Goal: Task Accomplishment & Management: Manage account settings

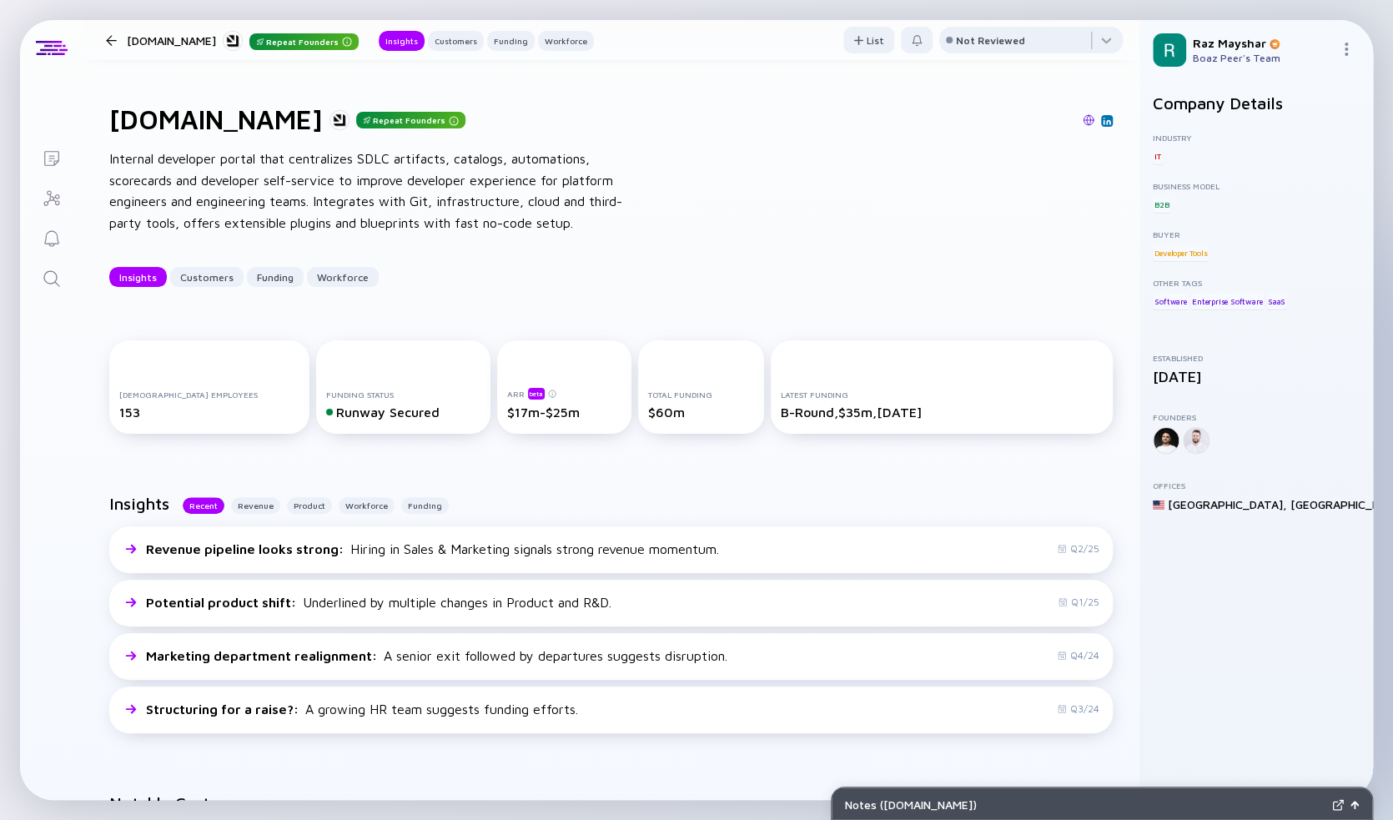
scroll to position [83, 0]
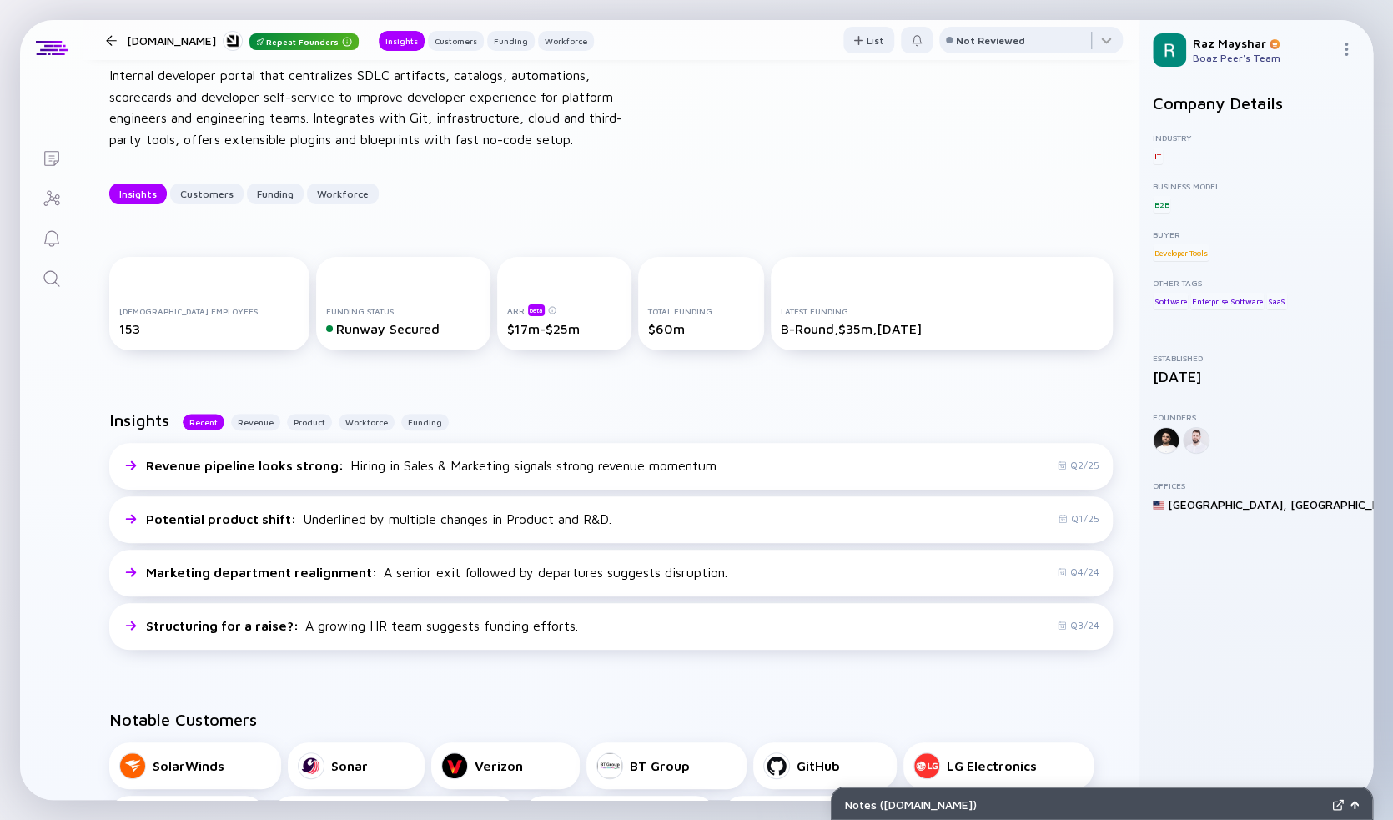
click at [43, 274] on icon "Search" at bounding box center [52, 279] width 20 height 20
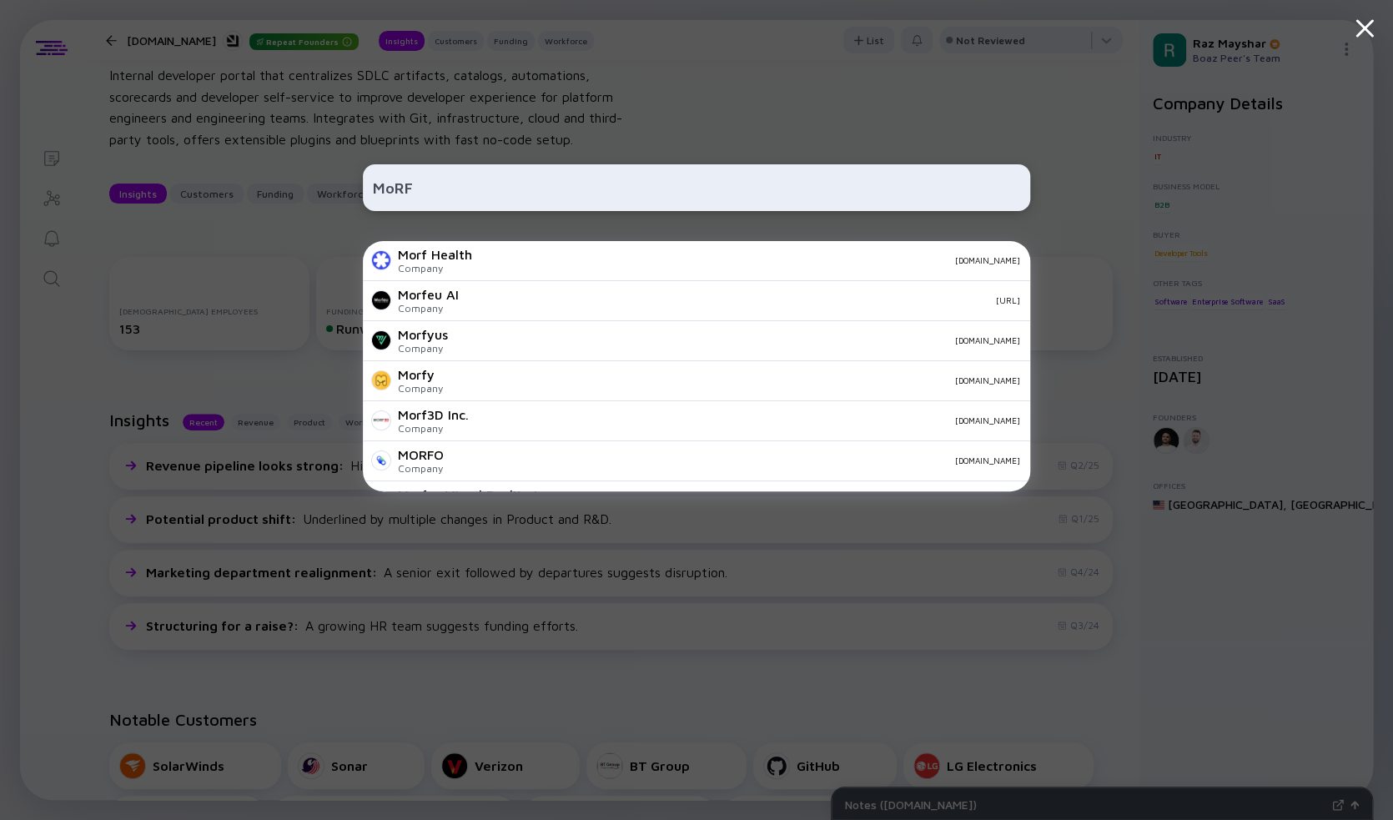
click at [447, 193] on input "MoRF" at bounding box center [696, 188] width 647 height 30
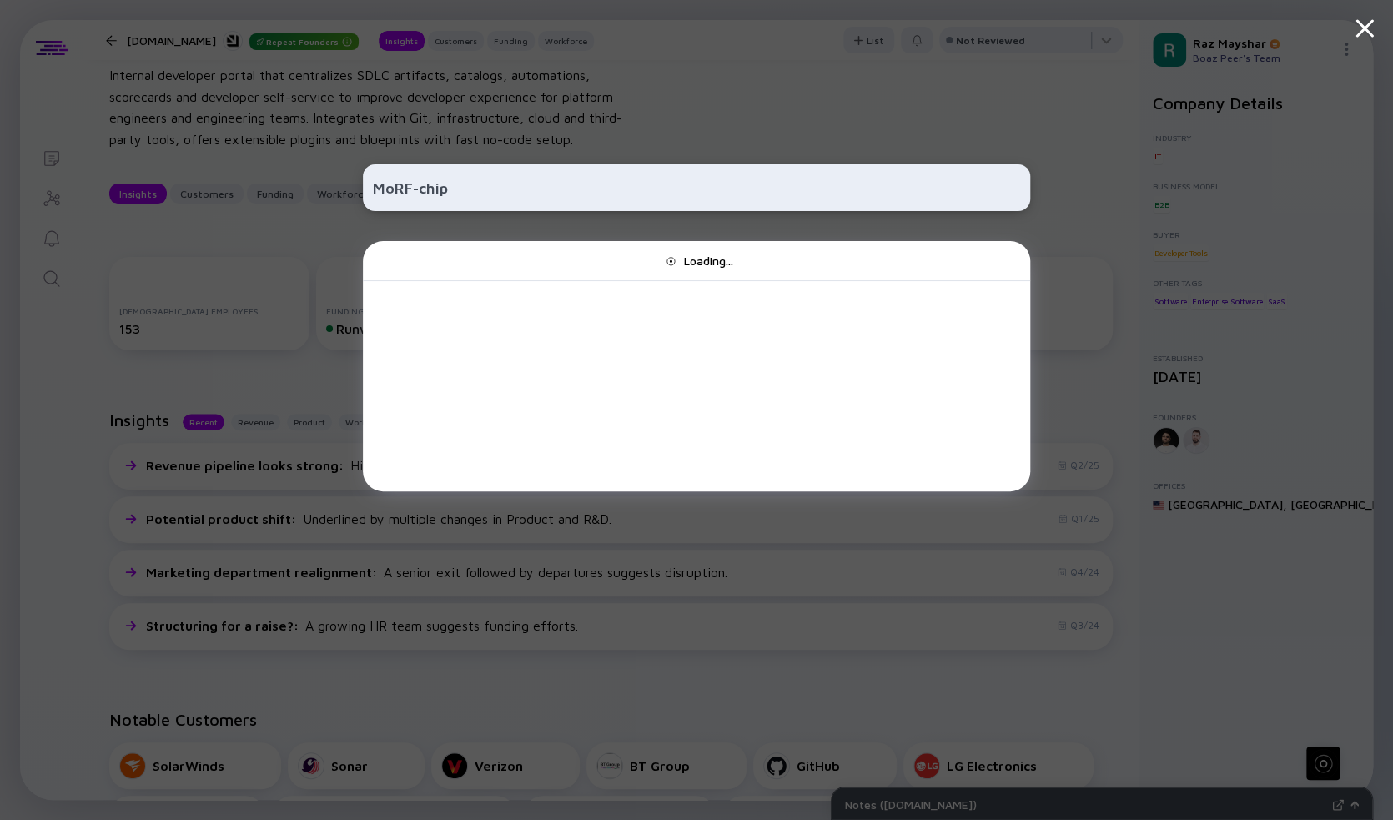
drag, startPoint x: 460, startPoint y: 188, endPoint x: 377, endPoint y: 204, distance: 85.1
click at [377, 204] on div "MoRF-chip" at bounding box center [696, 187] width 667 height 47
click at [491, 191] on input "MoRF-chip" at bounding box center [696, 188] width 647 height 30
paste input "https://www.morf-chip.com/"
paste input "text"
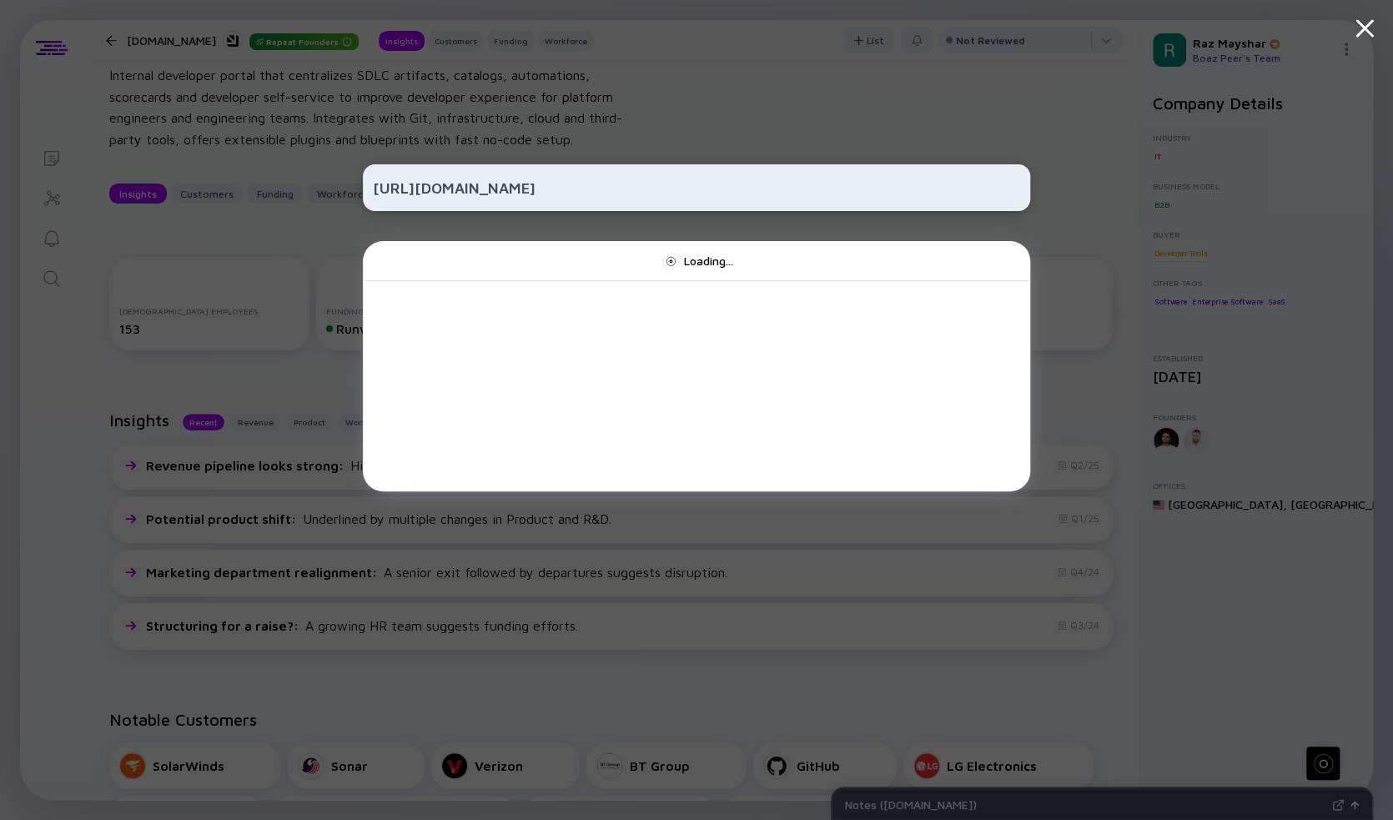
type input "https://www.morf-chip.com/"
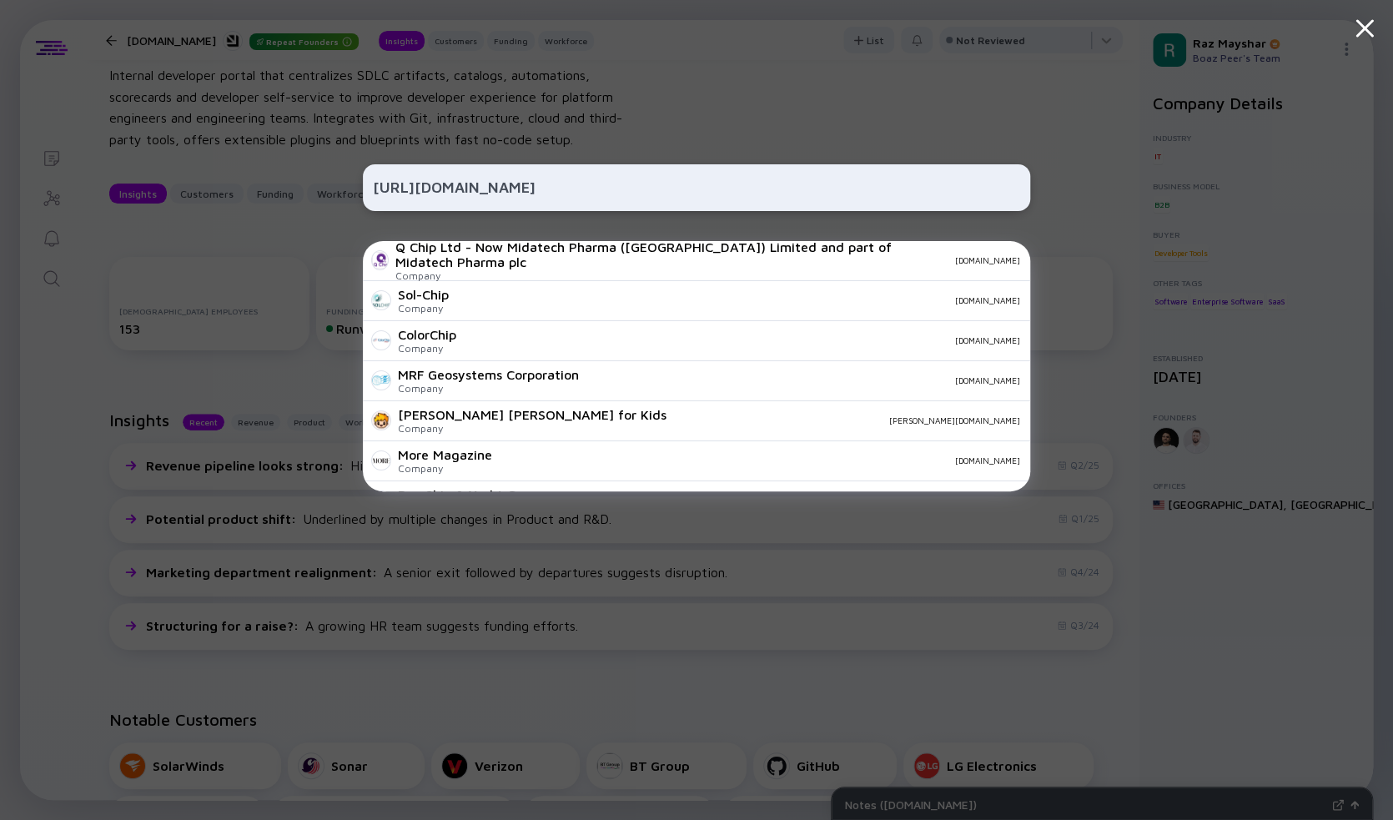
click at [932, 636] on div "https://www.morf-chip.com/ Q Chip Ltd - Now Midatech Pharma (Wales) Limited and…" at bounding box center [696, 410] width 667 height 820
click at [929, 123] on div "https://www.morf-chip.com/ Q Chip Ltd - Now Midatech Pharma (Wales) Limited and…" at bounding box center [696, 410] width 667 height 820
click at [1364, 32] on icon at bounding box center [1365, 28] width 30 height 30
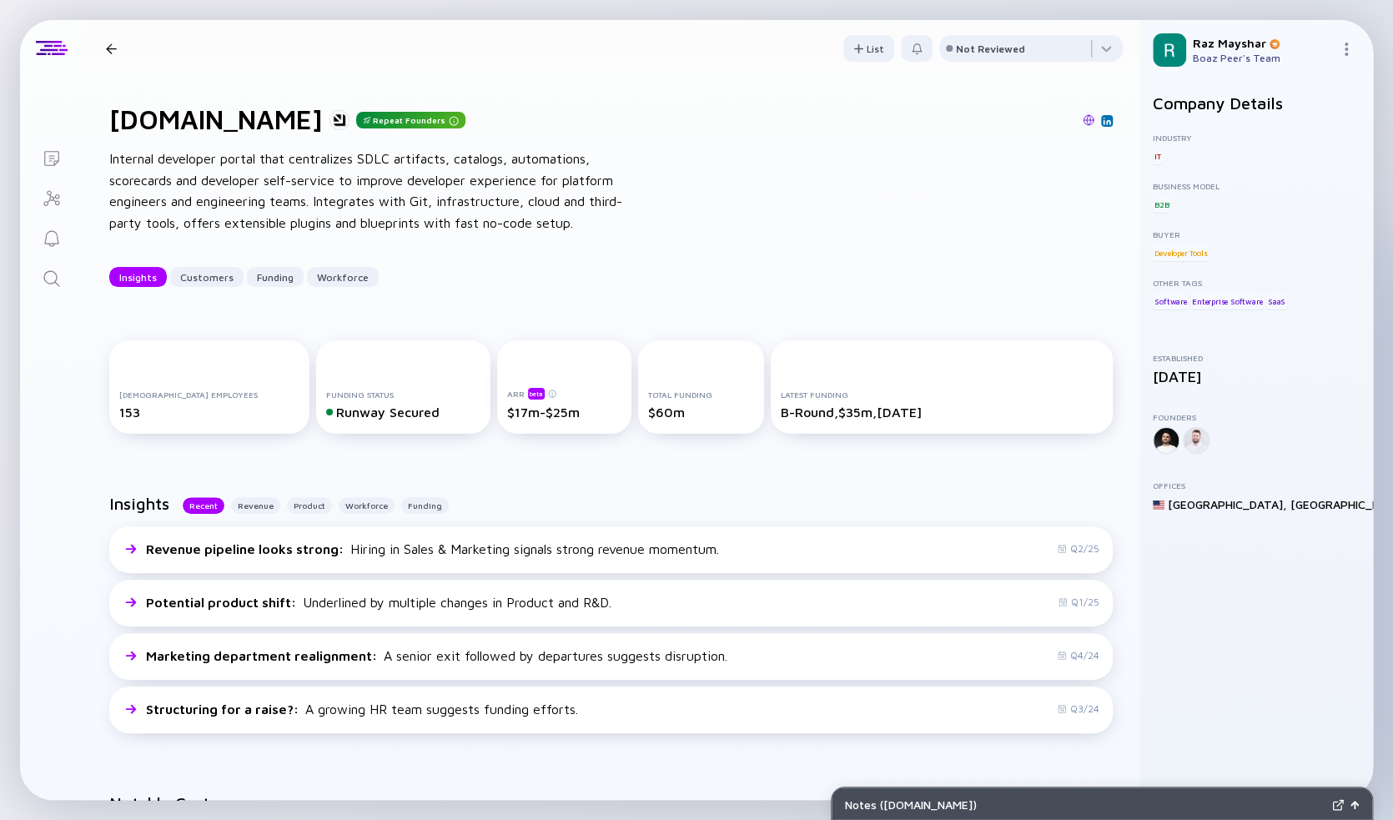
click at [39, 275] on link "Search" at bounding box center [51, 277] width 63 height 40
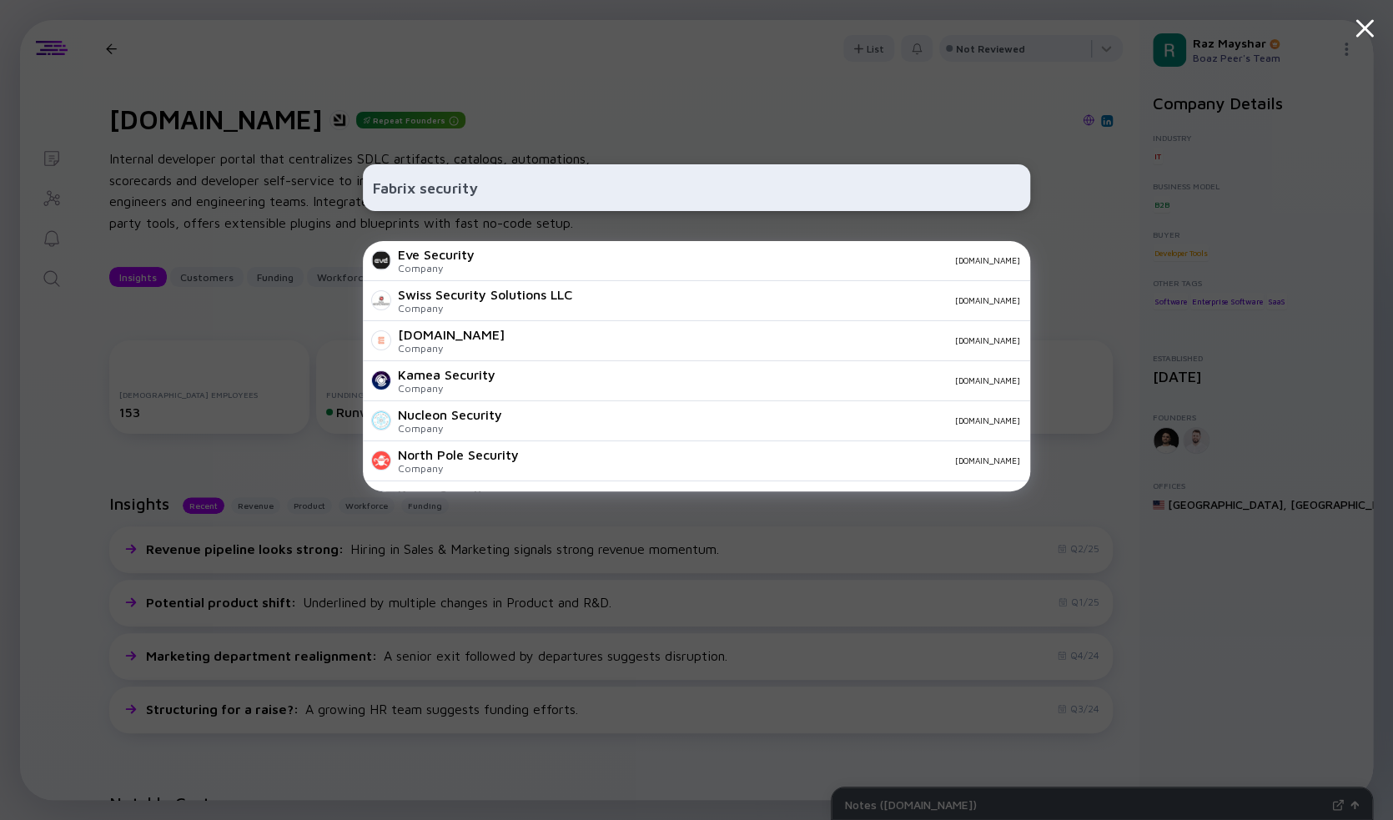
paste input "https://fabrix.security/"
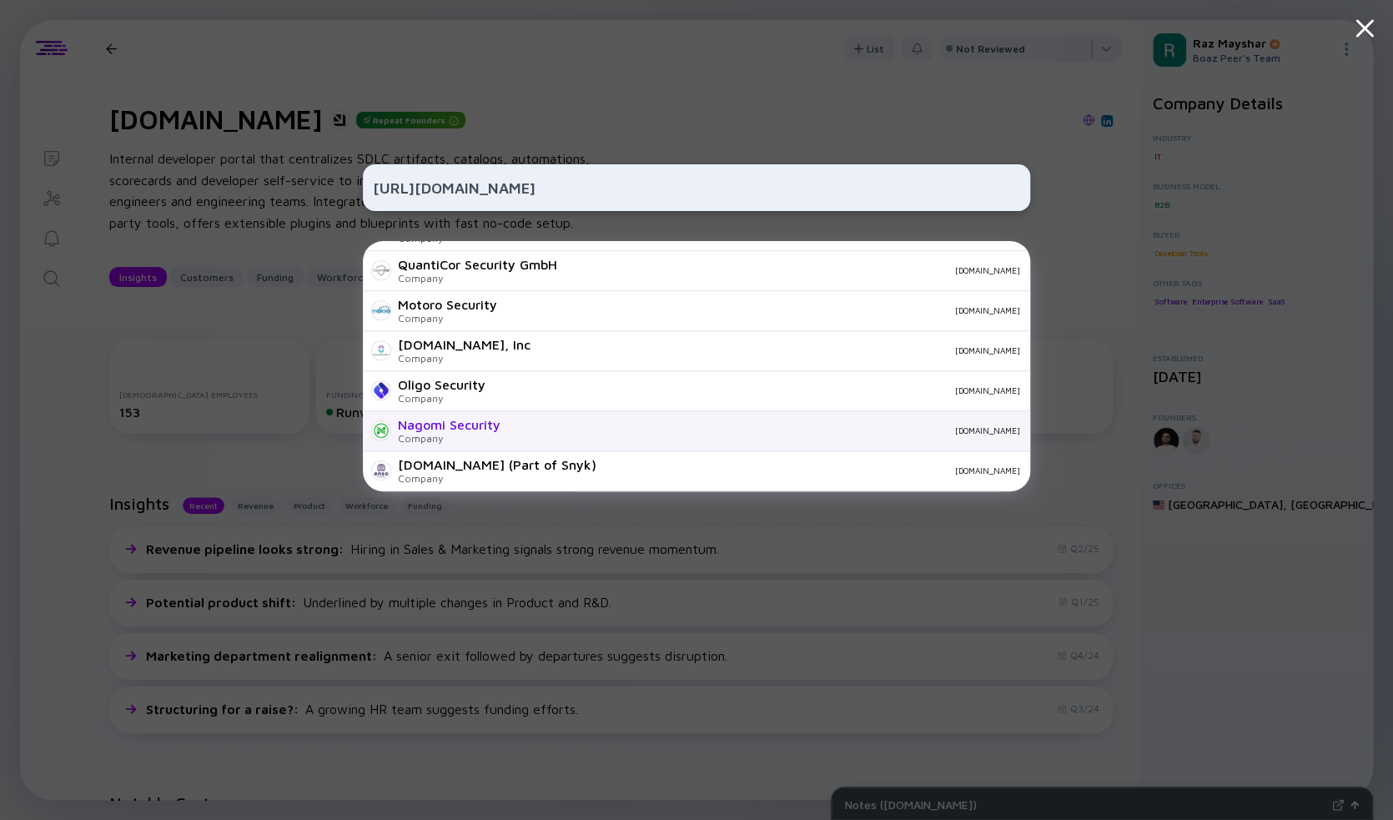
scroll to position [586, 0]
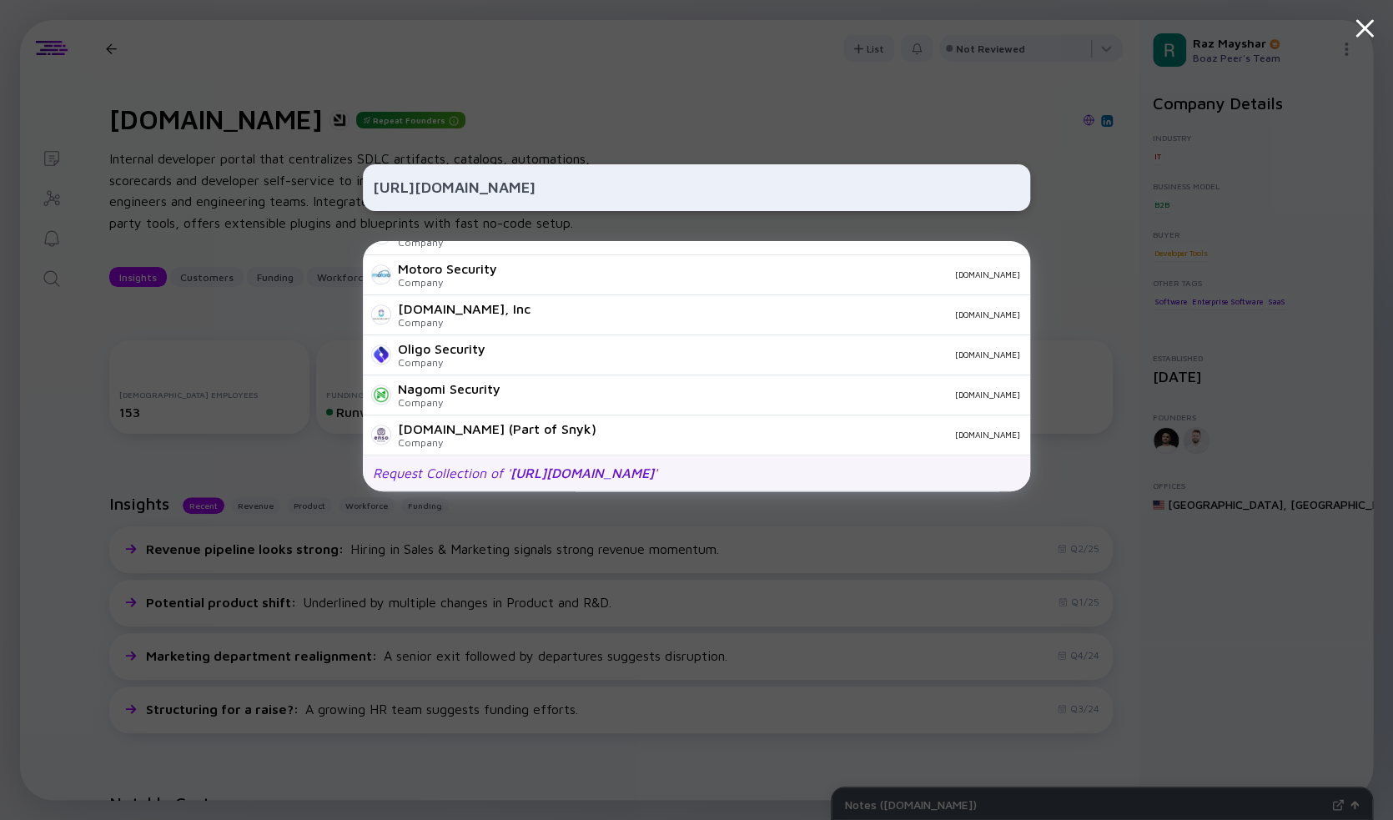
click at [529, 477] on span "https://fabrix.security/" at bounding box center [582, 472] width 143 height 15
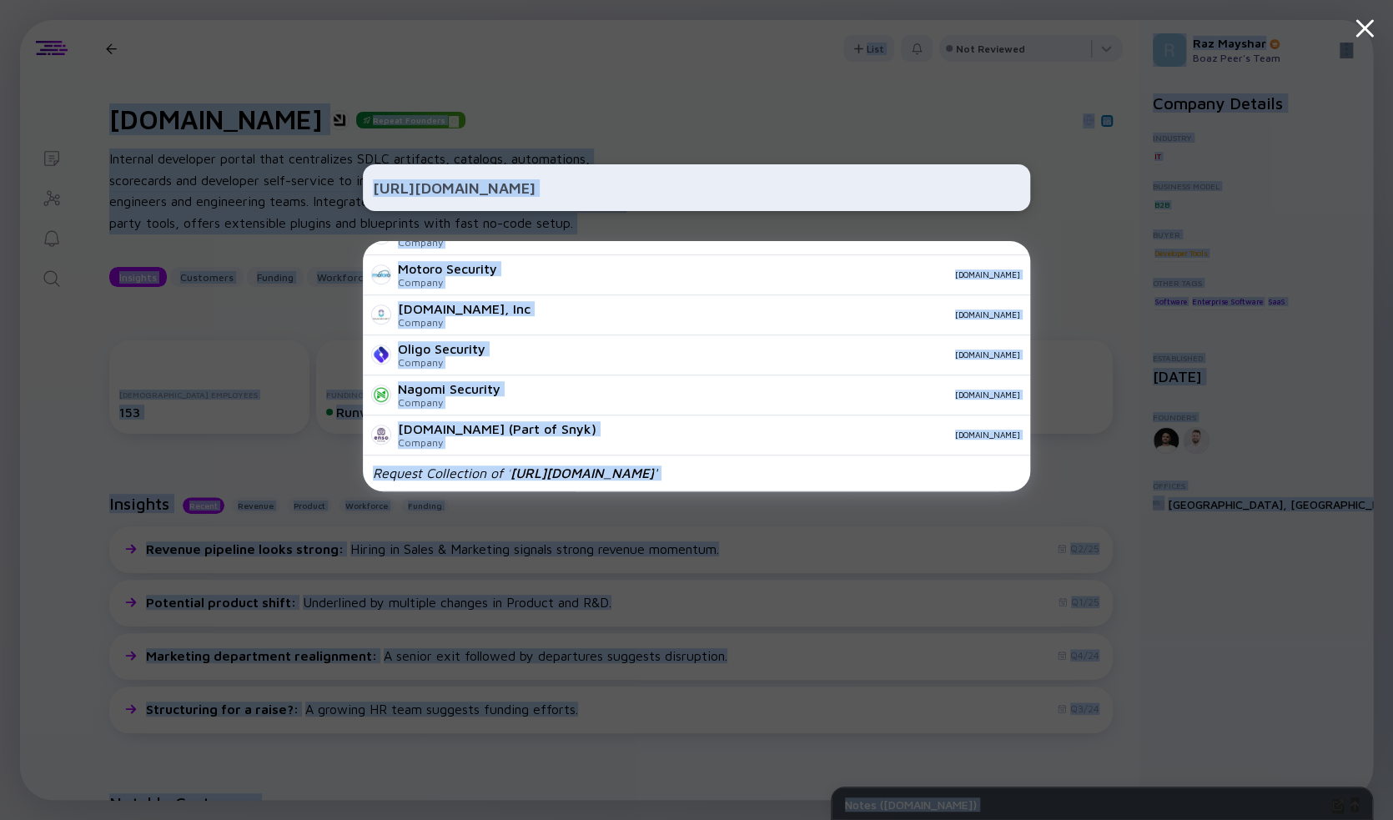
click at [631, 195] on input "https://fabrix.security/" at bounding box center [696, 188] width 647 height 30
click at [632, 190] on input "https://fabrix.security/" at bounding box center [696, 188] width 647 height 30
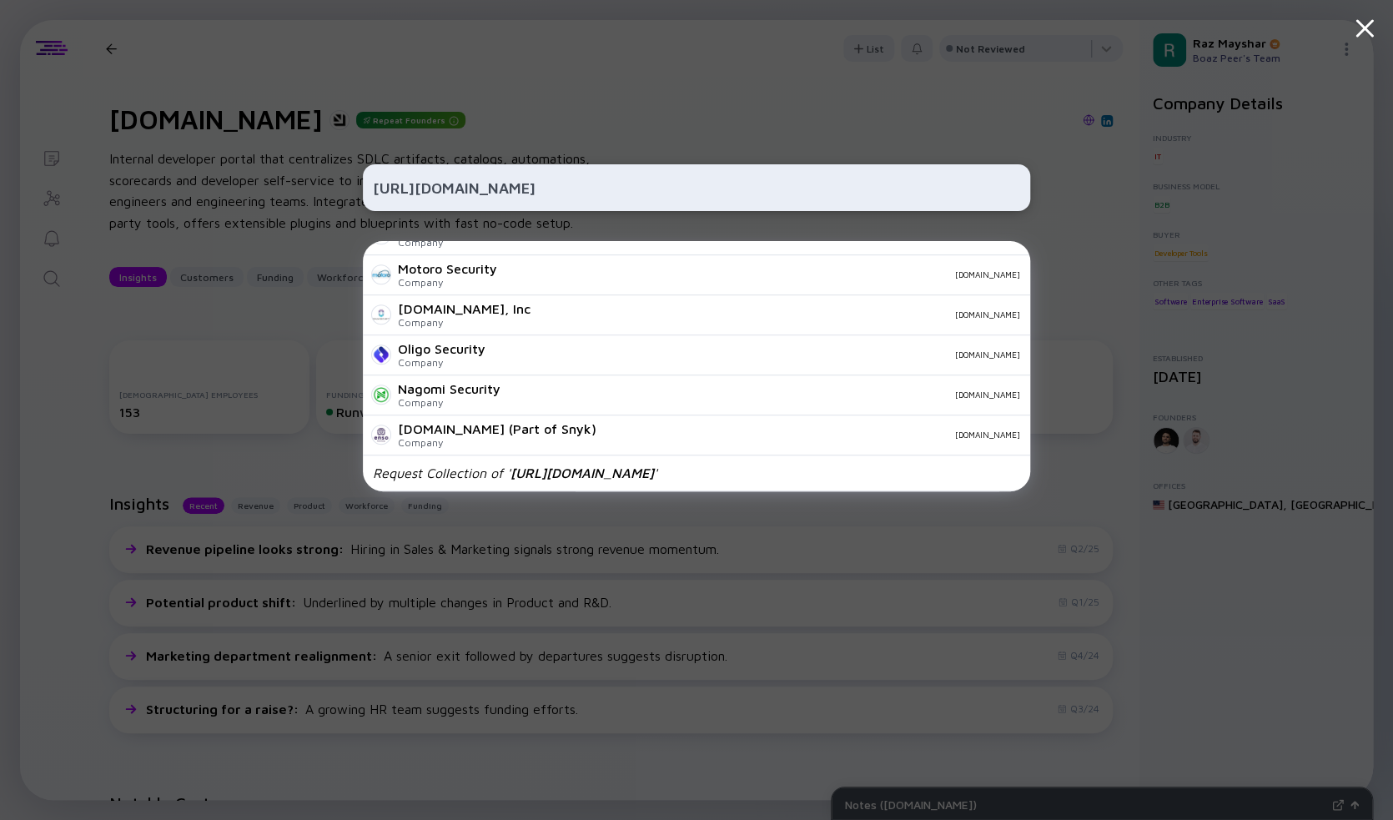
paste input "EveGuard"
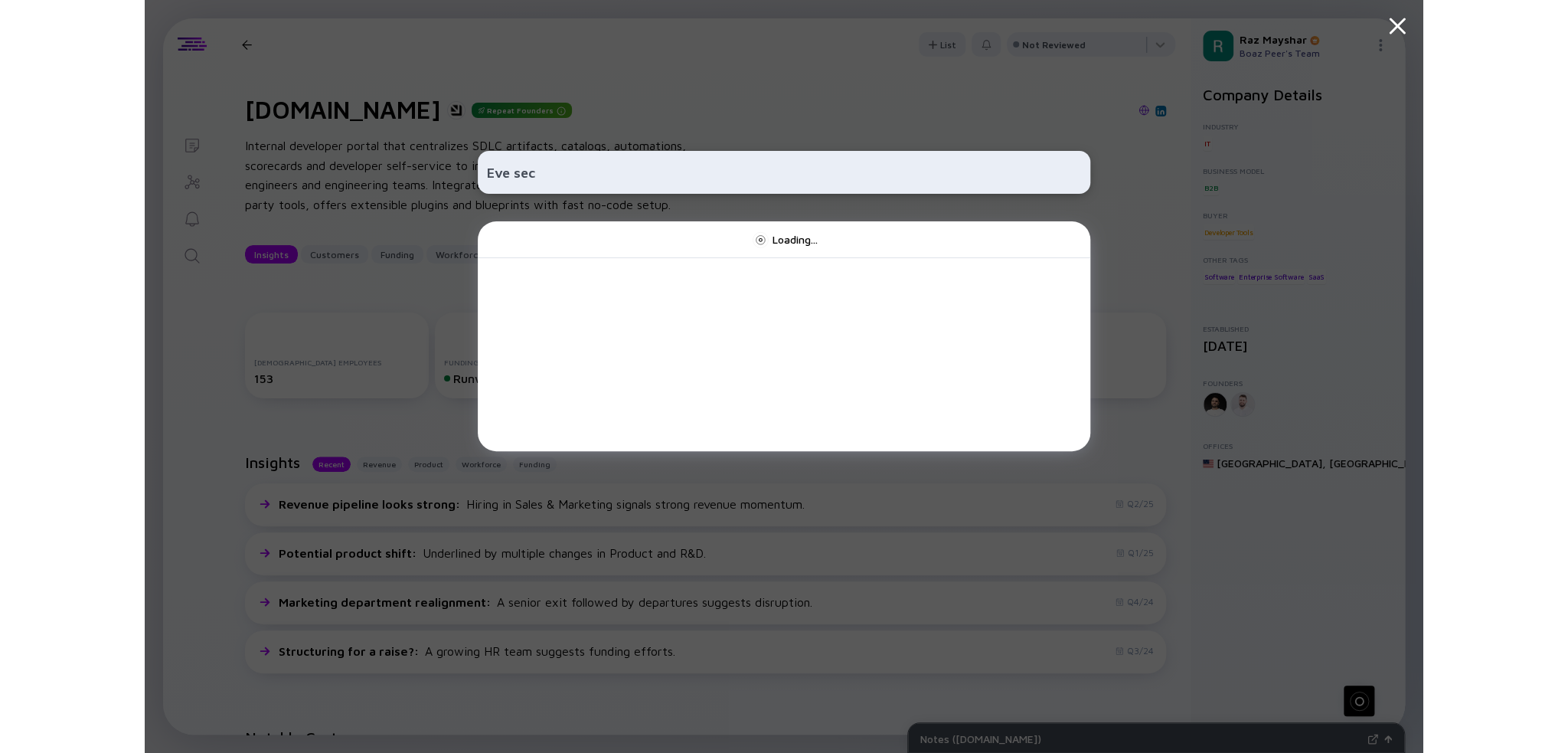
scroll to position [0, 0]
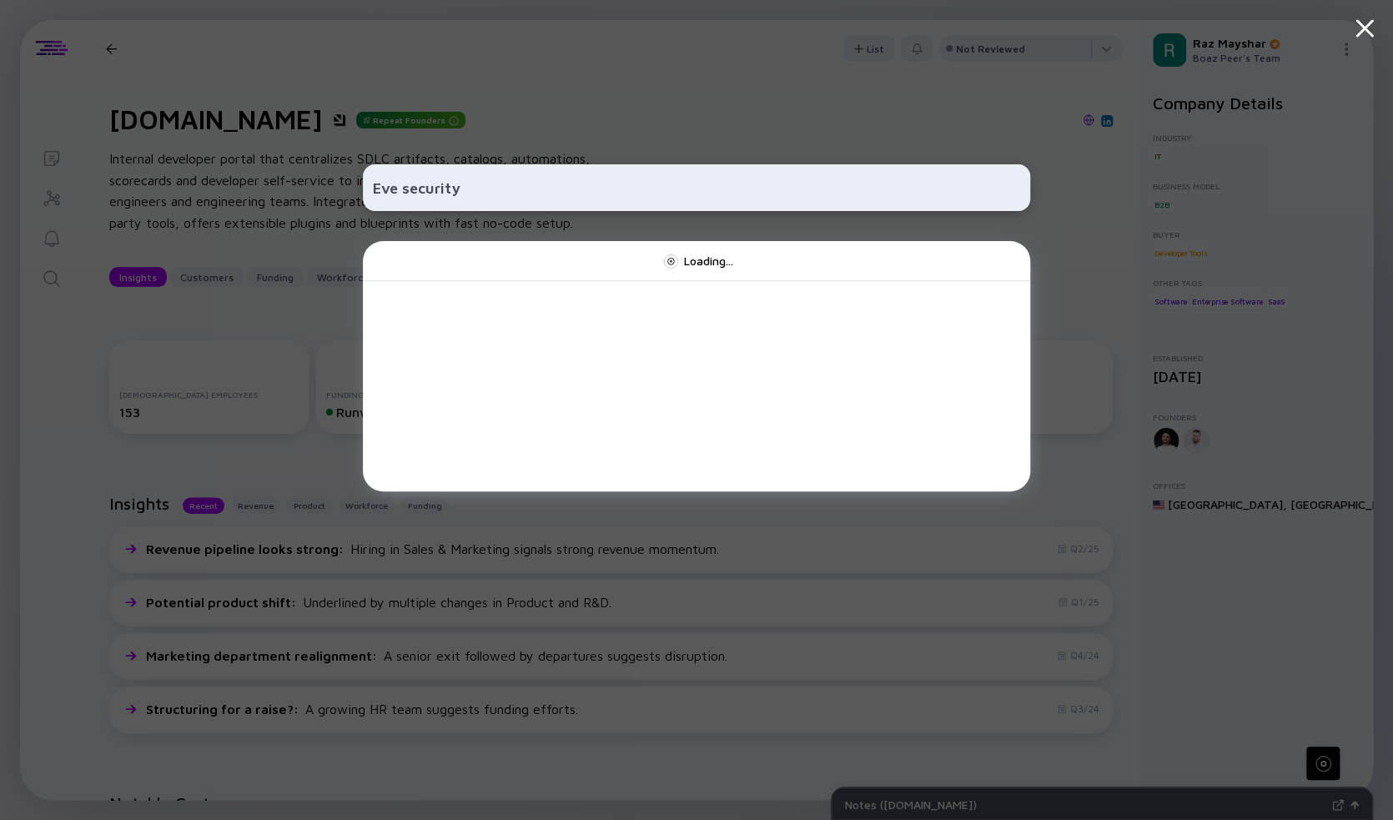
click at [711, 179] on input "Eve security" at bounding box center [696, 188] width 647 height 30
type input "Eve security"
click at [642, 197] on input "Eve security" at bounding box center [696, 188] width 647 height 30
click at [324, 98] on div "Eve security Request Collection of ' Eve security '" at bounding box center [696, 410] width 1393 height 820
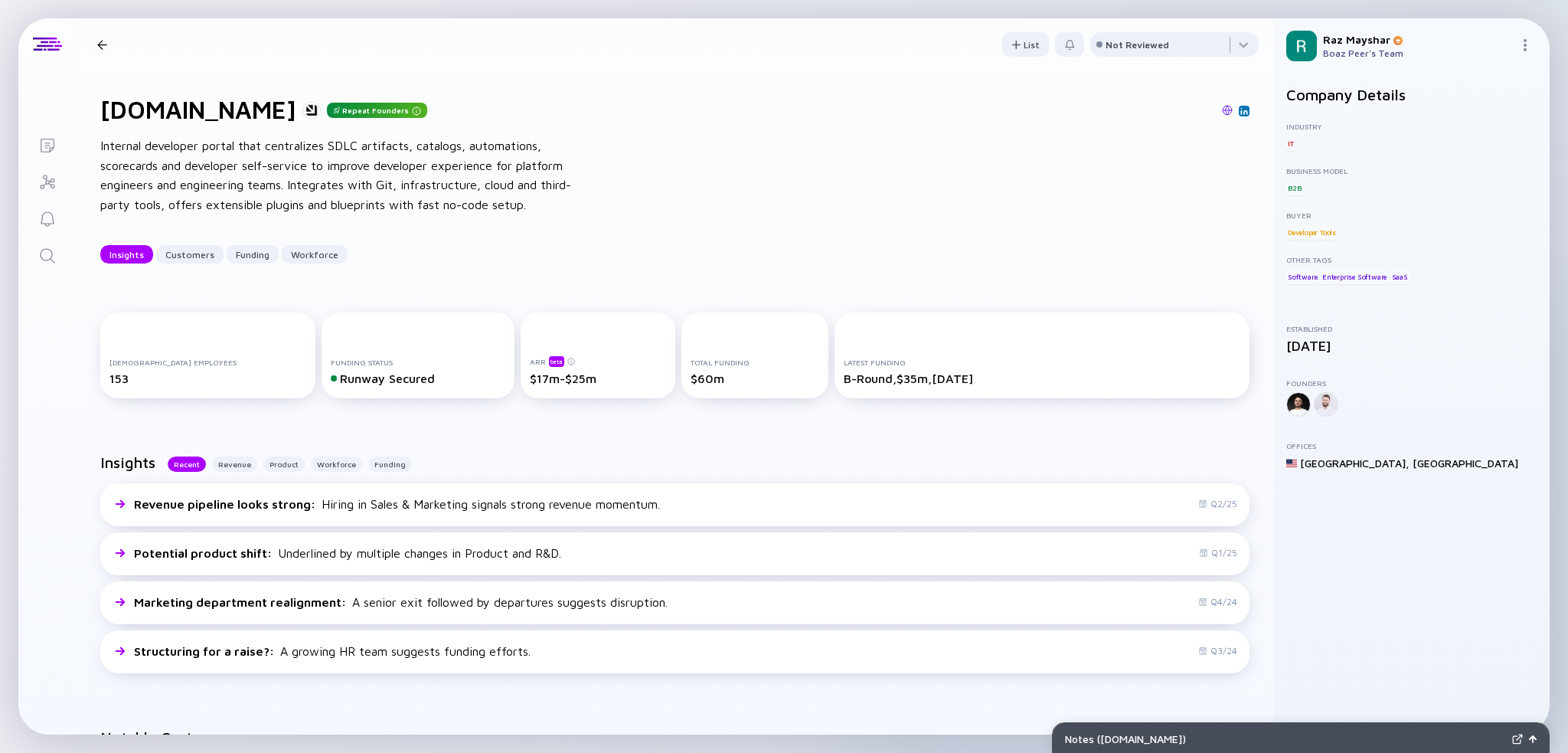
click at [43, 248] on icon "Search" at bounding box center [48, 256] width 18 height 18
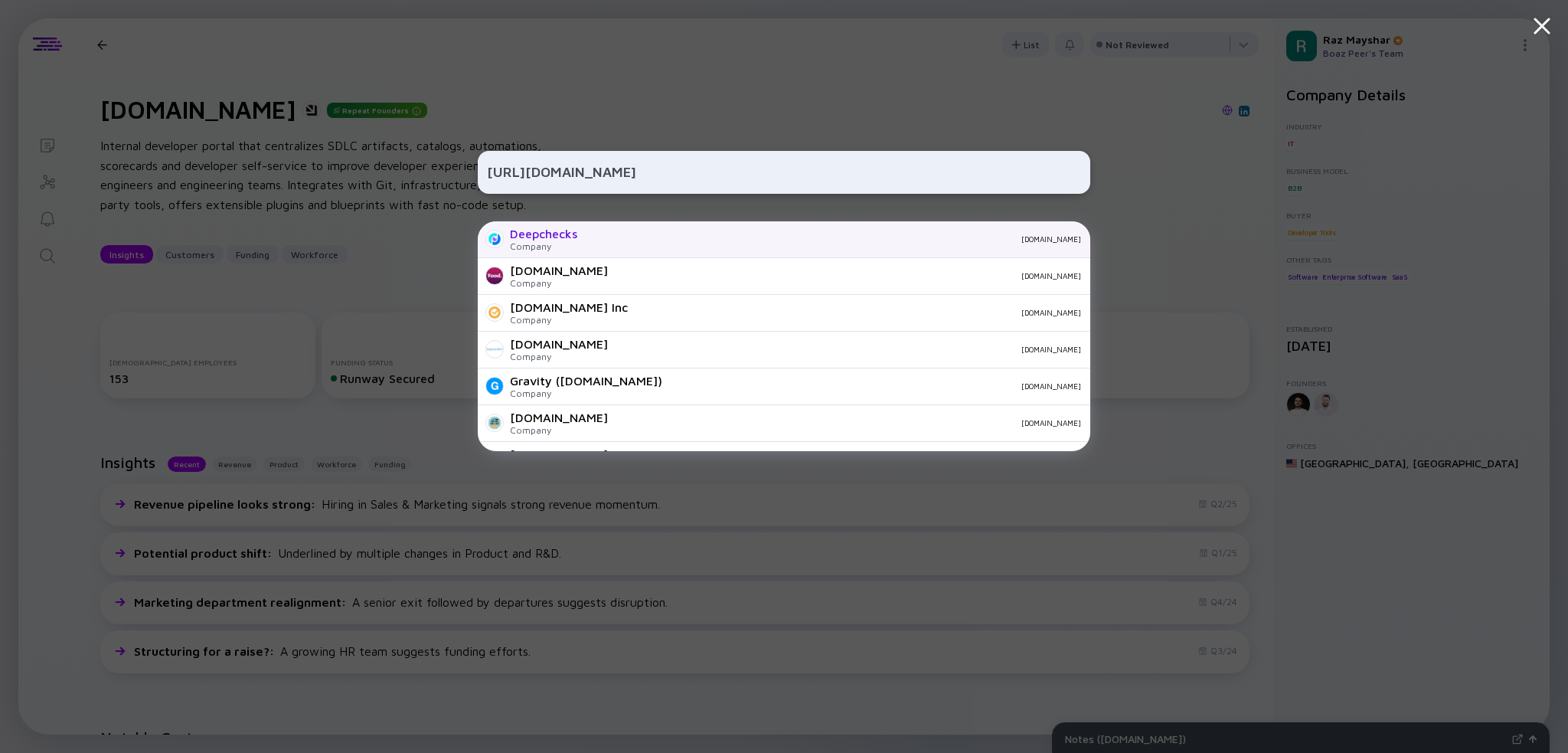
type input "https://www.deepchecks.com/"
click at [615, 241] on div "deepchecks.com" at bounding box center [835, 239] width 492 height 9
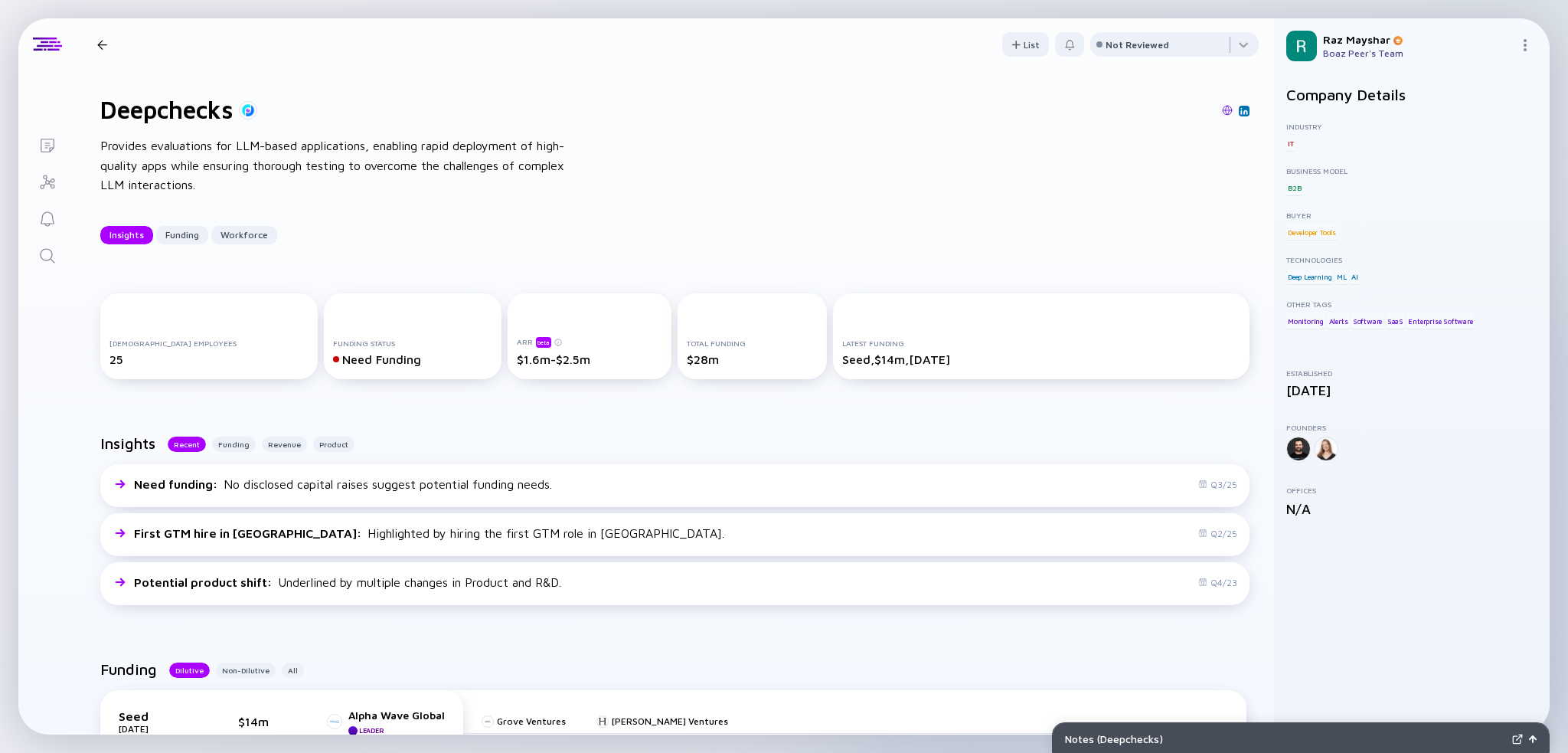
click at [49, 253] on icon "Search" at bounding box center [48, 256] width 18 height 18
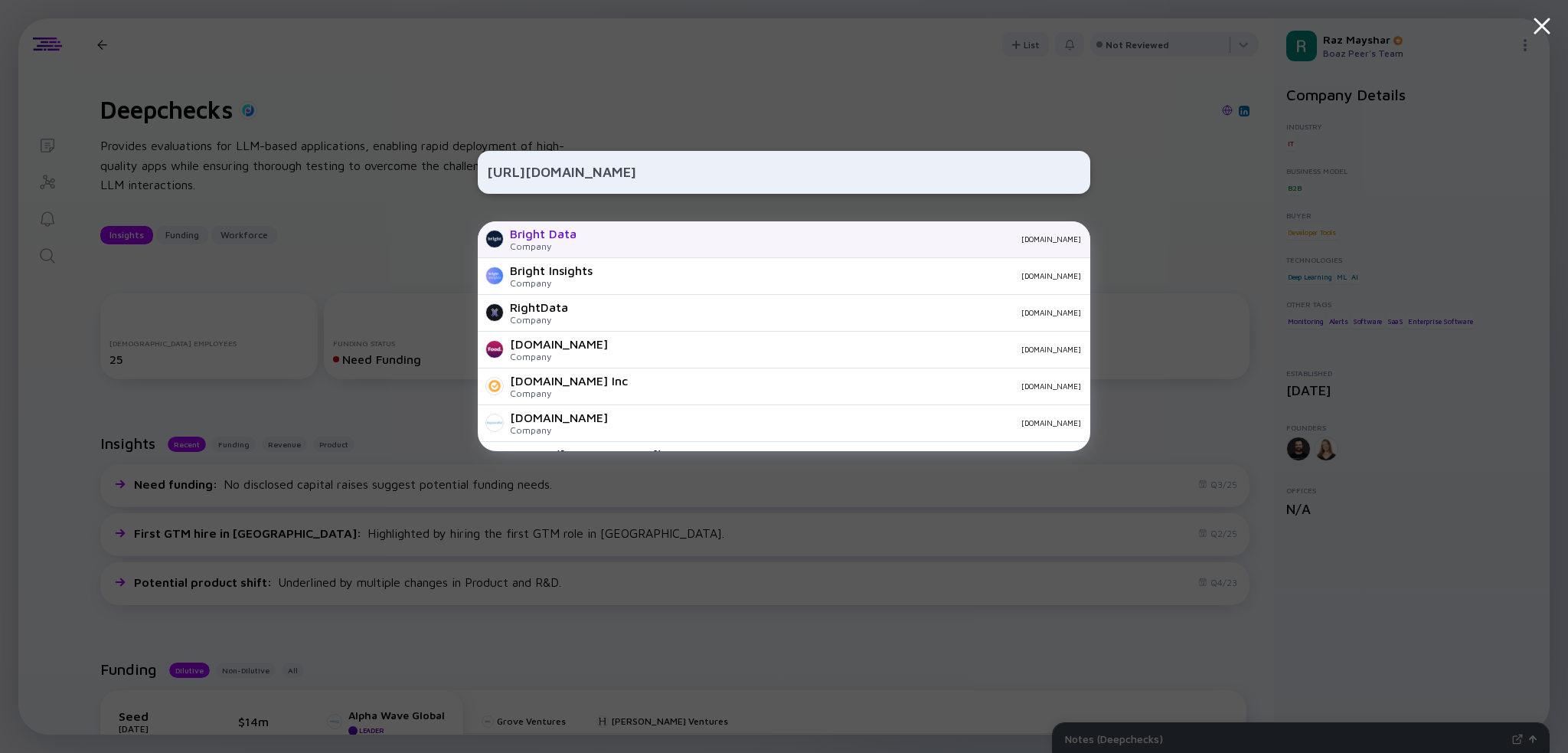
type input "https://brightdata.com/"
click at [658, 237] on div "brightdata.com" at bounding box center [834, 239] width 492 height 9
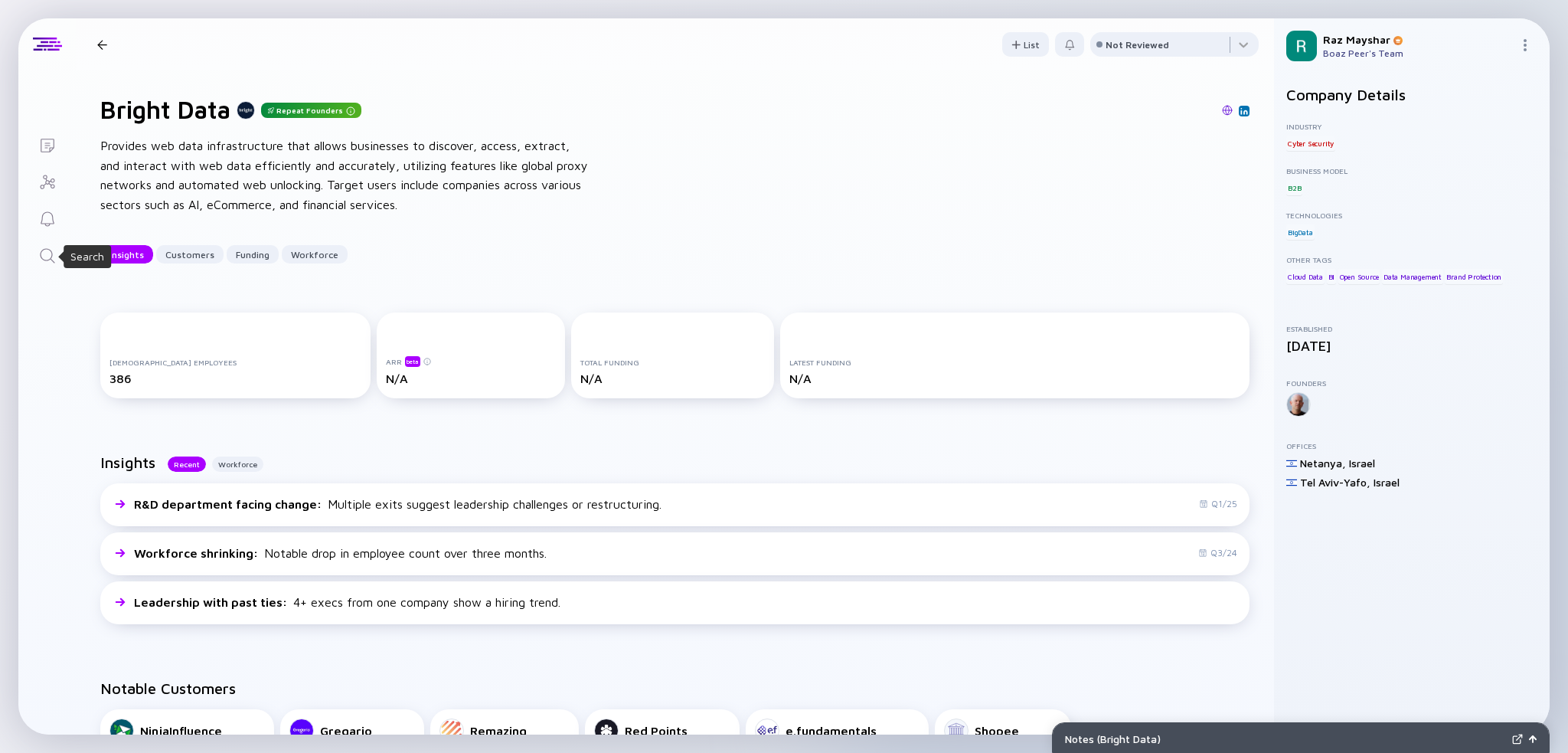
click at [49, 253] on icon "Search" at bounding box center [48, 256] width 18 height 18
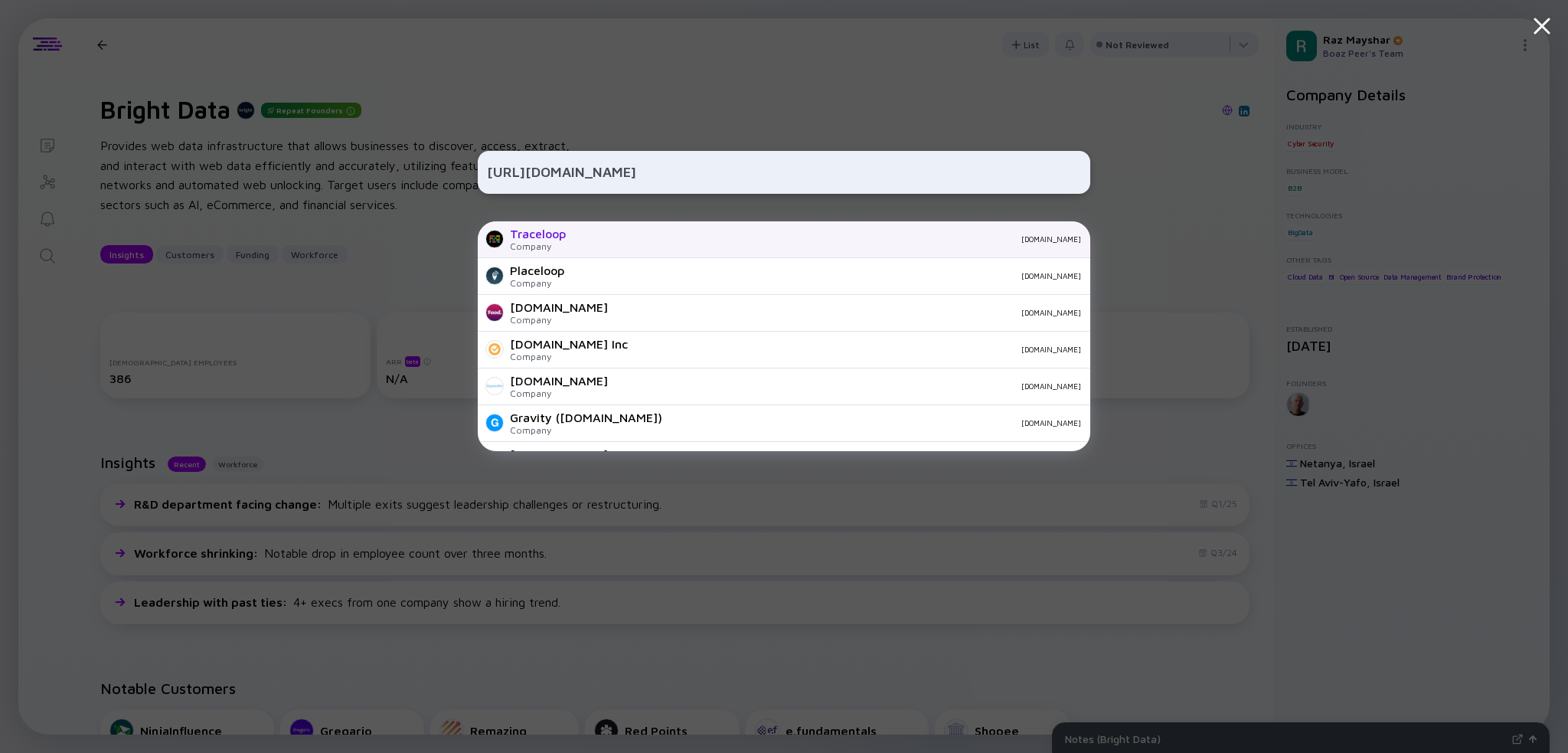
type input "https://traceloop.com/"
click at [628, 237] on div "traceloop.com" at bounding box center [830, 239] width 503 height 9
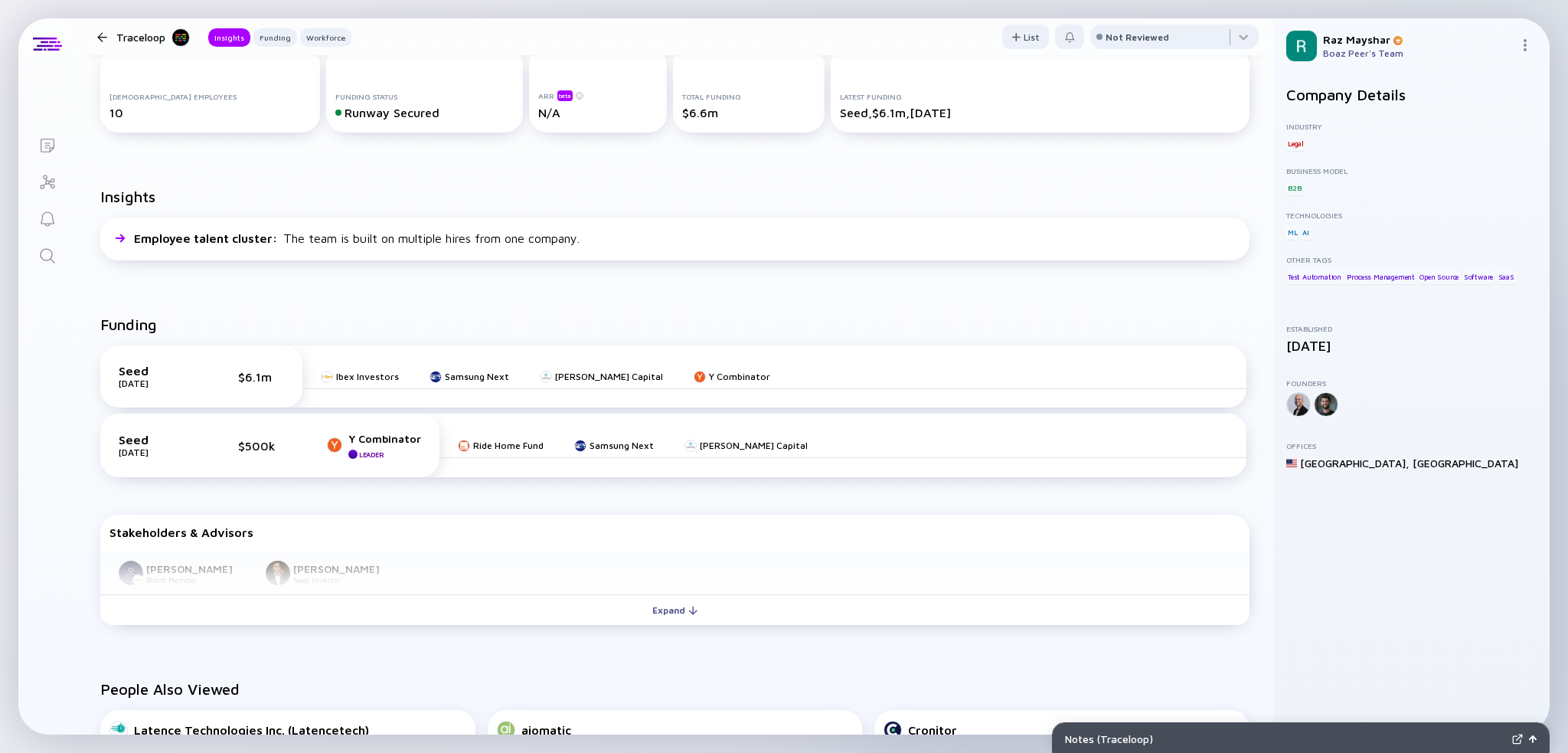
scroll to position [230, 0]
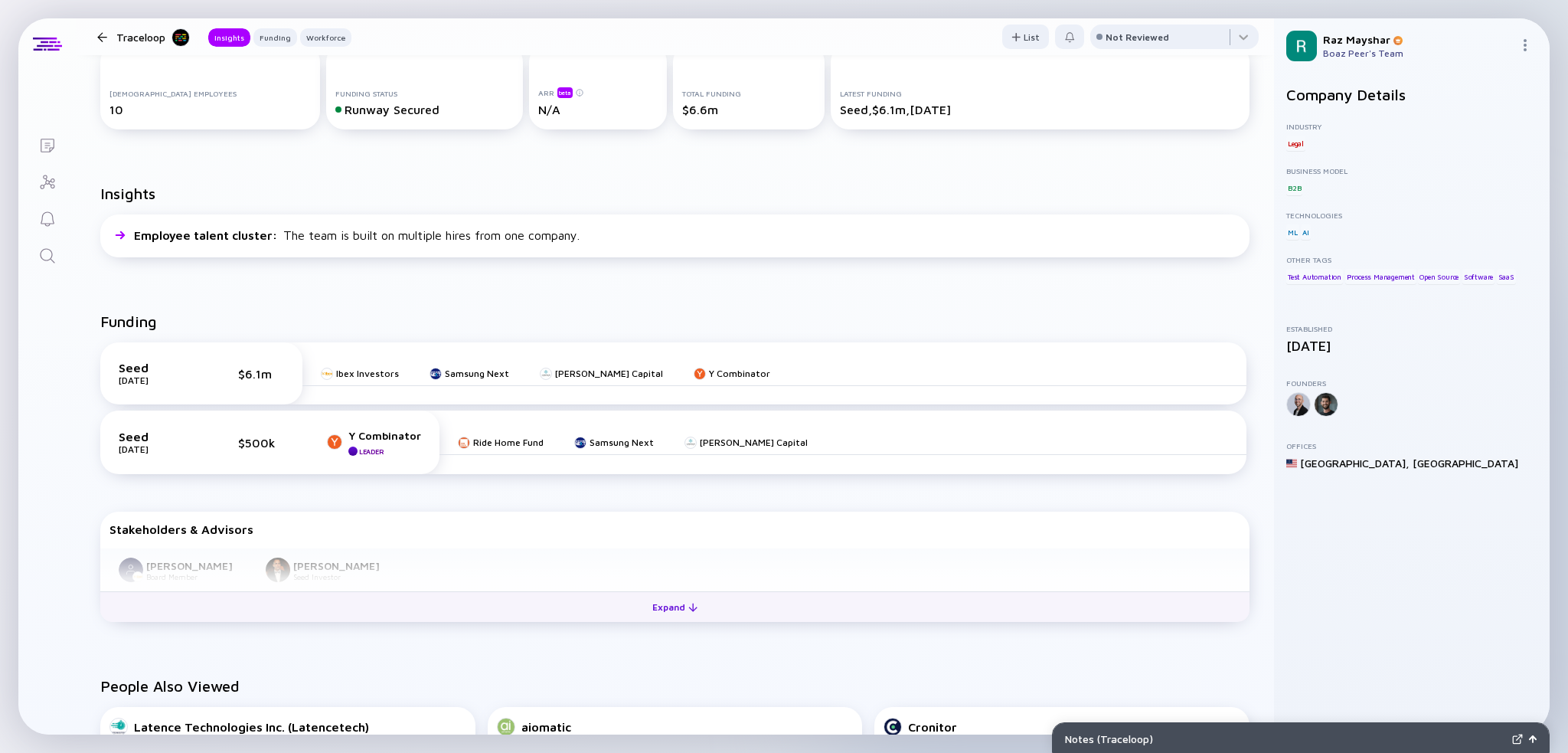
click at [524, 604] on button "Expand" at bounding box center [675, 606] width 1149 height 30
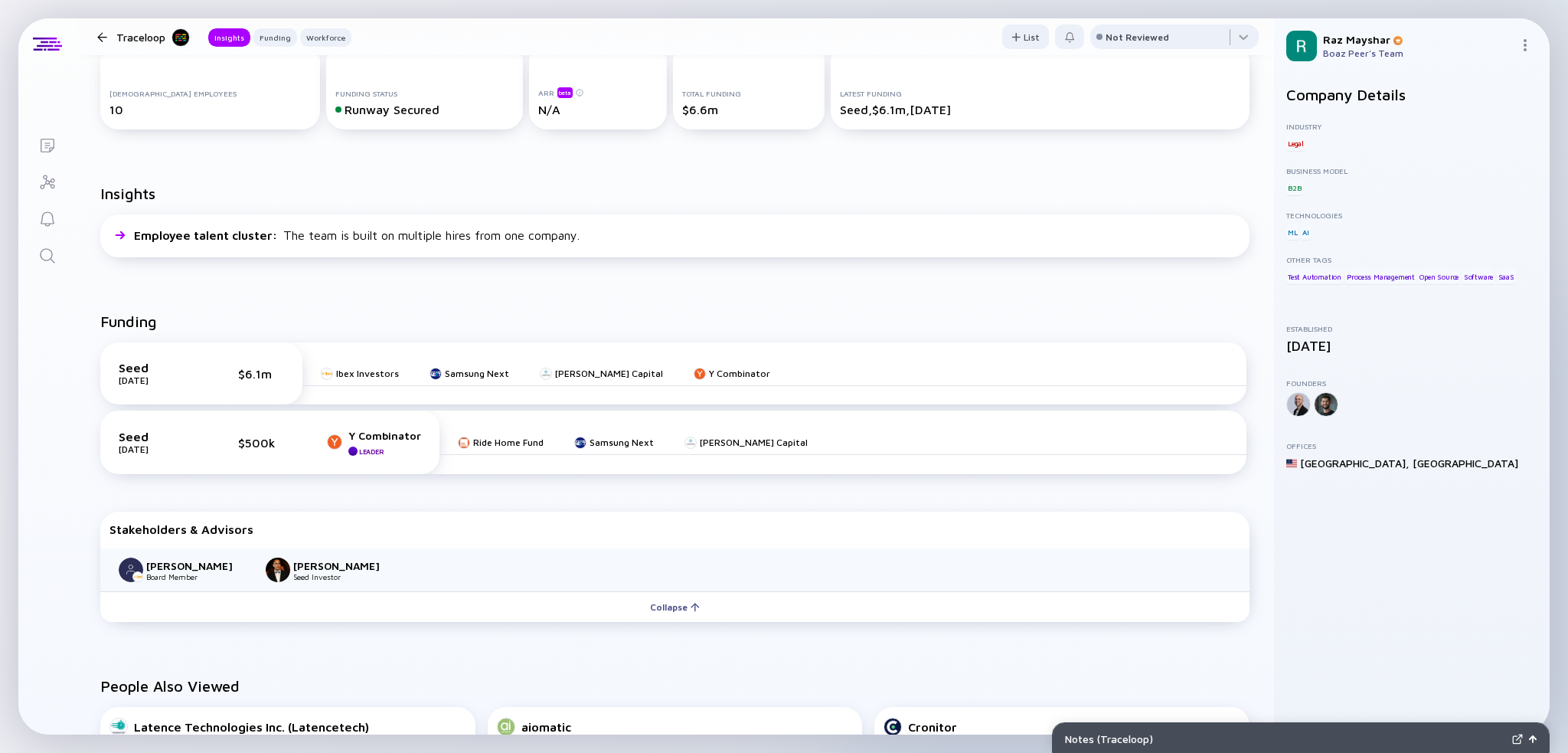
scroll to position [0, 0]
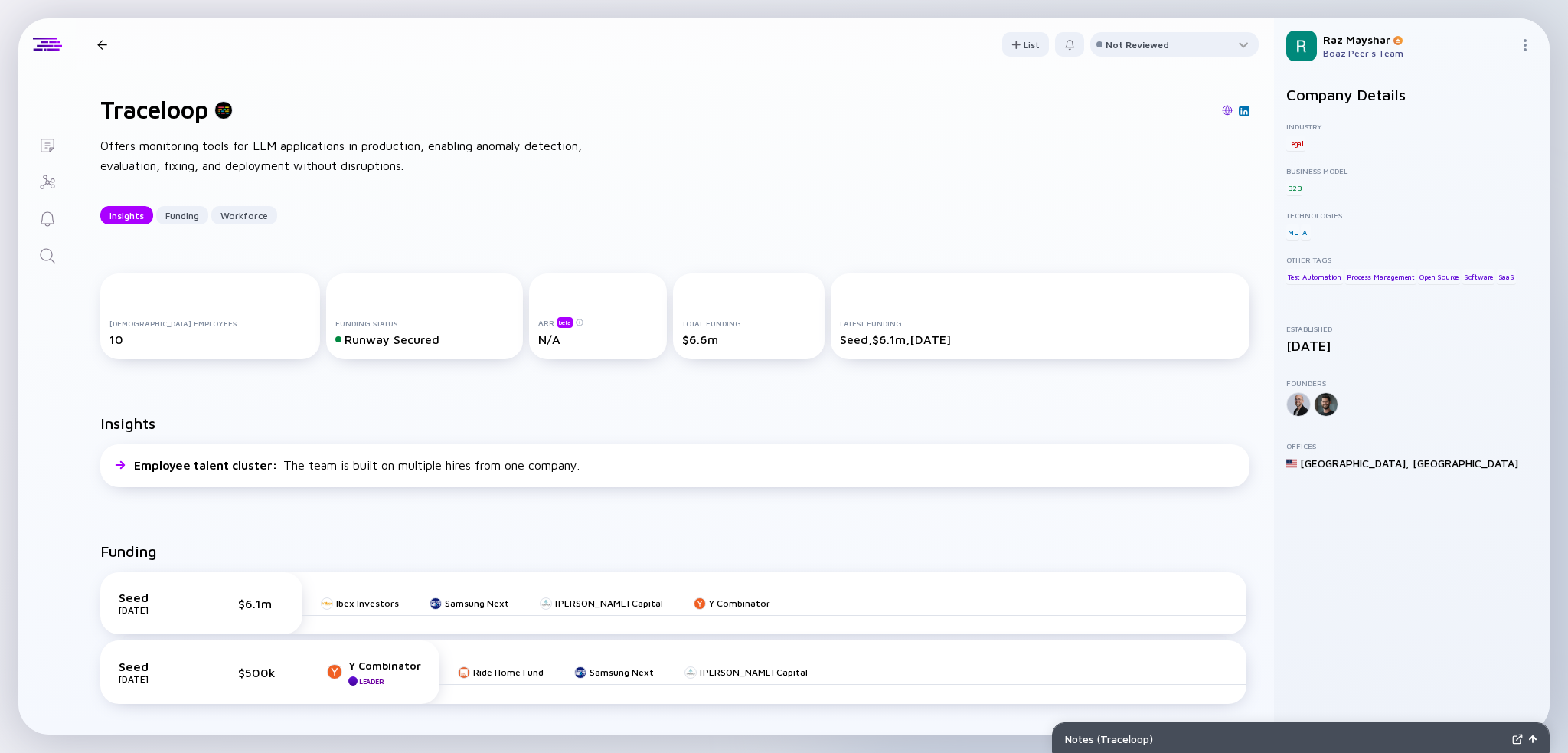
click at [182, 107] on h1 "Traceloop" at bounding box center [154, 109] width 108 height 29
copy h1 "Traceloop"
click at [46, 150] on icon "Lists" at bounding box center [48, 145] width 18 height 18
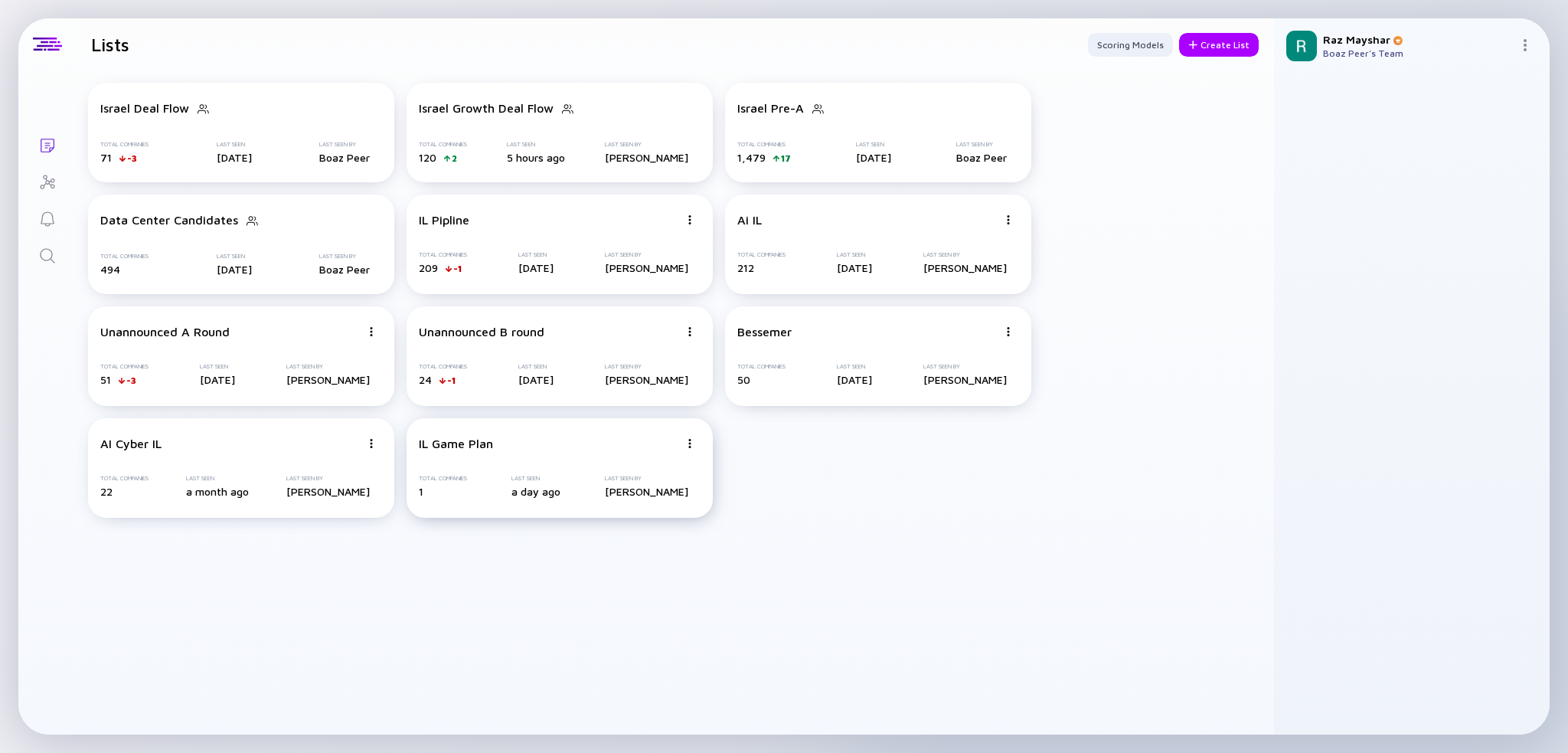
click at [603, 445] on div "IL Game Plan" at bounding box center [549, 443] width 261 height 14
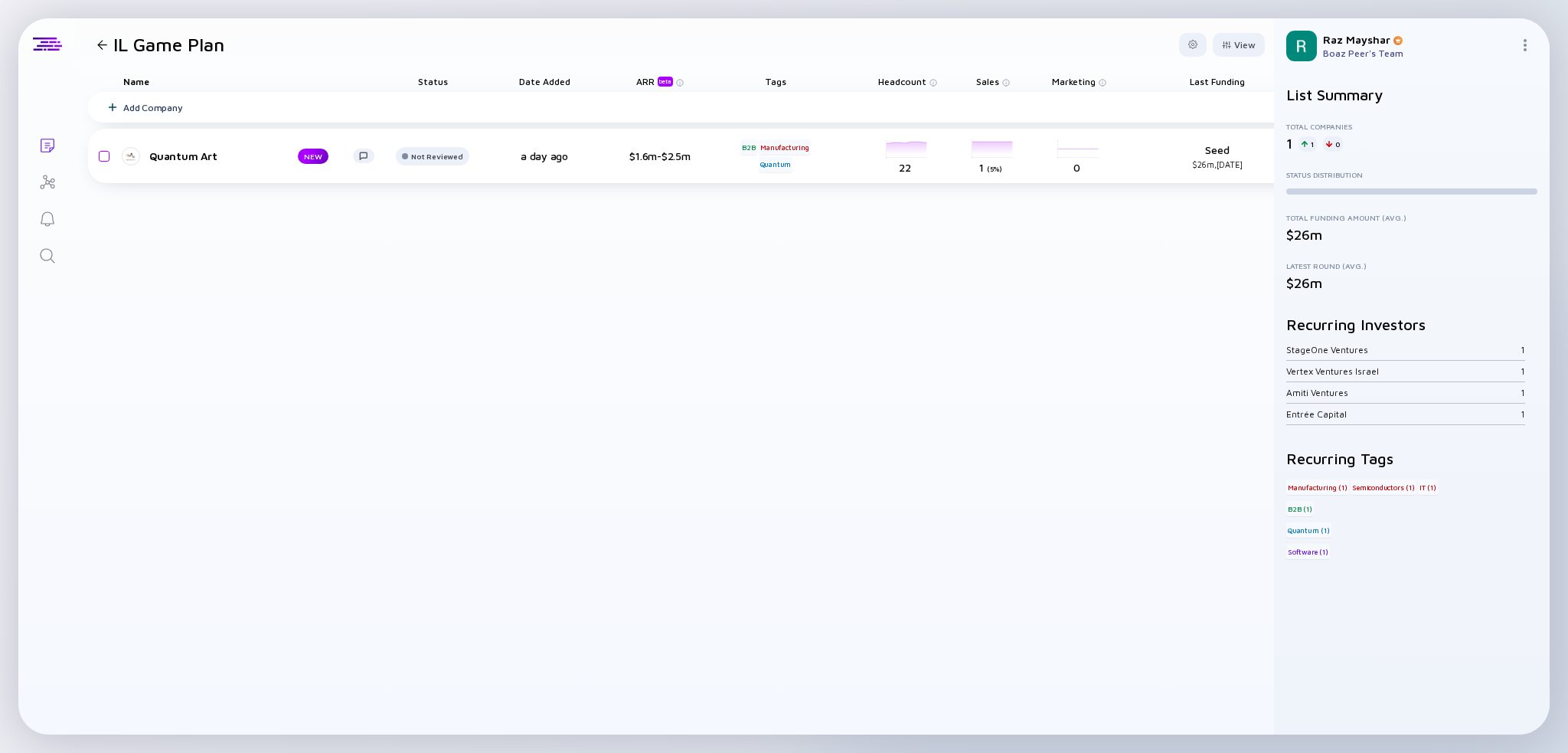
click at [105, 44] on div at bounding box center [102, 44] width 10 height 10
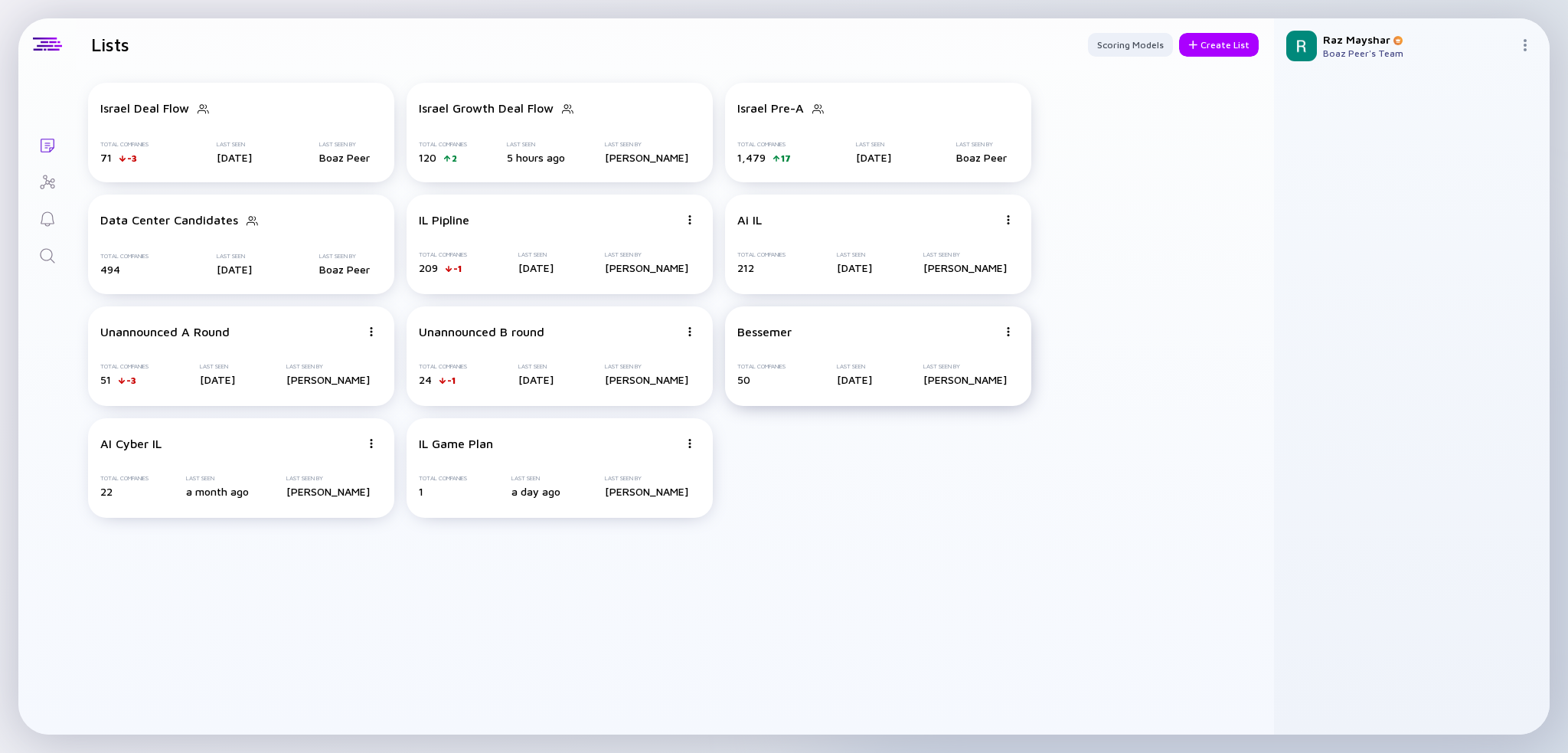
click at [801, 326] on div "Bessemer" at bounding box center [868, 332] width 261 height 14
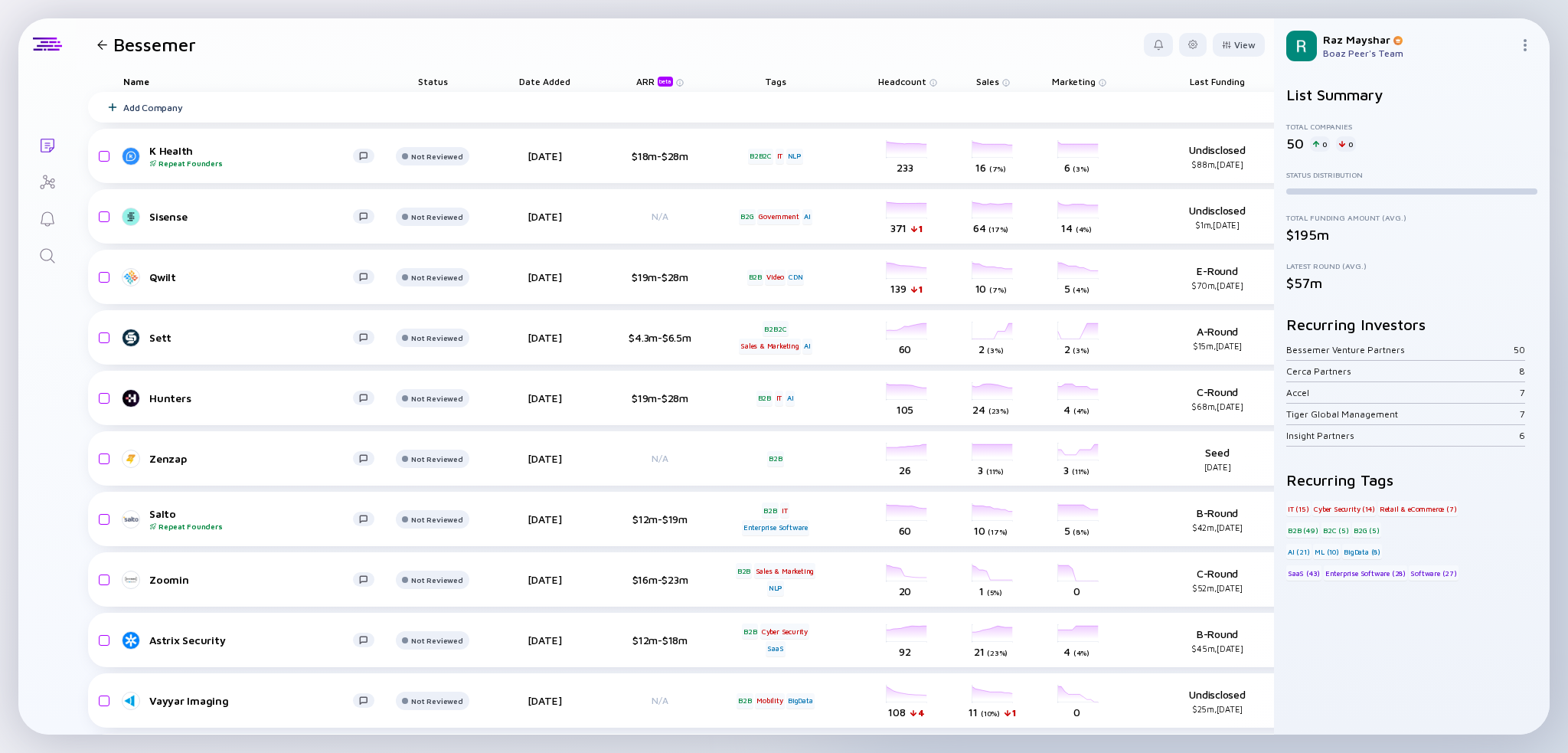
click at [106, 45] on div at bounding box center [102, 44] width 10 height 10
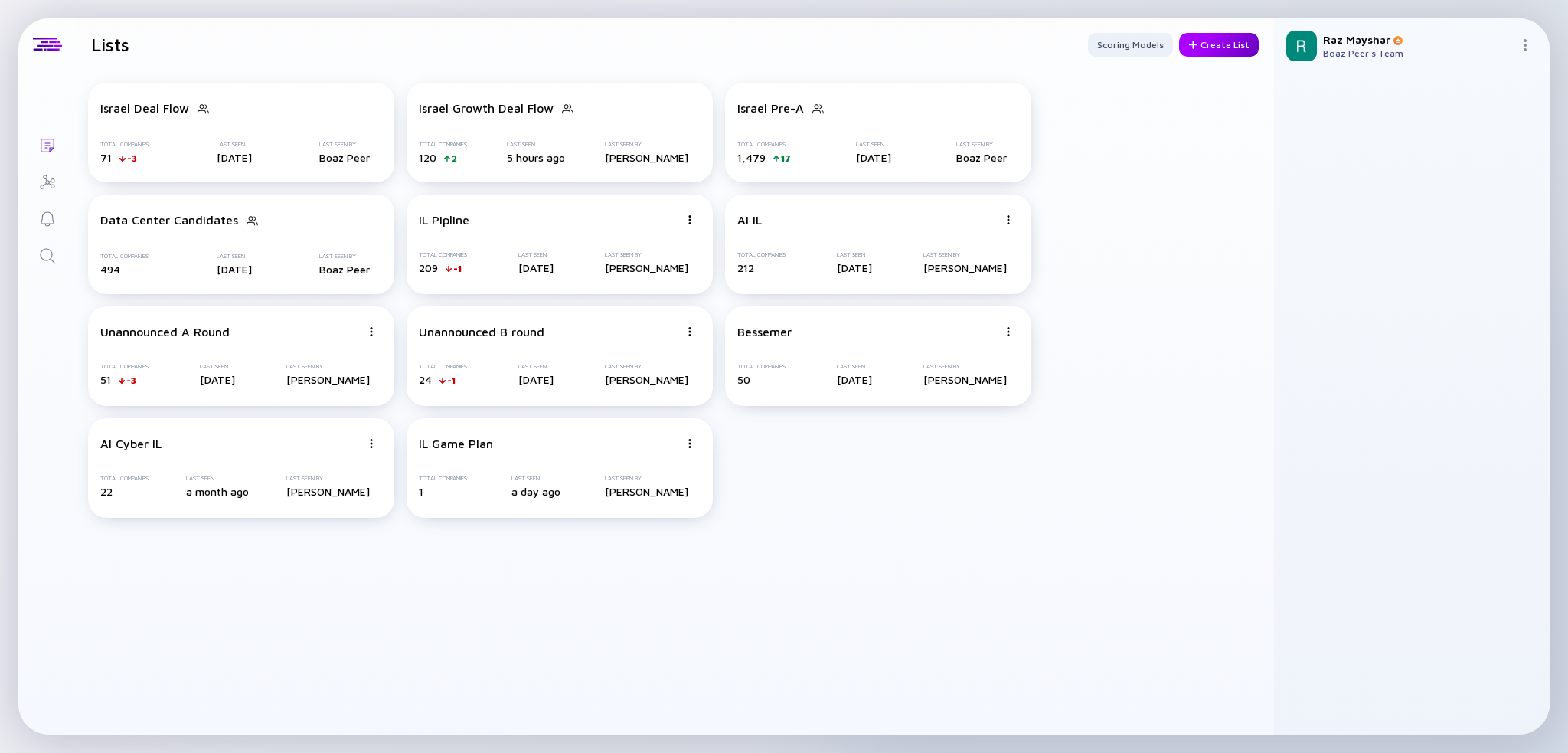
click at [1221, 49] on div "Create List" at bounding box center [1219, 45] width 80 height 24
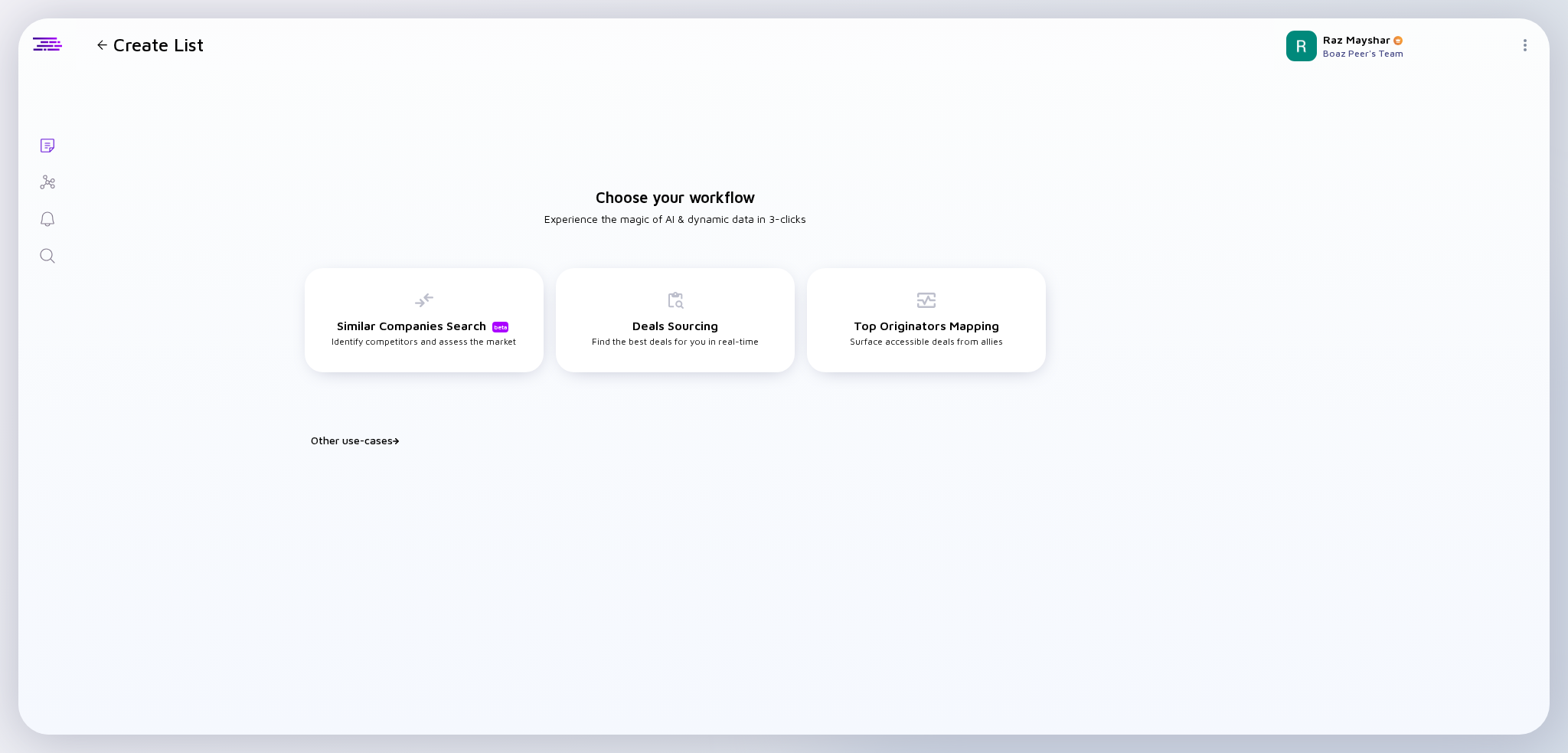
click at [364, 440] on div "Other use-cases" at bounding box center [685, 440] width 747 height 13
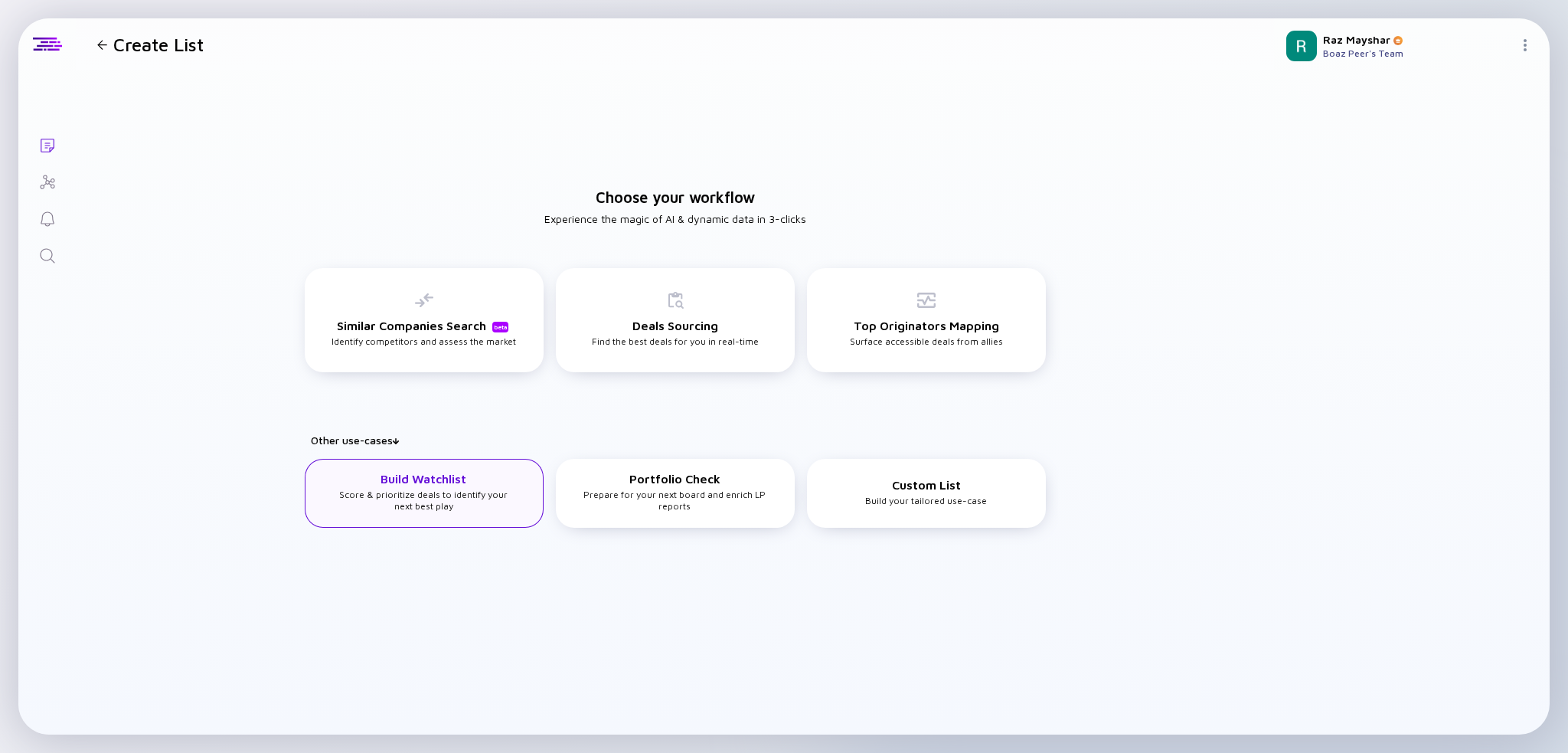
click at [450, 486] on h3 "Build Watchlist" at bounding box center [423, 478] width 85 height 14
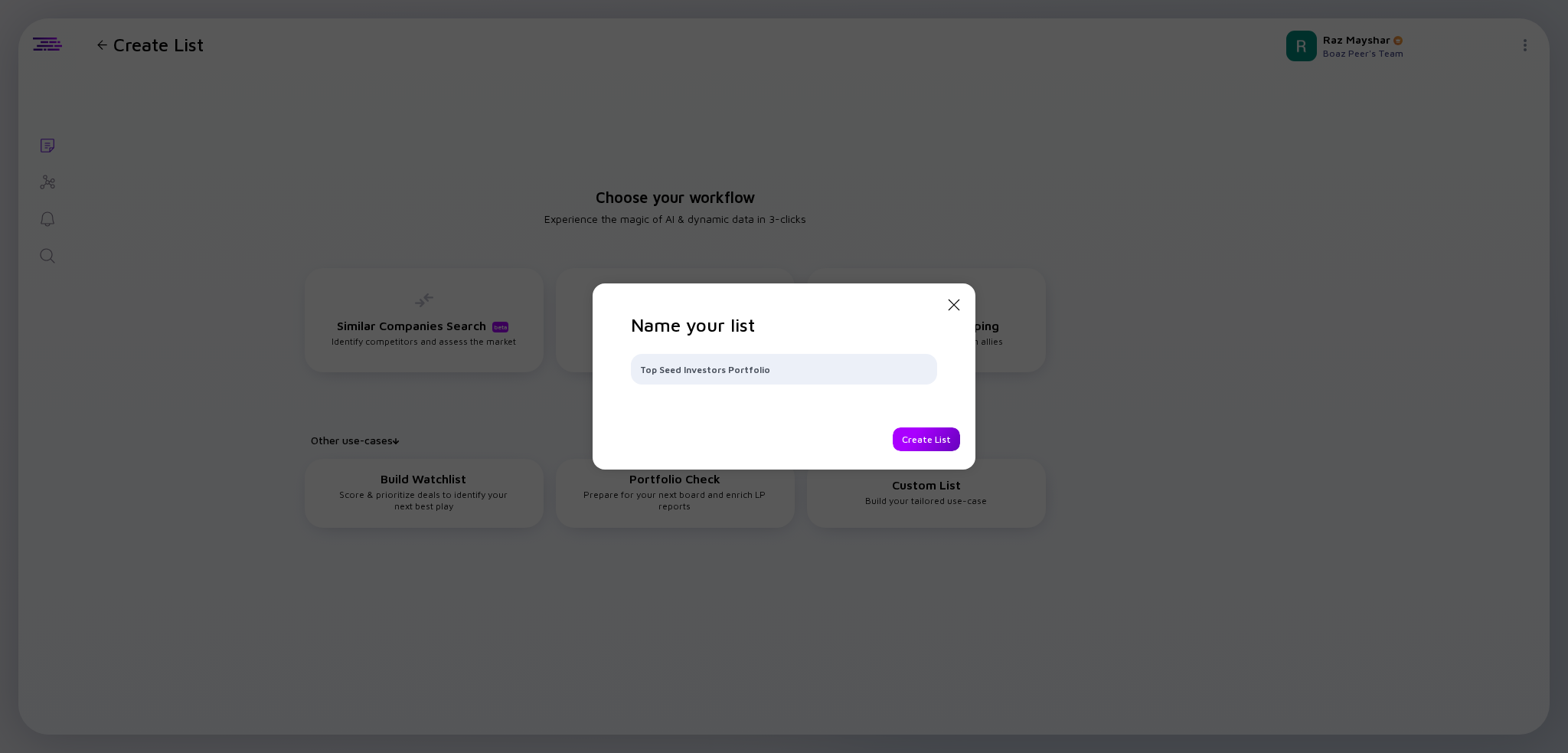
type input "Top Seed Investors Portfolio"
click at [940, 440] on div "Create List" at bounding box center [926, 439] width 67 height 24
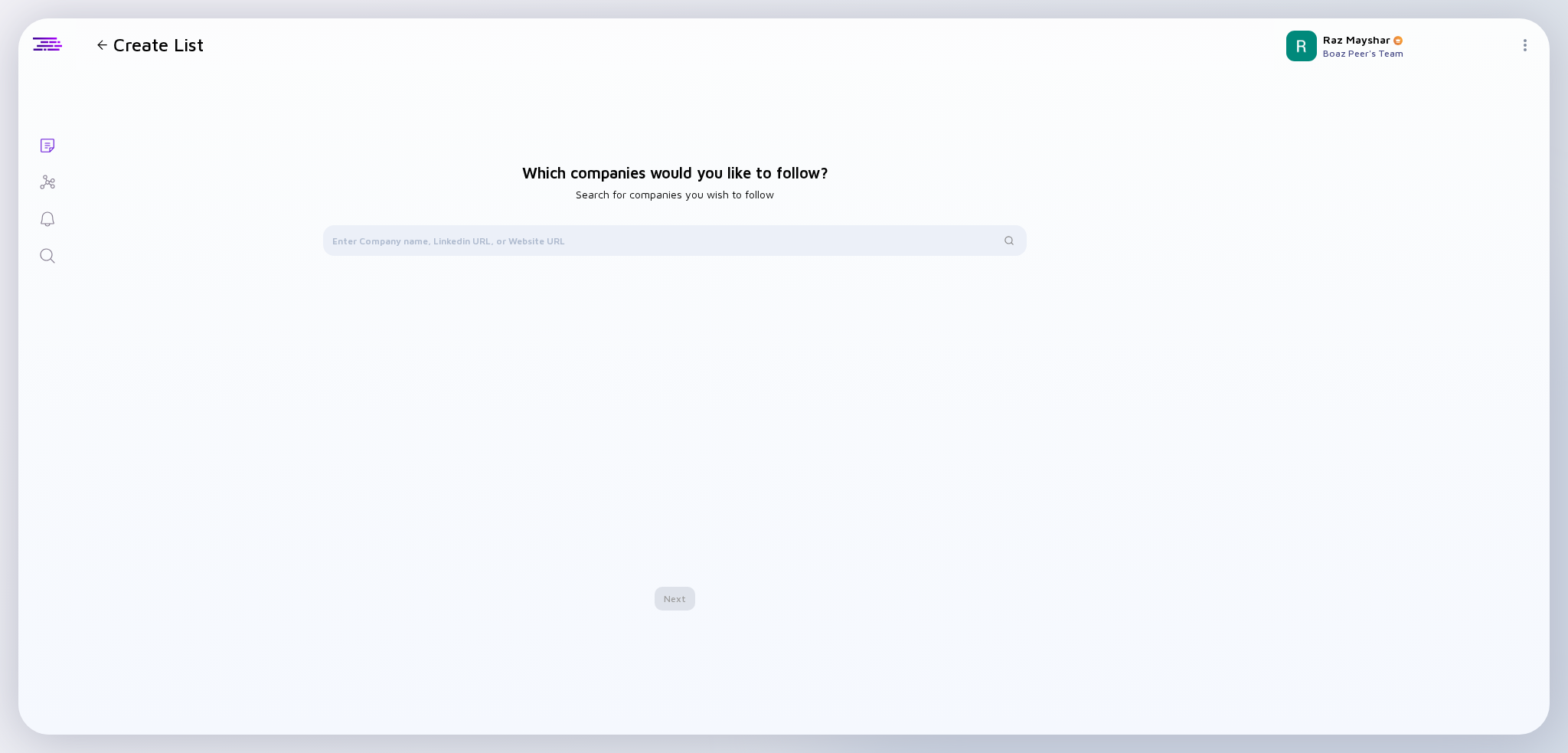
click at [49, 183] on icon "Investor Map" at bounding box center [48, 183] width 18 height 18
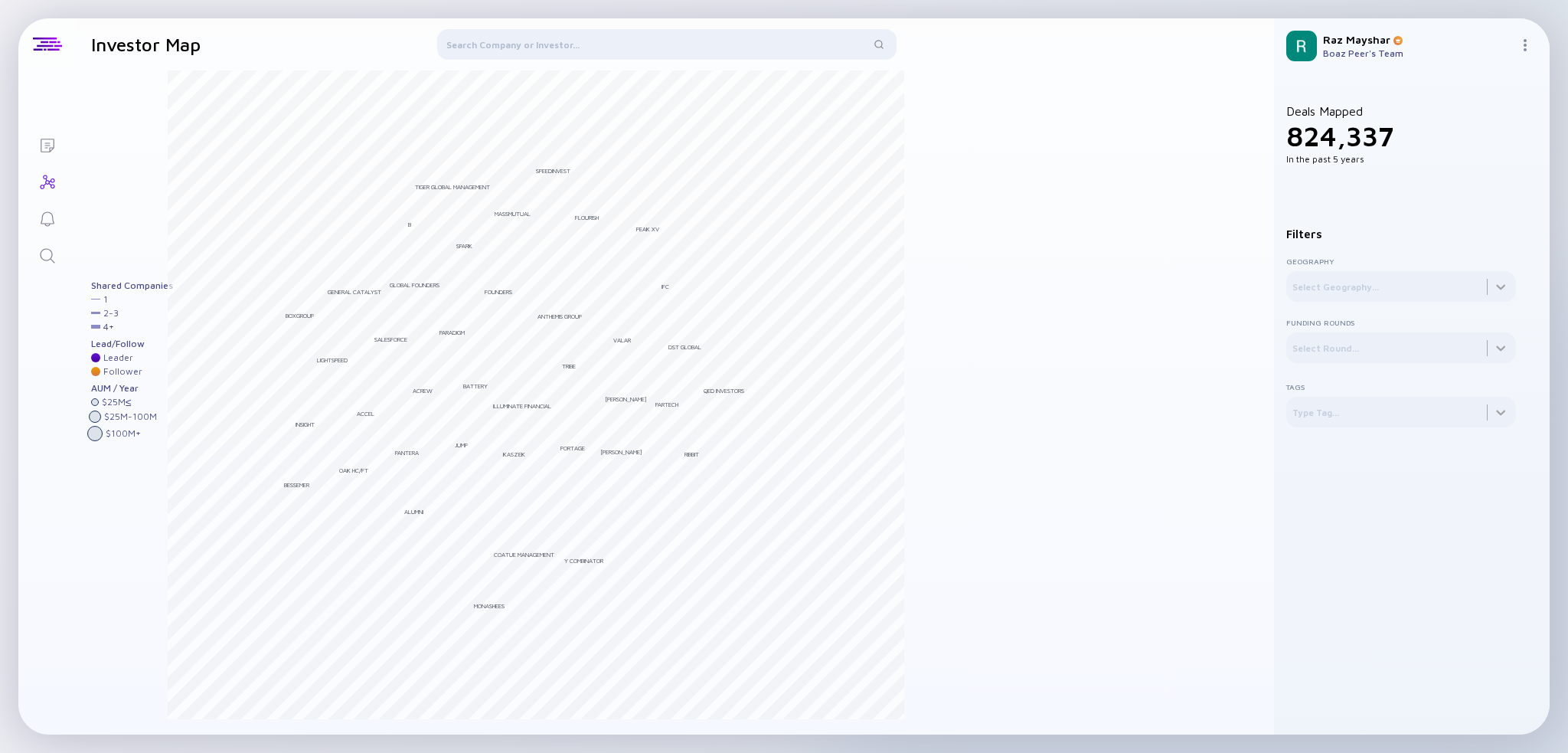
click at [48, 136] on icon "Lists" at bounding box center [48, 145] width 18 height 18
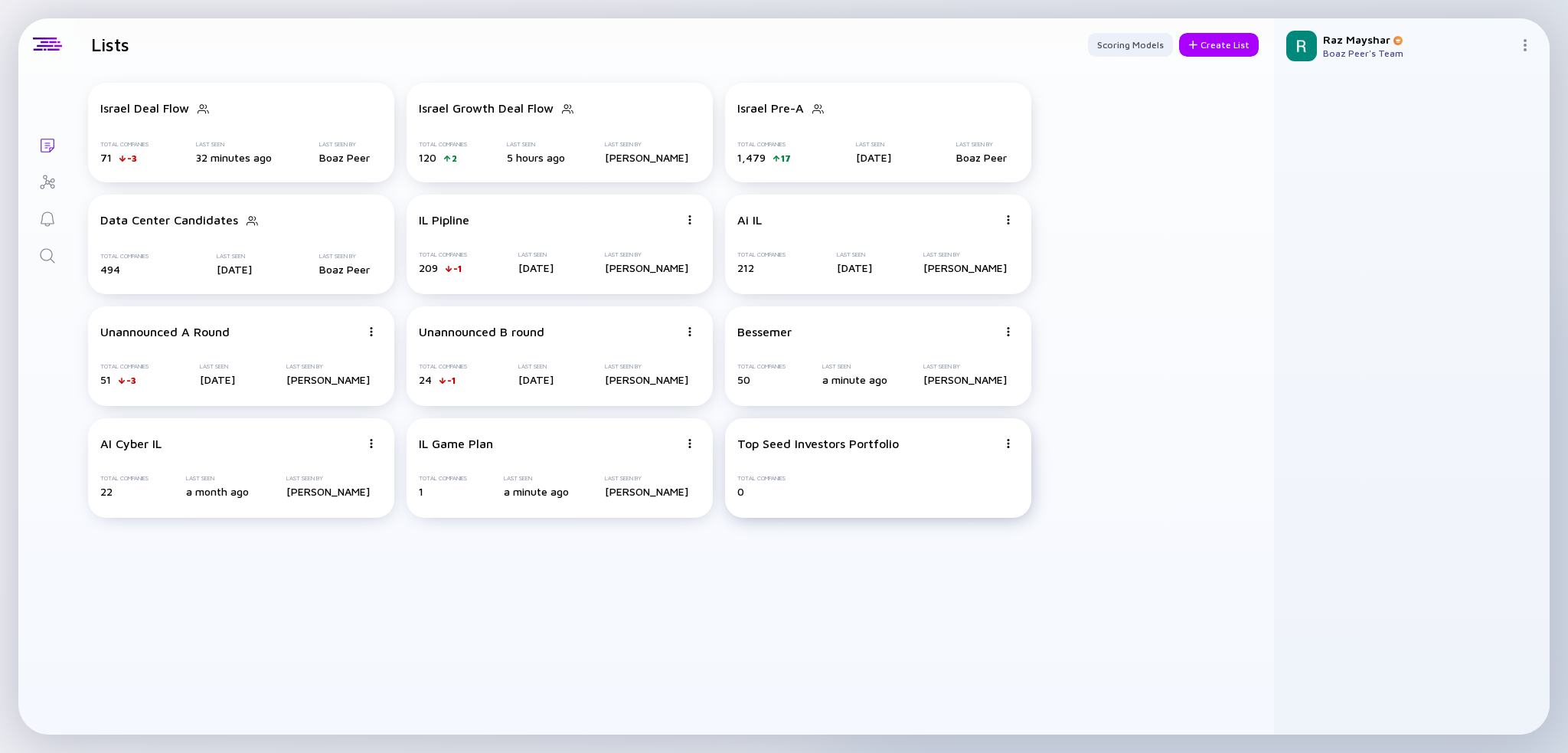
click at [781, 441] on div "Top Seed Investors Portfolio" at bounding box center [818, 443] width 162 height 14
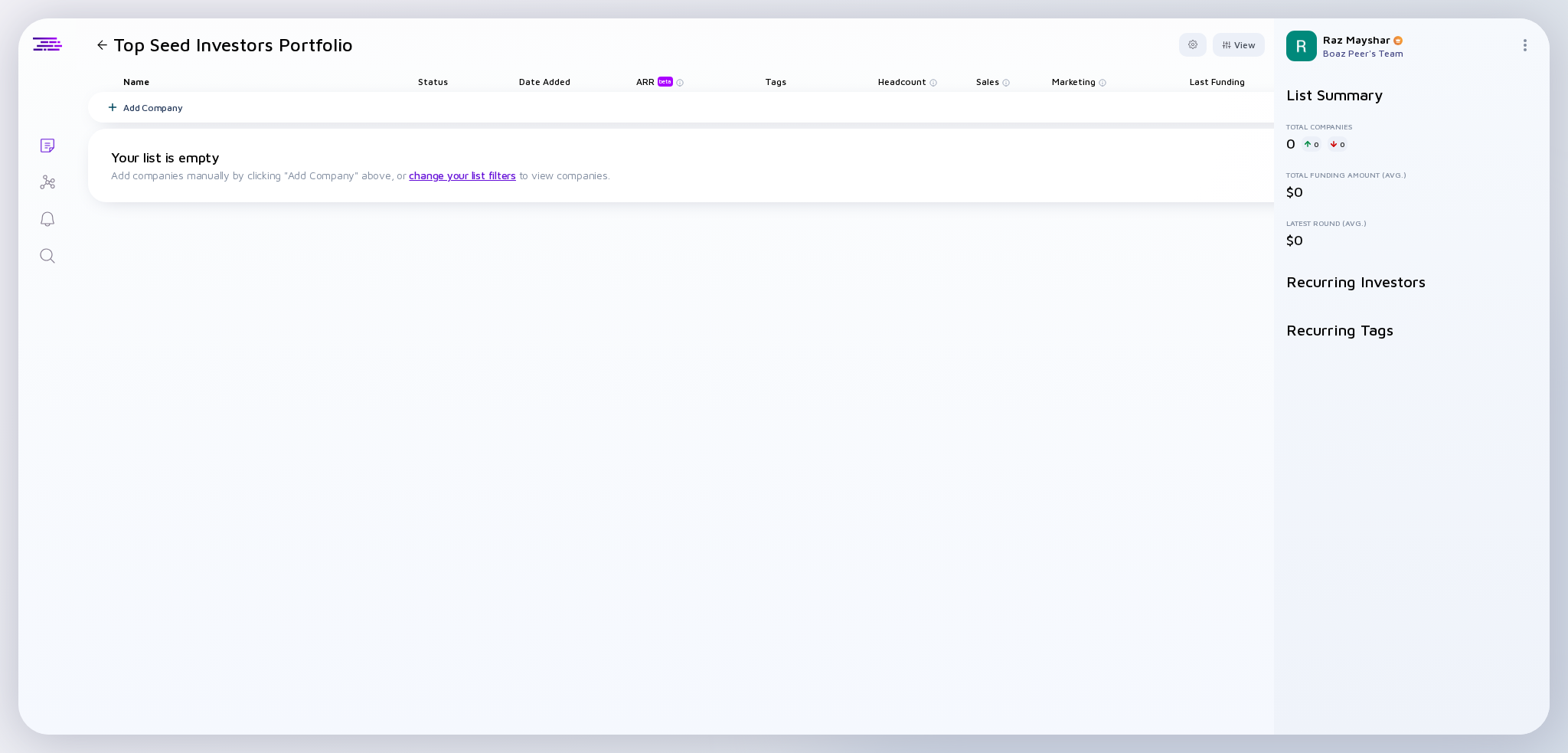
click at [1191, 57] on header "Top Seed Investors Portfolio View" at bounding box center [675, 44] width 1198 height 52
click at [1189, 47] on div at bounding box center [1193, 44] width 9 height 9
click at [1238, 48] on div "View" at bounding box center [1238, 45] width 52 height 24
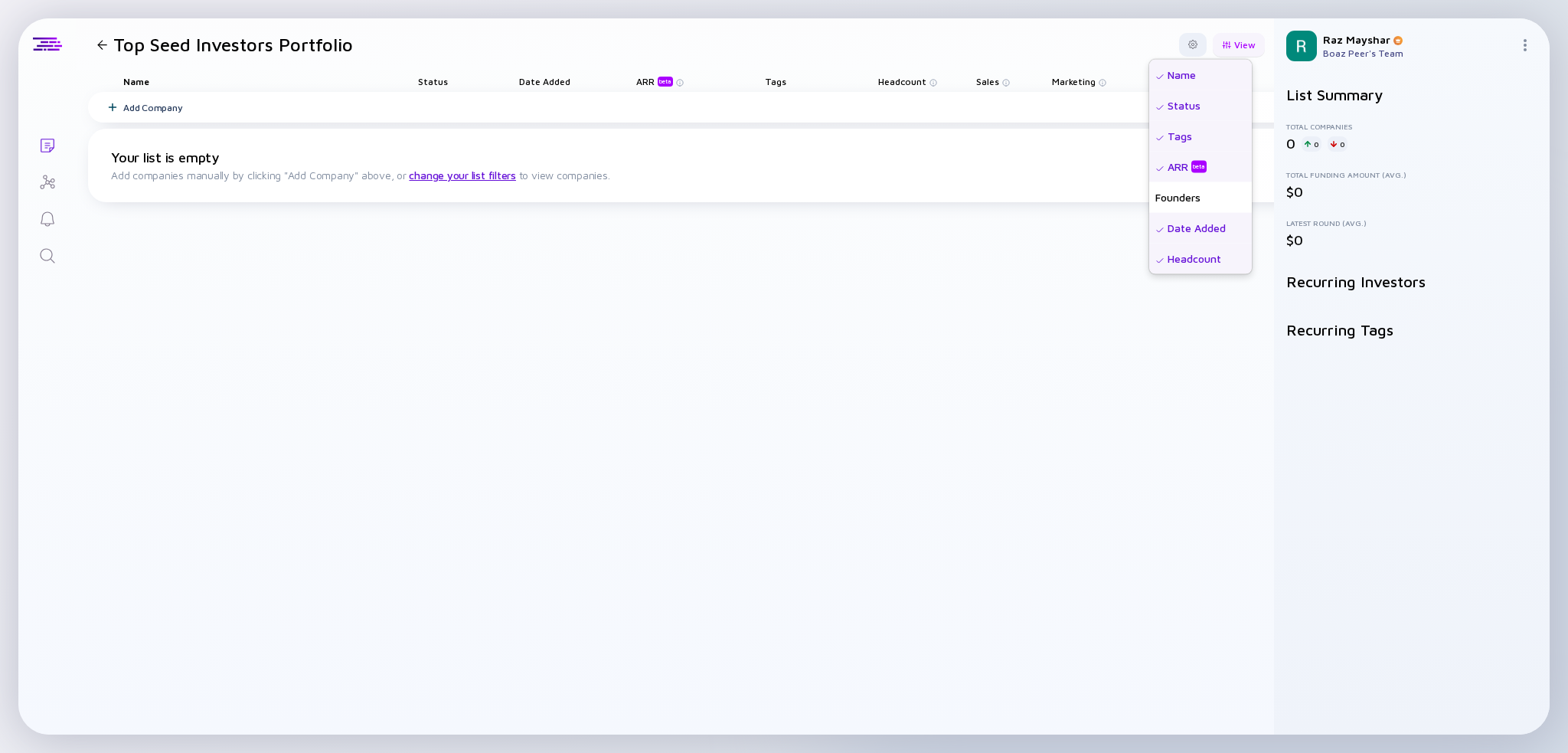
click at [1238, 48] on div "View" at bounding box center [1238, 45] width 52 height 24
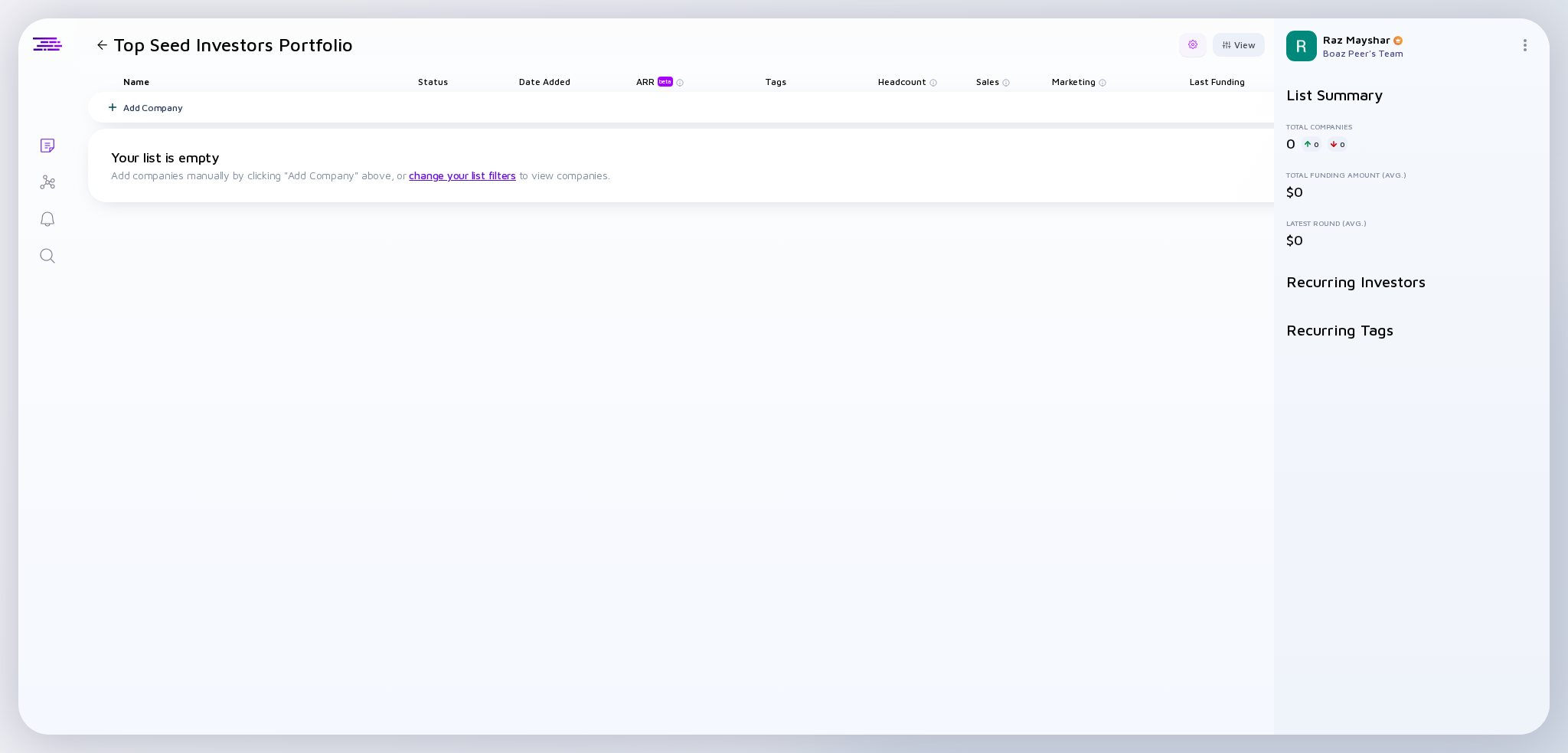
click at [1189, 40] on div at bounding box center [1193, 44] width 9 height 9
click at [483, 226] on div "Add Company Your list is empty Add companies manually by clicking "Add Company"…" at bounding box center [735, 413] width 1294 height 643
click at [109, 104] on icon at bounding box center [113, 107] width 9 height 9
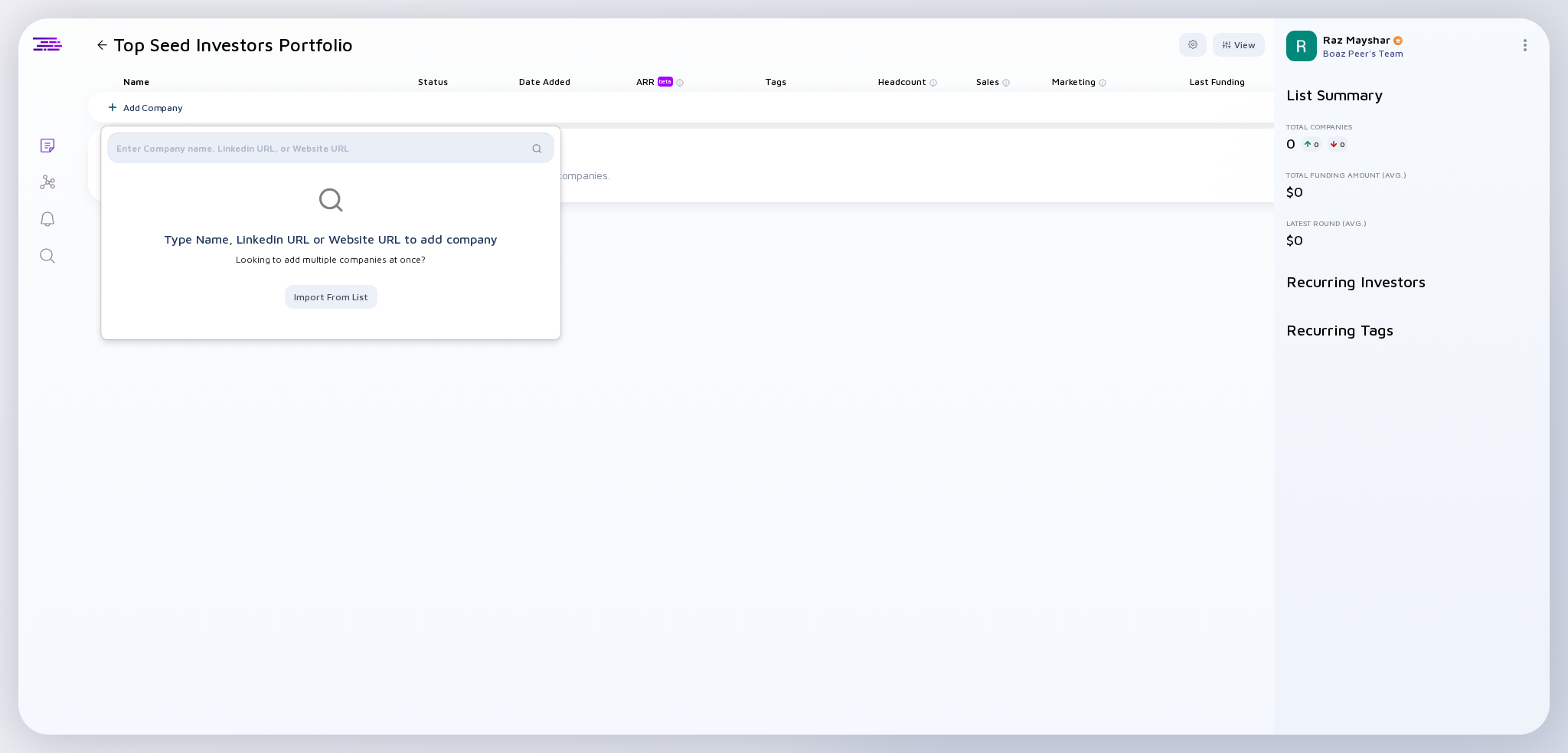
click at [254, 145] on input "text" at bounding box center [322, 148] width 411 height 16
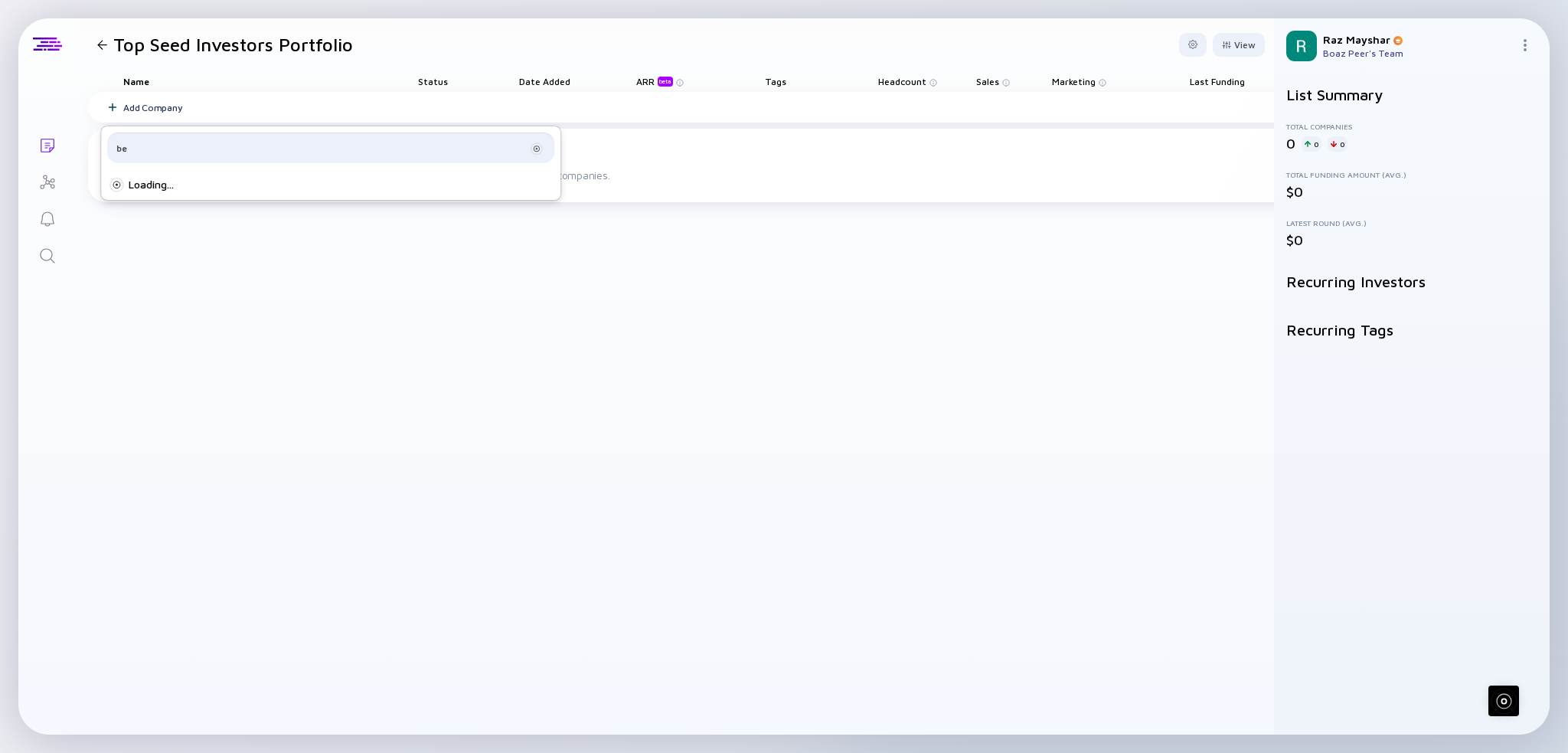
type input "b"
type input "earth and be"
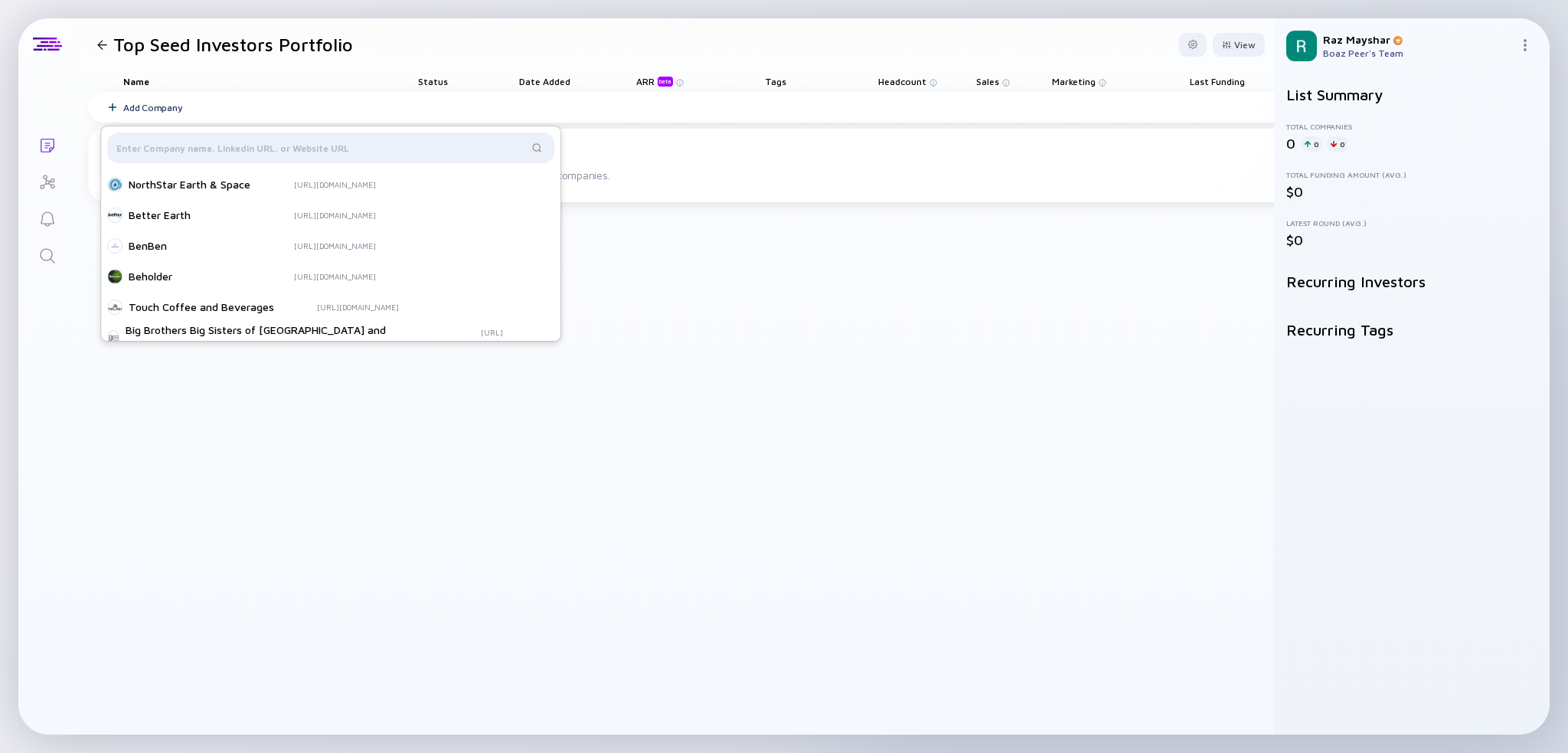
click at [418, 455] on div "Add Company Your list is empty Add companies manually by clicking "Add Company"…" at bounding box center [735, 413] width 1294 height 643
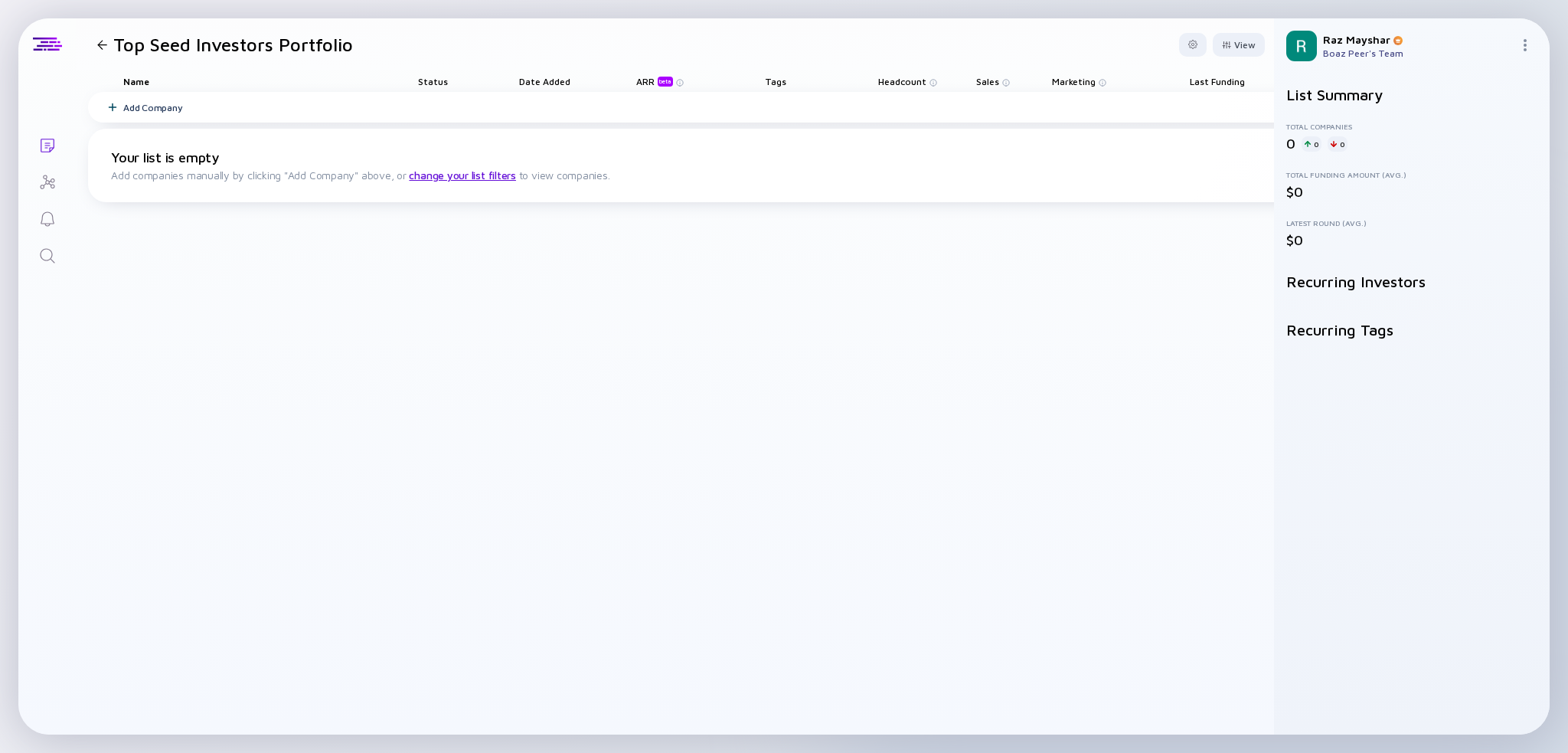
click at [100, 42] on div at bounding box center [102, 44] width 10 height 10
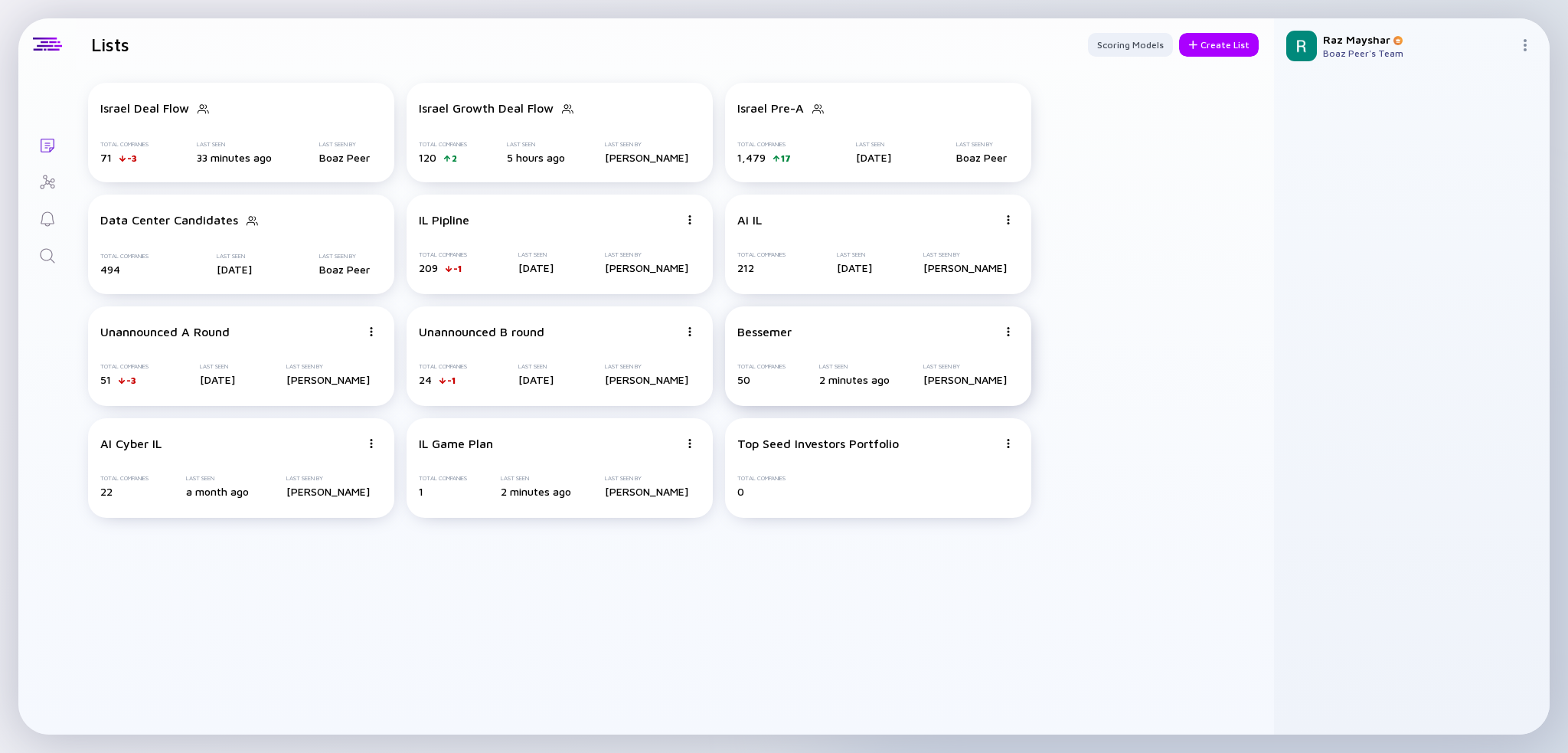
click at [818, 317] on div "Bessemer Total Companies 50 Last Seen 2 minutes ago Last Seen By Raz Mayshar" at bounding box center [879, 356] width 307 height 99
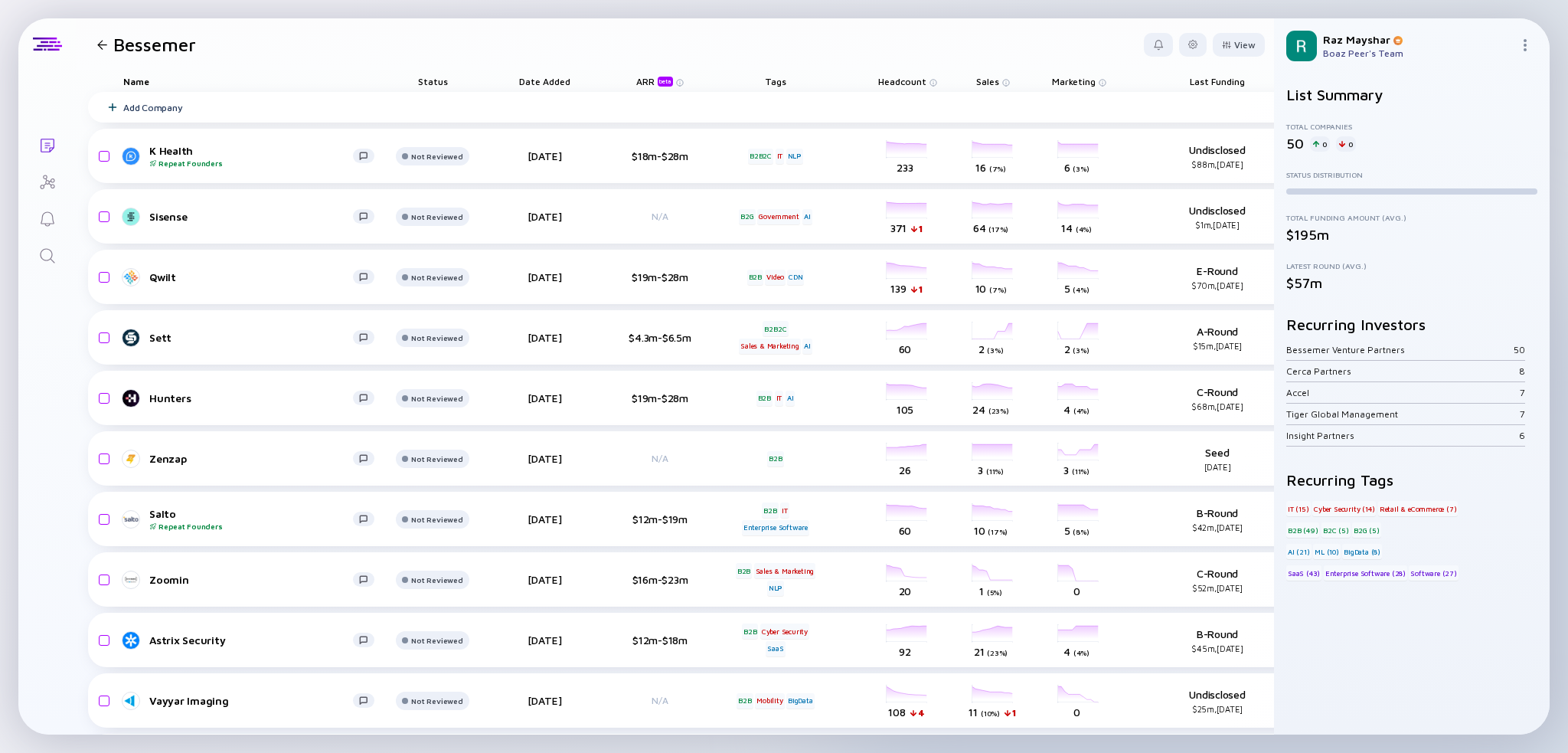
click at [1278, 42] on img at bounding box center [1525, 45] width 12 height 12
click at [1217, 67] on header "Bessemer View" at bounding box center [675, 44] width 1198 height 52
click at [1180, 51] on div at bounding box center [1193, 45] width 28 height 24
click at [220, 56] on header "Bessemer Export Share Duplicate List Edit Filter Edit List Name View" at bounding box center [675, 44] width 1198 height 52
click at [52, 262] on icon "Search" at bounding box center [48, 256] width 18 height 18
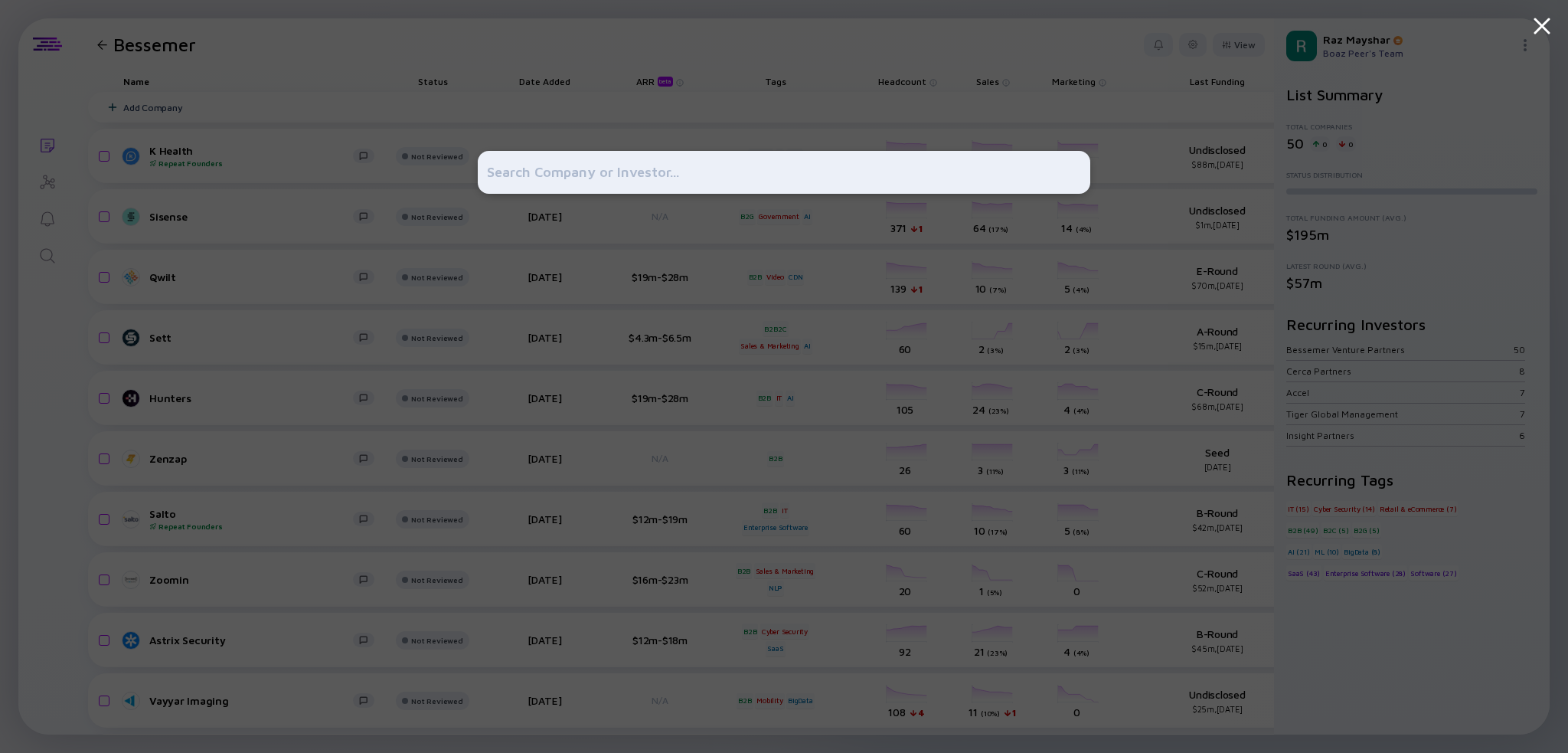
click at [1278, 523] on div at bounding box center [784, 376] width 1568 height 753
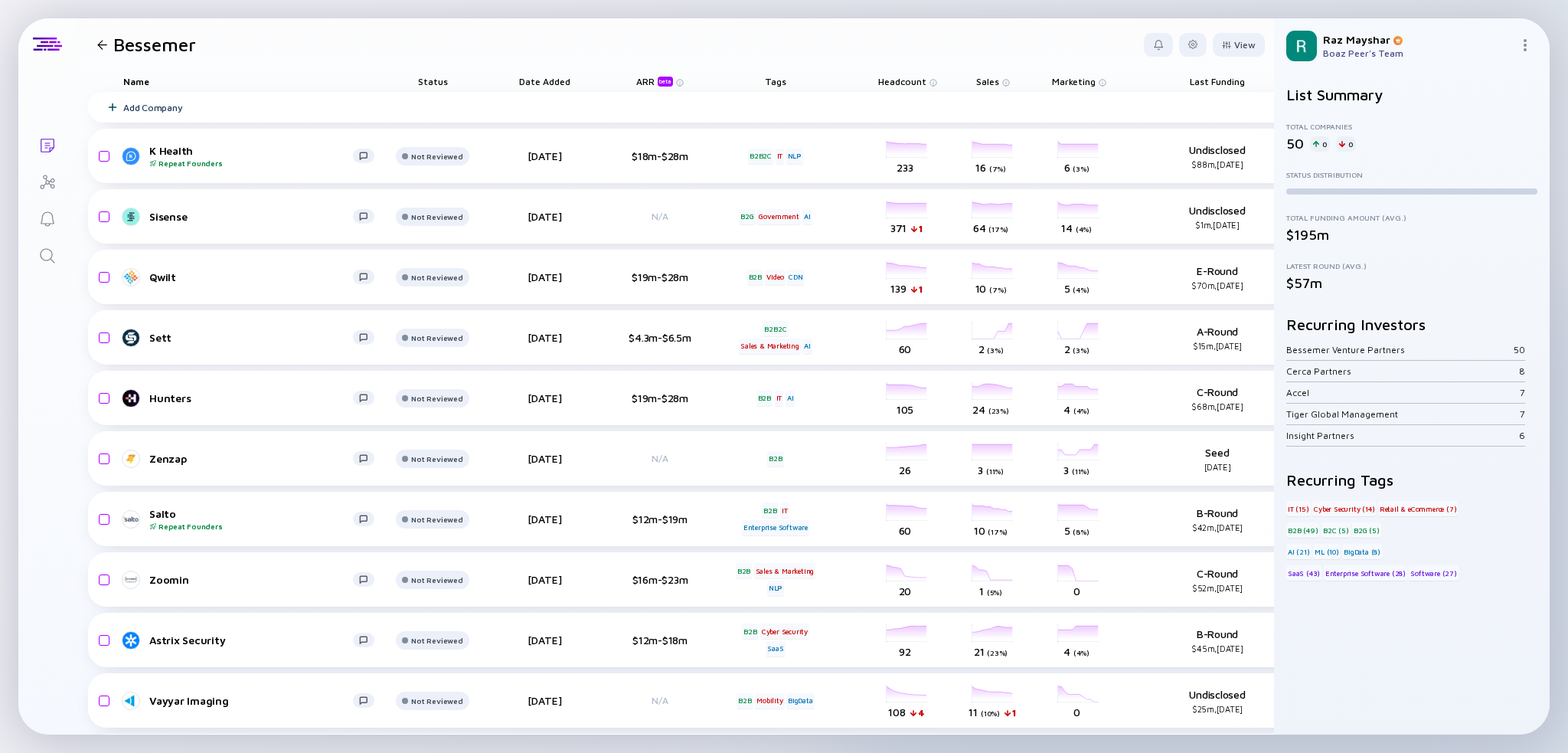
click at [101, 45] on div at bounding box center [102, 44] width 10 height 10
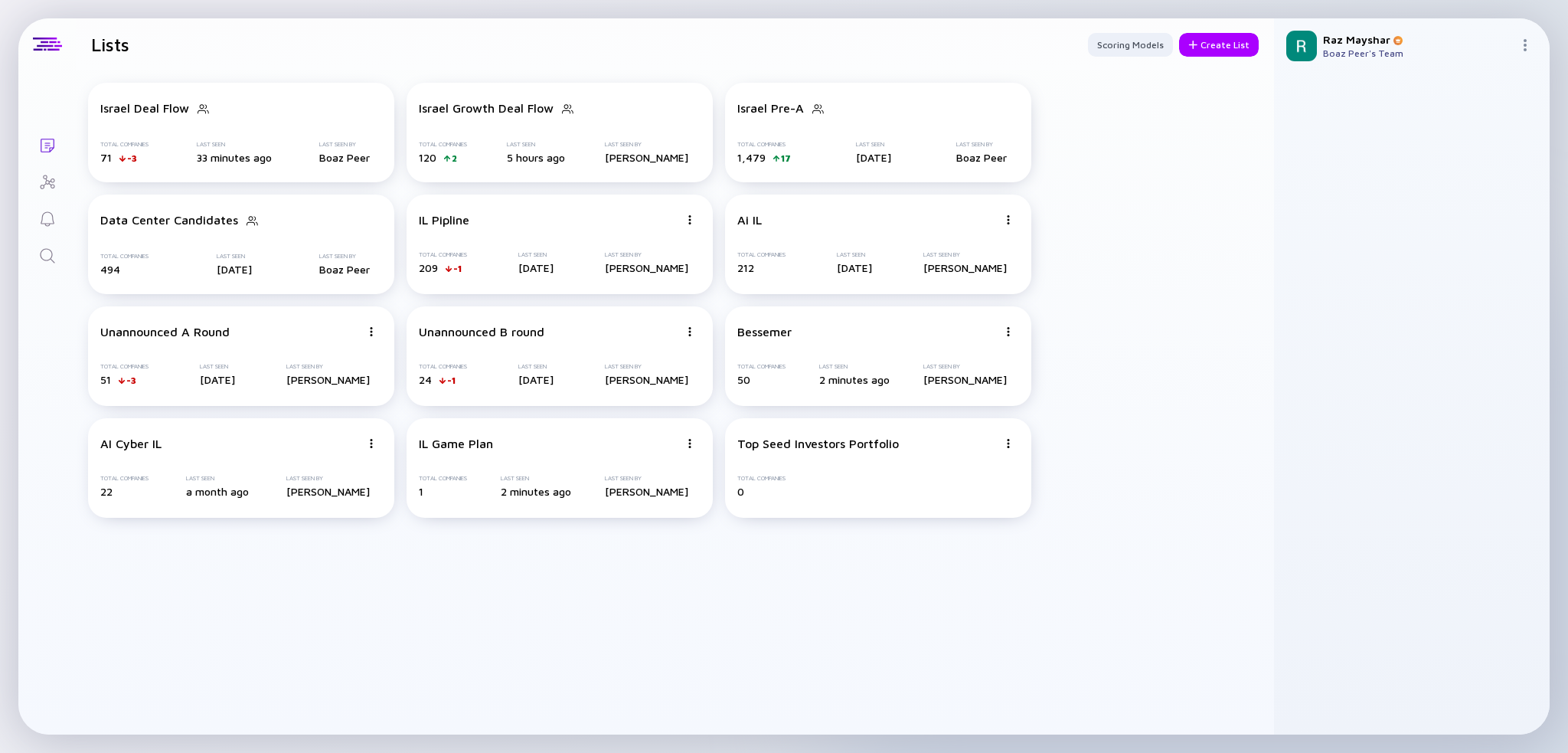
click at [1278, 46] on img at bounding box center [1525, 45] width 12 height 12
click at [1195, 237] on div "Israel Deal Flow Total Companies 71 -3 Last Seen 33 minutes ago Last Seen By Bo…" at bounding box center [675, 300] width 1198 height 460
click at [899, 448] on div "Top Seed Investors Portfolio" at bounding box center [868, 443] width 261 height 14
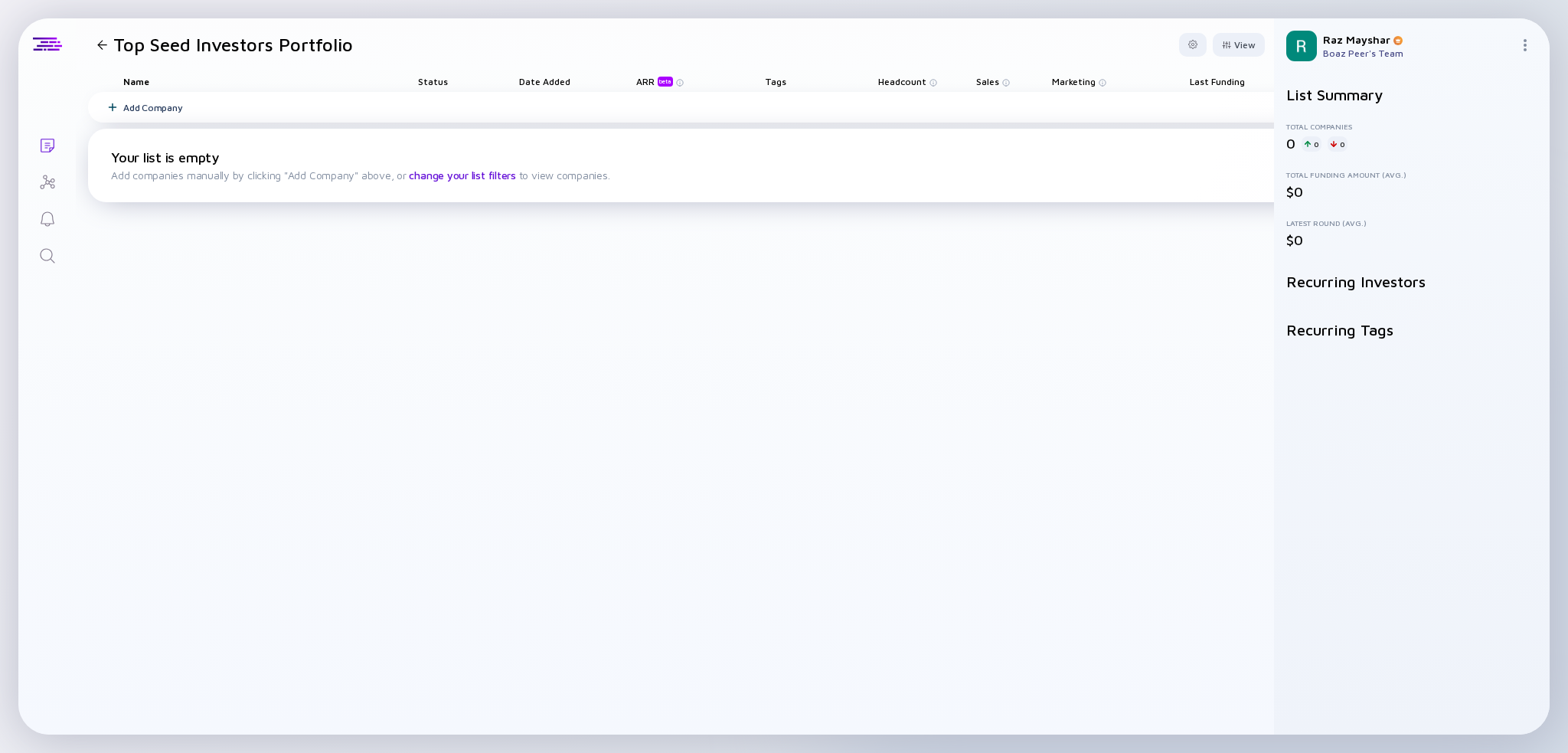
click at [439, 174] on link "change your list filters" at bounding box center [462, 175] width 106 height 13
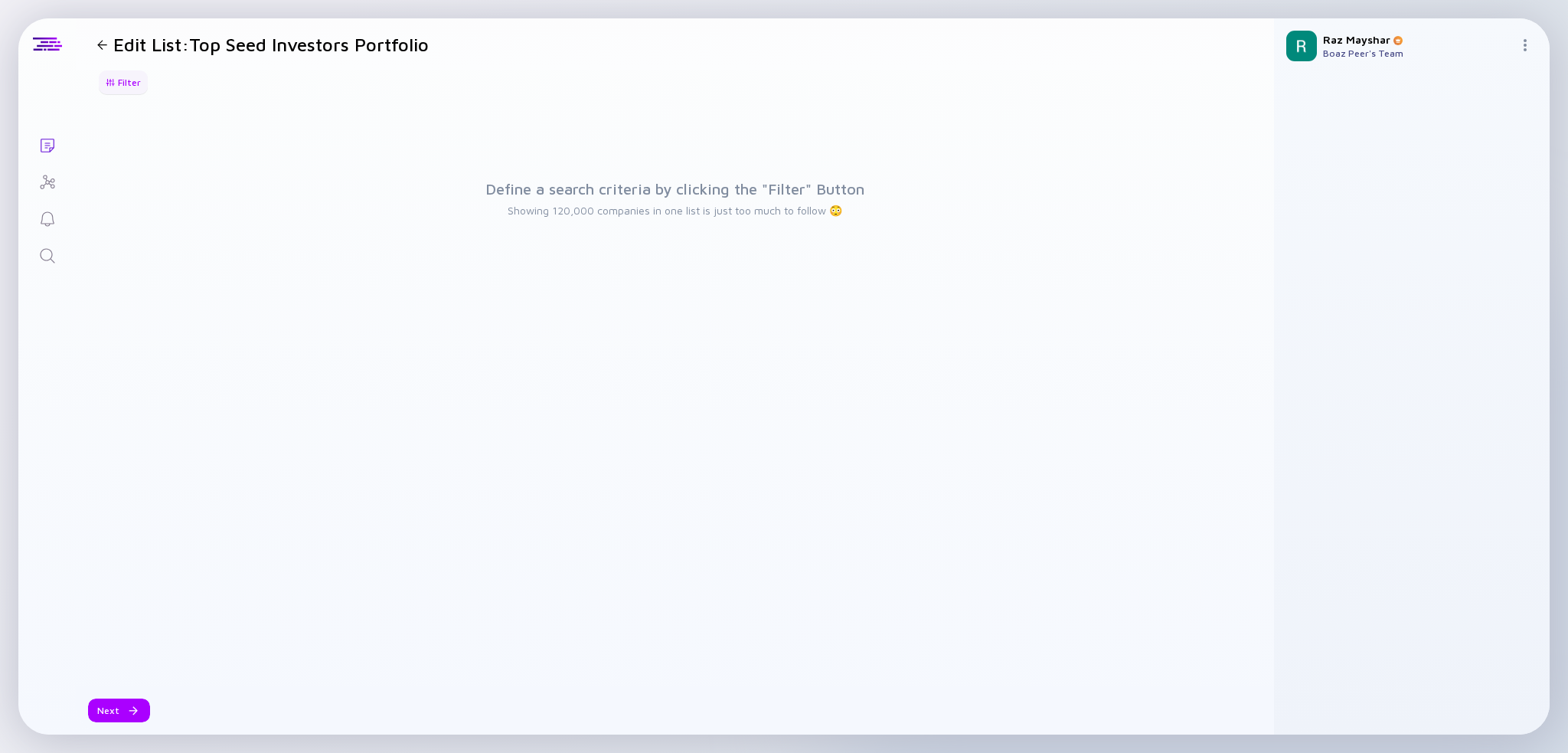
click at [106, 84] on div "Filter" at bounding box center [123, 83] width 53 height 24
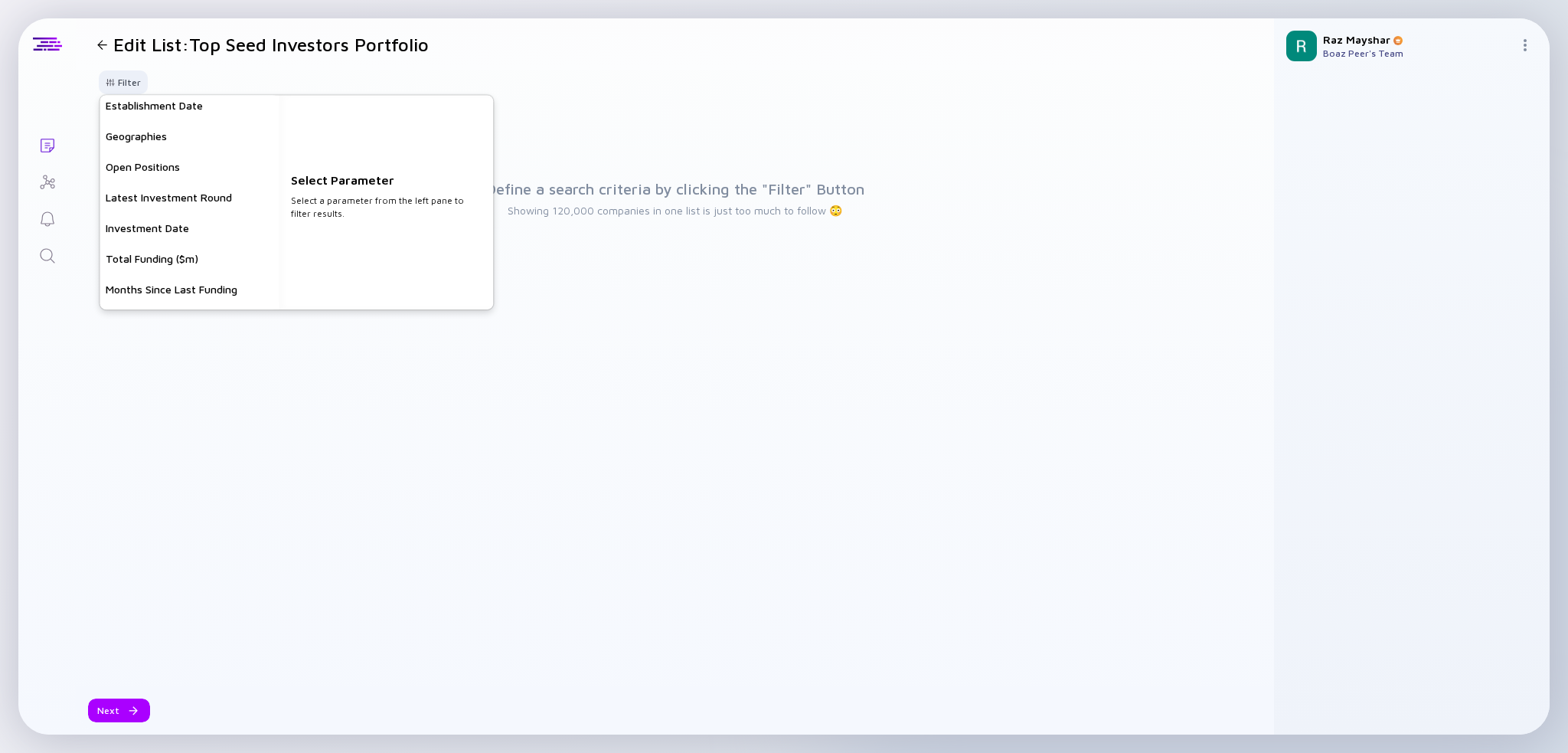
scroll to position [76, 0]
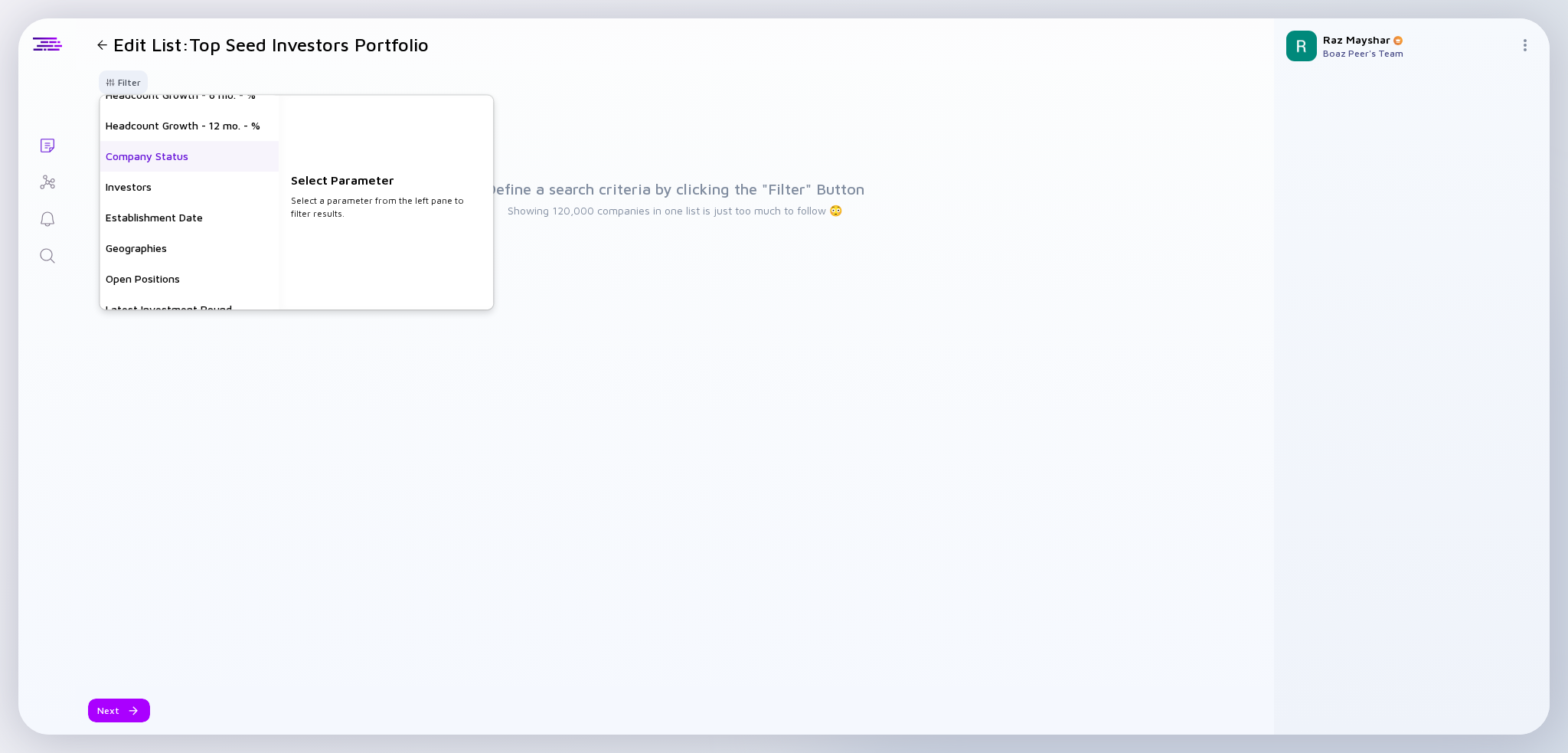
click at [217, 150] on div "Company Status" at bounding box center [188, 155] width 179 height 30
click at [188, 185] on div "Investors" at bounding box center [188, 187] width 179 height 30
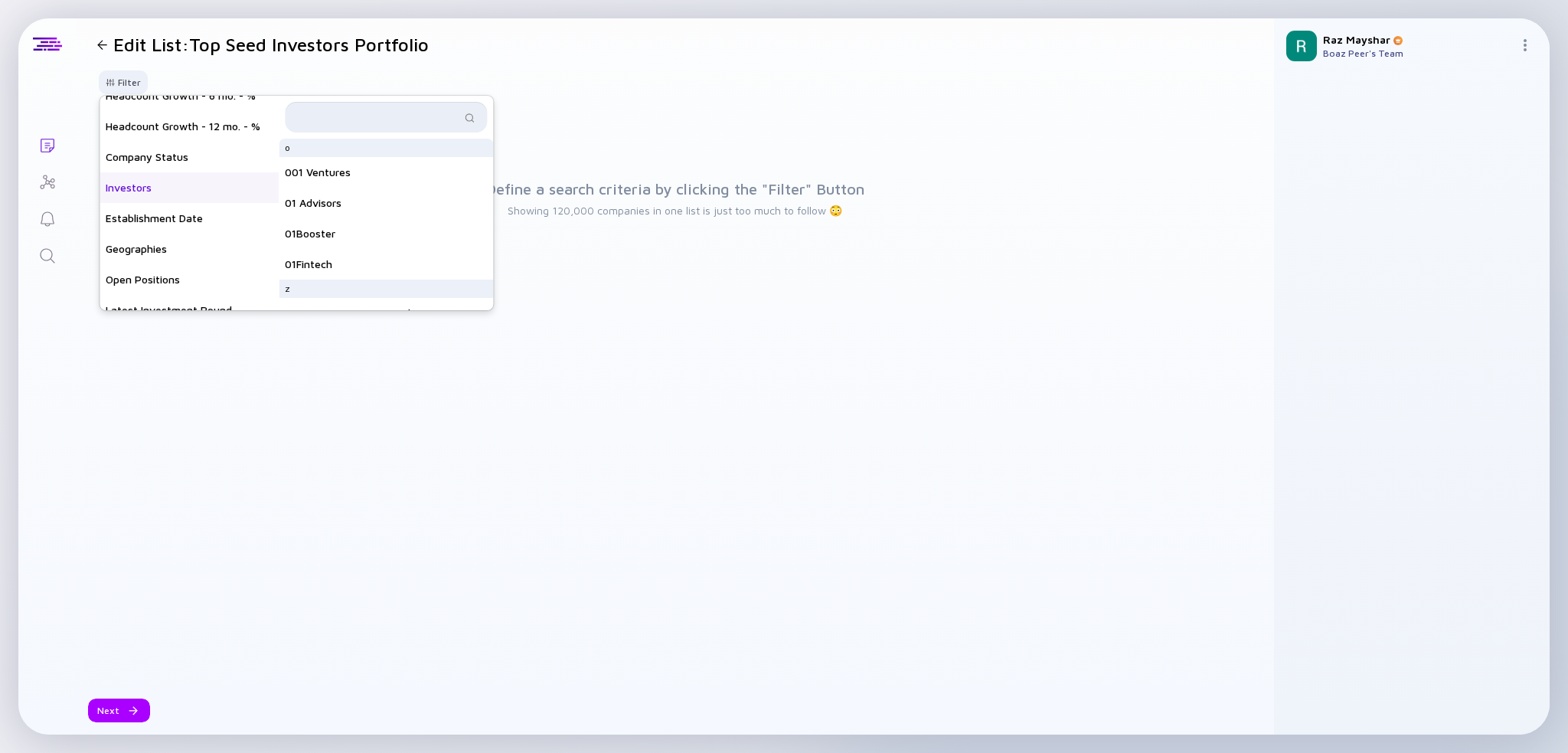
click at [332, 117] on input "text" at bounding box center [376, 117] width 166 height 16
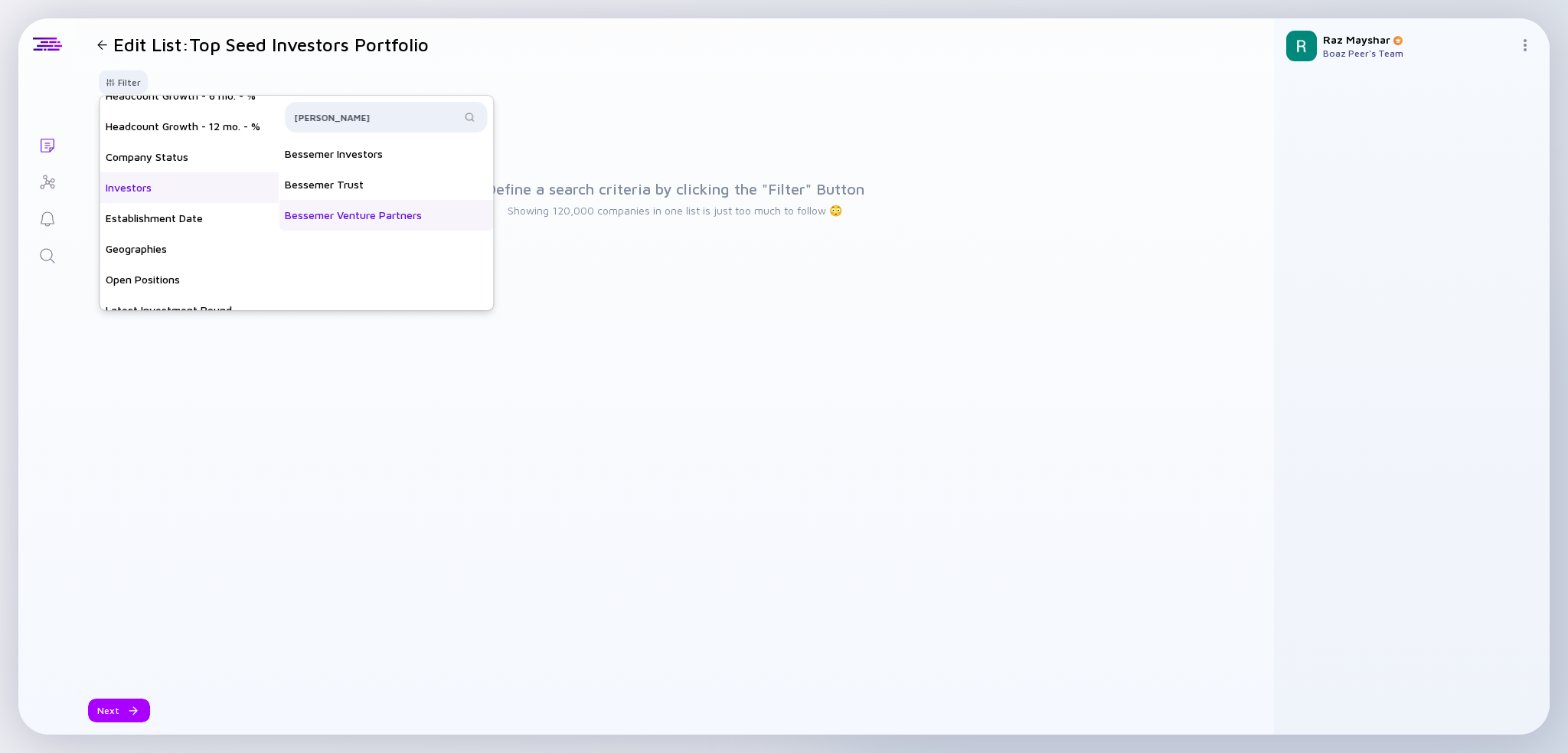
click at [402, 210] on div "Bessemer Venture Partners" at bounding box center [386, 215] width 215 height 30
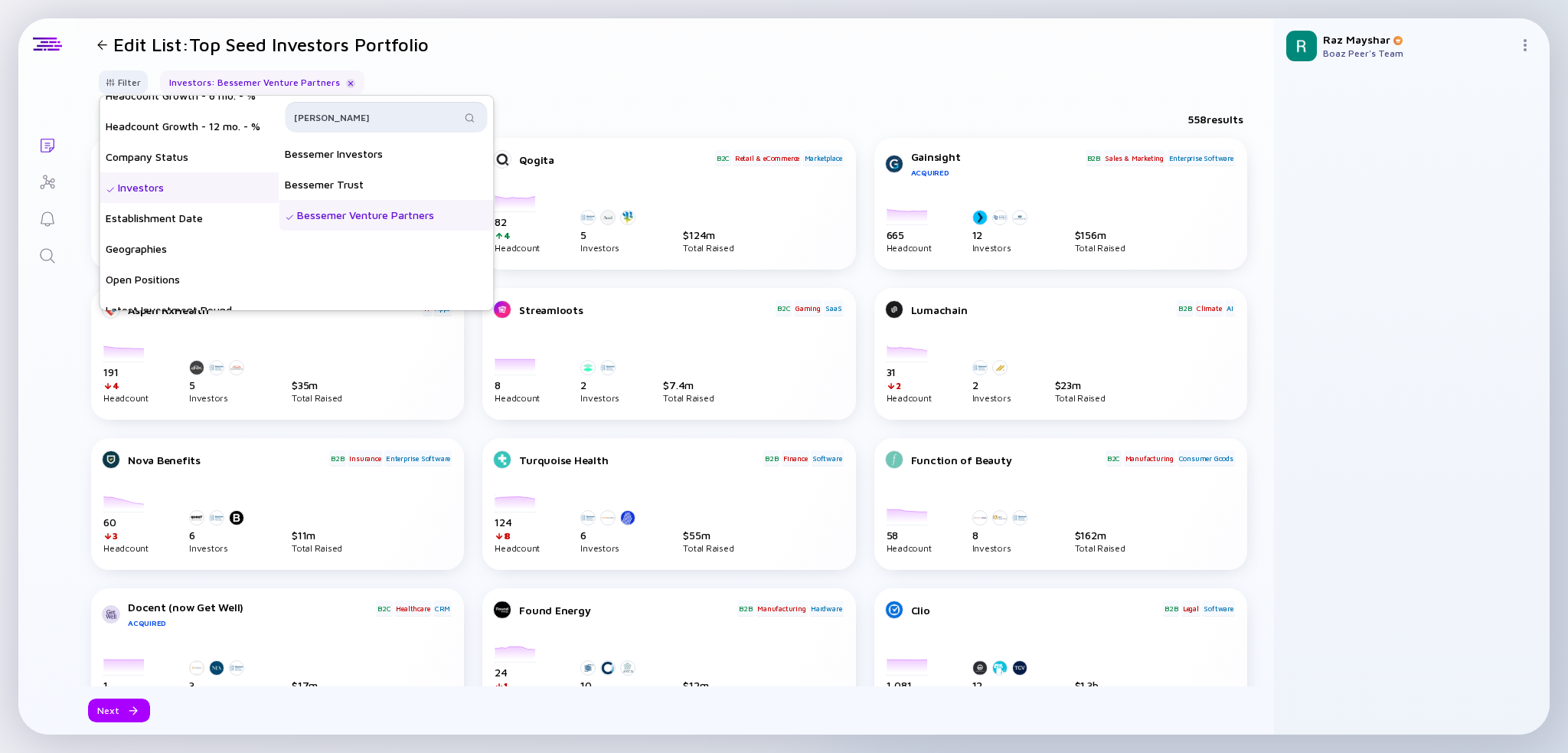
click at [396, 119] on input "besse" at bounding box center [376, 117] width 166 height 16
click at [373, 160] on div "YL Ventures" at bounding box center [386, 153] width 215 height 30
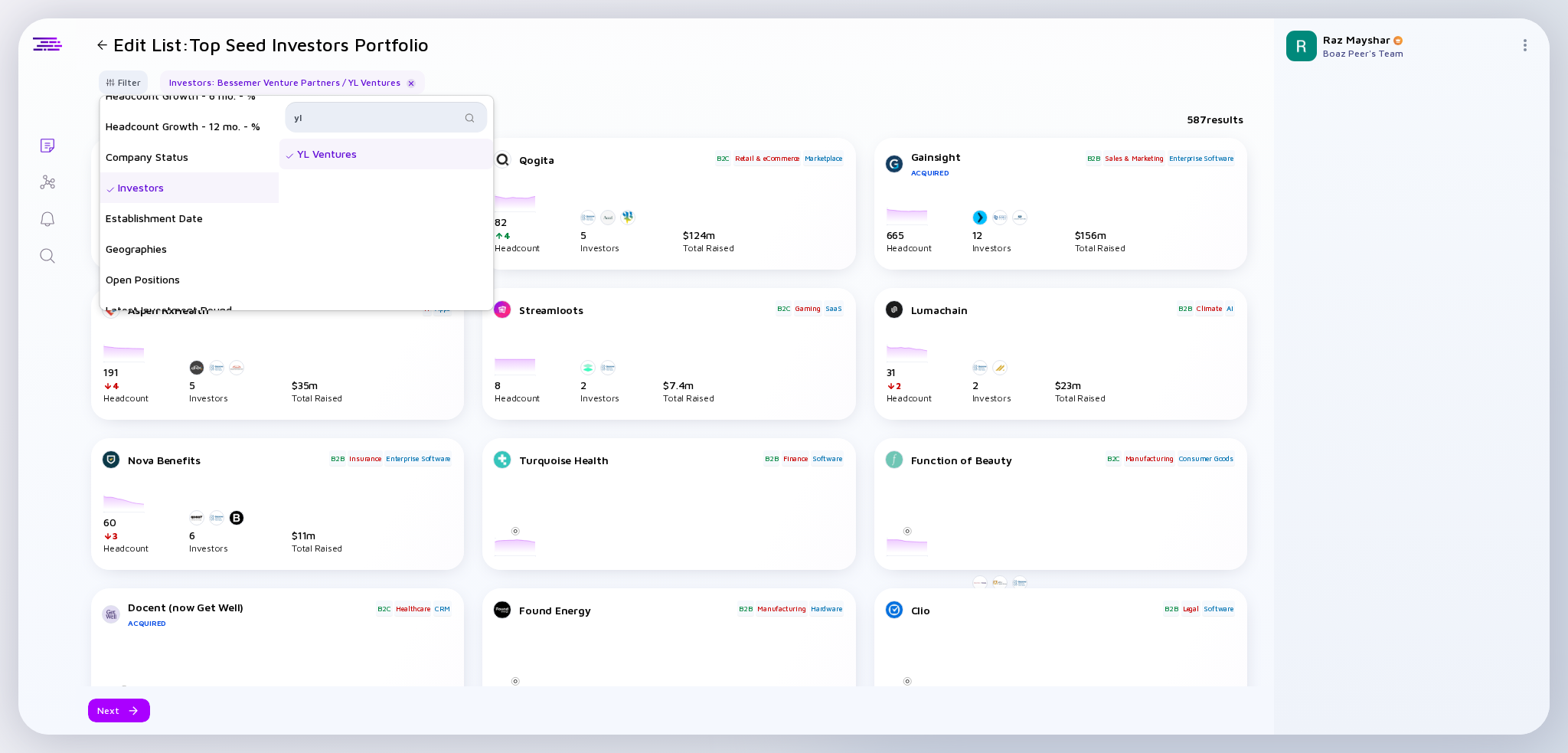
click at [393, 118] on input "yl" at bounding box center [376, 117] width 166 height 16
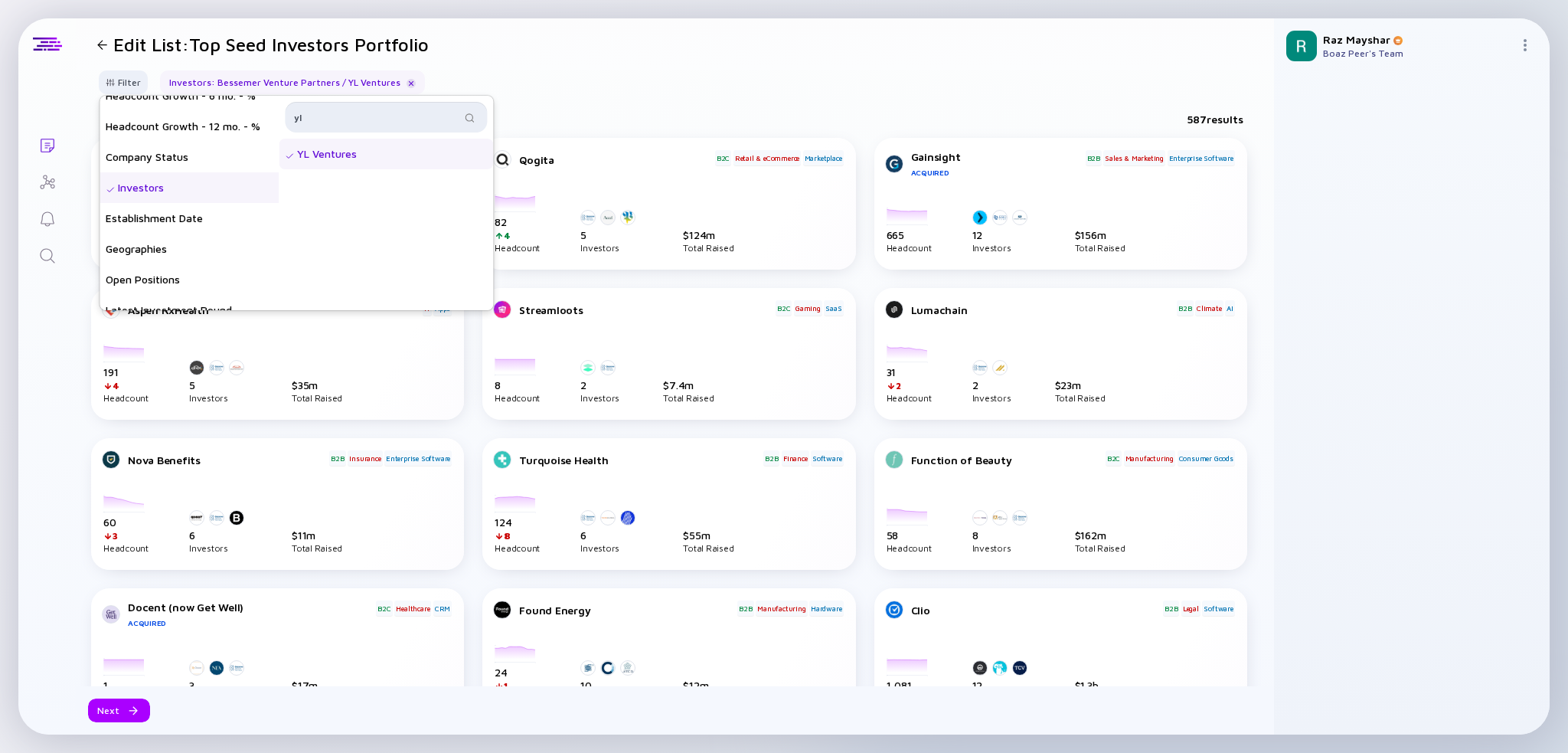
type input "y"
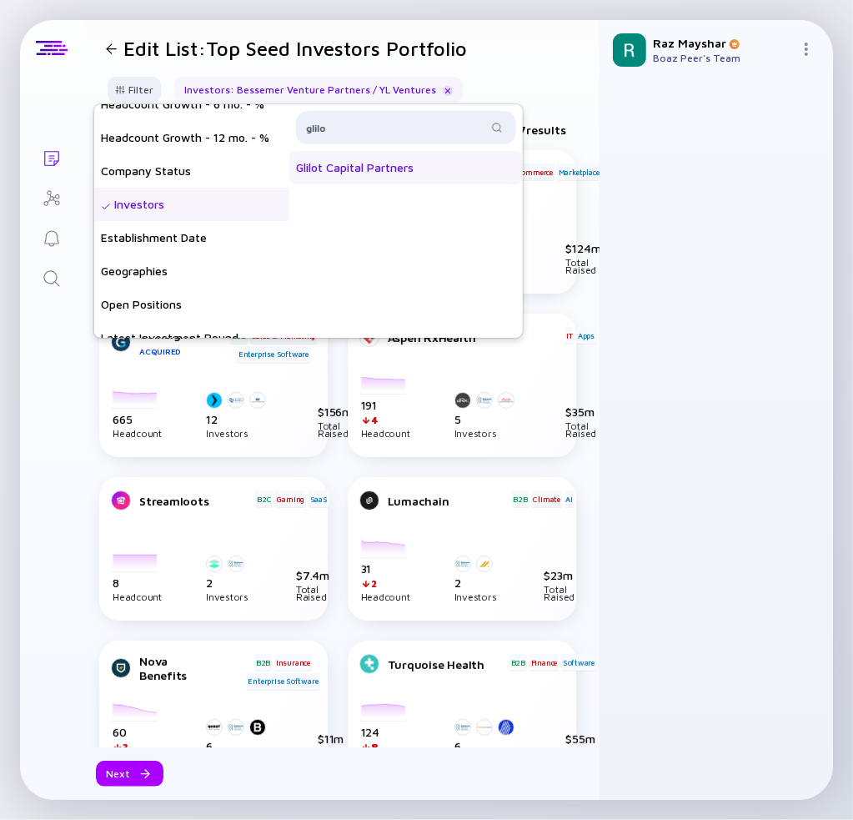
click at [408, 174] on div "Glilot Capital Partners" at bounding box center [406, 167] width 234 height 33
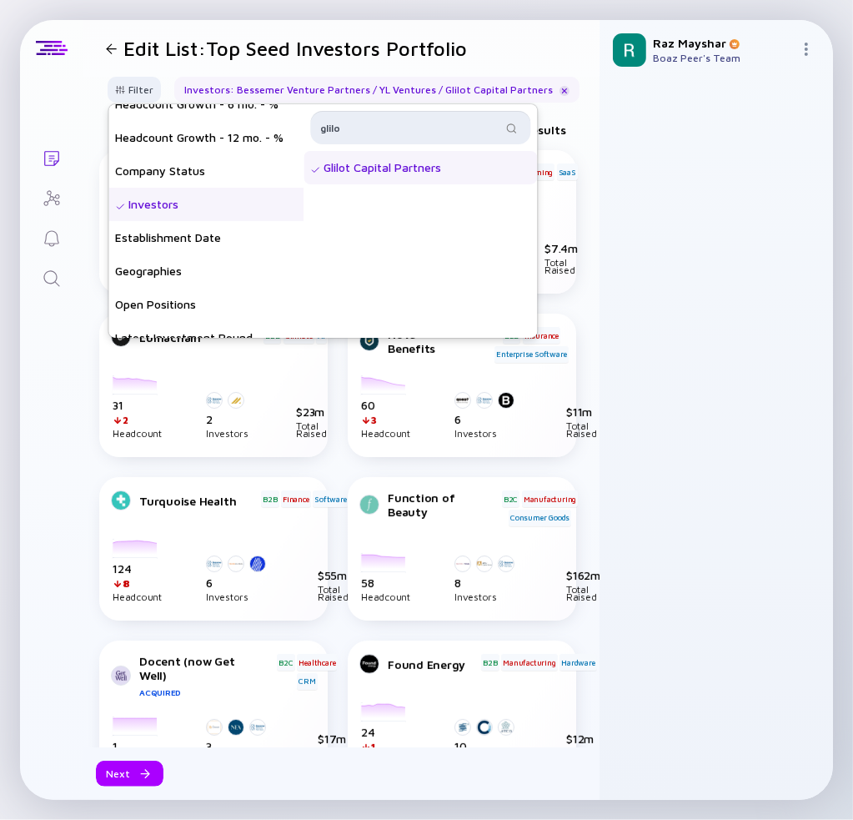
click at [444, 129] on input "glilo" at bounding box center [410, 127] width 181 height 17
click at [443, 129] on input "glilo" at bounding box center [410, 127] width 181 height 17
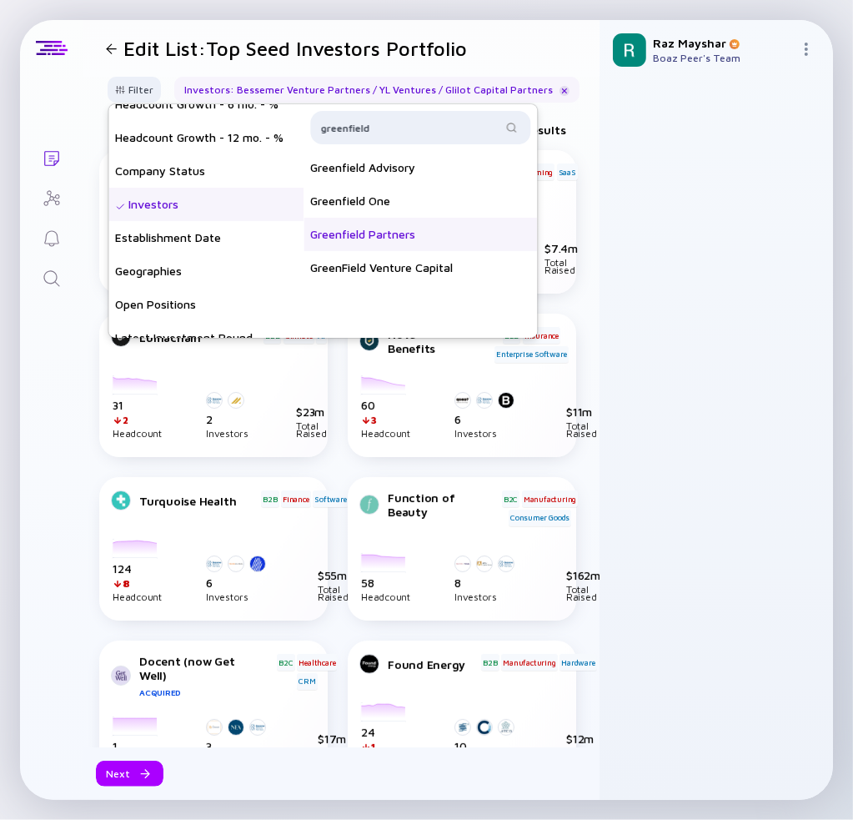
click at [406, 234] on div "Greenfield Partners" at bounding box center [421, 234] width 234 height 33
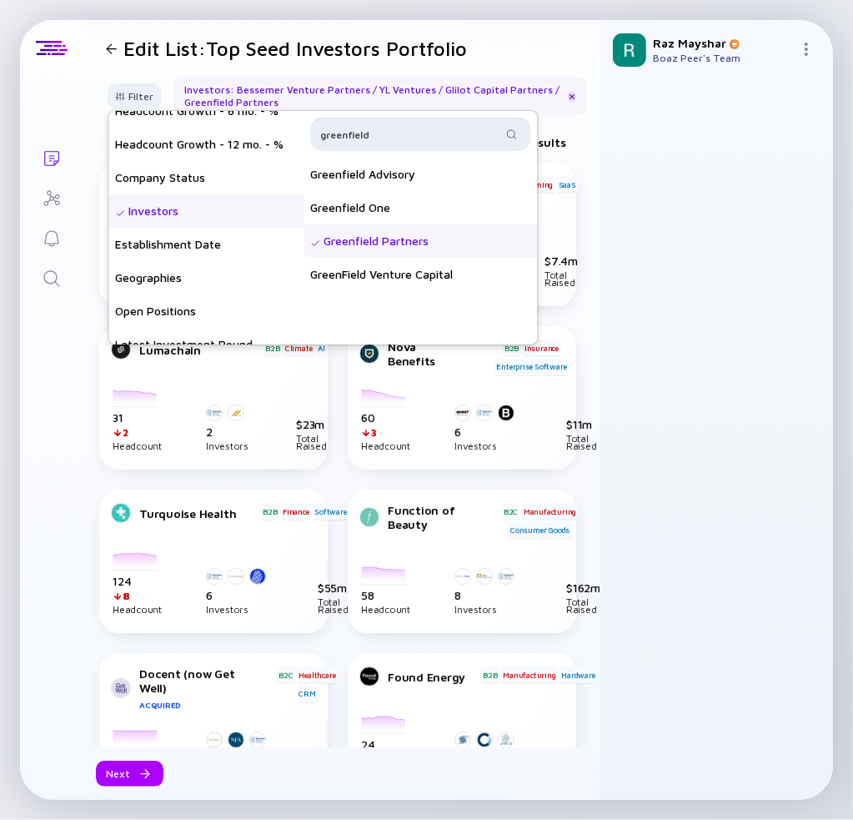
click at [386, 133] on input "greenfield" at bounding box center [410, 134] width 181 height 17
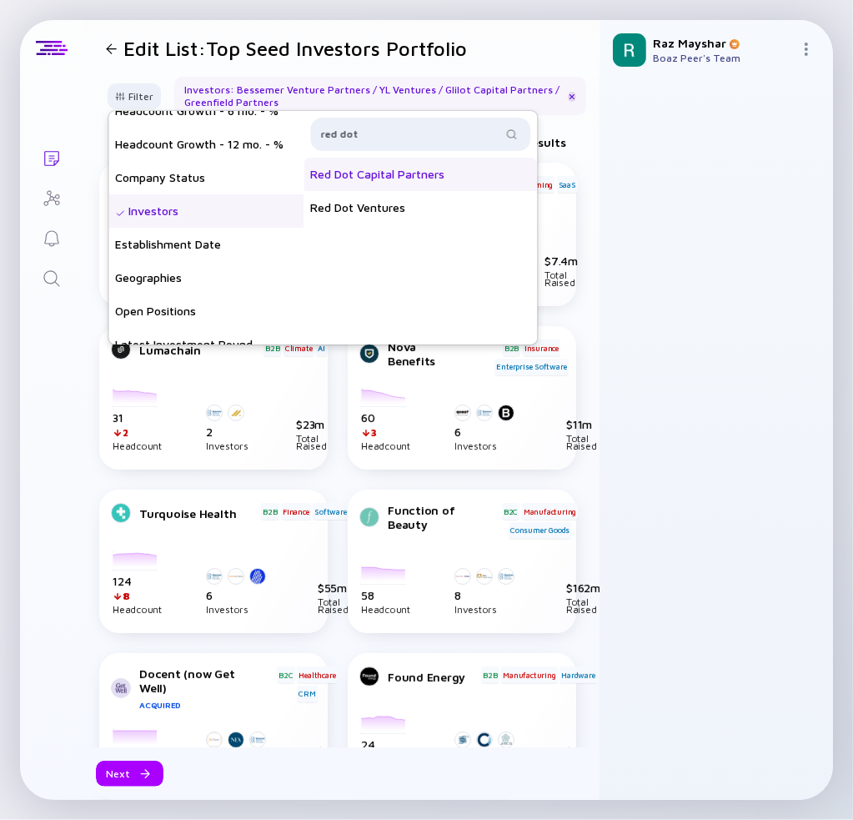
click at [428, 172] on div "Red Dot Capital Partners" at bounding box center [421, 174] width 234 height 33
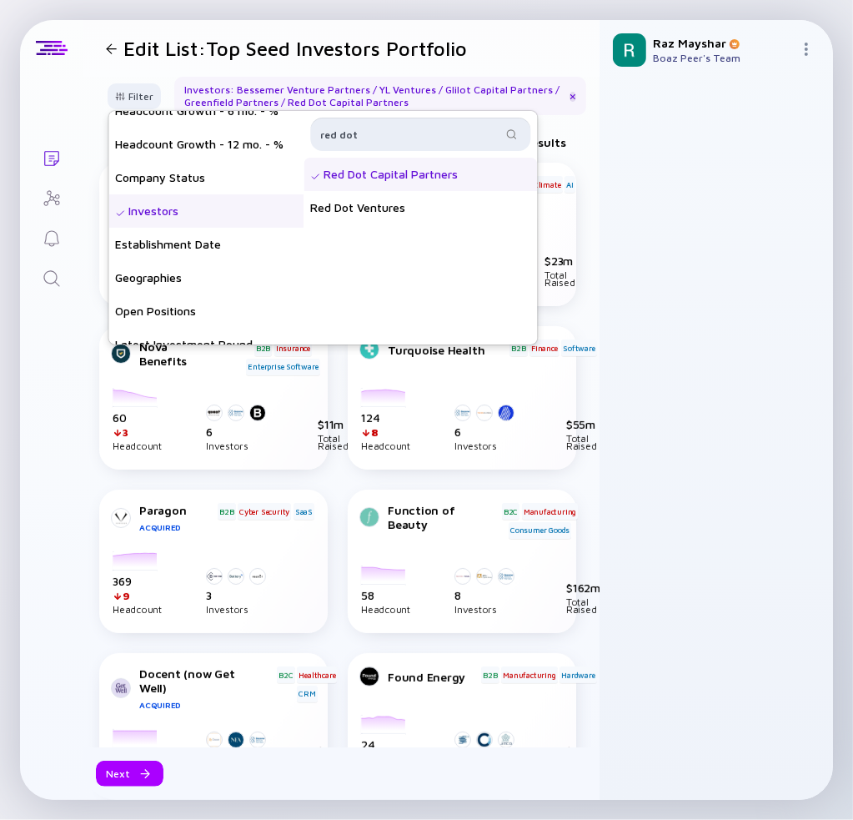
click at [427, 139] on input "red dot" at bounding box center [410, 134] width 181 height 17
click at [416, 169] on div "TLV Partners" at bounding box center [421, 174] width 234 height 33
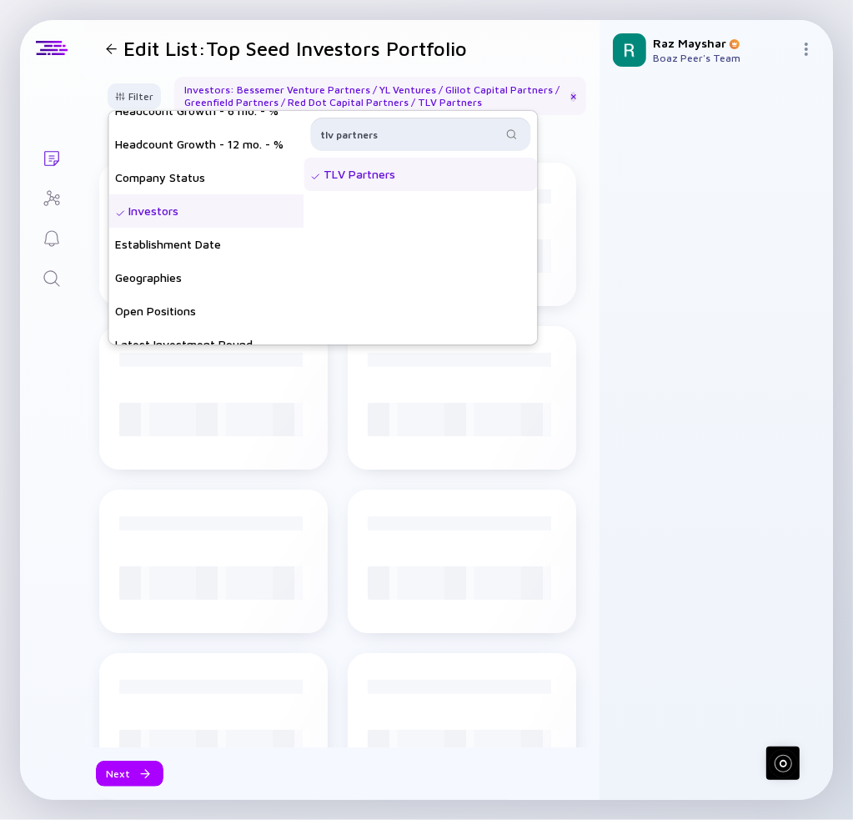
click at [411, 126] on input "tlv partners" at bounding box center [410, 134] width 181 height 17
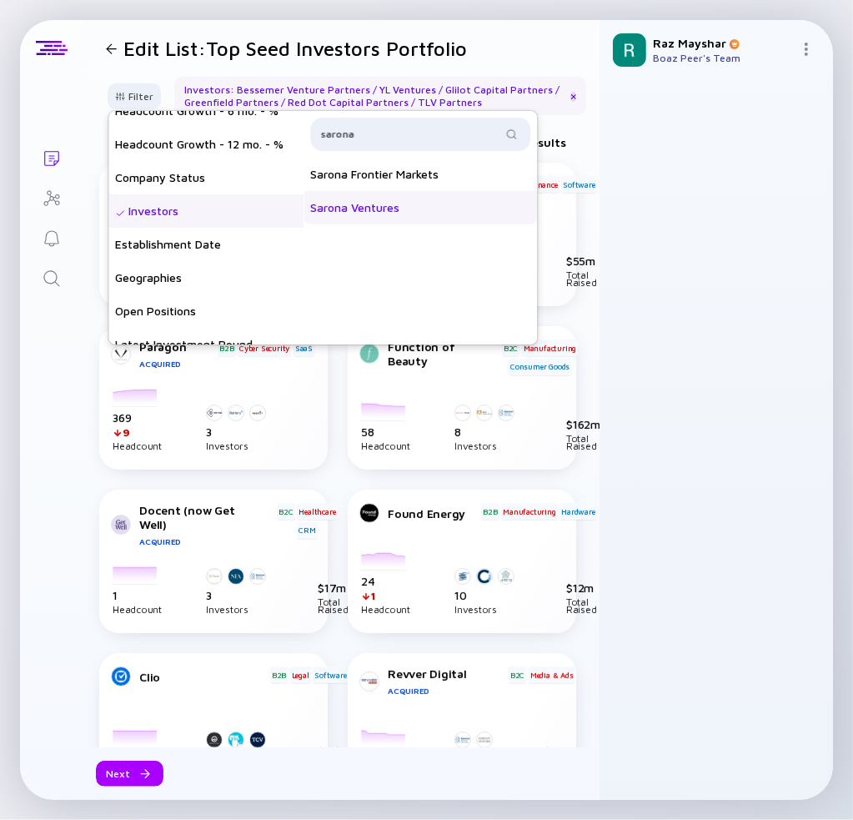
click at [415, 207] on div "Sarona Ventures" at bounding box center [421, 207] width 234 height 33
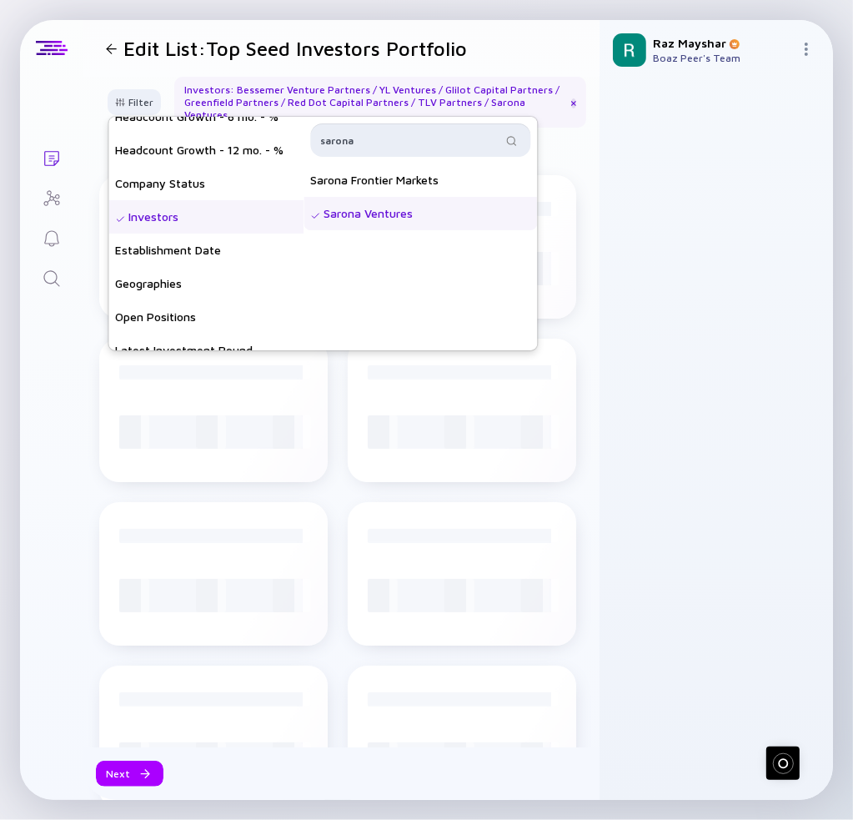
click at [405, 138] on input "sarona" at bounding box center [410, 140] width 181 height 17
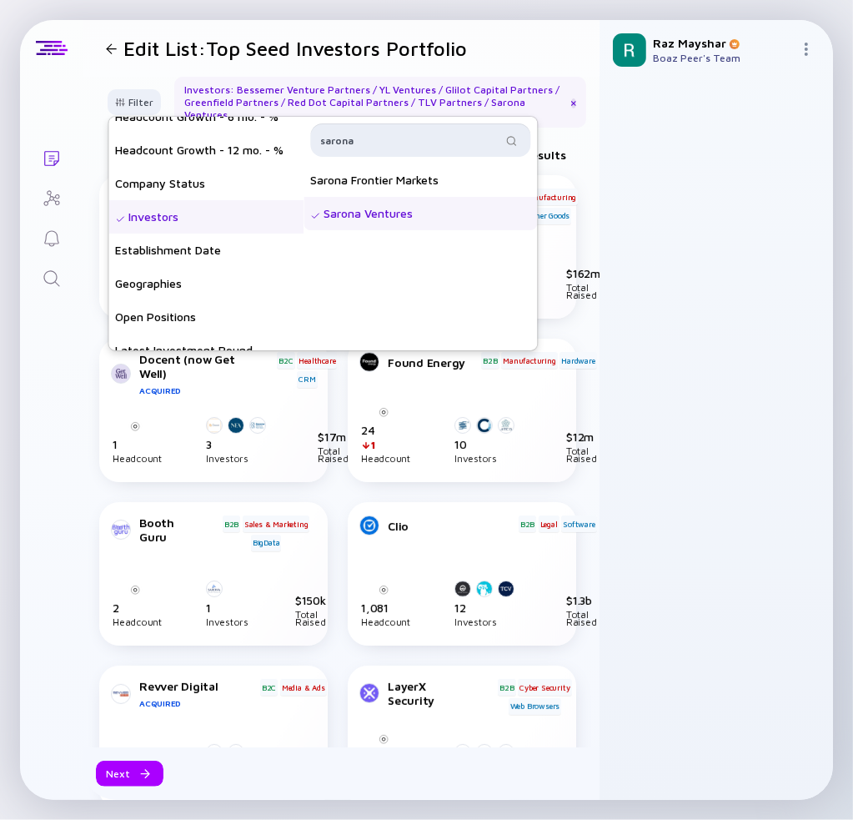
click at [405, 138] on input "sarona" at bounding box center [410, 140] width 181 height 17
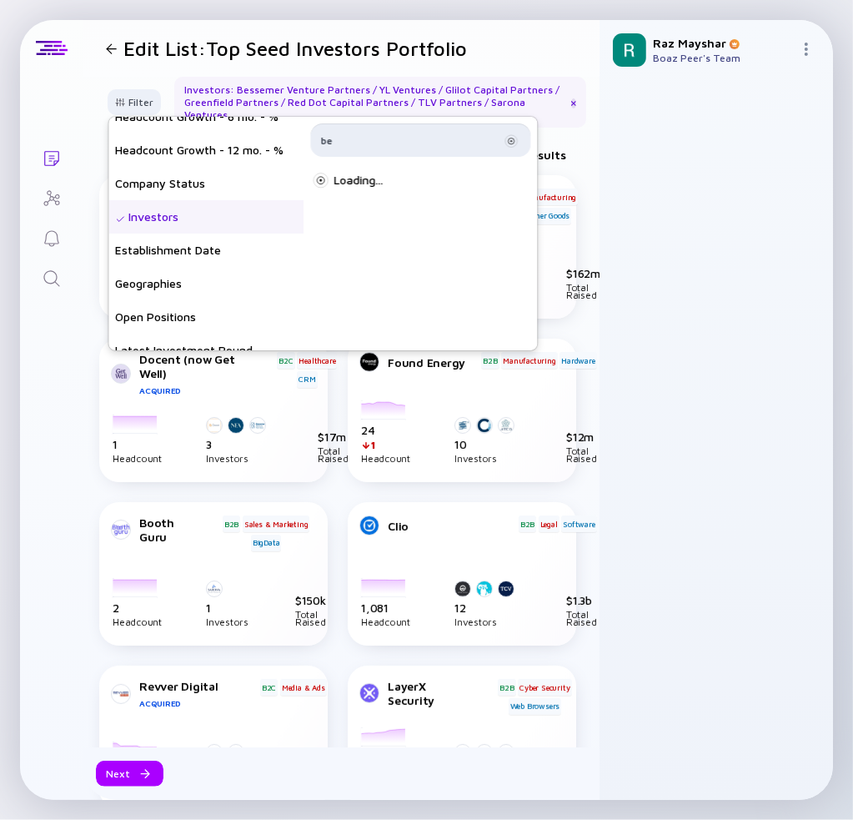
type input "b"
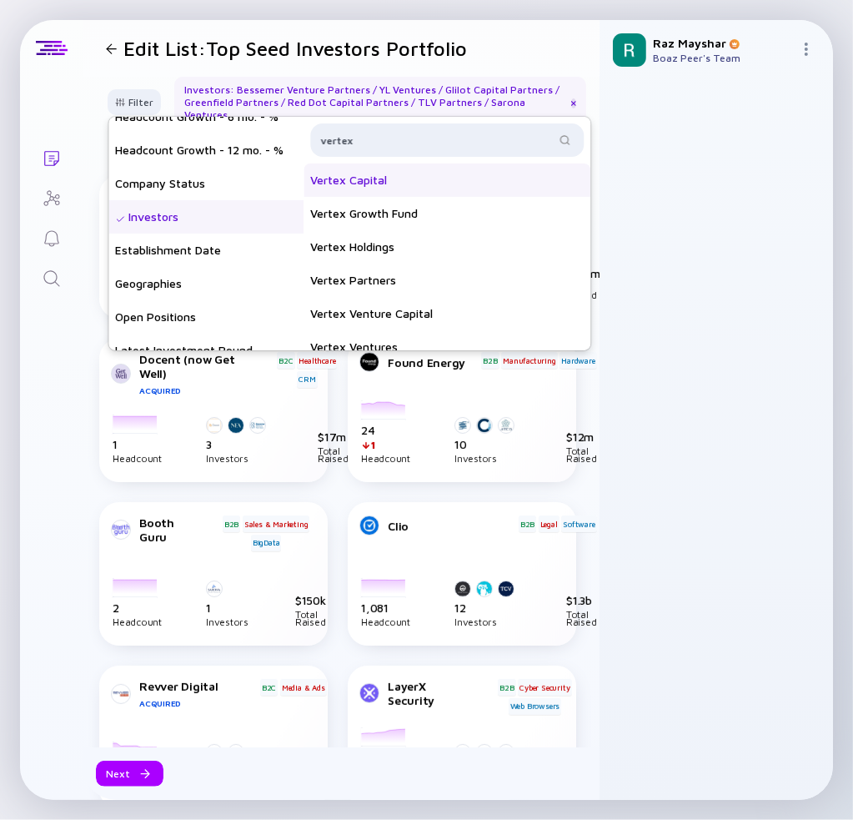
click at [449, 179] on div "Vertex Capital" at bounding box center [447, 179] width 287 height 33
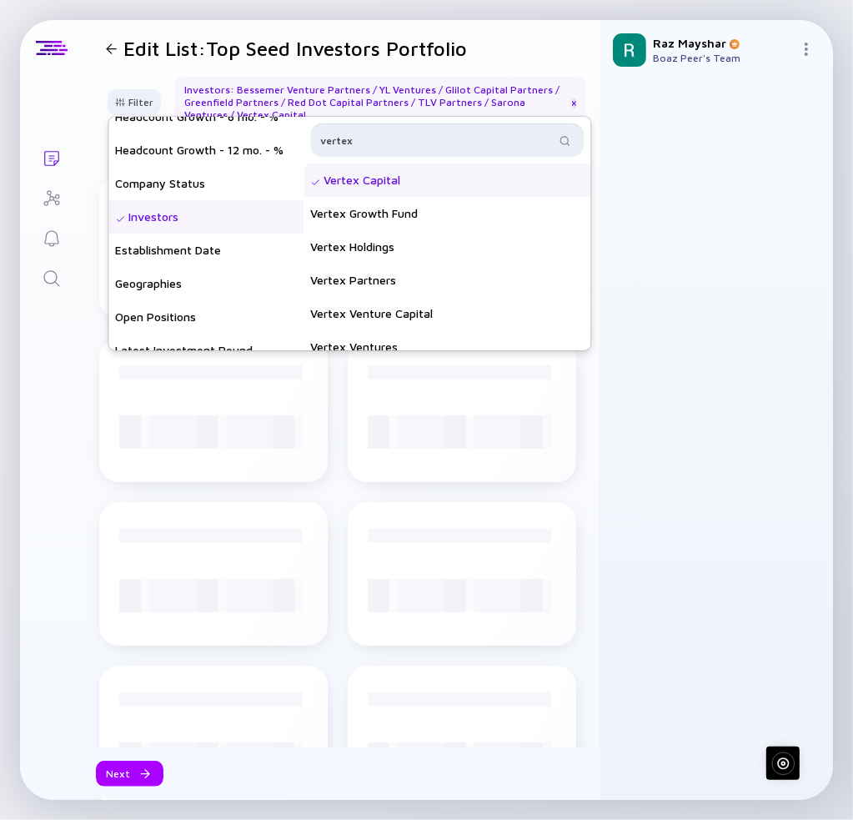
click at [430, 141] on input "vertex" at bounding box center [437, 140] width 234 height 17
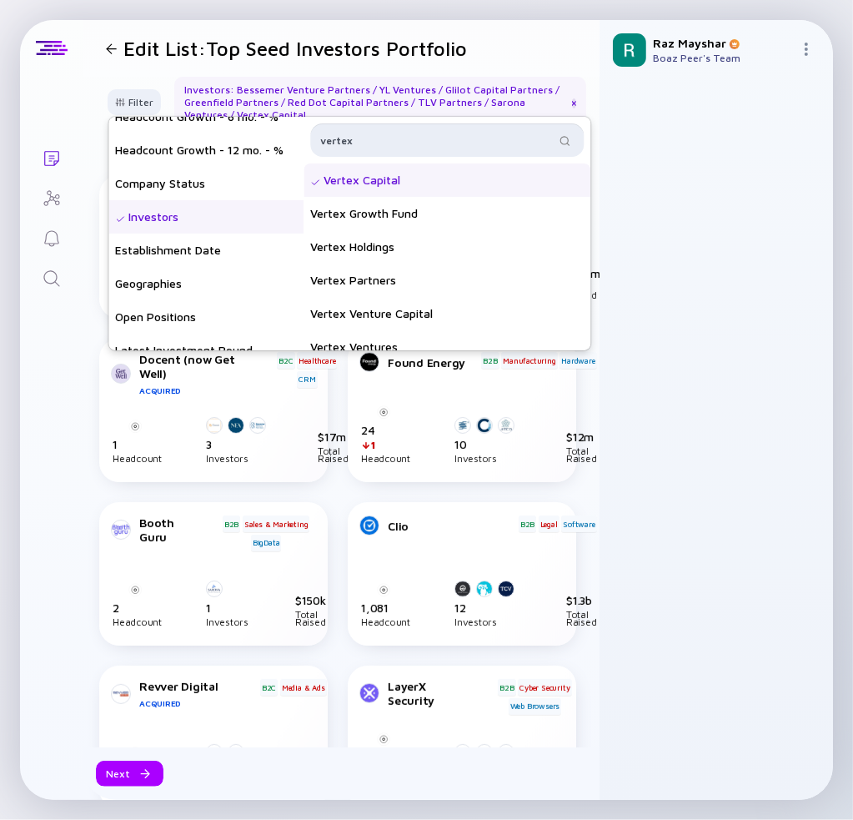
click at [430, 141] on input "vertex" at bounding box center [437, 140] width 234 height 17
type input "viola"
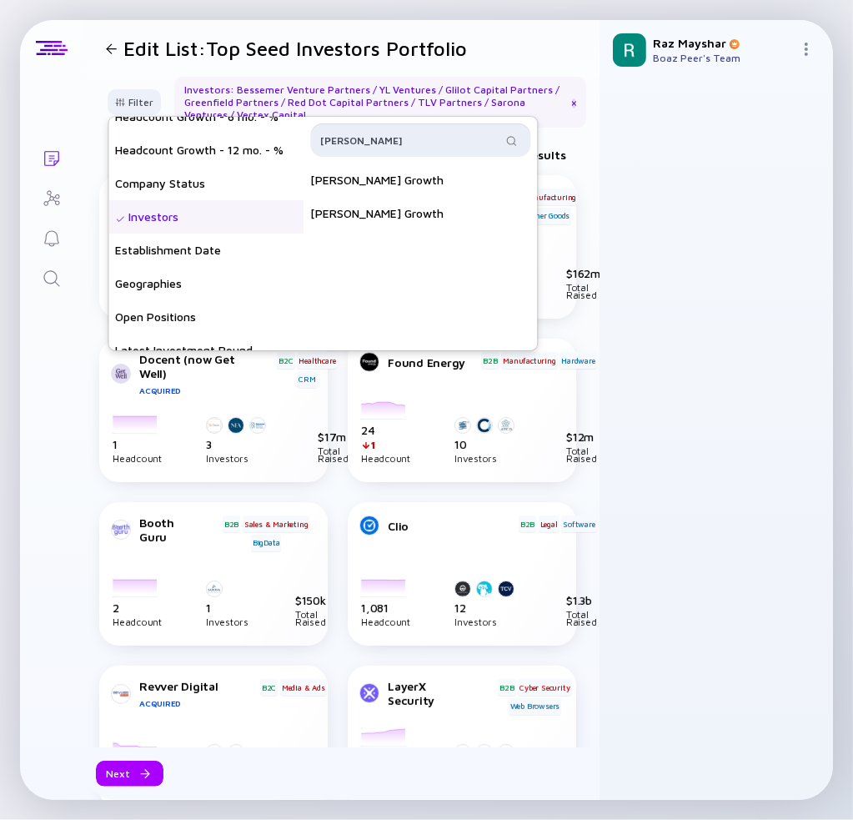
click at [390, 140] on input "viola" at bounding box center [410, 140] width 181 height 17
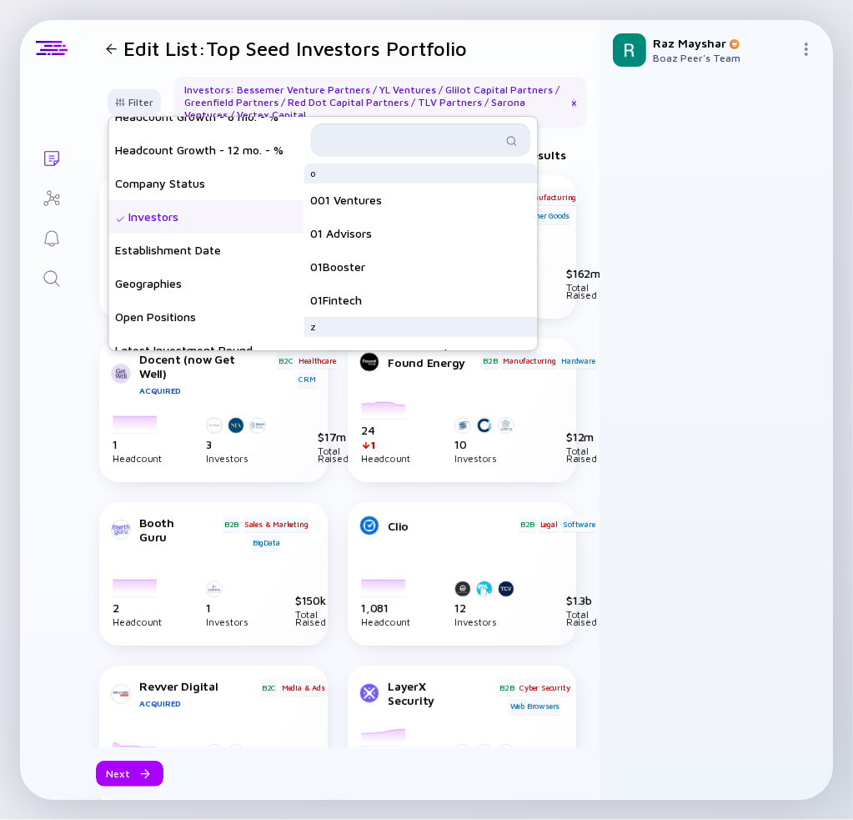
click at [404, 136] on input "text" at bounding box center [410, 140] width 181 height 17
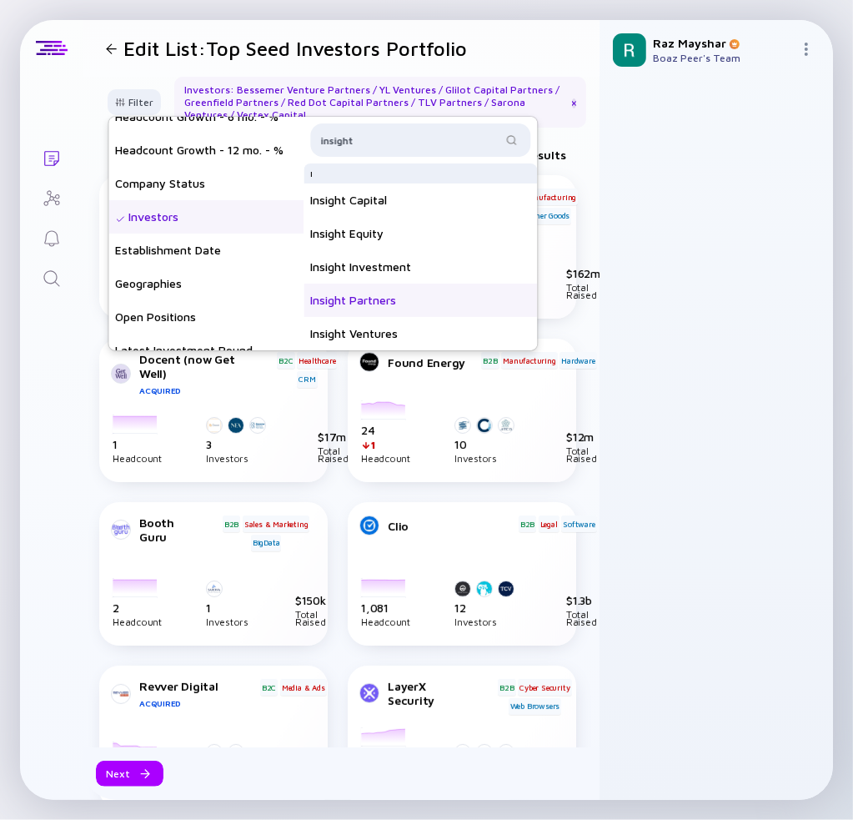
click at [422, 297] on div "Insight Partners" at bounding box center [421, 300] width 234 height 33
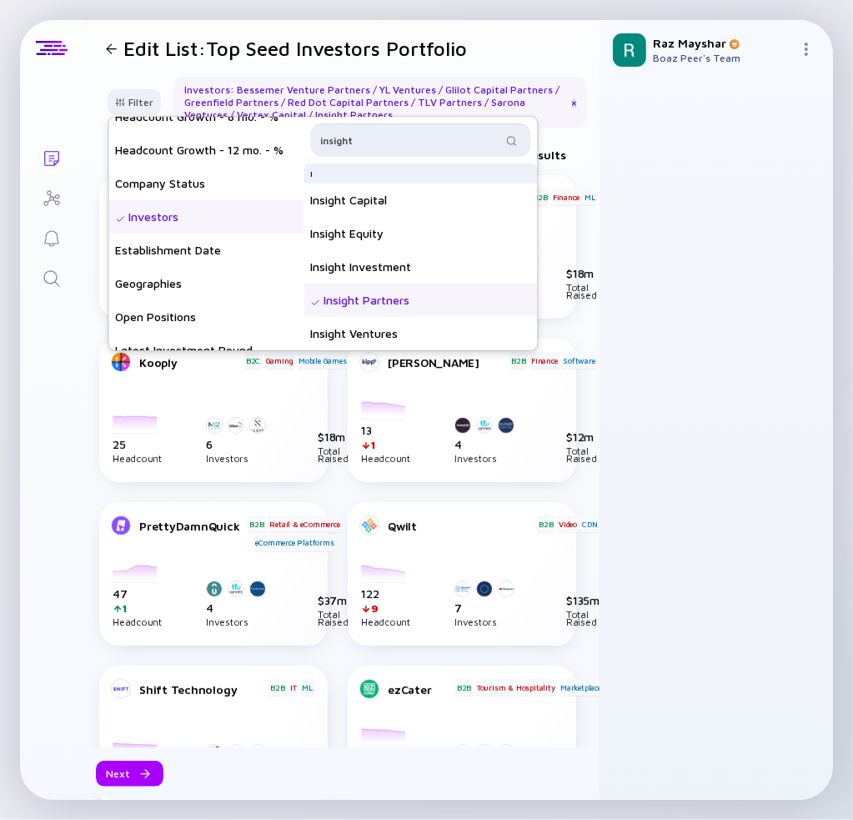
click at [373, 132] on input "insight" at bounding box center [410, 140] width 181 height 17
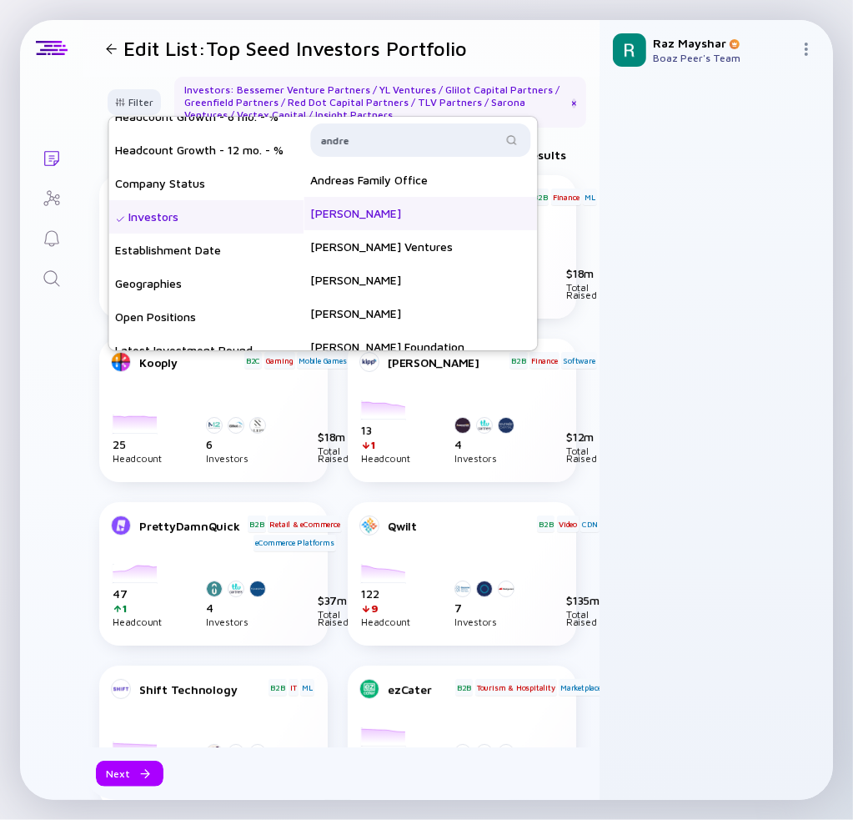
click at [451, 213] on div "Andreessen Horowitz" at bounding box center [421, 213] width 234 height 33
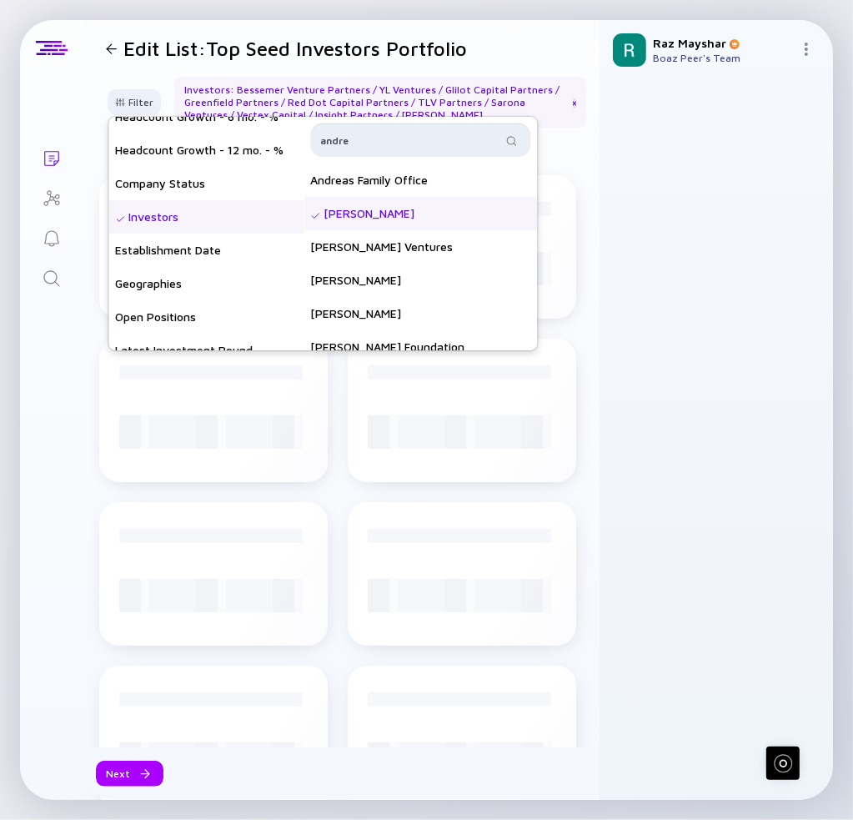
click at [428, 143] on input "andre" at bounding box center [410, 140] width 181 height 17
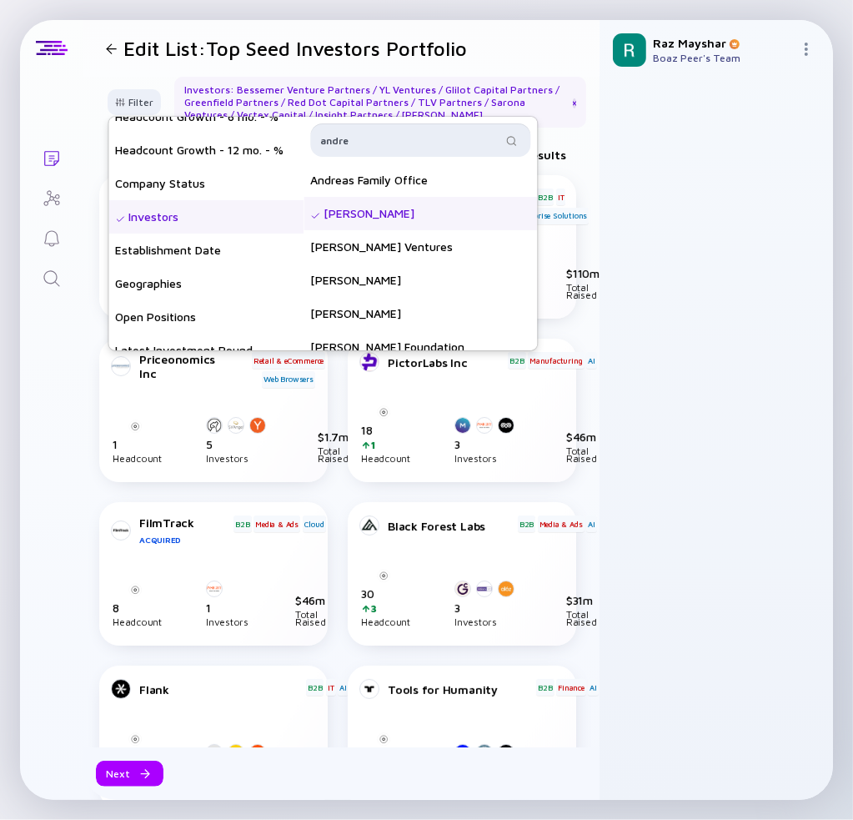
click at [428, 143] on input "andre" at bounding box center [410, 140] width 181 height 17
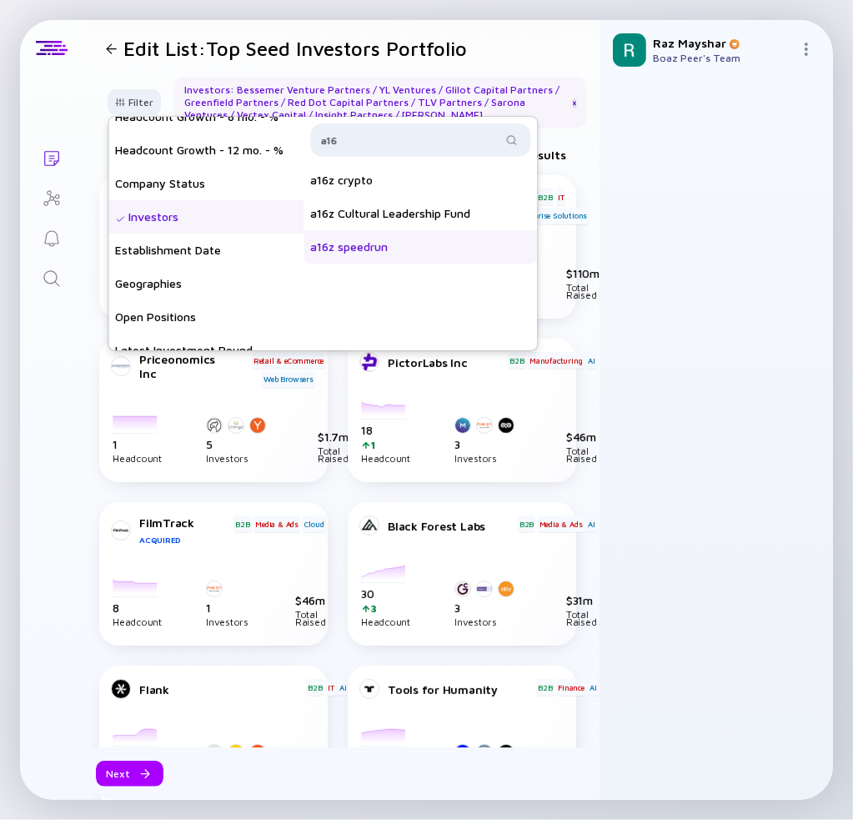
click at [410, 239] on div "a16z speedrun" at bounding box center [421, 246] width 234 height 33
click at [443, 143] on input "a16" at bounding box center [410, 140] width 181 height 17
type input "a"
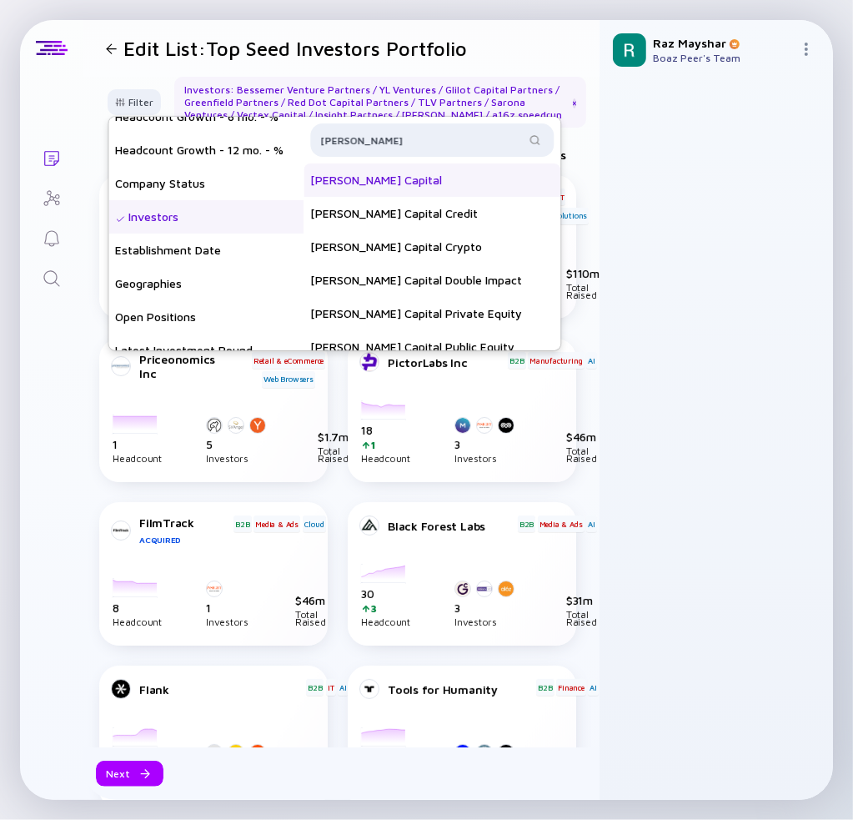
click at [425, 194] on div "Bain Capital" at bounding box center [432, 179] width 257 height 33
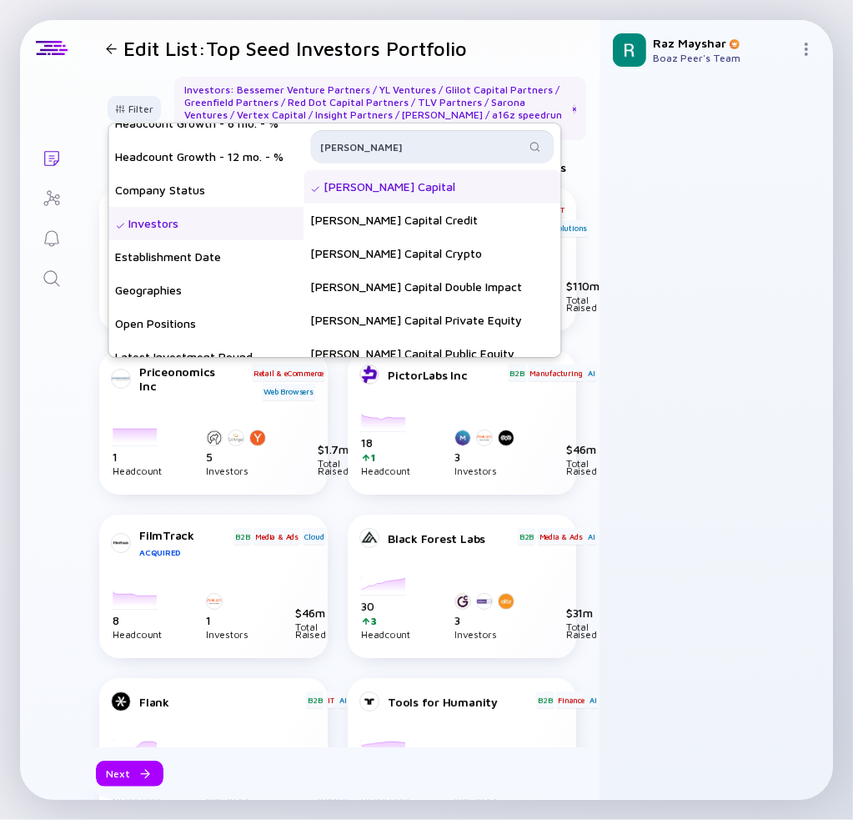
click at [491, 138] on input "bain" at bounding box center [422, 146] width 204 height 17
type input "b"
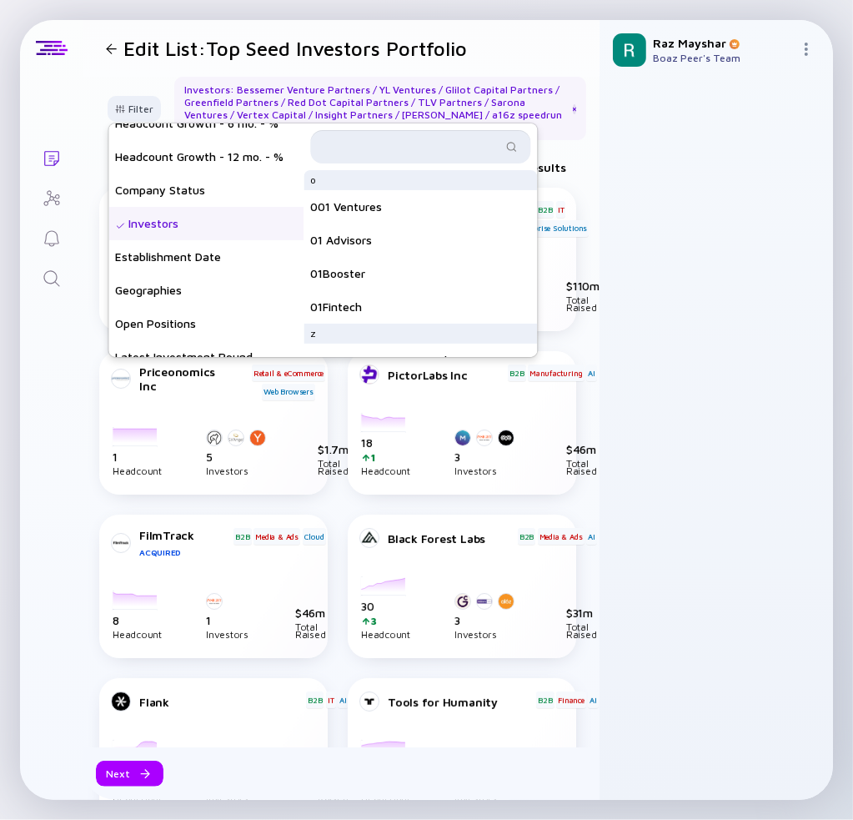
click at [393, 142] on input "text" at bounding box center [410, 146] width 181 height 17
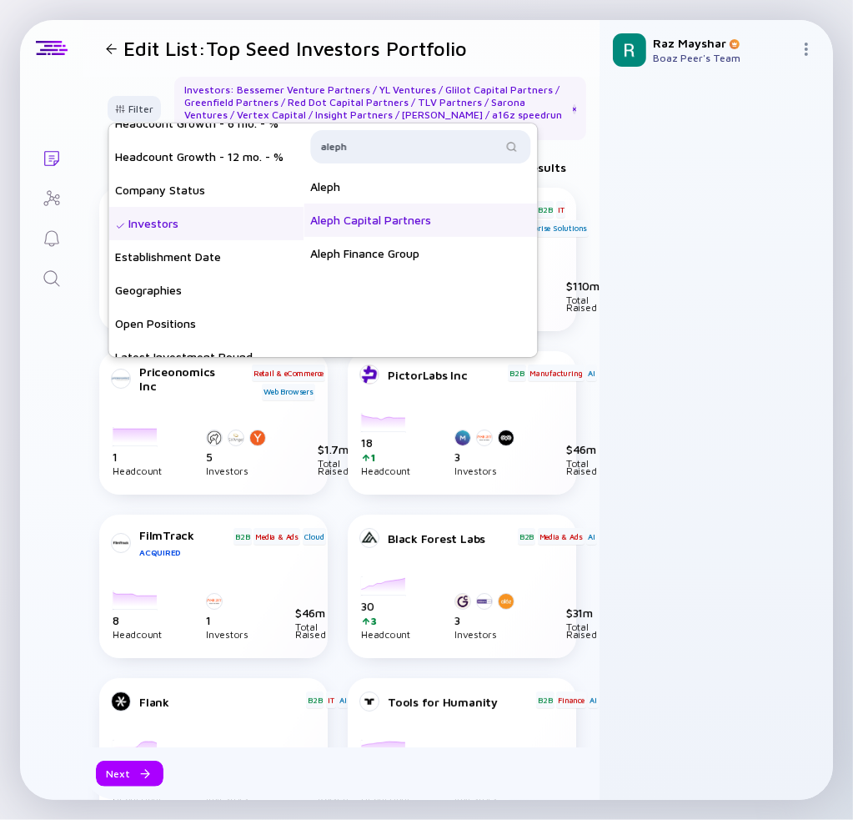
click at [415, 214] on div "Aleph Capital Partners" at bounding box center [421, 220] width 234 height 33
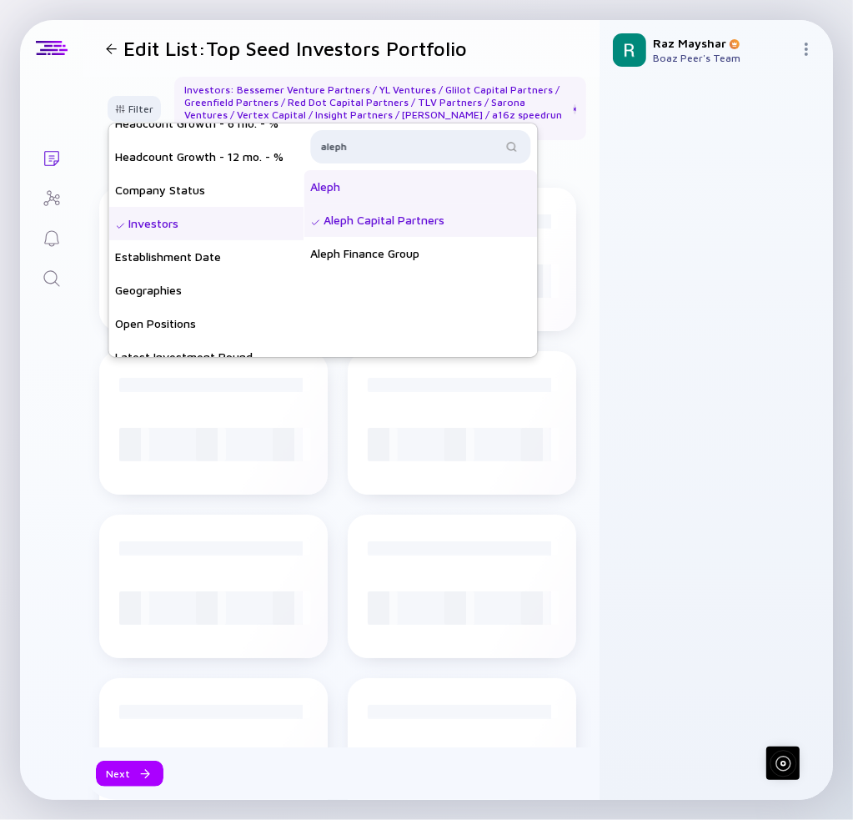
click at [399, 180] on div "Aleph" at bounding box center [421, 186] width 234 height 33
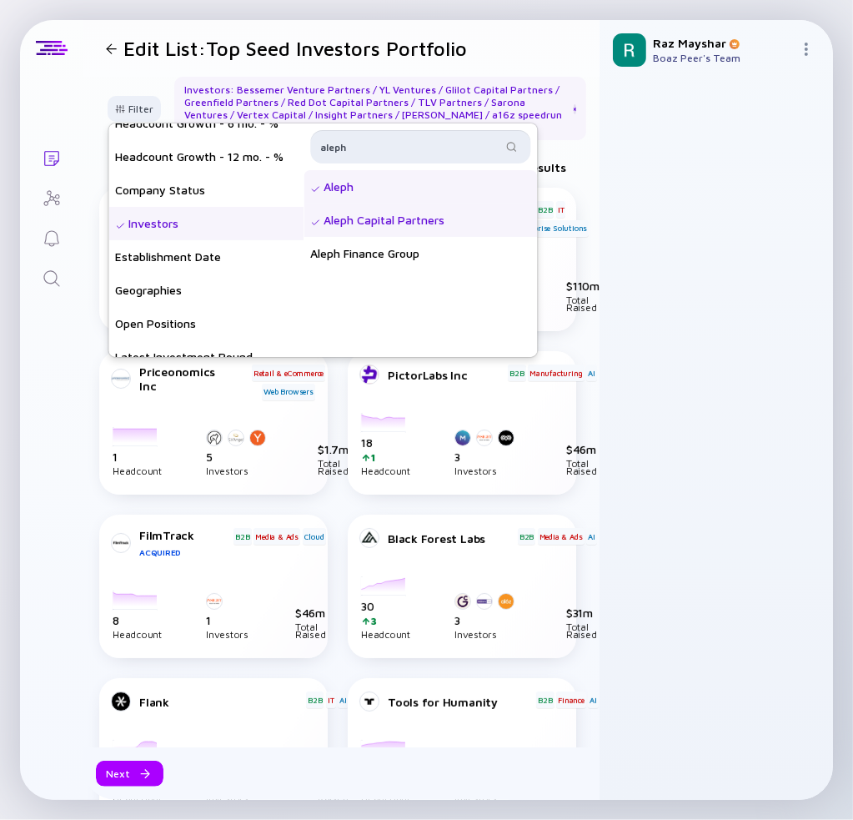
click at [406, 148] on input "aleph" at bounding box center [410, 146] width 181 height 17
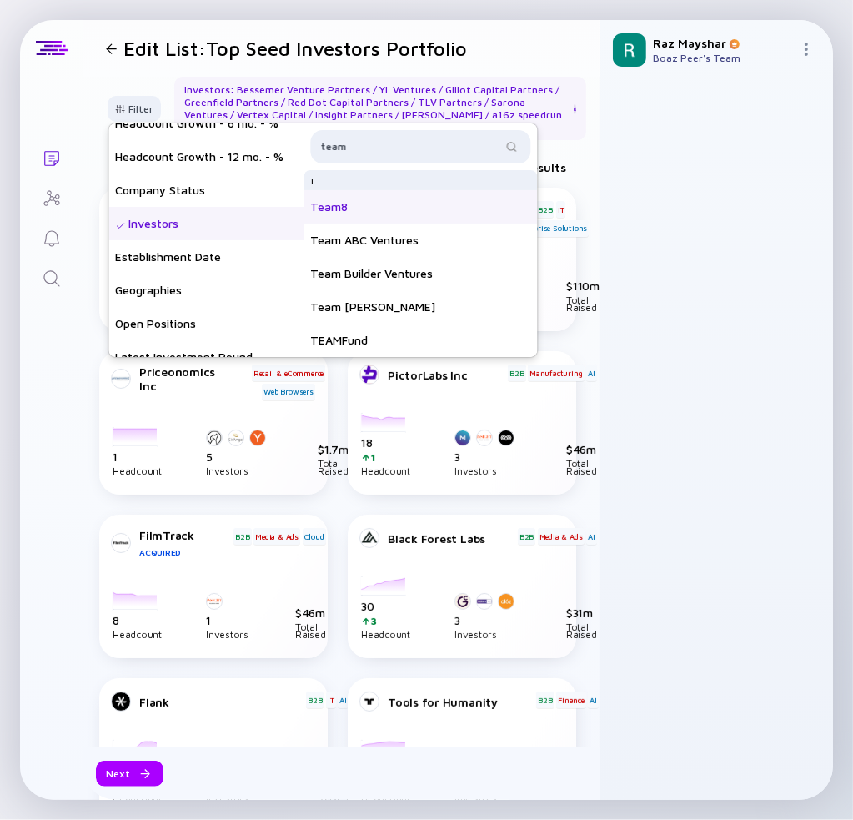
click at [368, 213] on div "Team8" at bounding box center [421, 206] width 234 height 33
click at [385, 147] on input "team" at bounding box center [410, 146] width 181 height 17
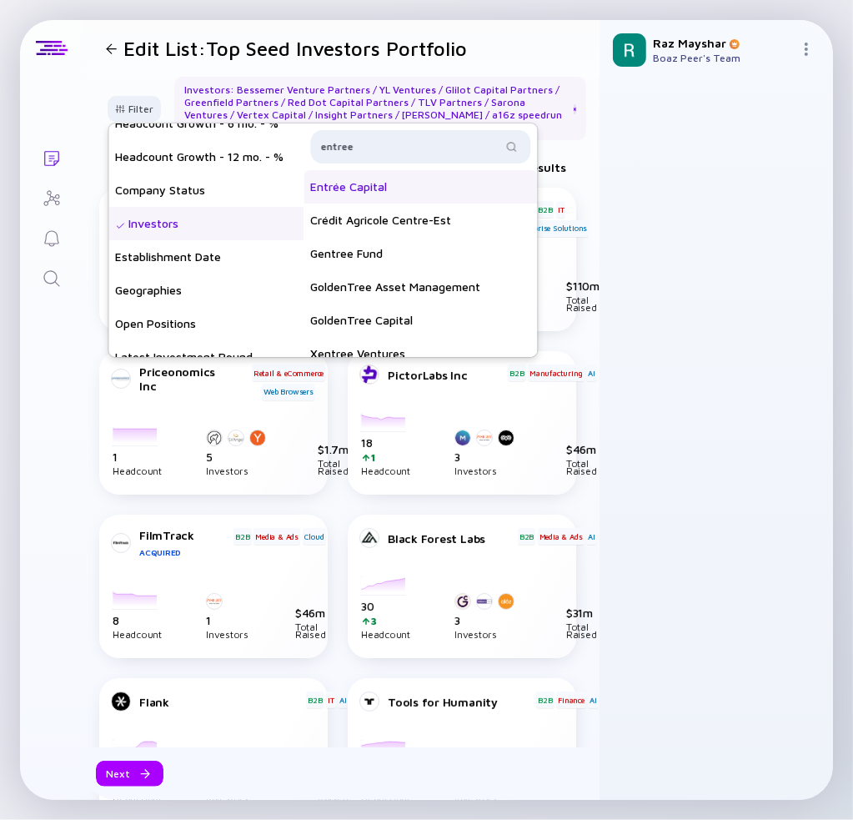
click at [420, 189] on div "Entrée Capital" at bounding box center [421, 186] width 234 height 33
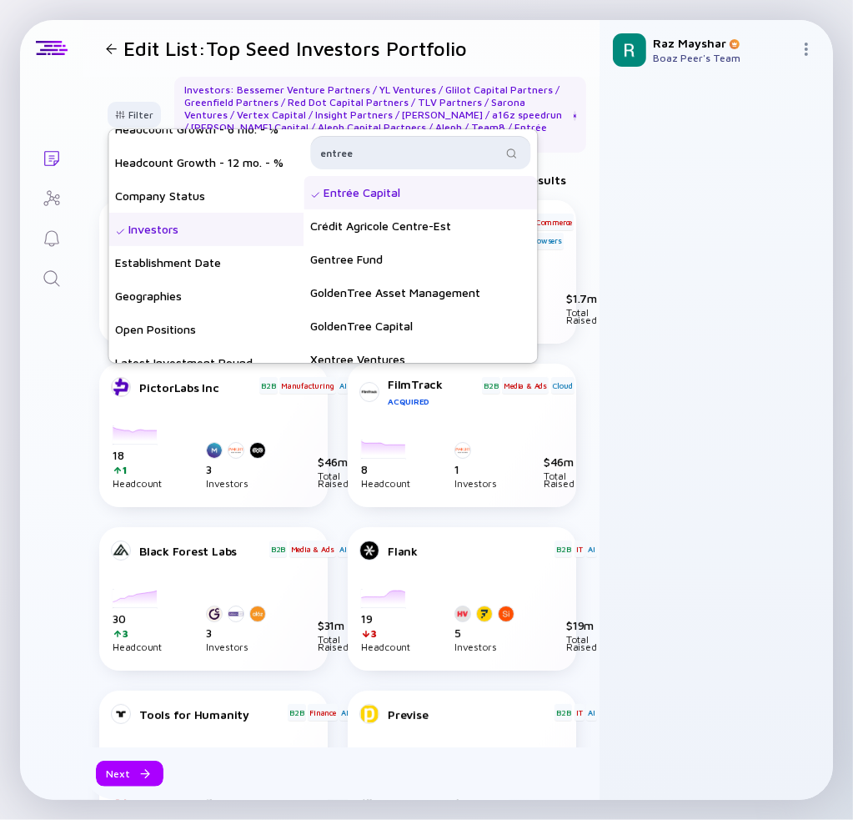
click at [408, 155] on input "entree" at bounding box center [410, 152] width 181 height 17
click at [408, 154] on input "entree" at bounding box center [410, 152] width 181 height 17
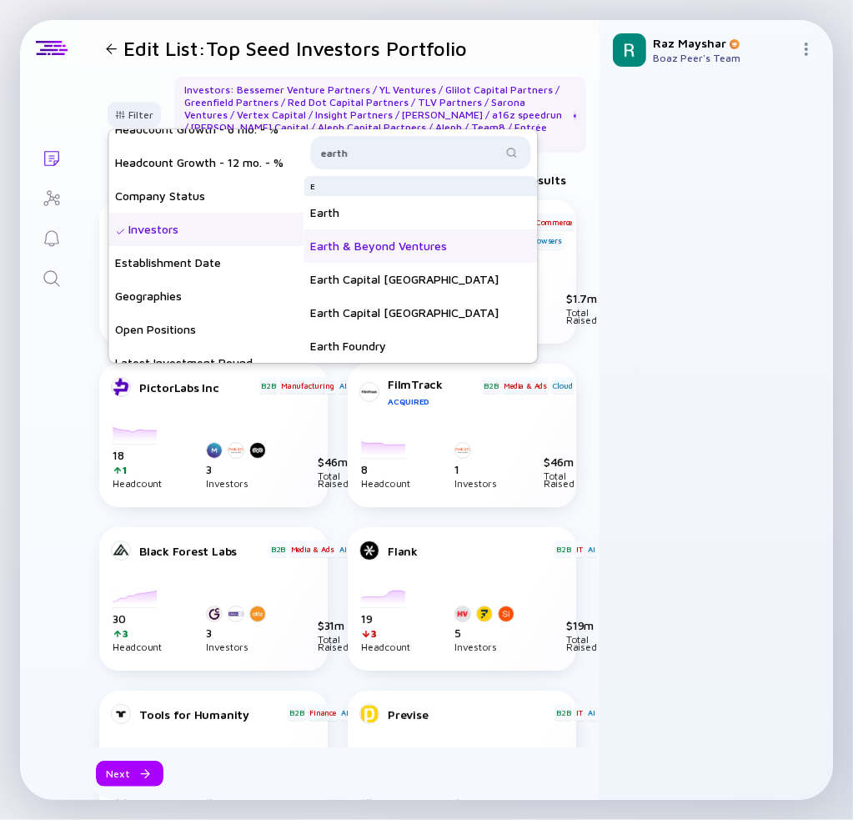
click at [415, 242] on div "Earth & Beyond Ventures" at bounding box center [421, 245] width 234 height 33
click at [447, 146] on input "earth" at bounding box center [410, 152] width 181 height 17
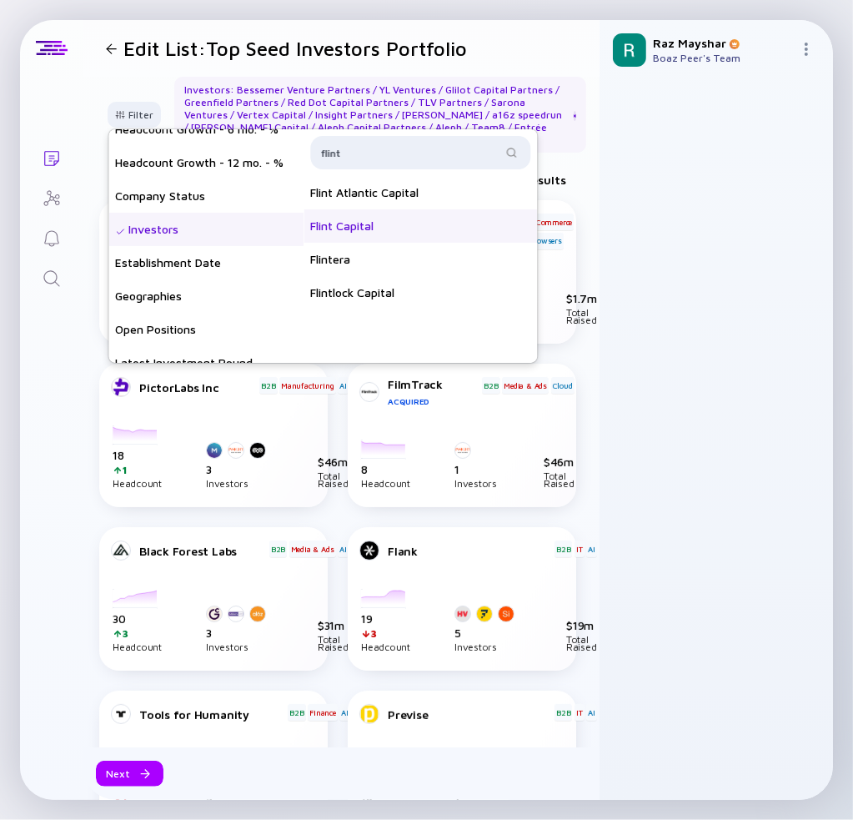
click at [430, 228] on div "Flint Capital" at bounding box center [421, 225] width 234 height 33
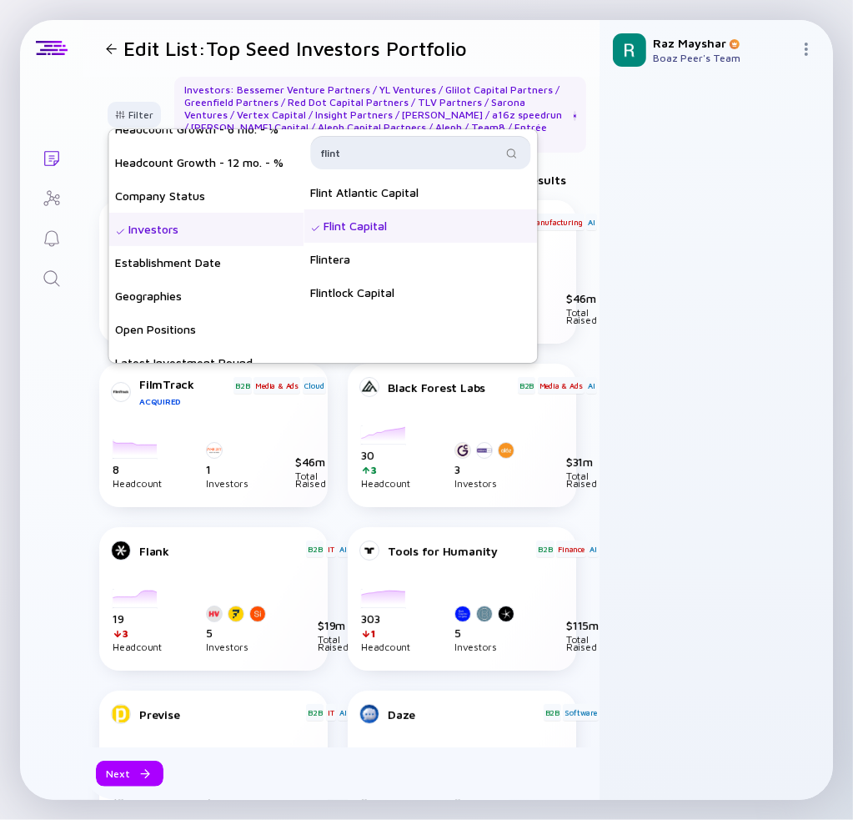
click at [484, 146] on input "flint" at bounding box center [410, 152] width 181 height 17
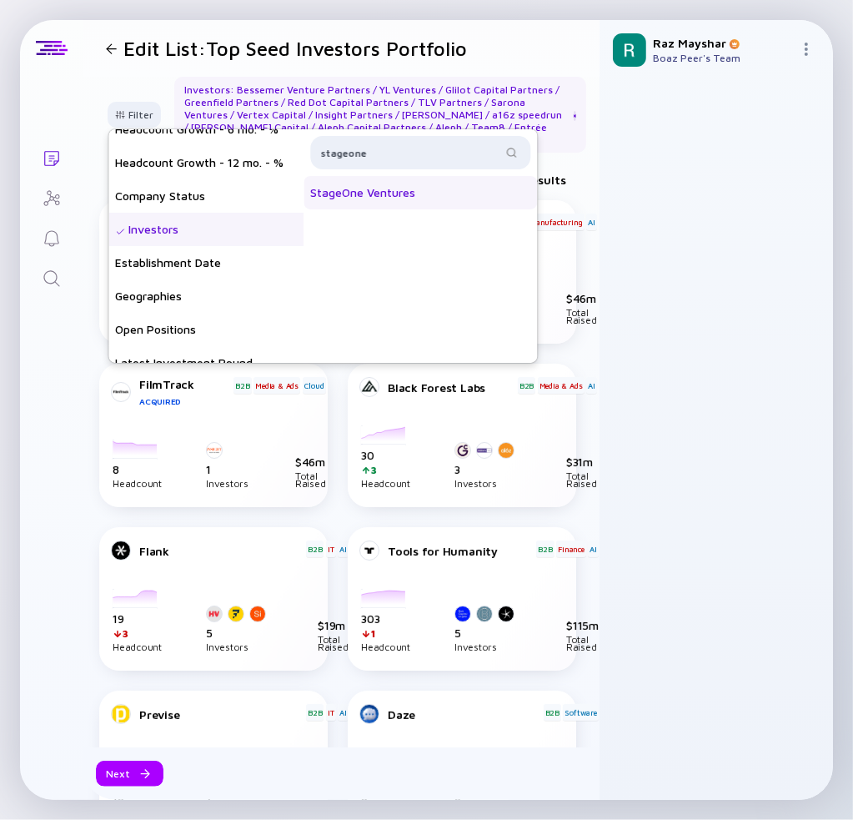
click at [430, 189] on div "StageOne Ventures" at bounding box center [421, 192] width 234 height 33
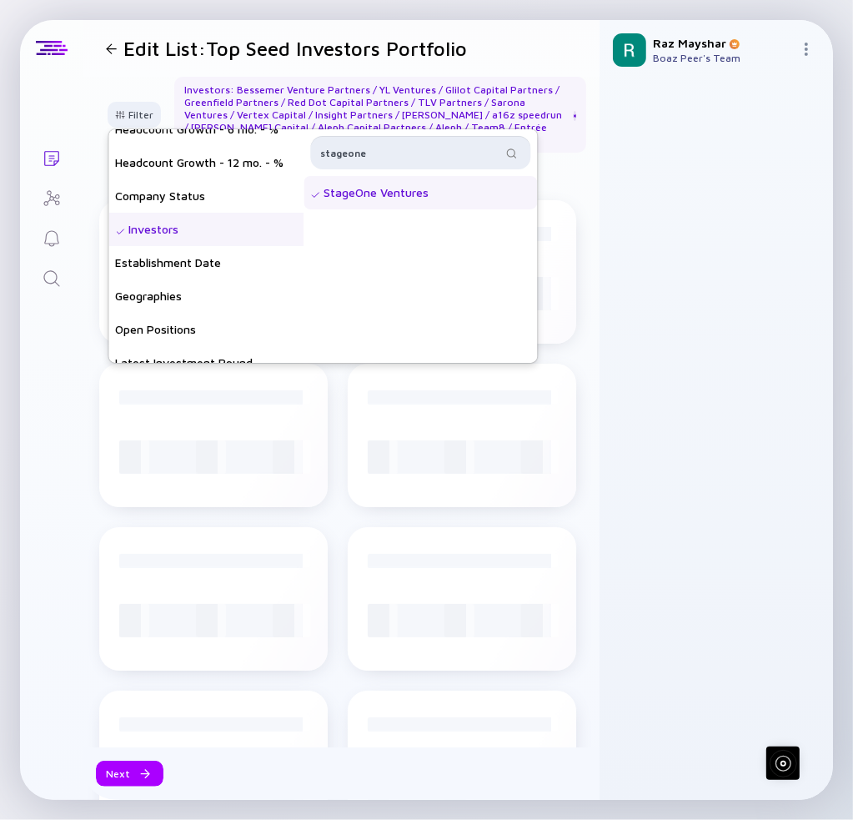
click at [420, 149] on input "stageone" at bounding box center [410, 152] width 181 height 17
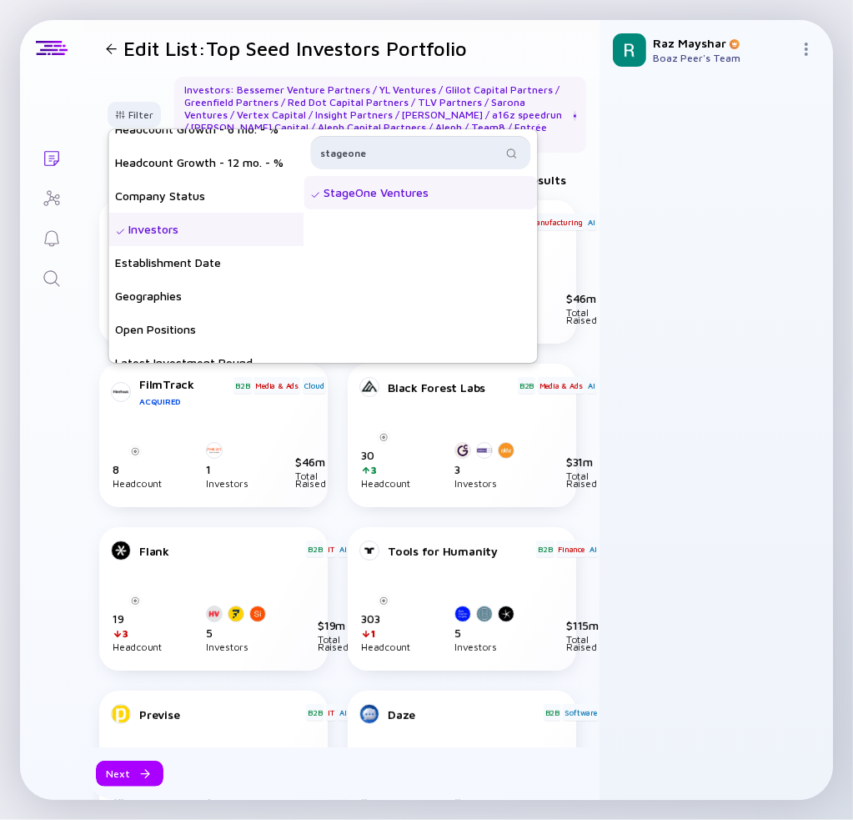
click at [420, 149] on input "stageone" at bounding box center [410, 152] width 181 height 17
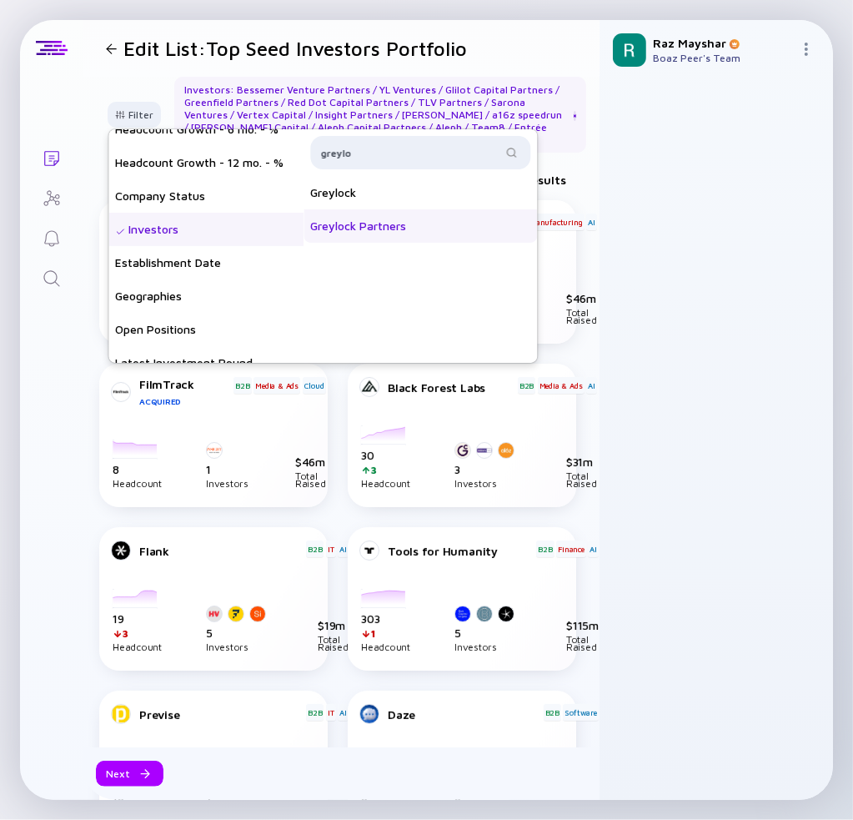
click at [397, 224] on div "Greylock Partners" at bounding box center [421, 225] width 234 height 33
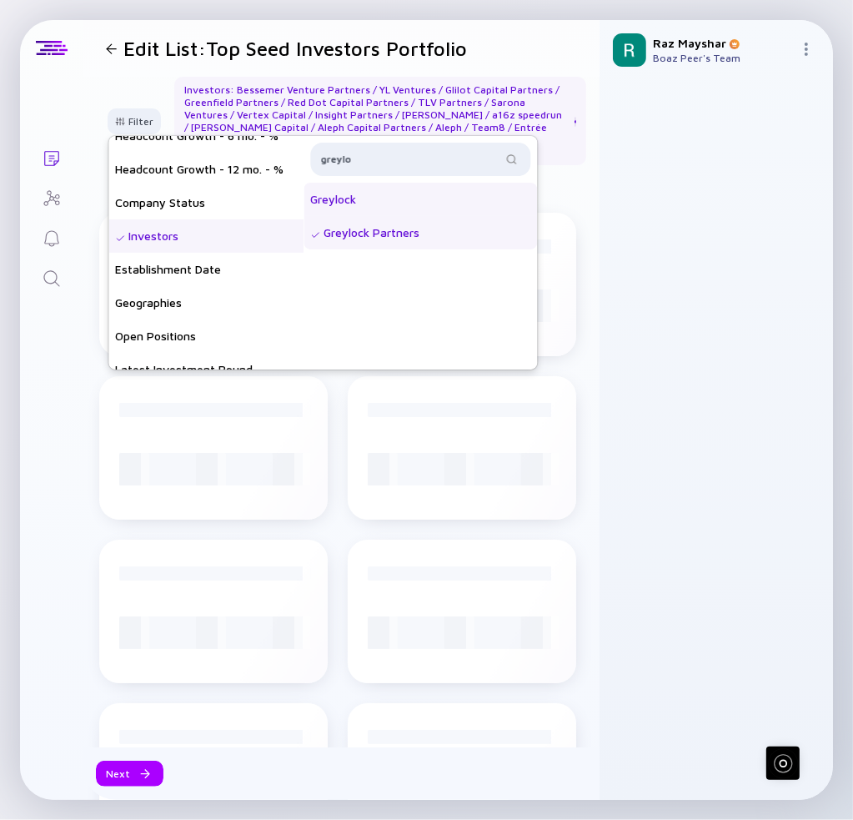
click at [384, 194] on div "Greylock" at bounding box center [421, 199] width 234 height 33
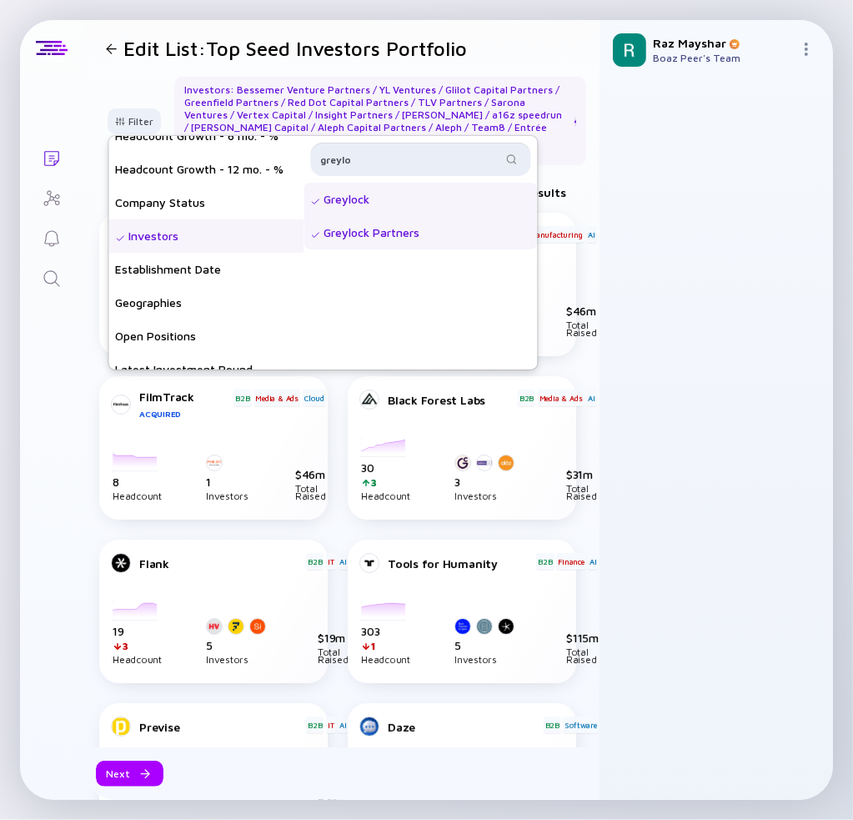
click at [441, 155] on input "greylo" at bounding box center [410, 159] width 181 height 17
click at [397, 194] on div "Hetz Ventures" at bounding box center [421, 199] width 234 height 33
click at [384, 163] on input "hetz" at bounding box center [410, 159] width 181 height 17
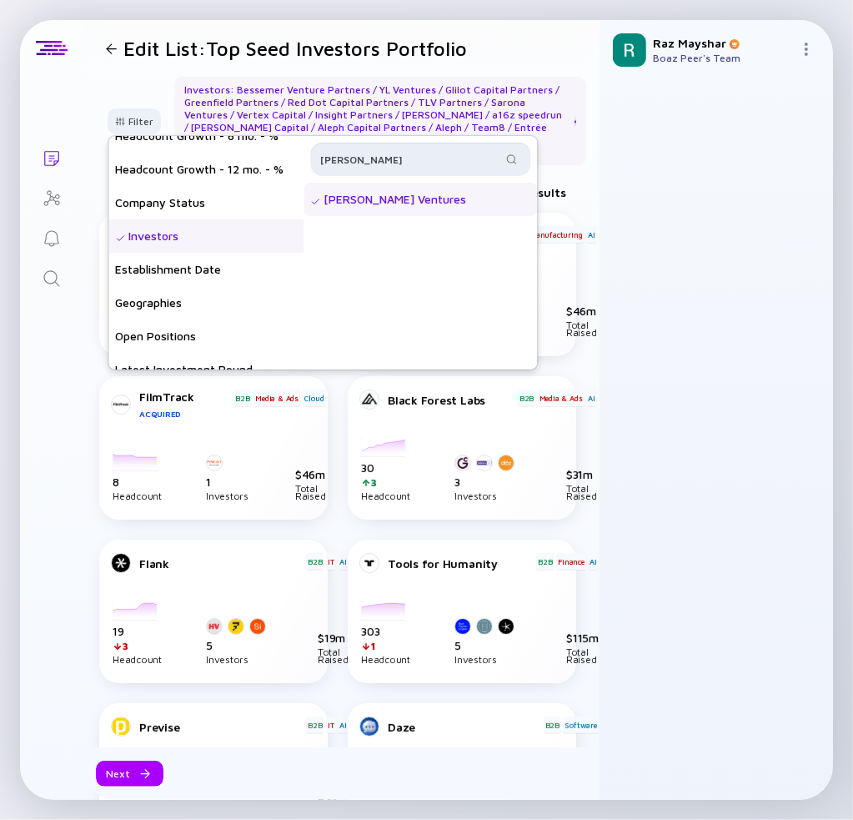
click at [384, 160] on input "hetz" at bounding box center [410, 159] width 181 height 17
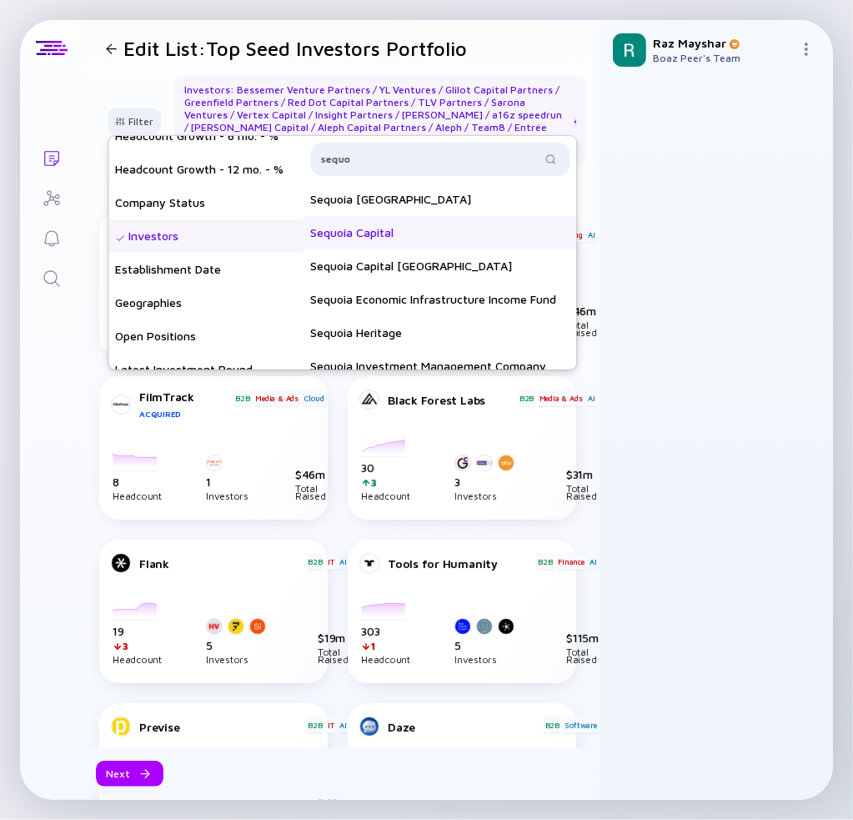
click at [434, 234] on div "Sequoia Capital" at bounding box center [440, 232] width 273 height 33
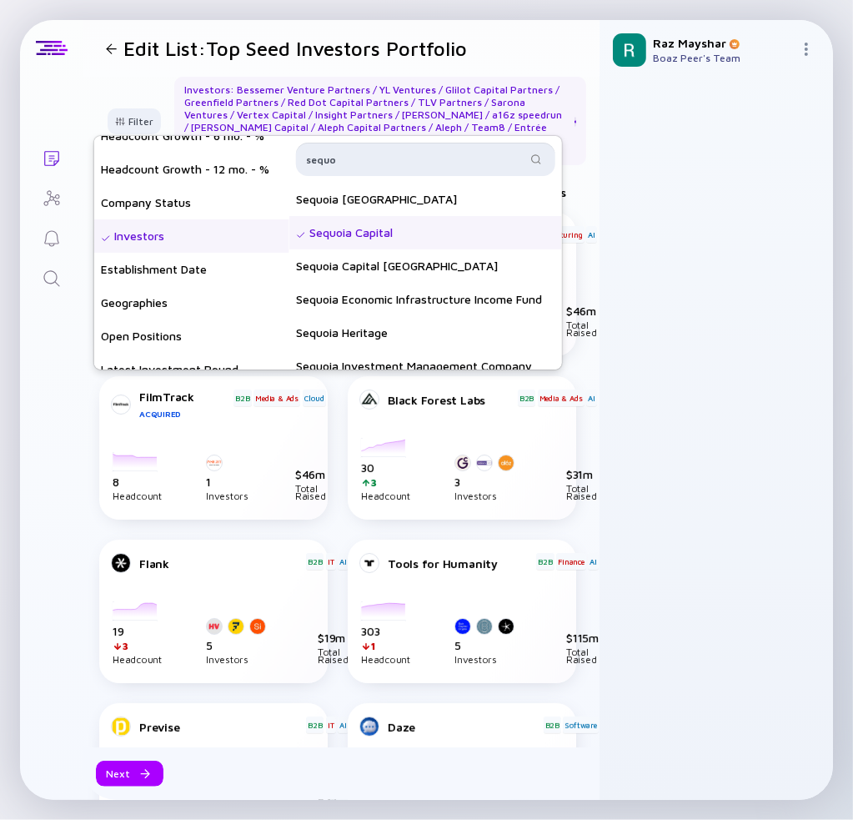
click at [454, 151] on input "sequo" at bounding box center [416, 159] width 220 height 17
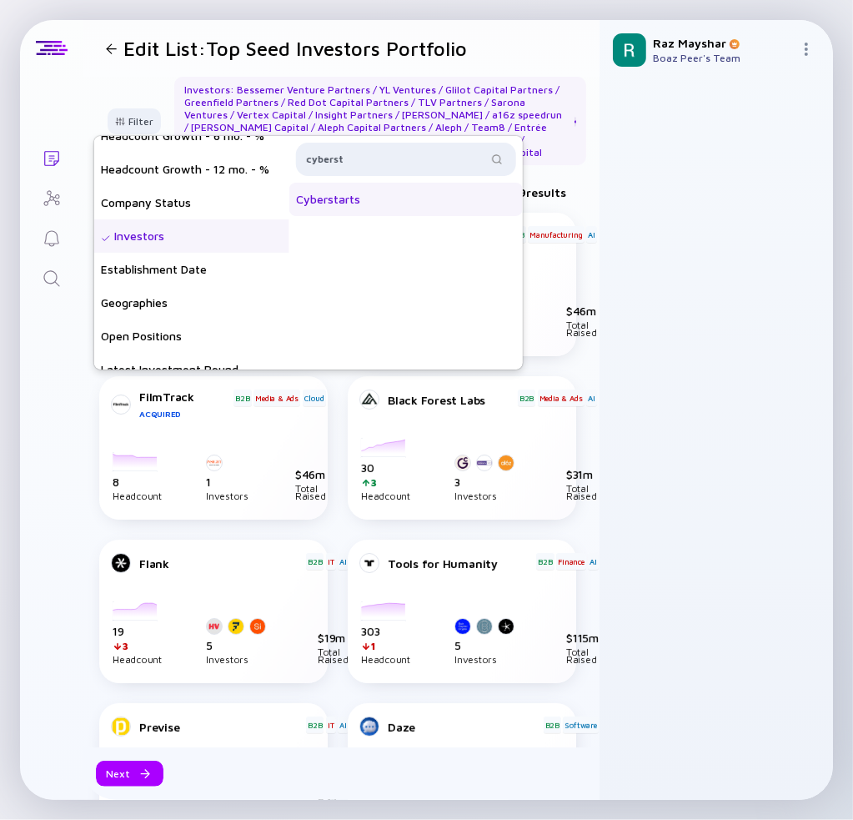
click at [371, 193] on div "Cyberstarts" at bounding box center [406, 199] width 234 height 33
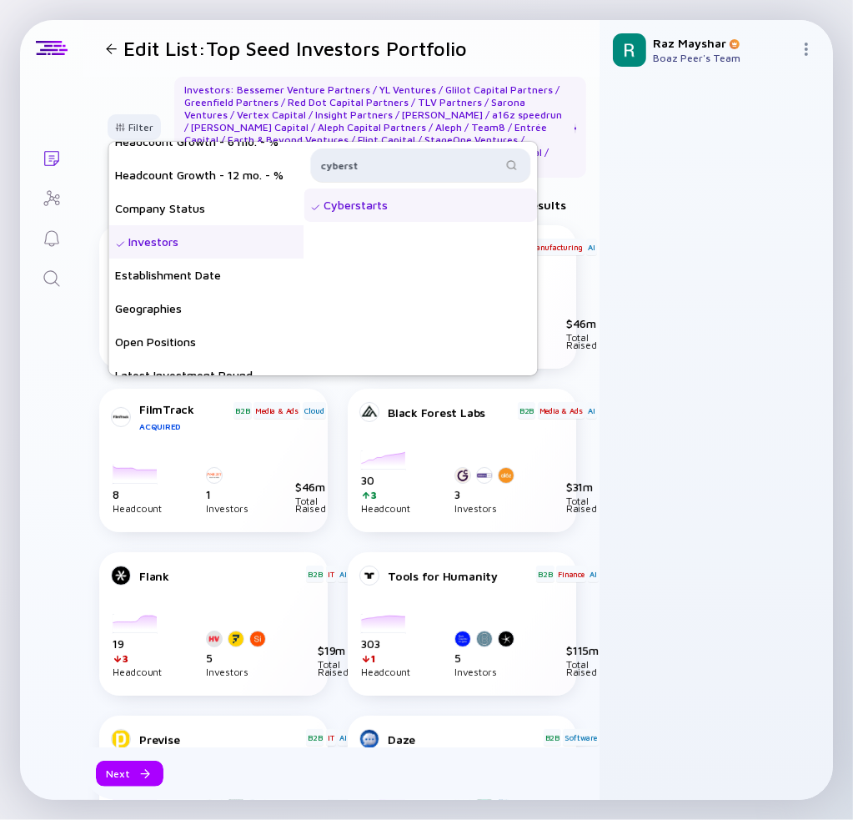
click at [425, 164] on div "cyberst" at bounding box center [420, 164] width 220 height 33
click at [425, 157] on input "cyberst" at bounding box center [410, 165] width 181 height 17
click at [394, 205] on div "Intel Ignite" at bounding box center [421, 205] width 234 height 33
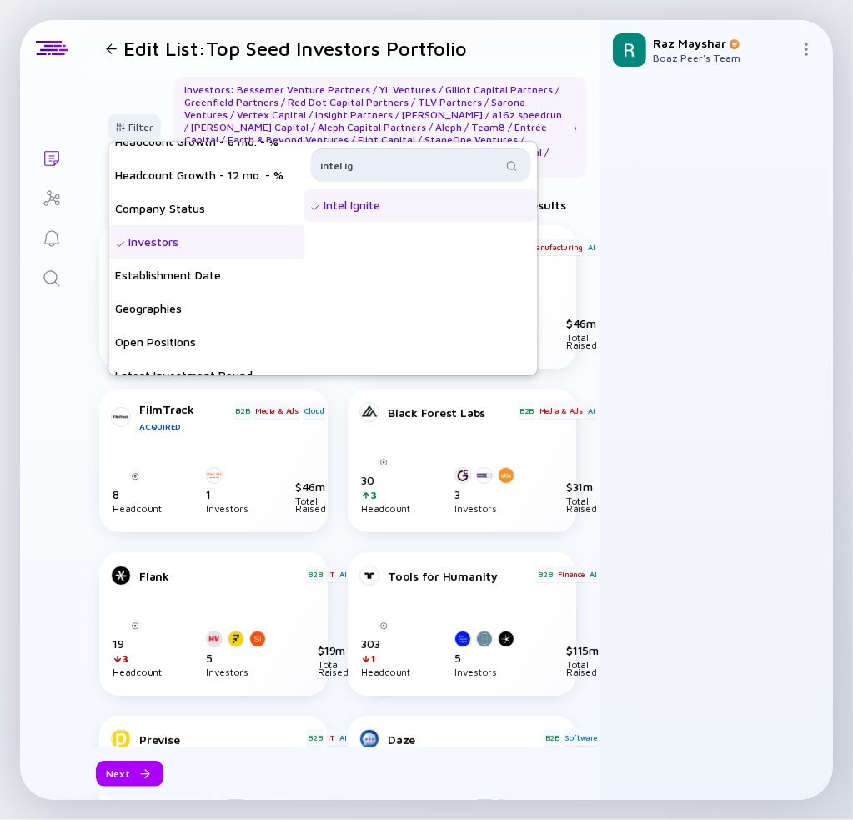
click at [395, 163] on input "intel ig" at bounding box center [410, 165] width 181 height 17
type input "next gea"
click at [430, 199] on div "Next Gear Ventures" at bounding box center [421, 205] width 234 height 33
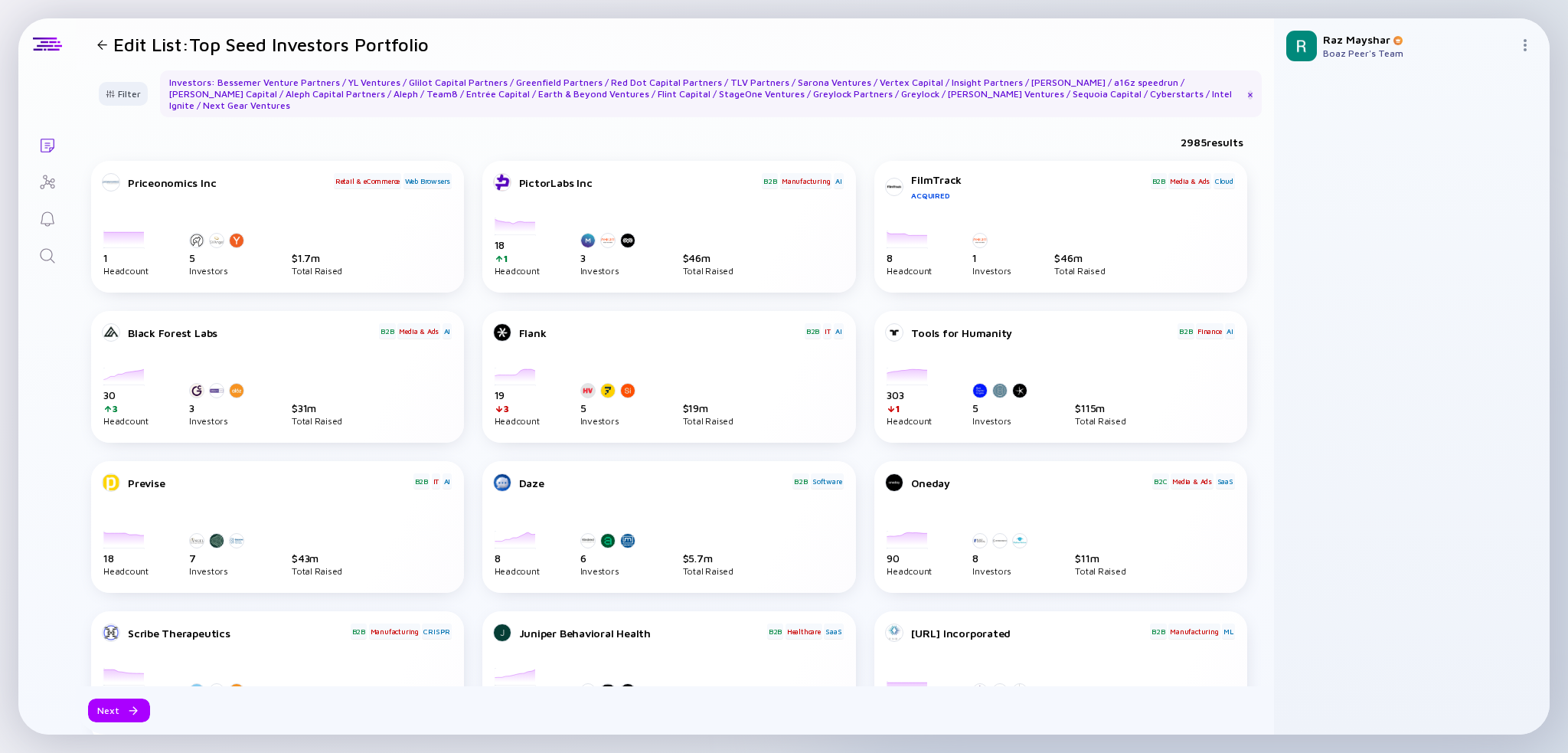
click at [733, 129] on div "2985 results" at bounding box center [675, 145] width 1198 height 31
click at [107, 90] on div at bounding box center [110, 94] width 9 height 8
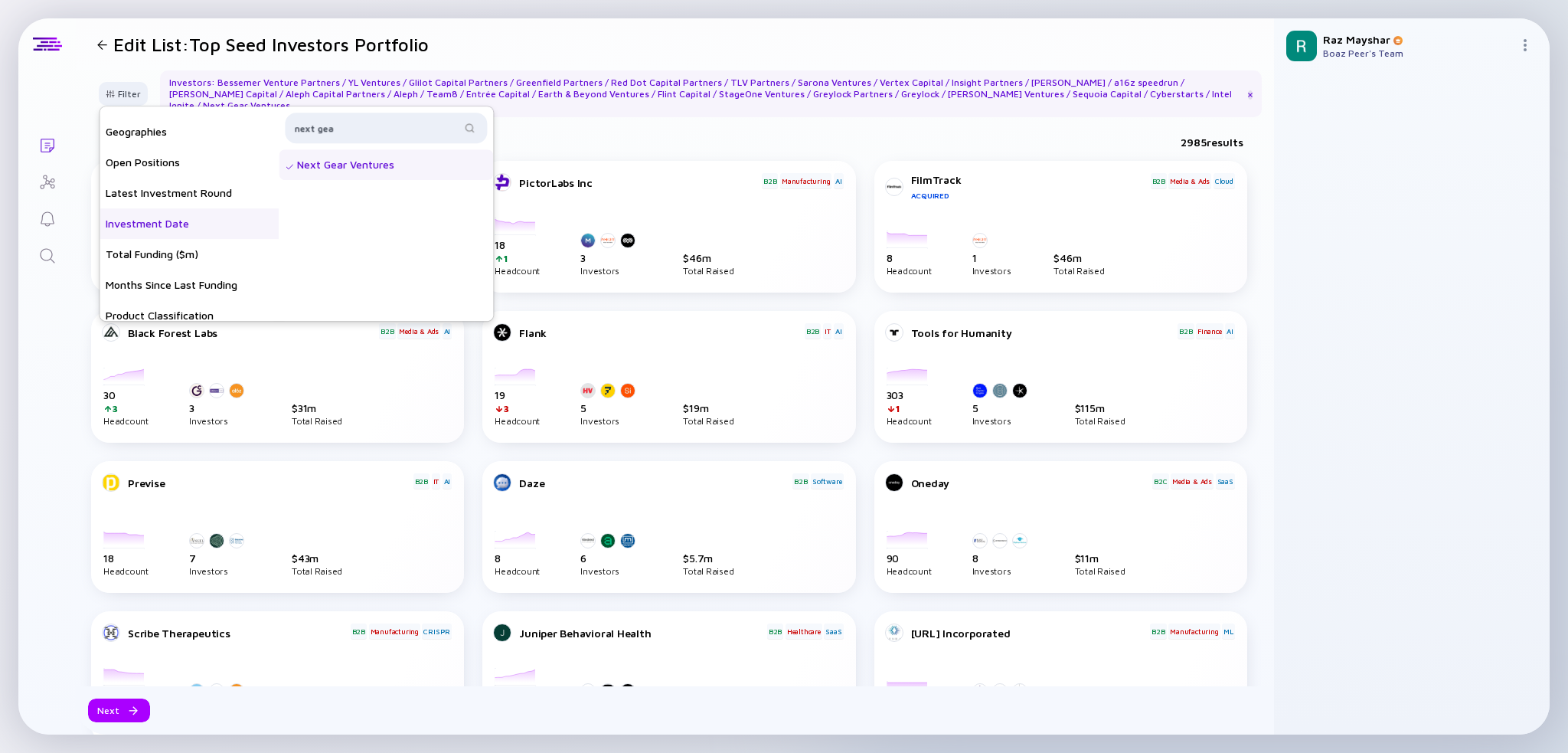
scroll to position [230, 0]
click at [222, 158] on div "Latest Investment Round" at bounding box center [188, 167] width 179 height 30
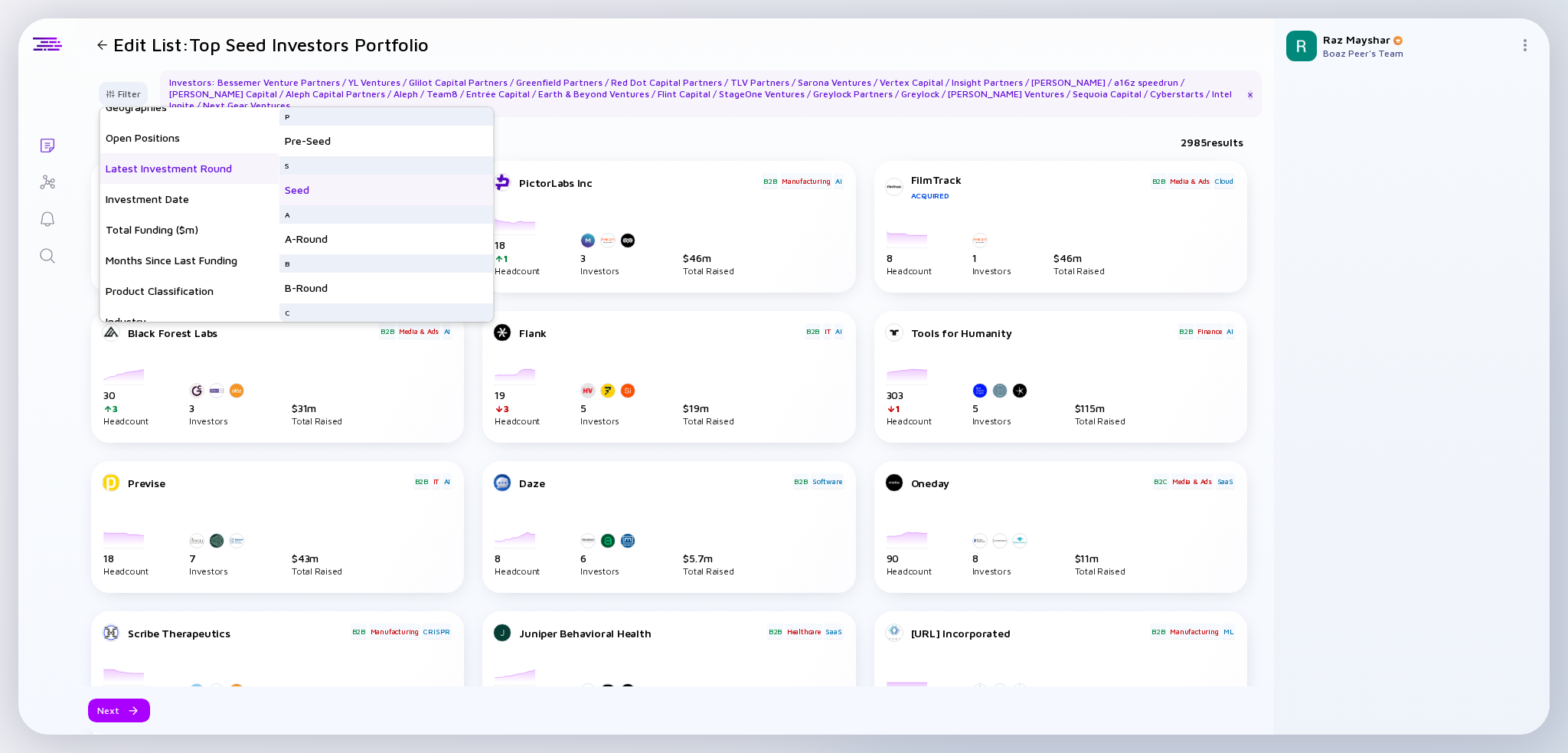
click at [318, 182] on div "Seed" at bounding box center [386, 189] width 215 height 30
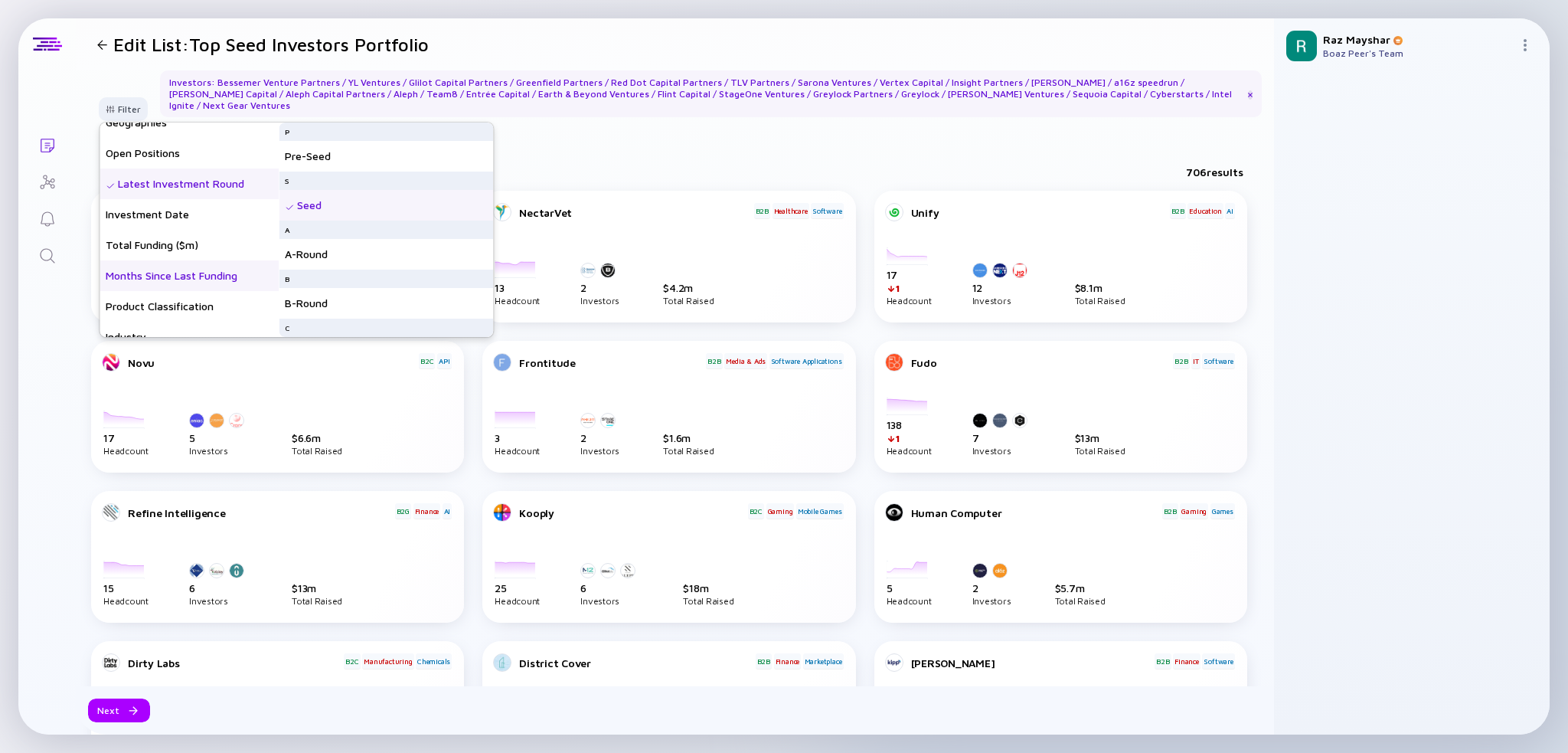
click at [206, 269] on div "Months Since Last Funding" at bounding box center [188, 275] width 179 height 30
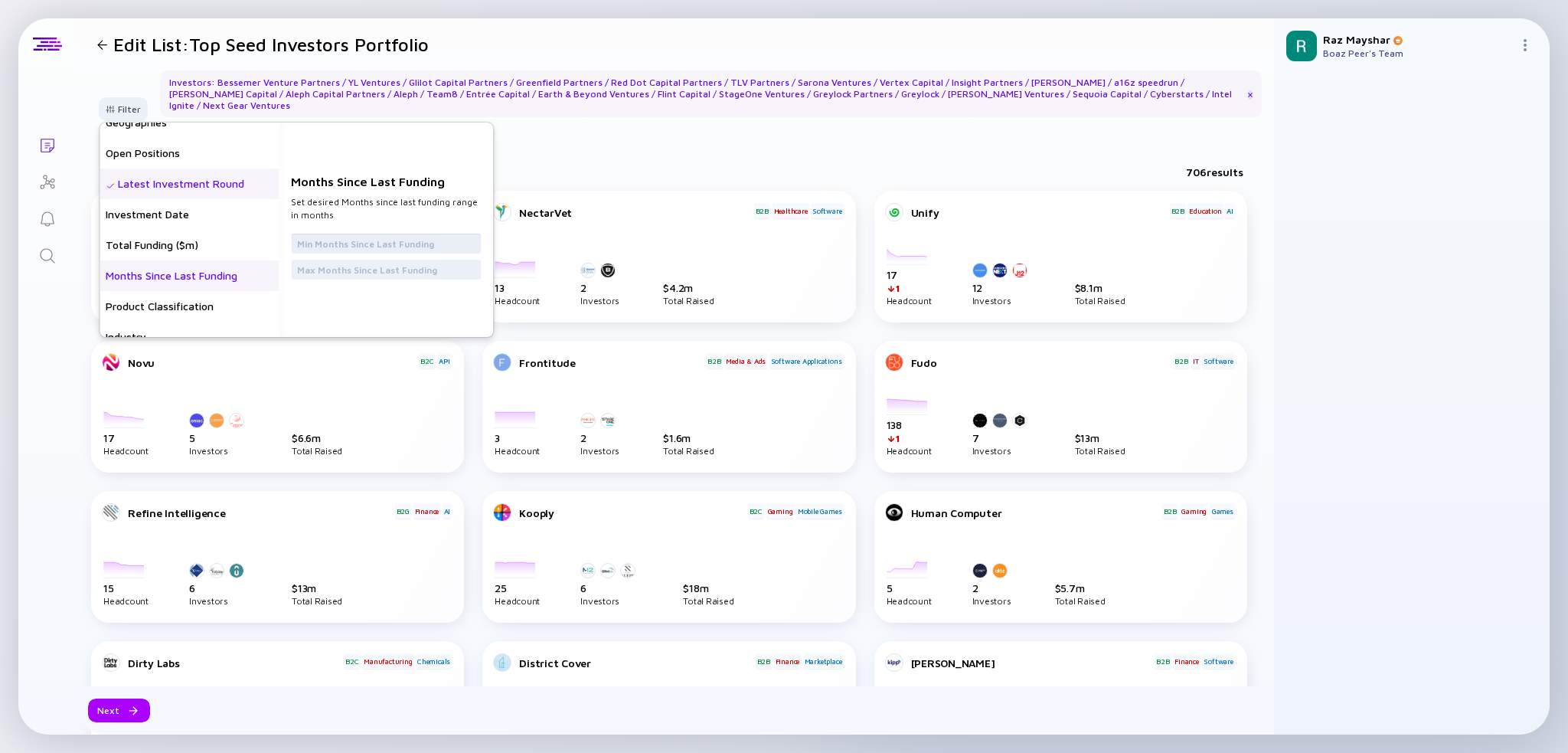
click at [337, 238] on input "text" at bounding box center [386, 243] width 178 height 16
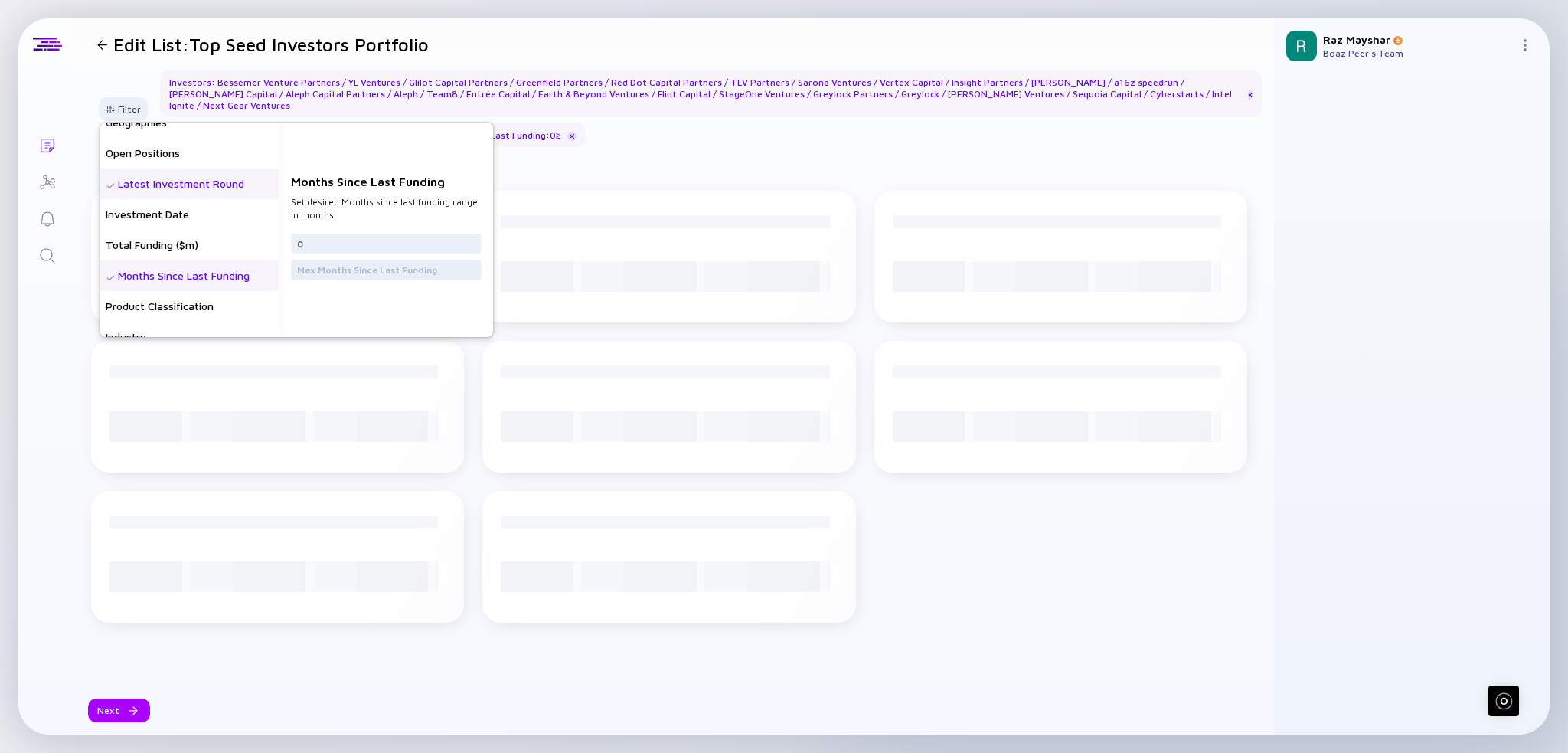
type input "0"
click at [442, 262] on input "text" at bounding box center [386, 269] width 178 height 16
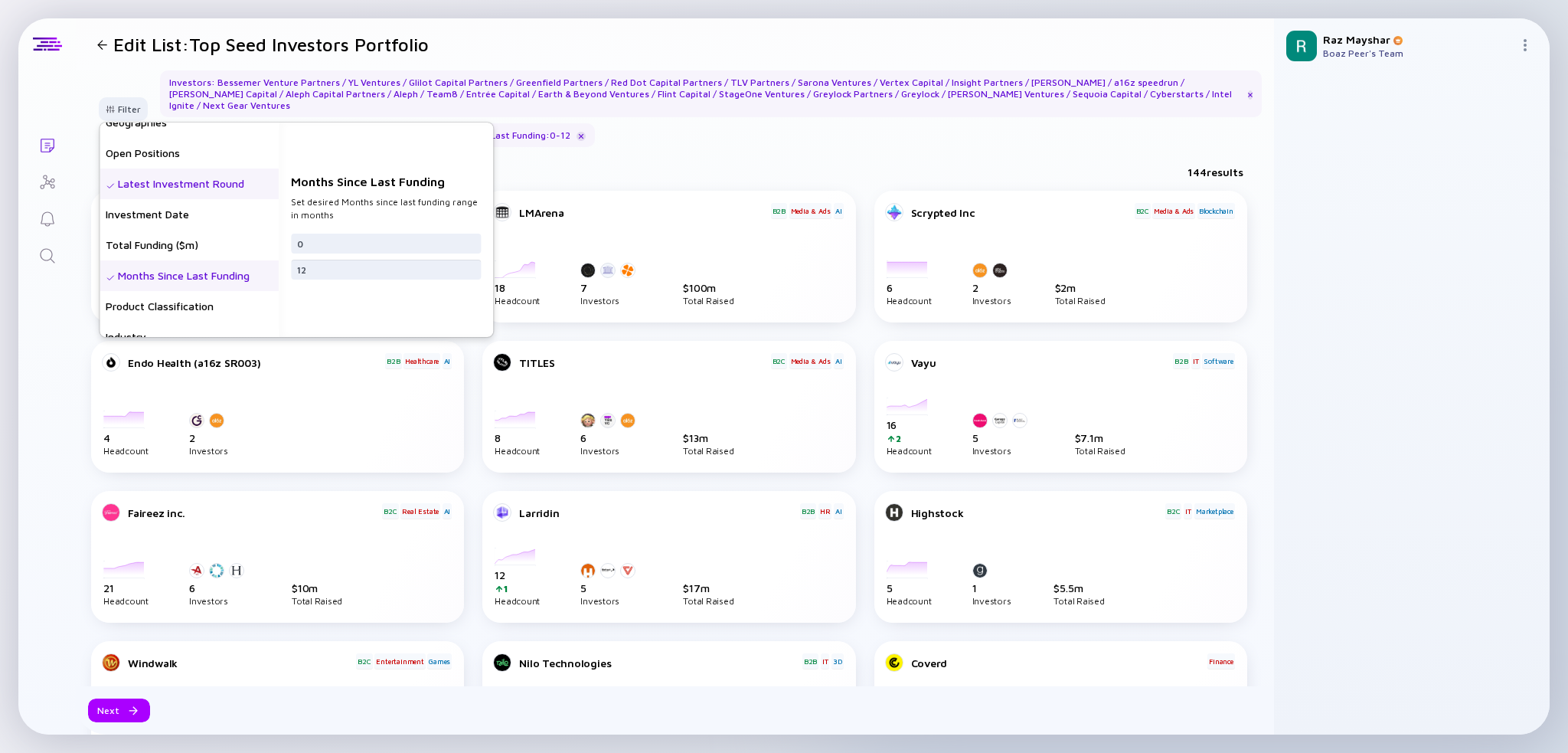
type input "12"
click at [315, 297] on div "Months Since Last Funding Set desired Months since last funding range in months…" at bounding box center [386, 230] width 215 height 215
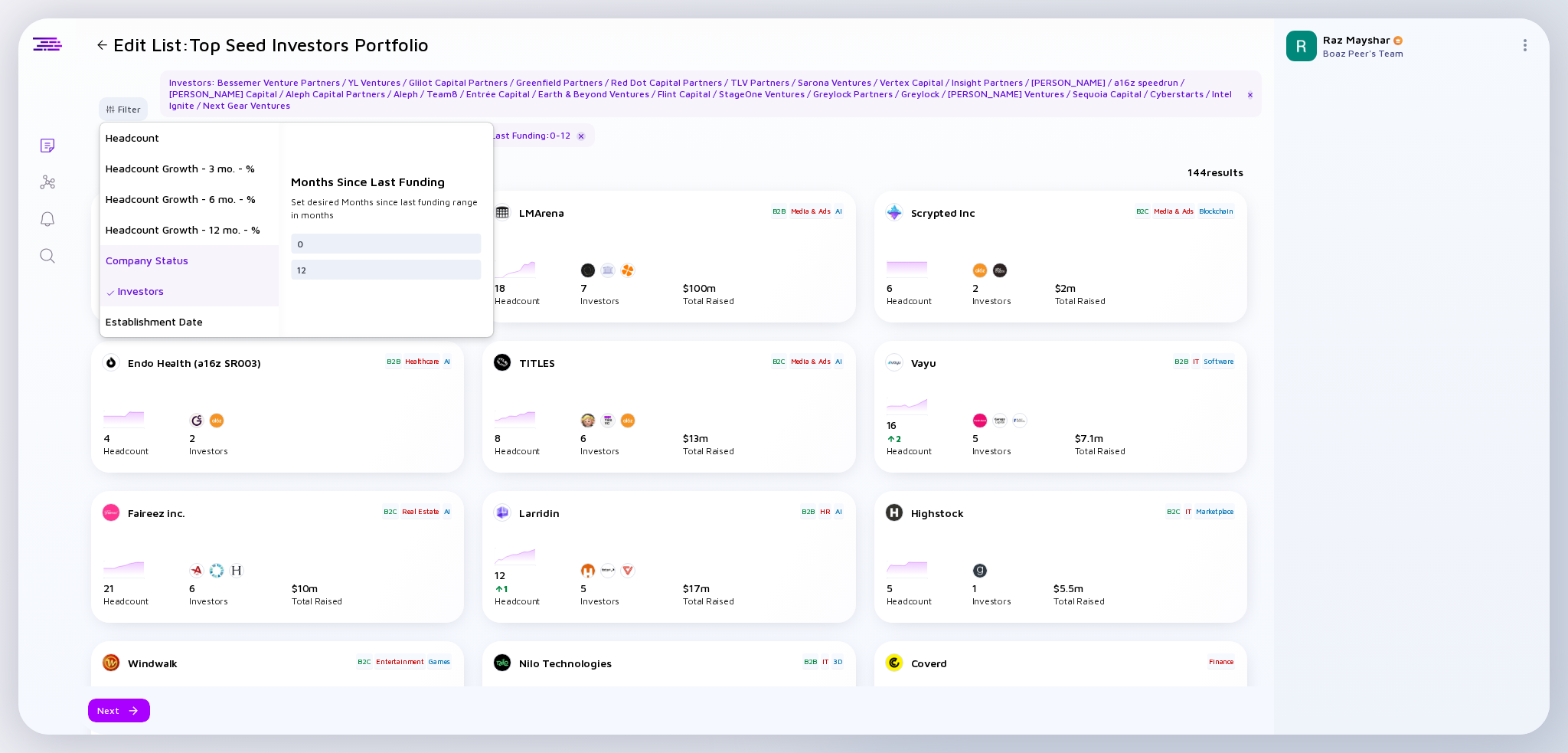
click at [230, 253] on div "Company Status" at bounding box center [188, 260] width 179 height 30
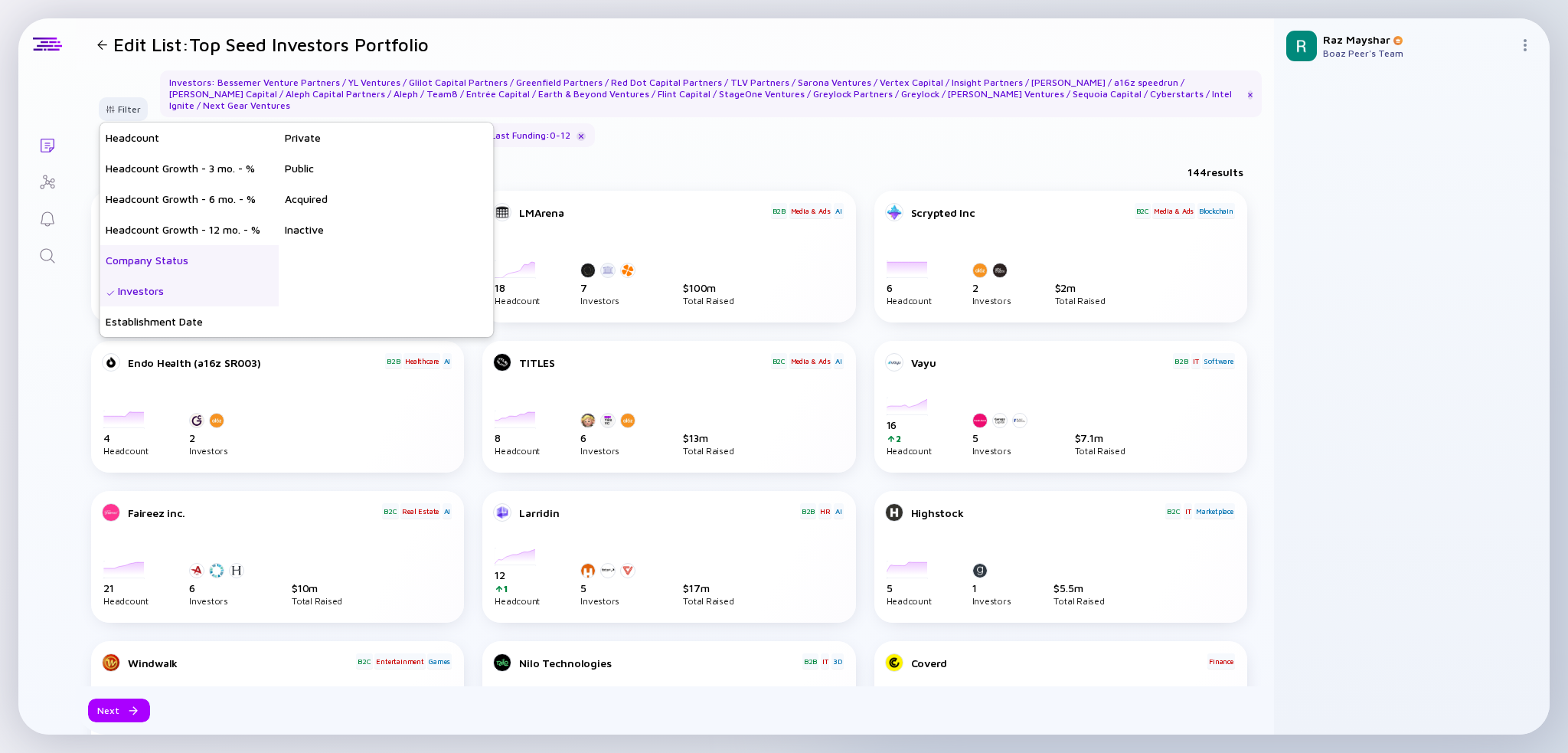
click at [692, 118] on div "Investors : Bessemer Venture Partners / YL Ventures / Glilot Capital Partners /…" at bounding box center [711, 108] width 1102 height 76
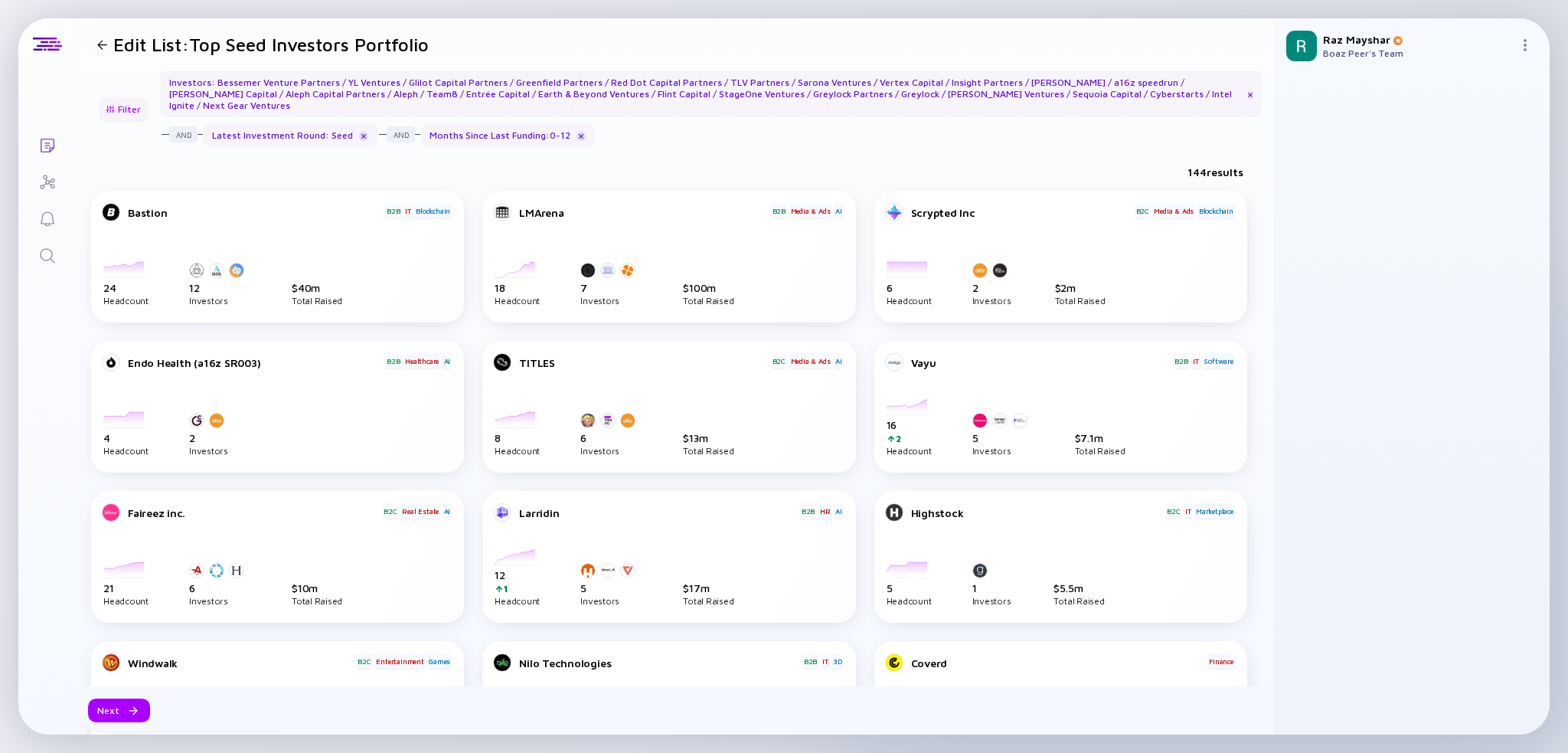
click at [132, 108] on div "Filter" at bounding box center [123, 109] width 53 height 24
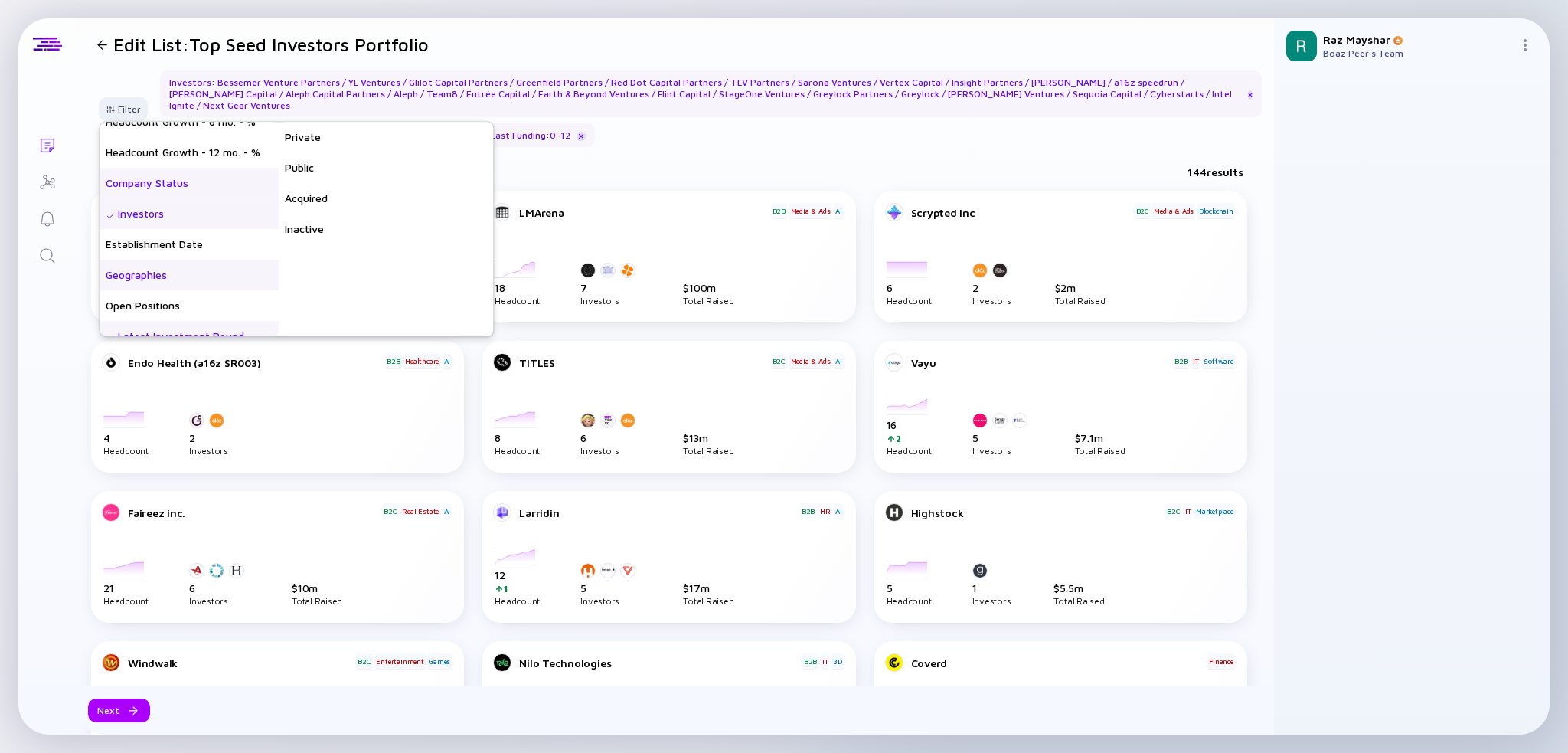
scroll to position [153, 0]
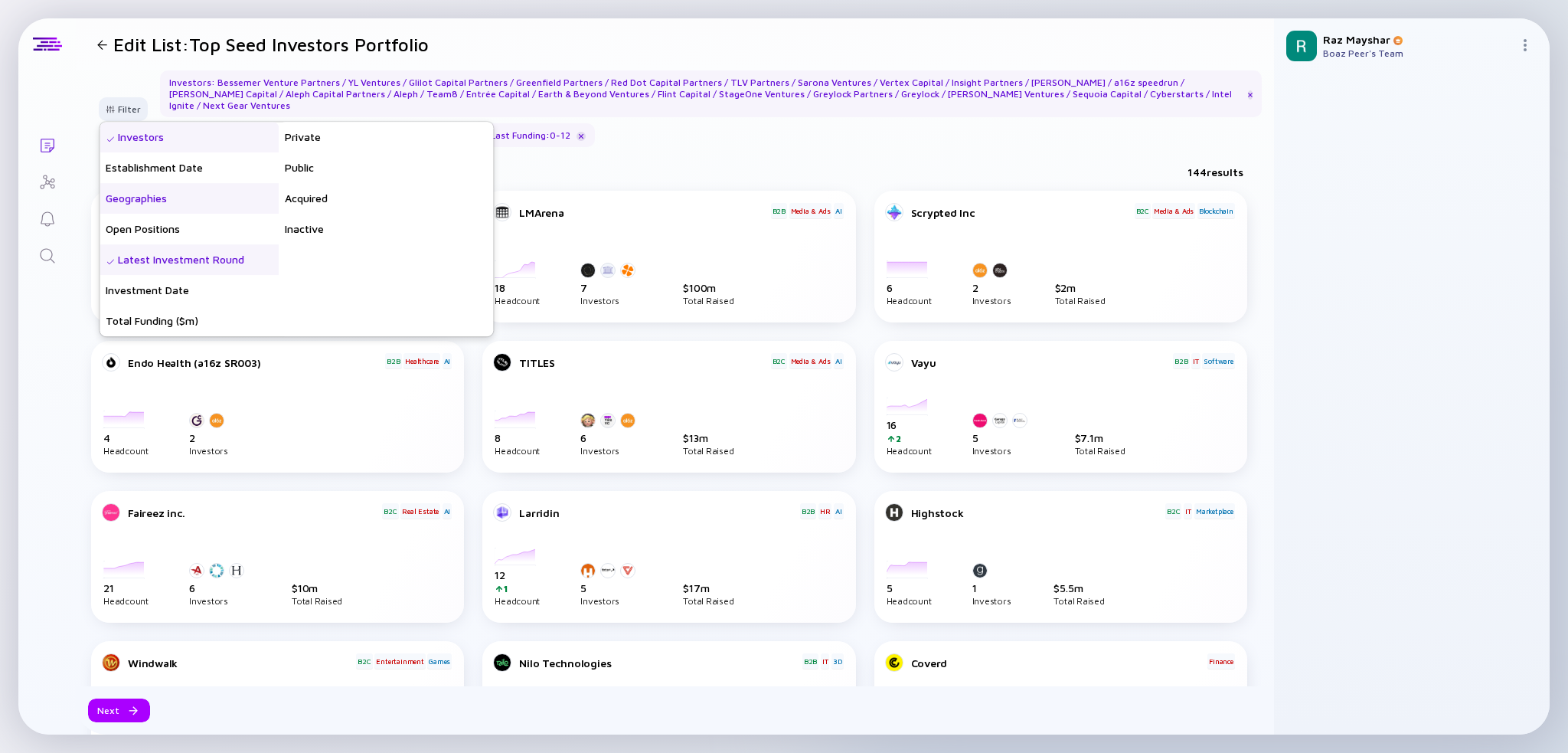
click at [172, 197] on div "Geographies" at bounding box center [188, 197] width 179 height 30
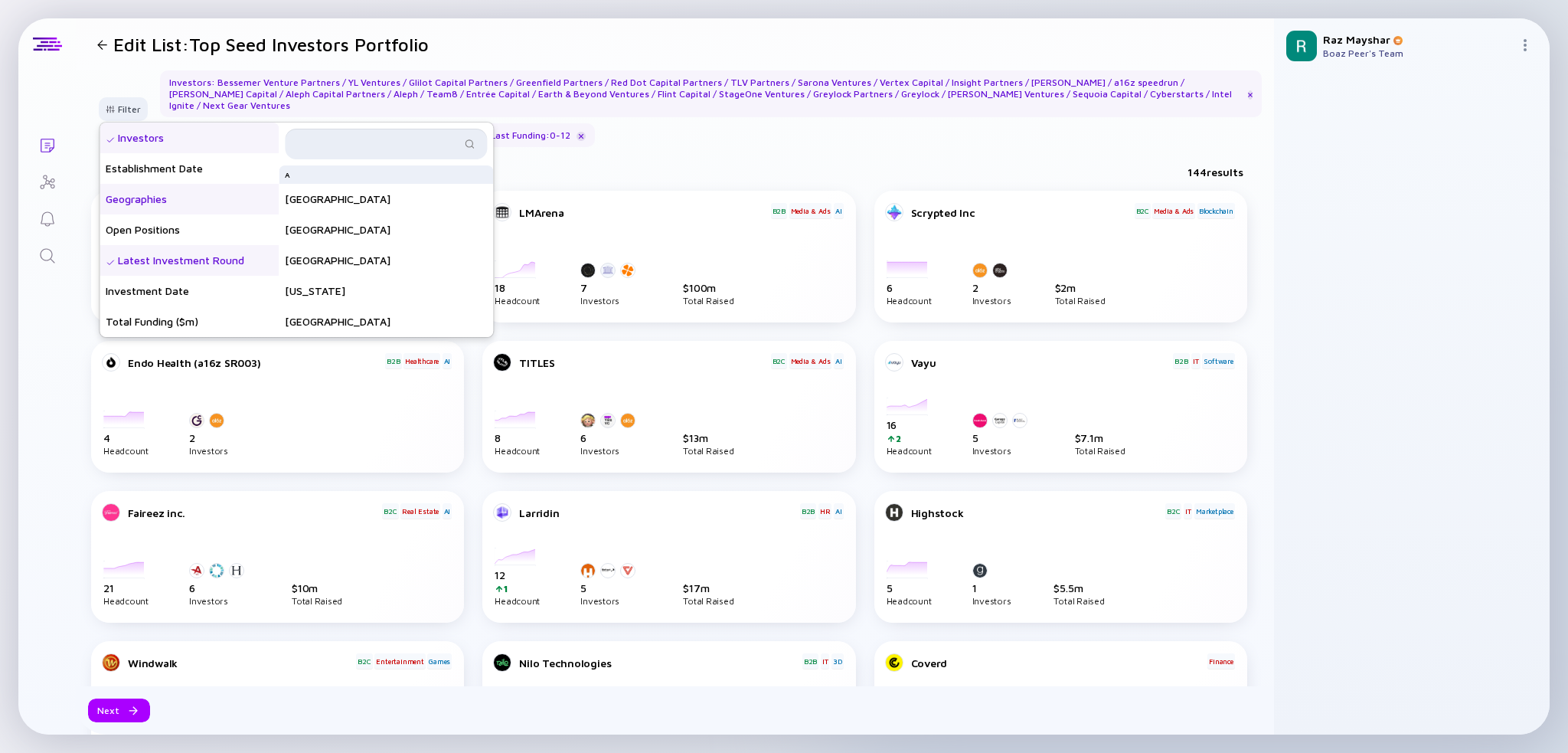
click at [355, 136] on input "text" at bounding box center [376, 143] width 166 height 16
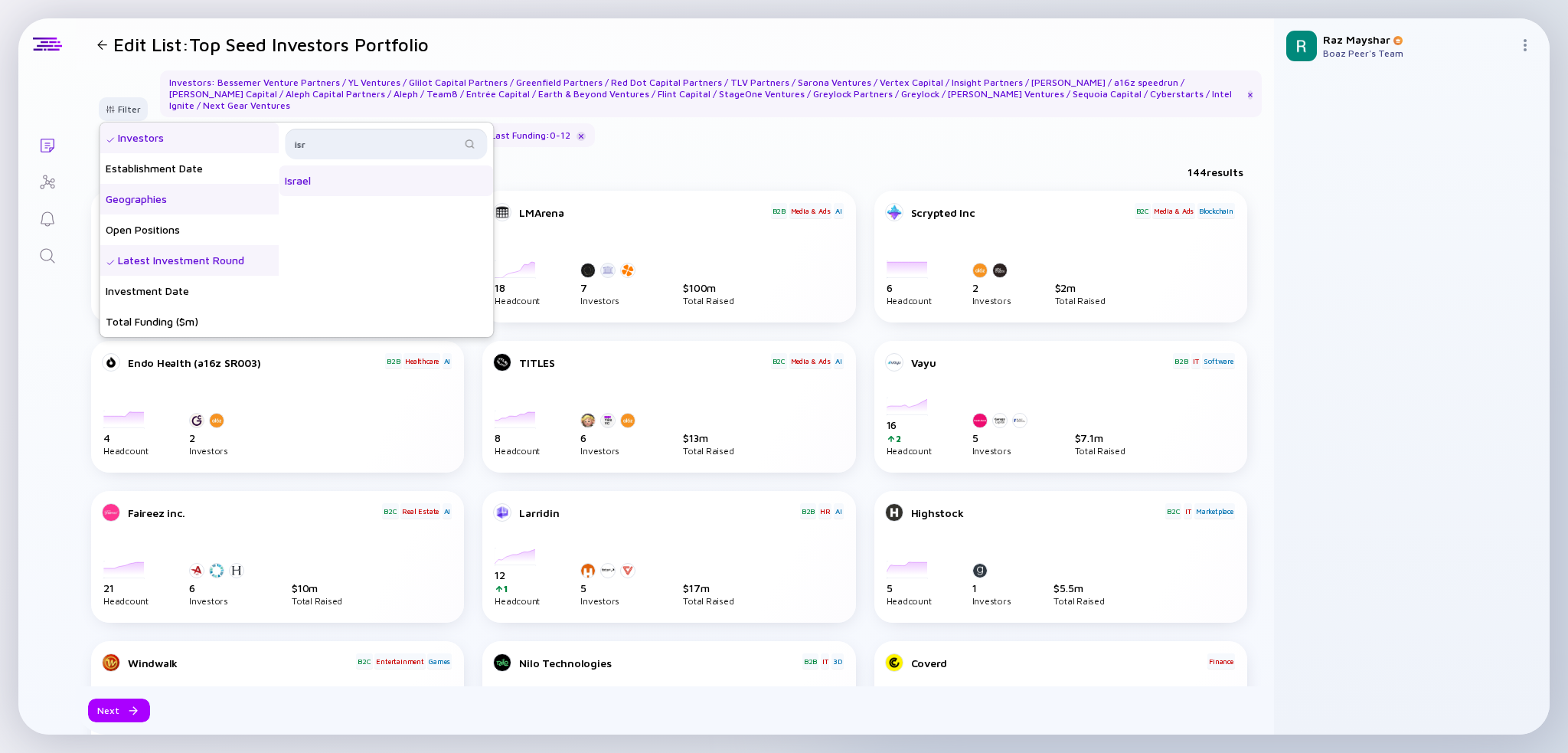
type input "isr"
click at [353, 186] on div "Israel" at bounding box center [386, 180] width 215 height 30
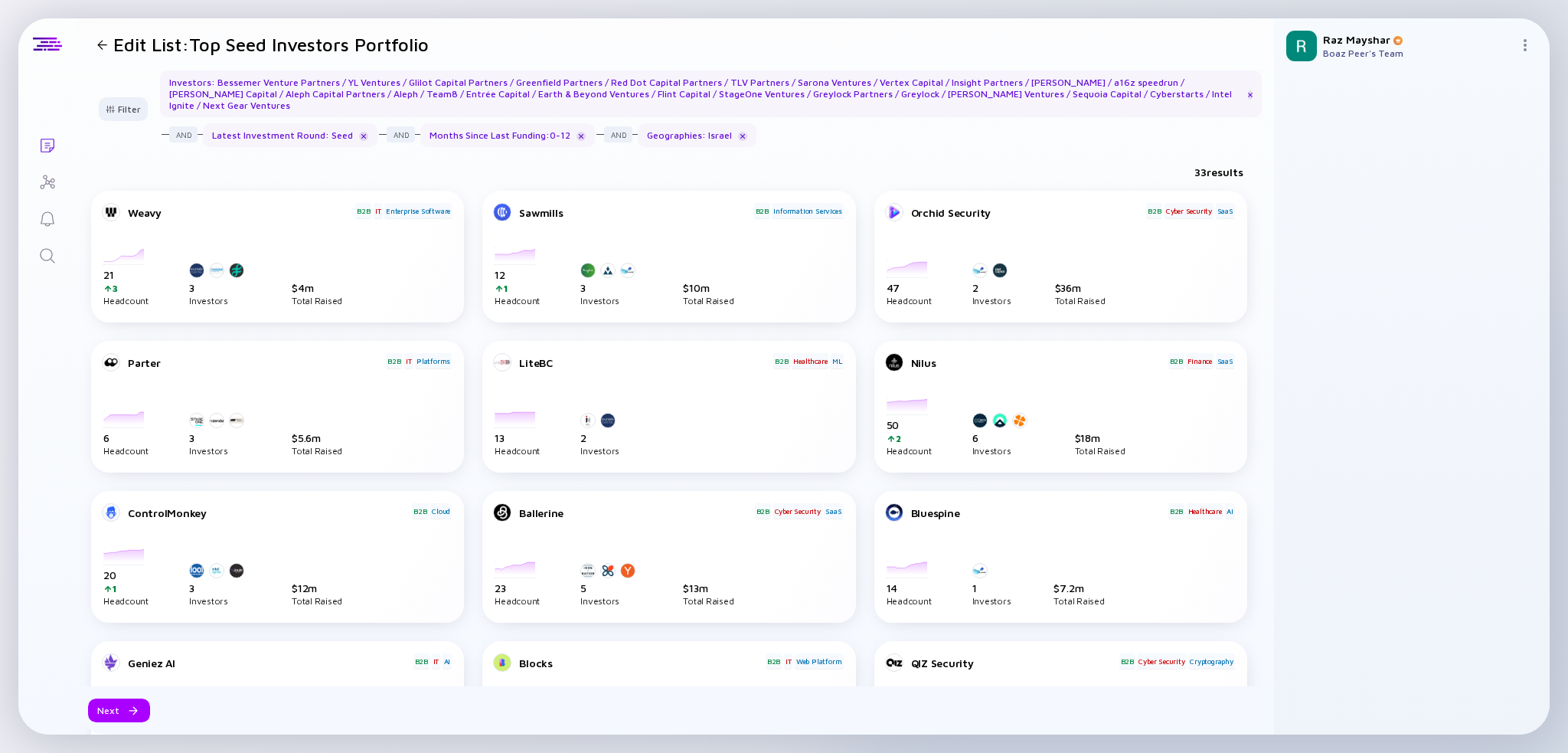
click at [629, 160] on div "33 results" at bounding box center [675, 175] width 1198 height 31
drag, startPoint x: 1187, startPoint y: 157, endPoint x: 1236, endPoint y: 164, distance: 49.5
click at [1236, 164] on div "33 results" at bounding box center [675, 175] width 1198 height 31
click at [1194, 165] on div "33 results" at bounding box center [1218, 172] width 49 height 13
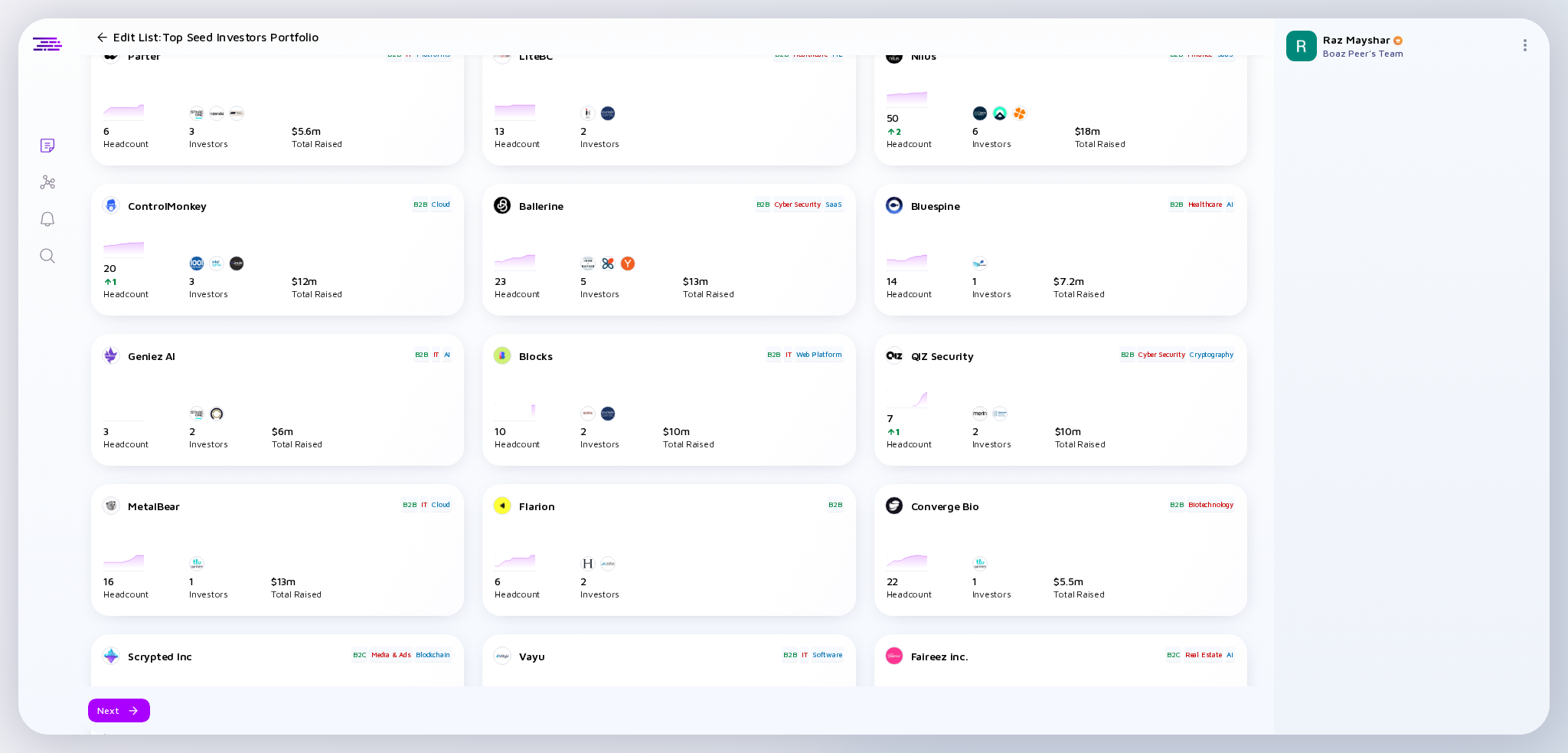
scroll to position [383, 0]
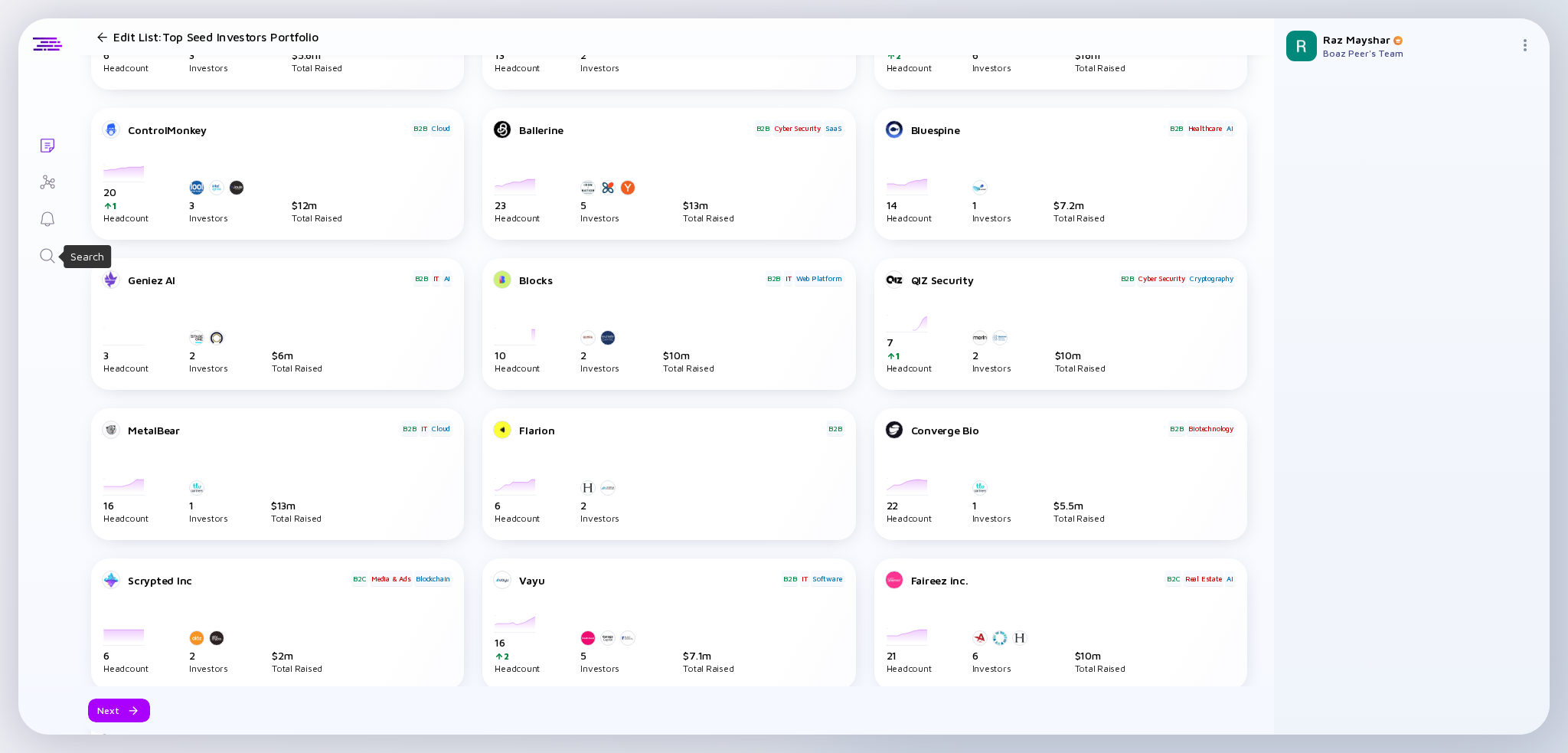
click at [53, 251] on icon "Search" at bounding box center [48, 256] width 18 height 18
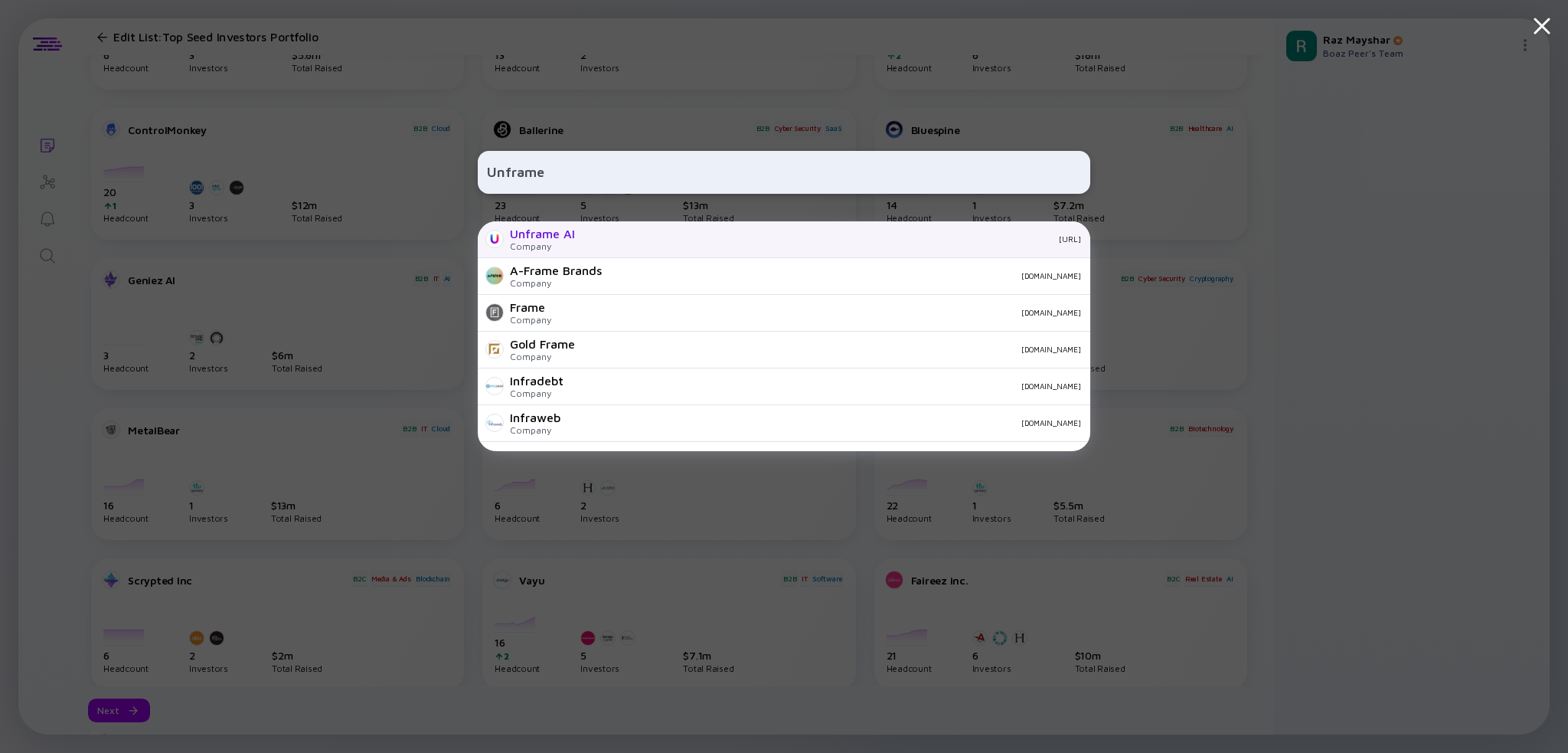
type input "Unframe"
click at [653, 242] on div "unframe.ai" at bounding box center [834, 239] width 494 height 9
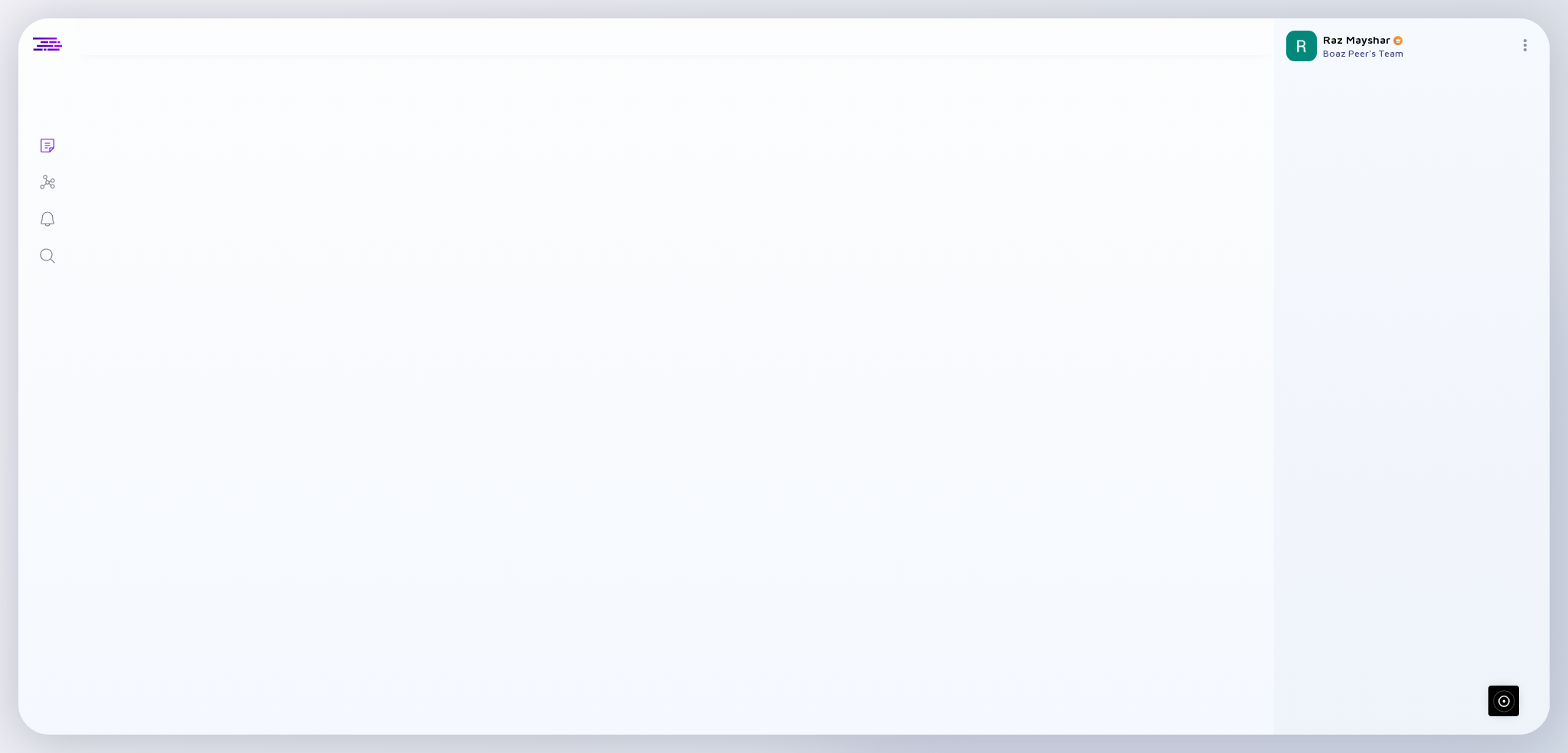
click at [40, 251] on icon "Search" at bounding box center [47, 255] width 15 height 15
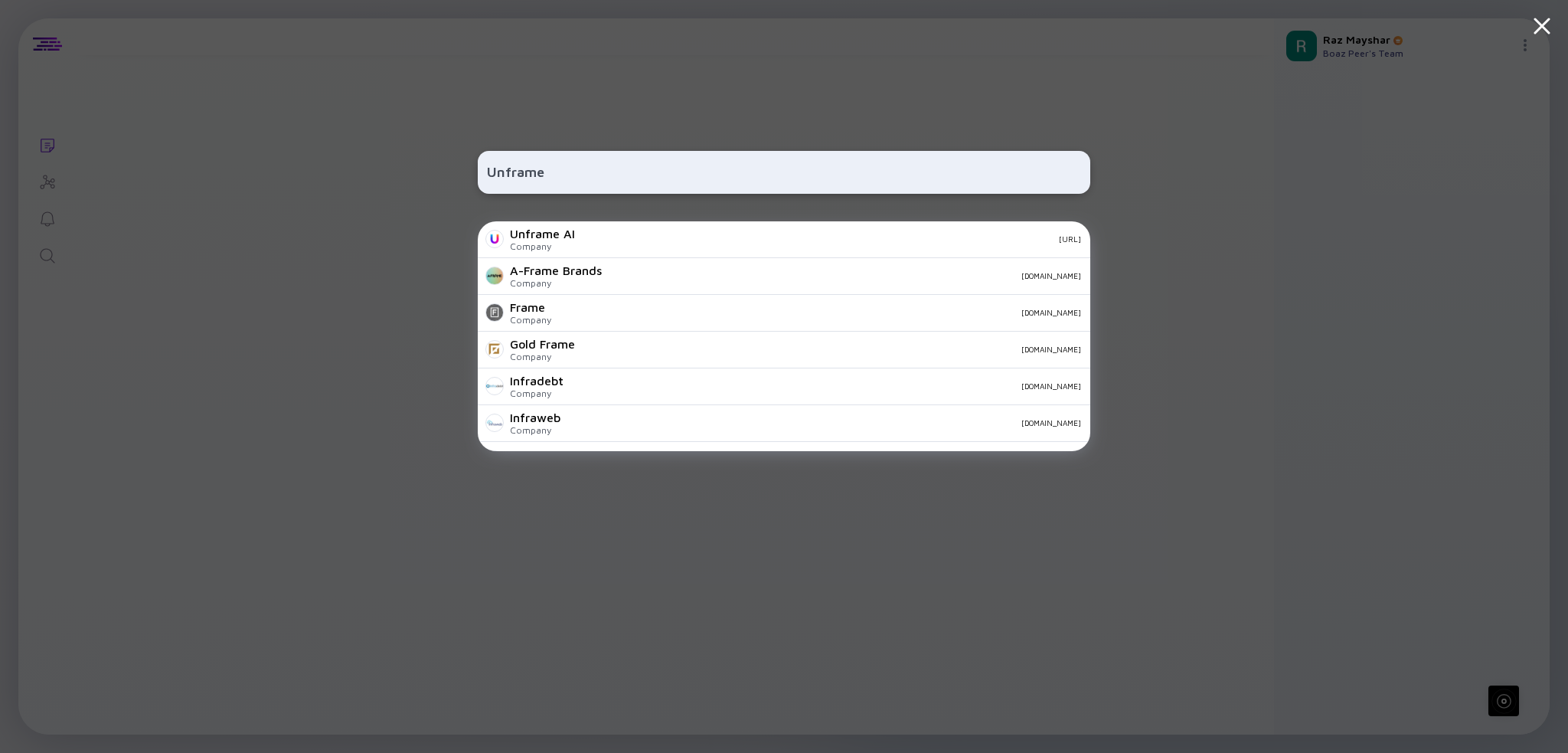
type input "Unframe"
click at [711, 242] on div "unframe.ai" at bounding box center [834, 239] width 494 height 9
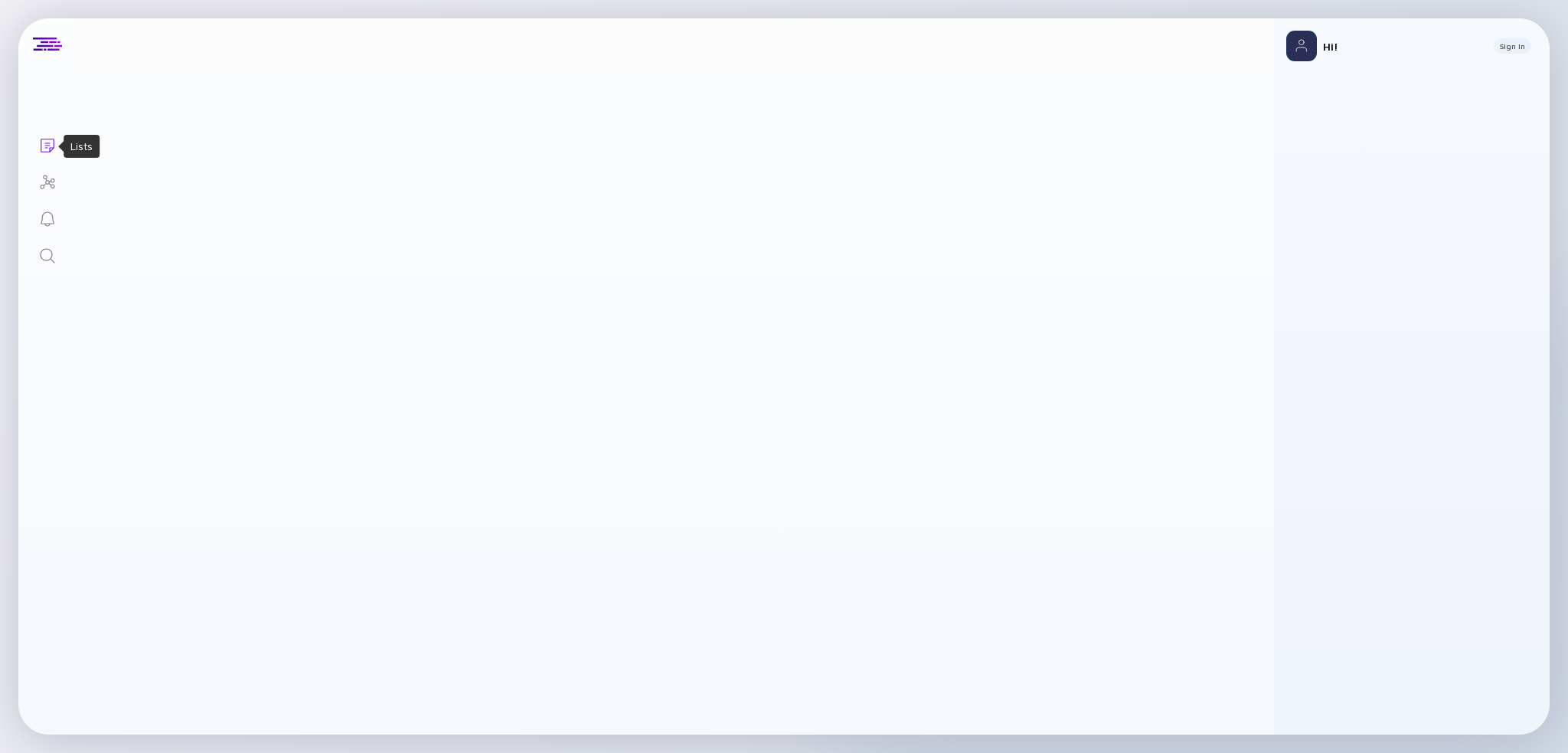
click at [52, 152] on icon "Lists" at bounding box center [48, 145] width 18 height 18
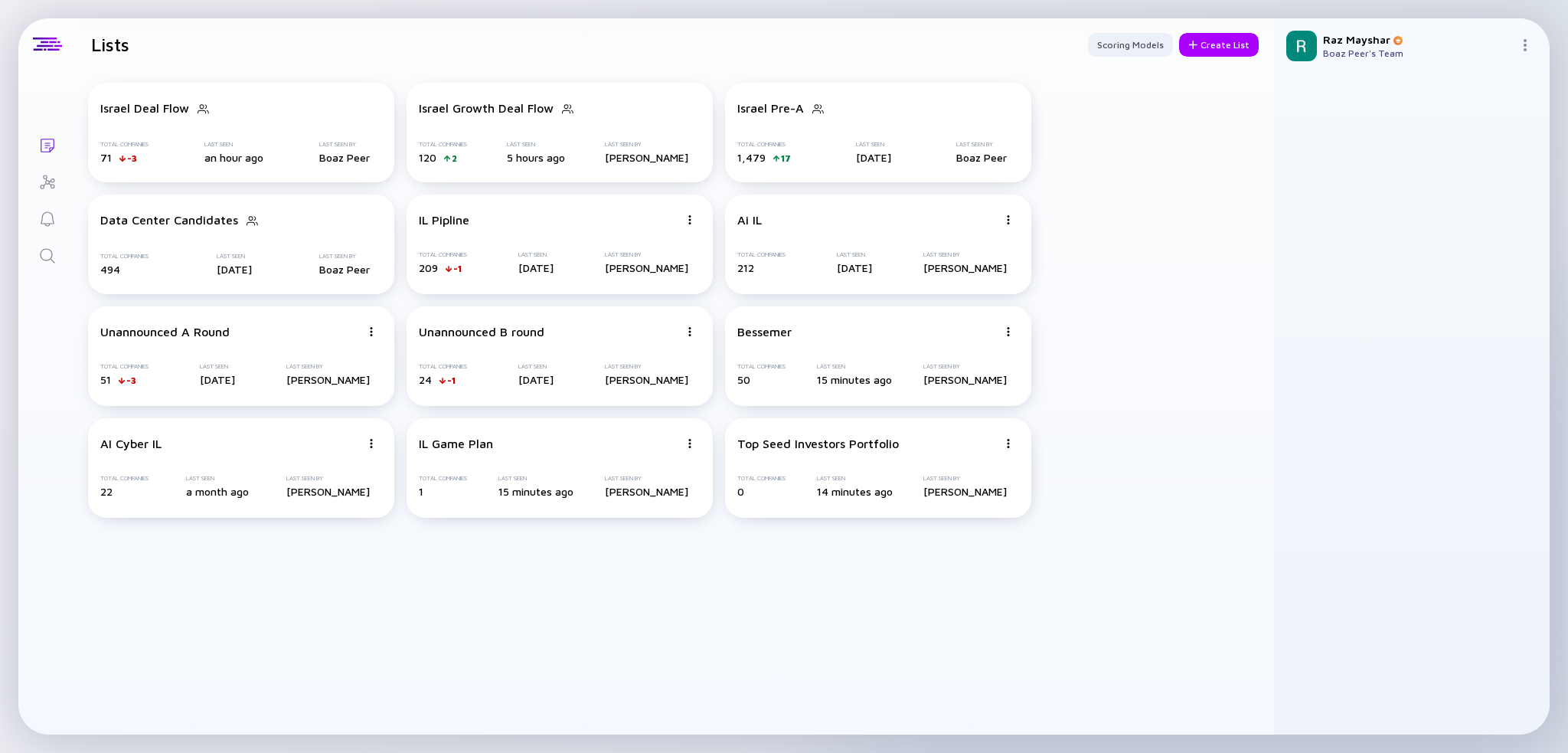
click at [39, 252] on icon "Search" at bounding box center [48, 256] width 18 height 18
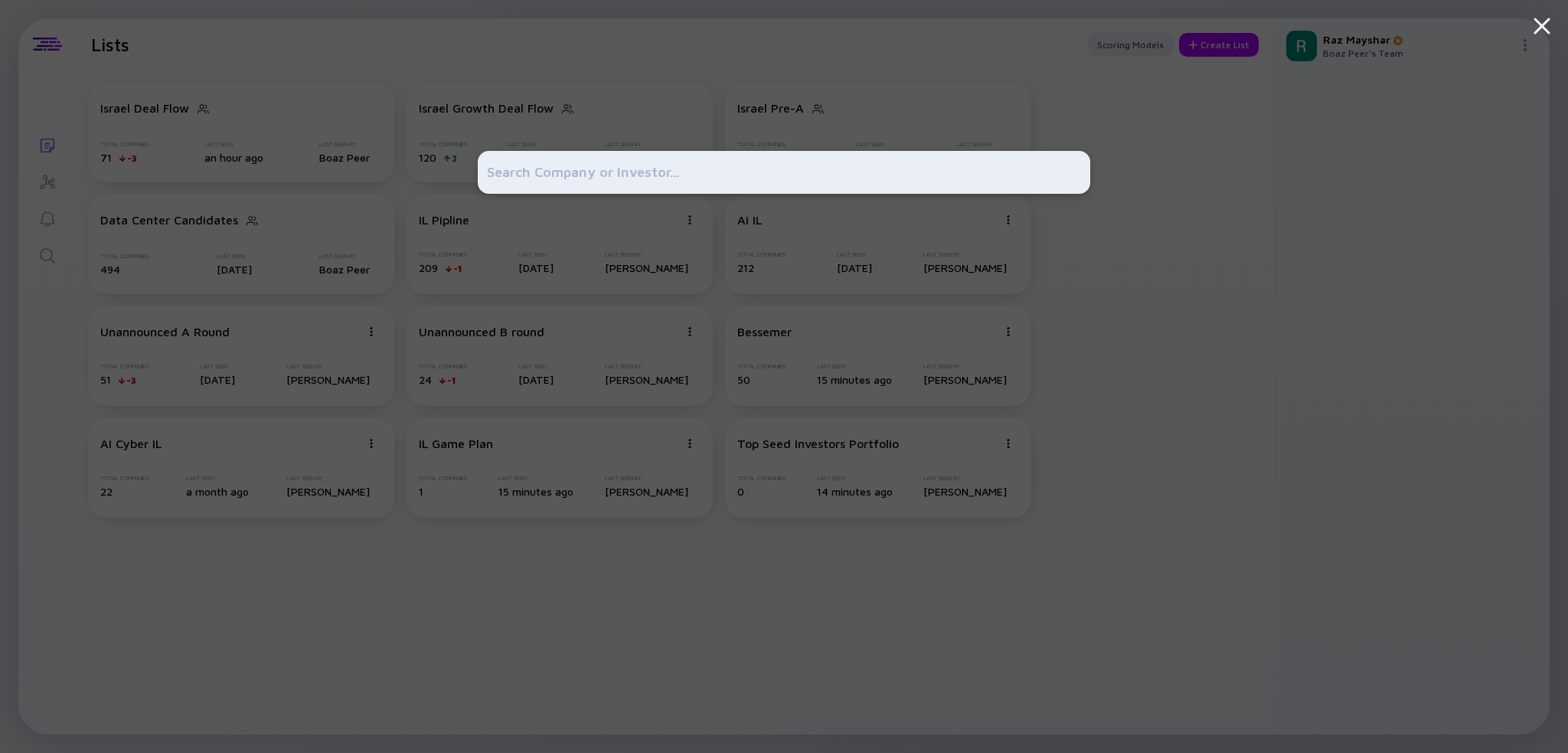
click at [547, 167] on input "text" at bounding box center [784, 173] width 594 height 28
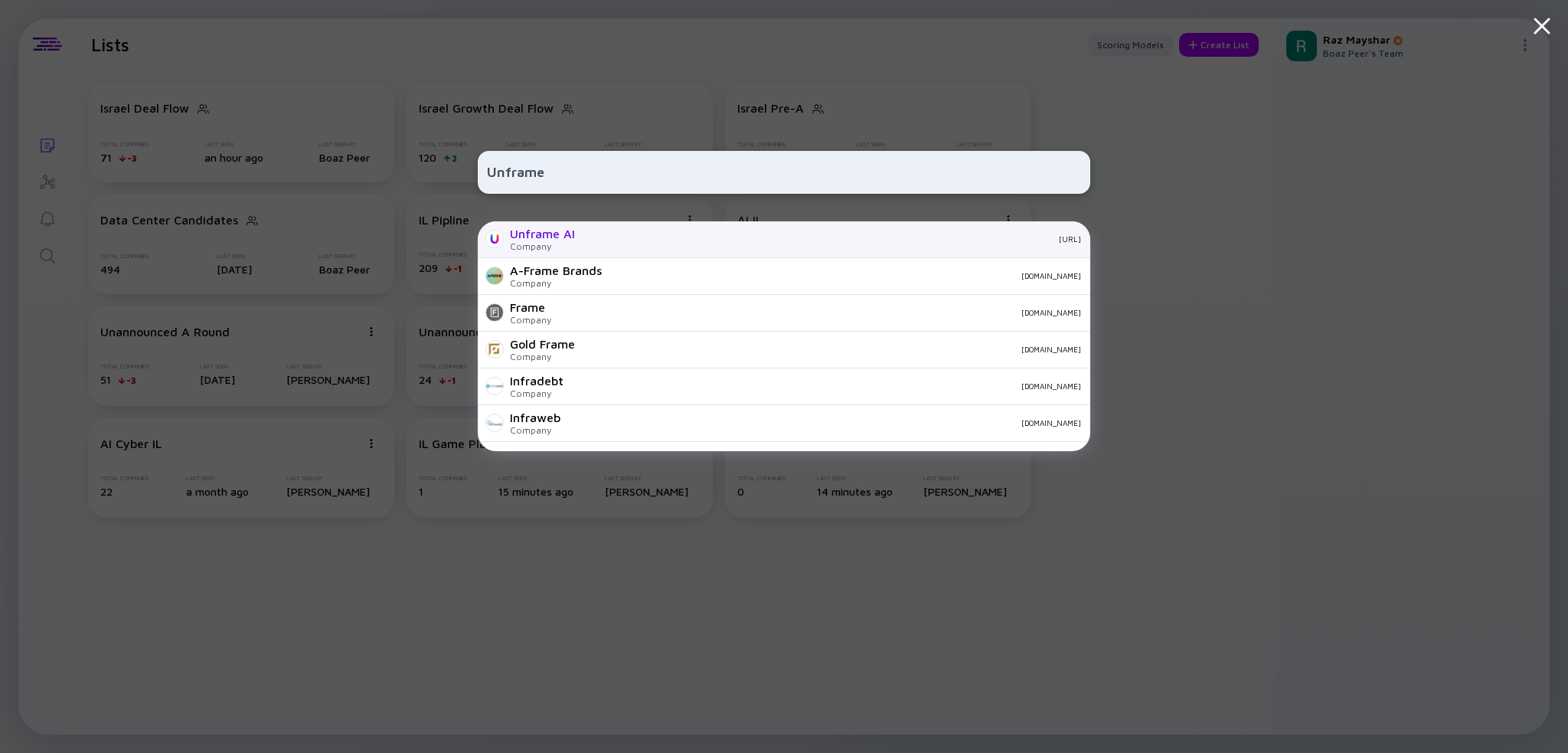
type input "Unframe"
click at [565, 239] on div "Unframe AI" at bounding box center [543, 233] width 65 height 14
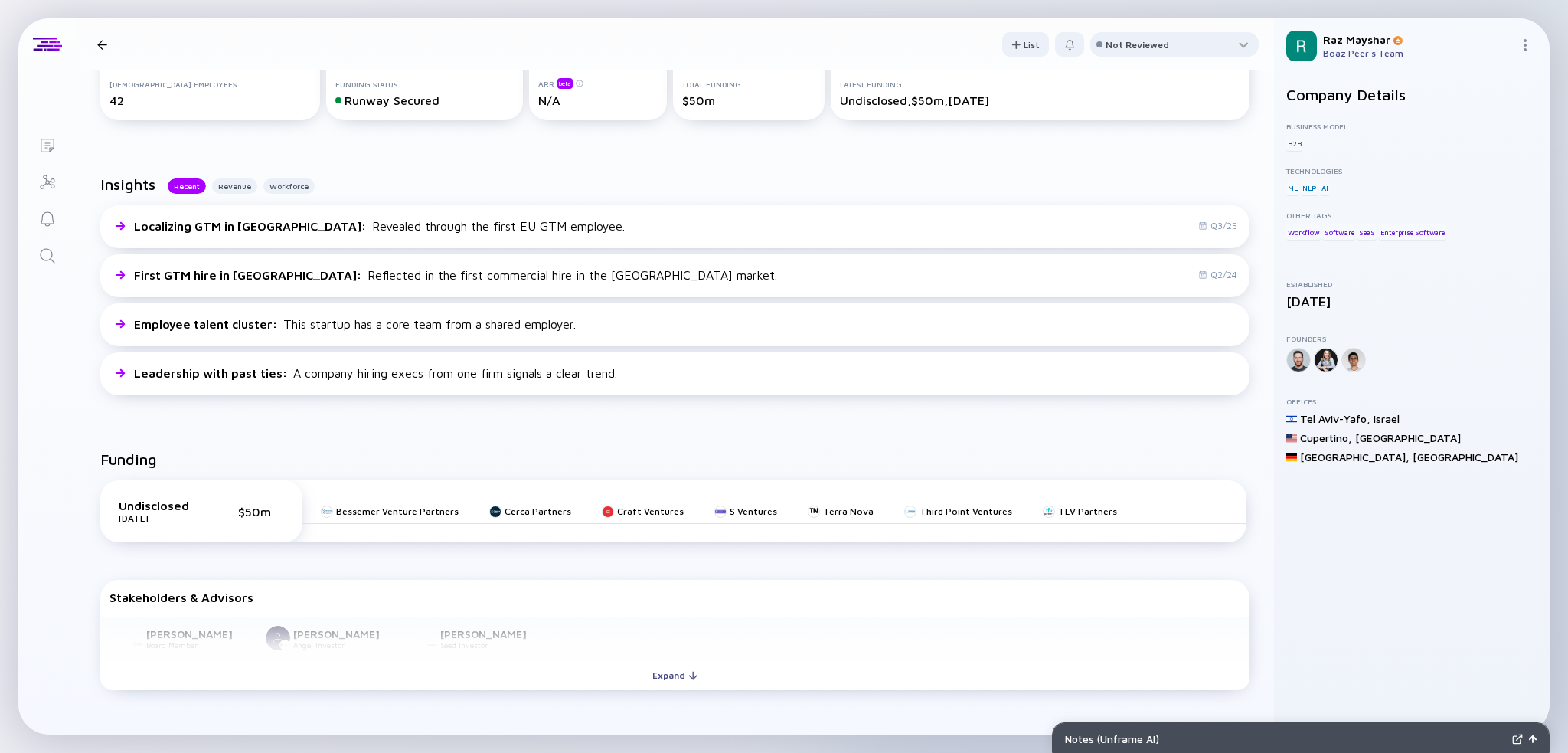
scroll to position [307, 0]
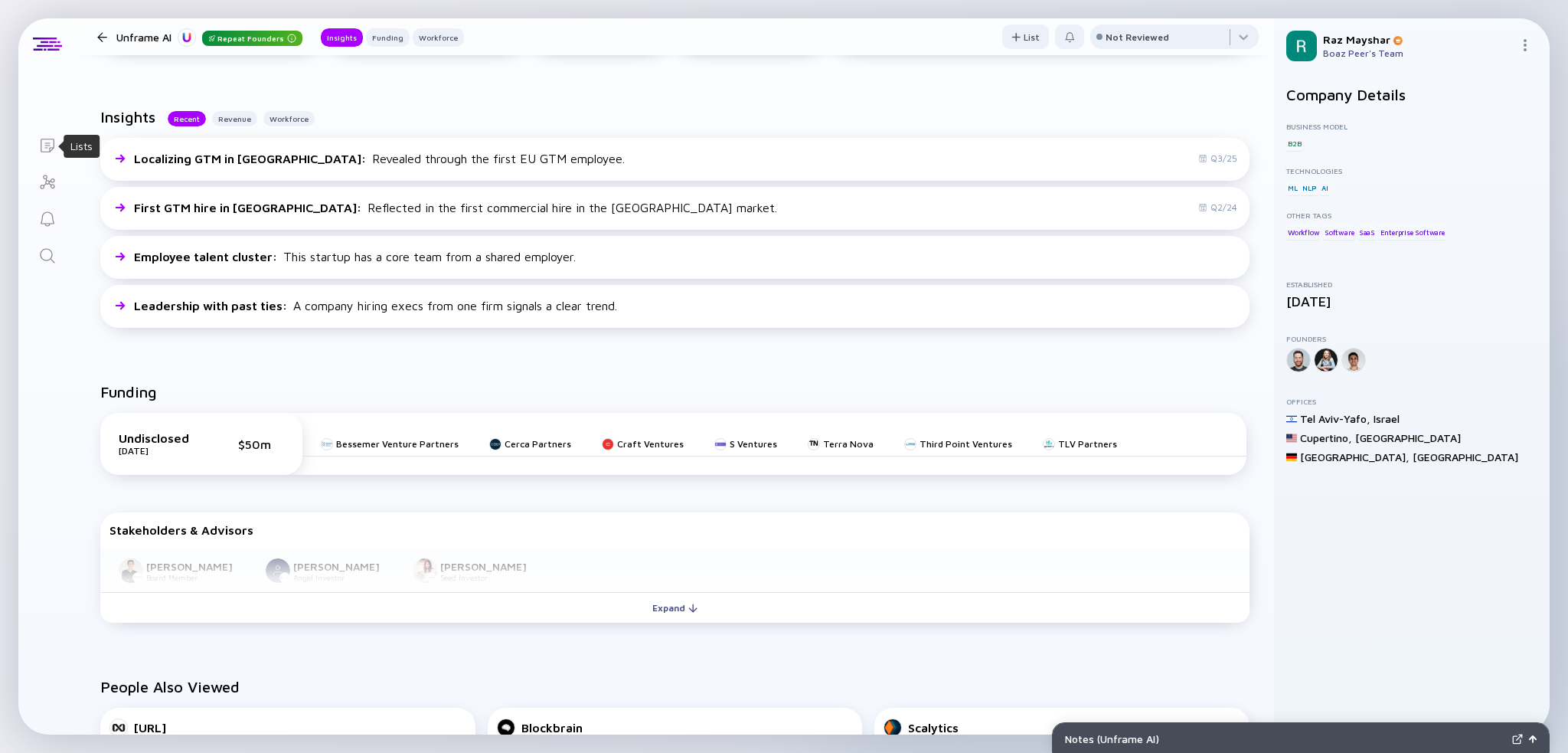
click at [39, 148] on icon "Lists" at bounding box center [48, 145] width 18 height 18
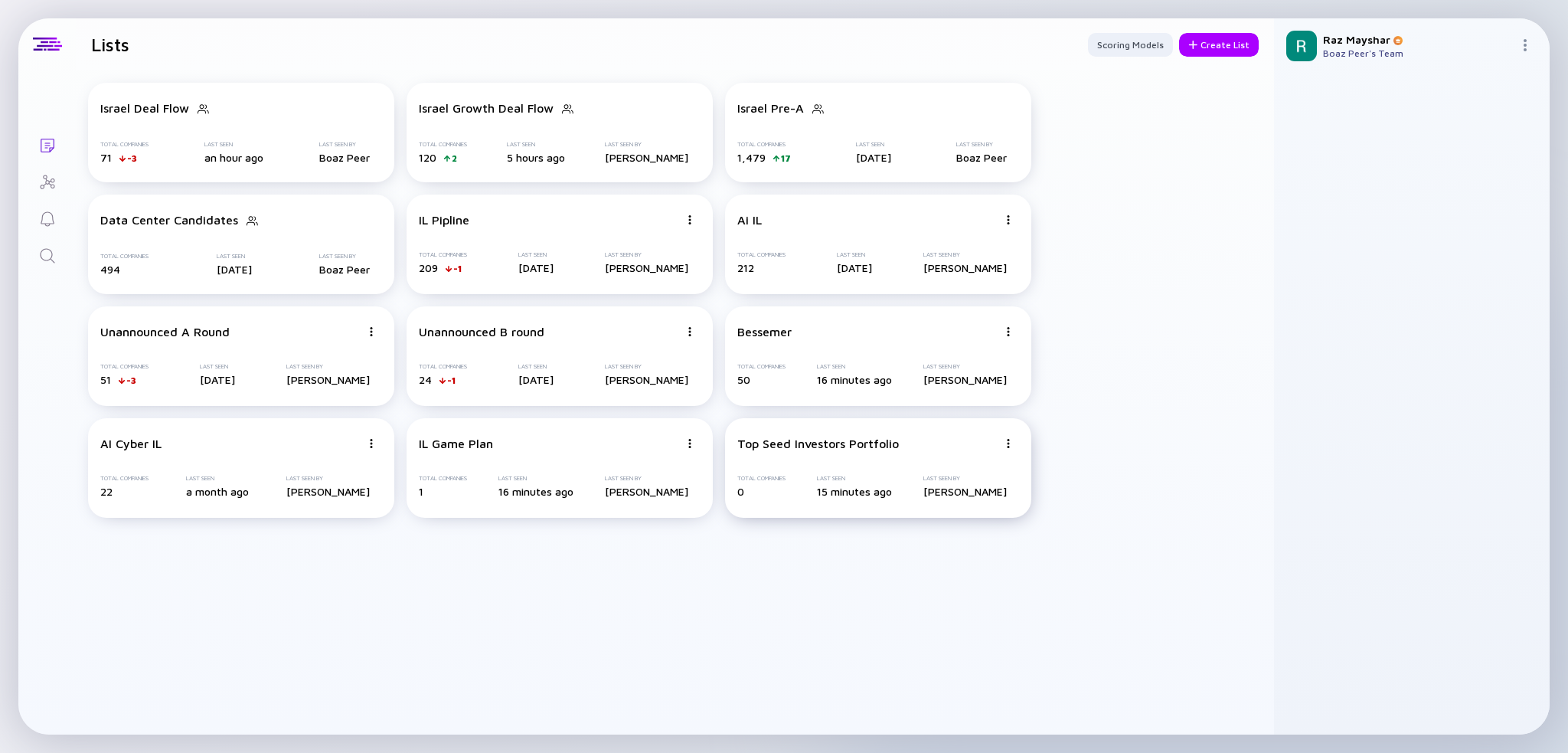
click at [1009, 441] on img at bounding box center [1009, 444] width 9 height 9
click at [871, 453] on div "Top Seed Investors Portfolio Share Duplicate List Edit List Delete List Total C…" at bounding box center [879, 467] width 307 height 99
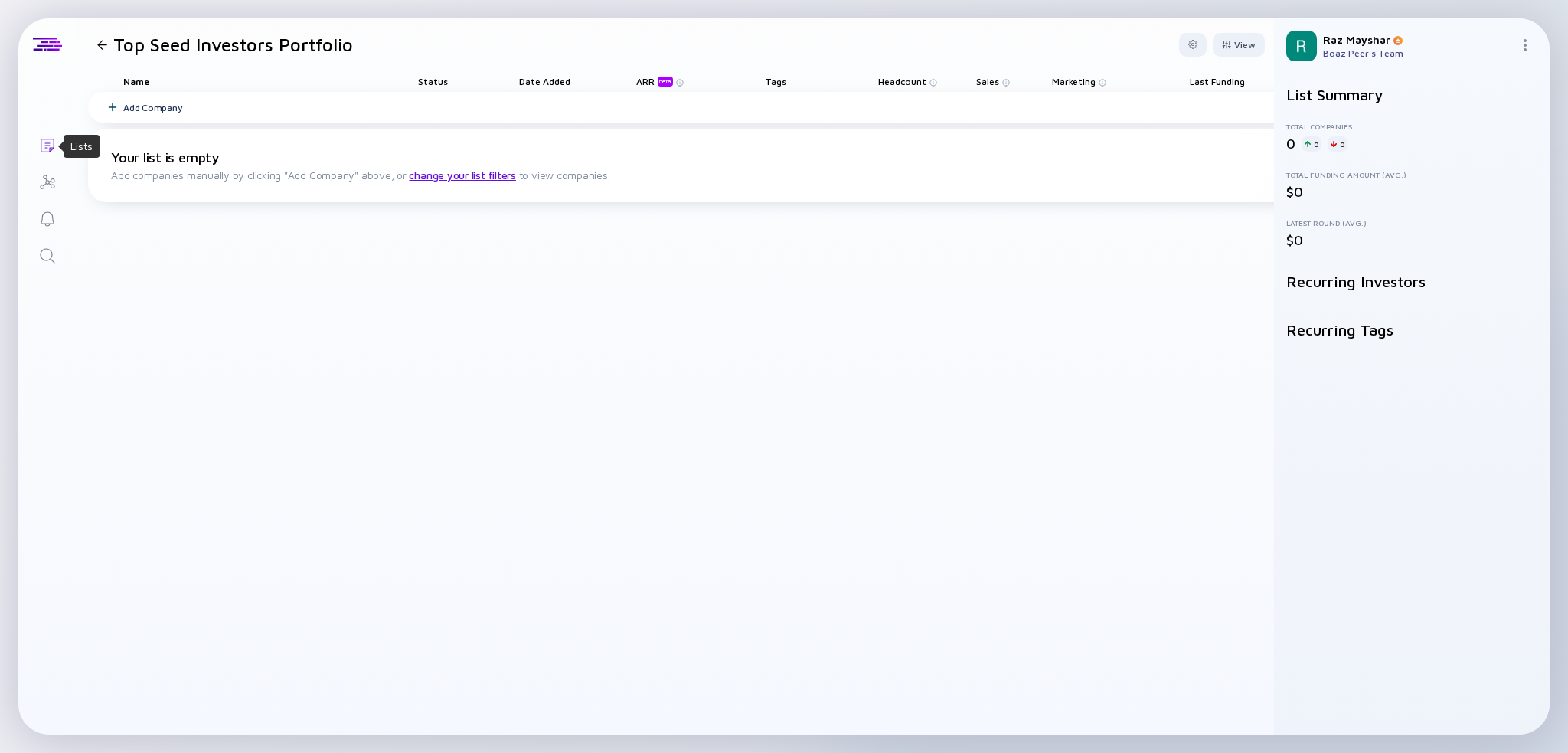
drag, startPoint x: 54, startPoint y: 149, endPoint x: 47, endPoint y: 150, distance: 7.1
click at [52, 150] on icon "Lists" at bounding box center [48, 145] width 18 height 18
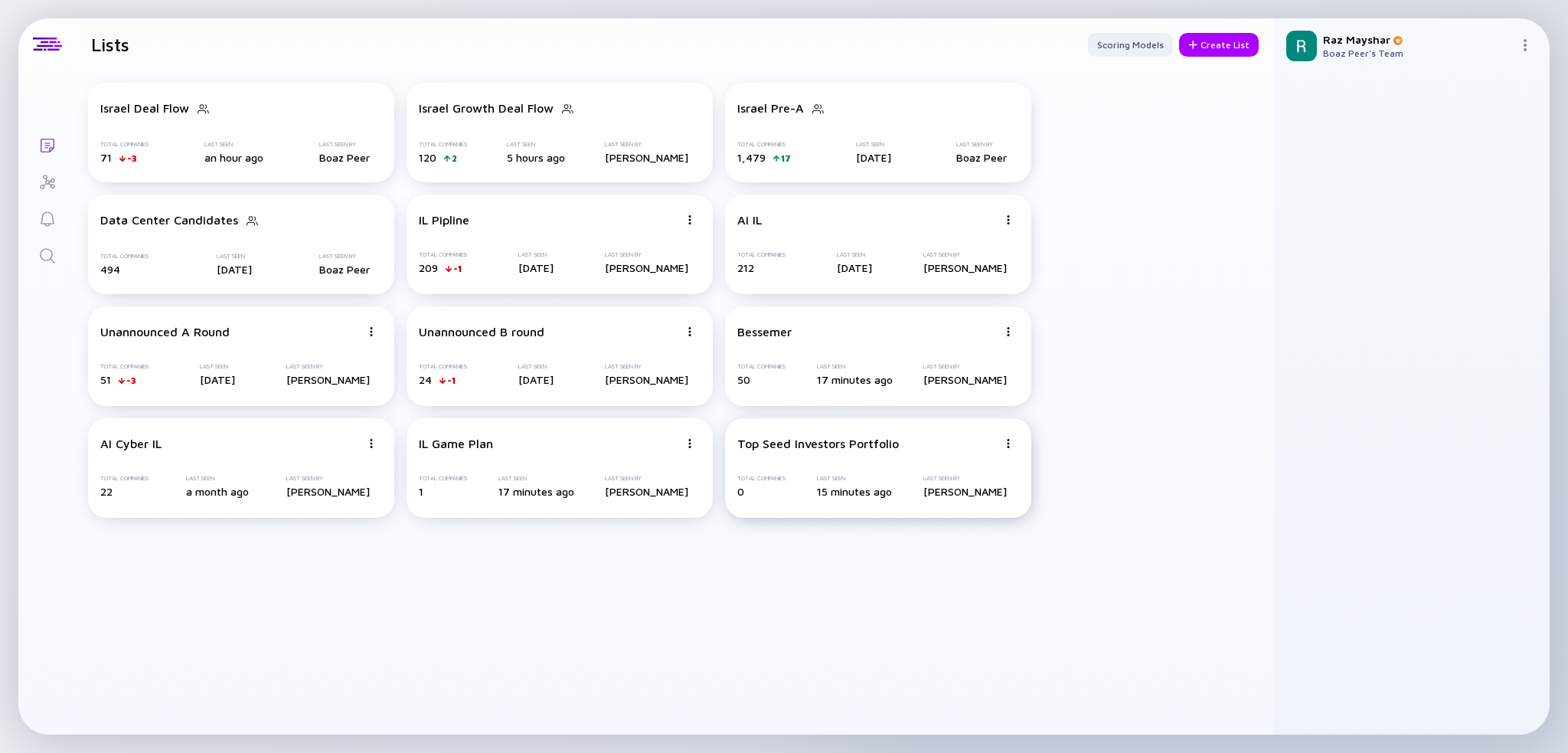
click at [797, 445] on div "Top Seed Investors Portfolio" at bounding box center [818, 443] width 162 height 14
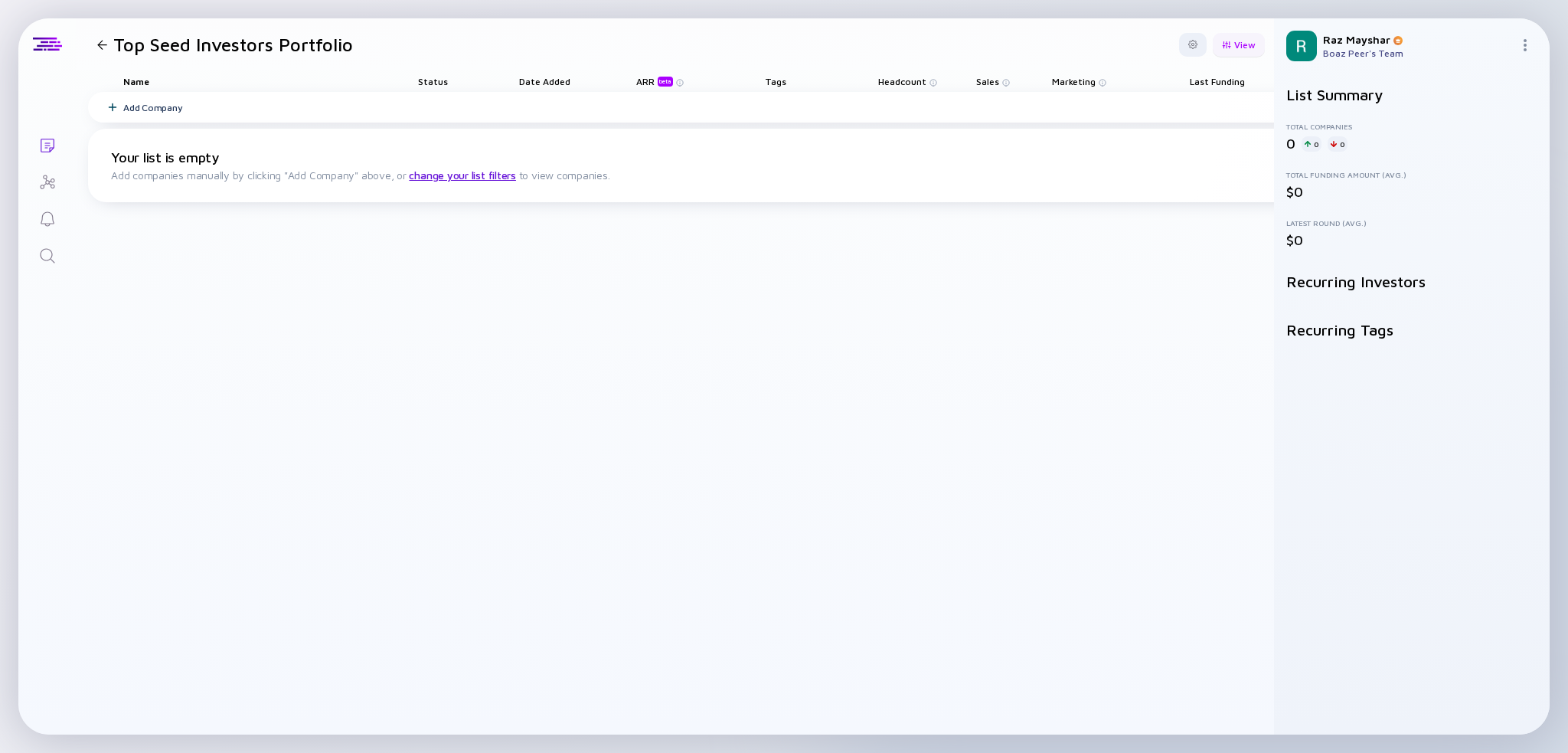
click at [1234, 53] on div "View" at bounding box center [1238, 45] width 52 height 24
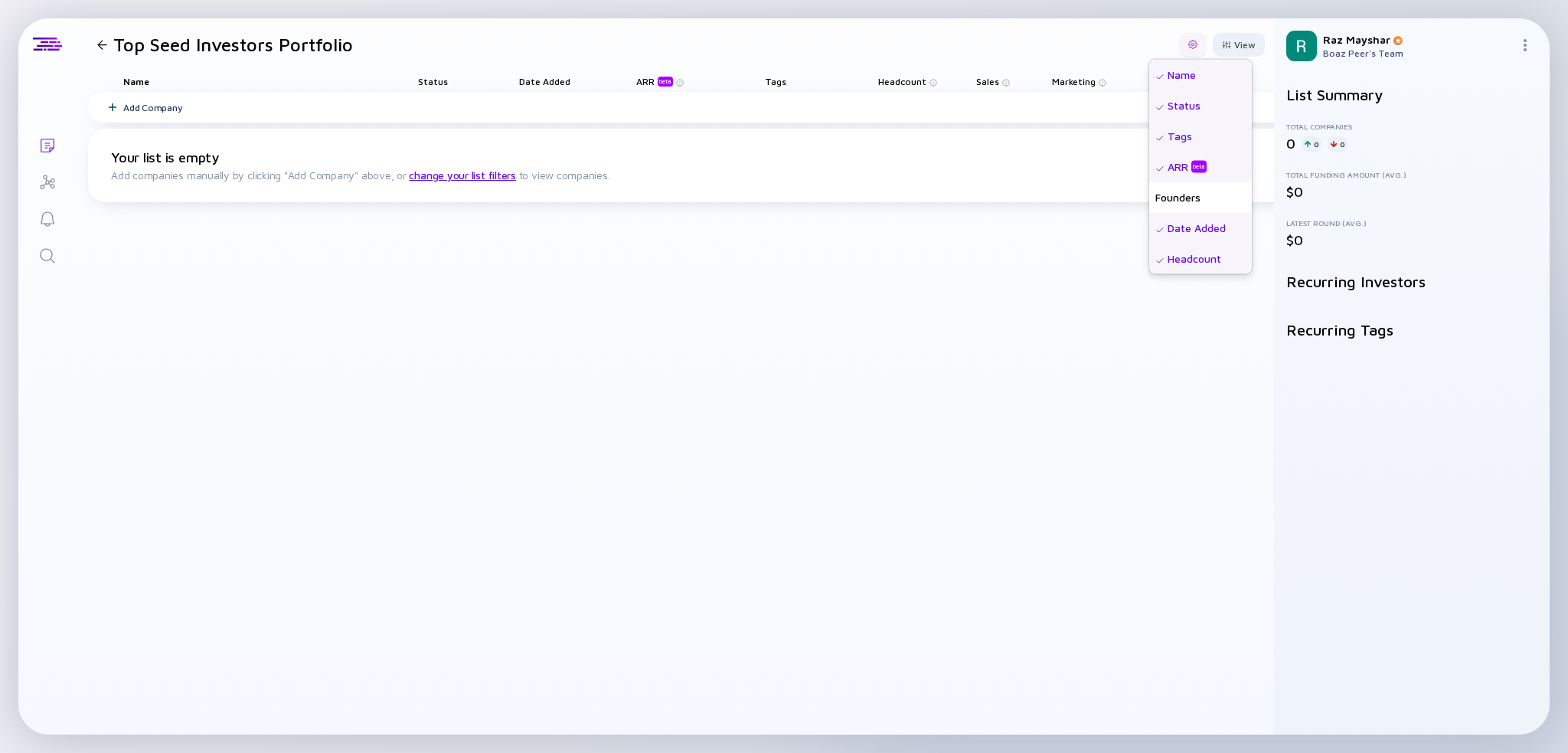
click at [1193, 48] on div at bounding box center [1193, 44] width 9 height 9
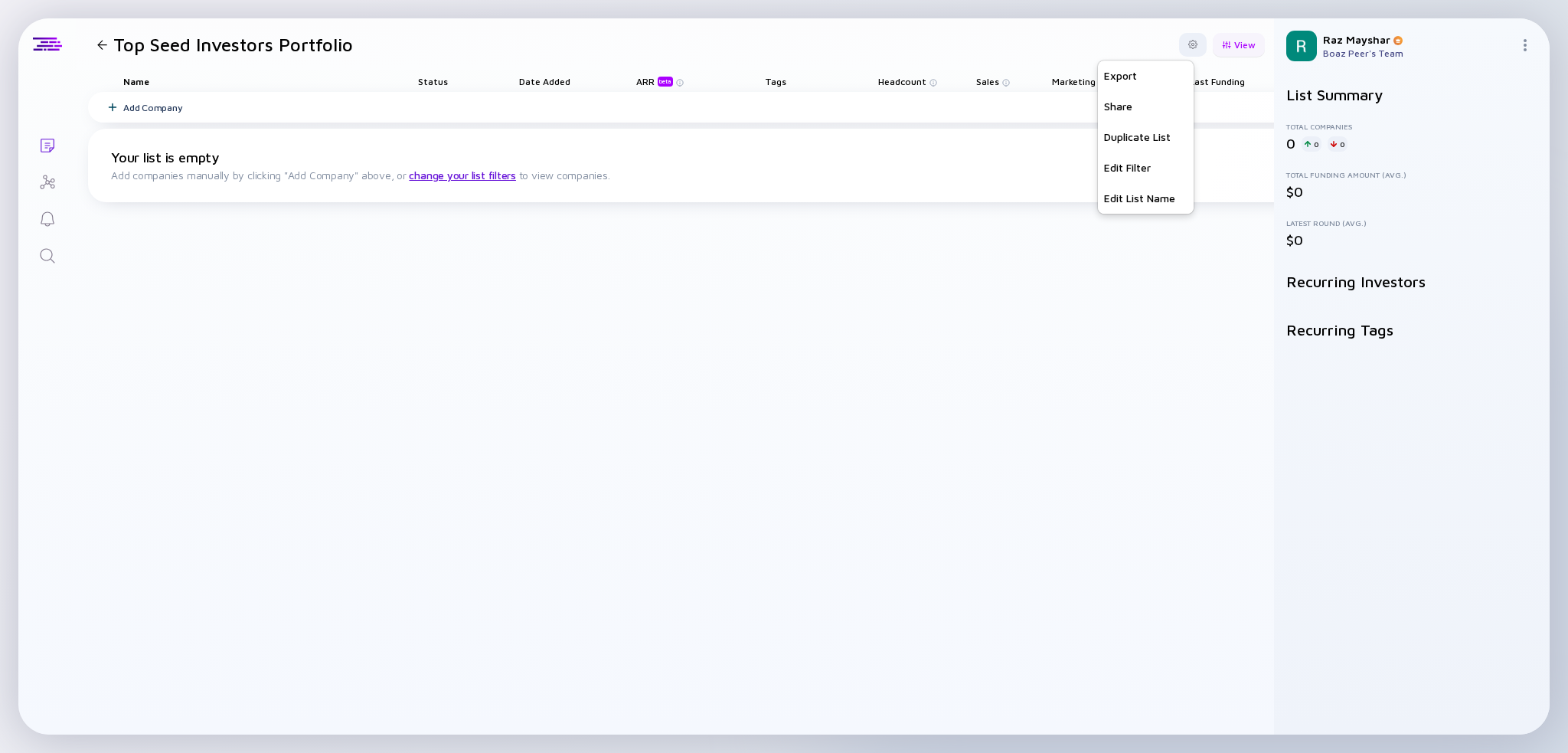
click at [1239, 45] on div "View" at bounding box center [1238, 45] width 52 height 24
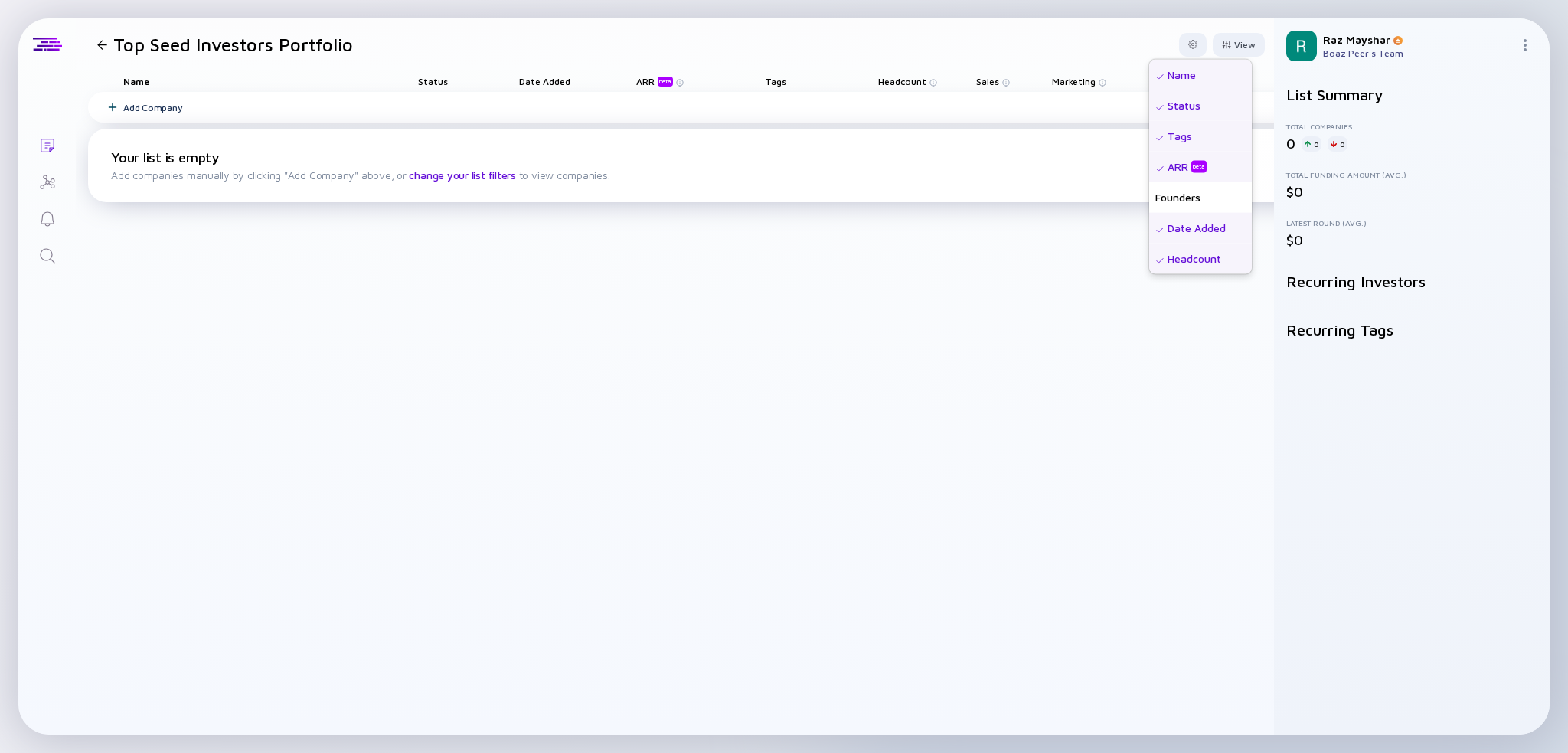
click at [459, 174] on link "change your list filters" at bounding box center [462, 175] width 106 height 13
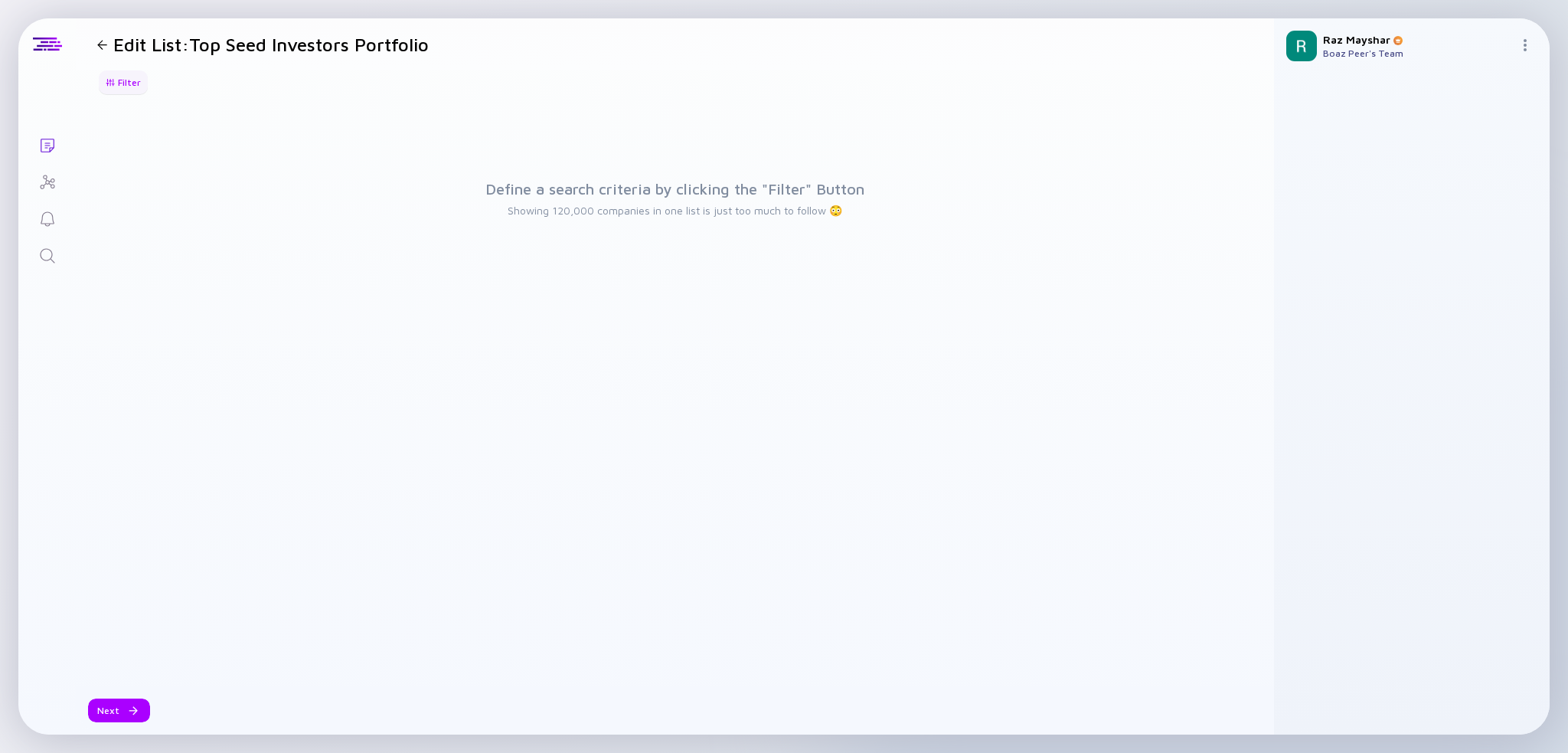
click at [122, 84] on div "Filter" at bounding box center [123, 83] width 53 height 24
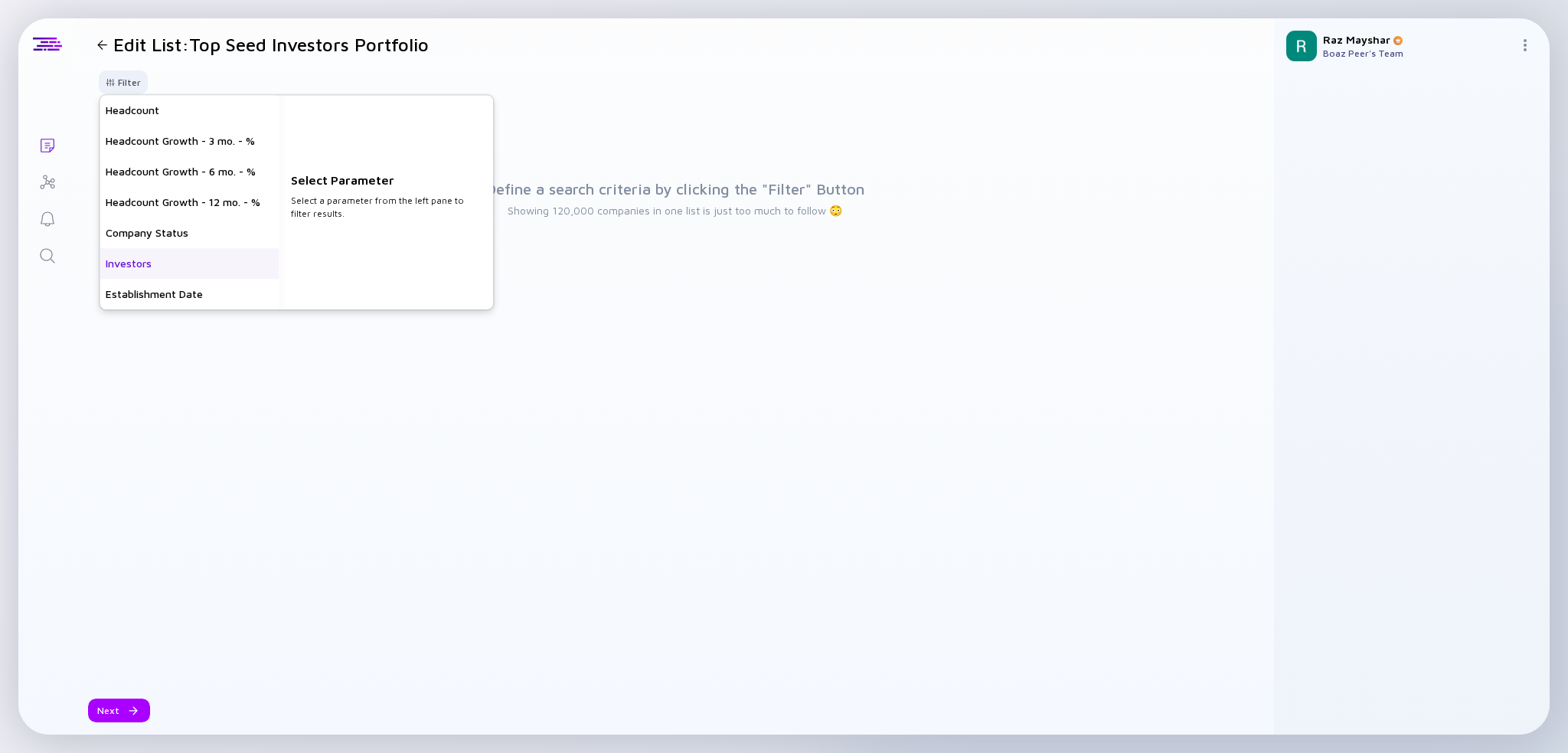
click at [199, 262] on div "Investors" at bounding box center [188, 263] width 179 height 30
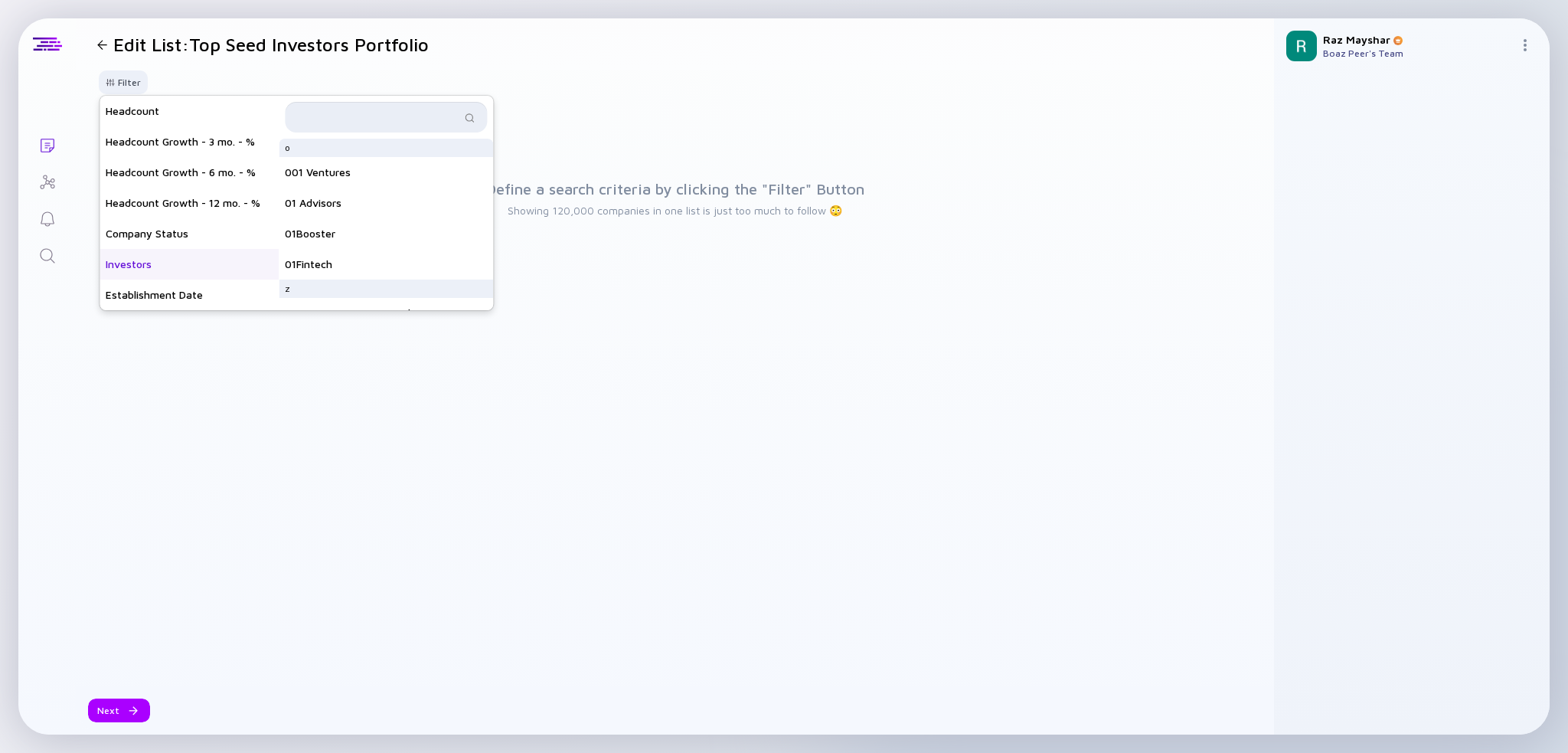
click at [405, 113] on input "text" at bounding box center [376, 117] width 166 height 16
type input "b"
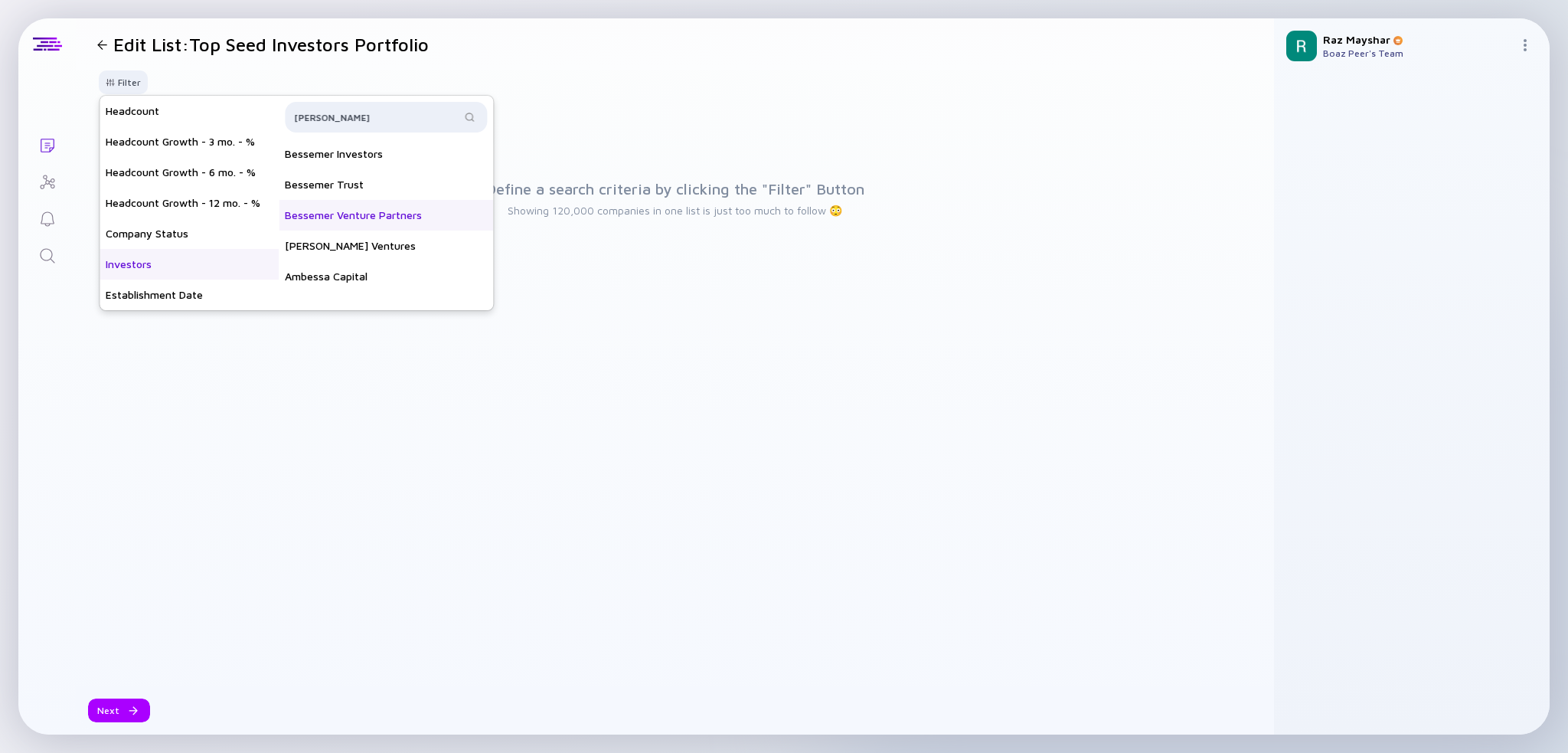
click at [397, 220] on div "Bessemer Venture Partners" at bounding box center [386, 215] width 215 height 30
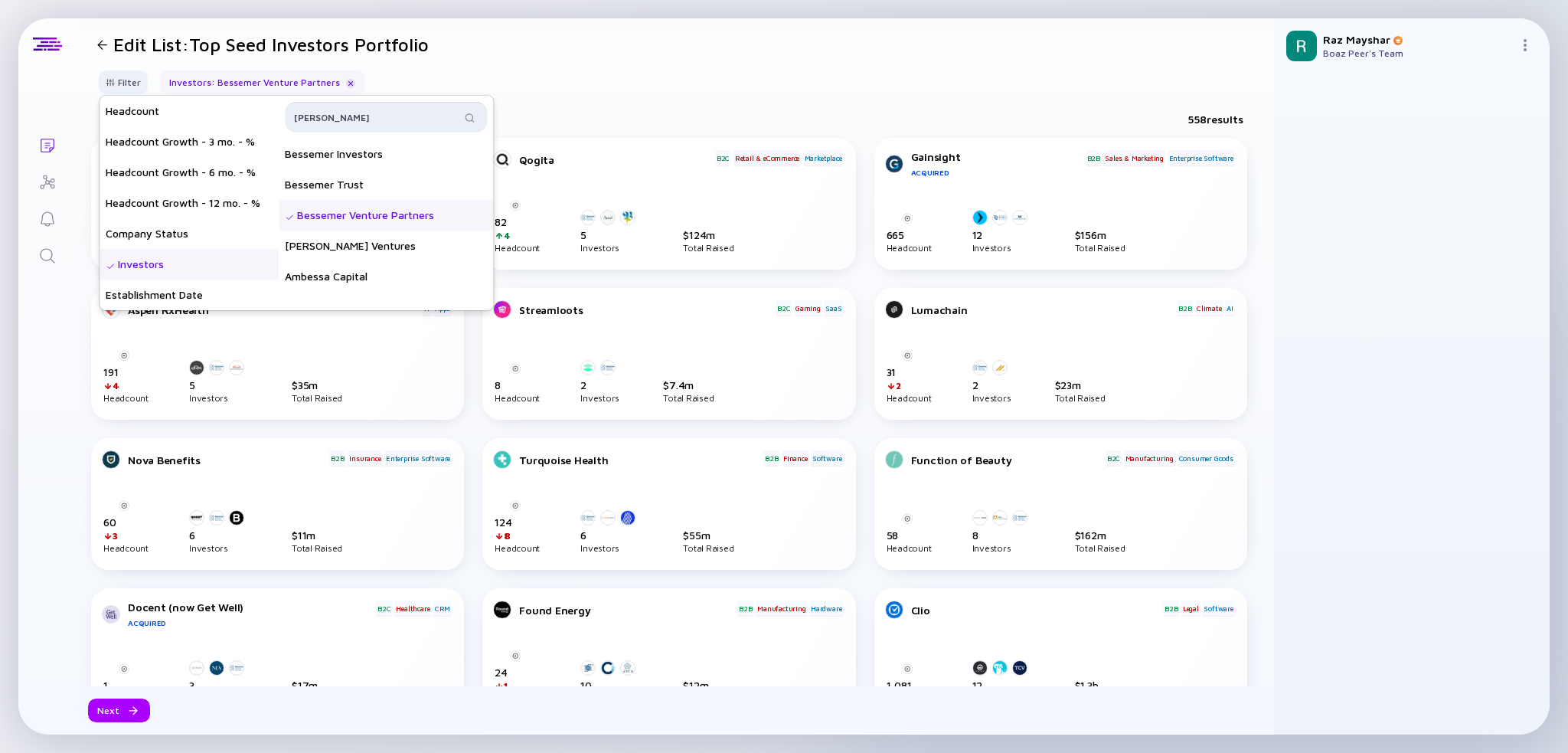
click at [342, 114] on input "bess" at bounding box center [376, 117] width 166 height 16
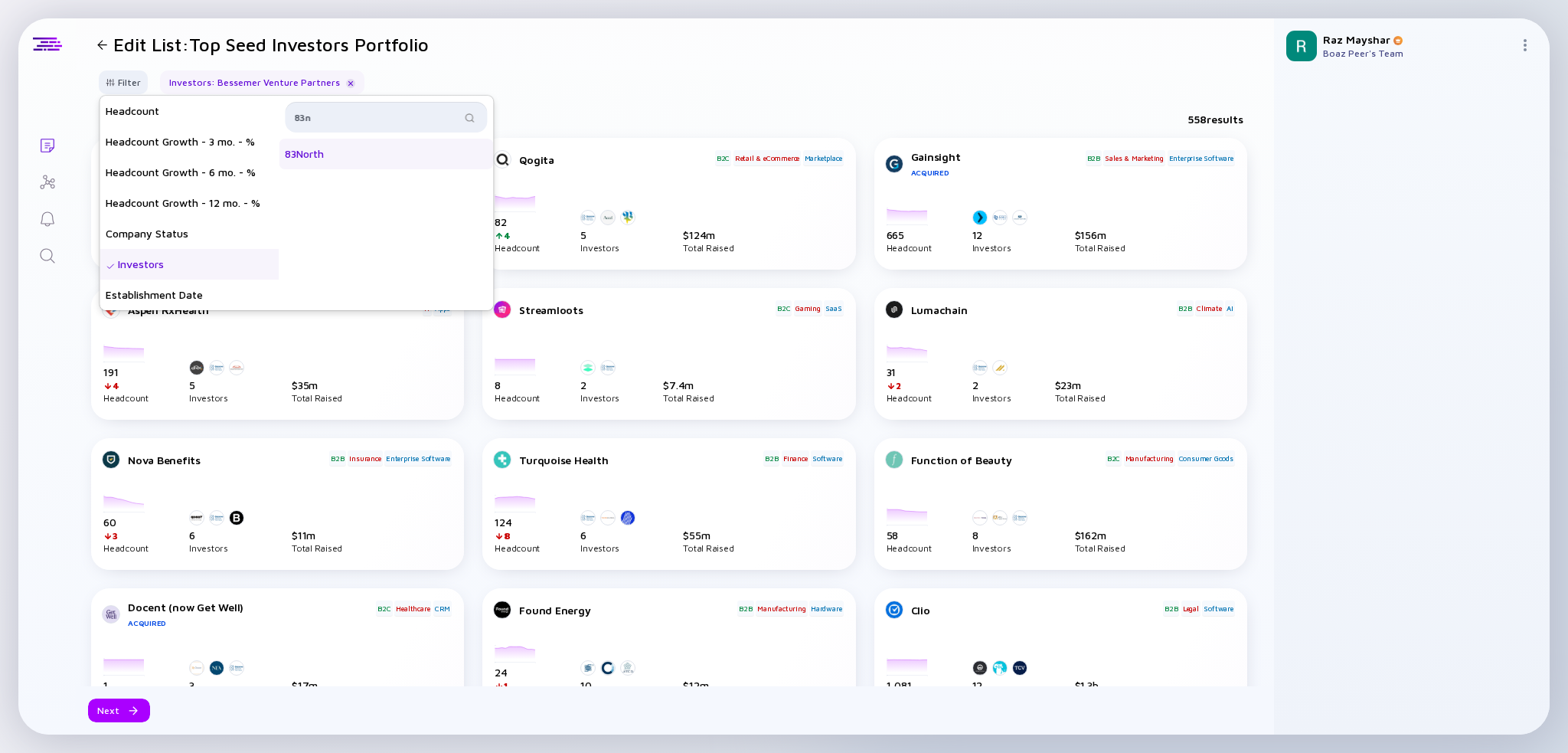
type input "83n"
click at [353, 158] on div "83North" at bounding box center [386, 153] width 215 height 30
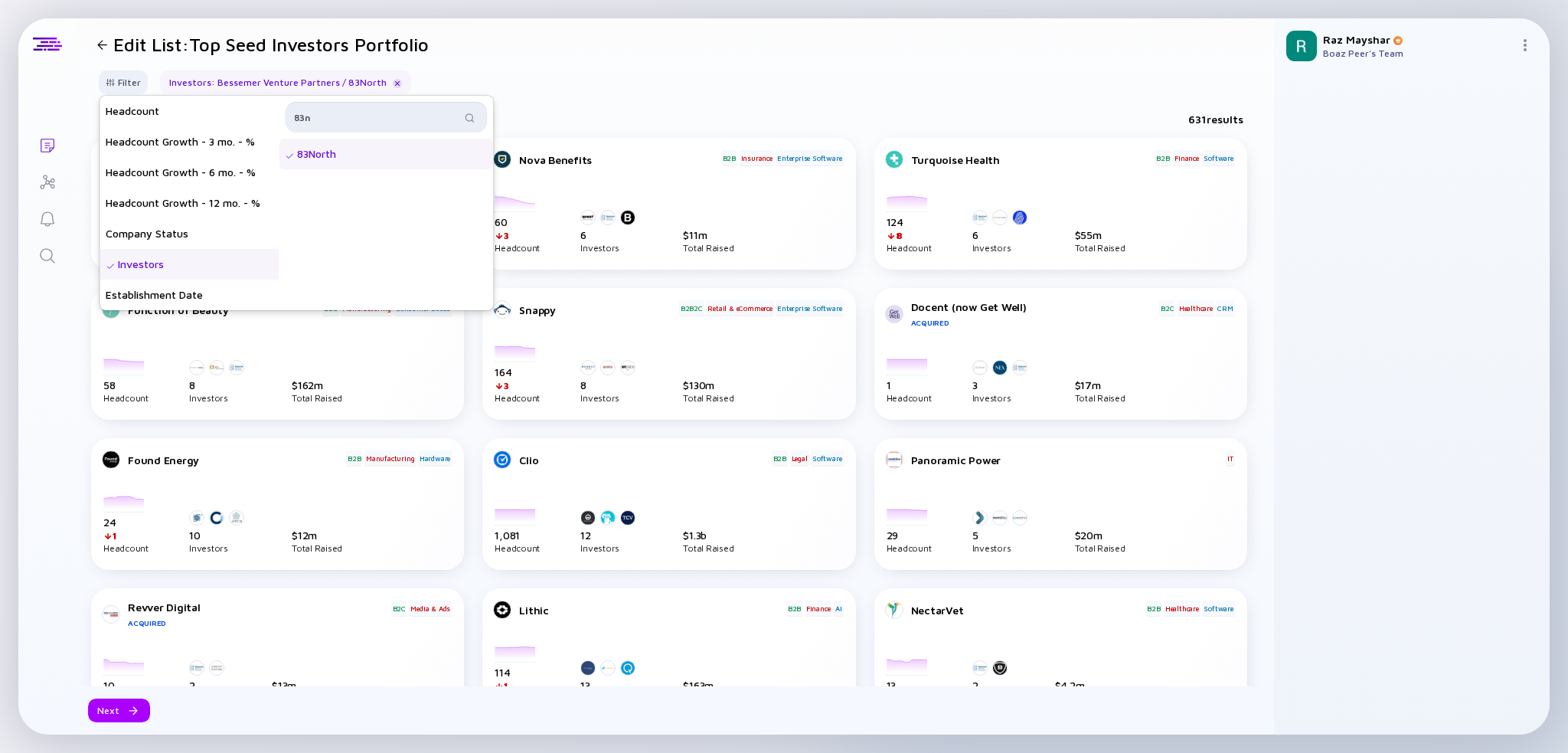
click at [373, 113] on input "83n" at bounding box center [376, 117] width 166 height 16
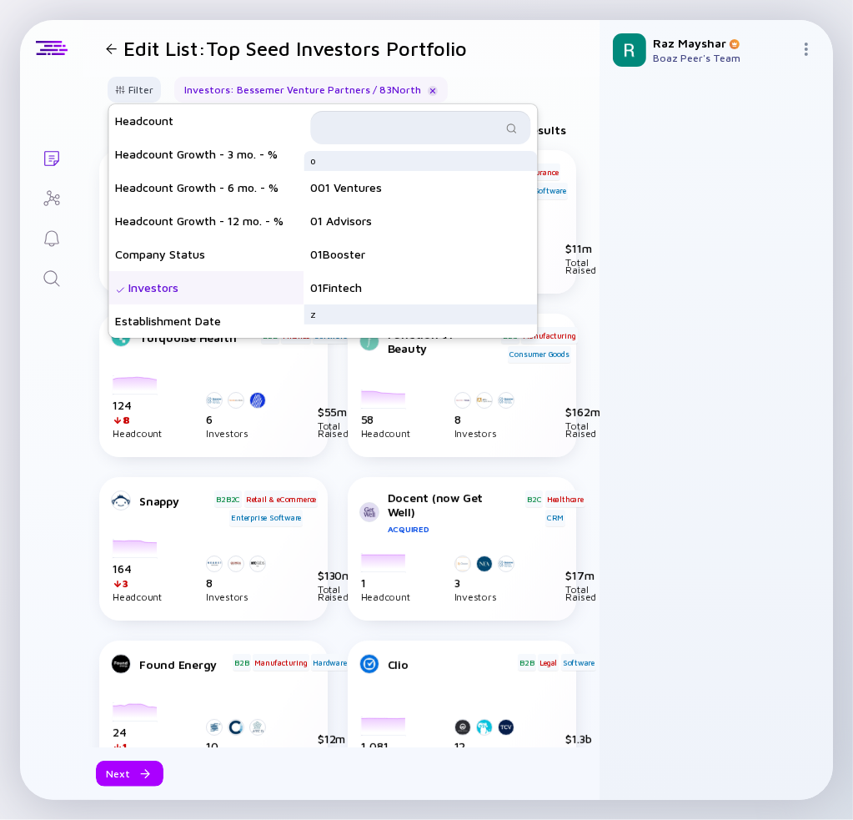
click at [400, 124] on input "text" at bounding box center [410, 127] width 181 height 17
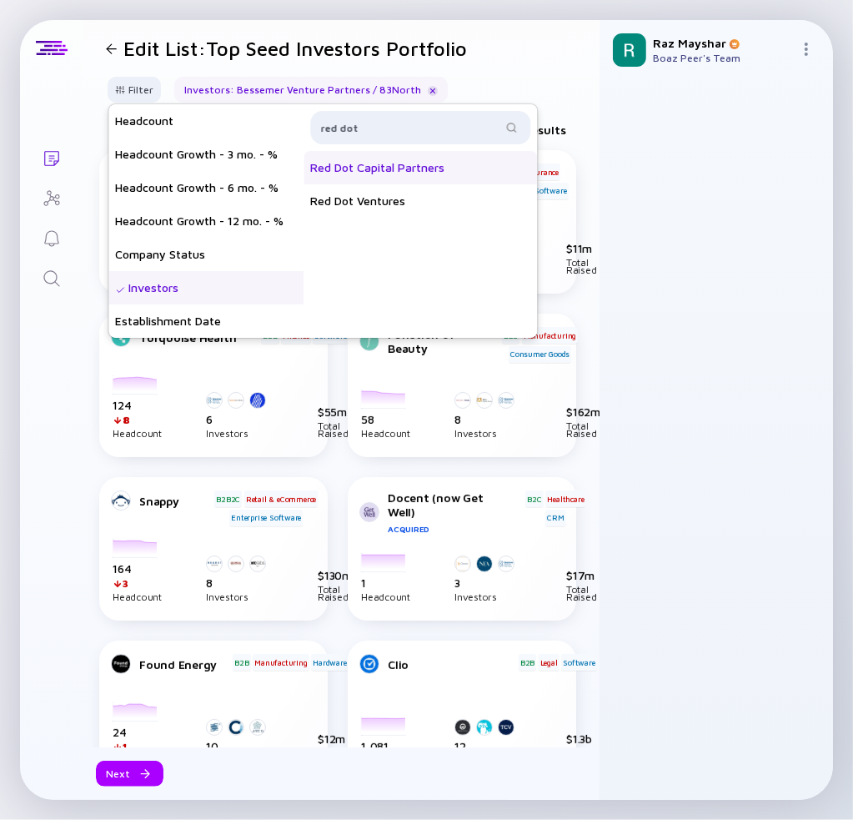
click at [440, 160] on div "Red Dot Capital Partners" at bounding box center [421, 167] width 234 height 33
click at [407, 131] on input "red dot" at bounding box center [410, 127] width 181 height 17
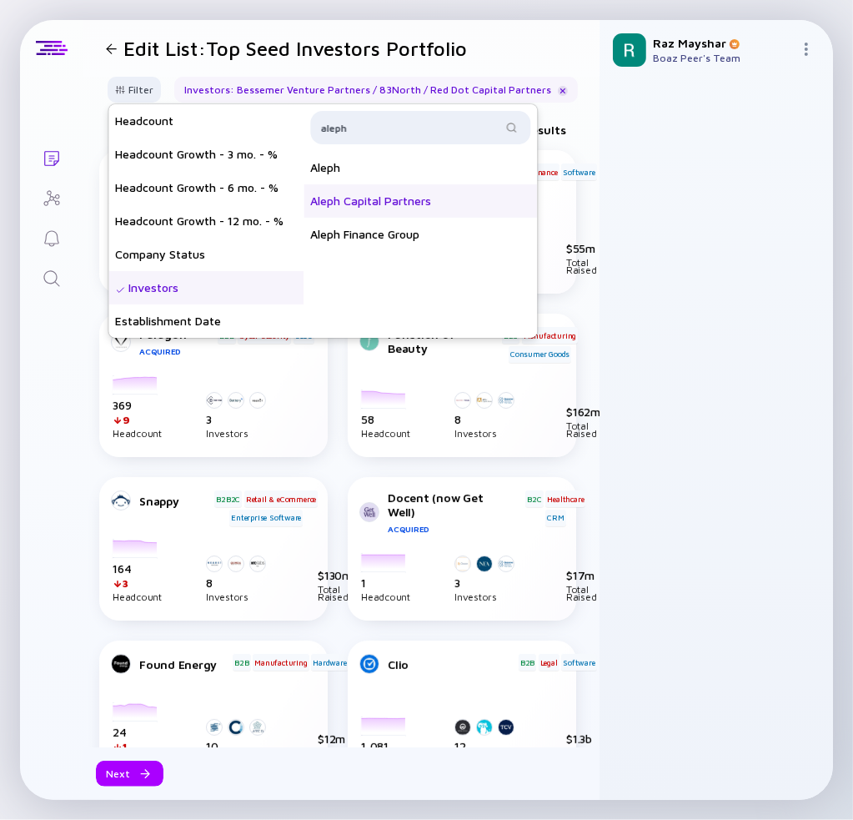
click at [418, 201] on div "Aleph Capital Partners" at bounding box center [421, 200] width 234 height 33
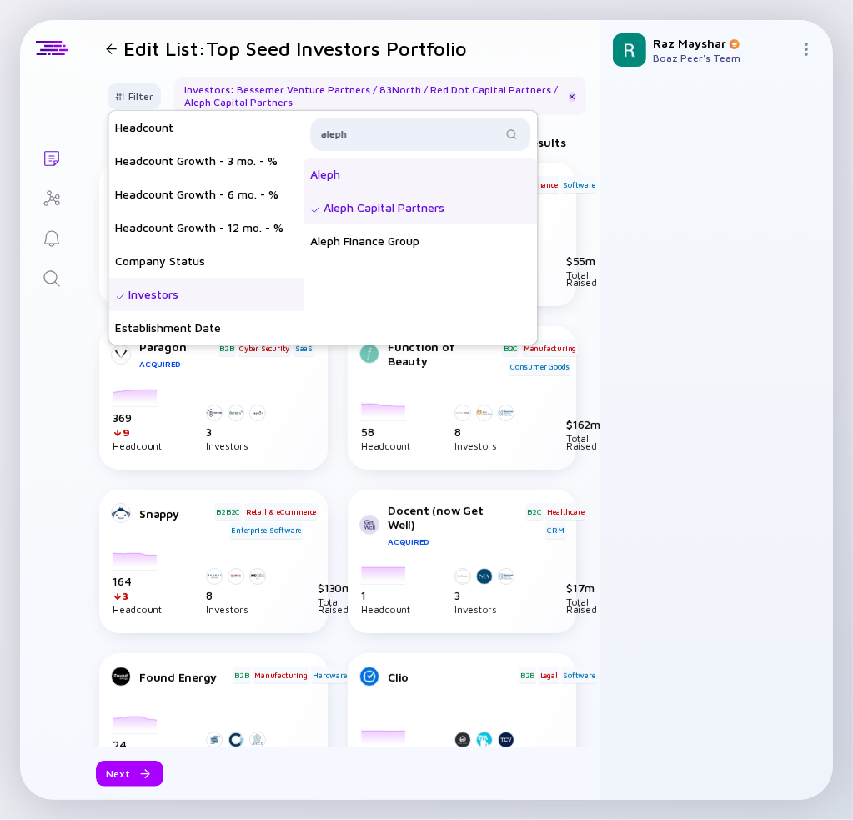
click at [407, 174] on div "Aleph" at bounding box center [421, 174] width 234 height 33
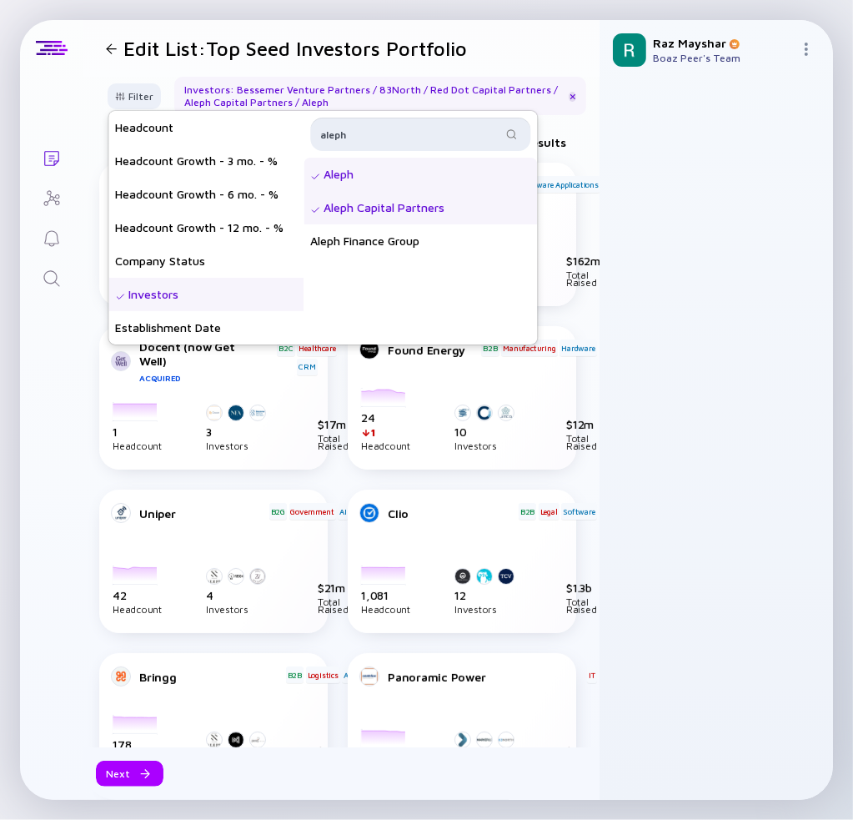
drag, startPoint x: 424, startPoint y: 133, endPoint x: 513, endPoint y: 123, distance: 89.7
click at [424, 133] on input "aleph" at bounding box center [410, 134] width 181 height 17
click at [489, 133] on input "aleph" at bounding box center [410, 134] width 181 height 17
click at [437, 169] on div "Glilot Capital Partners" at bounding box center [421, 174] width 234 height 33
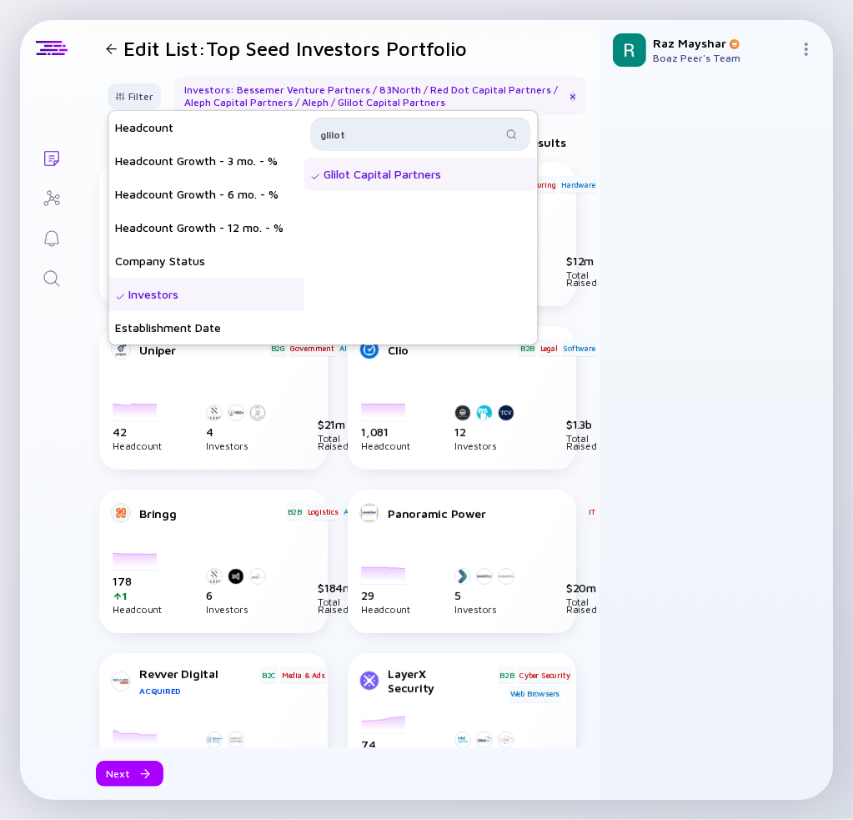
click at [431, 139] on input "glilot" at bounding box center [410, 134] width 181 height 17
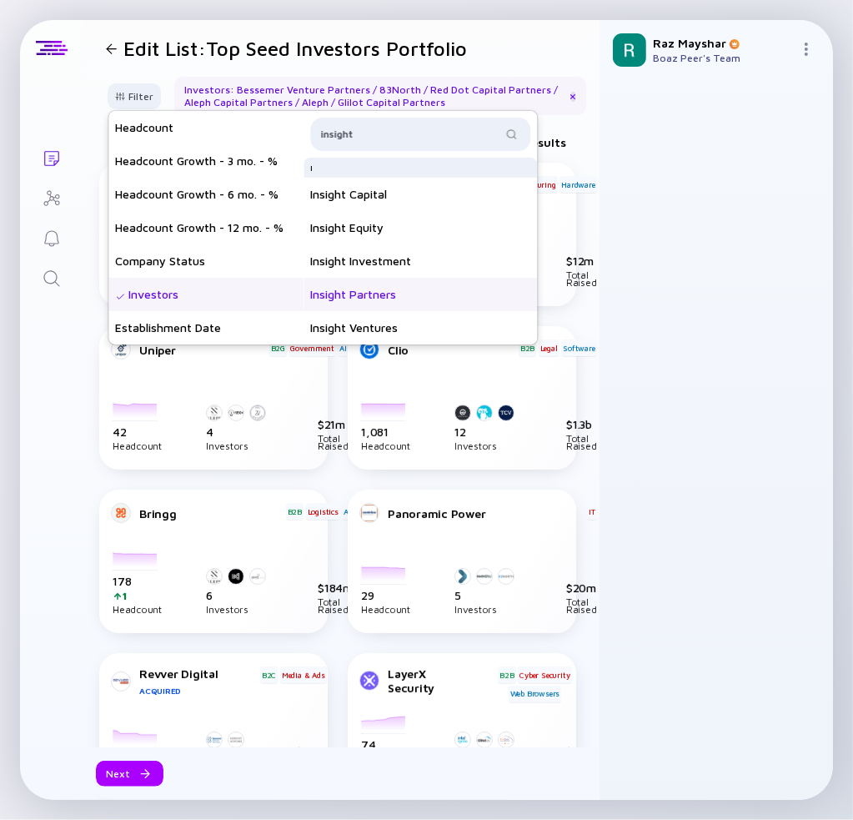
click at [394, 299] on div "Insight Partners" at bounding box center [421, 294] width 234 height 33
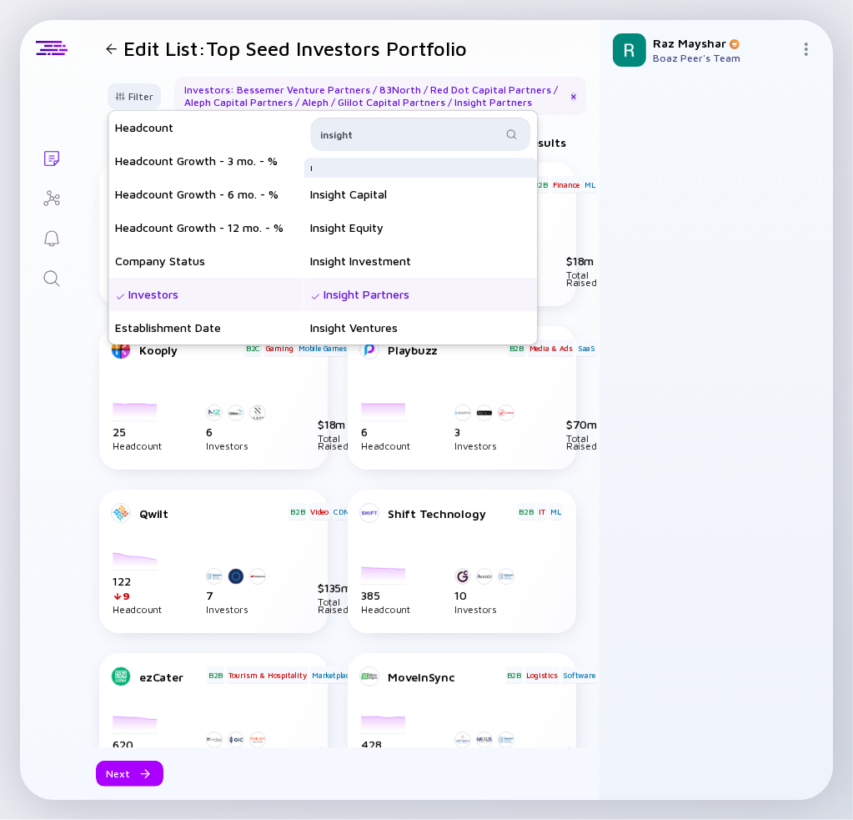
click at [385, 127] on input "insight" at bounding box center [410, 134] width 181 height 17
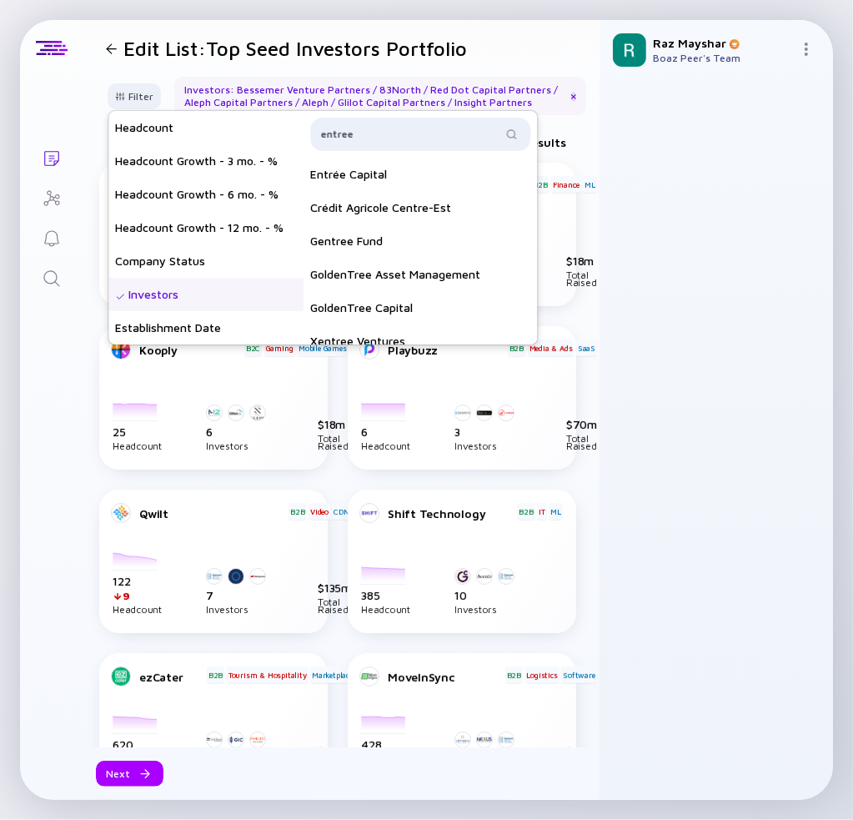
click at [405, 179] on div "Entrée Capital" at bounding box center [421, 174] width 234 height 33
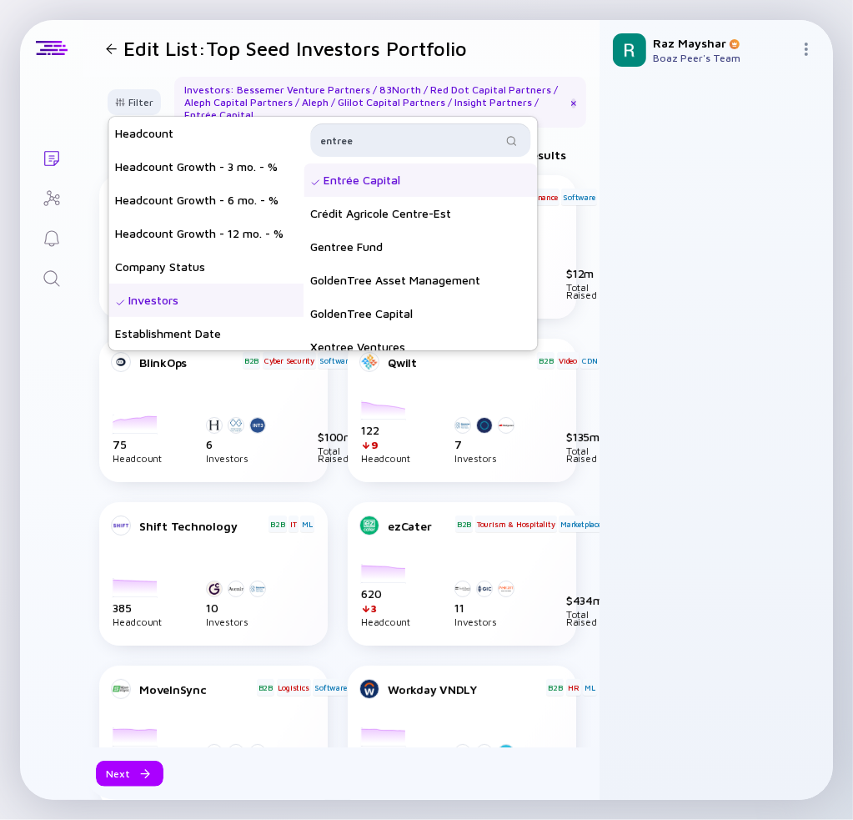
click at [420, 141] on input "entree" at bounding box center [410, 140] width 181 height 17
click at [420, 140] on input "entree" at bounding box center [410, 140] width 181 height 17
click at [420, 139] on input "entree" at bounding box center [410, 140] width 181 height 17
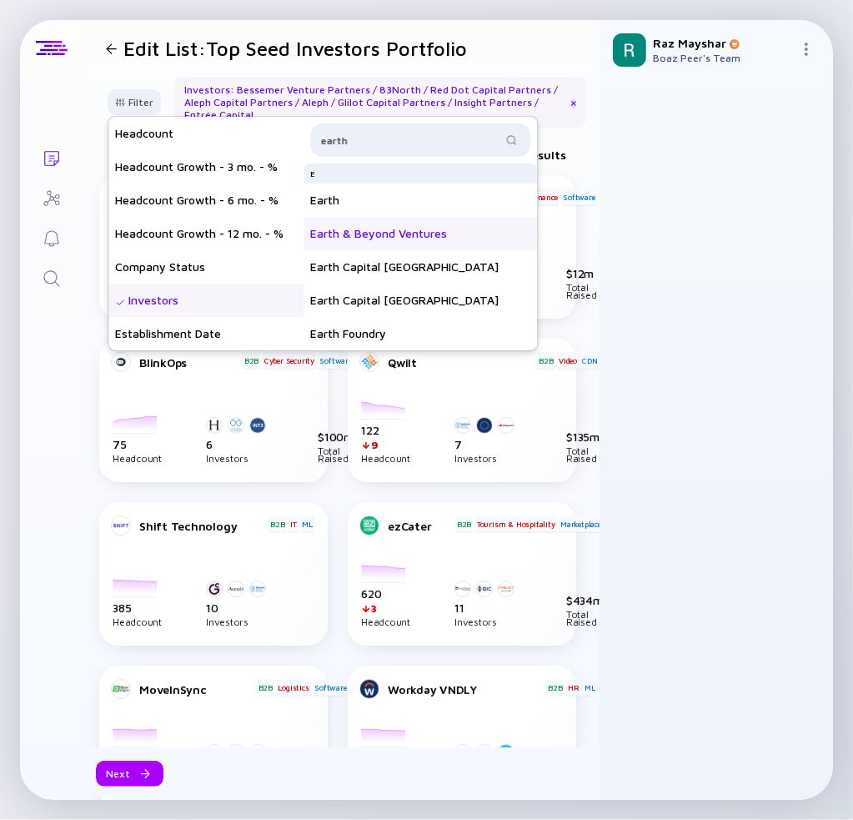
click at [408, 234] on div "Earth & Beyond Ventures" at bounding box center [421, 233] width 234 height 33
click at [356, 139] on input "earth" at bounding box center [410, 140] width 181 height 17
type input "viola"
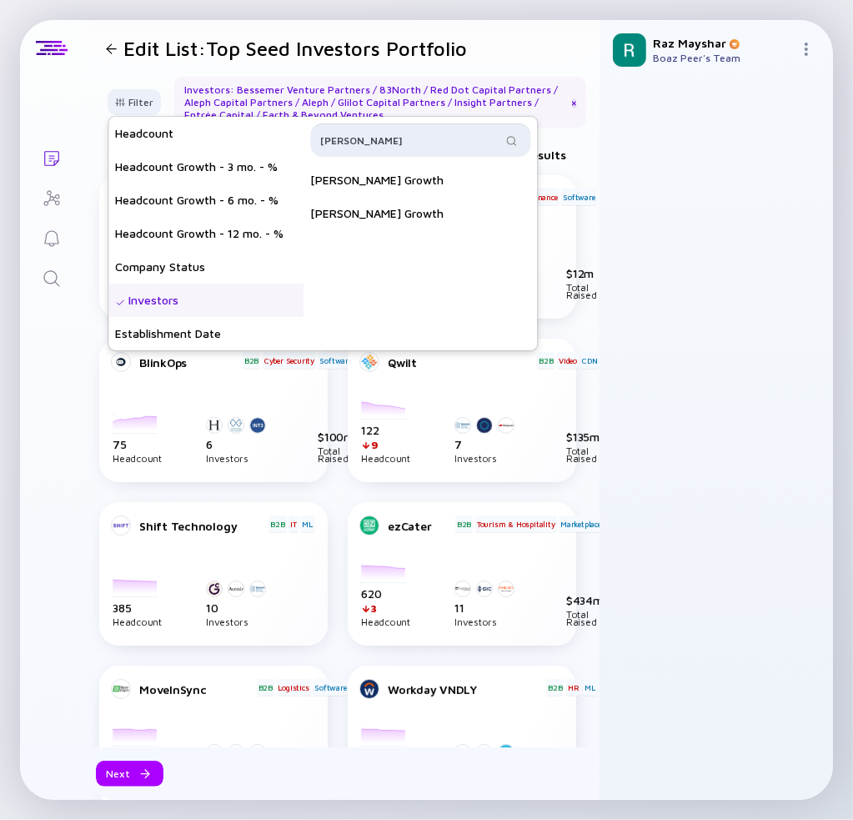
click at [370, 143] on input "viola" at bounding box center [410, 140] width 181 height 17
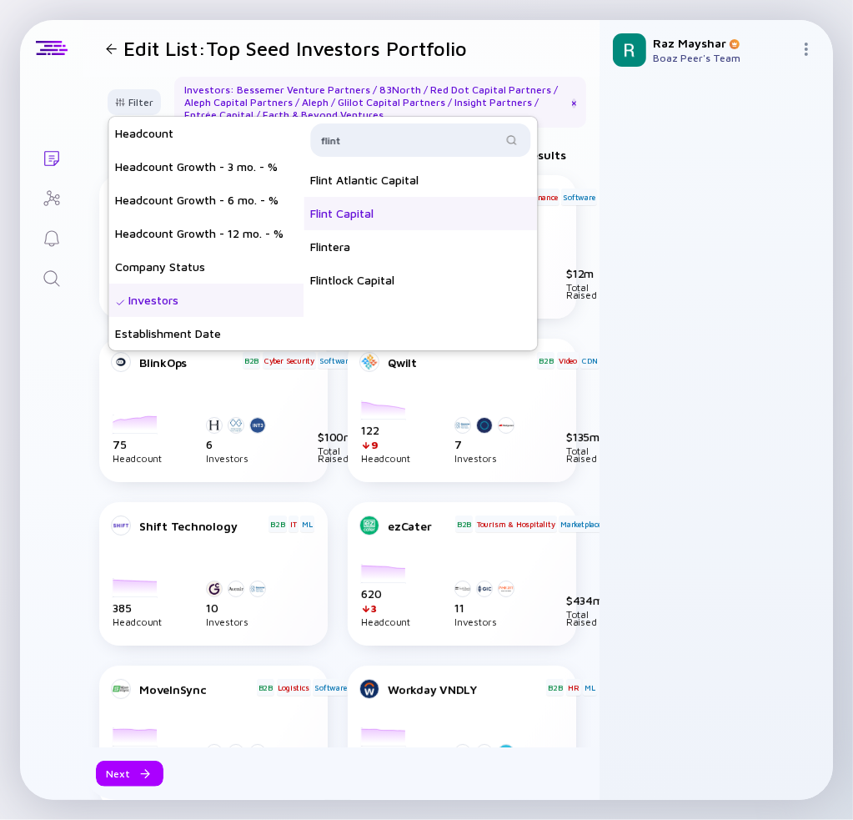
click at [408, 204] on div "Flint Capital" at bounding box center [421, 213] width 234 height 33
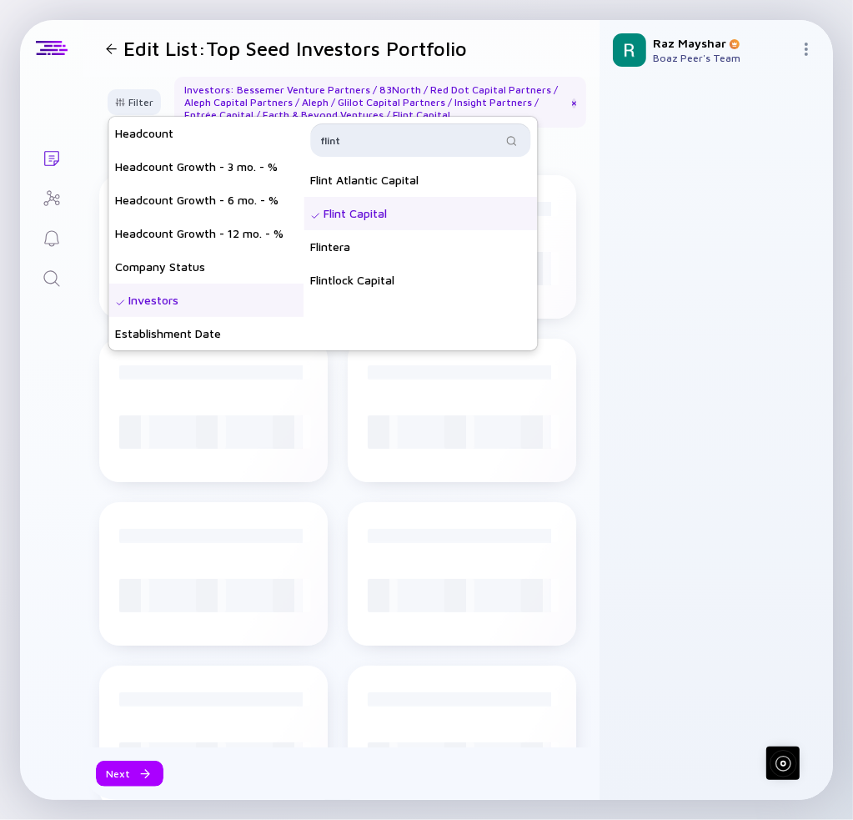
click at [384, 143] on input "flint" at bounding box center [410, 140] width 181 height 17
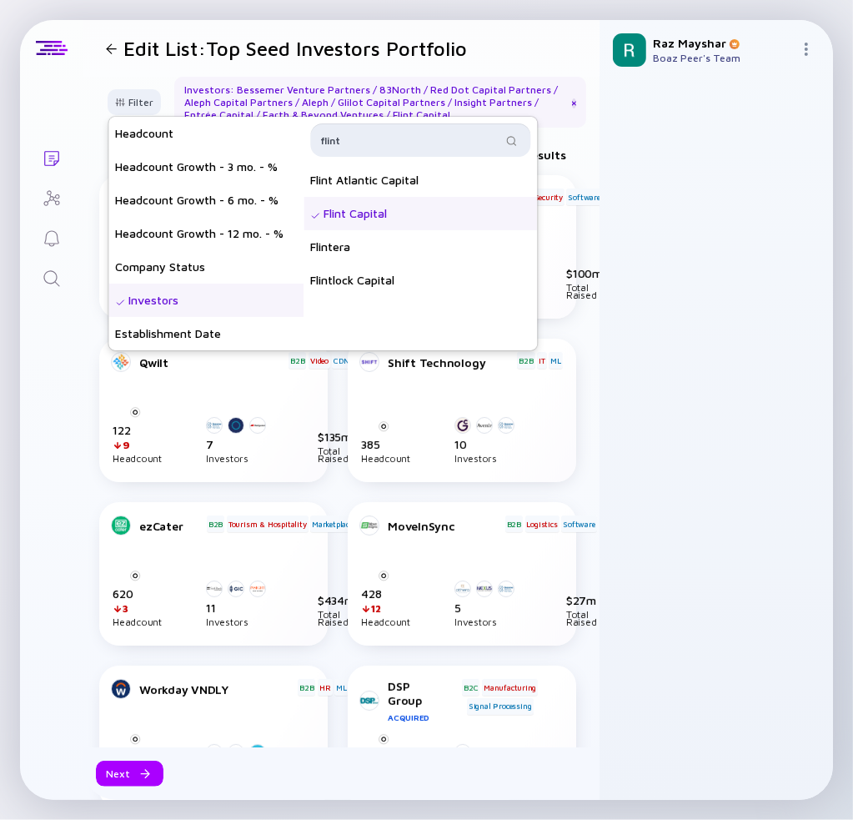
click at [384, 143] on input "flint" at bounding box center [410, 140] width 181 height 17
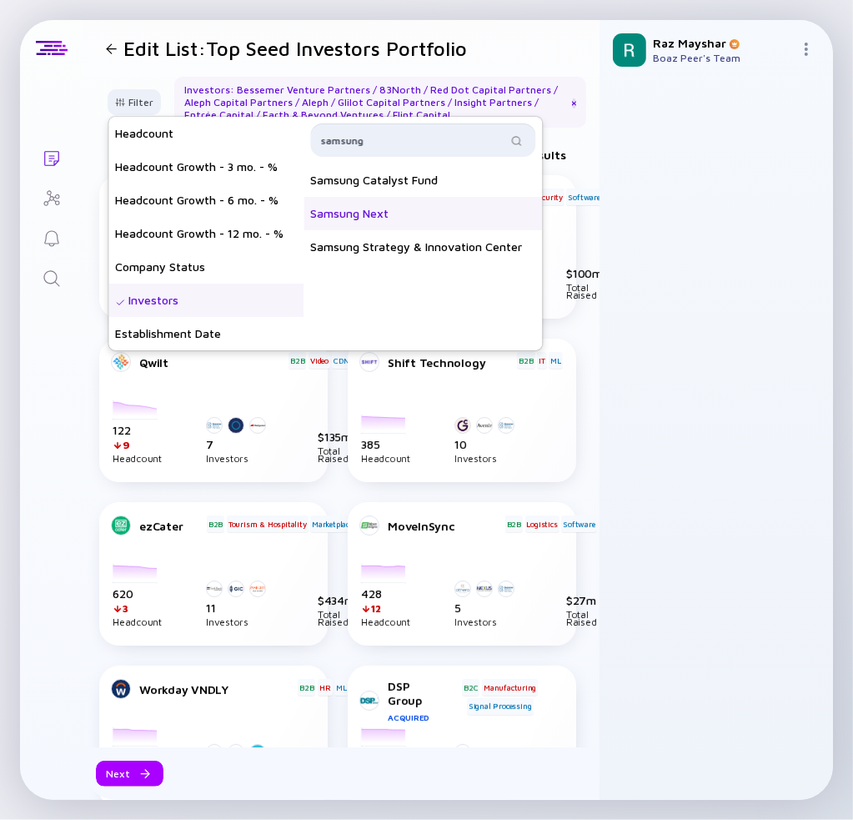
type input "samsung"
click at [402, 210] on div "Samsung Next" at bounding box center [423, 213] width 239 height 33
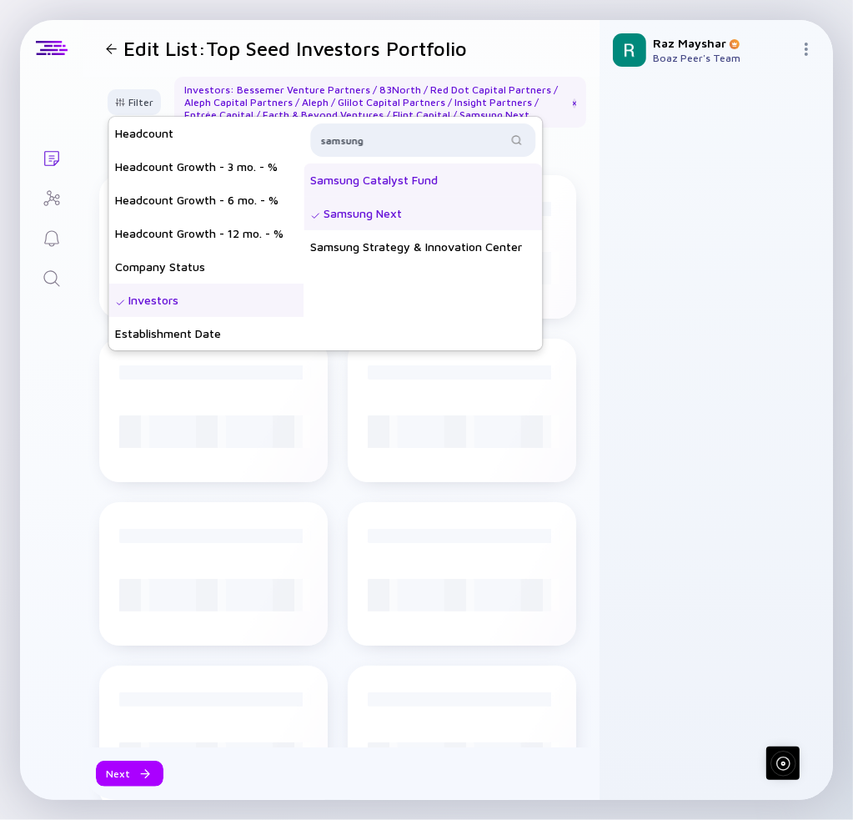
click at [404, 182] on div "Samsung Catalyst Fund" at bounding box center [423, 179] width 239 height 33
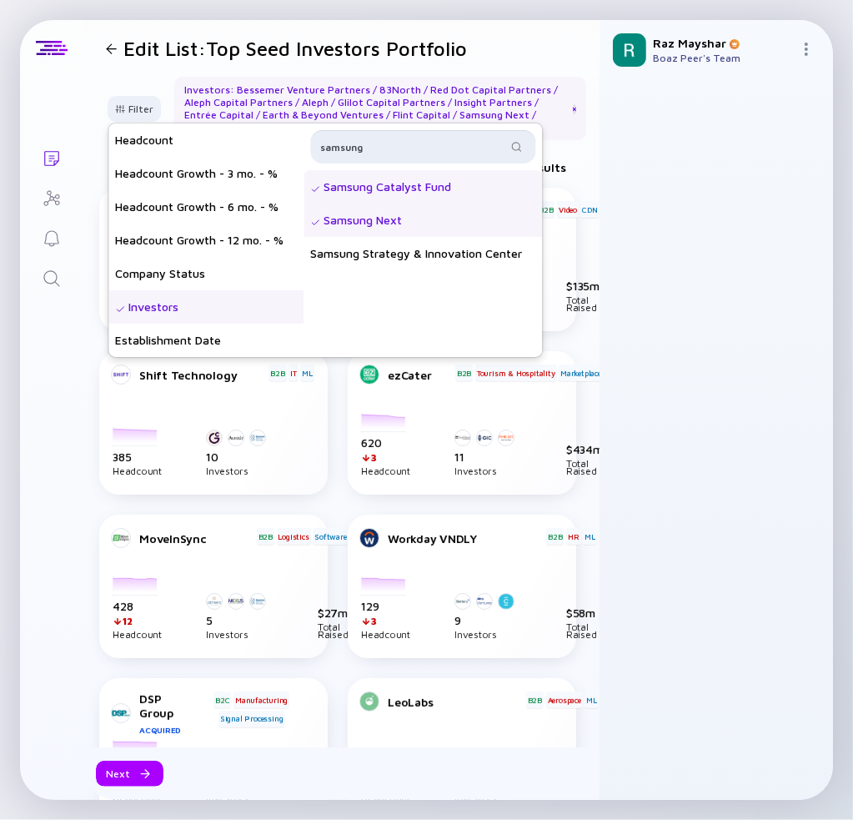
click at [398, 147] on input "samsung" at bounding box center [413, 146] width 186 height 17
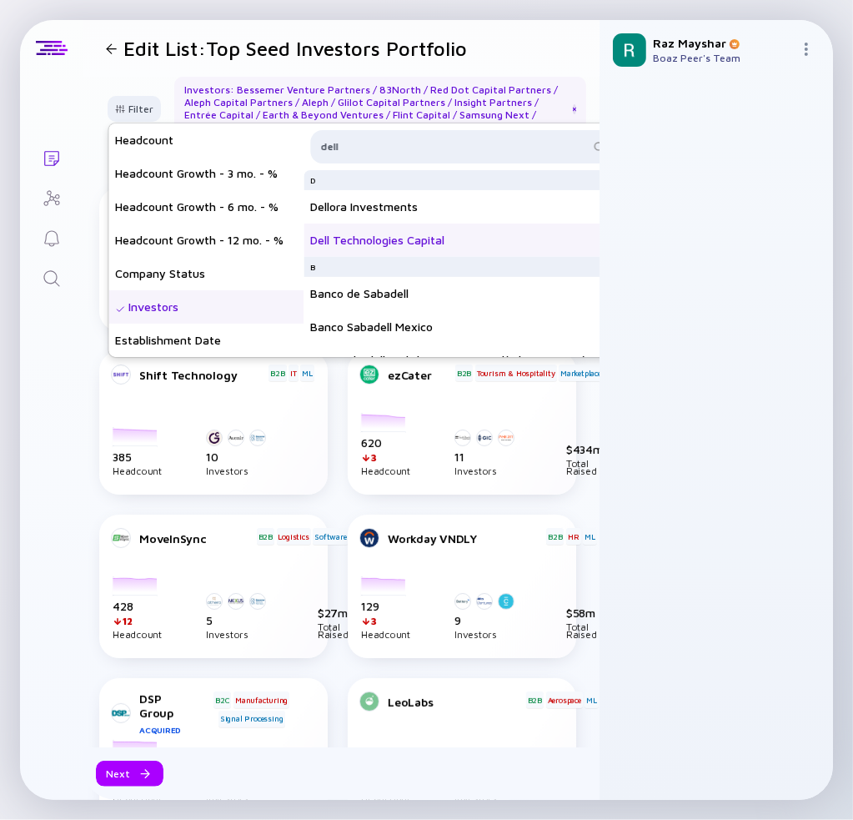
click at [430, 247] on div "Dell Technologies Capital" at bounding box center [464, 240] width 321 height 33
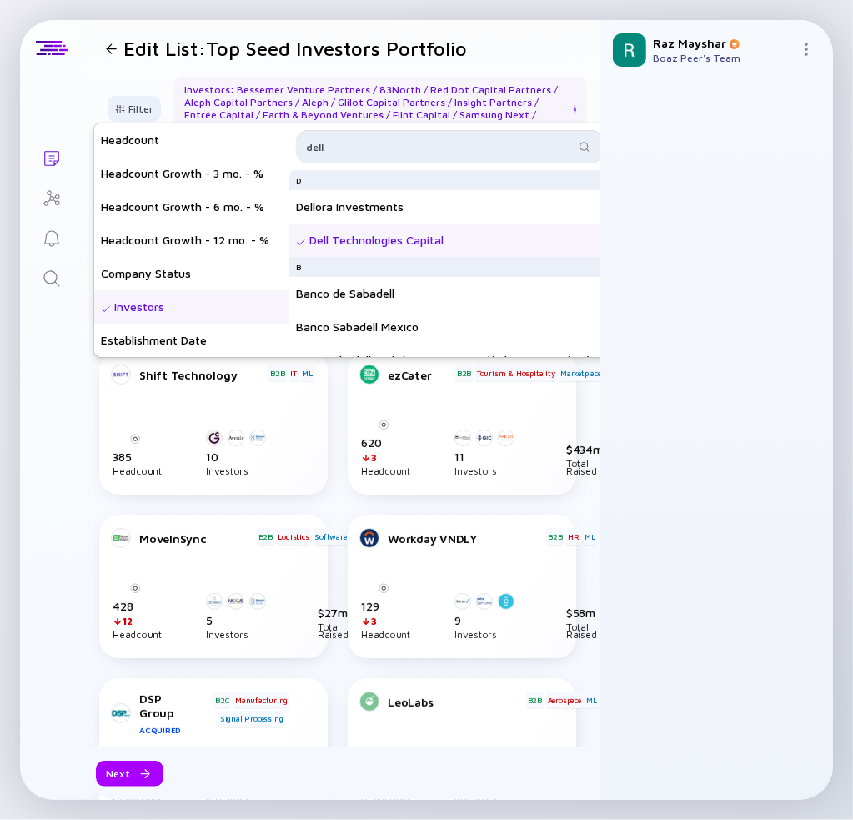
click at [364, 138] on input "dell" at bounding box center [440, 146] width 269 height 17
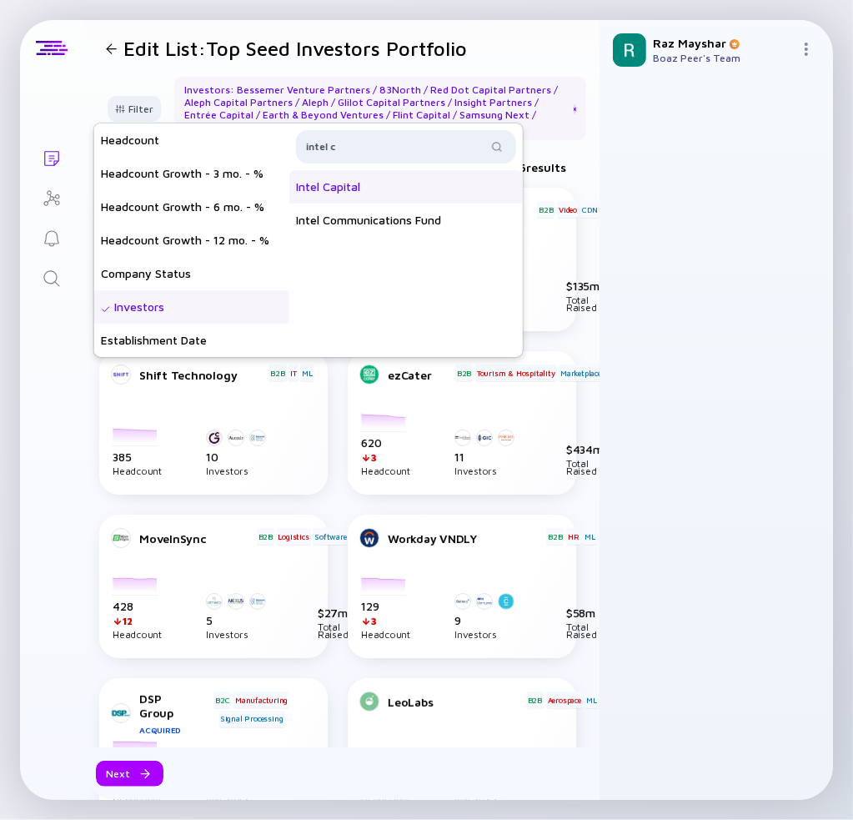
click at [385, 185] on div "Intel Capital" at bounding box center [406, 186] width 234 height 33
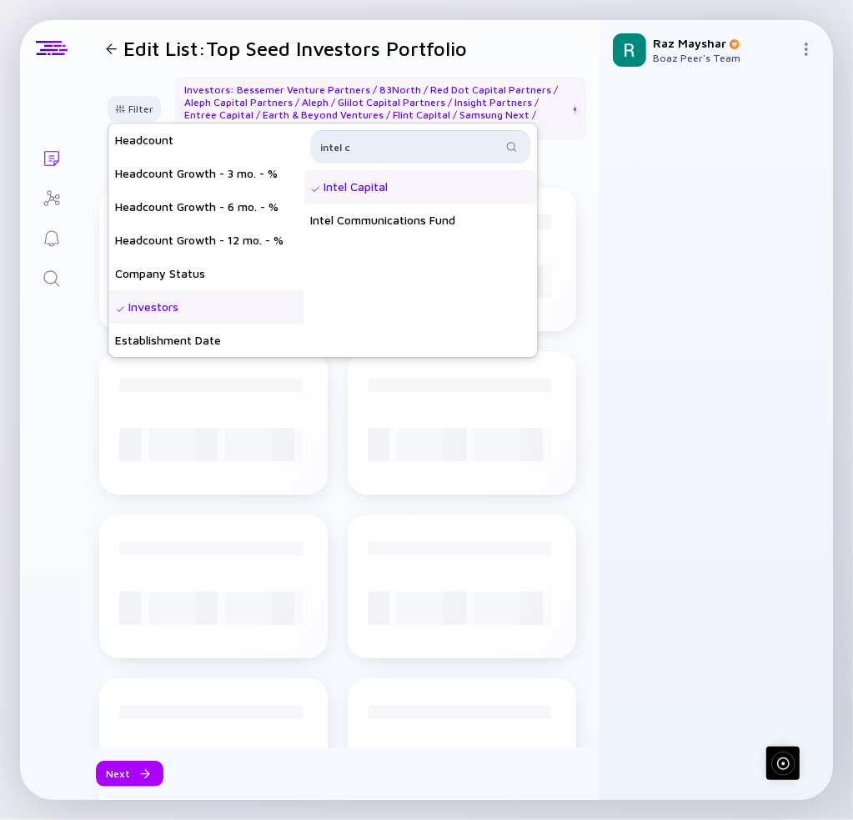
click at [404, 145] on input "intel c" at bounding box center [410, 146] width 181 height 17
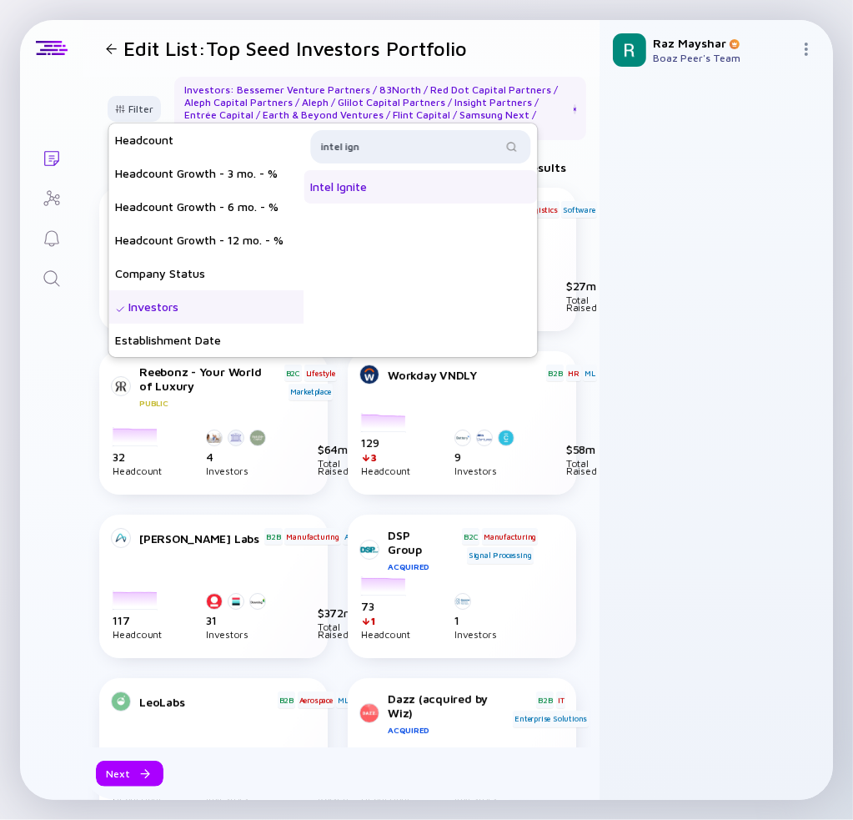
click at [395, 178] on div "Intel Ignite" at bounding box center [421, 186] width 234 height 33
click at [410, 146] on input "intel ign" at bounding box center [410, 146] width 181 height 17
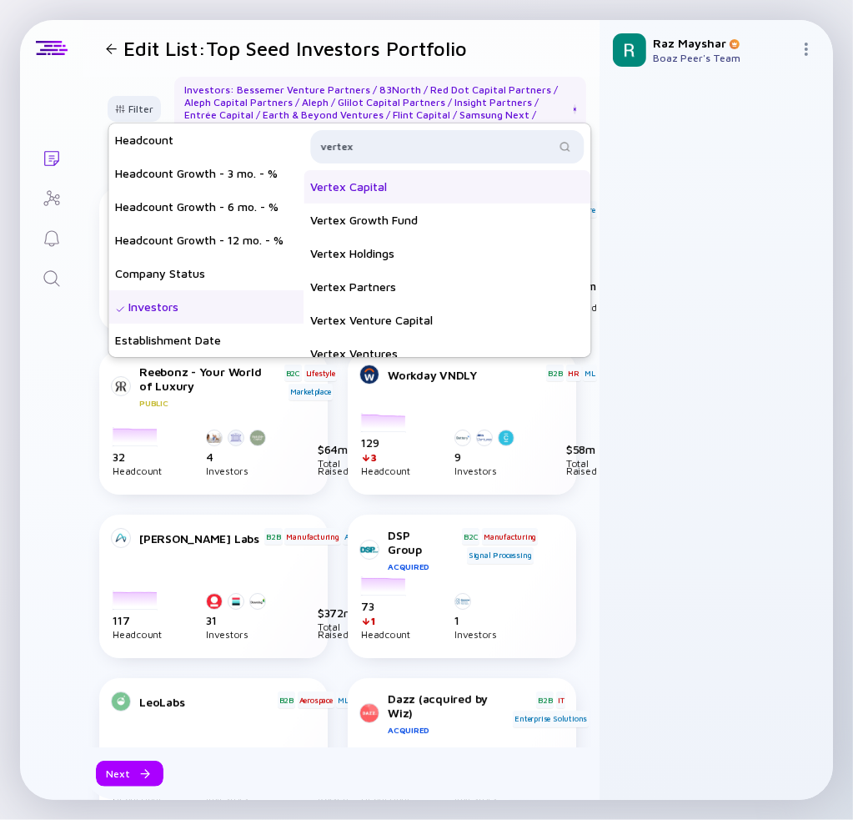
click at [400, 184] on div "Vertex Capital" at bounding box center [447, 186] width 287 height 33
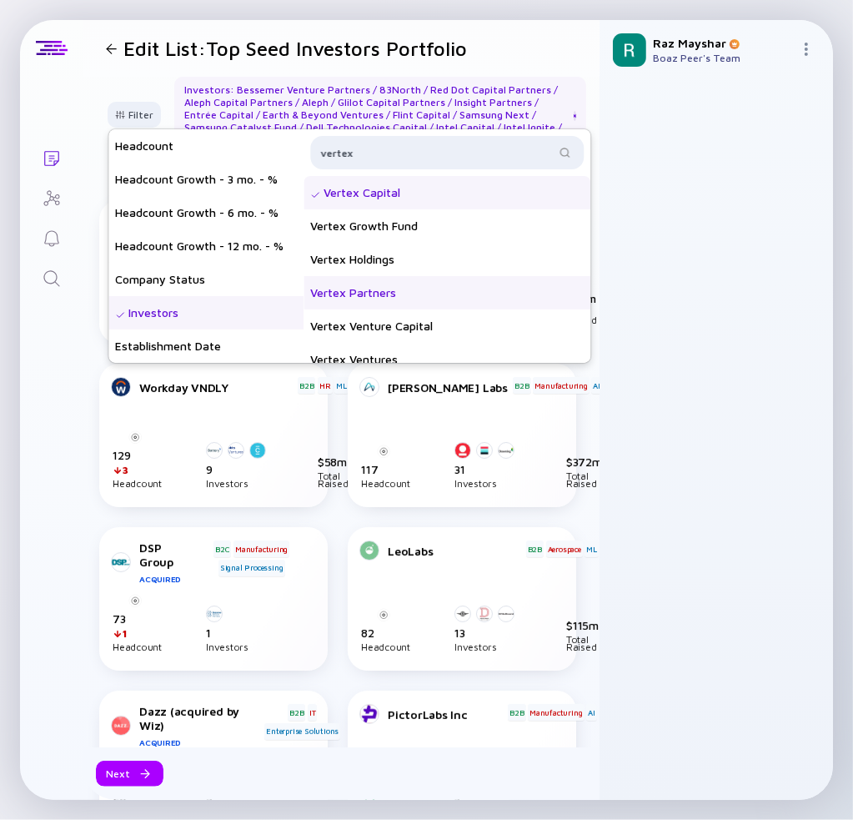
click at [406, 287] on div "Vertex Partners" at bounding box center [447, 292] width 287 height 33
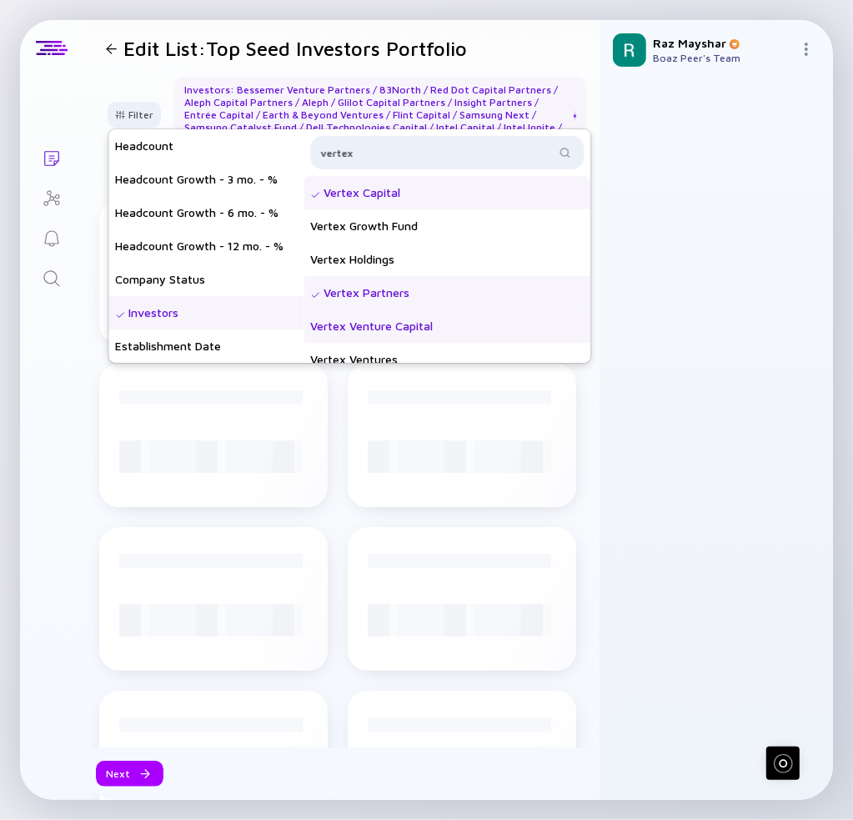
click at [420, 324] on div "Vertex Venture Capital" at bounding box center [447, 325] width 287 height 33
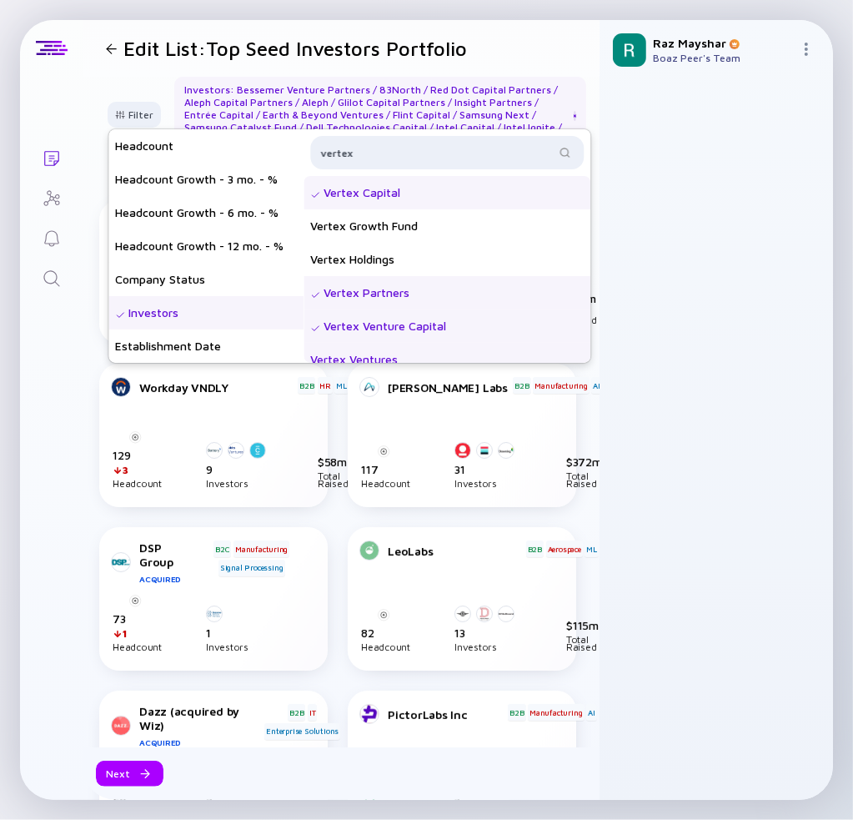
click at [417, 354] on div "Vertex Ventures" at bounding box center [447, 359] width 287 height 33
click at [394, 160] on div "vertex" at bounding box center [447, 152] width 274 height 33
click at [394, 150] on input "vertex" at bounding box center [437, 152] width 234 height 17
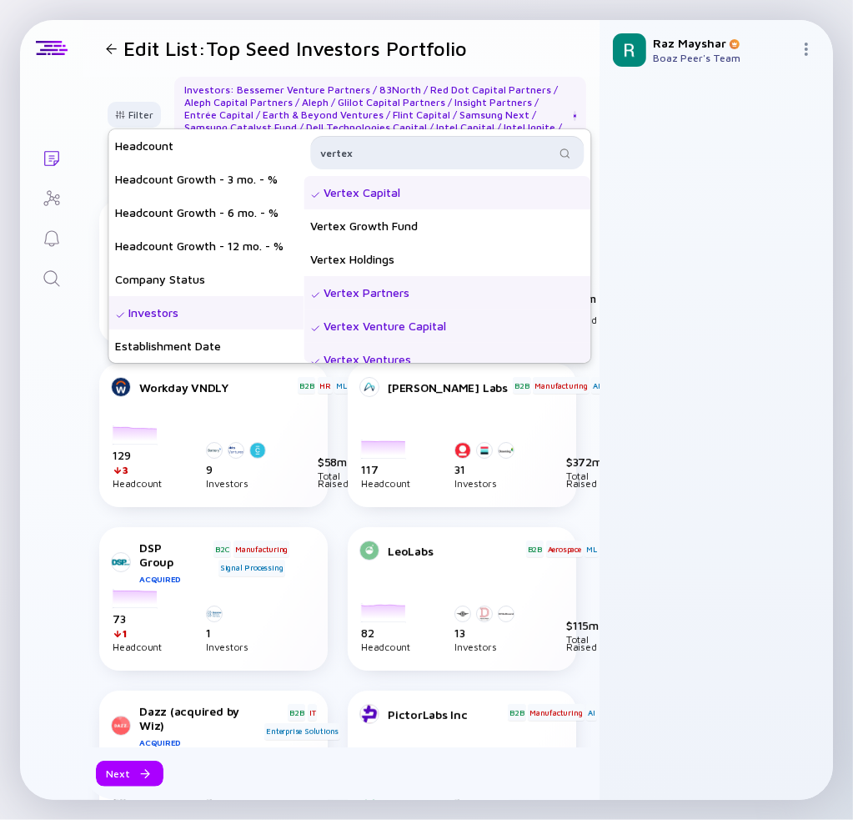
click at [394, 150] on input "vertex" at bounding box center [437, 152] width 234 height 17
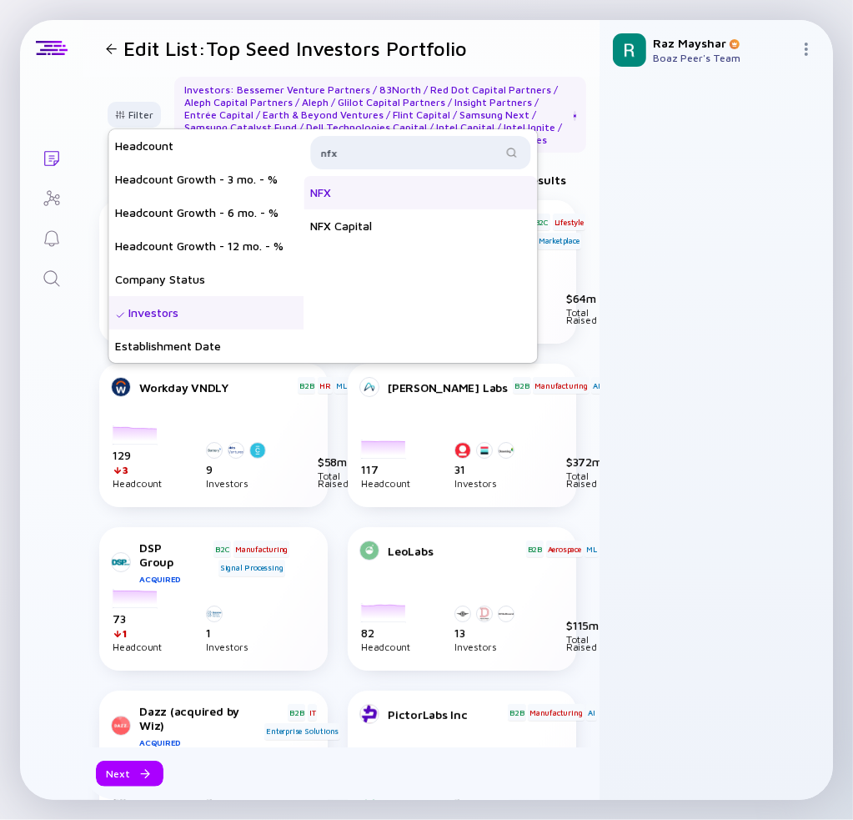
click at [410, 200] on div "NFX" at bounding box center [421, 192] width 234 height 33
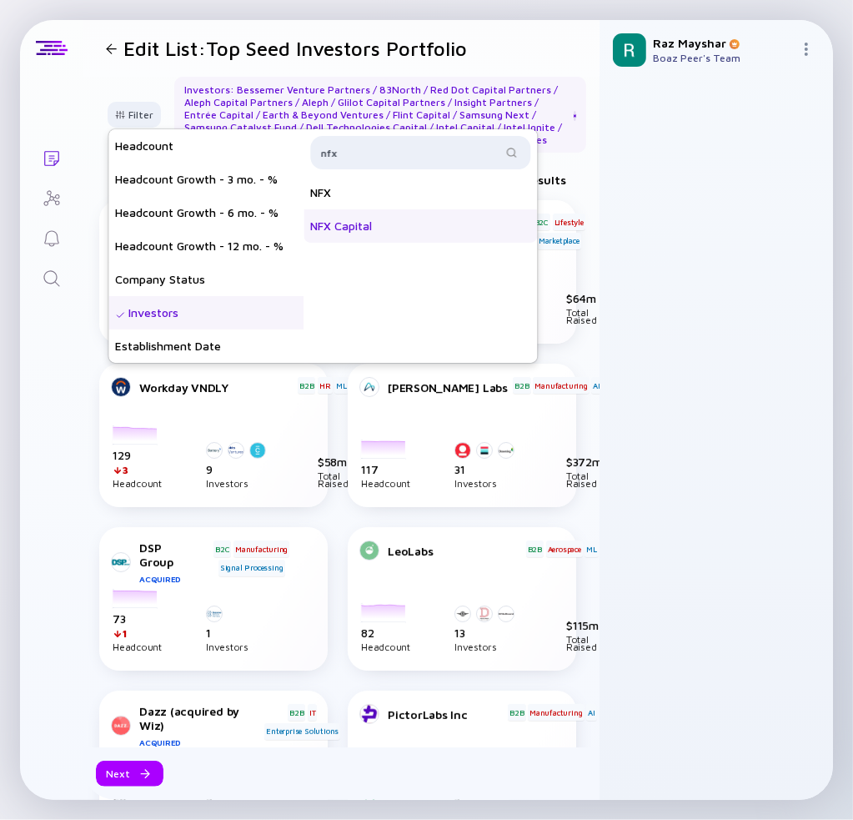
click at [409, 222] on div "NFX Capital" at bounding box center [421, 225] width 234 height 33
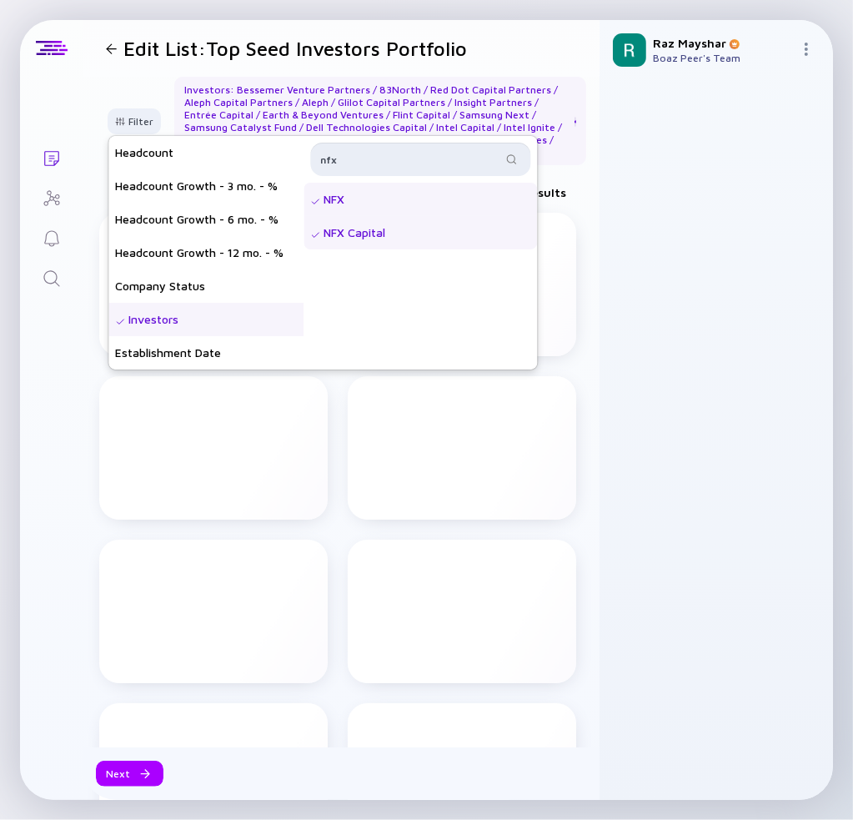
click at [418, 153] on input "nfx" at bounding box center [410, 159] width 181 height 17
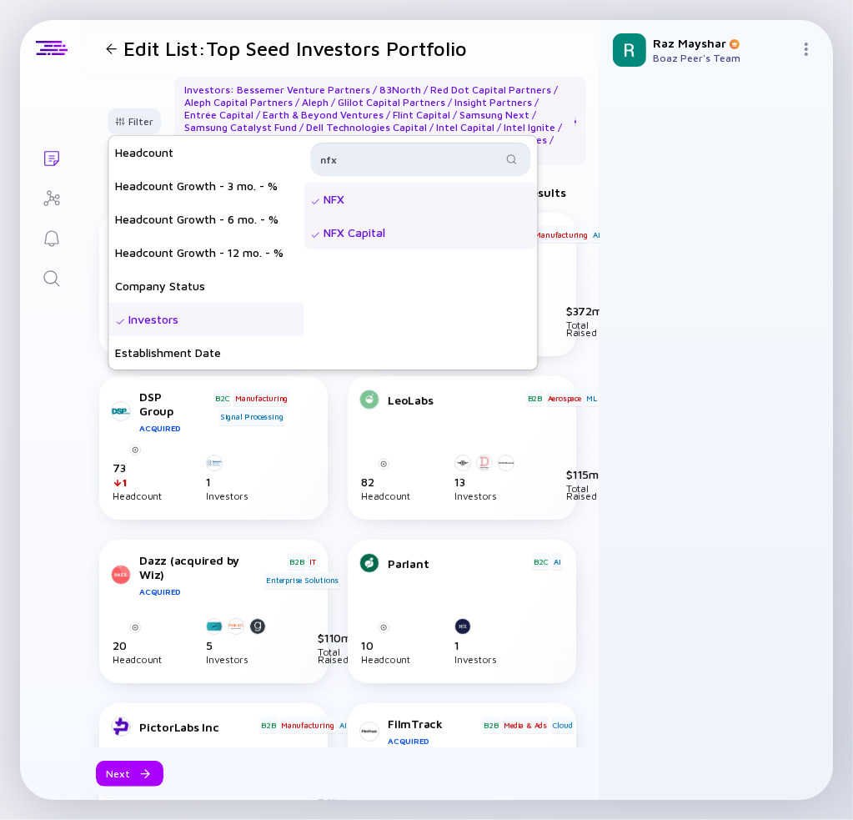
click at [418, 153] on input "nfx" at bounding box center [410, 159] width 181 height 17
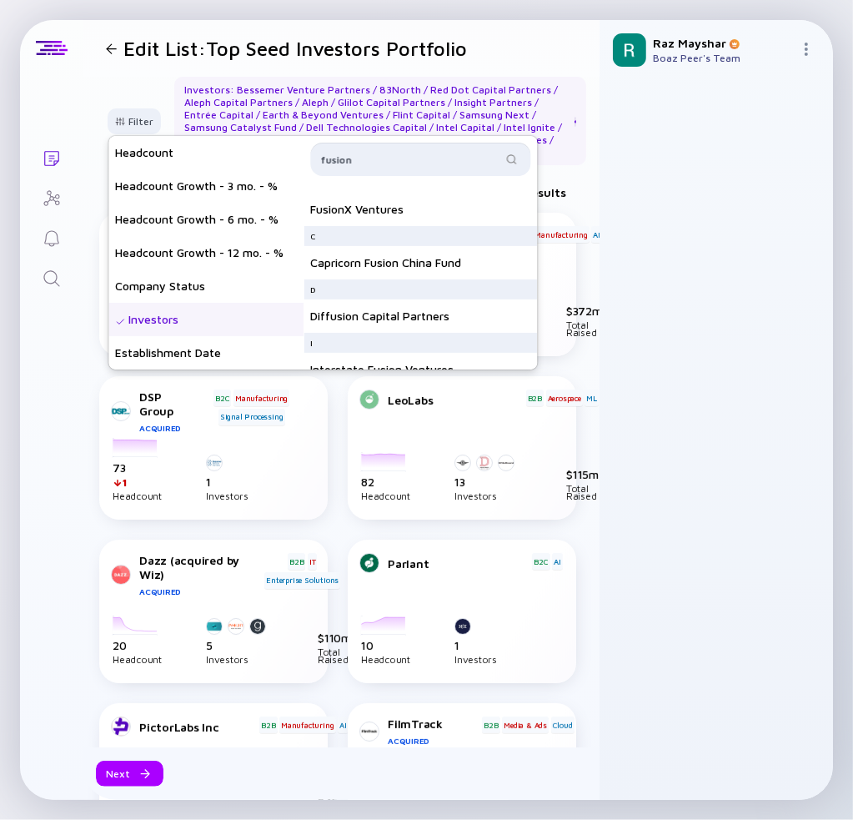
scroll to position [250, 0]
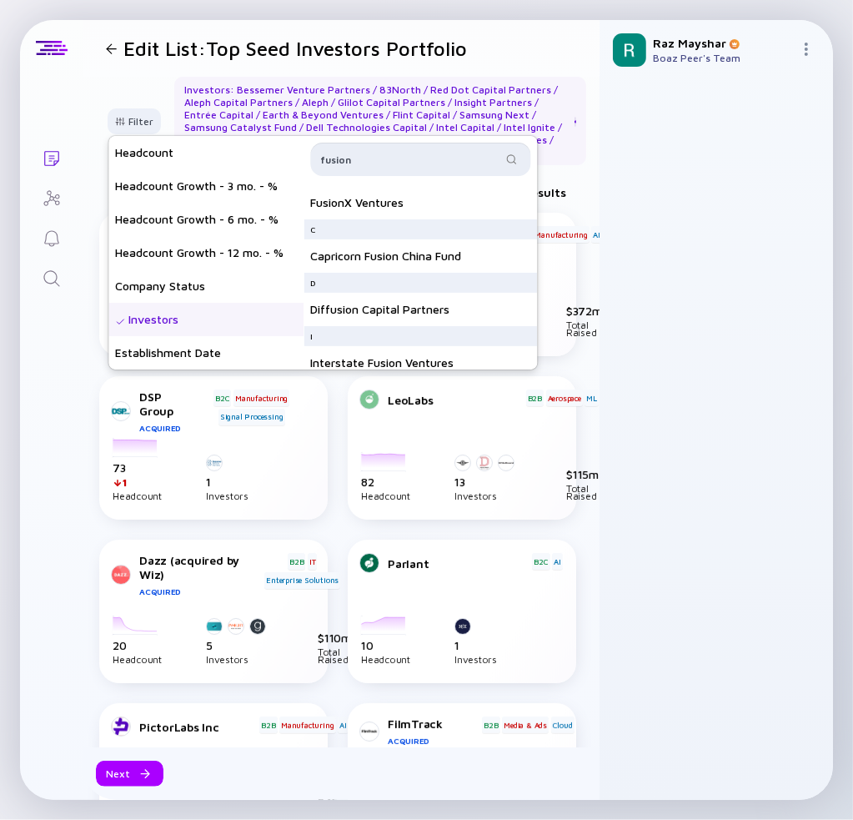
click at [454, 163] on input "fusion" at bounding box center [410, 159] width 181 height 17
type input "f"
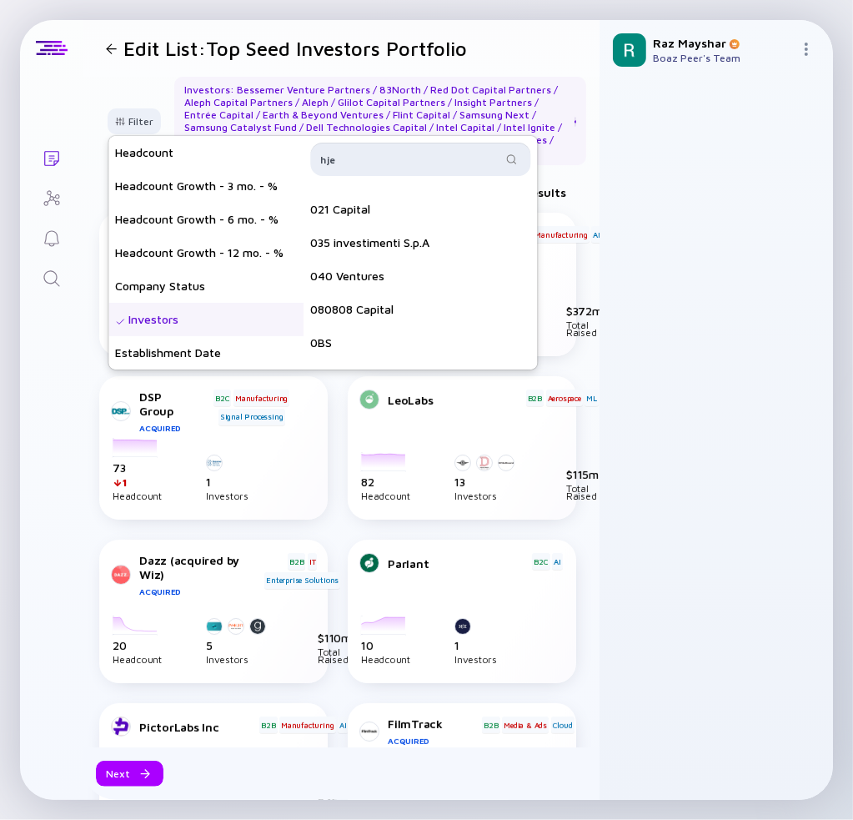
scroll to position [0, 0]
type input "h"
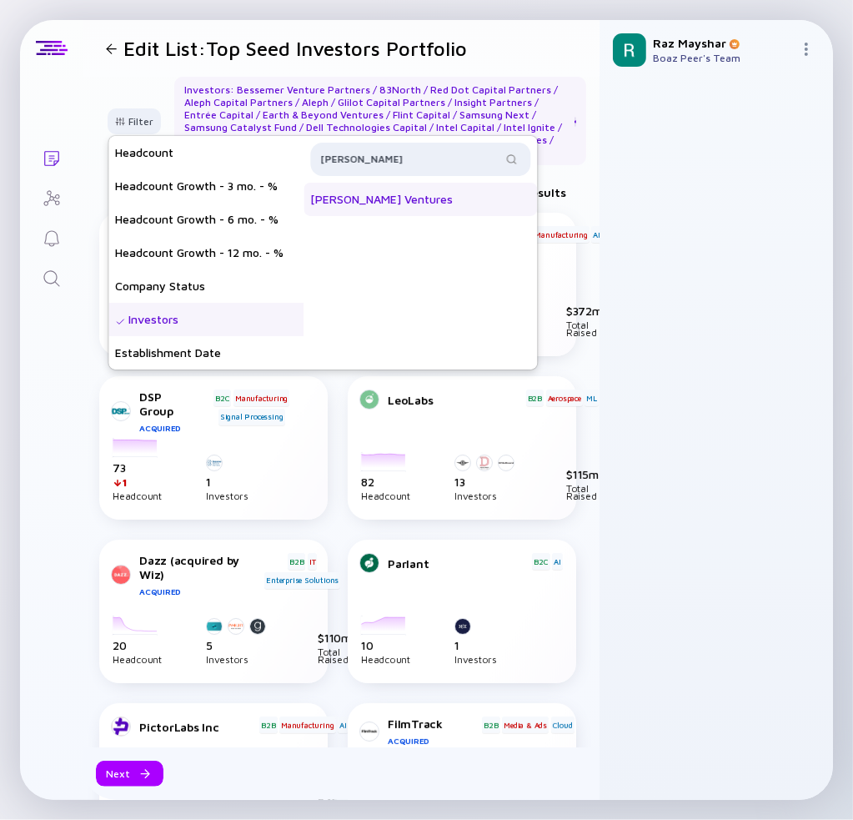
click at [412, 194] on div "Hetz Ventures" at bounding box center [421, 199] width 234 height 33
click at [415, 155] on input "hetz" at bounding box center [410, 159] width 181 height 17
click at [421, 198] on div "StageOne Ventures" at bounding box center [421, 199] width 234 height 33
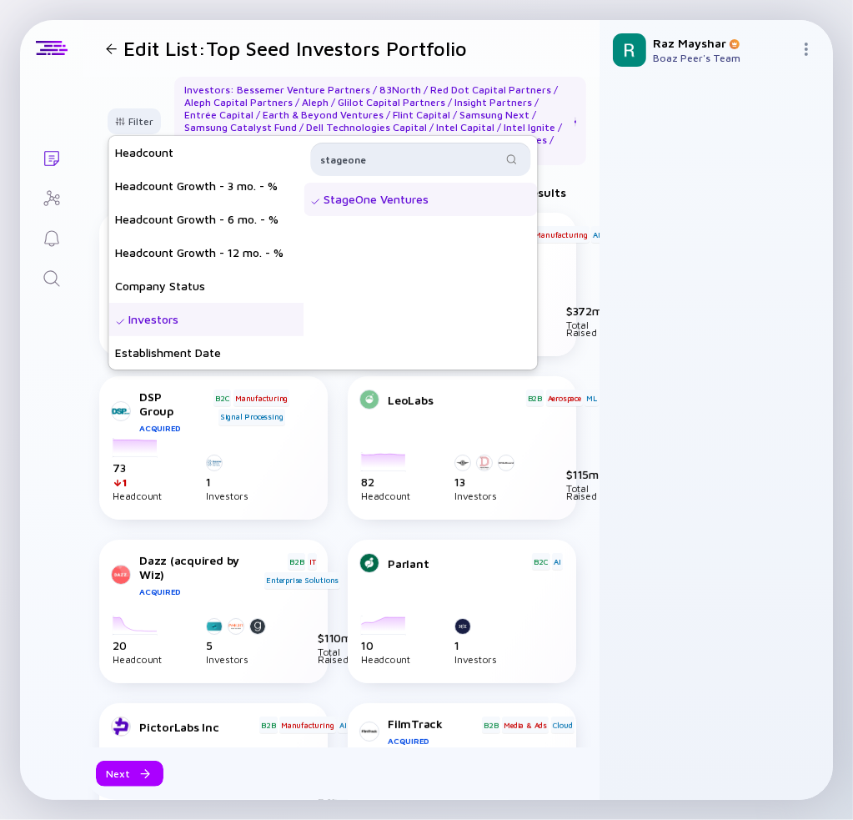
click at [407, 158] on input "stageone" at bounding box center [410, 159] width 181 height 17
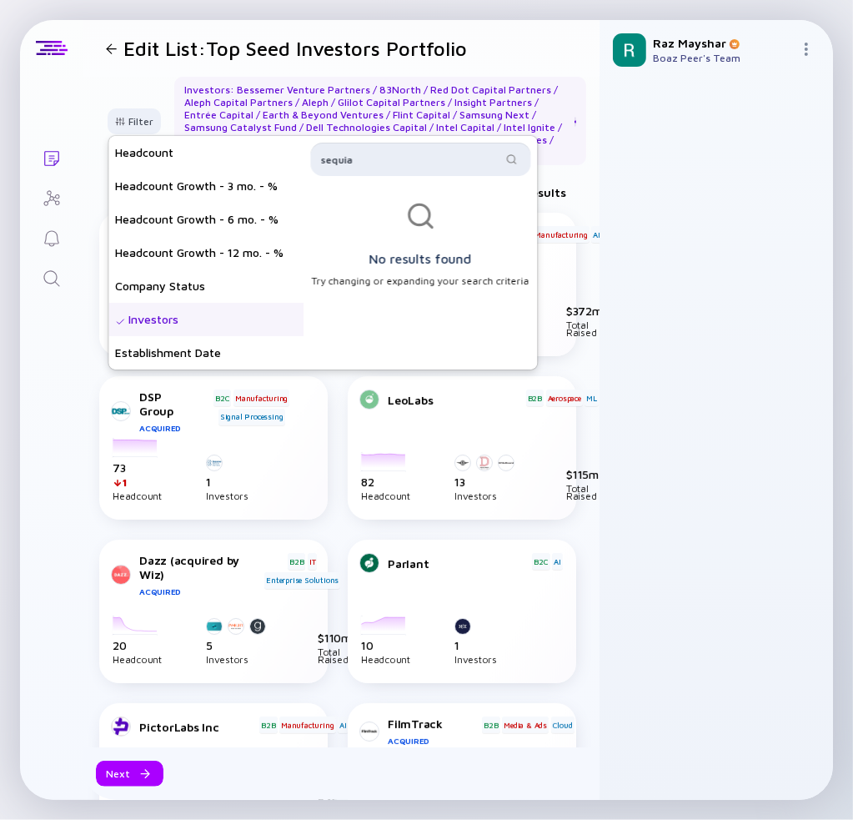
click at [407, 158] on input "sequia" at bounding box center [410, 159] width 181 height 17
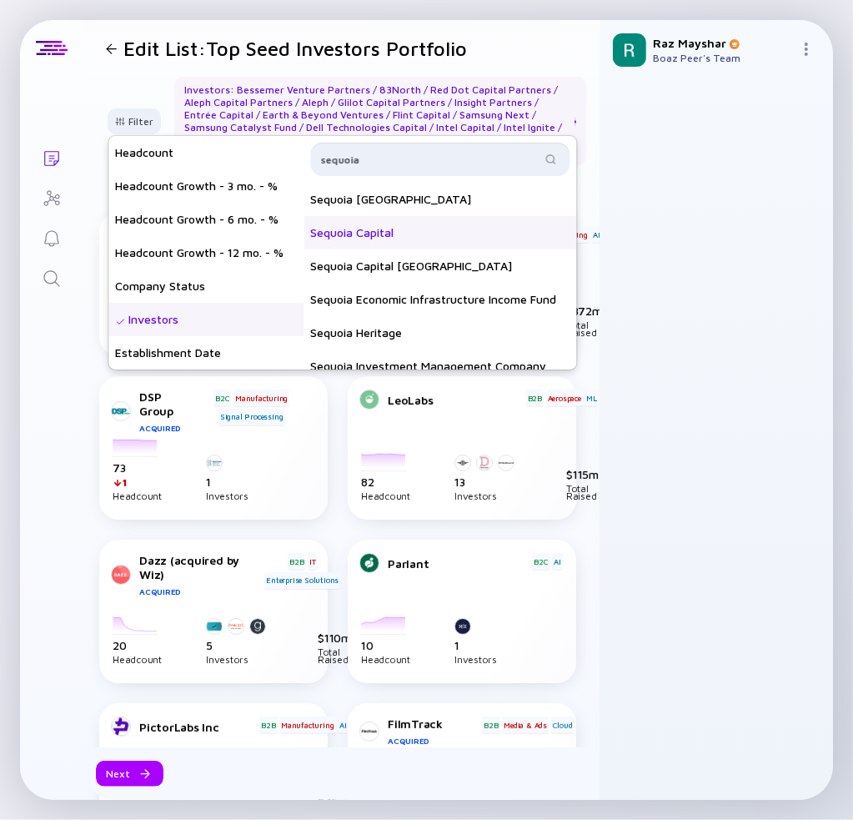
type input "sequoia"
click at [439, 228] on div "Sequoia Capital" at bounding box center [440, 232] width 273 height 33
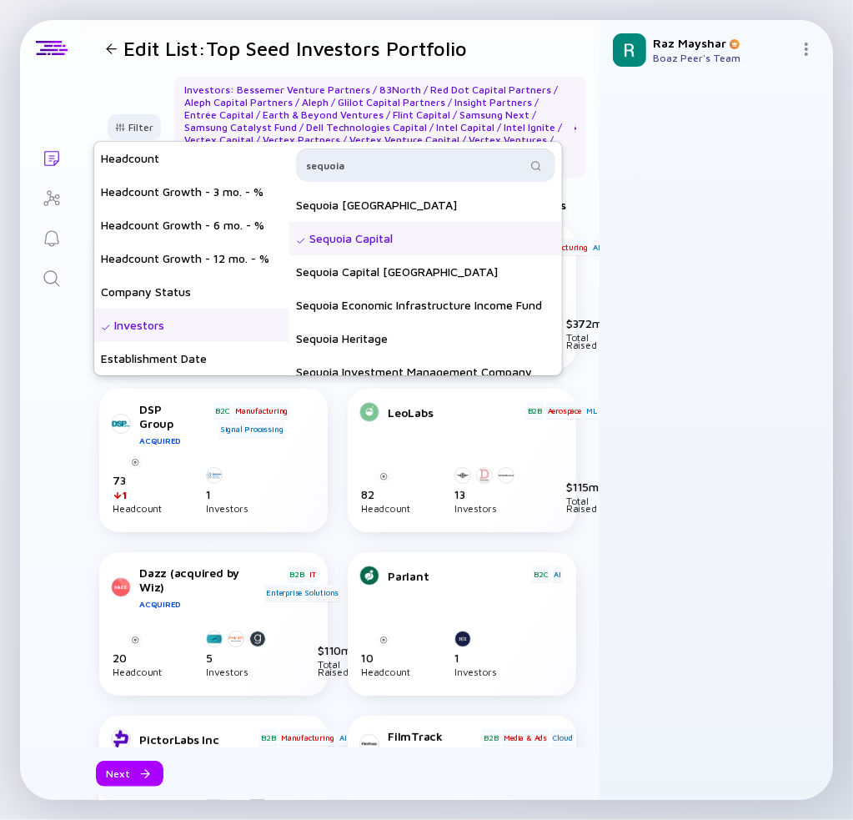
click at [426, 157] on input "sequoia" at bounding box center [416, 165] width 220 height 17
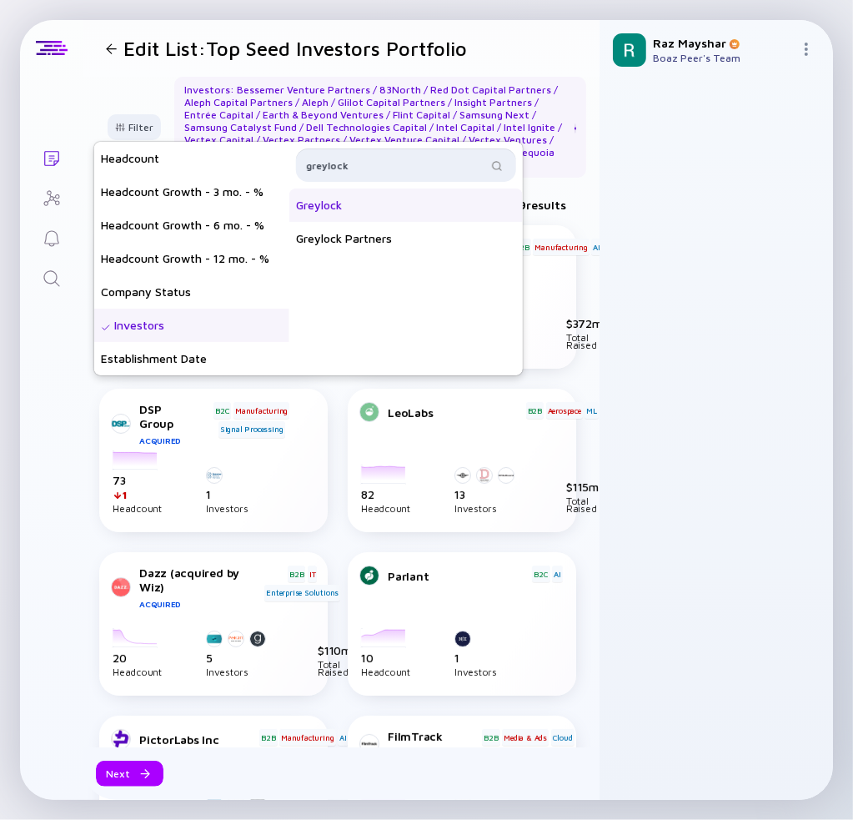
type input "greylock"
click at [410, 196] on div "Greylock" at bounding box center [406, 205] width 234 height 33
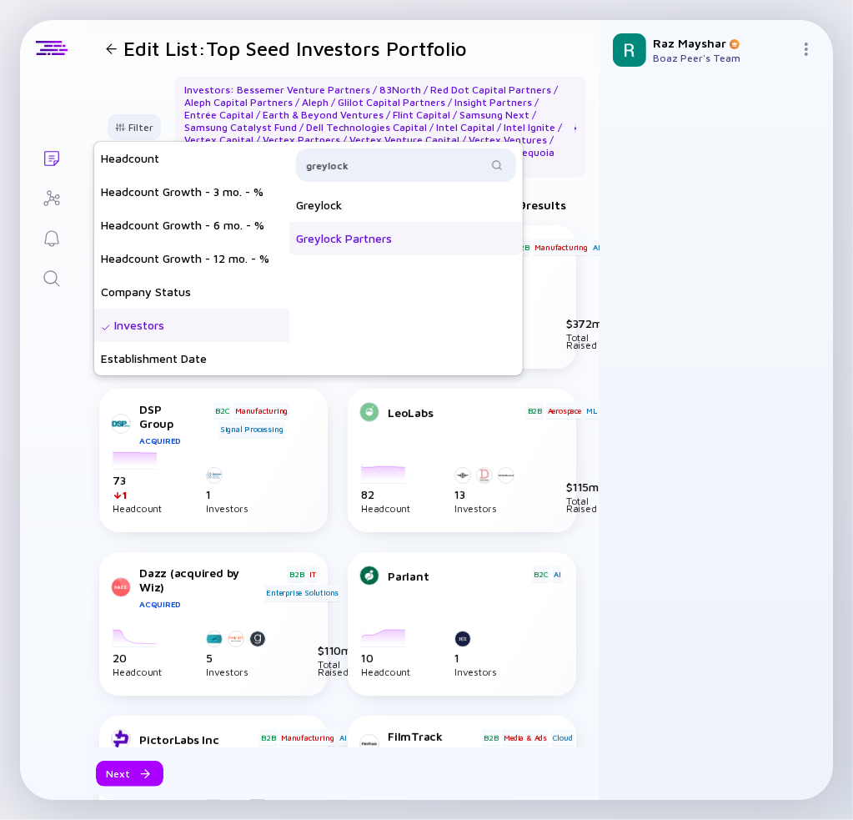
click at [401, 229] on div "Greylock Partners" at bounding box center [406, 238] width 234 height 33
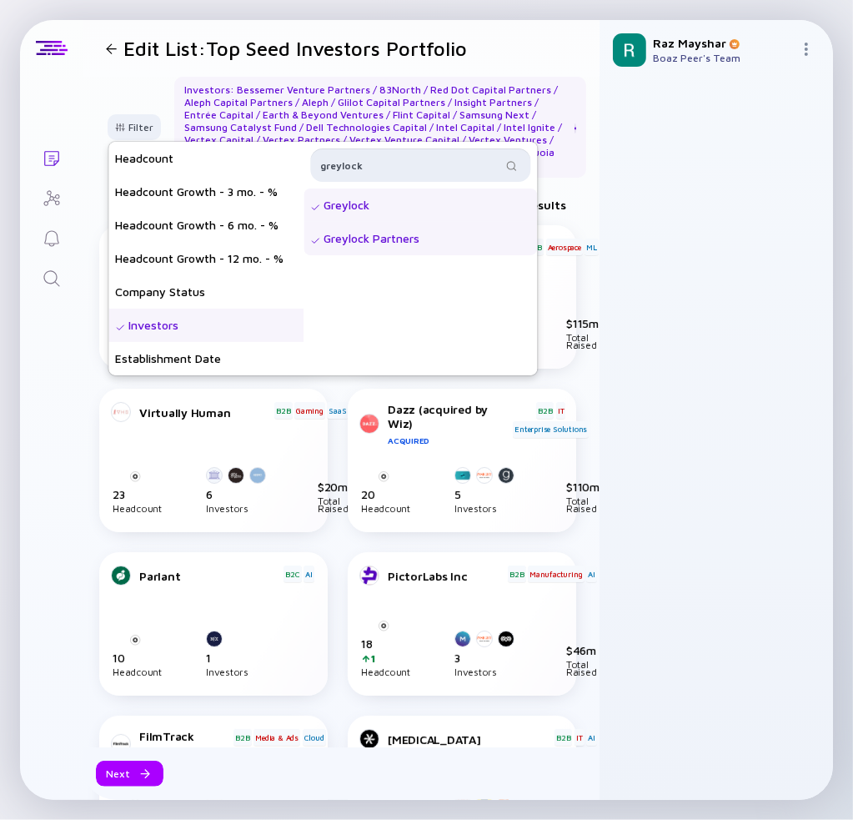
click at [390, 164] on input "greylock" at bounding box center [410, 165] width 181 height 17
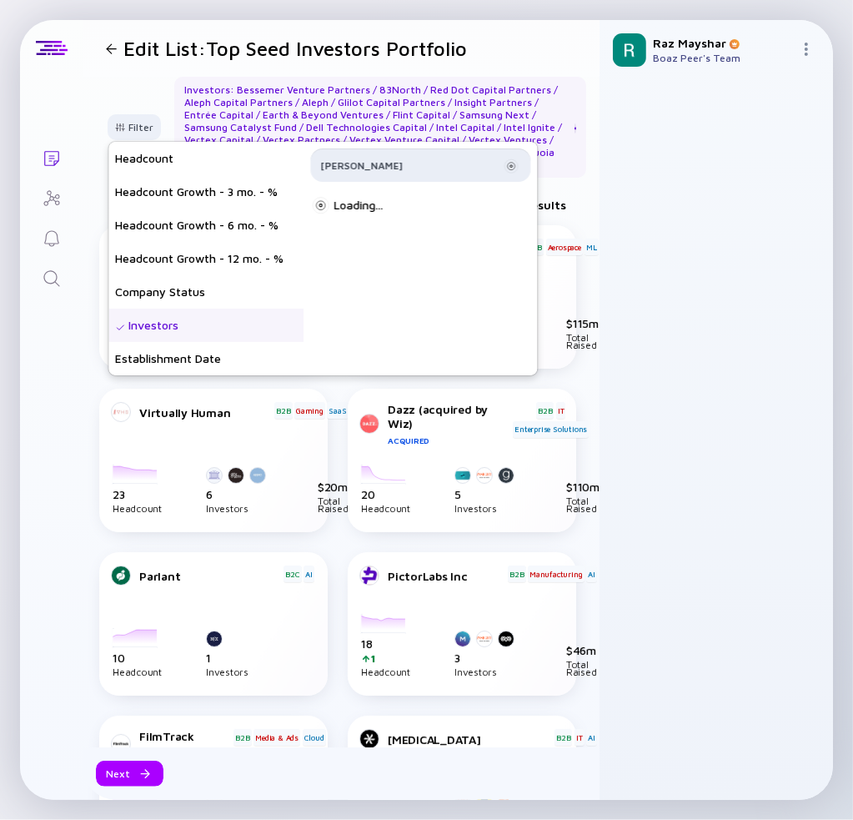
type input "west"
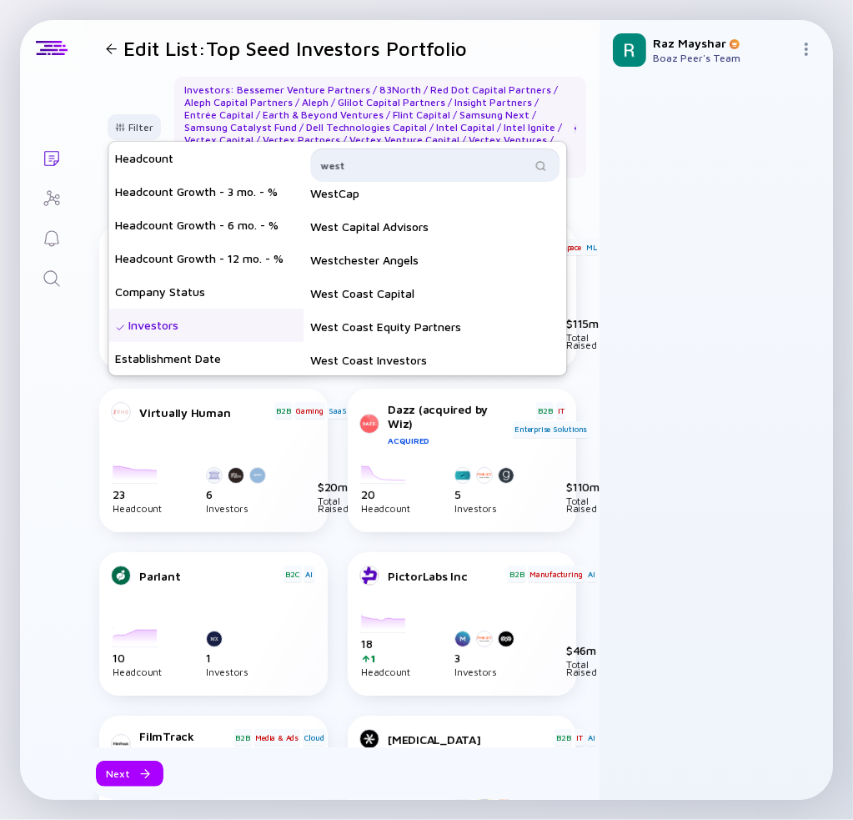
scroll to position [417, 0]
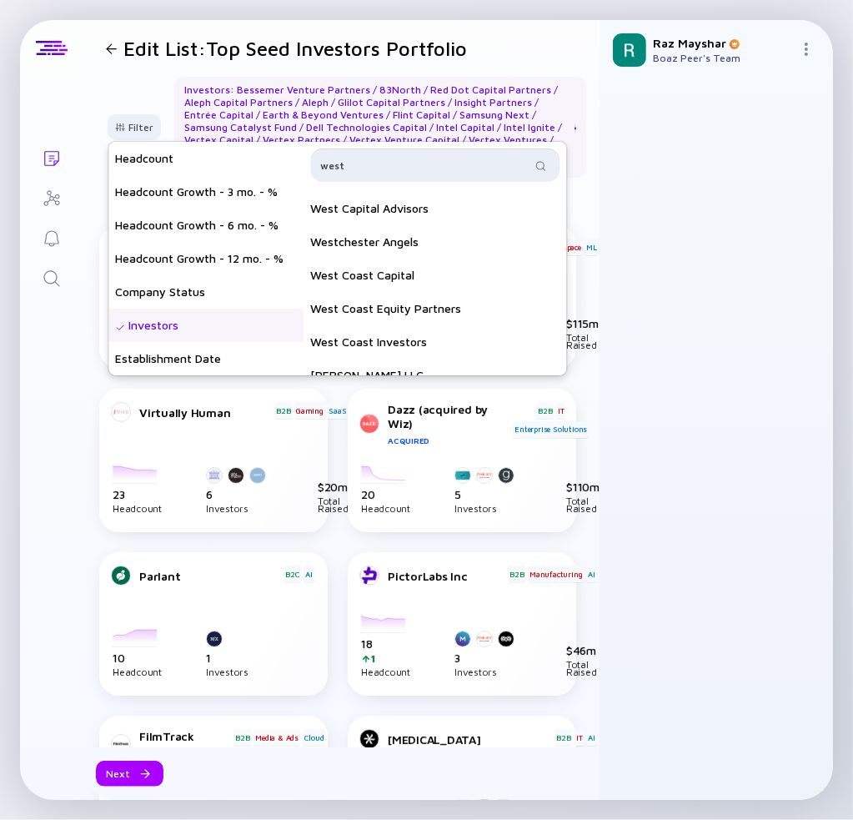
click at [440, 163] on input "west" at bounding box center [425, 165] width 210 height 17
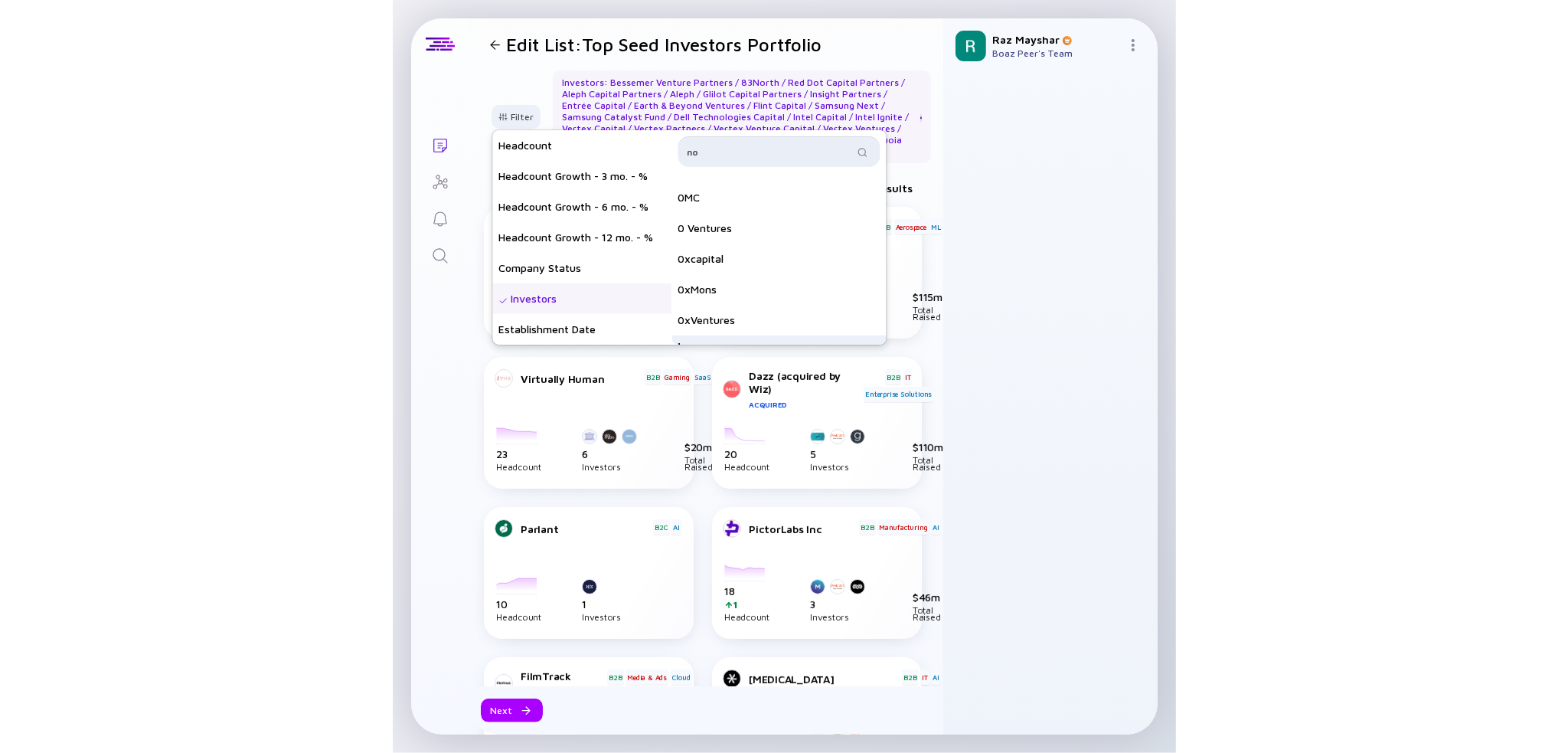
scroll to position [0, 0]
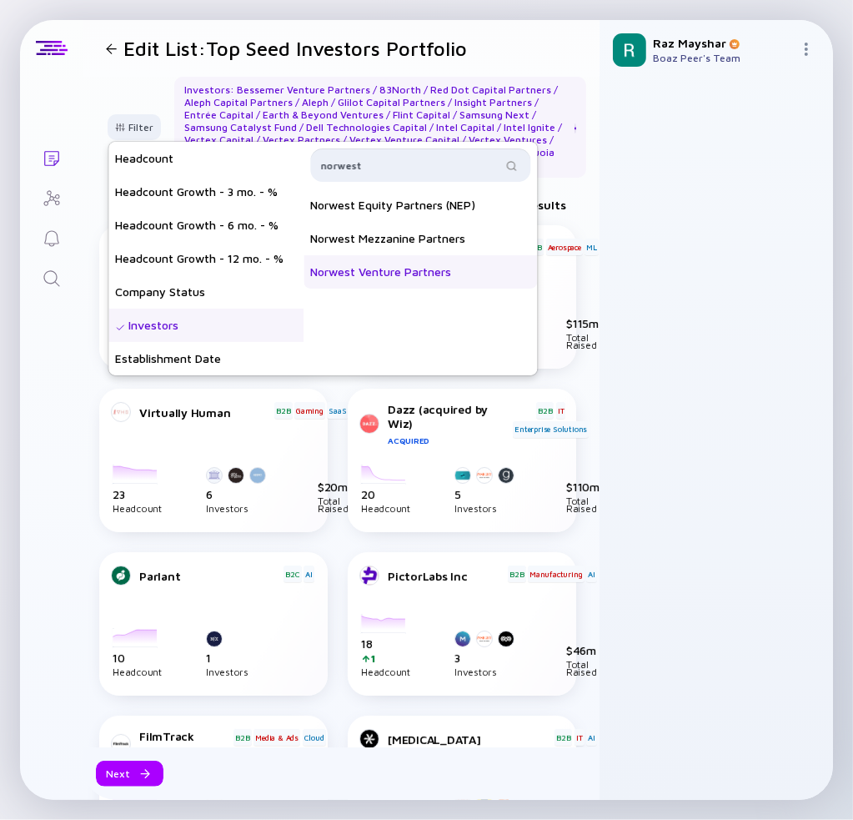
type input "norwest"
click at [457, 263] on div "Norwest Venture Partners" at bounding box center [421, 271] width 234 height 33
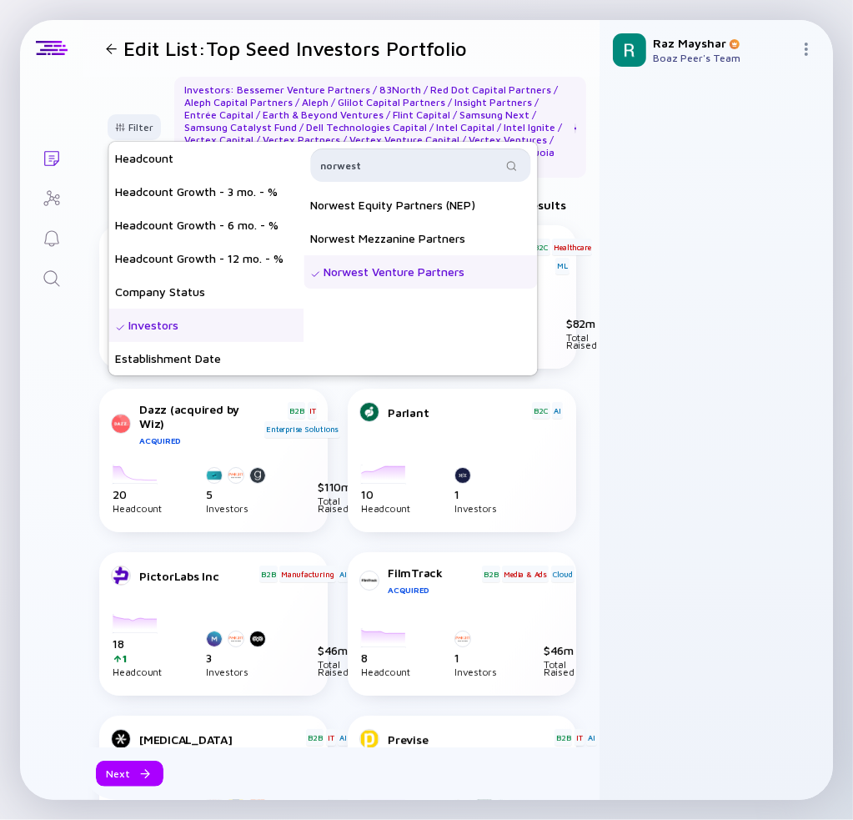
click at [490, 159] on input "norwest" at bounding box center [410, 165] width 181 height 17
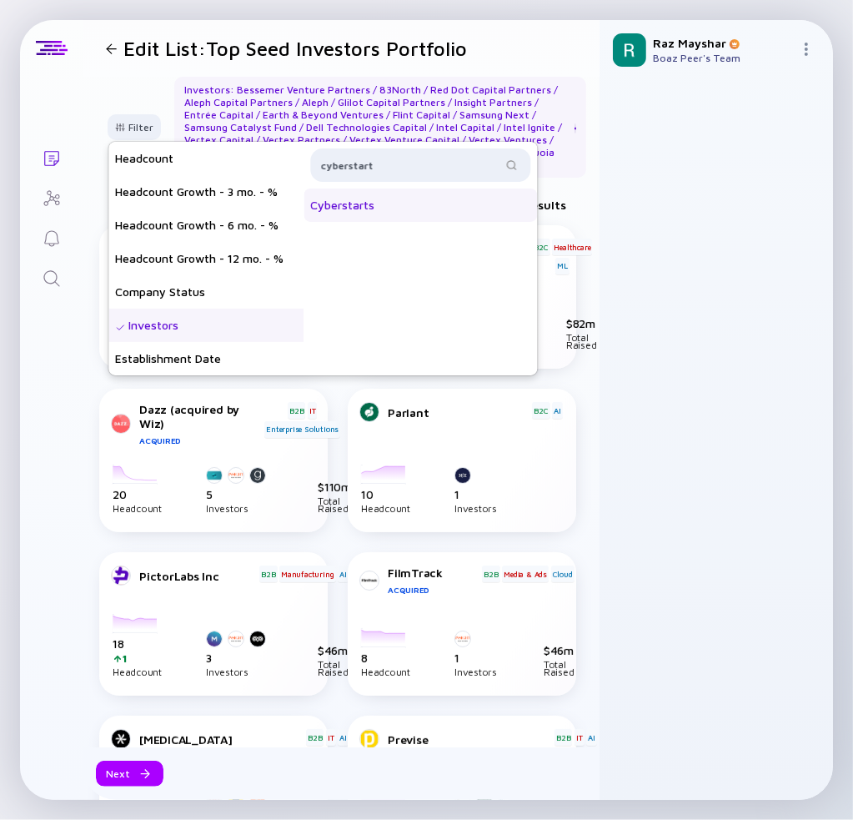
click at [405, 200] on div "Cyberstarts" at bounding box center [421, 205] width 234 height 33
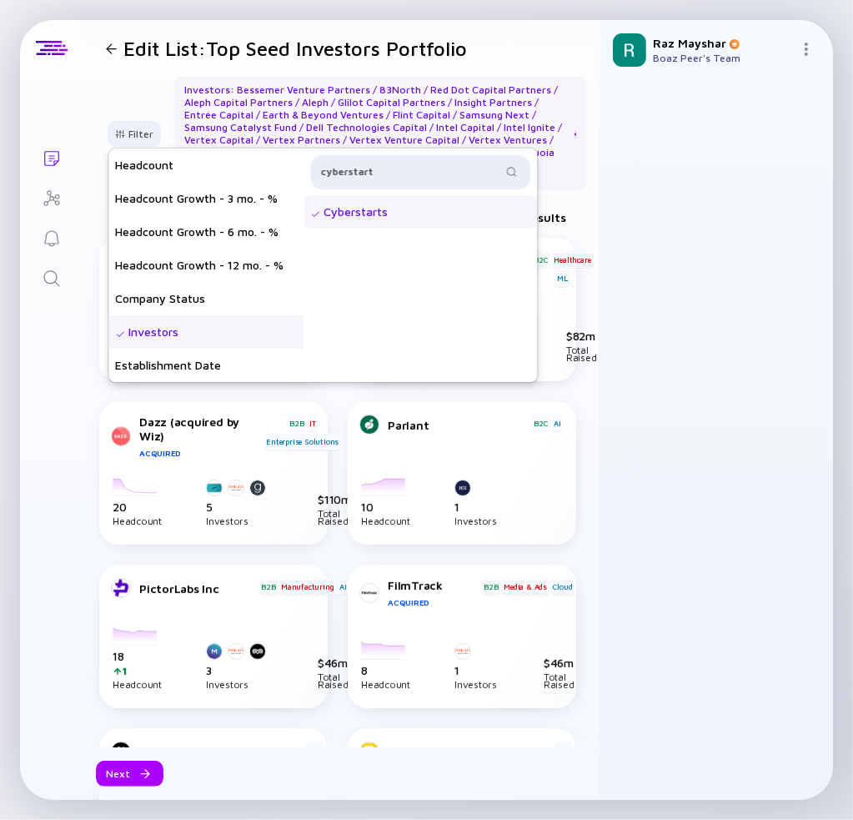
click at [431, 171] on div "cyberstart" at bounding box center [420, 171] width 220 height 33
click at [441, 163] on input "cyberstart" at bounding box center [410, 171] width 181 height 17
type input "next gear"
click at [420, 206] on div "Next Gear Ventures" at bounding box center [421, 211] width 234 height 33
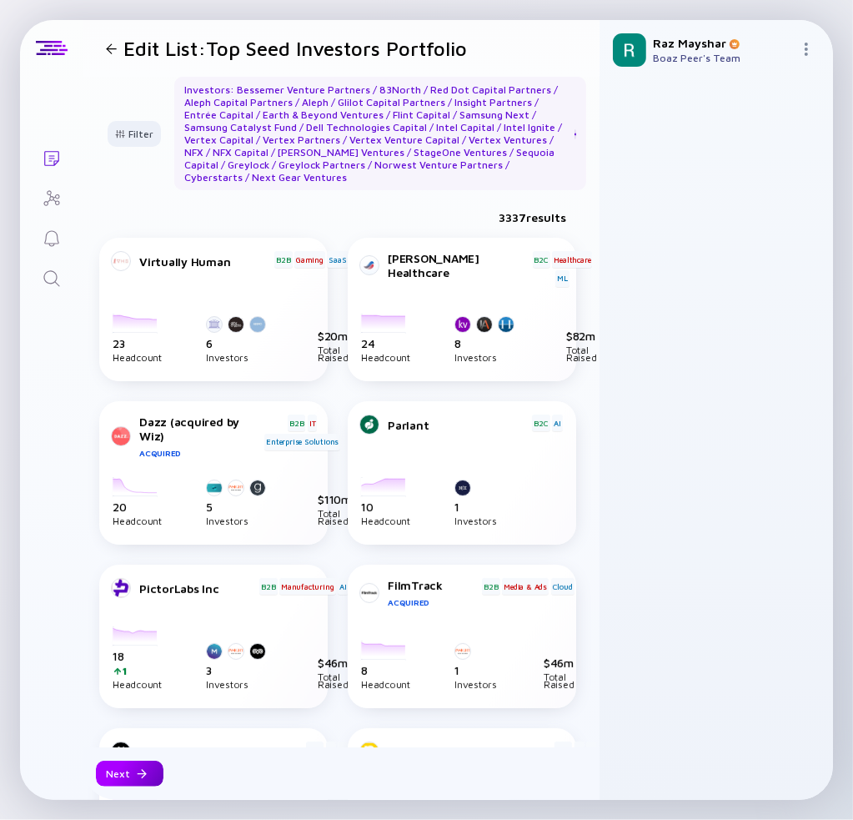
click at [137, 769] on div at bounding box center [142, 774] width 10 height 10
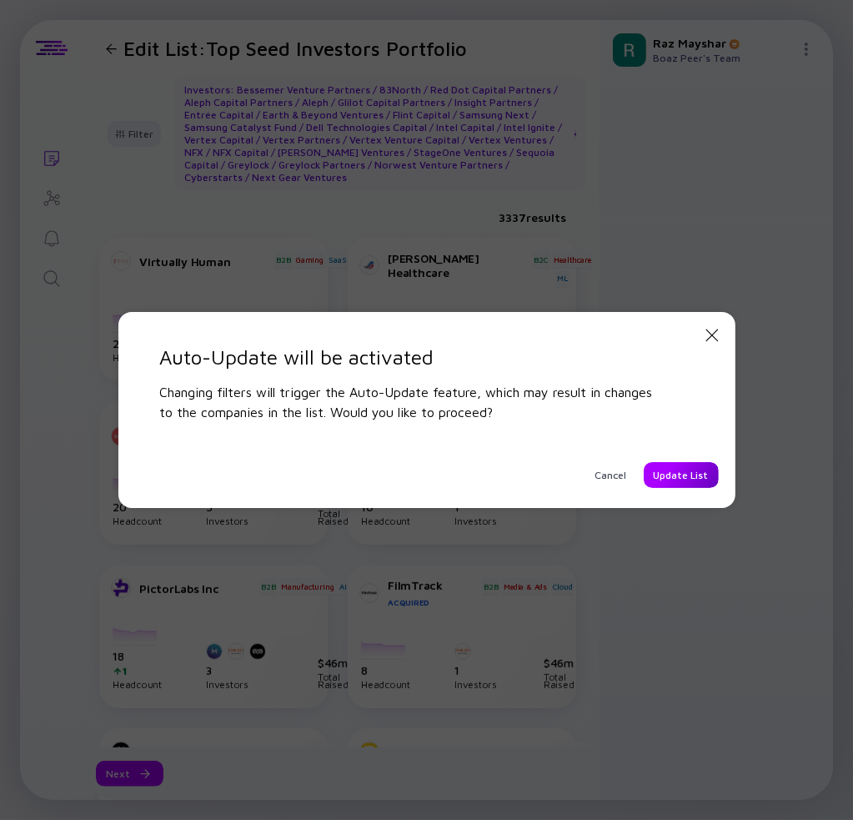
click at [665, 480] on div "Update List" at bounding box center [681, 475] width 75 height 26
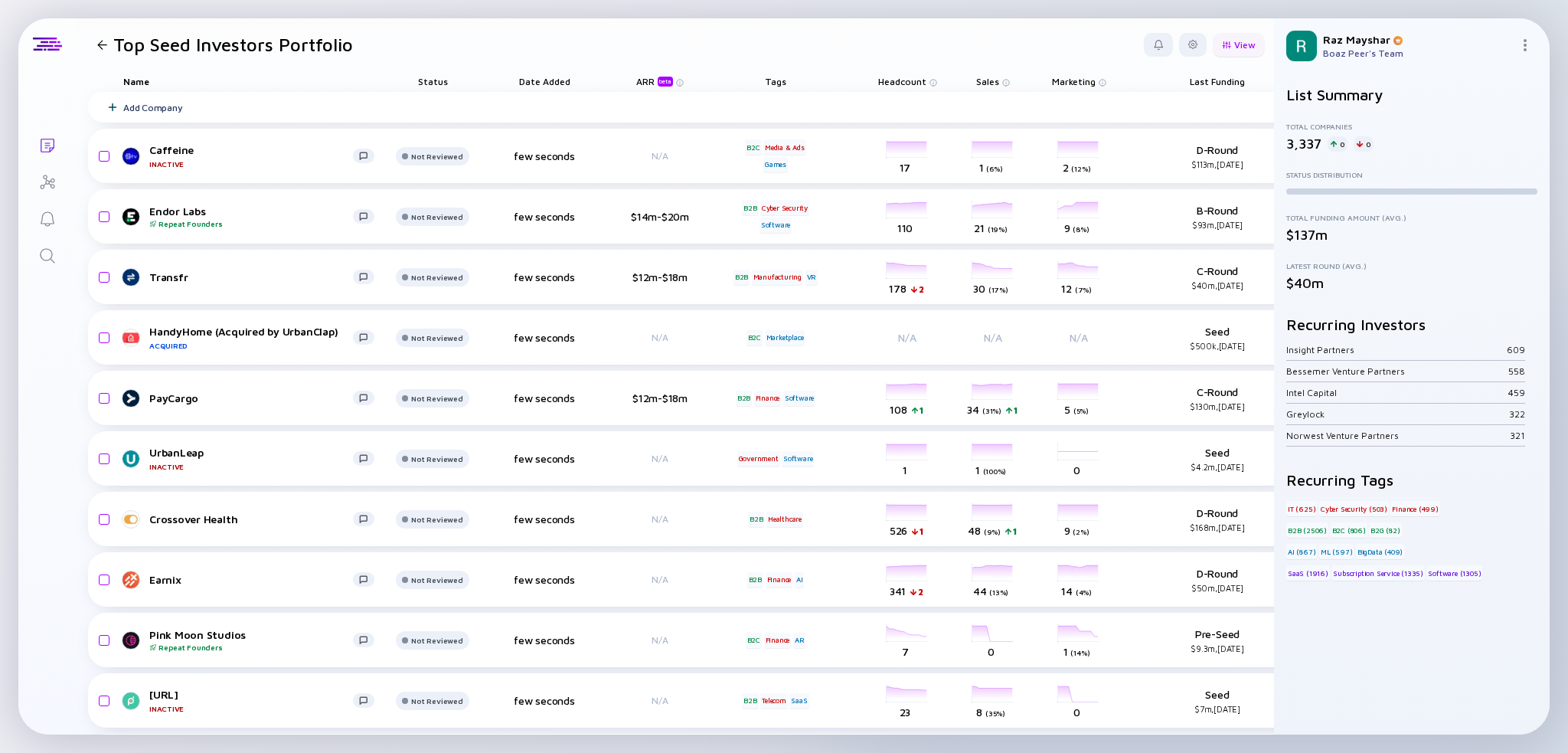
click at [1222, 39] on div "View" at bounding box center [1238, 45] width 52 height 24
click at [1189, 39] on div at bounding box center [1193, 45] width 28 height 24
click at [1141, 163] on div "Edit Filter" at bounding box center [1146, 167] width 95 height 30
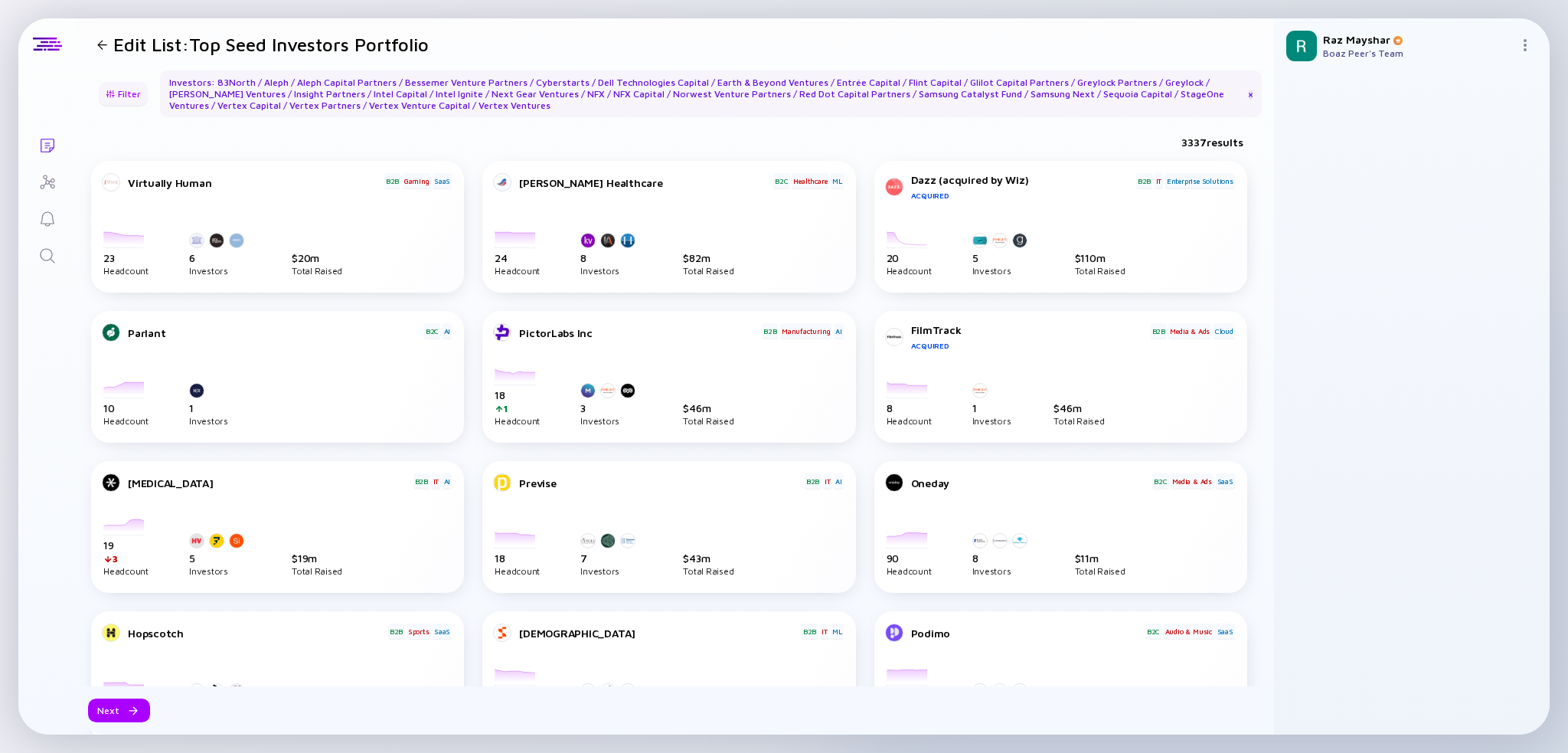
click at [126, 97] on div "Filter" at bounding box center [123, 94] width 53 height 24
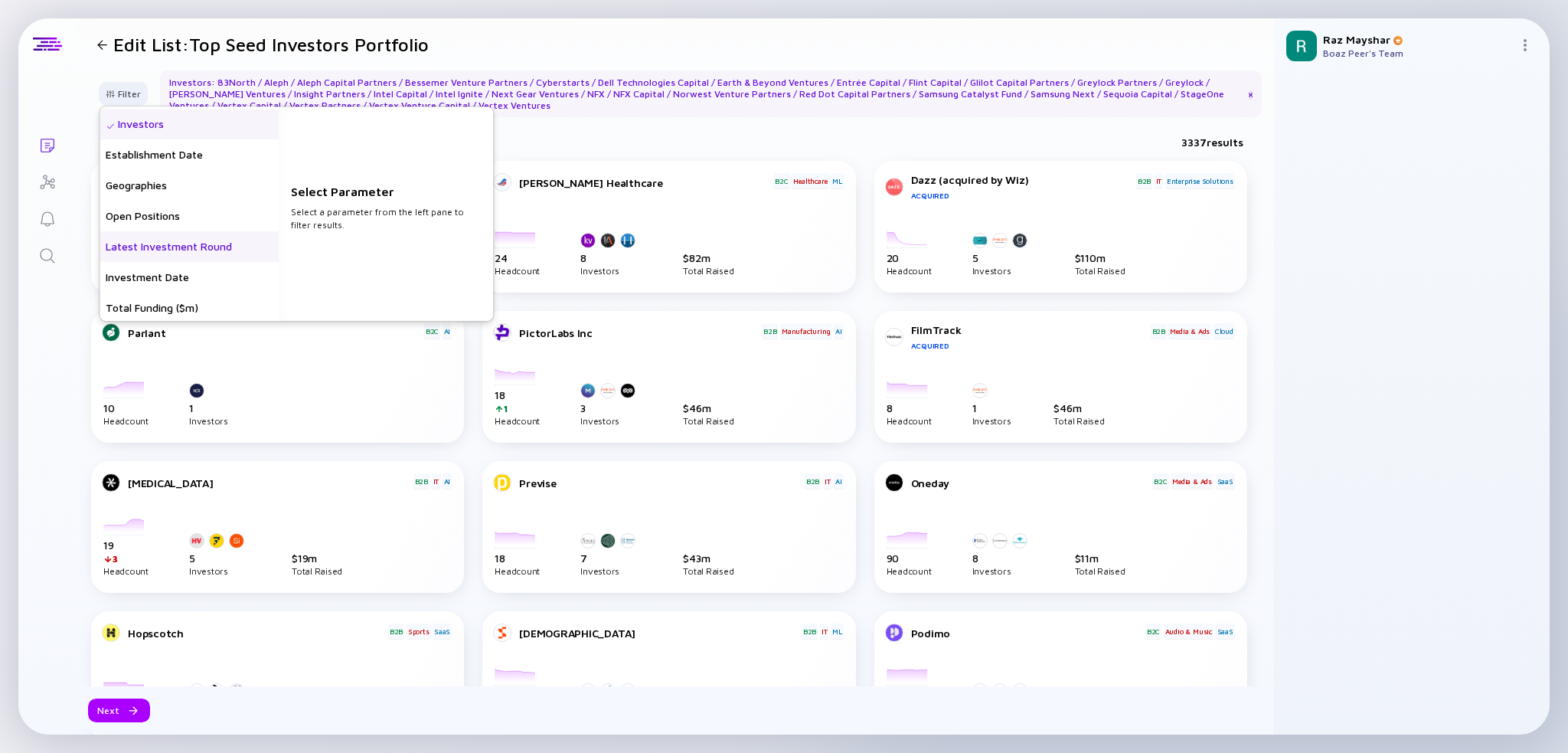
scroll to position [153, 0]
click at [210, 238] on div "Latest Investment Round" at bounding box center [188, 243] width 179 height 30
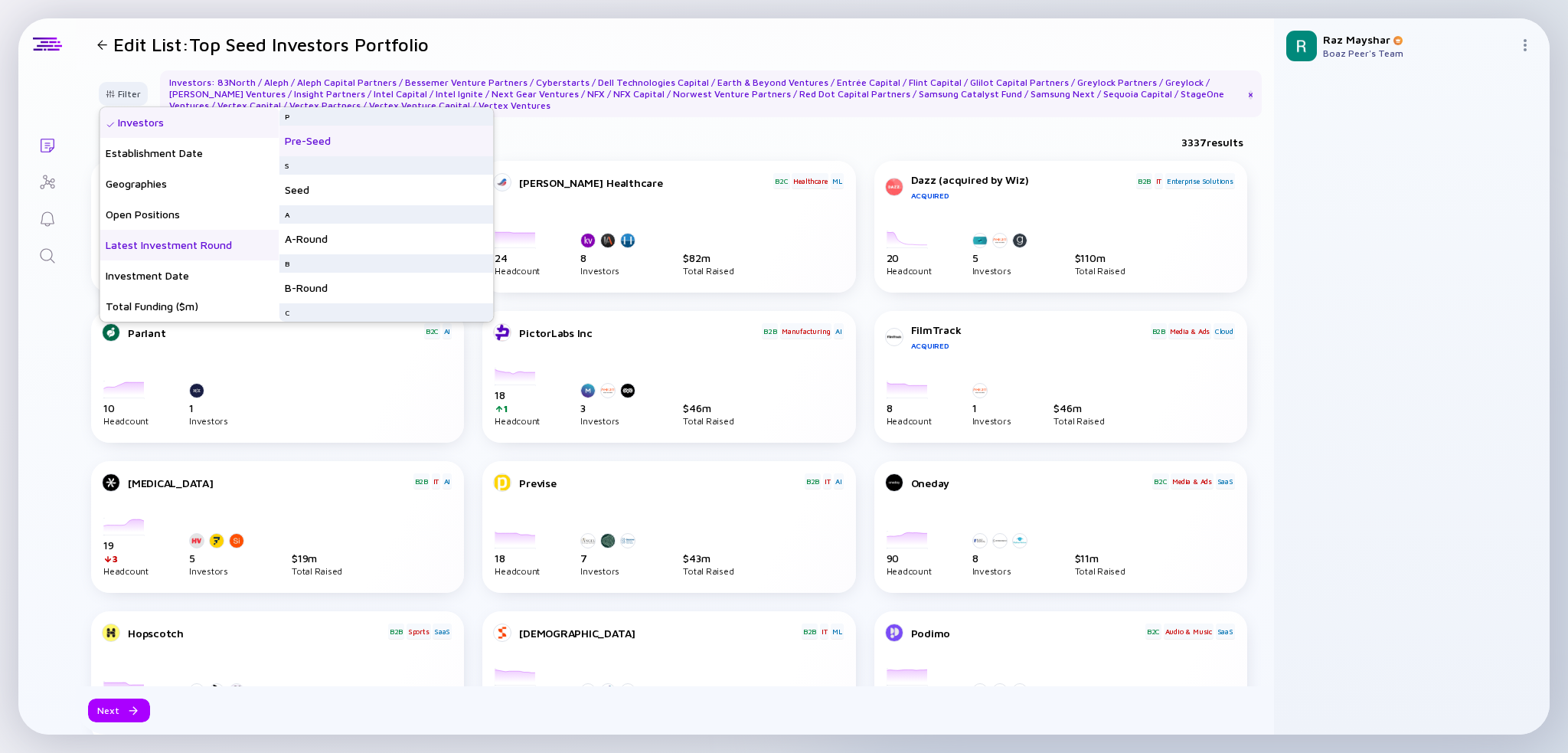
click at [328, 141] on div "Pre-Seed" at bounding box center [386, 140] width 215 height 30
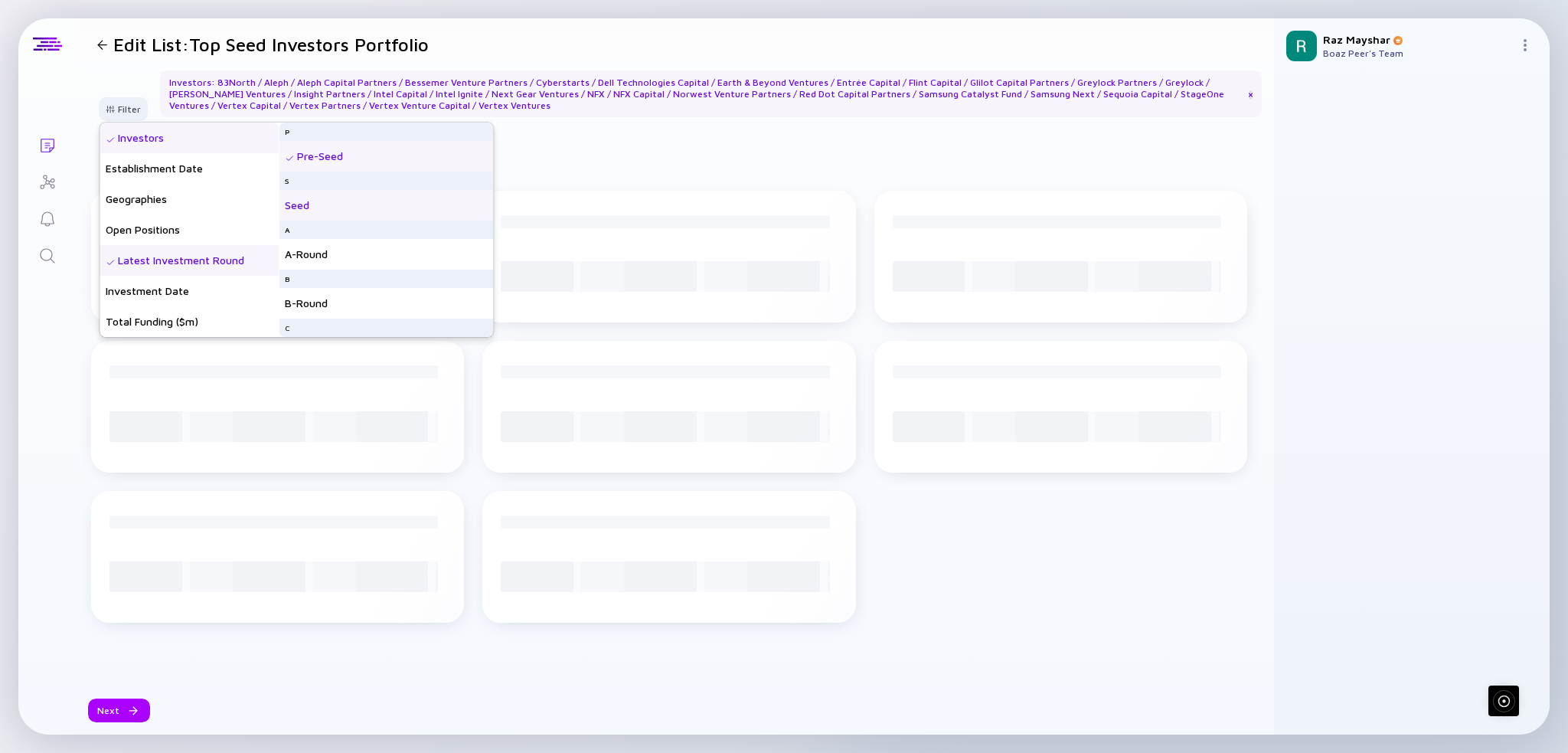
click at [323, 186] on div "S" at bounding box center [386, 181] width 215 height 18
click at [340, 201] on div "Seed" at bounding box center [386, 205] width 215 height 30
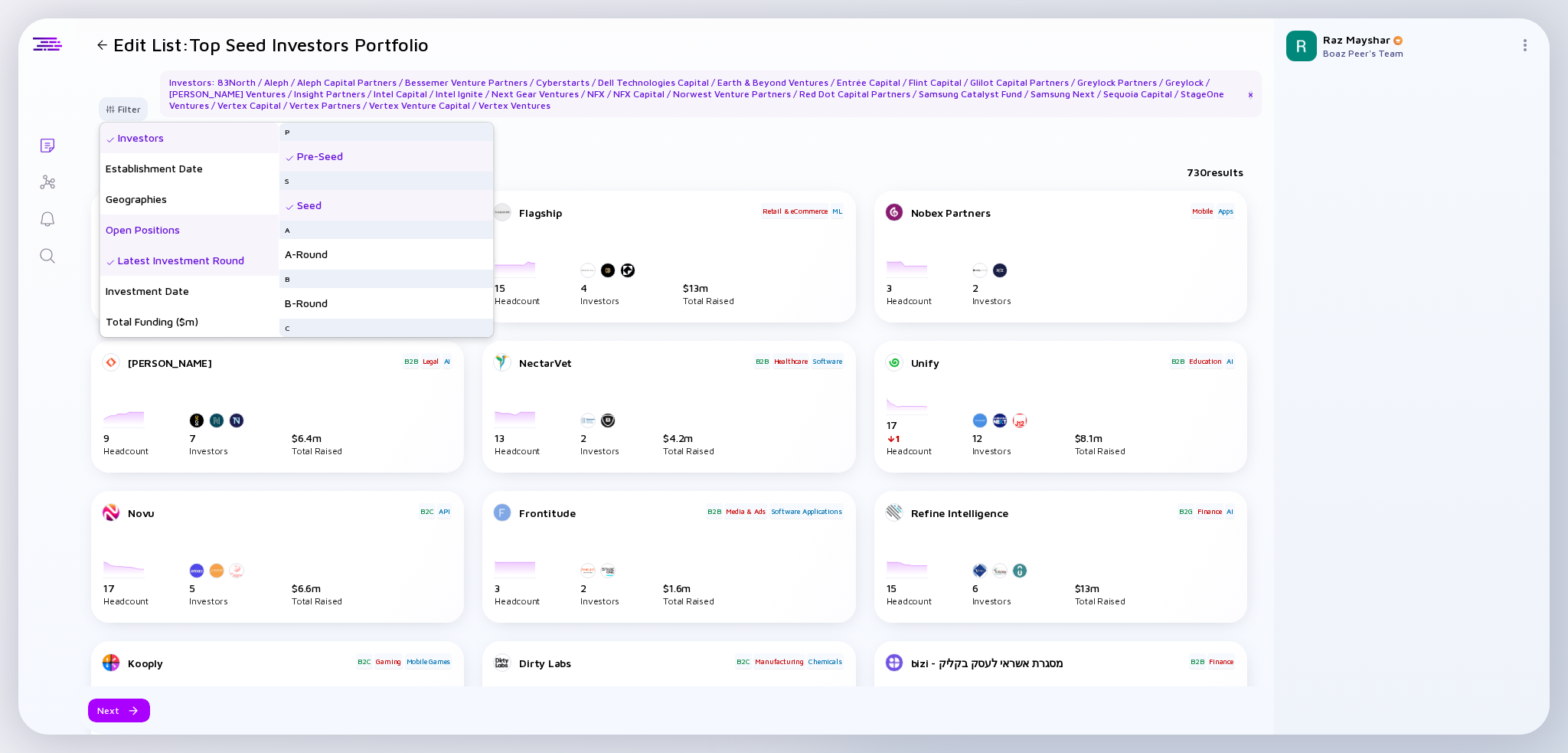
scroll to position [230, 0]
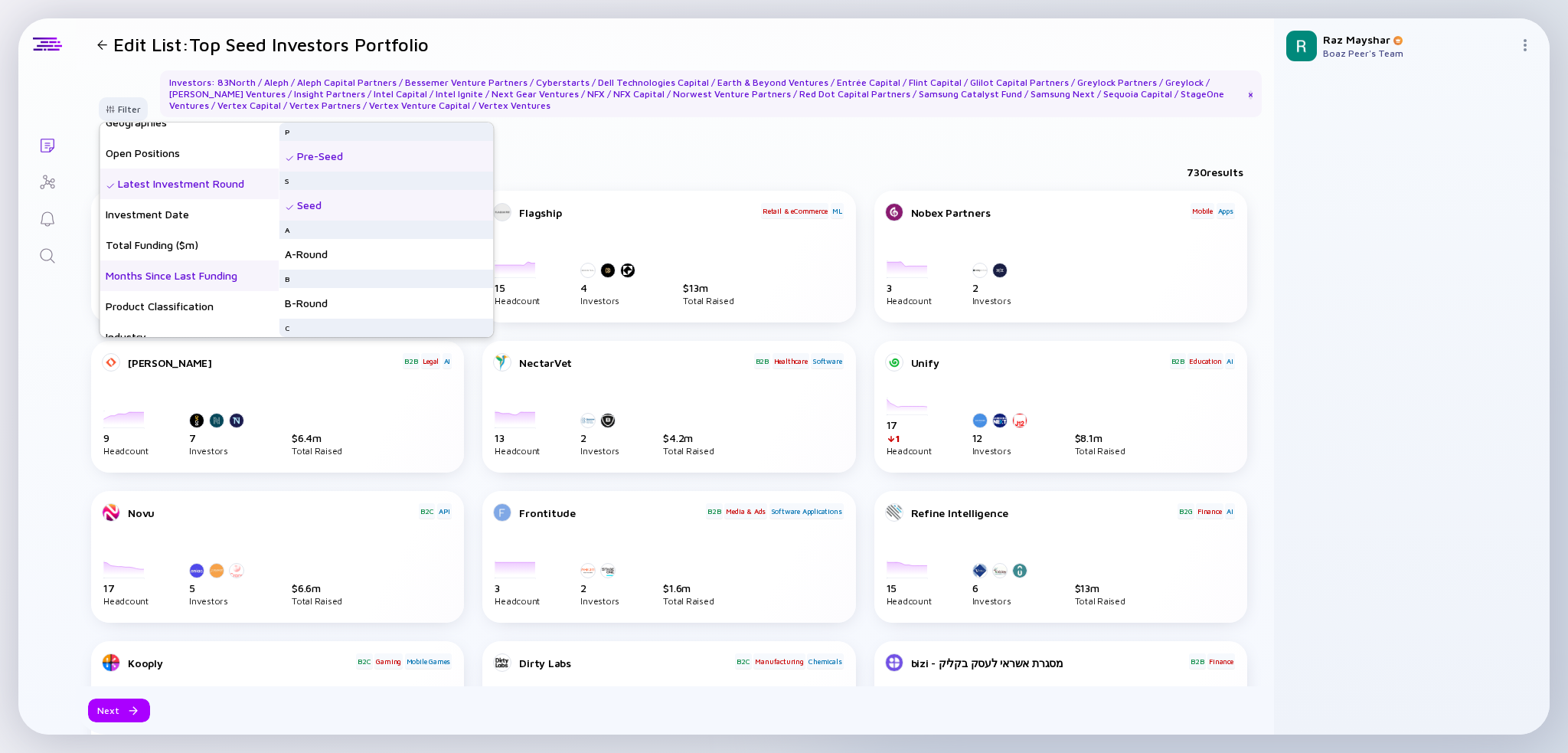
click at [224, 278] on div "Months Since Last Funding" at bounding box center [188, 275] width 179 height 30
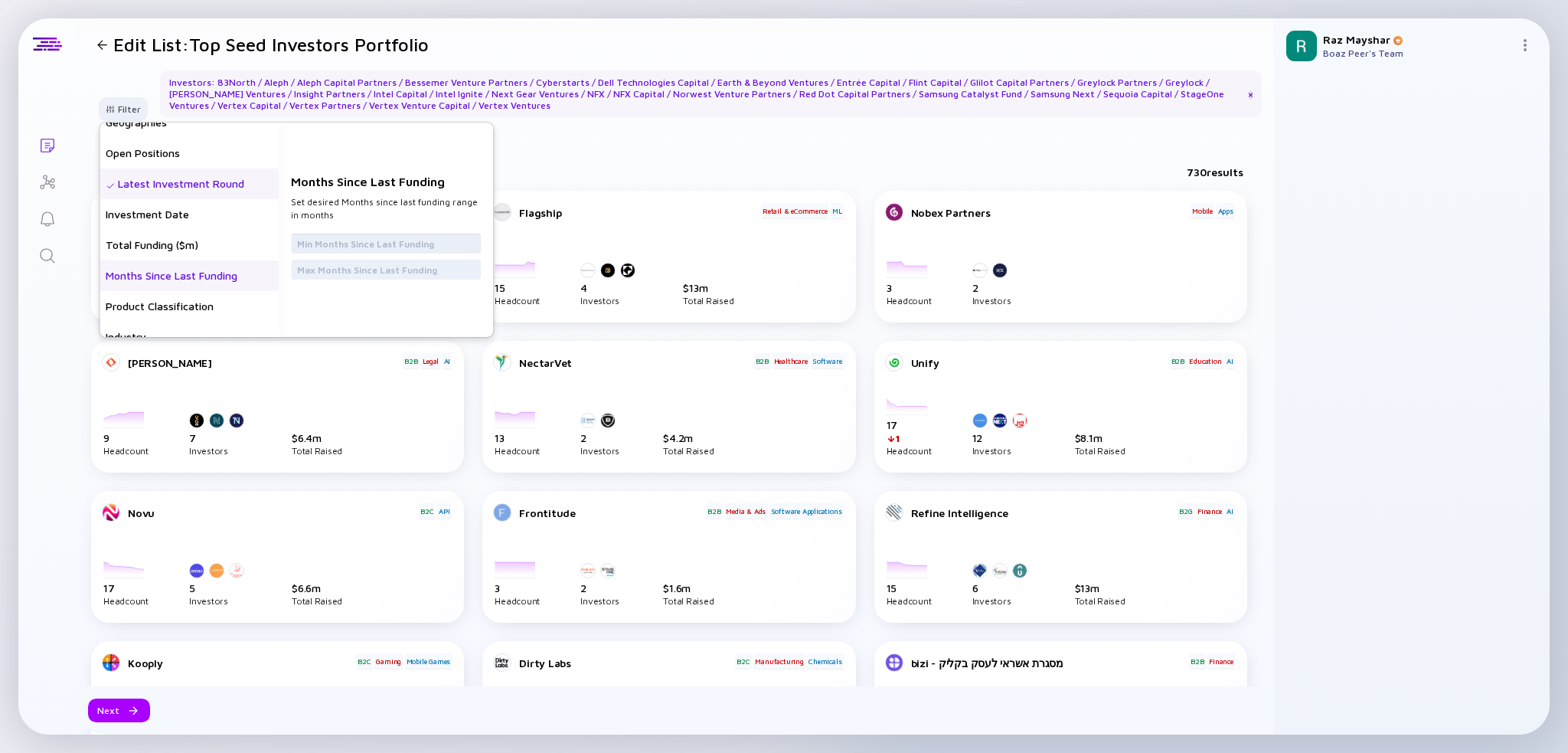
click at [361, 244] on input "text" at bounding box center [386, 243] width 178 height 16
type input "0"
click at [375, 267] on input "text" at bounding box center [386, 269] width 178 height 16
type input "24"
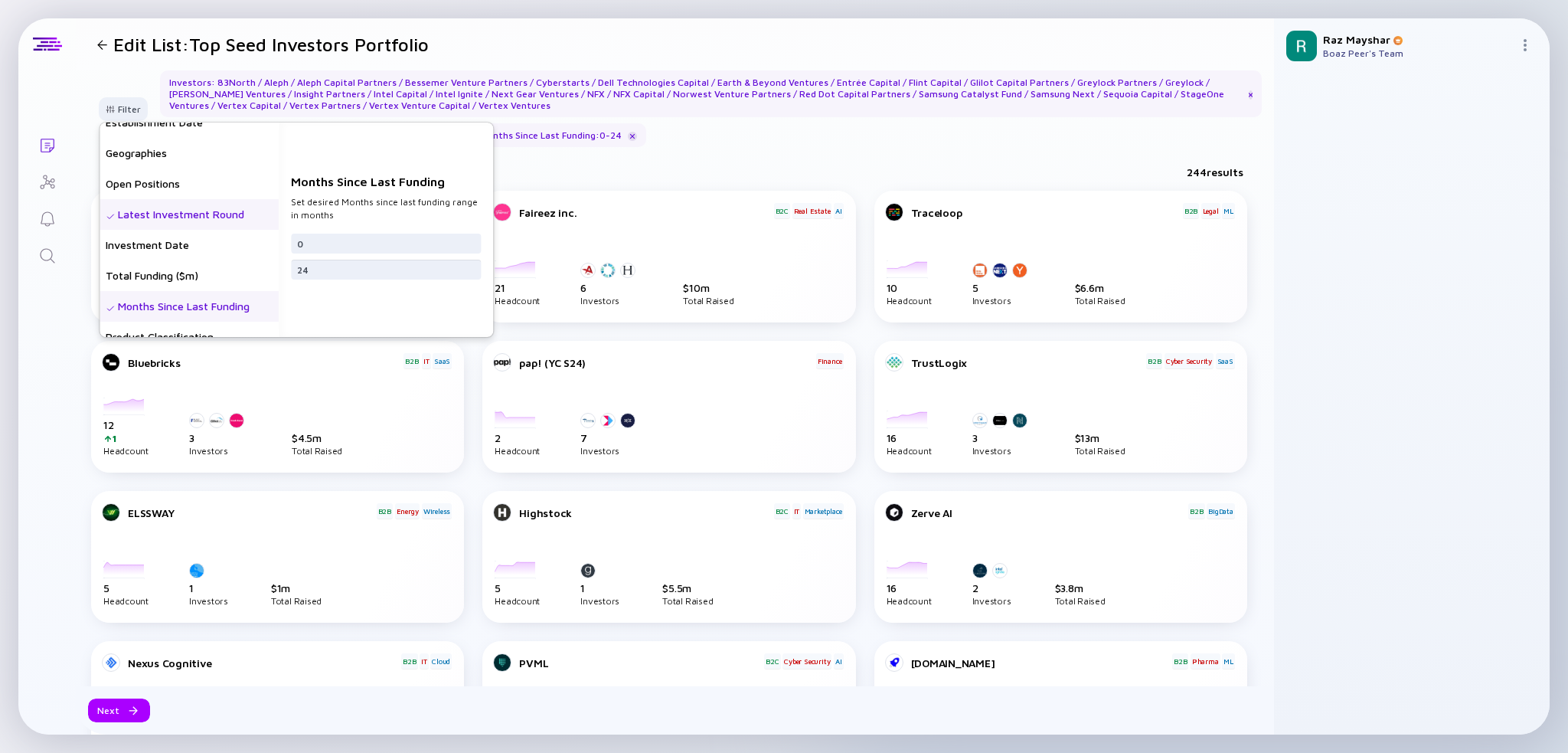
scroll to position [122, 0]
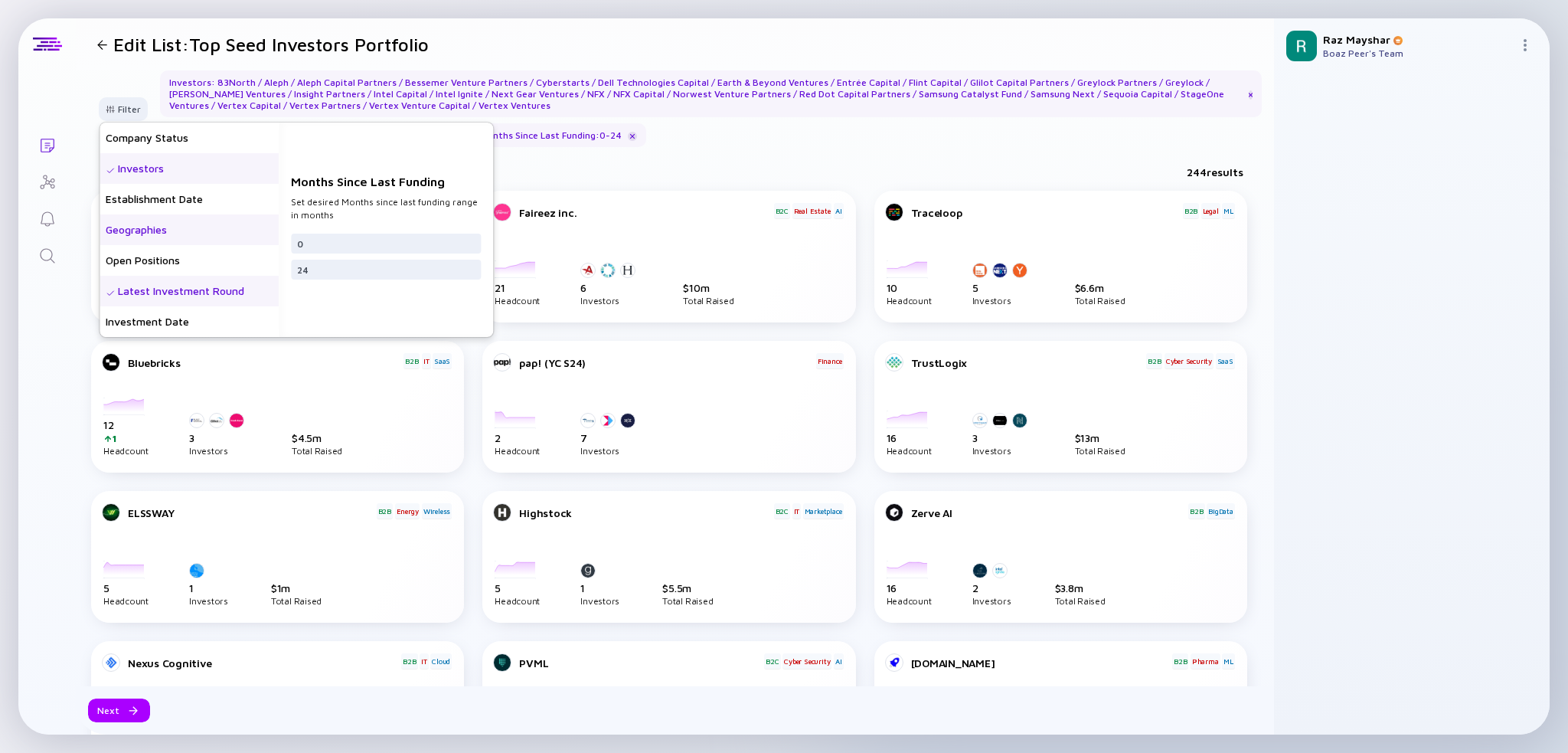
click at [178, 234] on div "Geographies" at bounding box center [188, 230] width 179 height 30
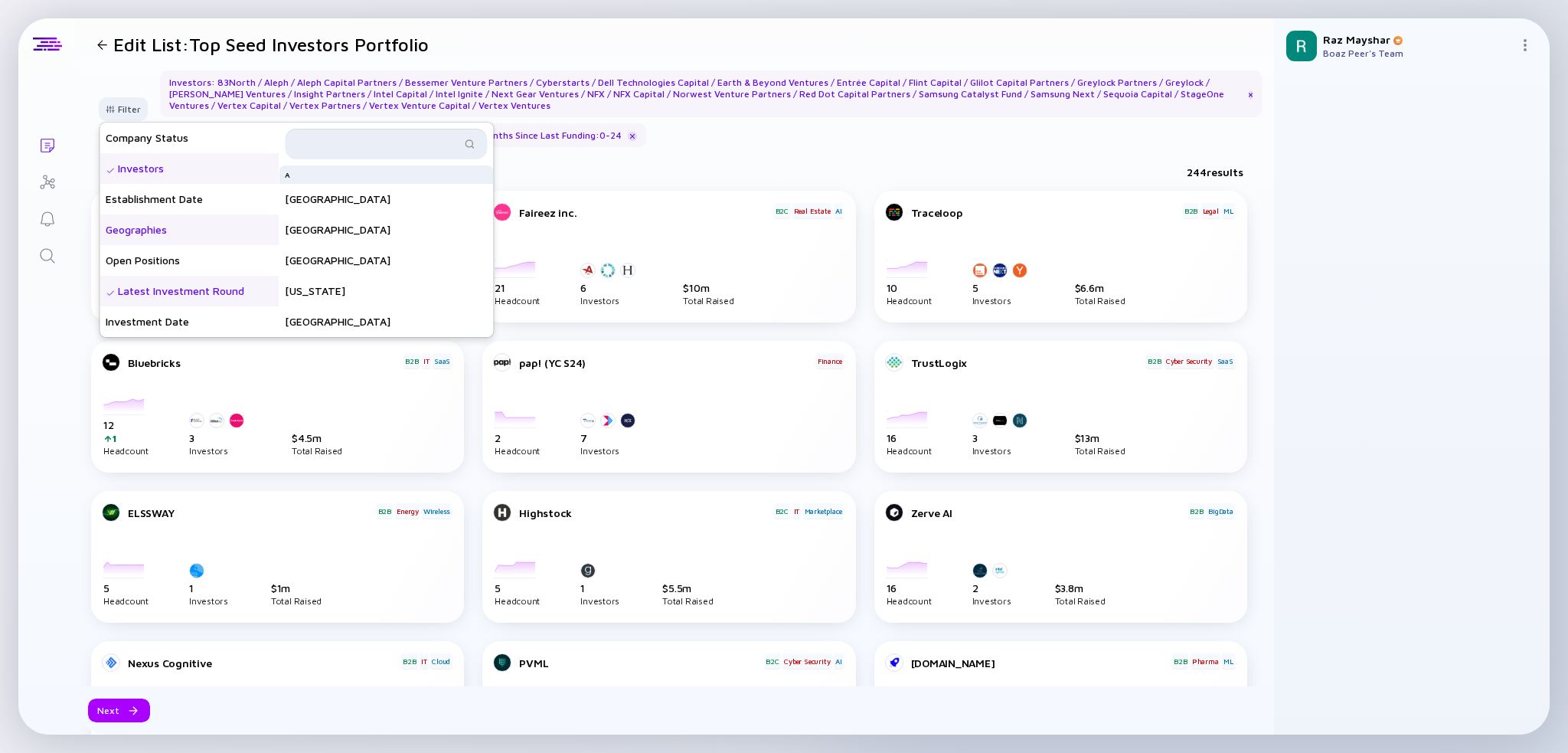
click at [396, 136] on input "text" at bounding box center [376, 143] width 166 height 16
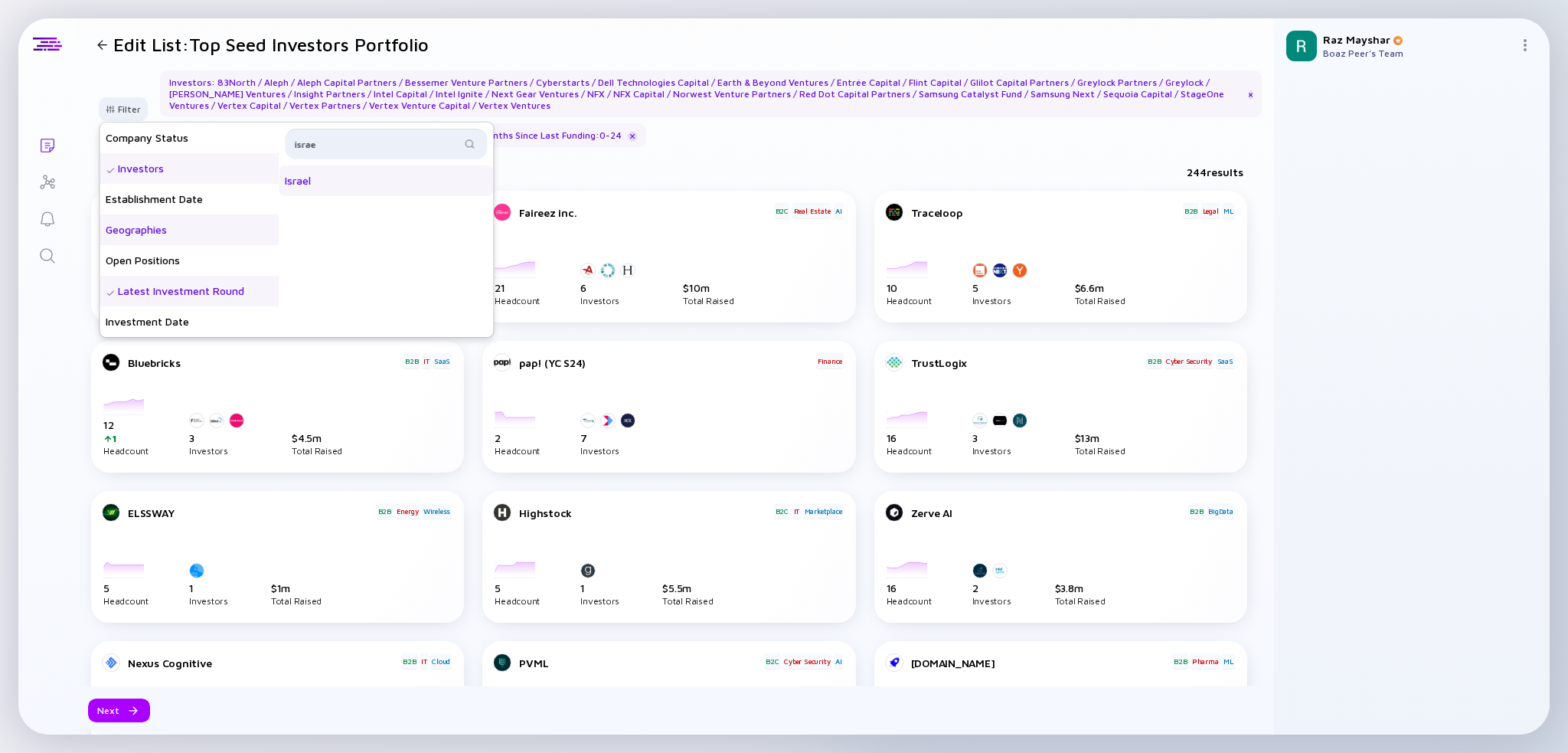
type input "israe"
click at [326, 183] on div "Israel" at bounding box center [386, 180] width 215 height 30
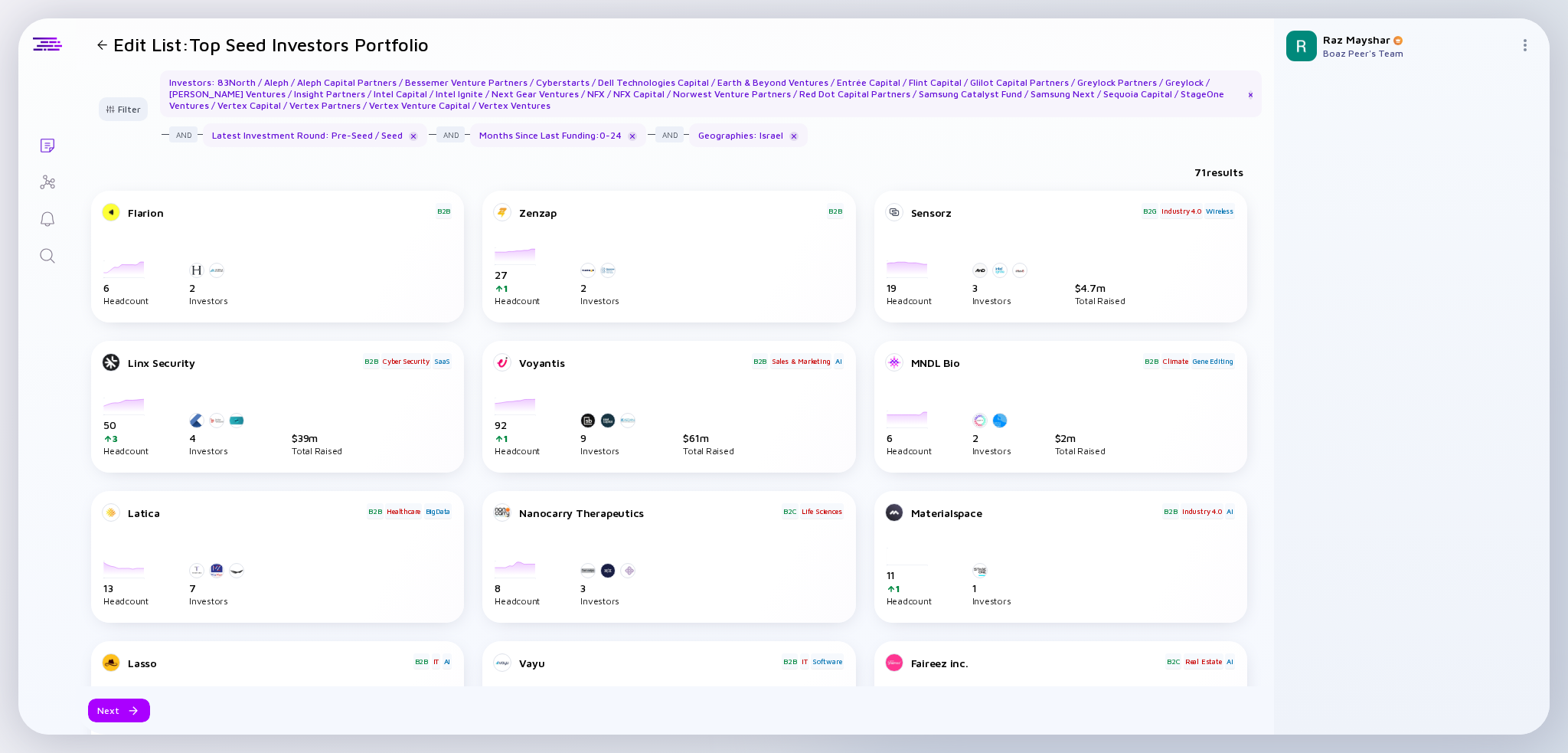
click at [543, 152] on div "Filter Headcount Headcount Growth - 3 mo. - % Headcount Growth - 6 mo. - % Head…" at bounding box center [675, 115] width 1198 height 89
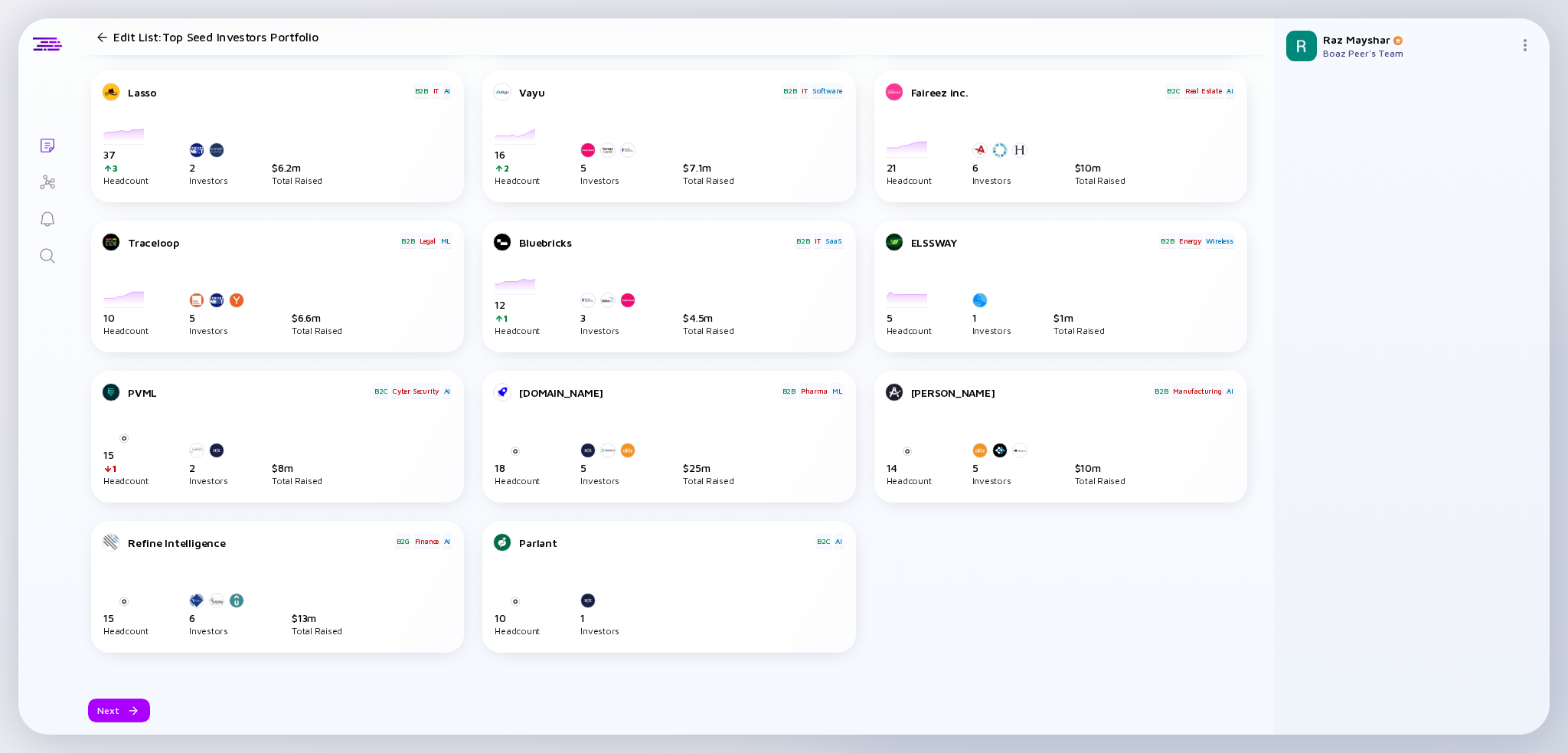
scroll to position [599, 0]
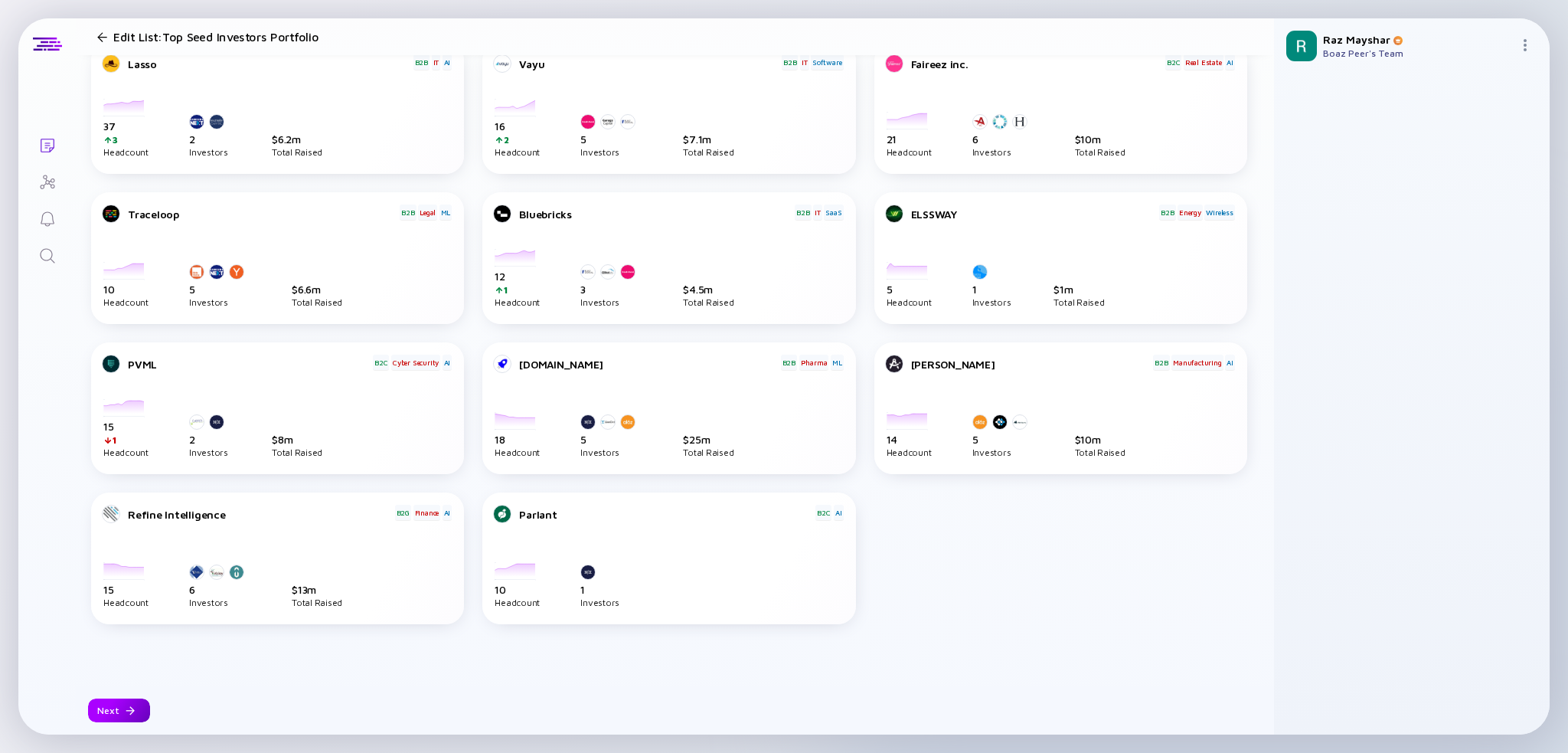
click at [122, 723] on div "Next" at bounding box center [675, 710] width 1198 height 49
click at [122, 718] on div "Next" at bounding box center [119, 711] width 62 height 24
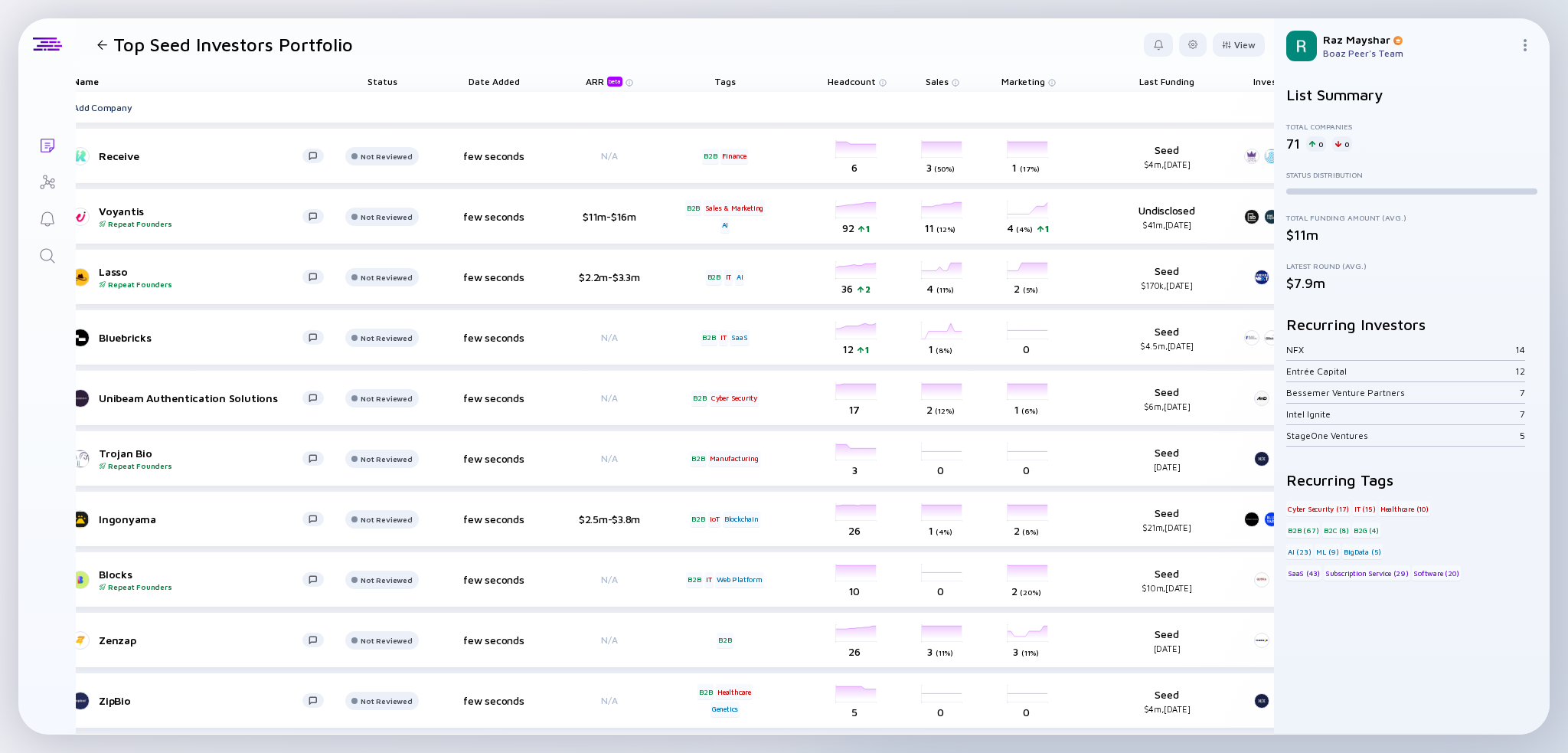
scroll to position [0, 169]
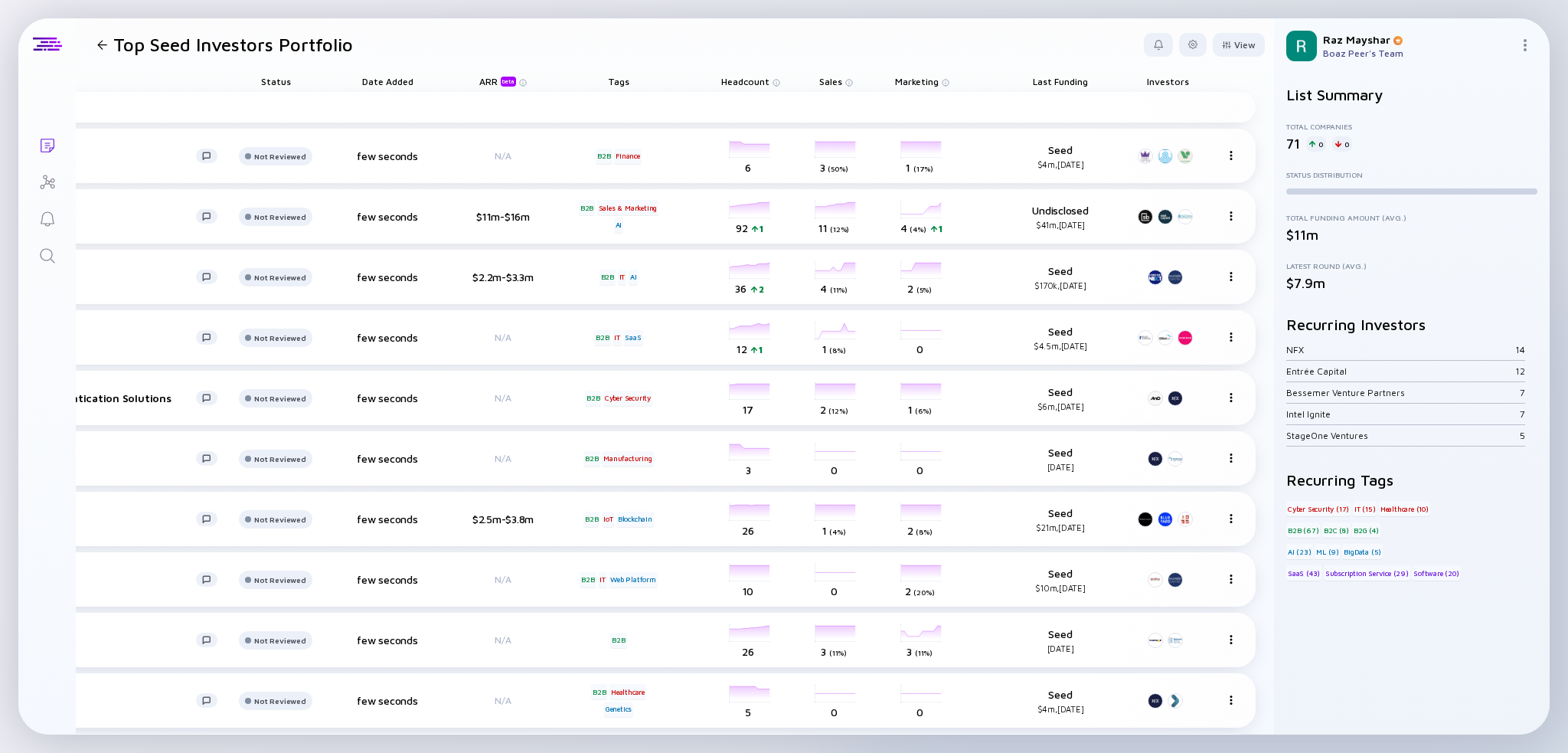
click at [1050, 81] on span "Last Funding" at bounding box center [1060, 82] width 55 height 12
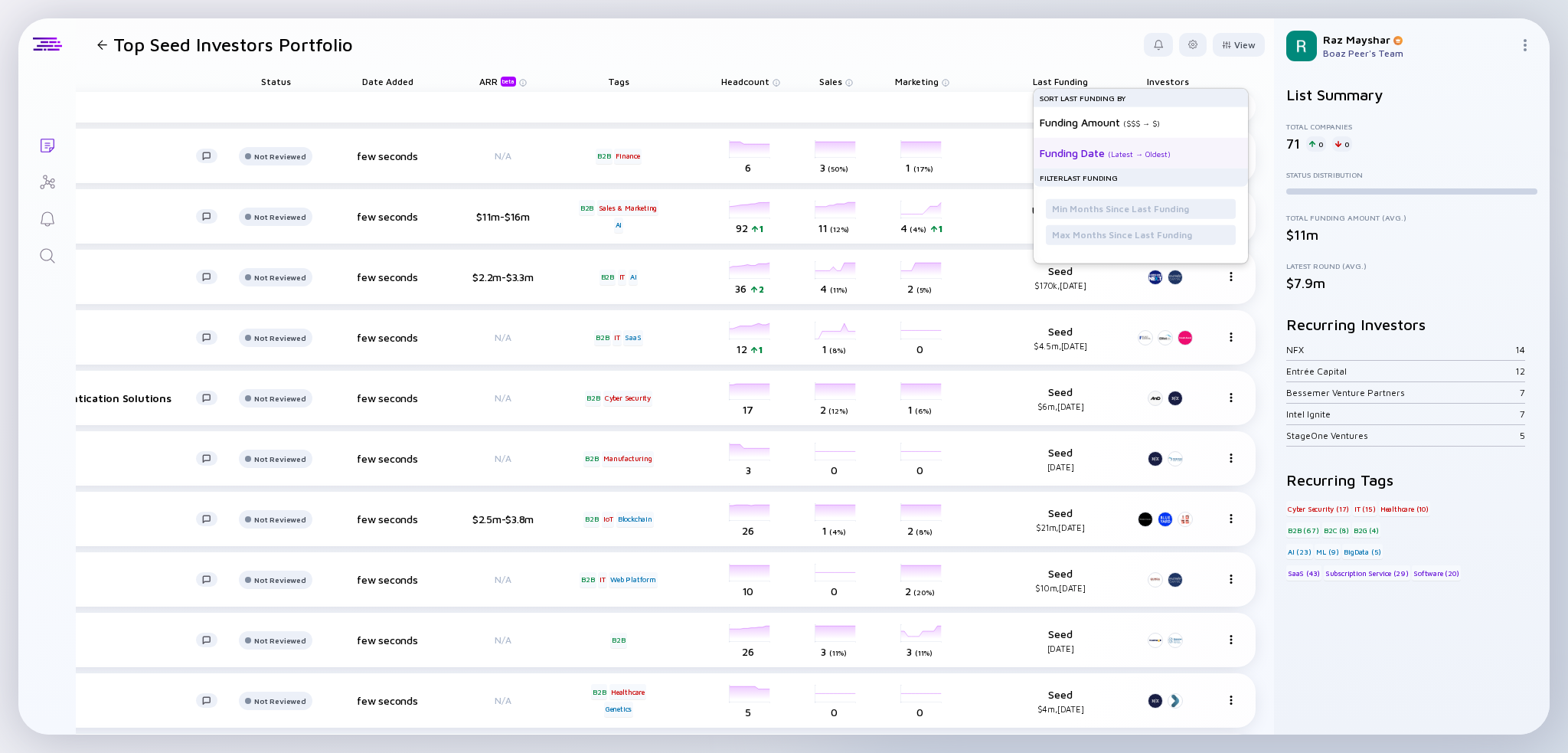
click at [1119, 155] on div "( Latest → Oldest )" at bounding box center [1139, 154] width 62 height 9
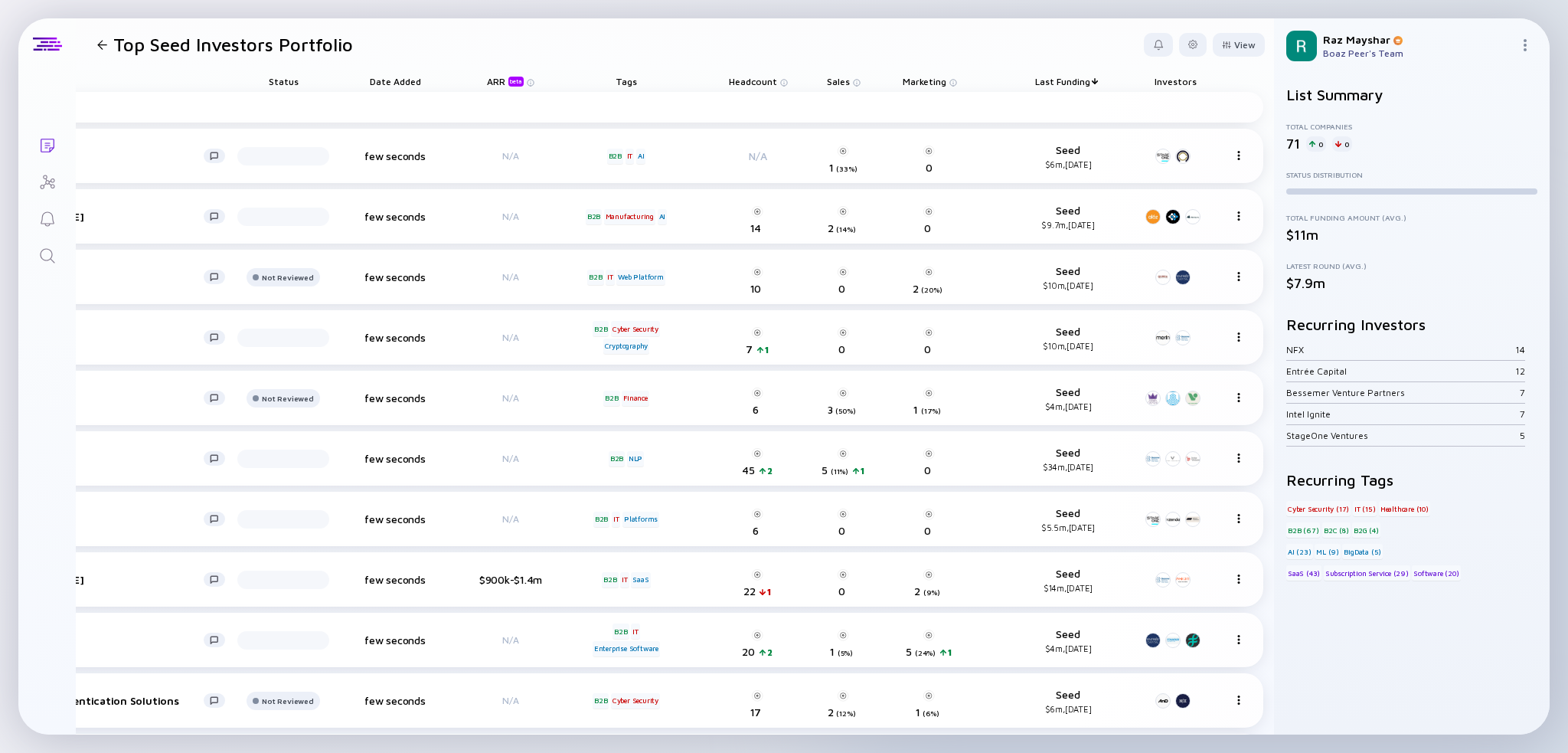
scroll to position [0, 138]
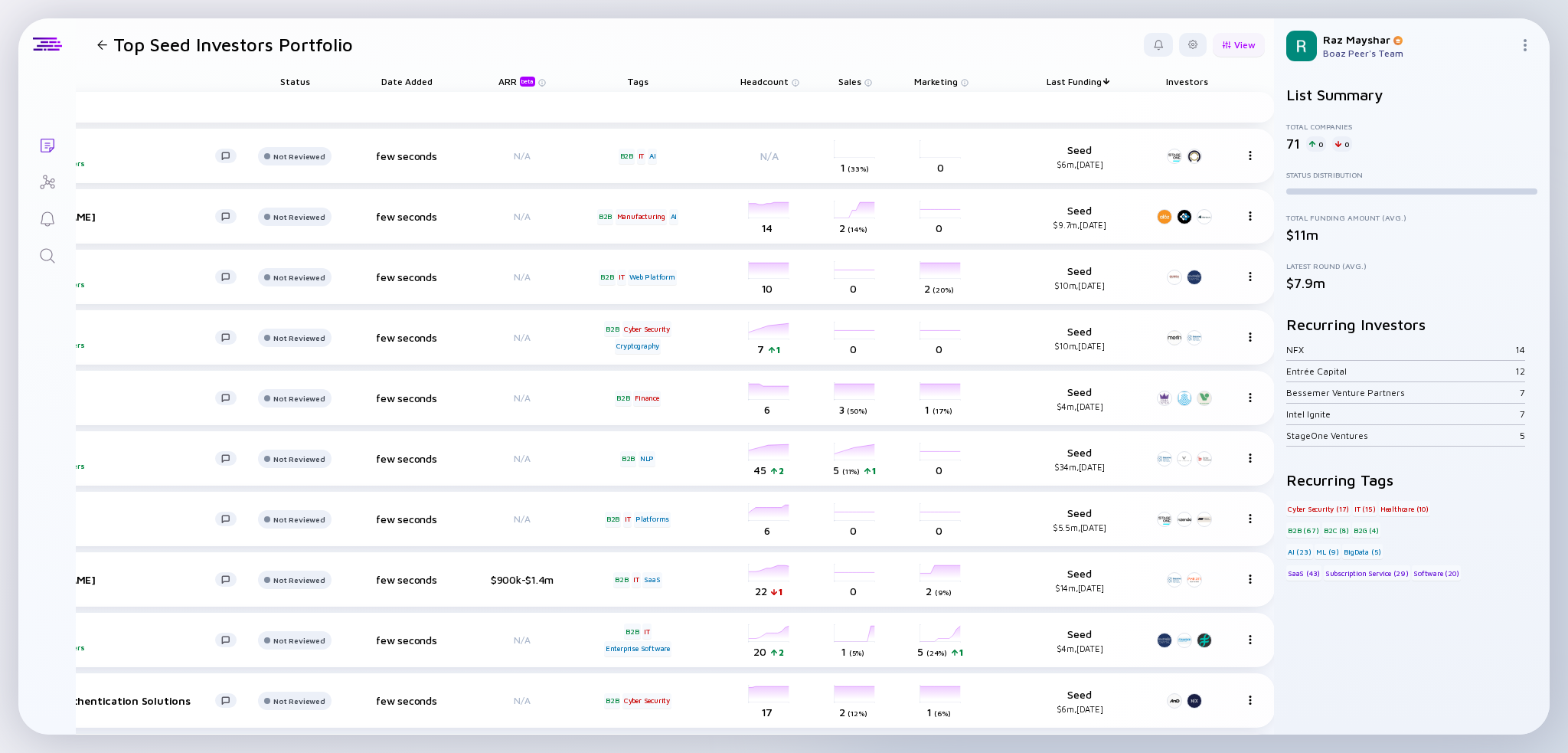
click at [1213, 49] on div "View" at bounding box center [1238, 45] width 52 height 24
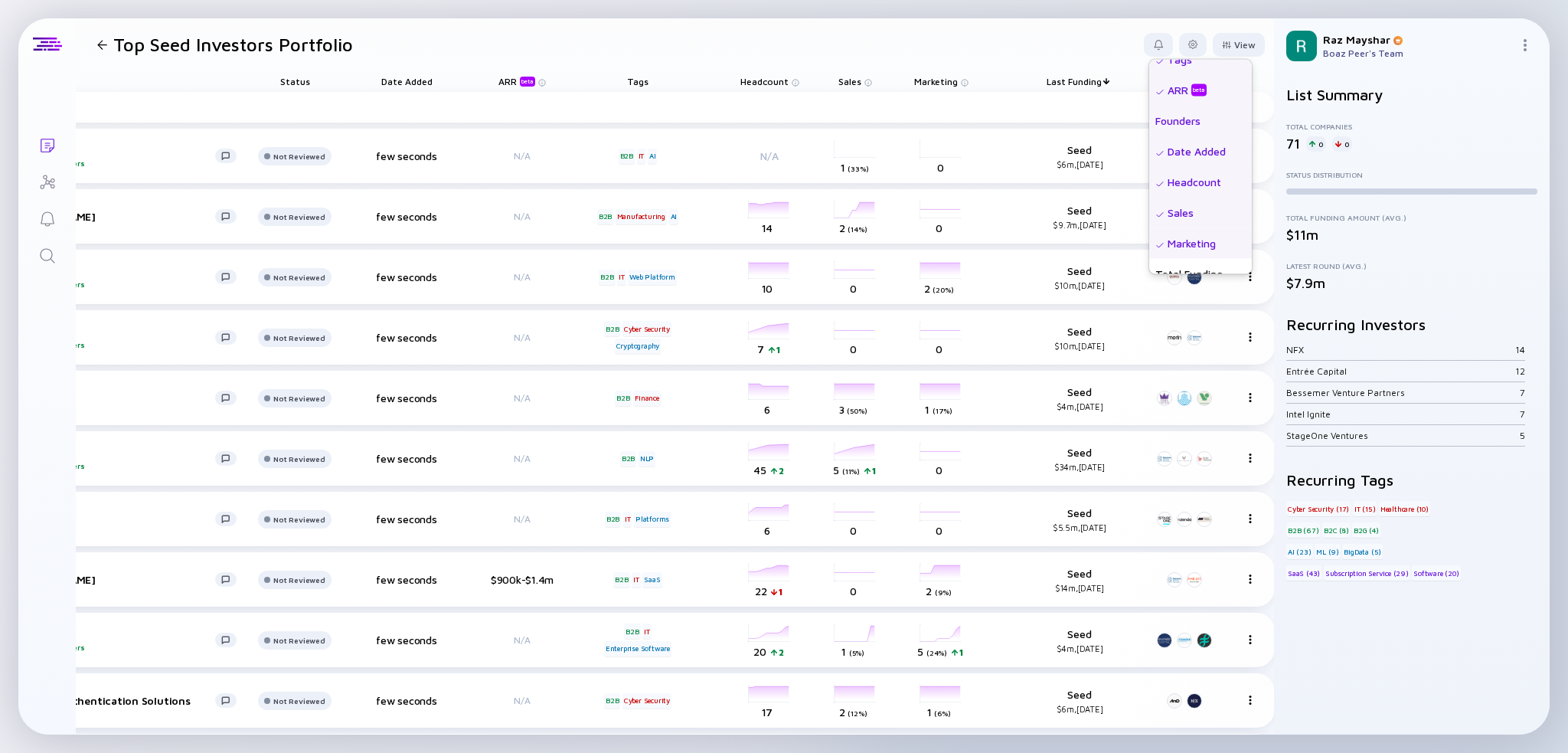
scroll to position [230, 0]
drag, startPoint x: 1168, startPoint y: 151, endPoint x: 1178, endPoint y: 122, distance: 30.7
click at [1178, 122] on div "Name Status Tags ARR beta Founders Date Added Headcount Sales Marketing Total F…" at bounding box center [1201, 120] width 103 height 582
drag, startPoint x: 1220, startPoint y: 152, endPoint x: 1212, endPoint y: 129, distance: 24.4
click at [1212, 129] on div "Name Status Tags ARR beta Founders Date Added Headcount Sales Marketing Total F…" at bounding box center [1201, 120] width 103 height 582
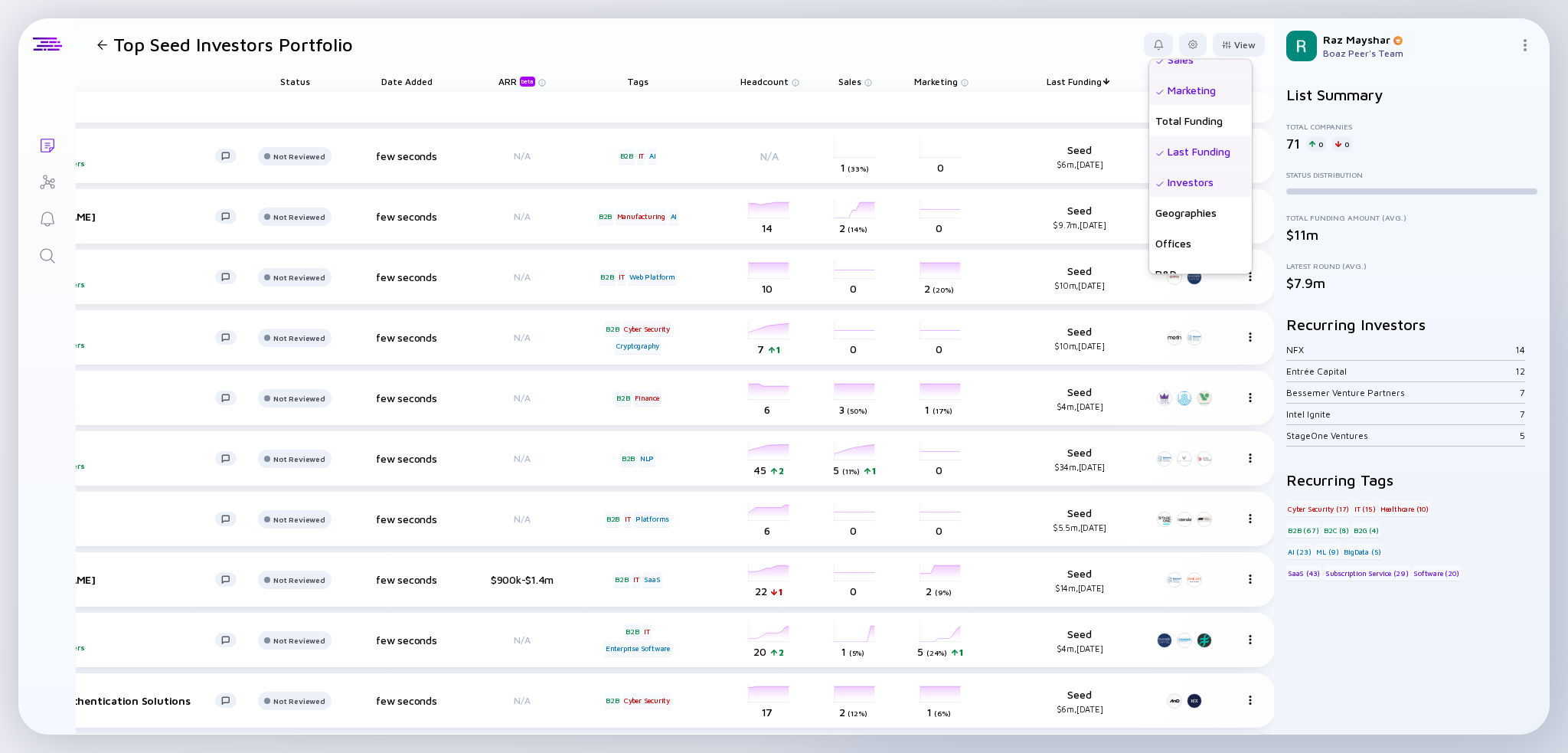
drag, startPoint x: 1199, startPoint y: 150, endPoint x: 1157, endPoint y: 90, distance: 73.2
click at [1207, 116] on div "Name Status Tags ARR beta Founders Date Added Headcount Sales Marketing Total F…" at bounding box center [1201, 120] width 103 height 582
click at [1081, 47] on header "Top Seed Investors Portfolio View Name Status Tags ARR beta Founders Date Added…" at bounding box center [675, 44] width 1198 height 52
click at [1189, 44] on div at bounding box center [1193, 44] width 9 height 9
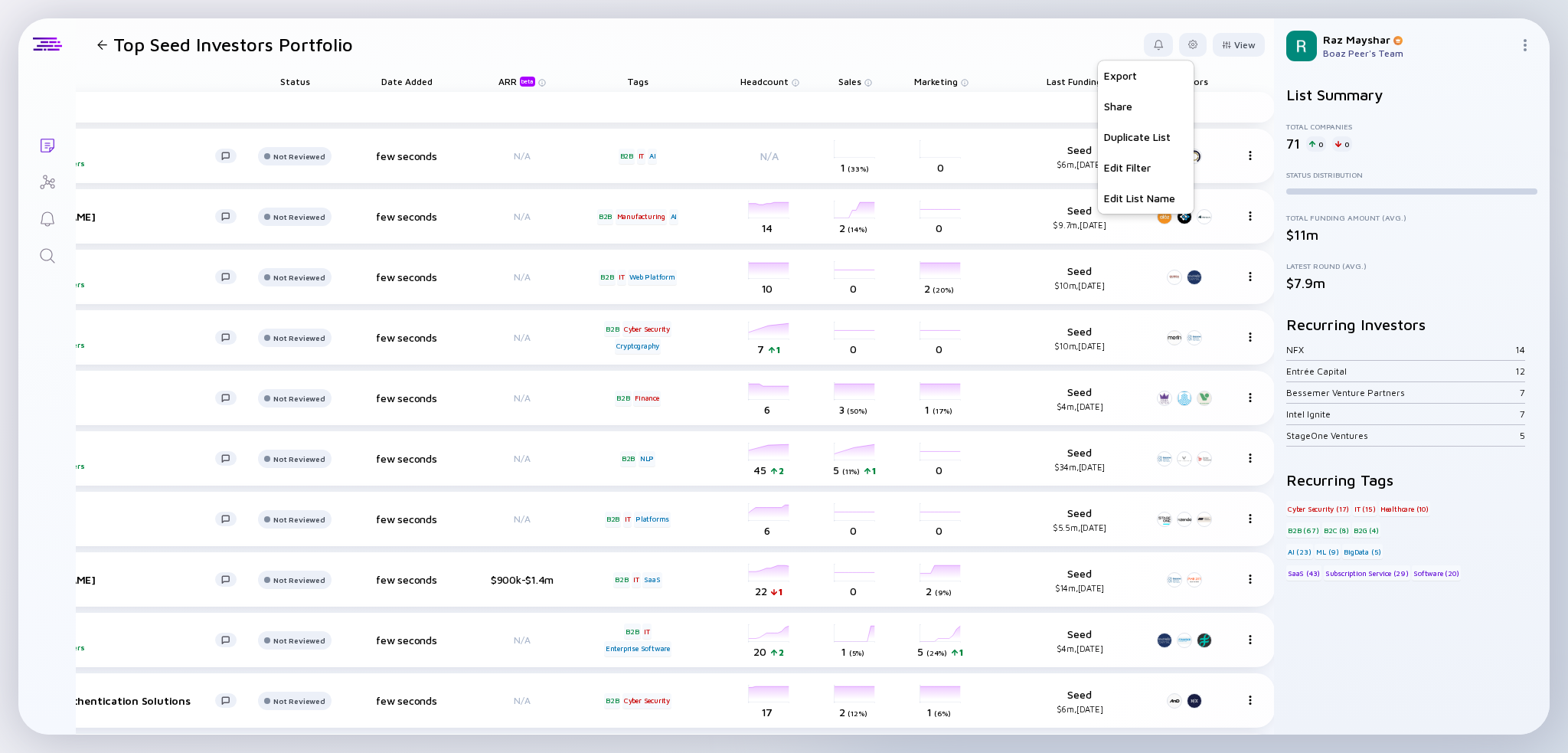
click at [1070, 37] on header "Top Seed Investors Portfolio Export Share Duplicate List Edit Filter Edit List …" at bounding box center [675, 44] width 1198 height 52
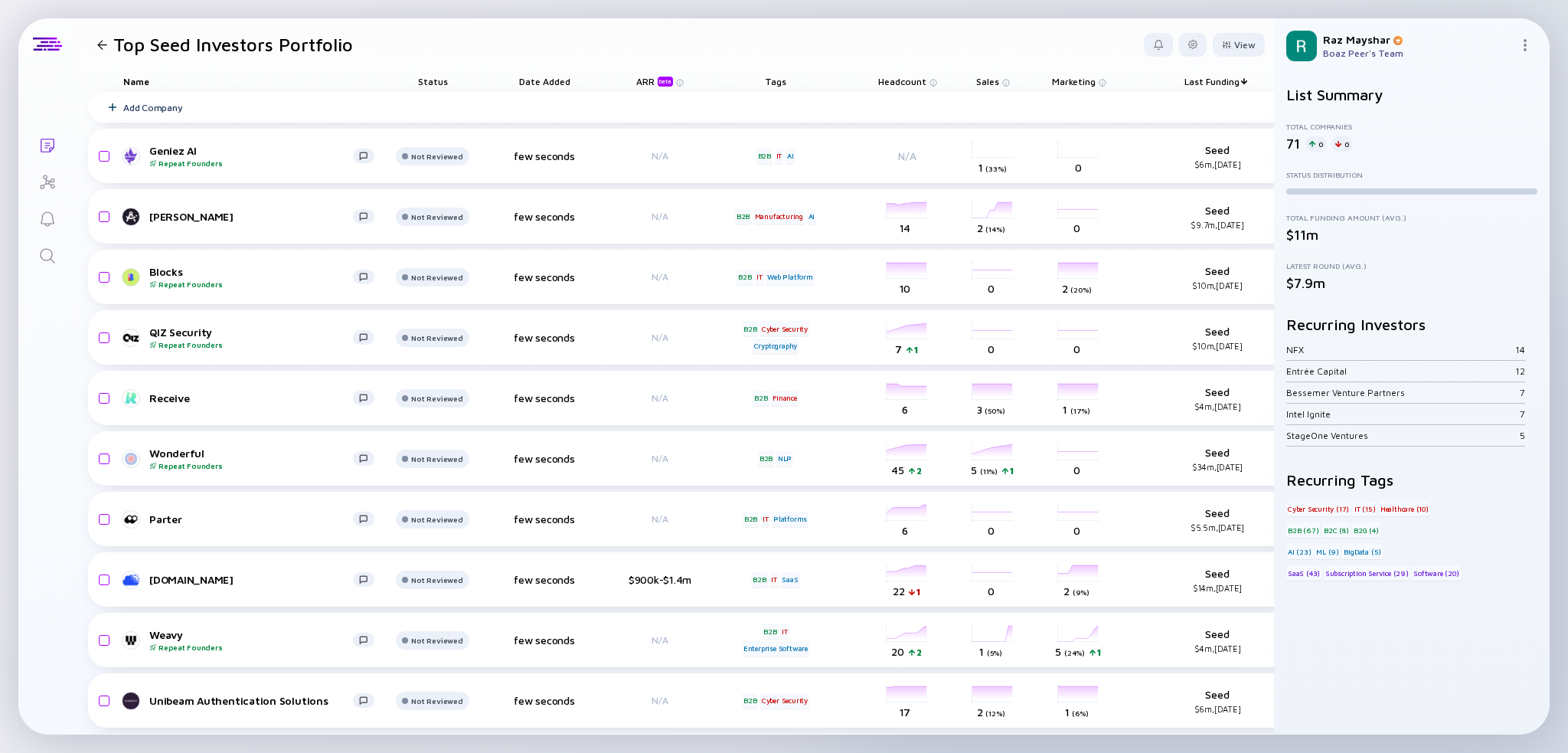
scroll to position [0, 169]
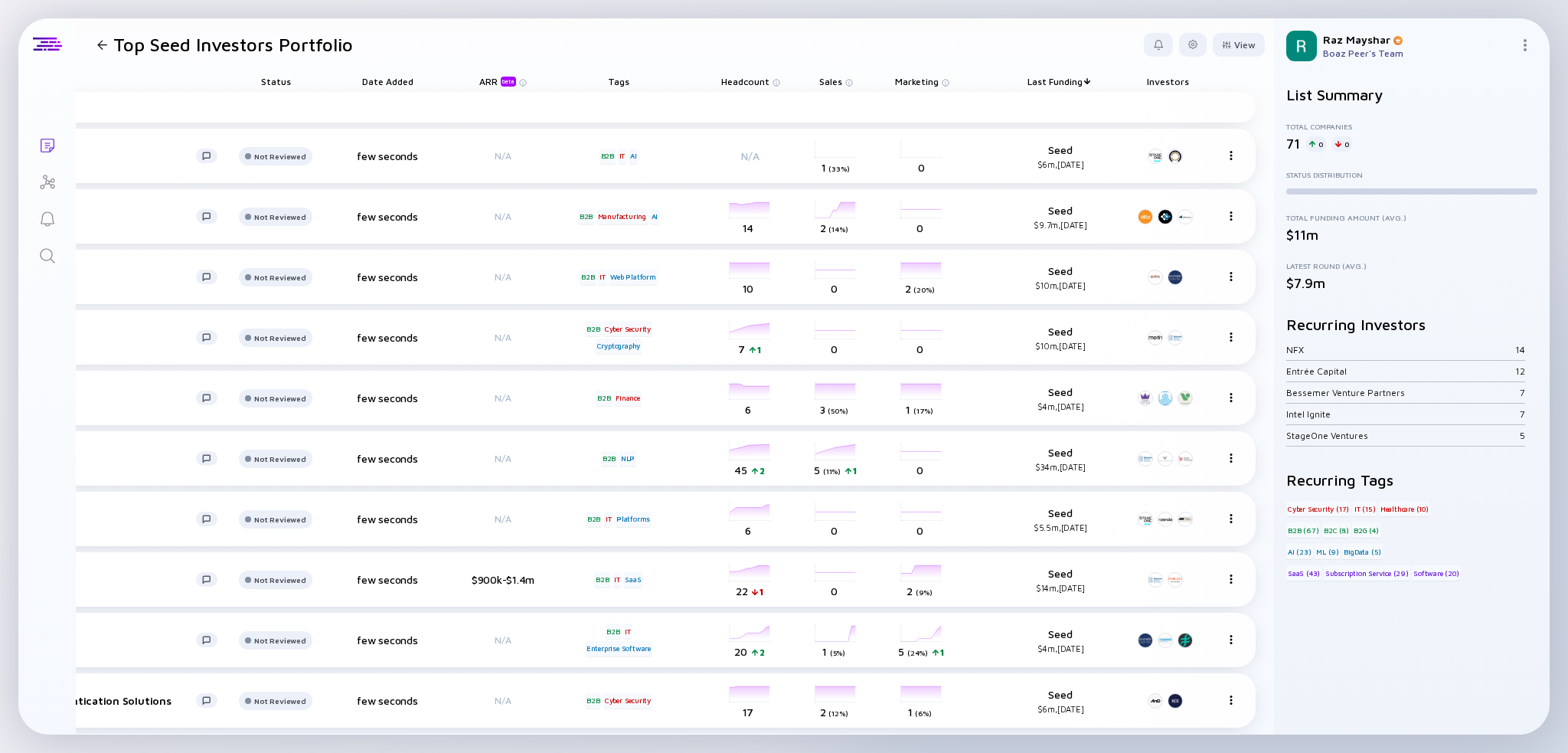
click at [1155, 77] on div "Investors" at bounding box center [1168, 81] width 69 height 21
drag, startPoint x: 1149, startPoint y: 82, endPoint x: 1138, endPoint y: 82, distance: 11.0
click at [1138, 82] on div "Investors" at bounding box center [1168, 81] width 69 height 21
click at [1222, 47] on div at bounding box center [1226, 44] width 9 height 8
drag, startPoint x: 1163, startPoint y: 108, endPoint x: 1203, endPoint y: 95, distance: 42.1
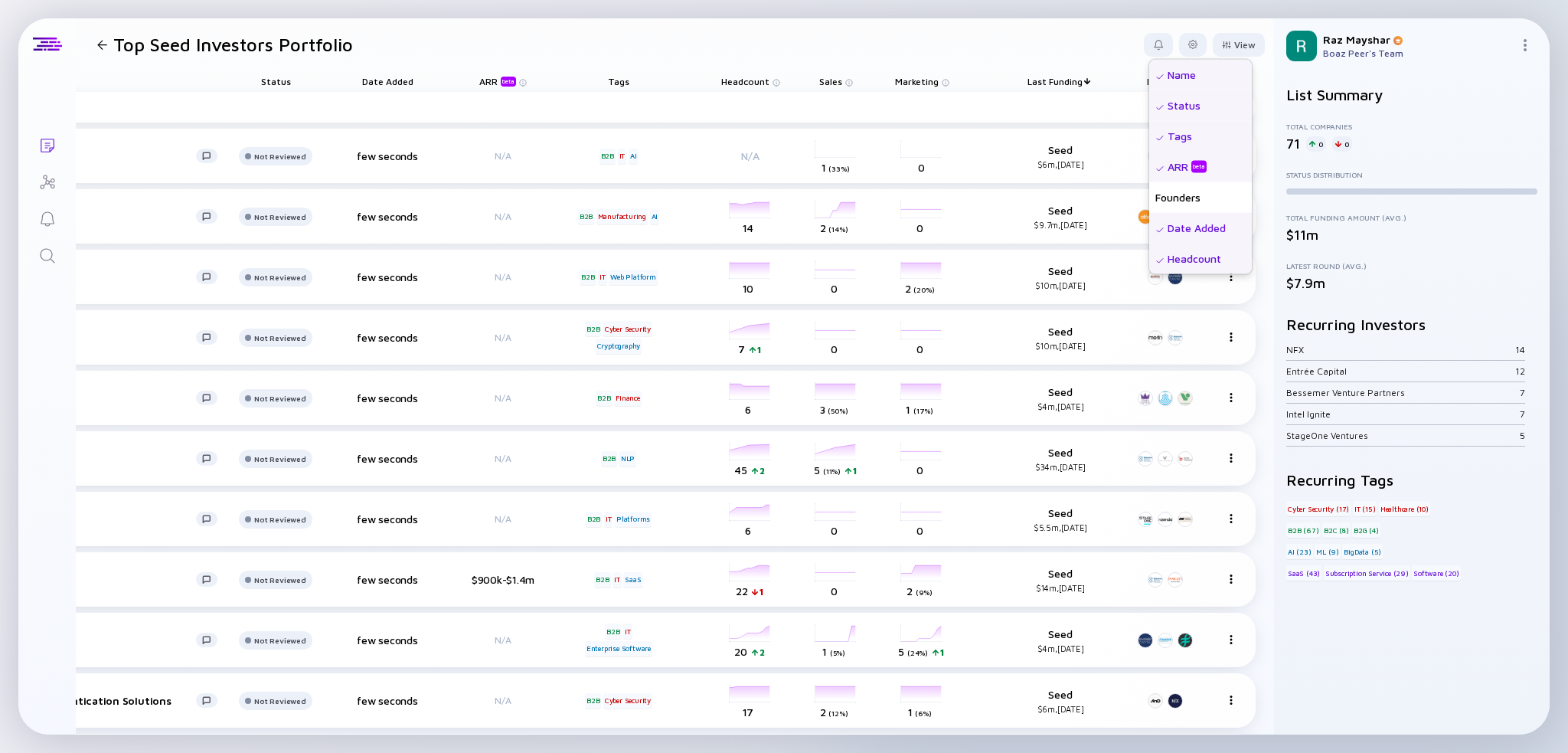
click at [1182, 79] on div "Name Status Tags ARR beta Founders Date Added Headcount Sales Marketing Total F…" at bounding box center [1201, 350] width 103 height 582
drag, startPoint x: 1175, startPoint y: 102, endPoint x: 1215, endPoint y: 104, distance: 40.0
click at [1212, 107] on div "Status" at bounding box center [1201, 105] width 103 height 30
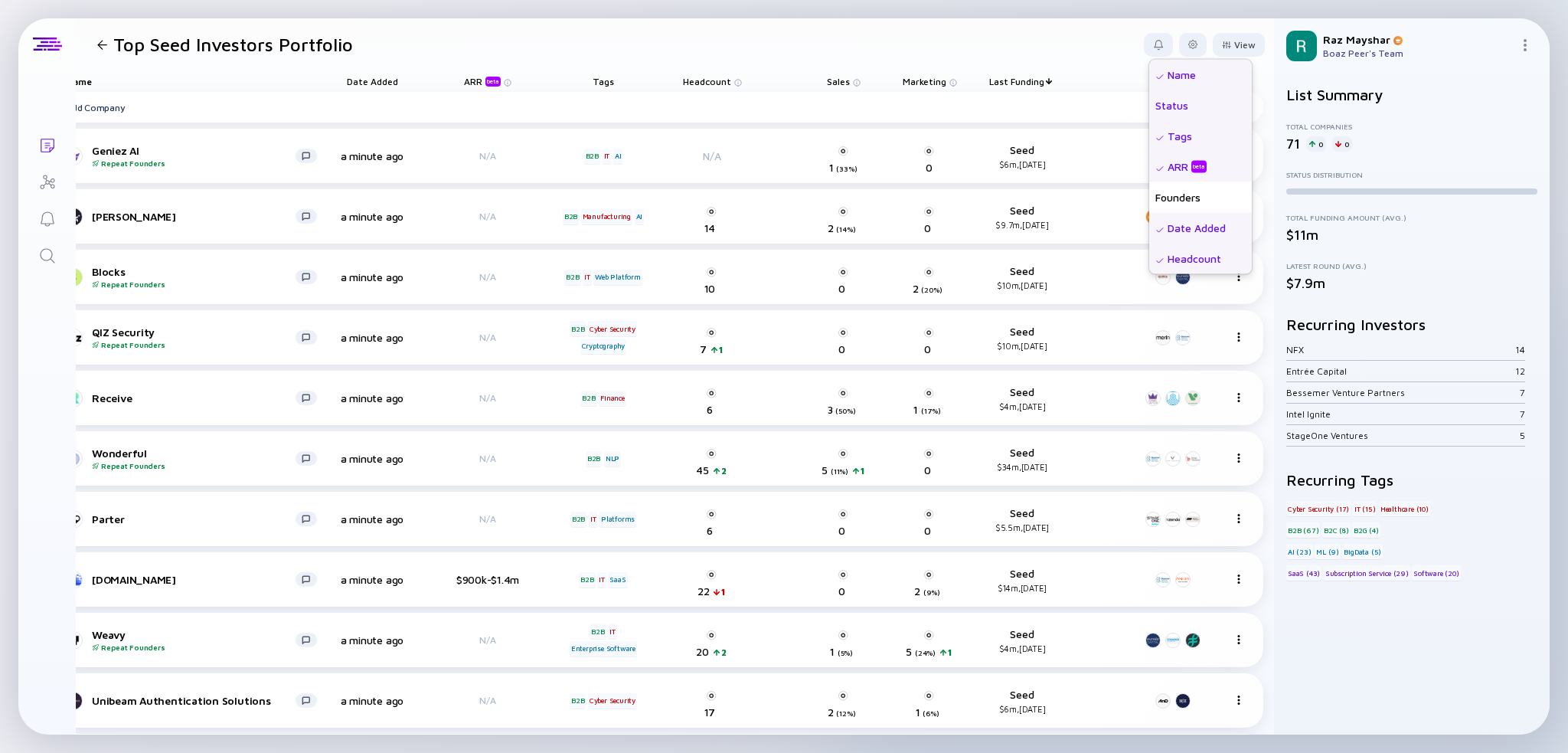
scroll to position [0, 46]
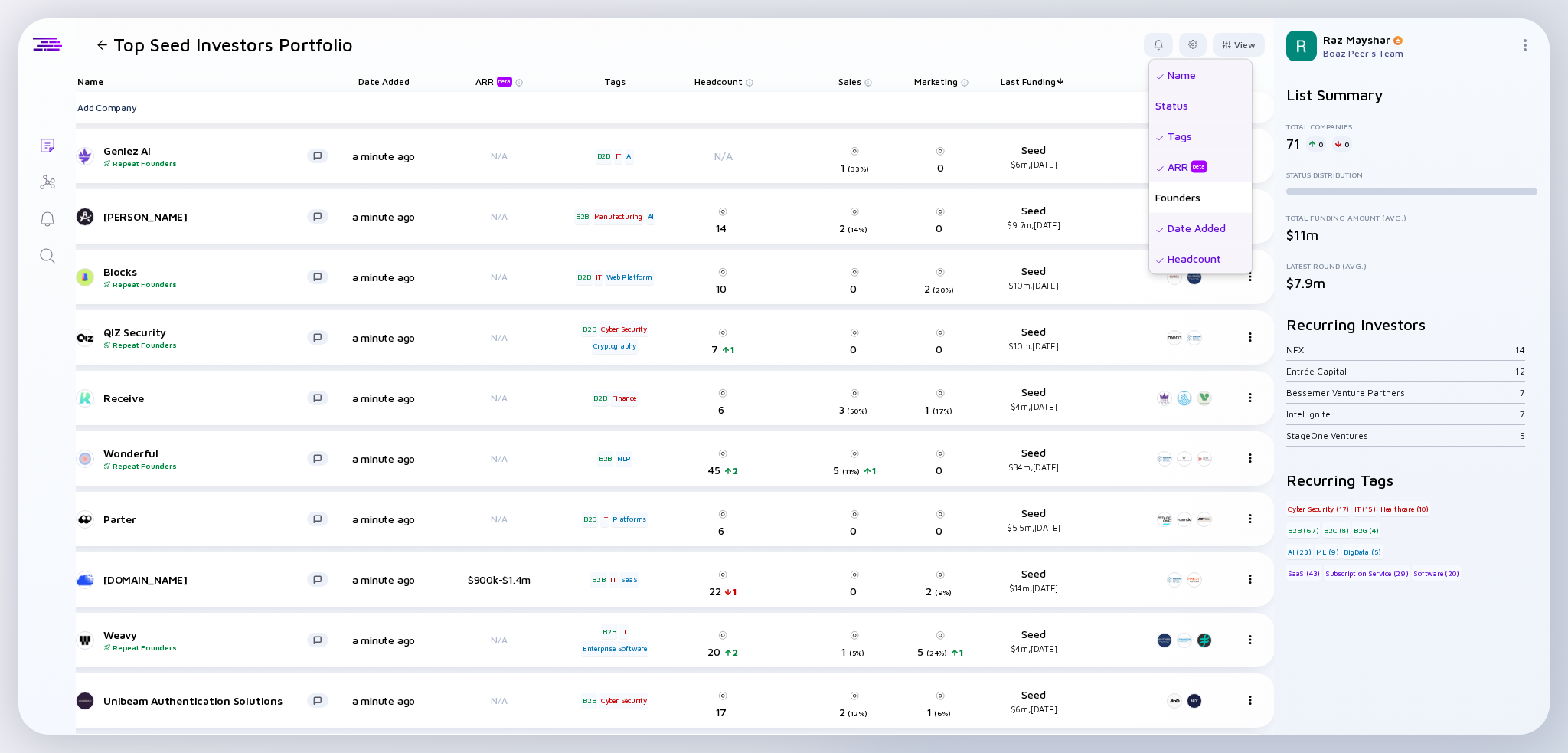
click at [1191, 105] on div "Status" at bounding box center [1201, 105] width 103 height 30
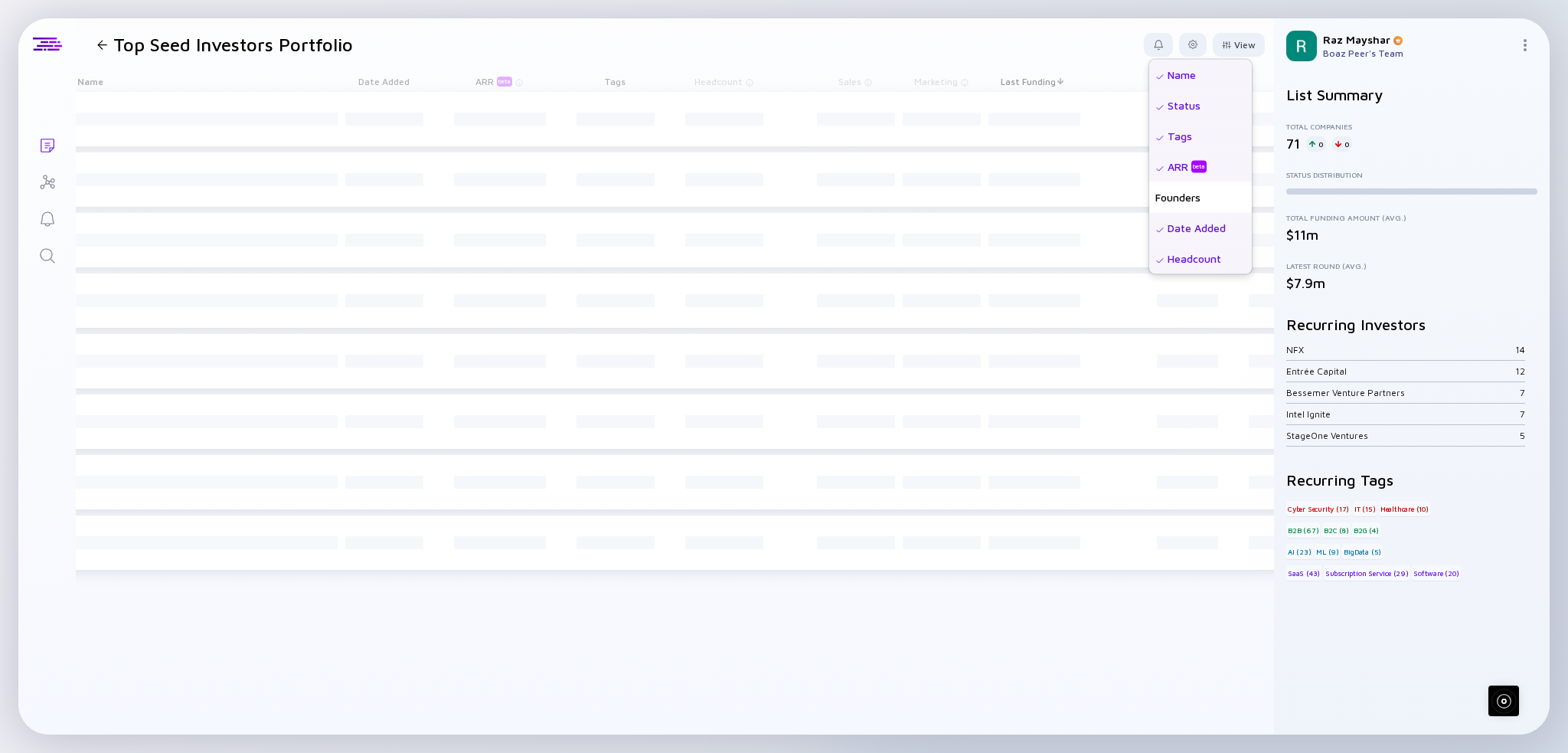
click at [1203, 106] on div "Status" at bounding box center [1201, 105] width 103 height 30
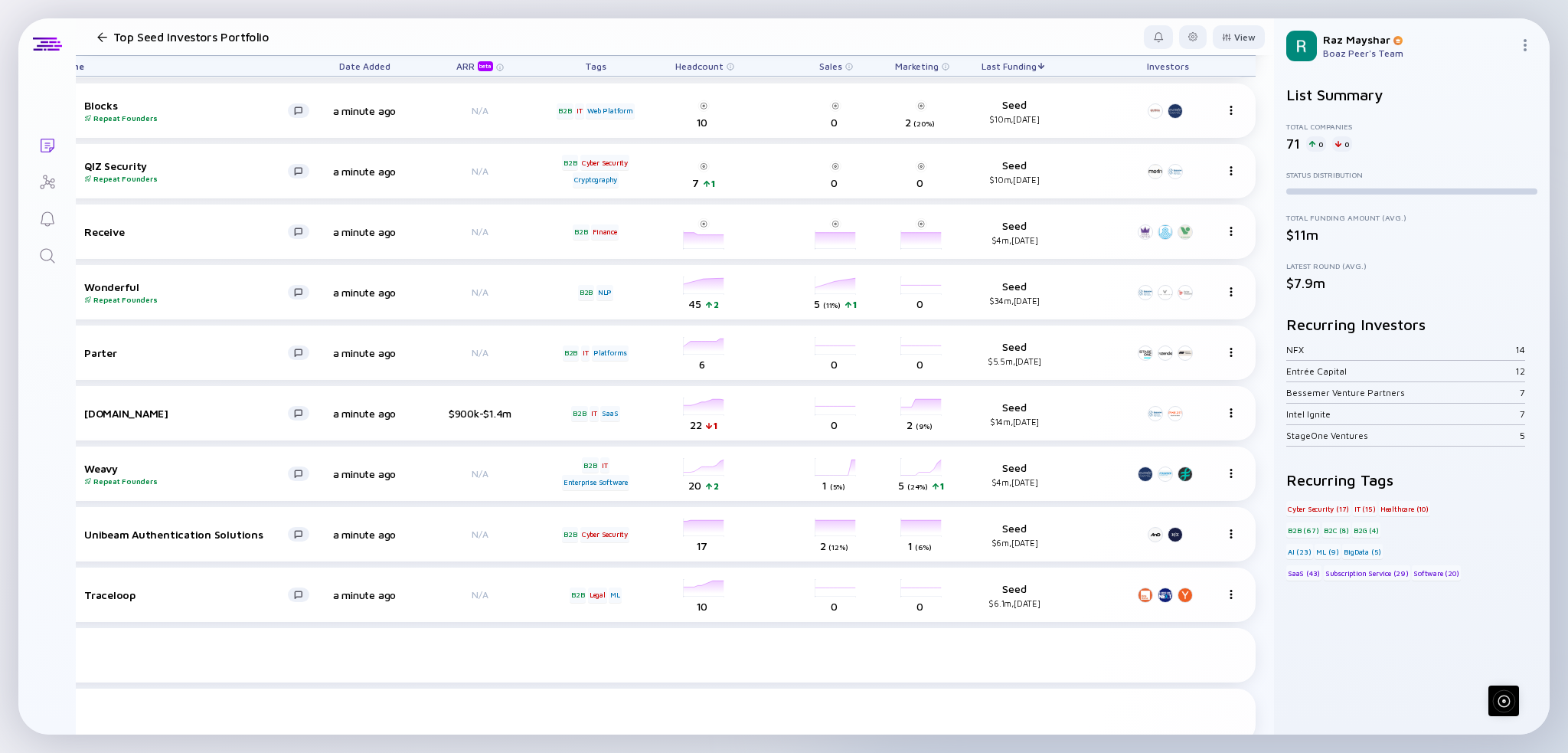
scroll to position [0, 76]
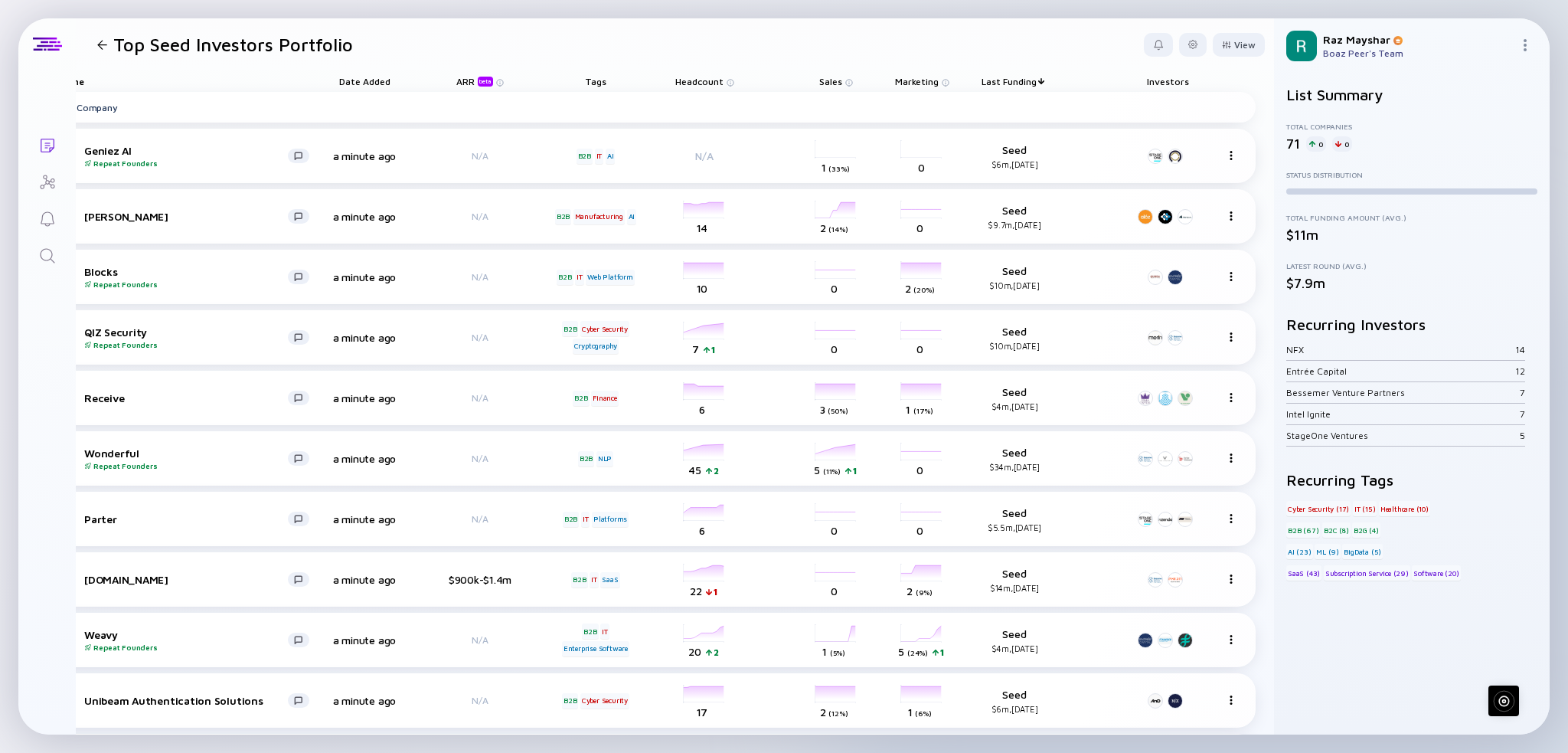
click at [1046, 81] on div at bounding box center [1047, 81] width 2 height 0
click at [1032, 79] on div "Last Funding" at bounding box center [1014, 81] width 99 height 21
click at [1023, 78] on span "Last Funding" at bounding box center [1009, 82] width 55 height 12
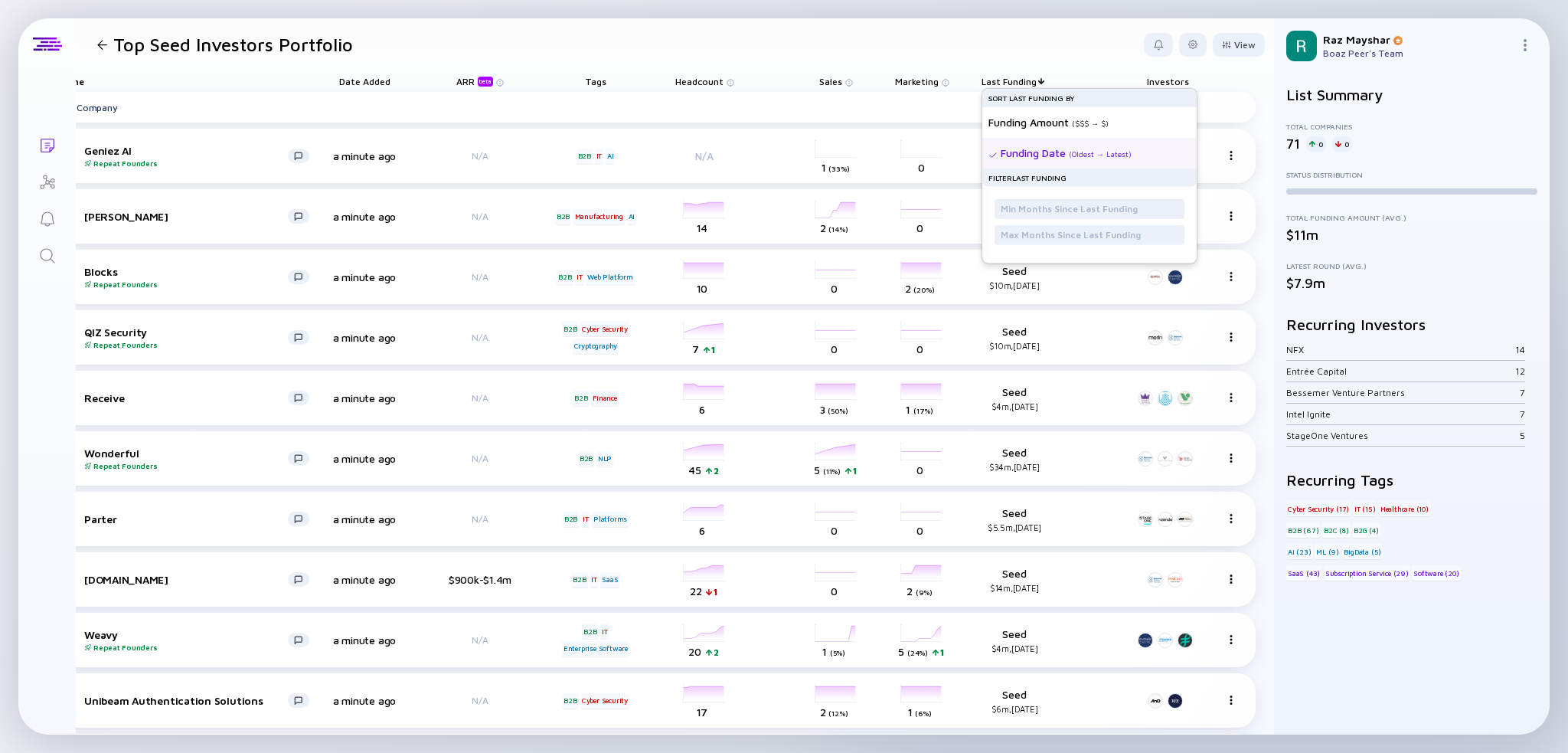
click at [1091, 153] on div "( Oldest → Latest )" at bounding box center [1101, 154] width 62 height 9
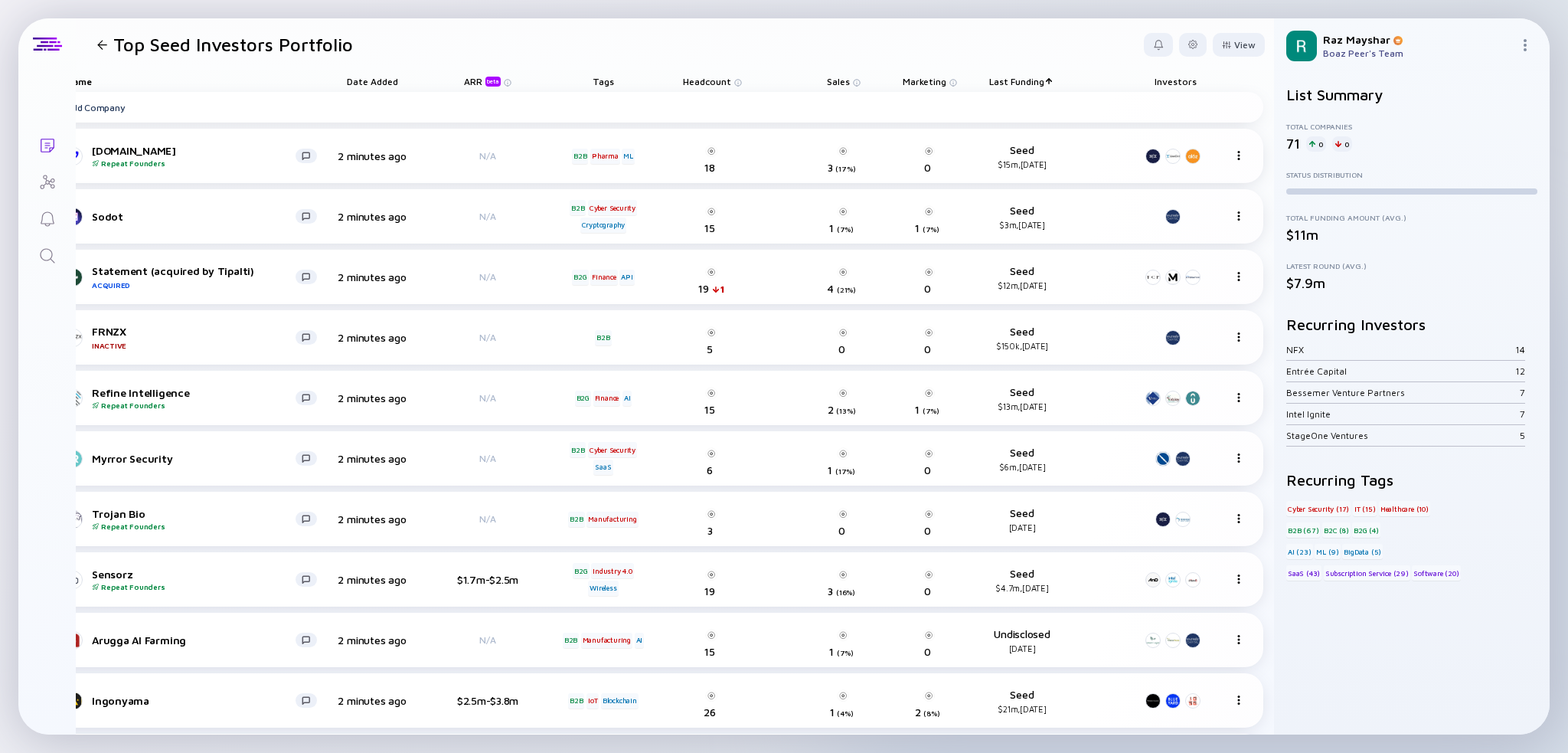
scroll to position [0, 46]
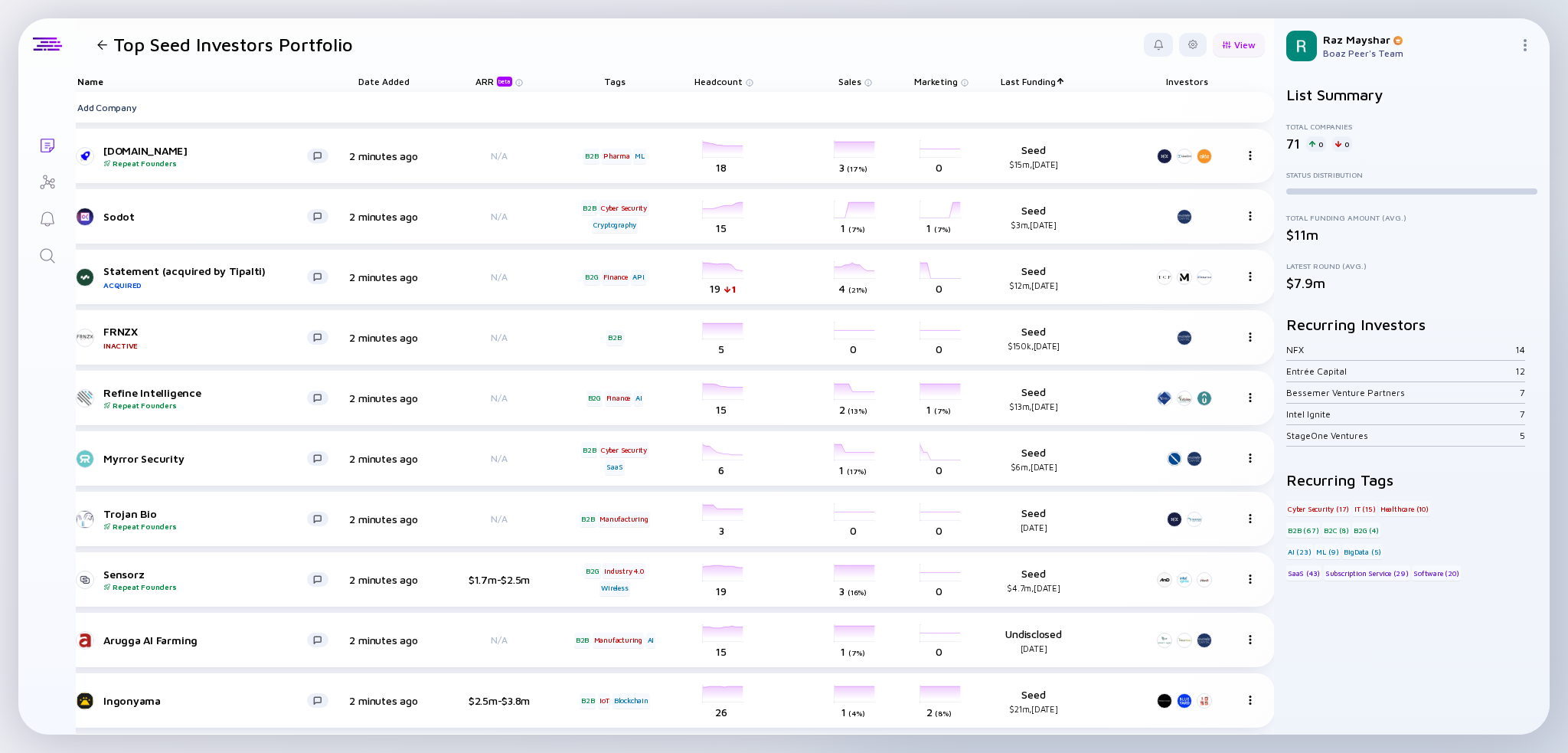
click at [1223, 49] on div "View" at bounding box center [1238, 45] width 52 height 24
click at [1187, 45] on div at bounding box center [1193, 45] width 28 height 24
click at [1131, 172] on div "Edit Filter" at bounding box center [1146, 167] width 95 height 30
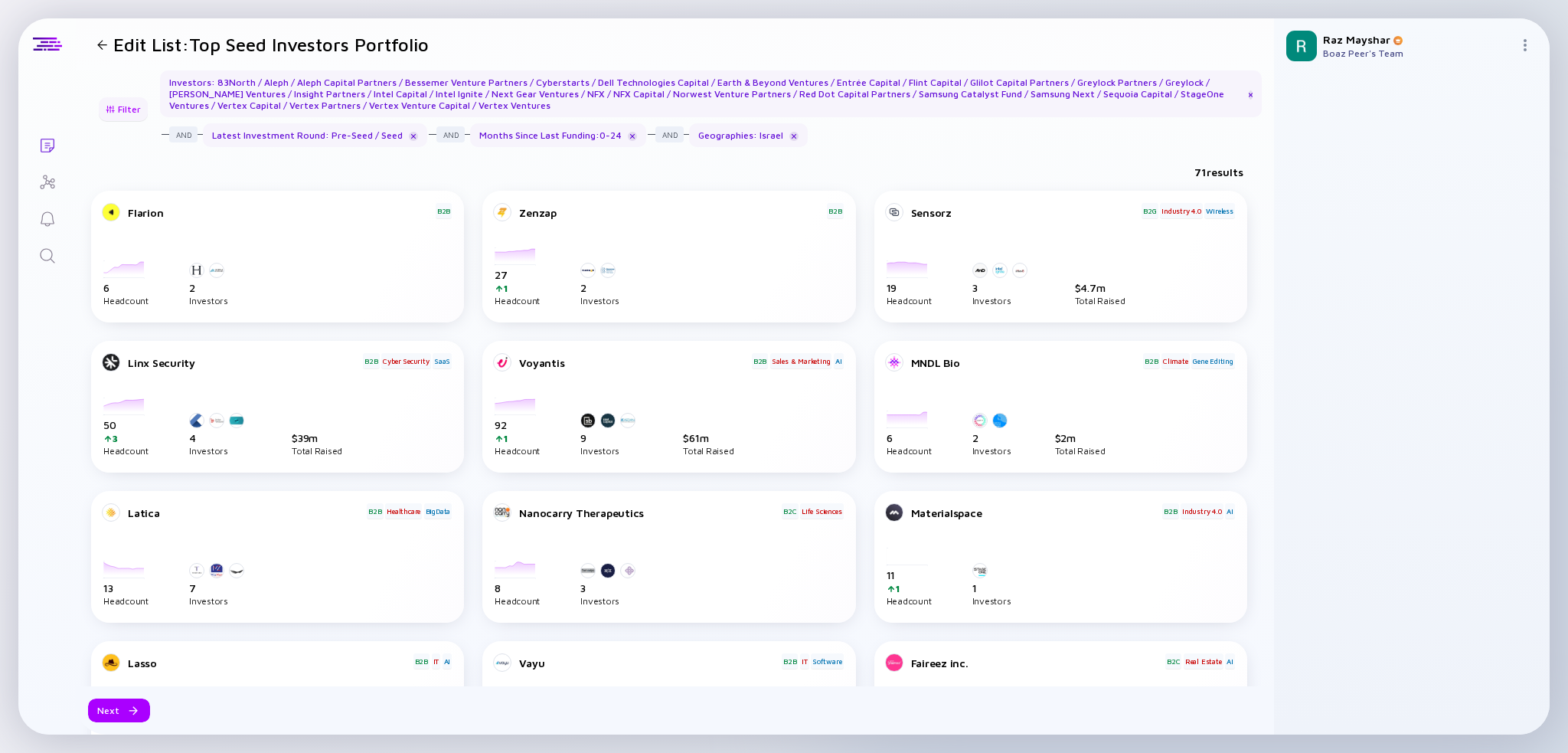
click at [129, 108] on div "Filter" at bounding box center [123, 109] width 53 height 24
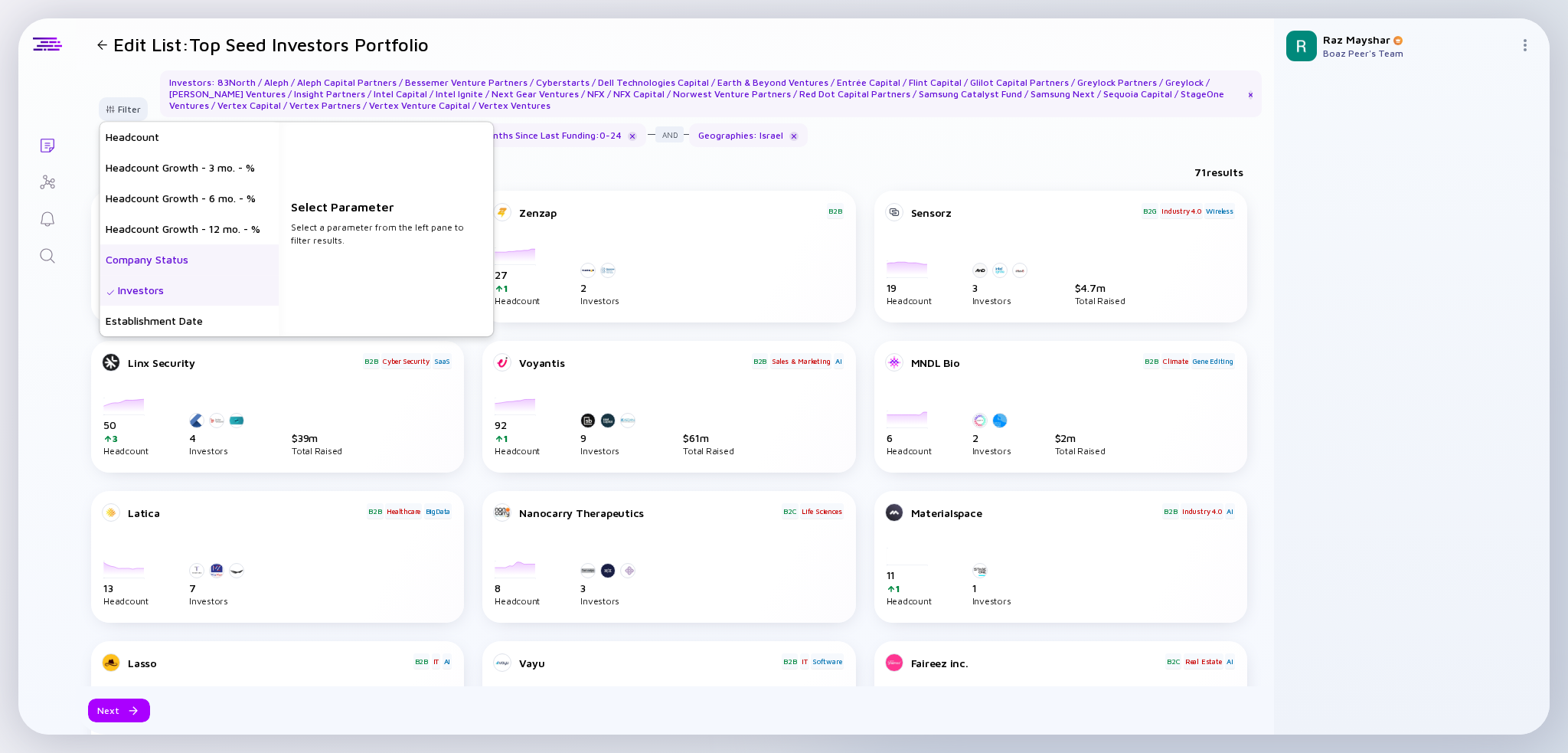
click at [177, 263] on div "Company Status" at bounding box center [188, 259] width 179 height 30
click at [330, 137] on div "Private" at bounding box center [386, 137] width 215 height 30
click at [392, 144] on div "Private" at bounding box center [386, 137] width 215 height 30
click at [704, 164] on div "71 results" at bounding box center [675, 175] width 1198 height 31
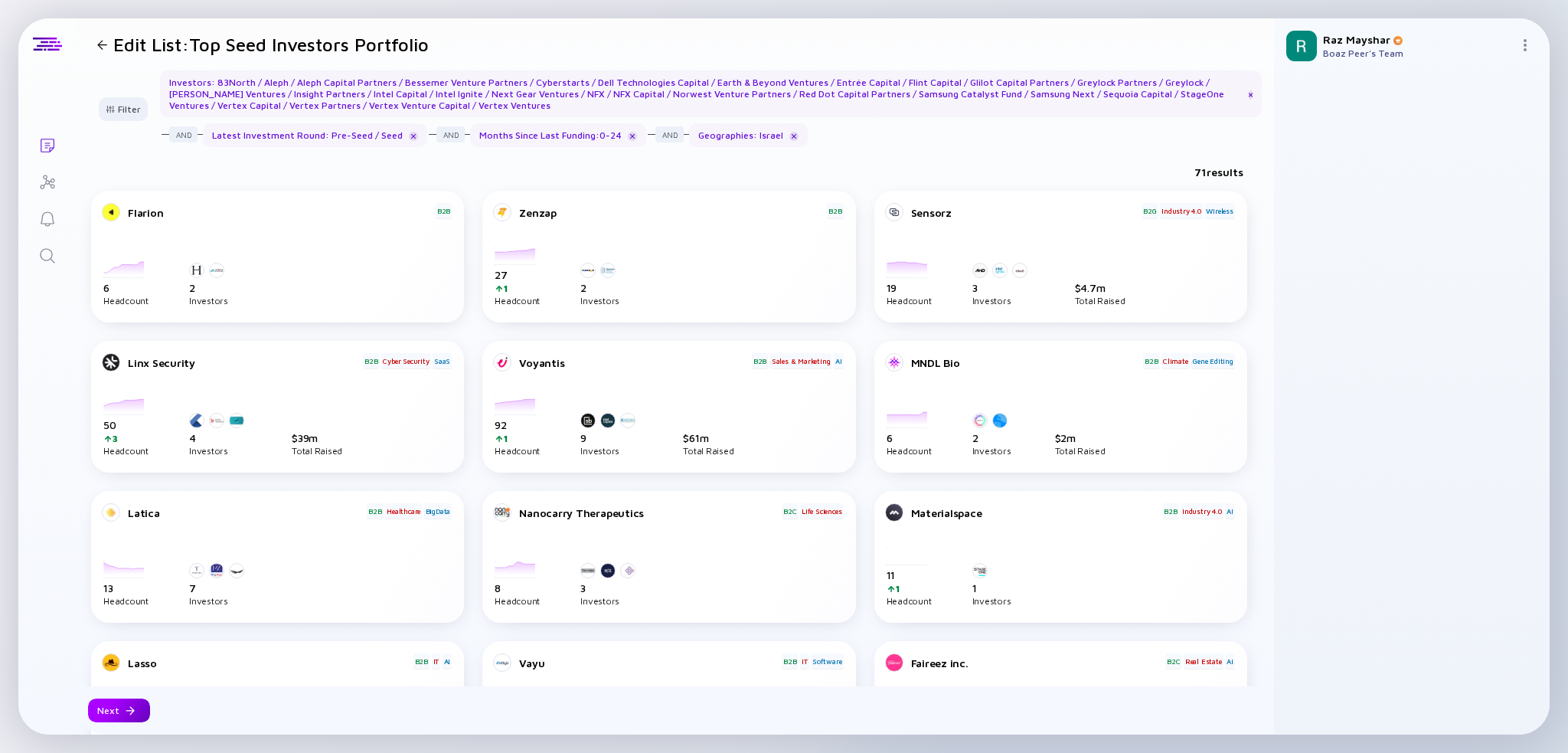
click at [114, 709] on div "Next" at bounding box center [119, 711] width 62 height 24
click at [105, 49] on div "Edit List: Top Seed Investors Portfolio" at bounding box center [260, 44] width 338 height 21
click at [102, 45] on div at bounding box center [102, 44] width 10 height 10
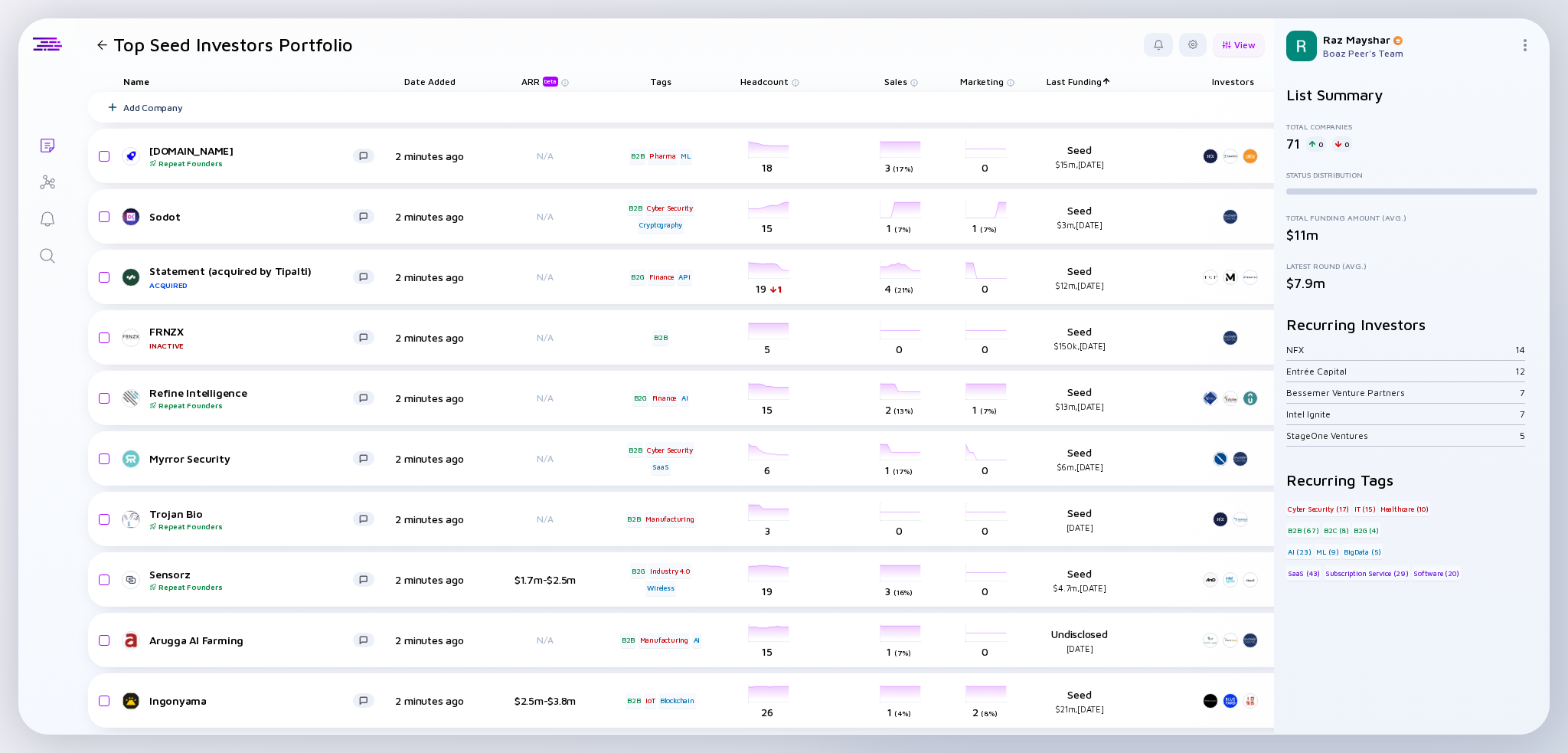
click at [1226, 48] on div "View" at bounding box center [1238, 45] width 52 height 24
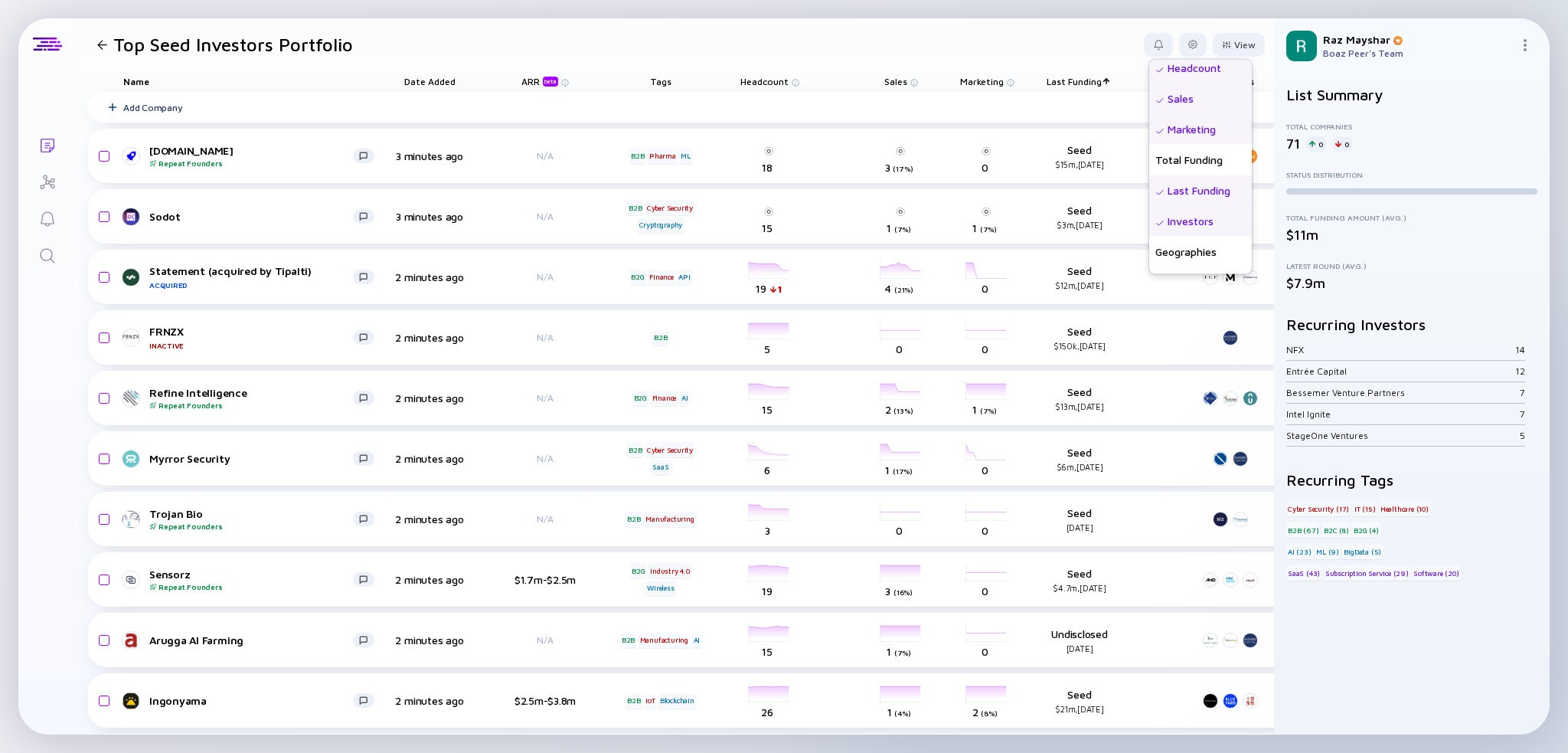
scroll to position [138, 0]
click at [1189, 39] on div at bounding box center [1193, 44] width 9 height 9
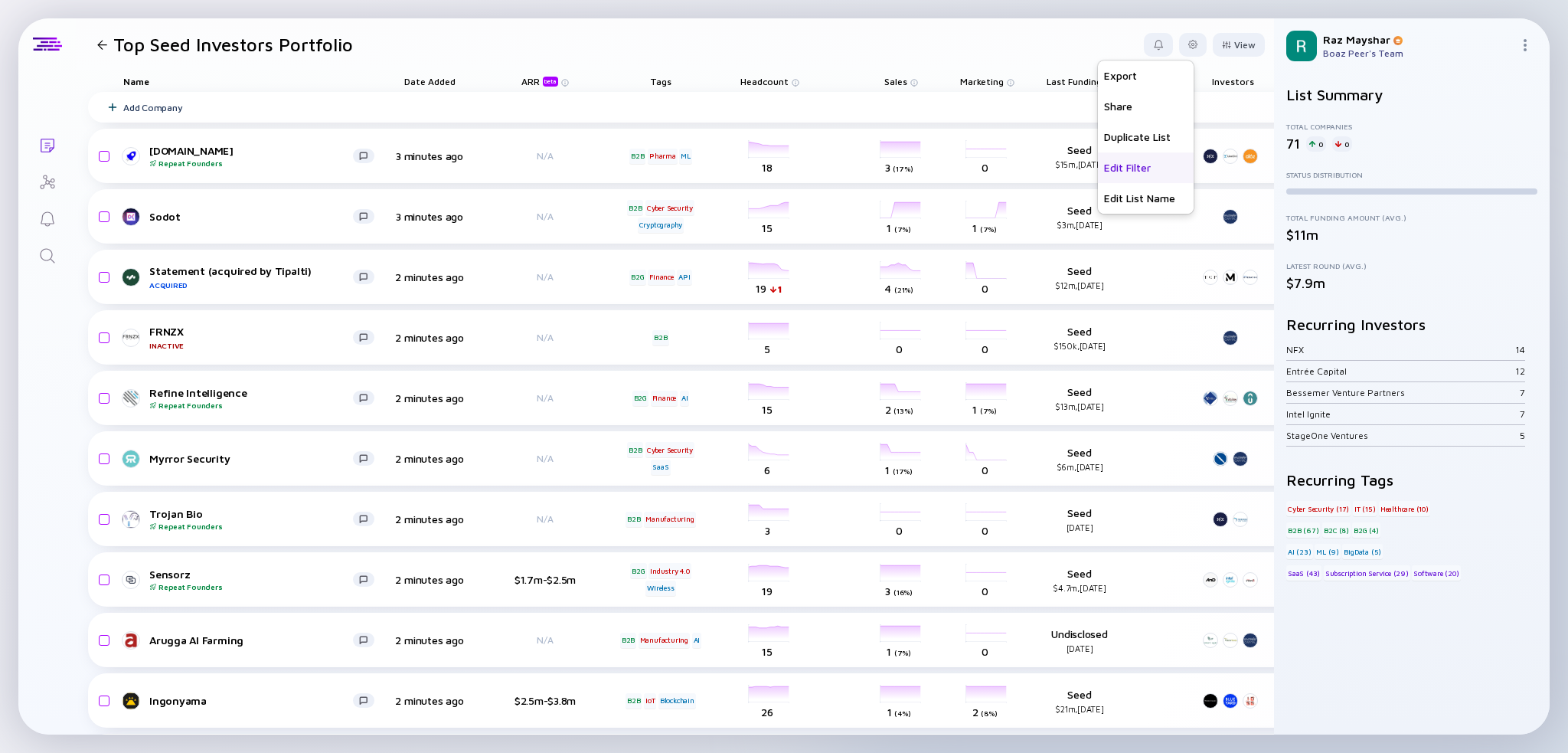
click at [1143, 167] on div "Edit Filter" at bounding box center [1146, 167] width 95 height 30
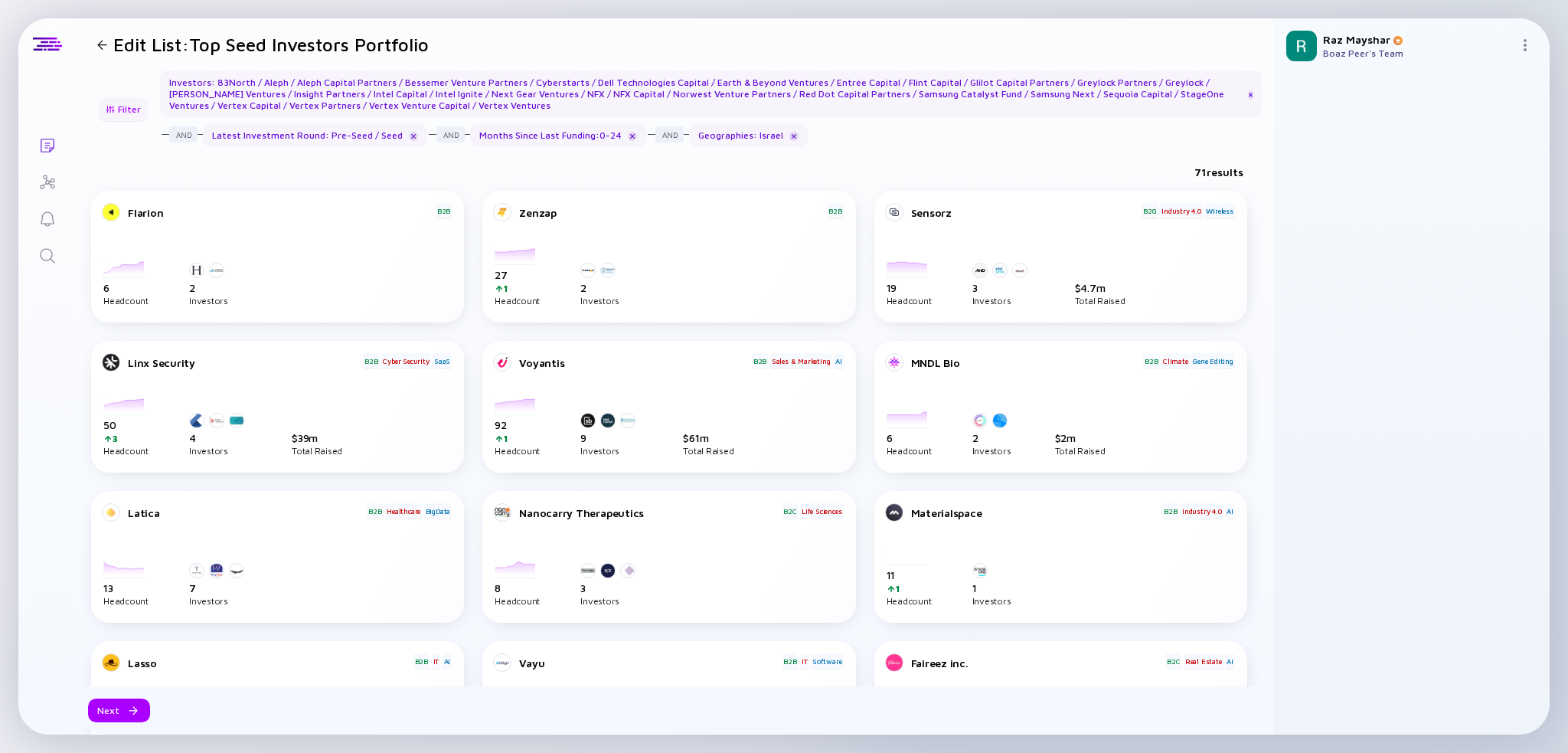
click at [116, 109] on div "Filter" at bounding box center [123, 109] width 53 height 24
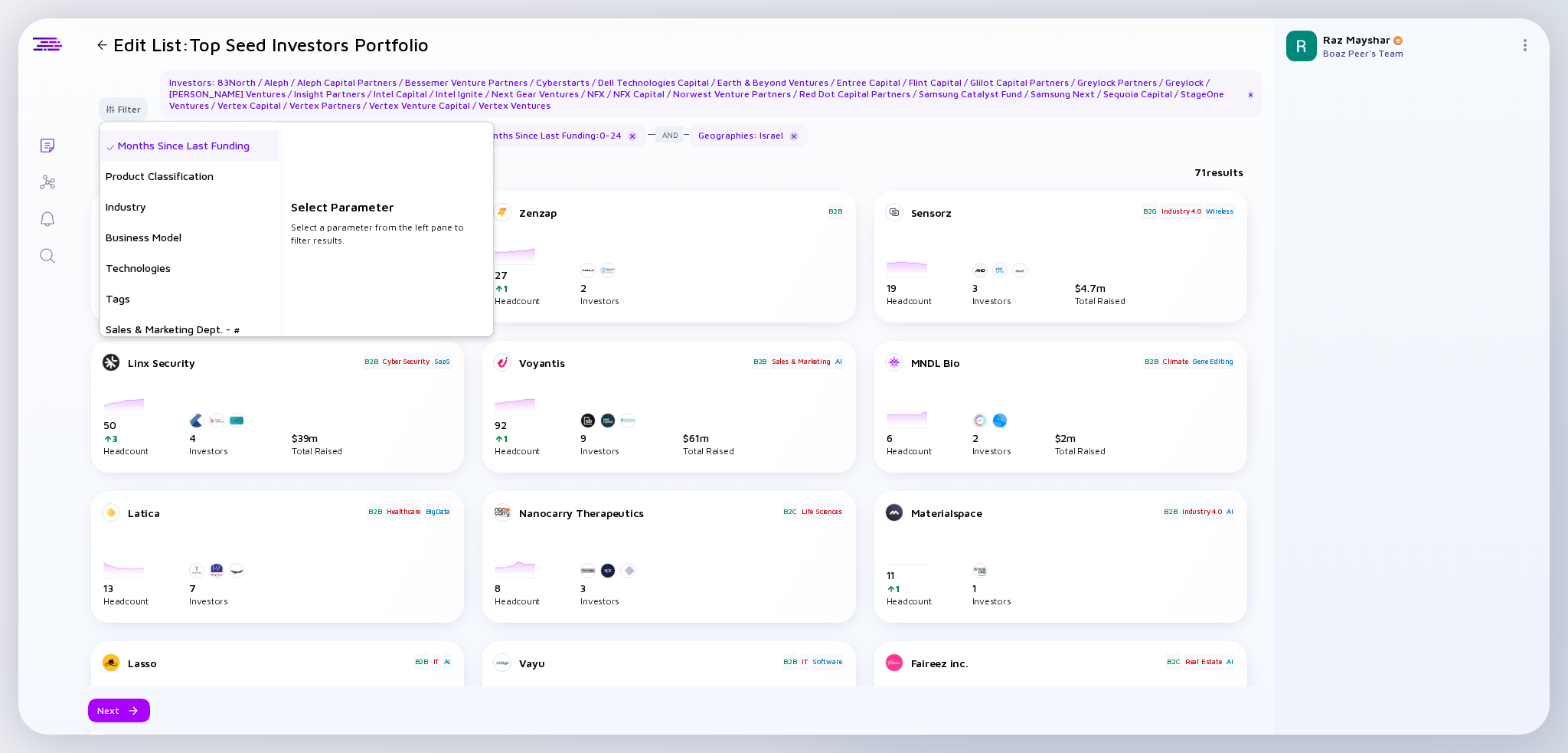
scroll to position [383, 0]
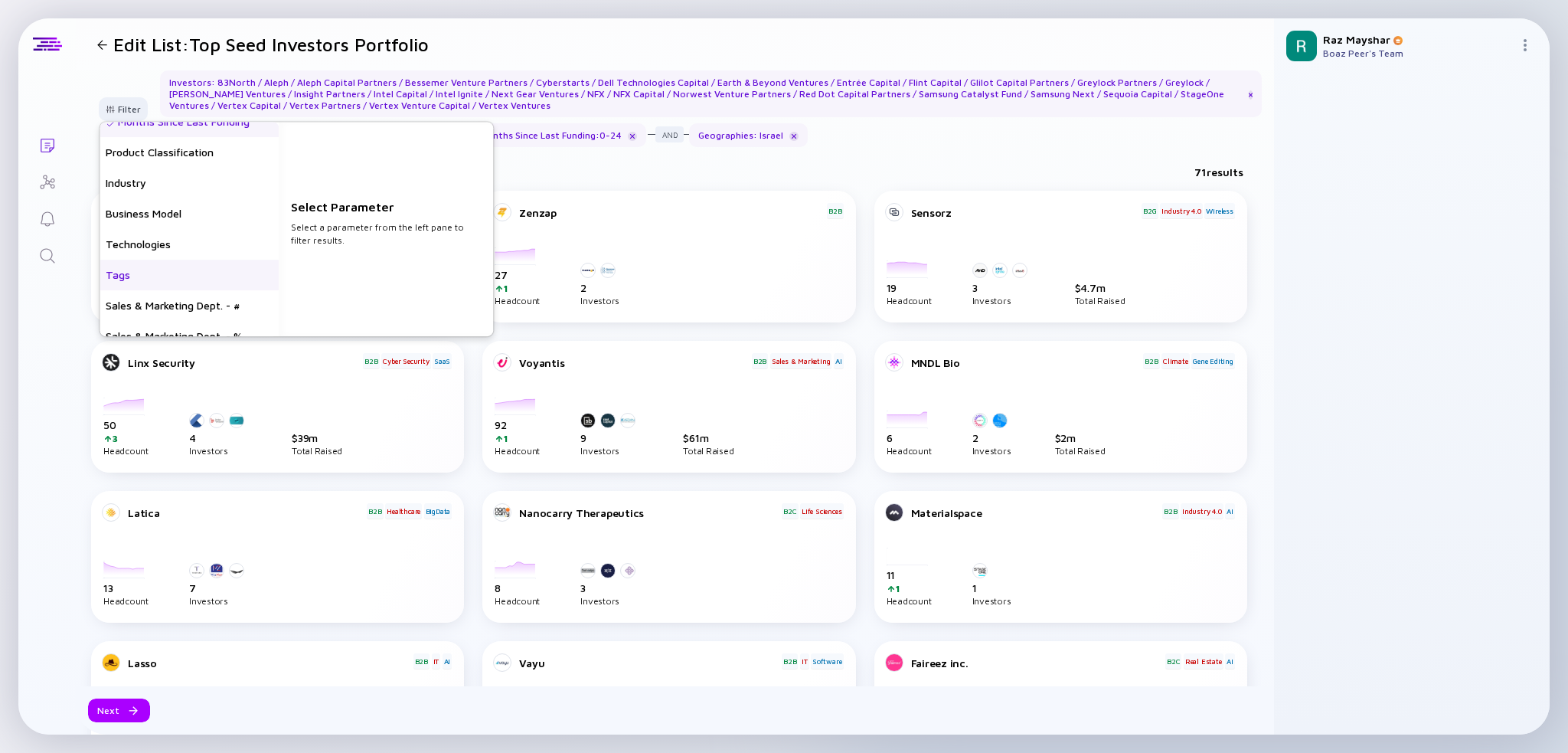
click at [165, 274] on div "Tags" at bounding box center [188, 275] width 179 height 30
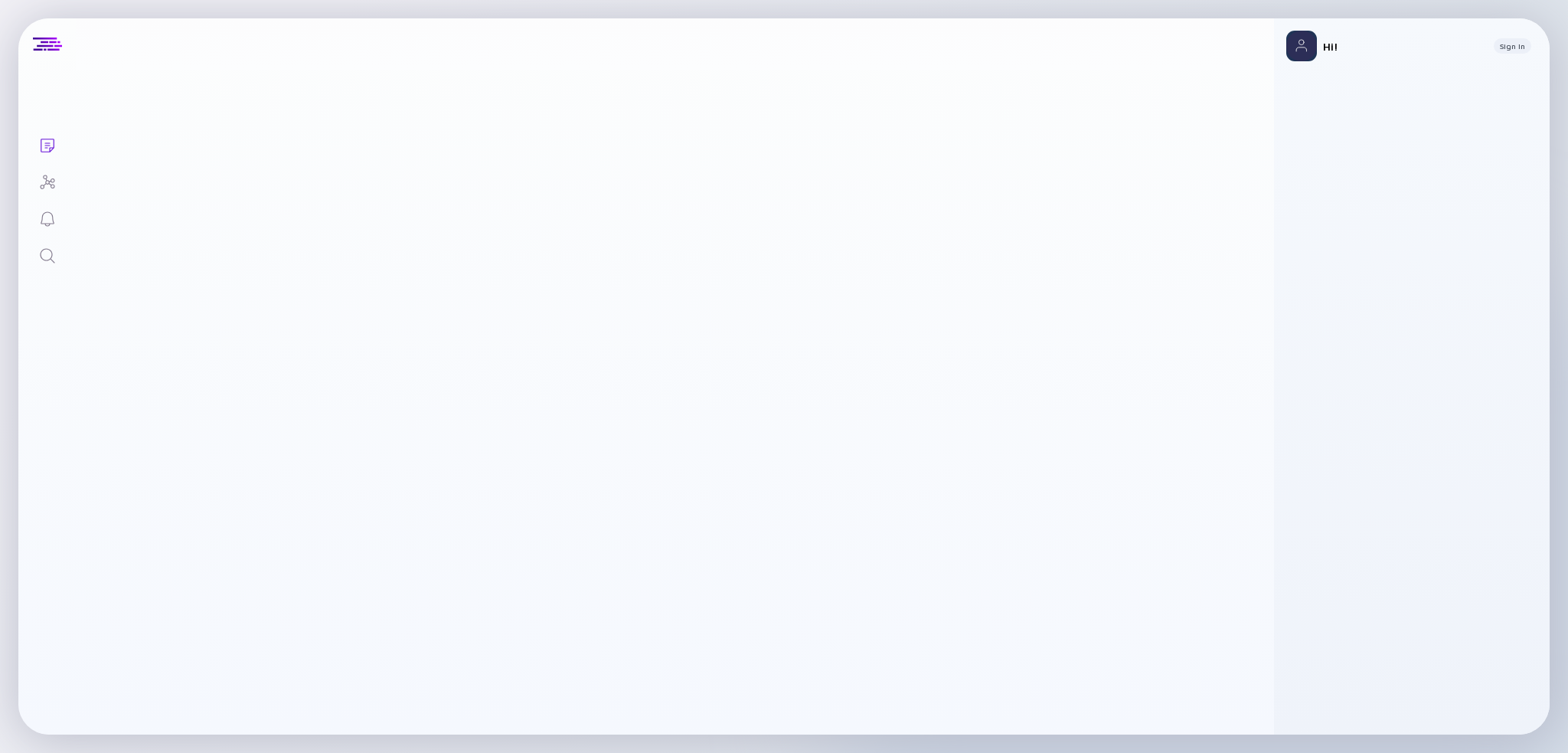
click at [49, 146] on icon "Lists" at bounding box center [48, 145] width 18 height 18
click at [47, 141] on icon "Lists" at bounding box center [48, 145] width 18 height 18
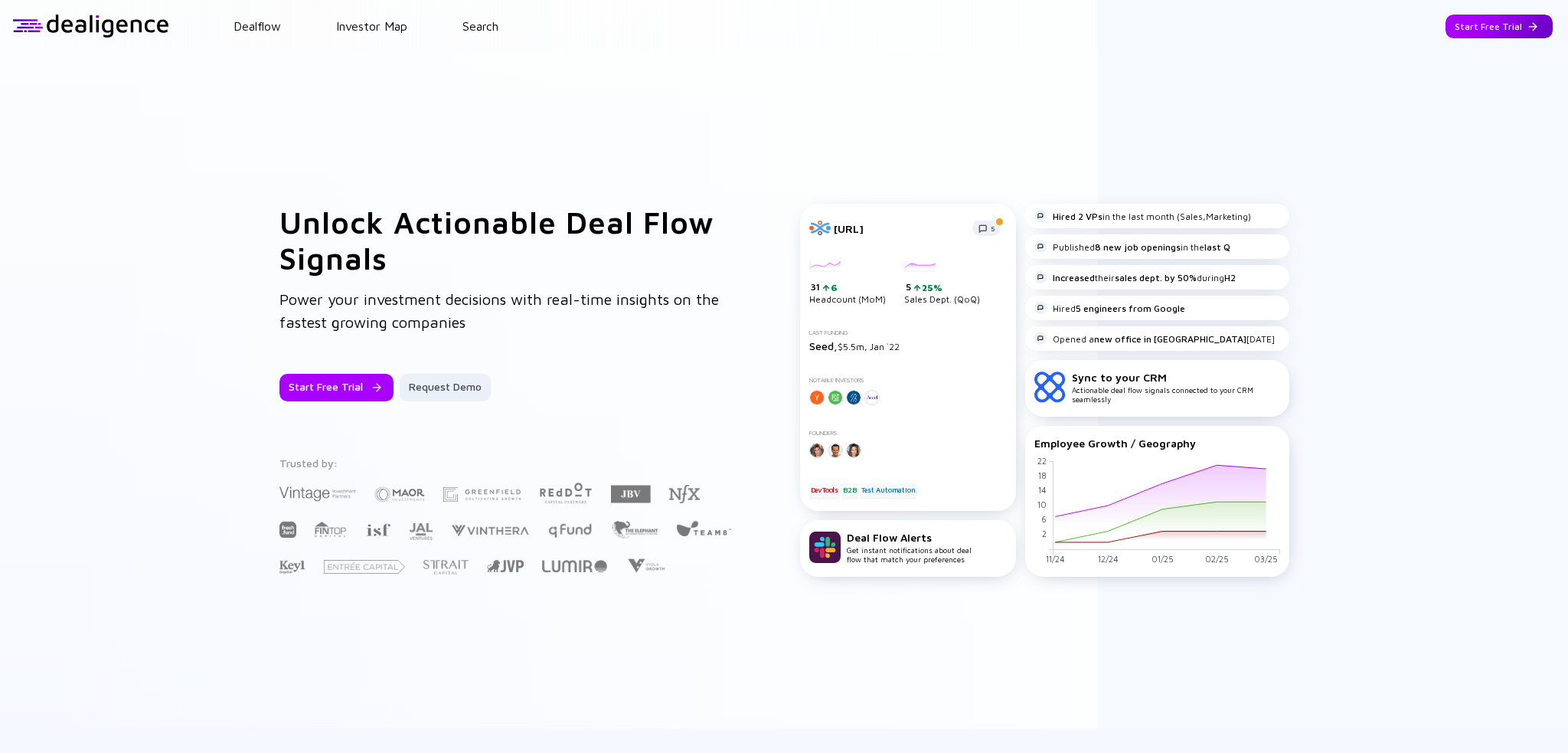
click at [1512, 27] on div "Start Free Trial" at bounding box center [1499, 27] width 107 height 24
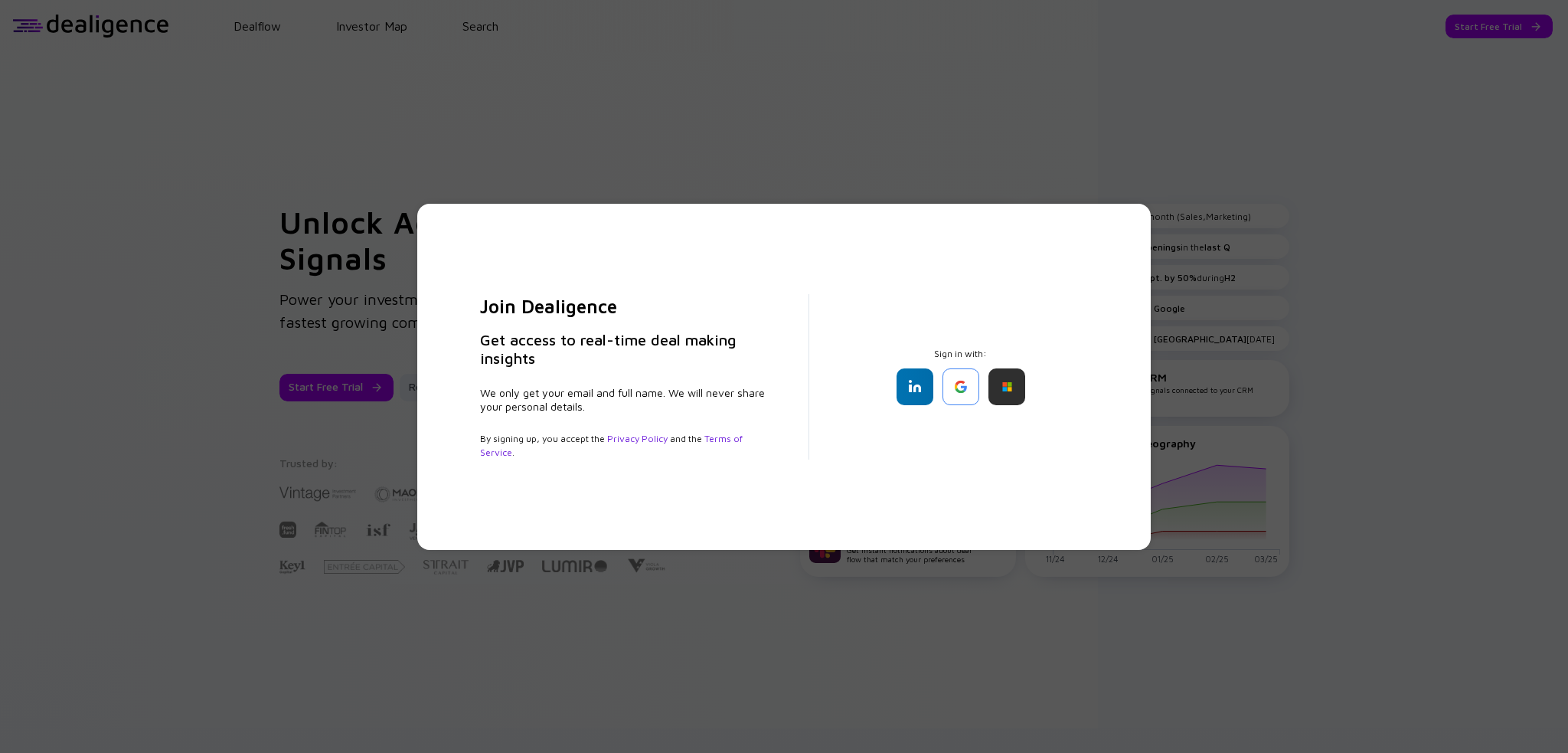
click at [1277, 192] on div "Join Dealigence Get access to real-time deal making insights We only get your e…" at bounding box center [784, 376] width 1568 height 753
click at [1174, 217] on div "Join Dealigence Get access to real-time deal making insights We only get your e…" at bounding box center [784, 376] width 1568 height 753
click at [1002, 387] on div at bounding box center [1007, 387] width 37 height 37
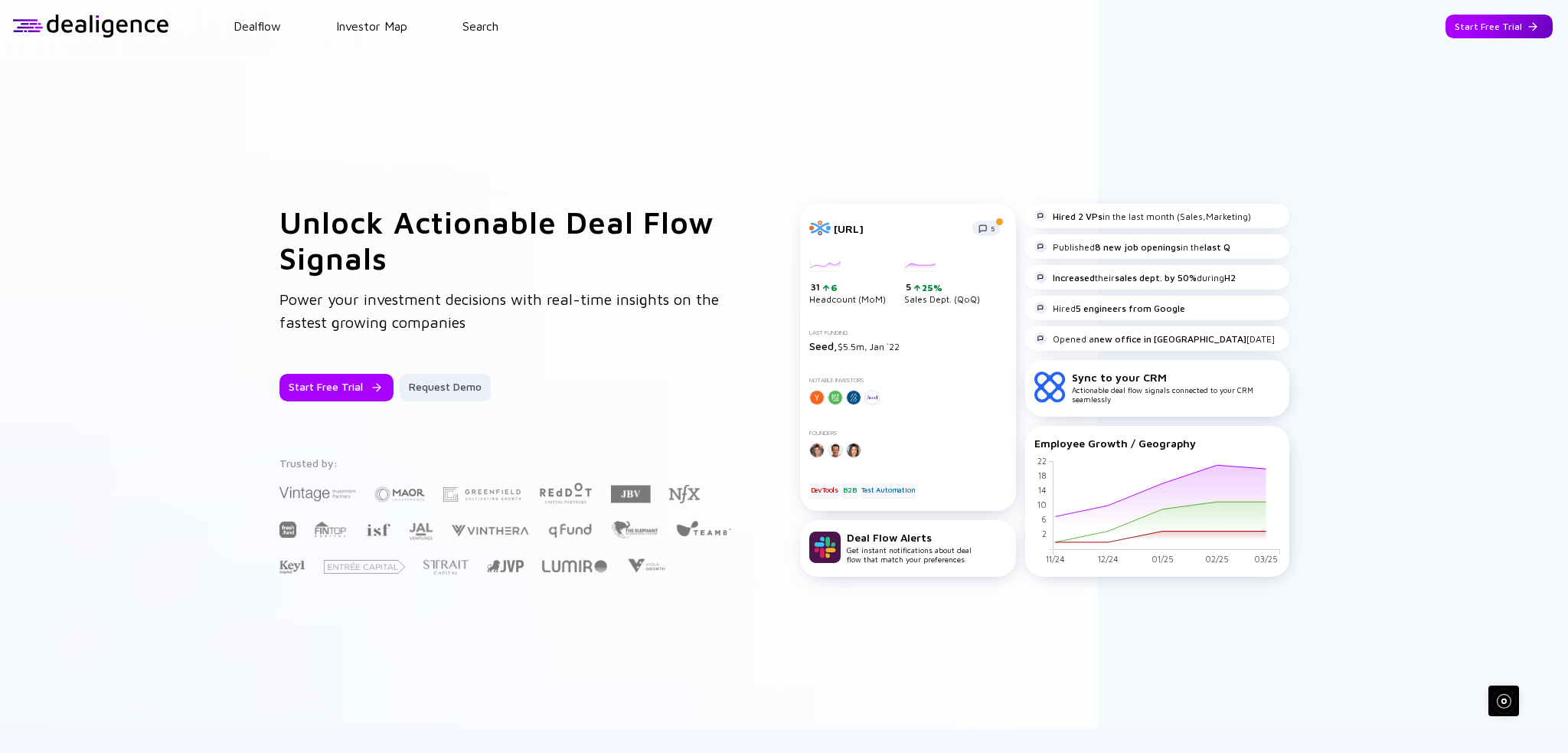
click at [1497, 30] on div "Start Free Trial" at bounding box center [1499, 27] width 107 height 24
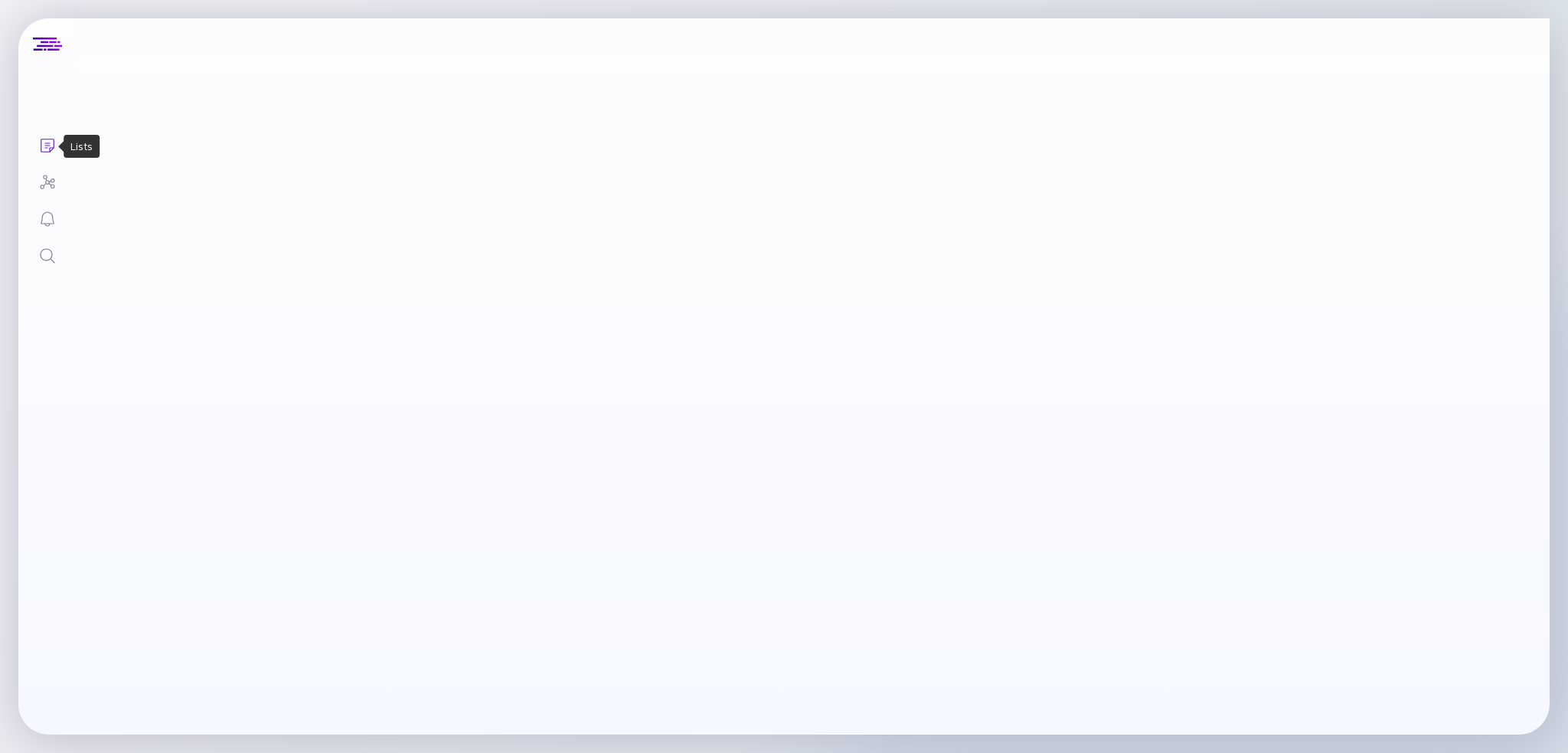
click at [53, 151] on icon "Lists" at bounding box center [48, 145] width 18 height 18
click at [43, 182] on icon "Investor Map" at bounding box center [48, 183] width 18 height 18
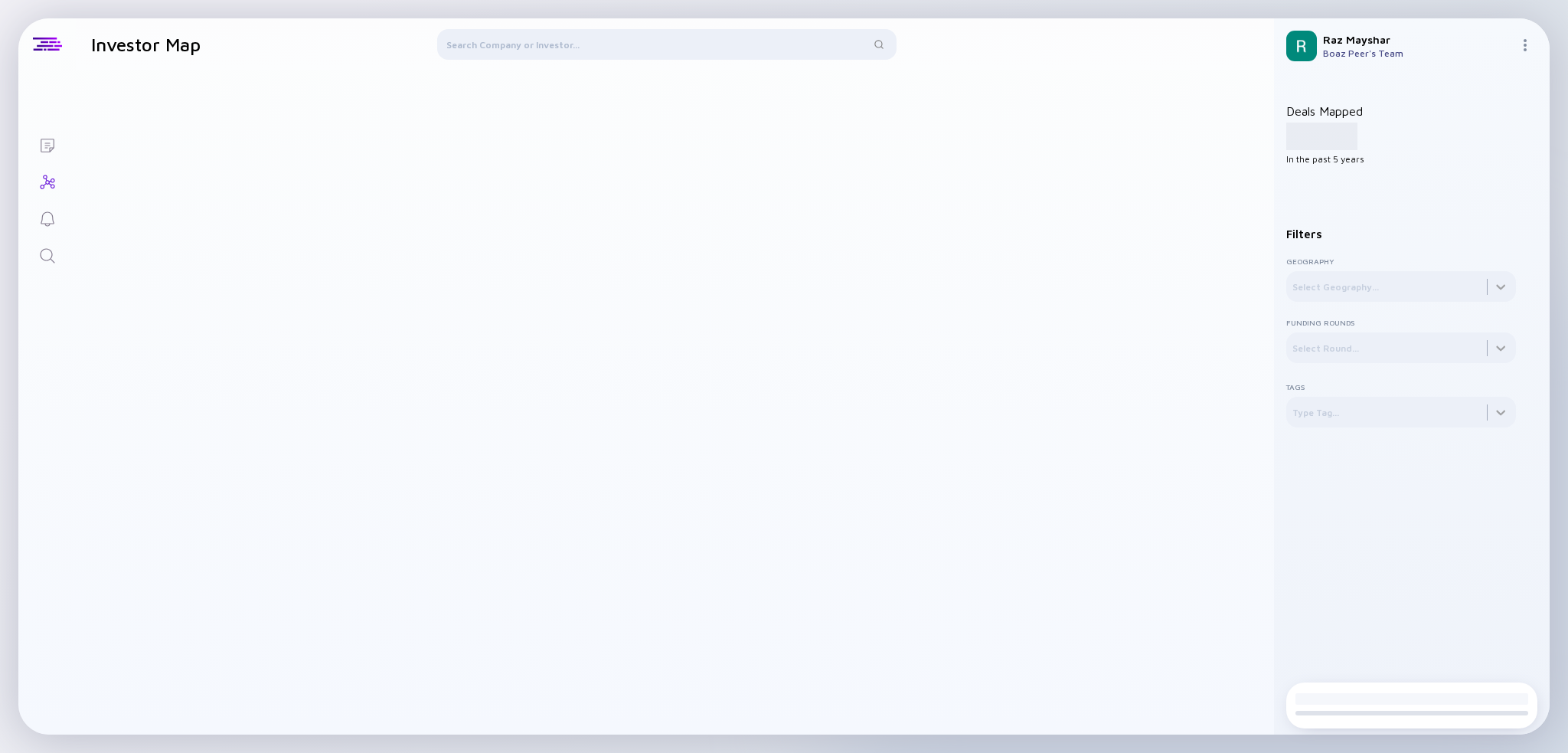
click at [56, 150] on link "Lists" at bounding box center [47, 144] width 58 height 37
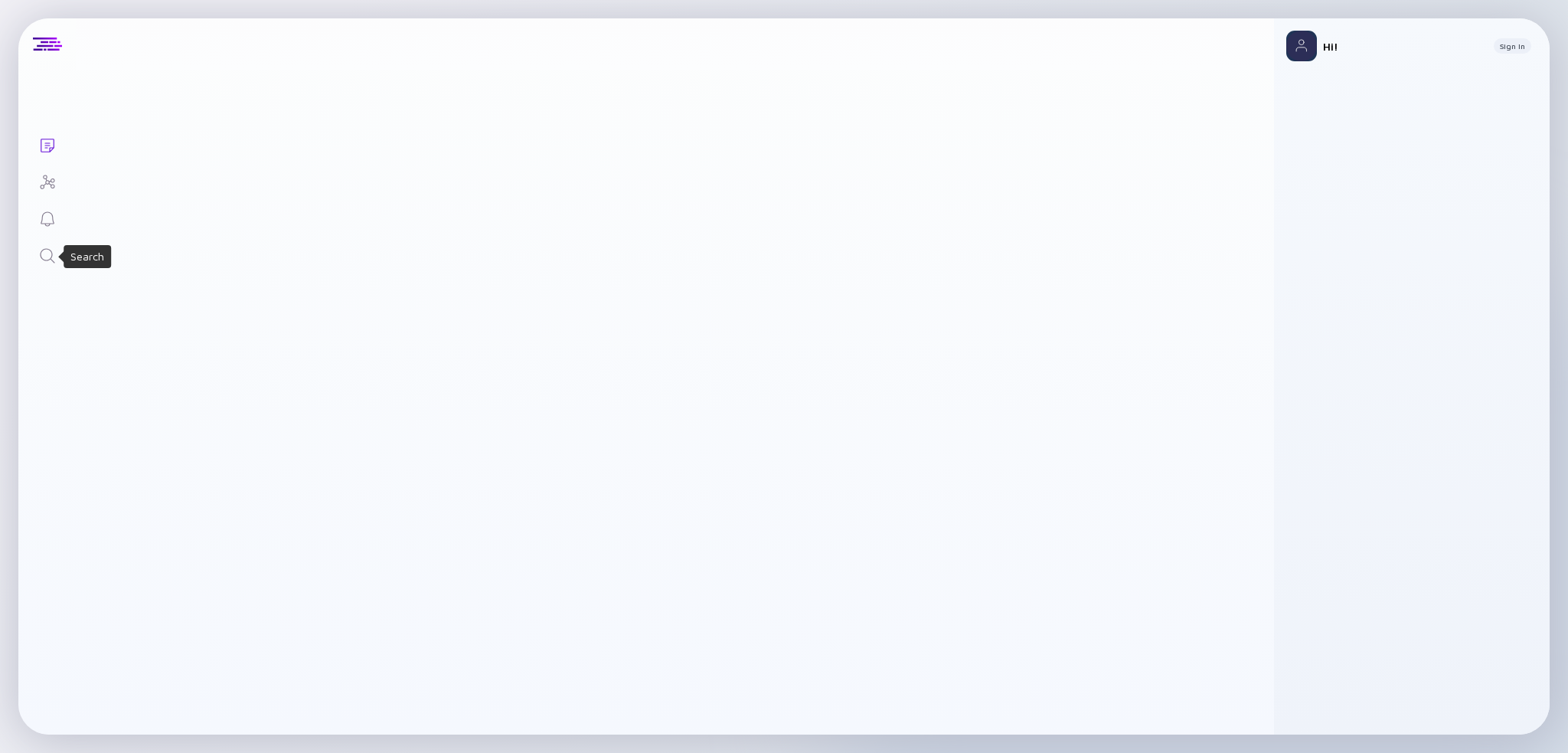
click at [43, 251] on icon "Search" at bounding box center [48, 256] width 18 height 18
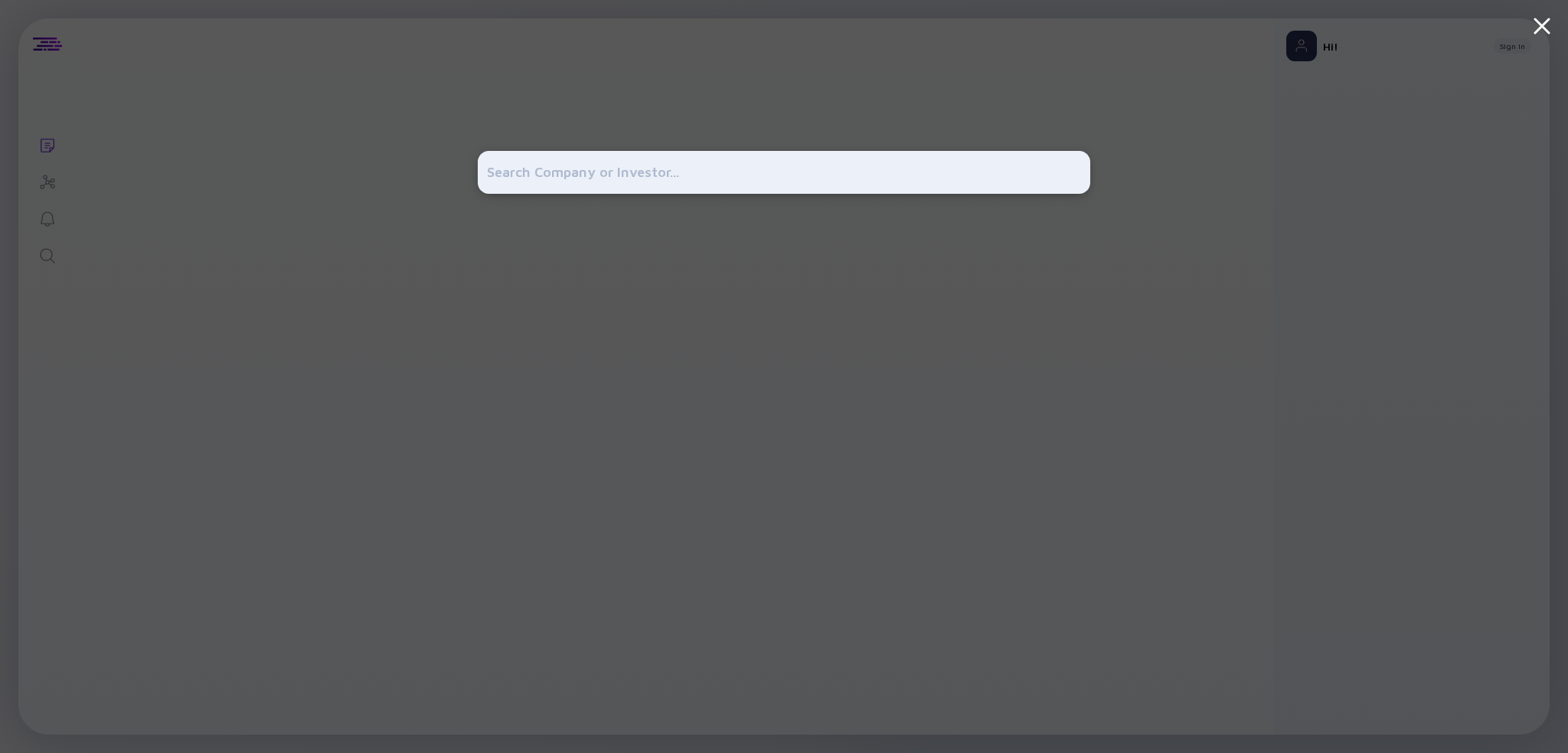
click at [57, 163] on div at bounding box center [784, 376] width 1568 height 753
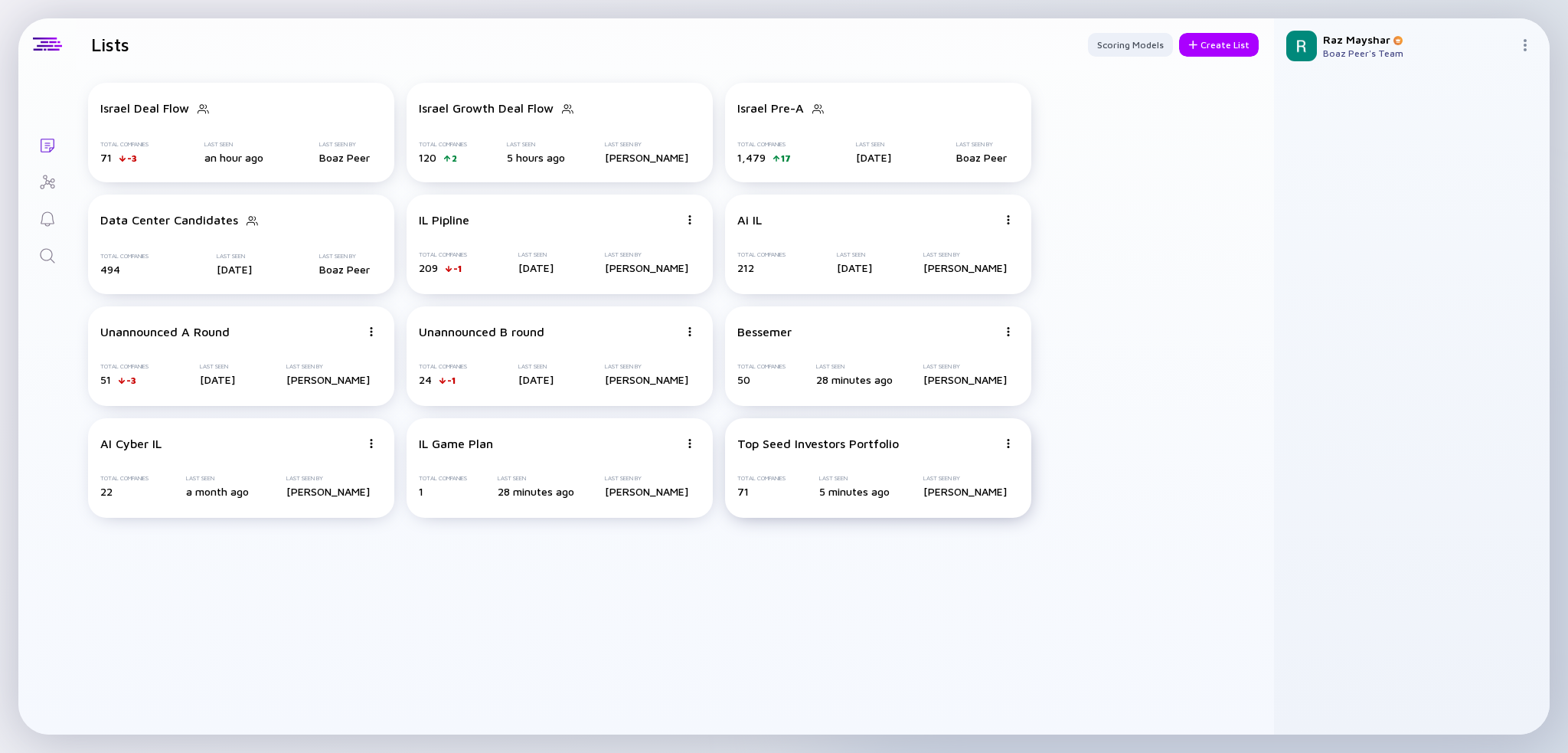
click at [1009, 436] on div at bounding box center [1009, 443] width 9 height 14
click at [843, 445] on div "Top Seed Investors Portfolio" at bounding box center [818, 443] width 162 height 14
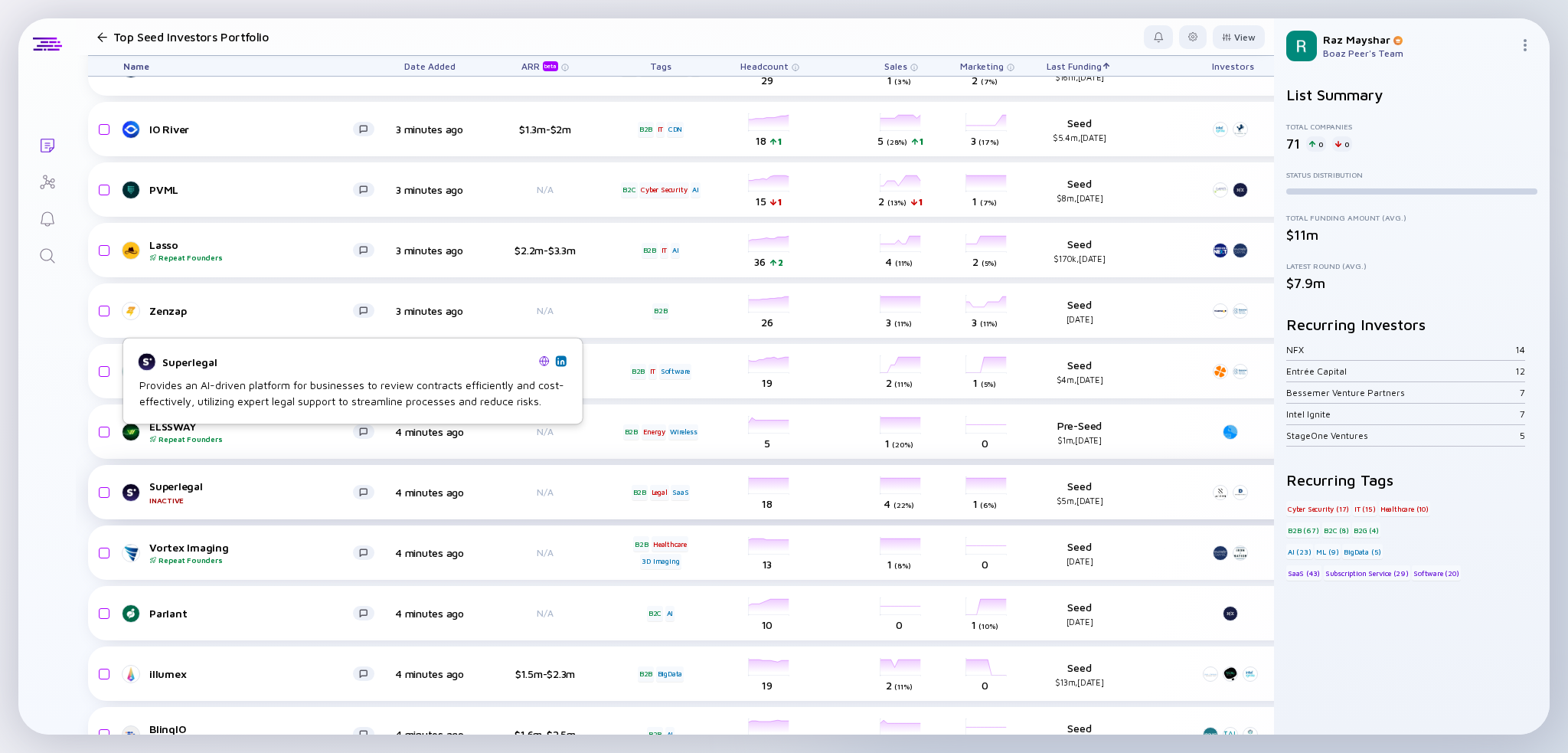
scroll to position [1072, 0]
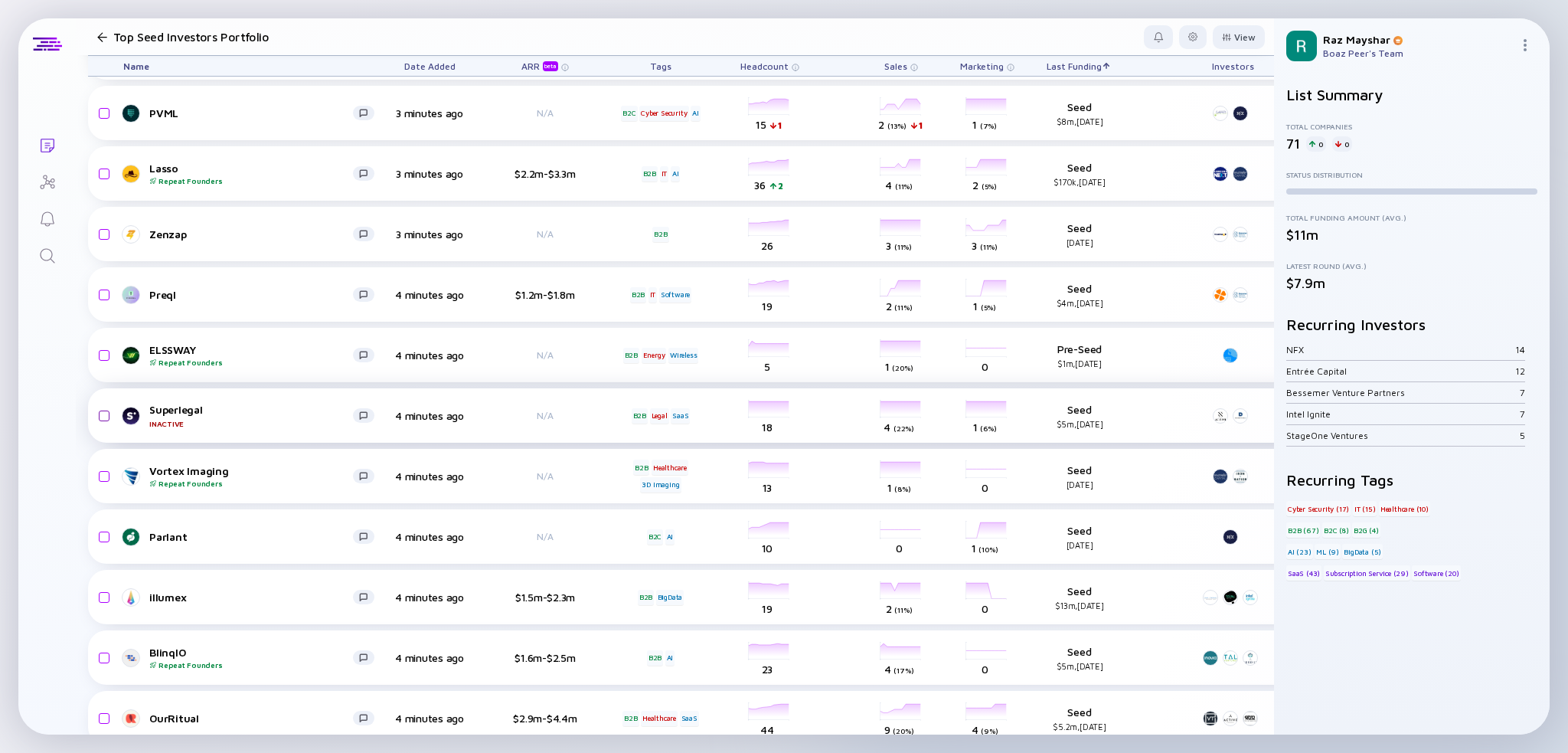
click at [104, 416] on input "checkbox" at bounding box center [102, 416] width 18 height 35
checkbox input "true"
click at [106, 358] on input "checkbox" at bounding box center [102, 355] width 18 height 35
checkbox input "true"
click at [103, 290] on input "checkbox" at bounding box center [102, 295] width 18 height 35
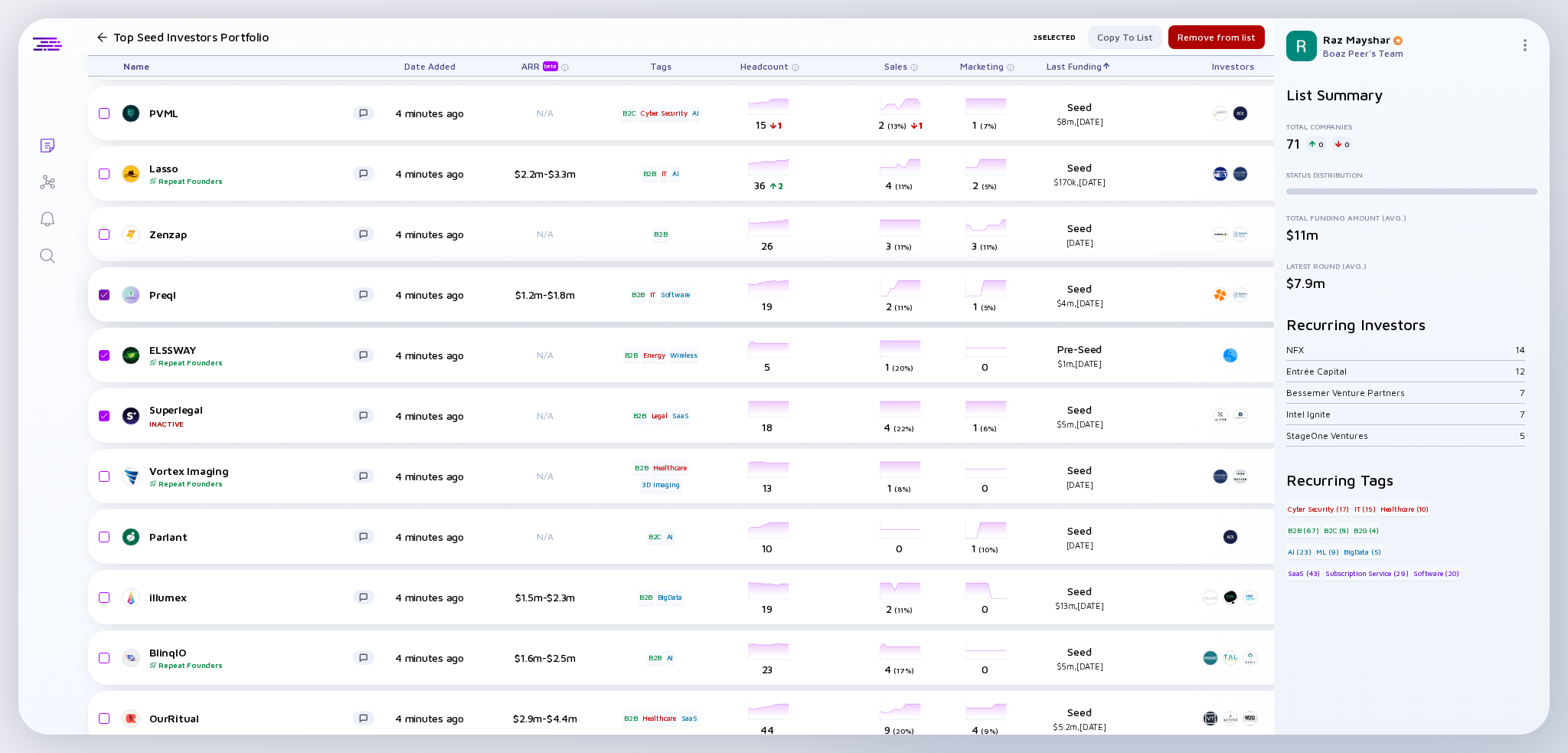
checkbox input "true"
click at [104, 239] on input "checkbox" at bounding box center [102, 234] width 18 height 35
checkbox input "true"
click at [103, 164] on input "checkbox" at bounding box center [102, 174] width 18 height 35
checkbox input "true"
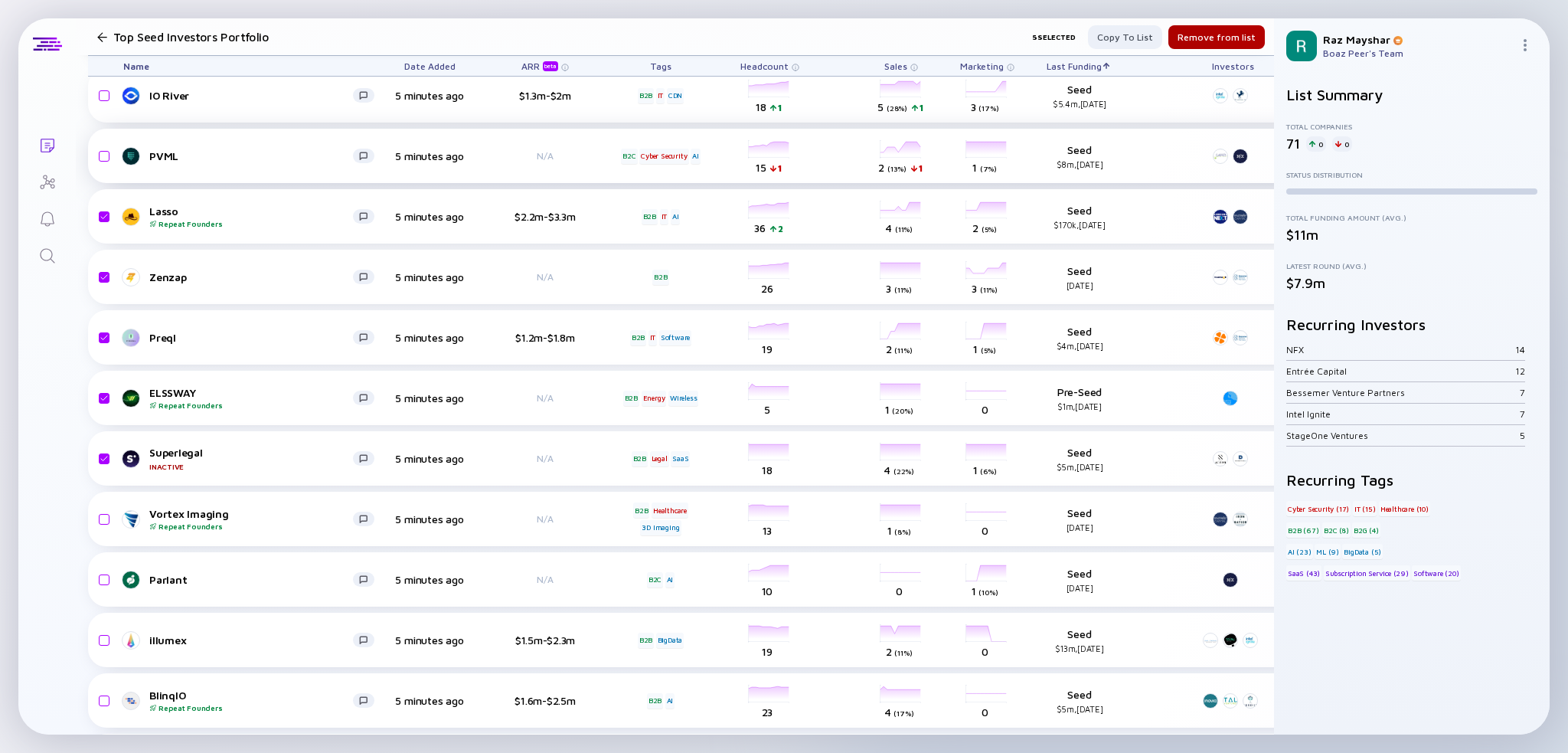
scroll to position [995, 0]
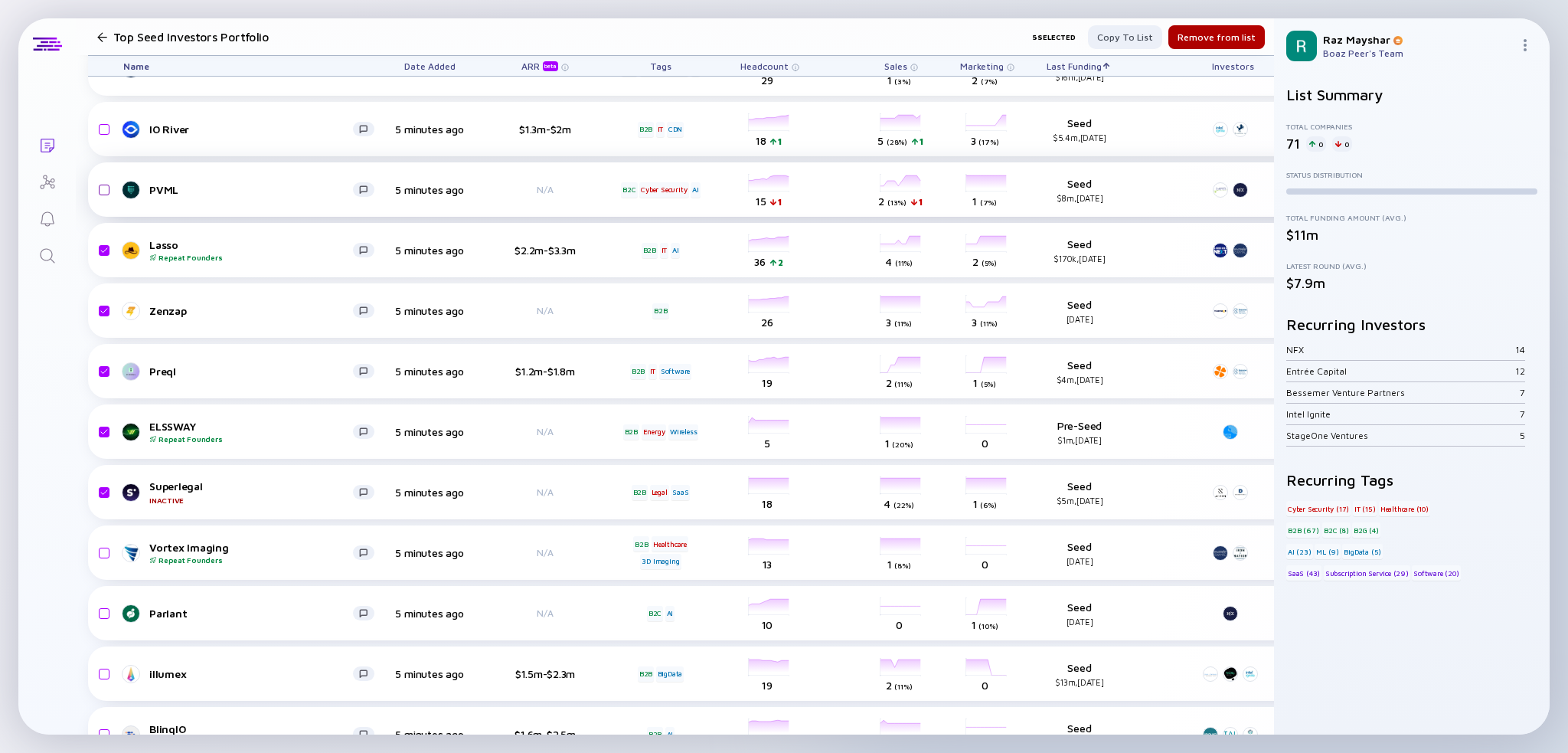
click at [108, 193] on input "checkbox" at bounding box center [102, 190] width 18 height 35
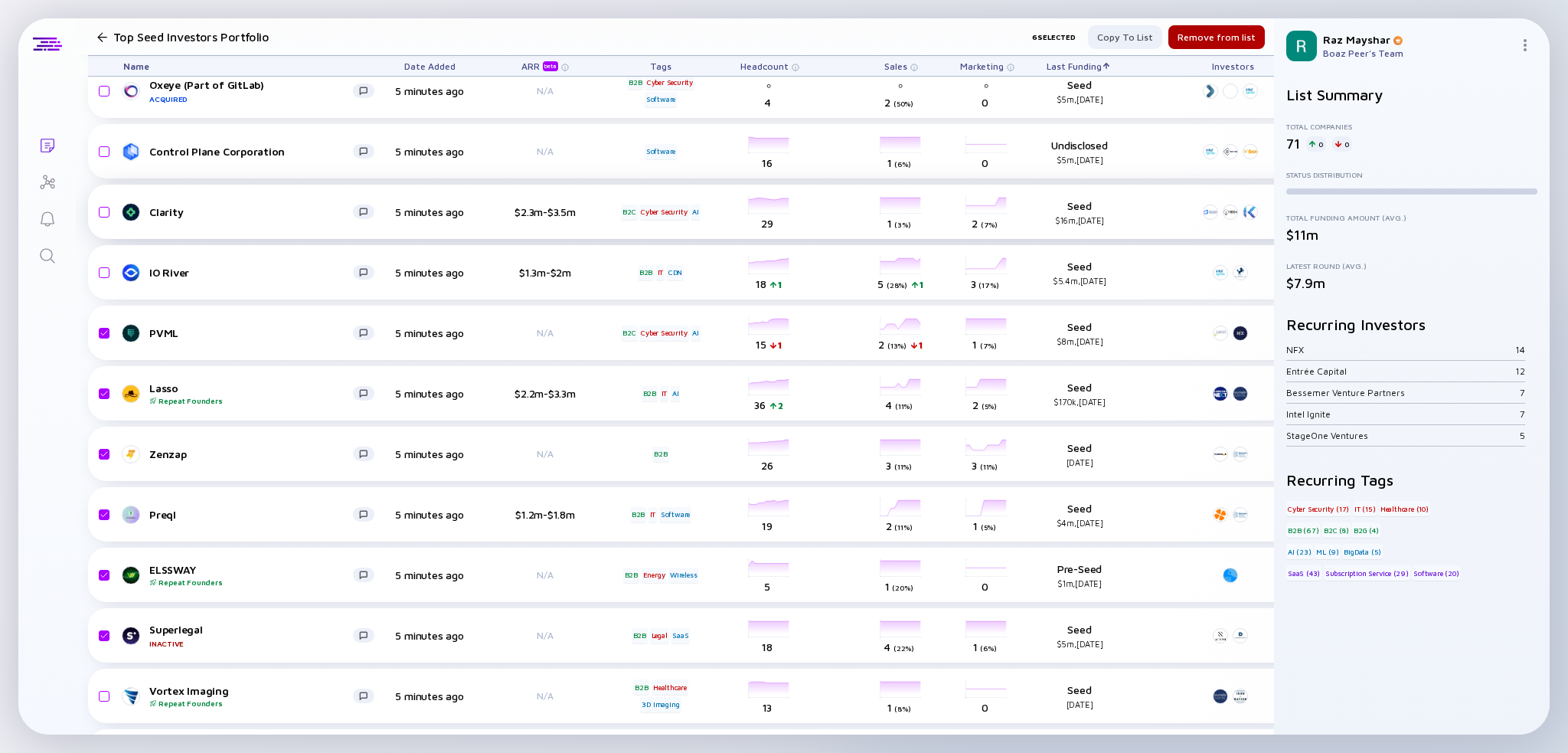
scroll to position [842, 0]
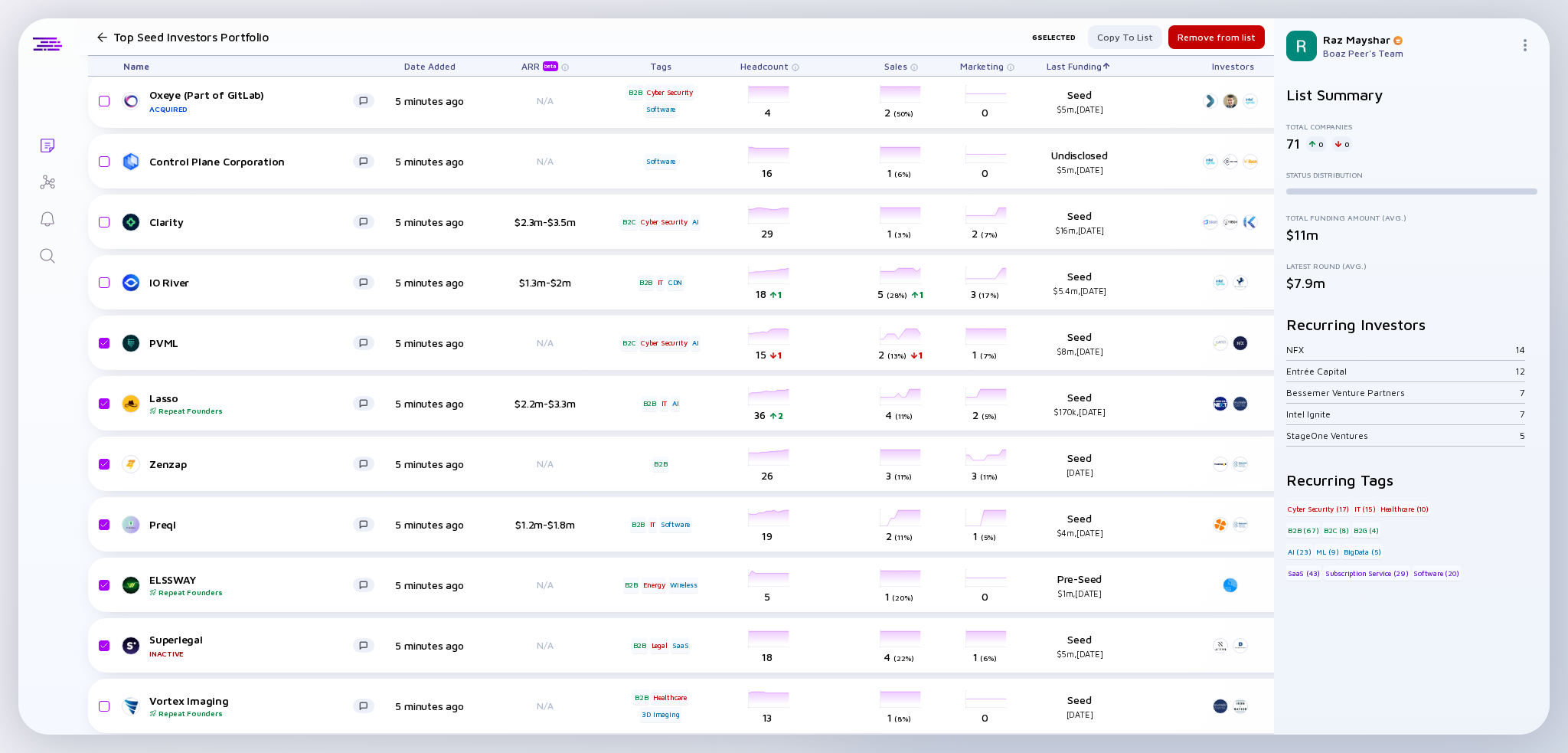
click at [1204, 35] on div "Remove from list" at bounding box center [1216, 38] width 96 height 24
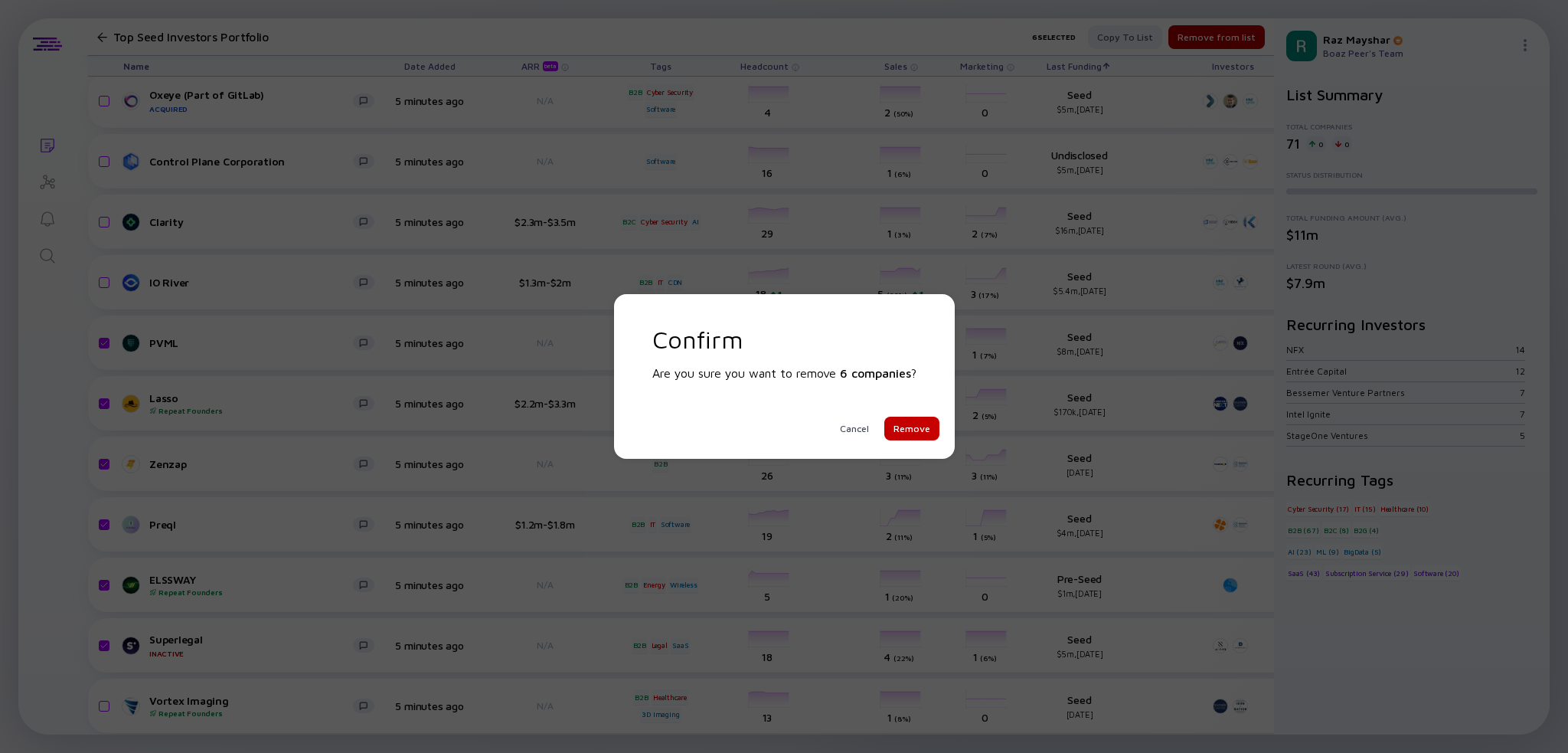
click at [920, 438] on div "Remove" at bounding box center [912, 429] width 55 height 24
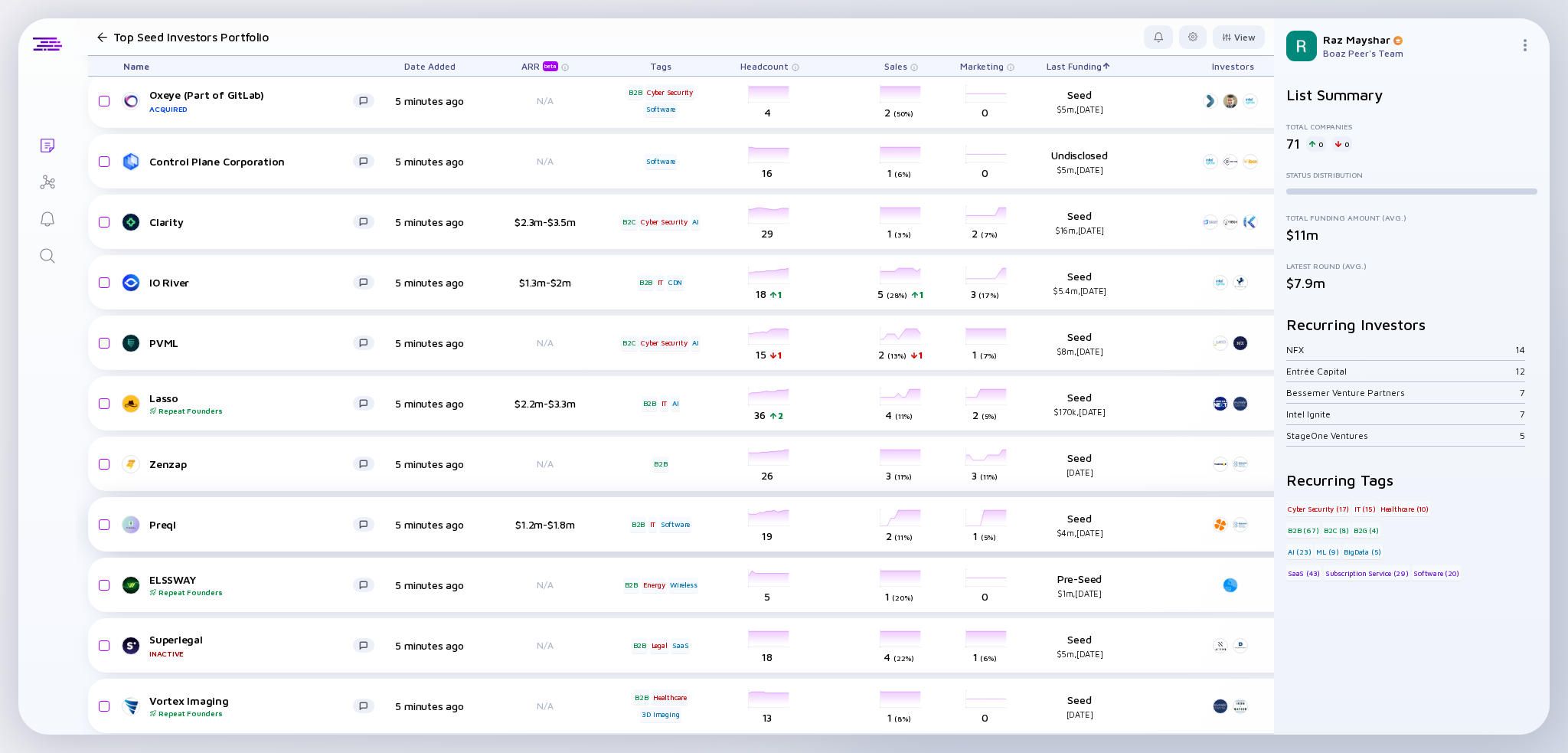
checkbox input "false"
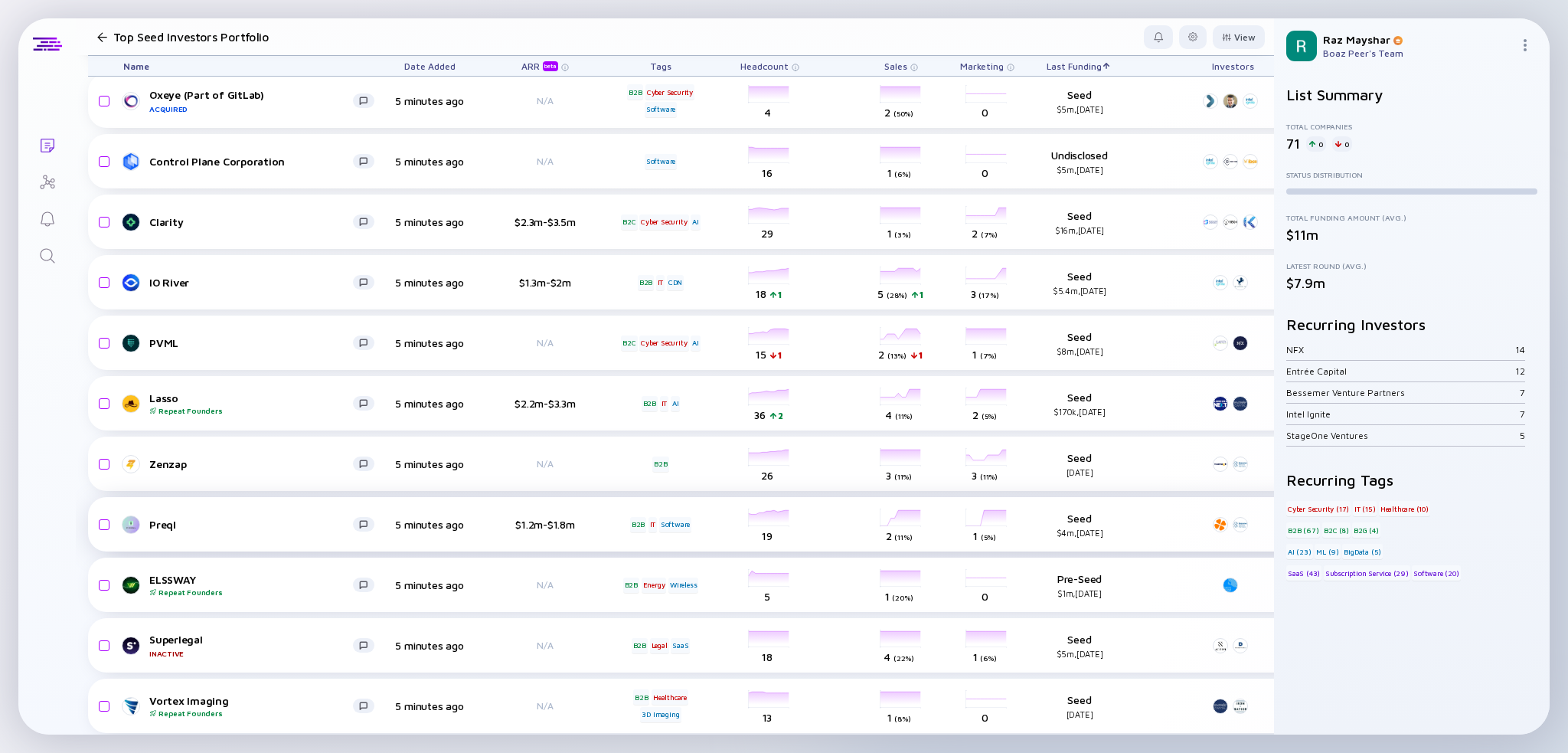
checkbox input "false"
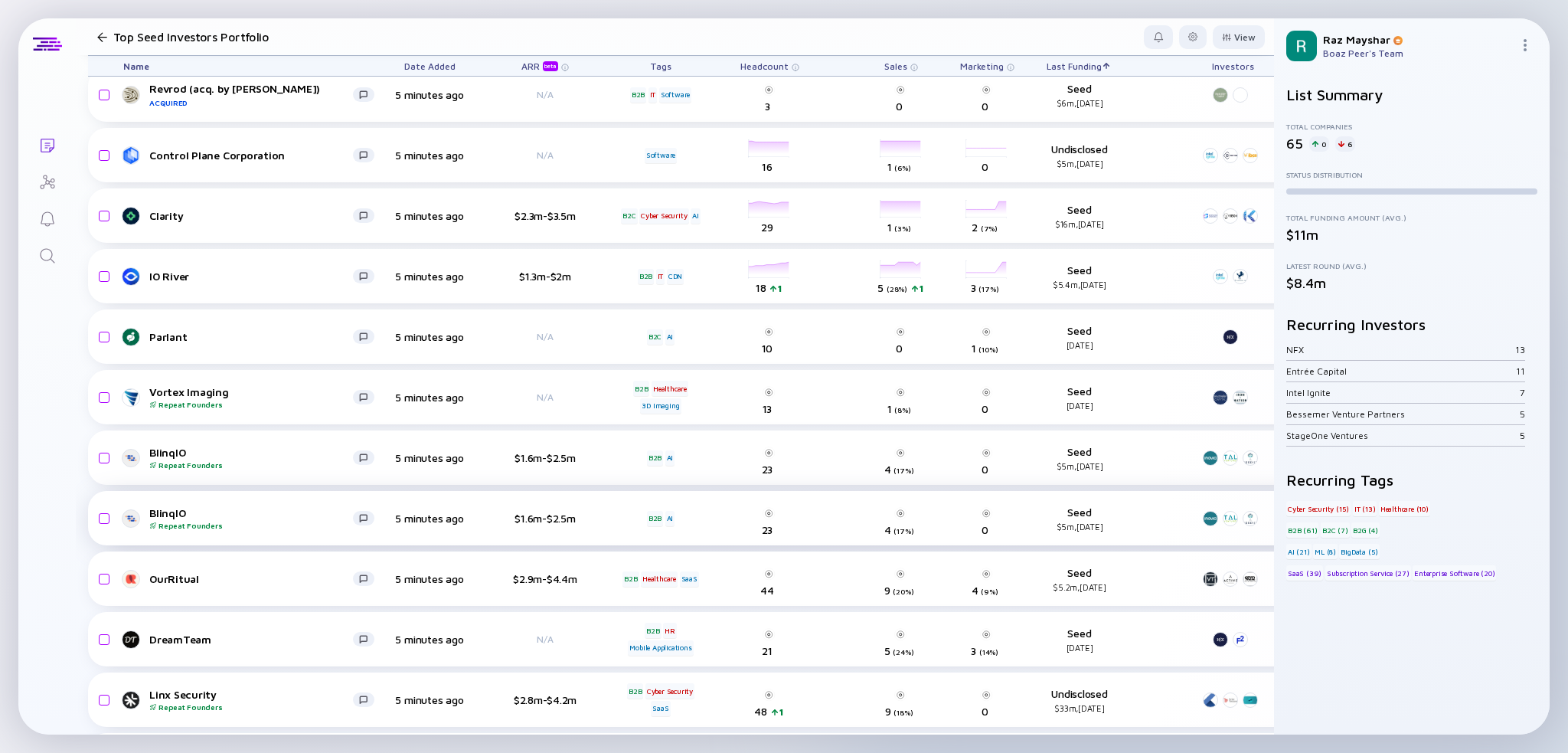
scroll to position [918, 0]
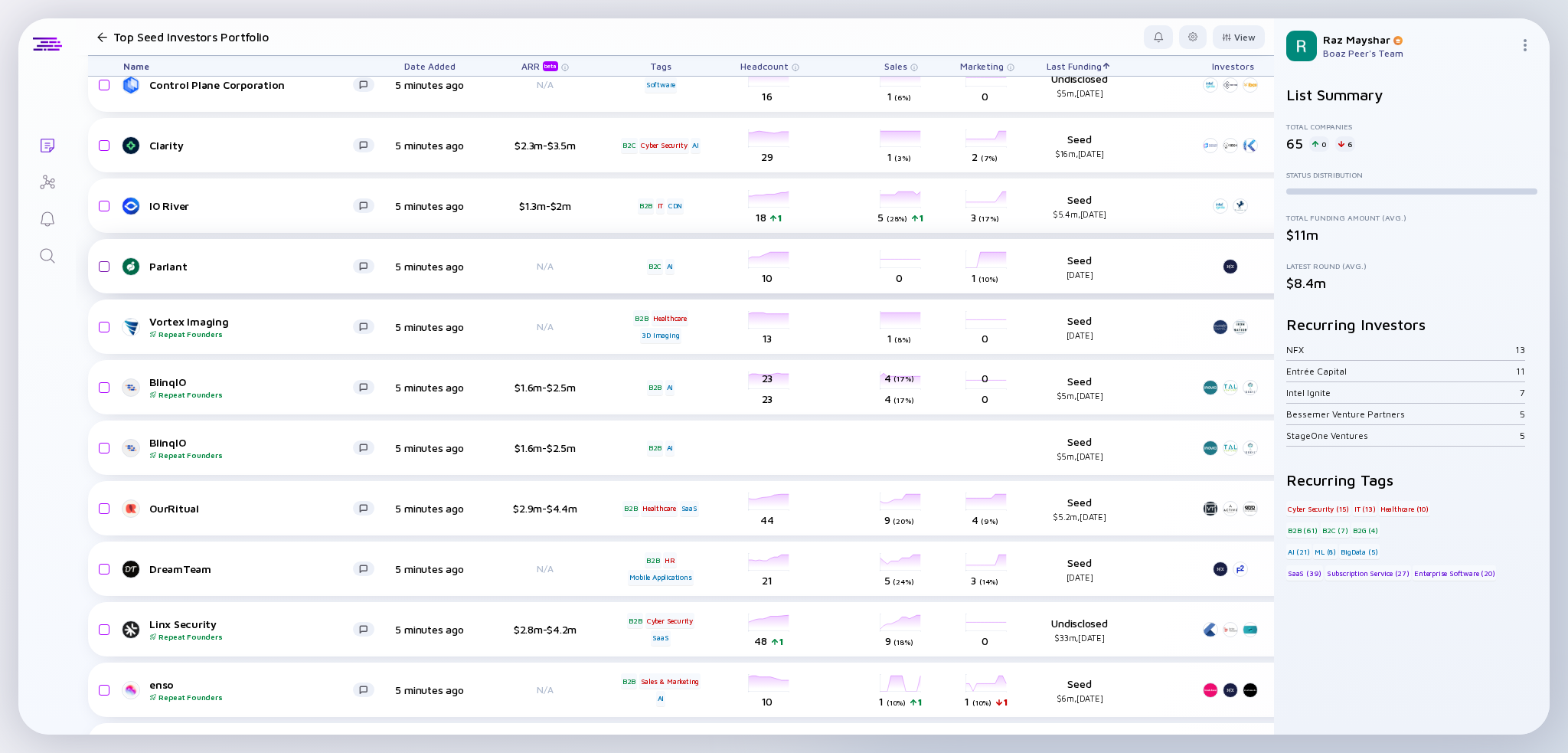
click at [106, 265] on input "checkbox" at bounding box center [102, 266] width 18 height 35
click at [1212, 34] on div "Remove from list" at bounding box center [1216, 38] width 96 height 24
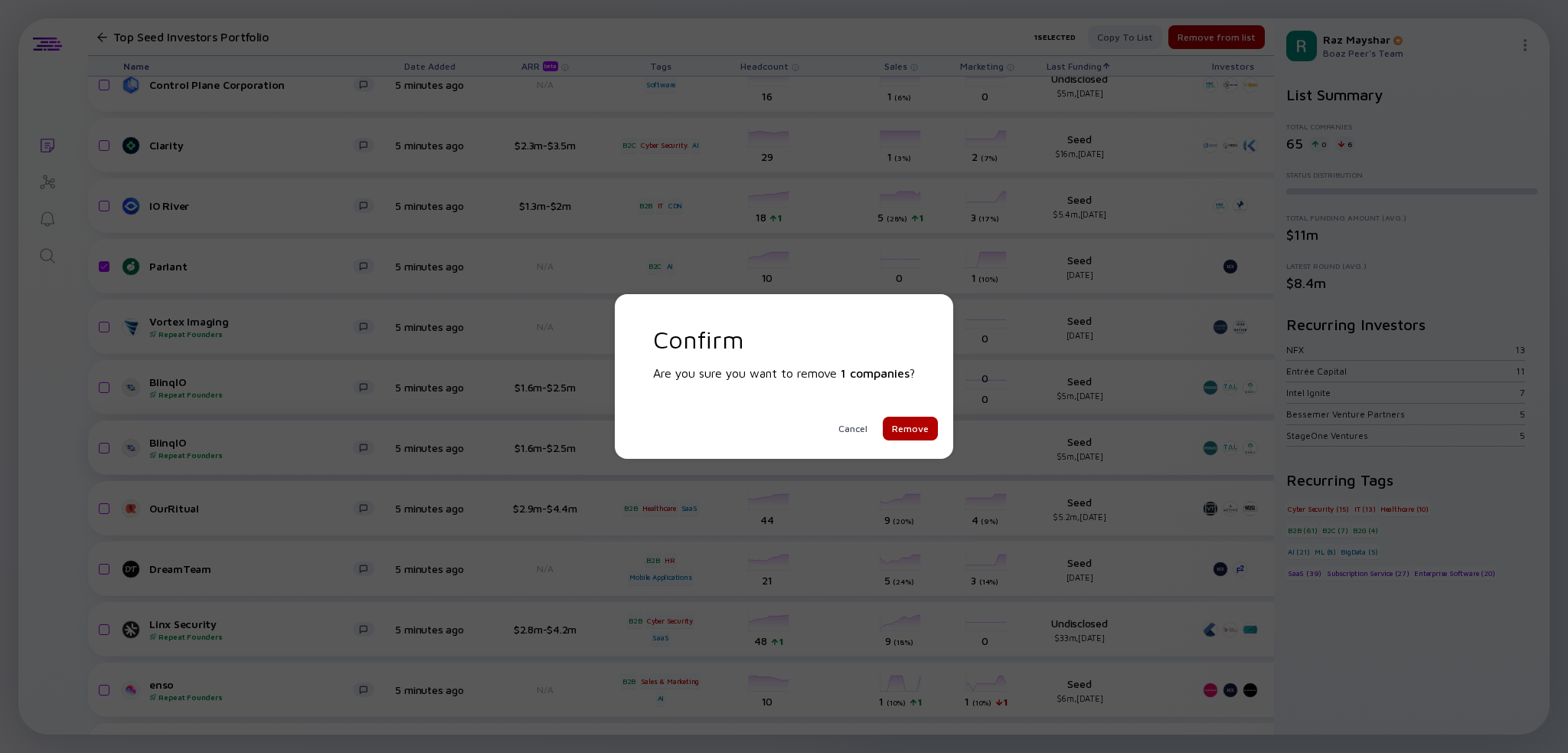
click at [915, 427] on div "Remove" at bounding box center [911, 429] width 55 height 24
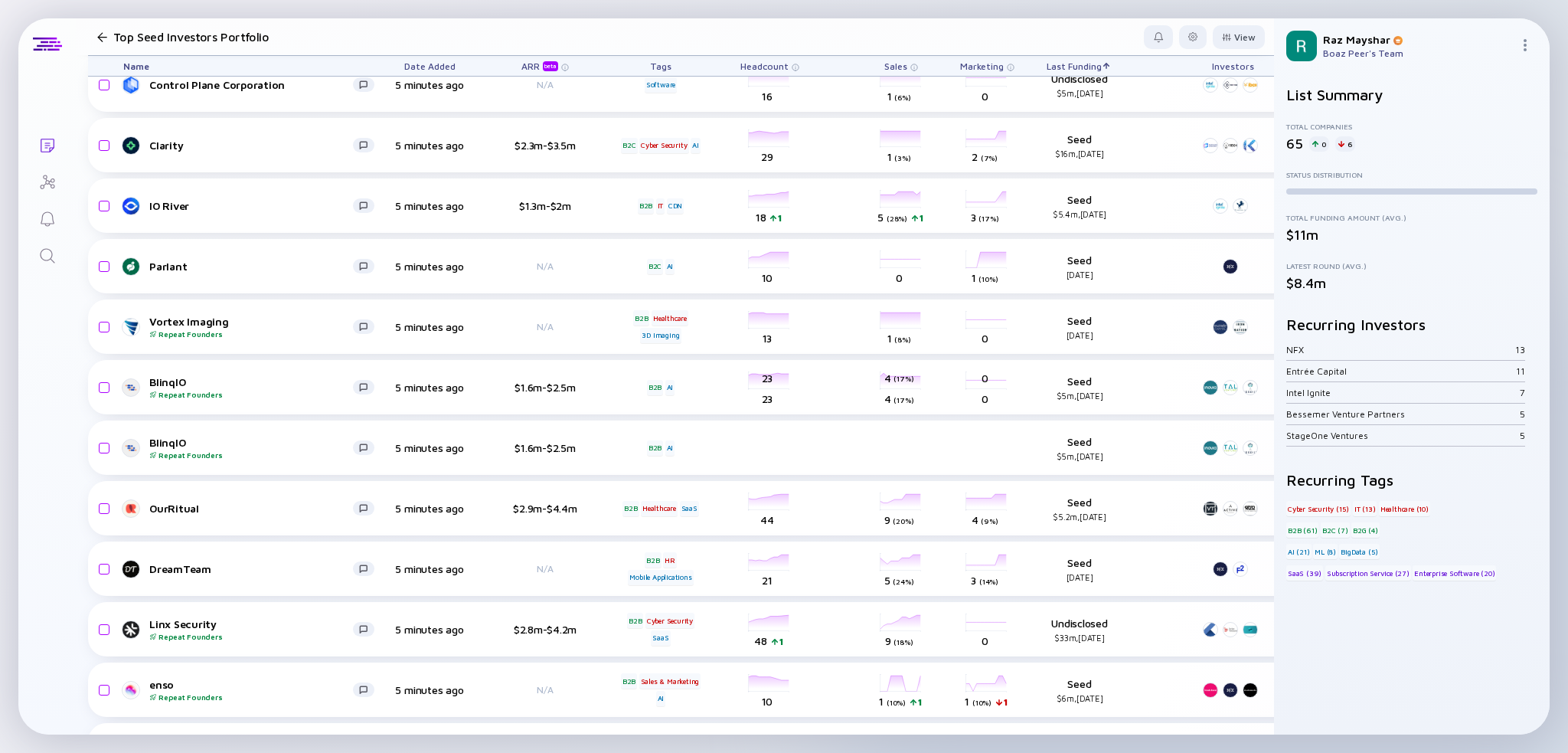
checkbox input "false"
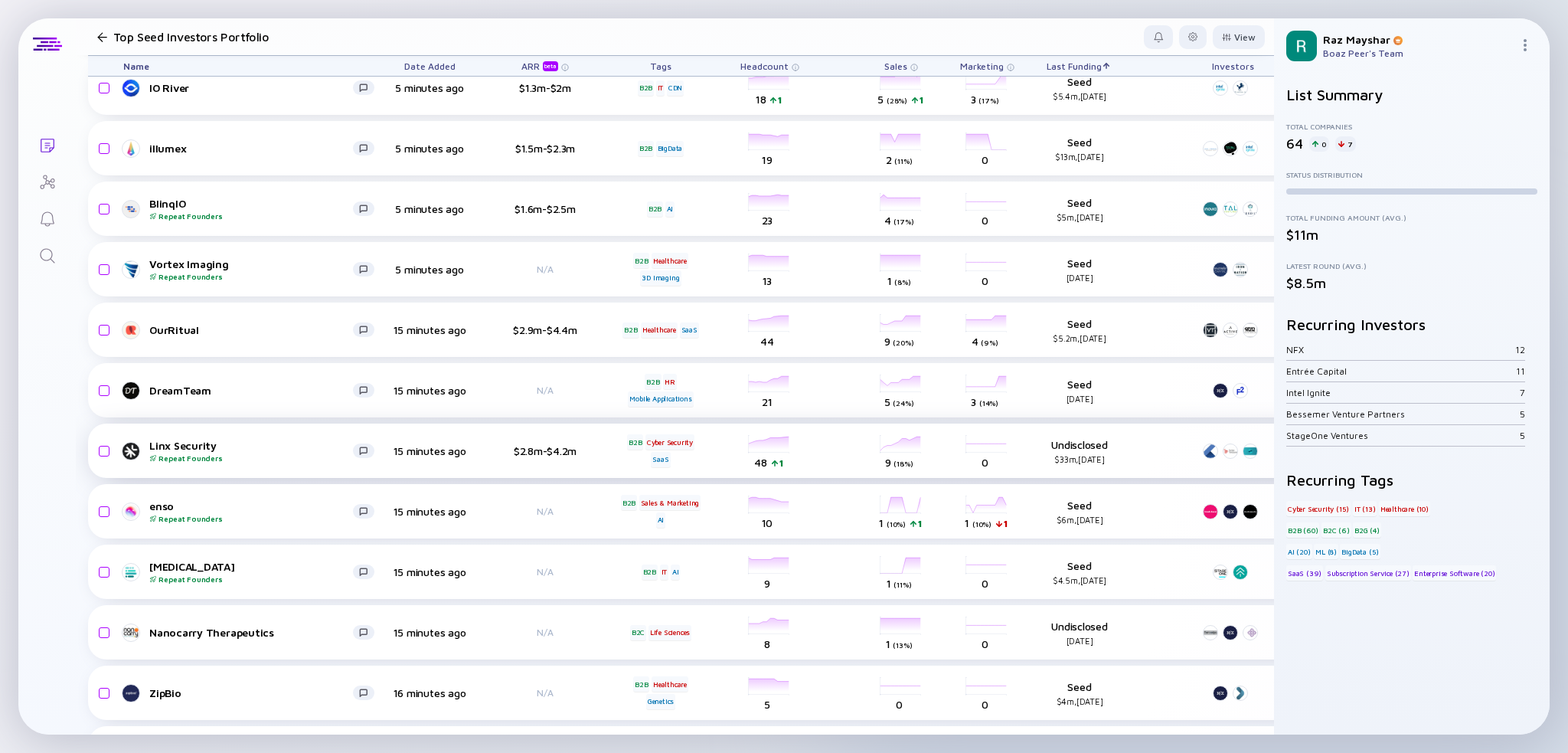
scroll to position [1072, 0]
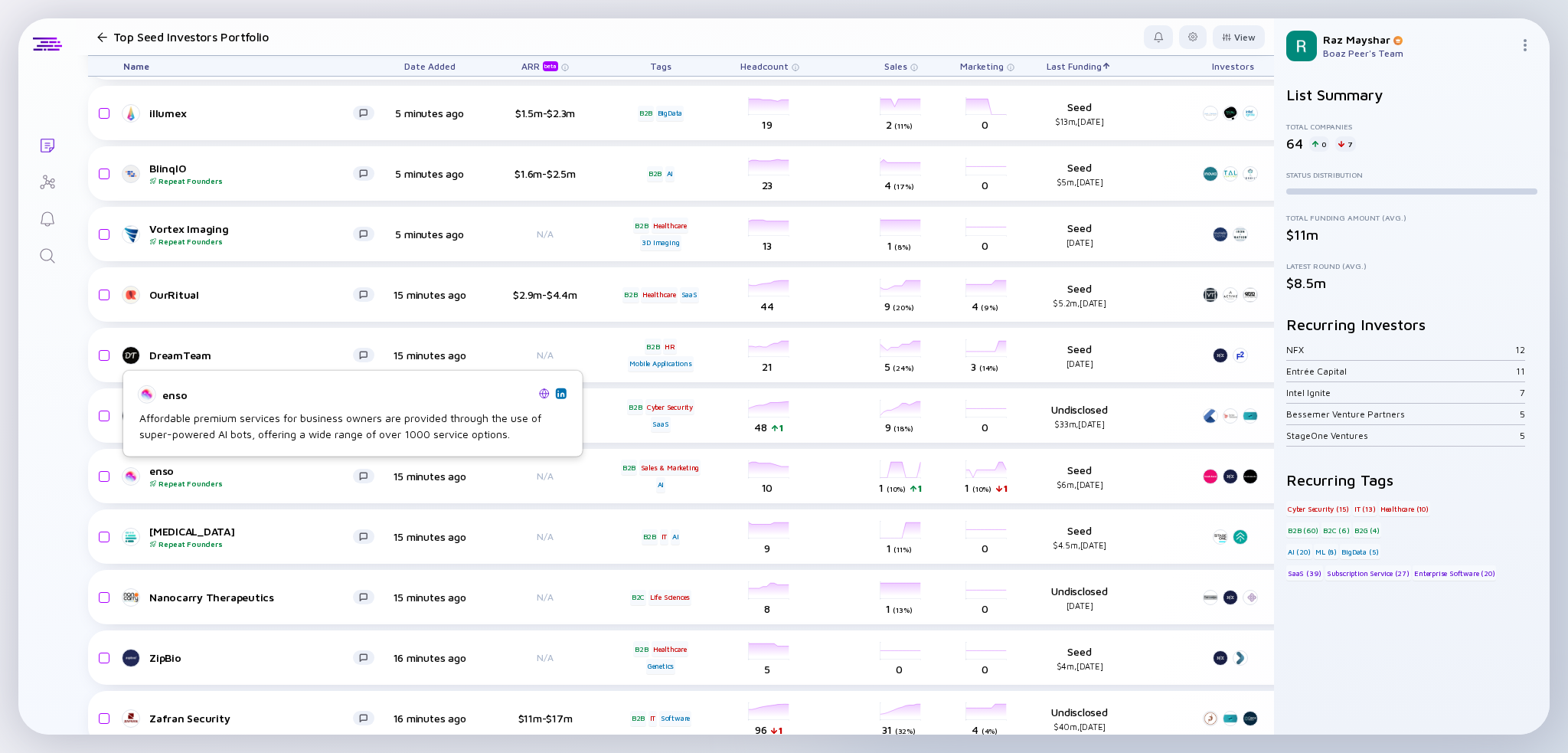
click at [559, 392] on img at bounding box center [561, 393] width 7 height 7
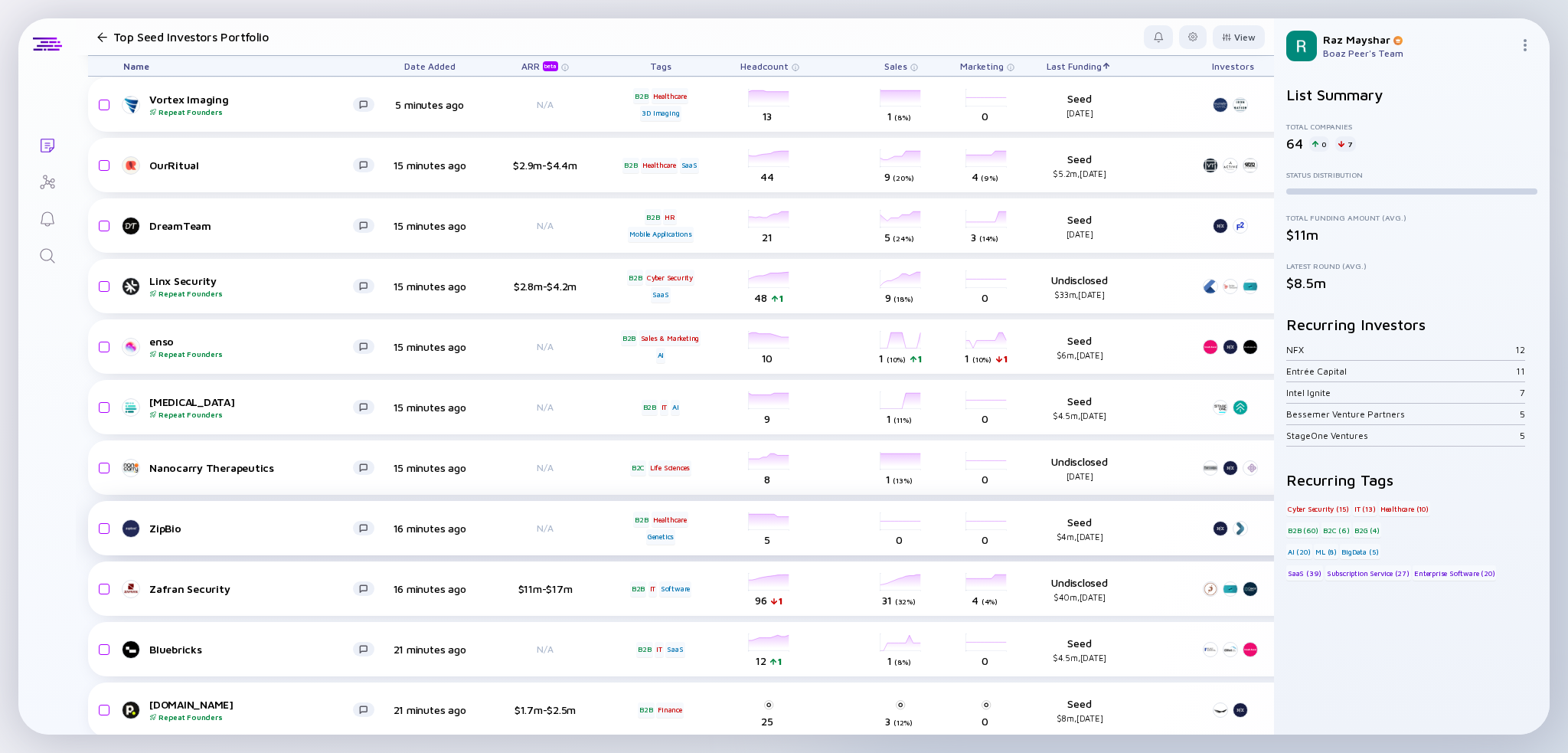
scroll to position [1225, 0]
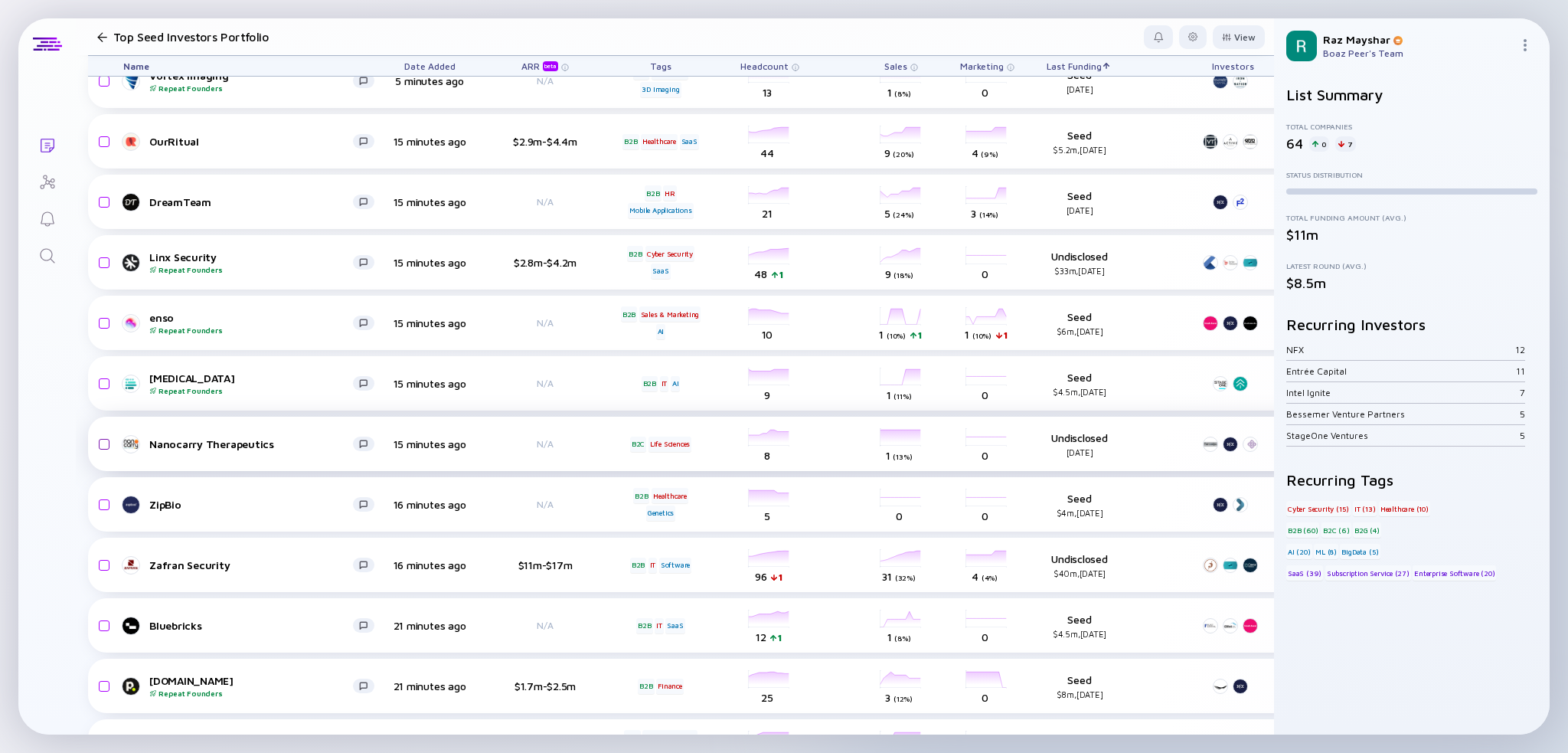
drag, startPoint x: 104, startPoint y: 444, endPoint x: 110, endPoint y: 438, distance: 8.5
click at [104, 444] on input "checkbox" at bounding box center [102, 444] width 18 height 35
click at [1222, 45] on div "Remove from list" at bounding box center [1216, 38] width 96 height 24
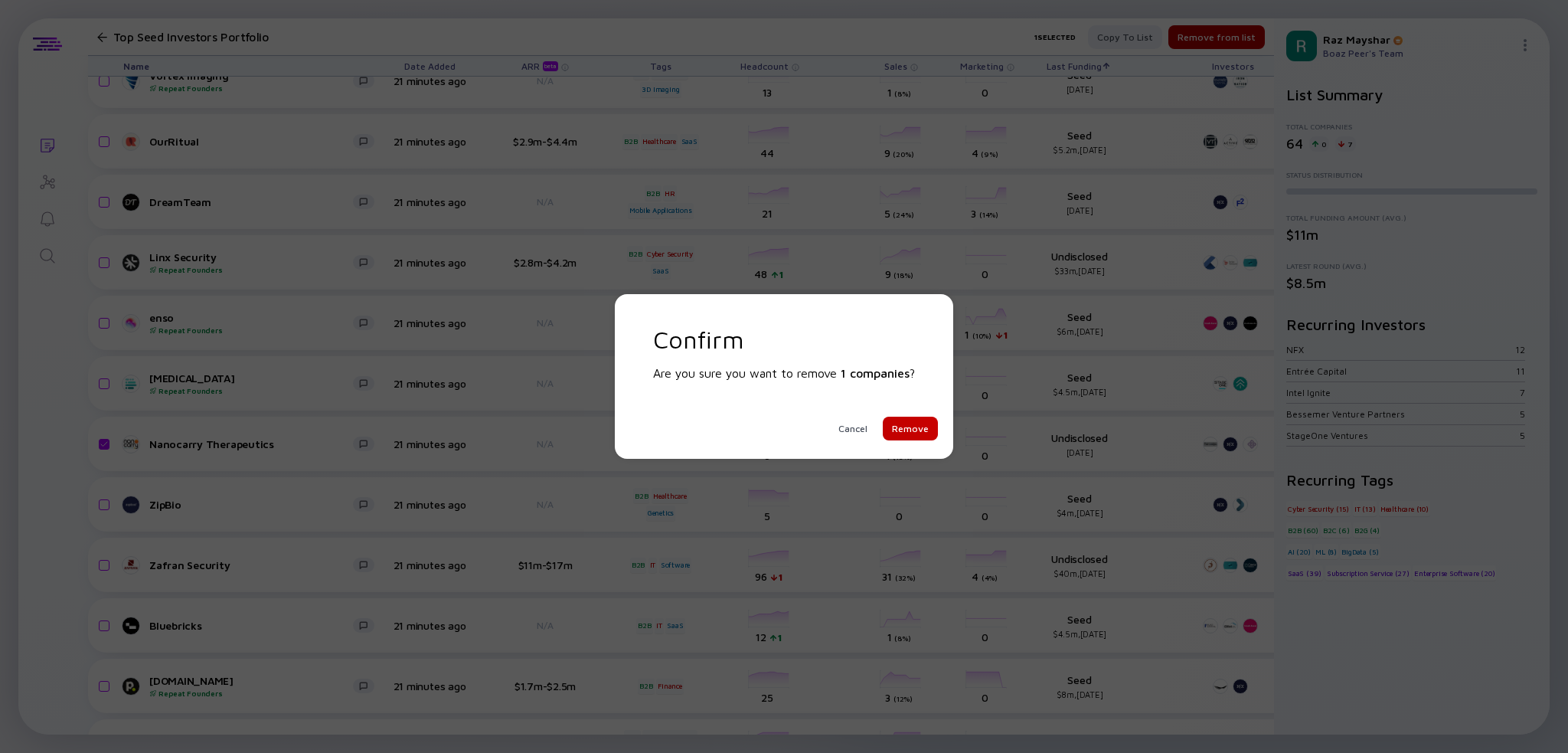
click at [917, 433] on div "Remove" at bounding box center [911, 429] width 55 height 24
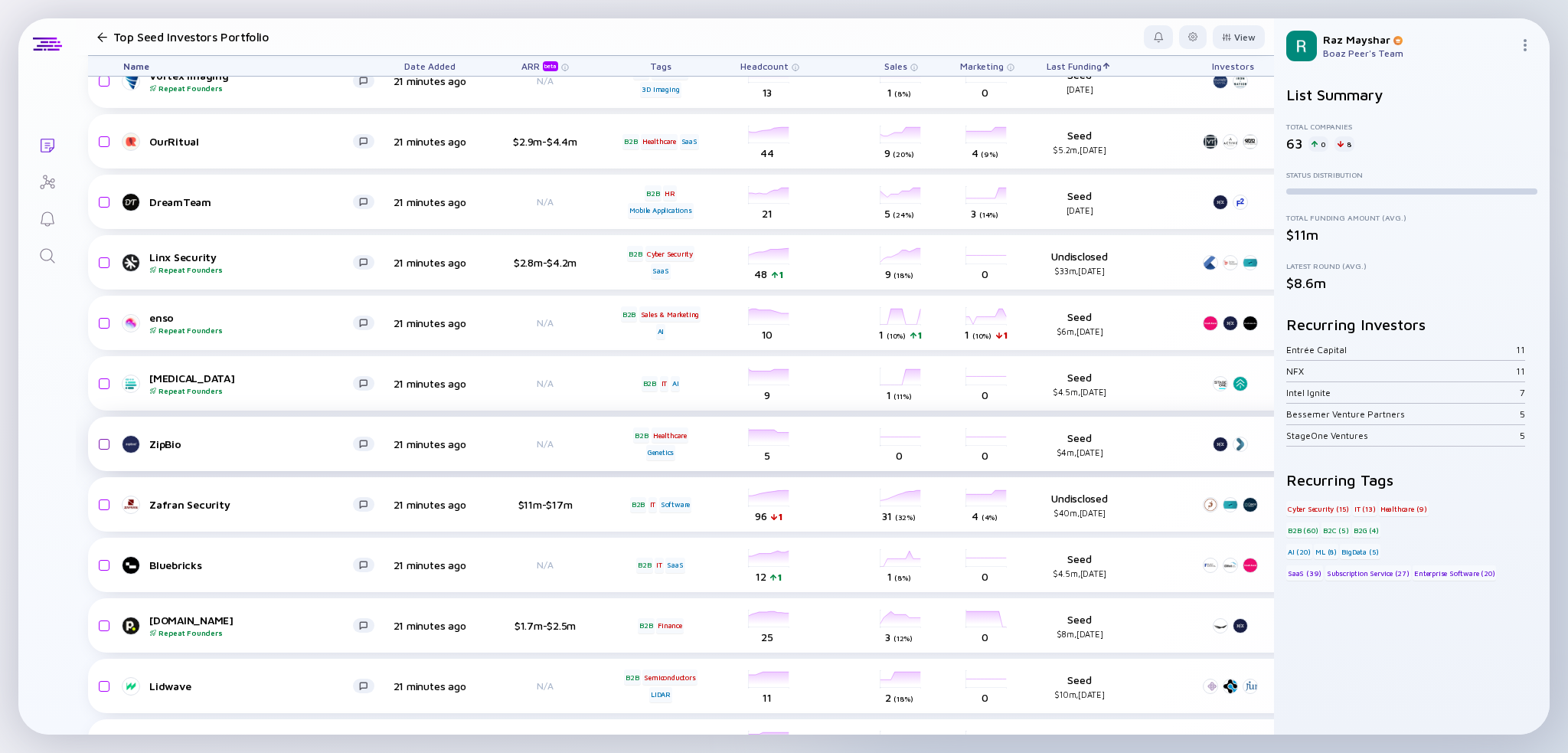
click at [99, 444] on input "checkbox" at bounding box center [102, 444] width 18 height 35
click at [1210, 34] on div "Remove from list" at bounding box center [1216, 38] width 96 height 24
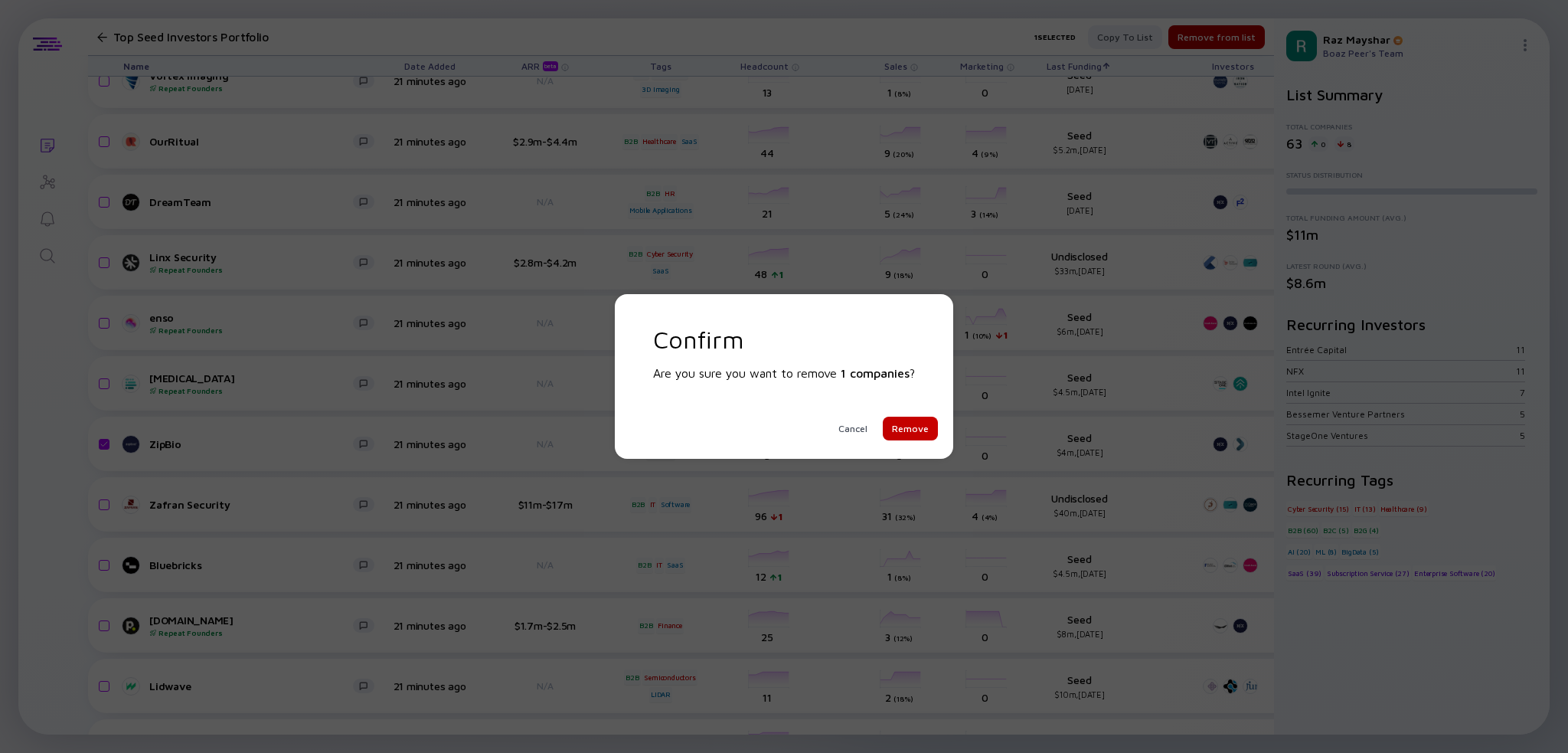
click at [917, 422] on div "Remove" at bounding box center [911, 429] width 55 height 24
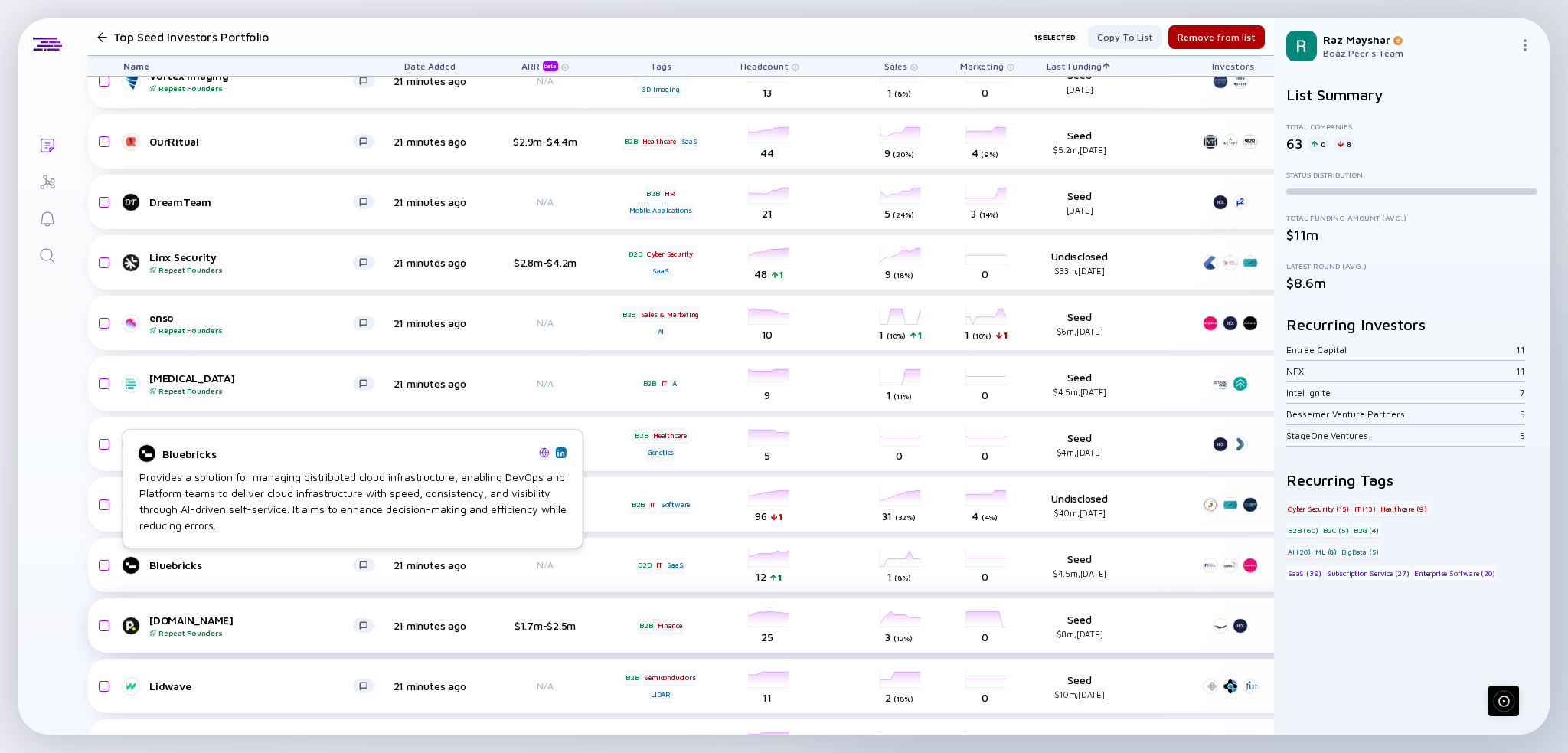
checkbox input "false"
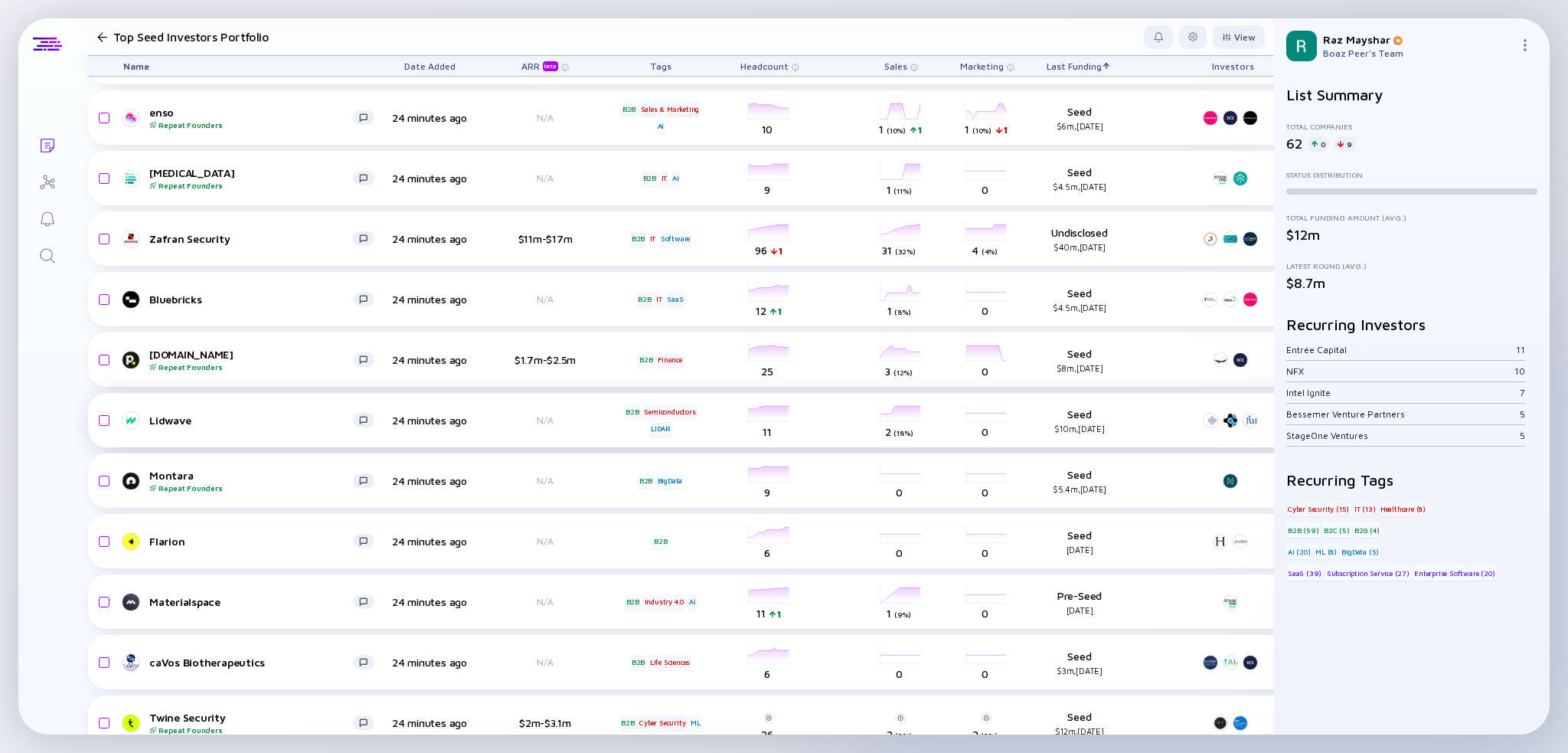
scroll to position [1455, 0]
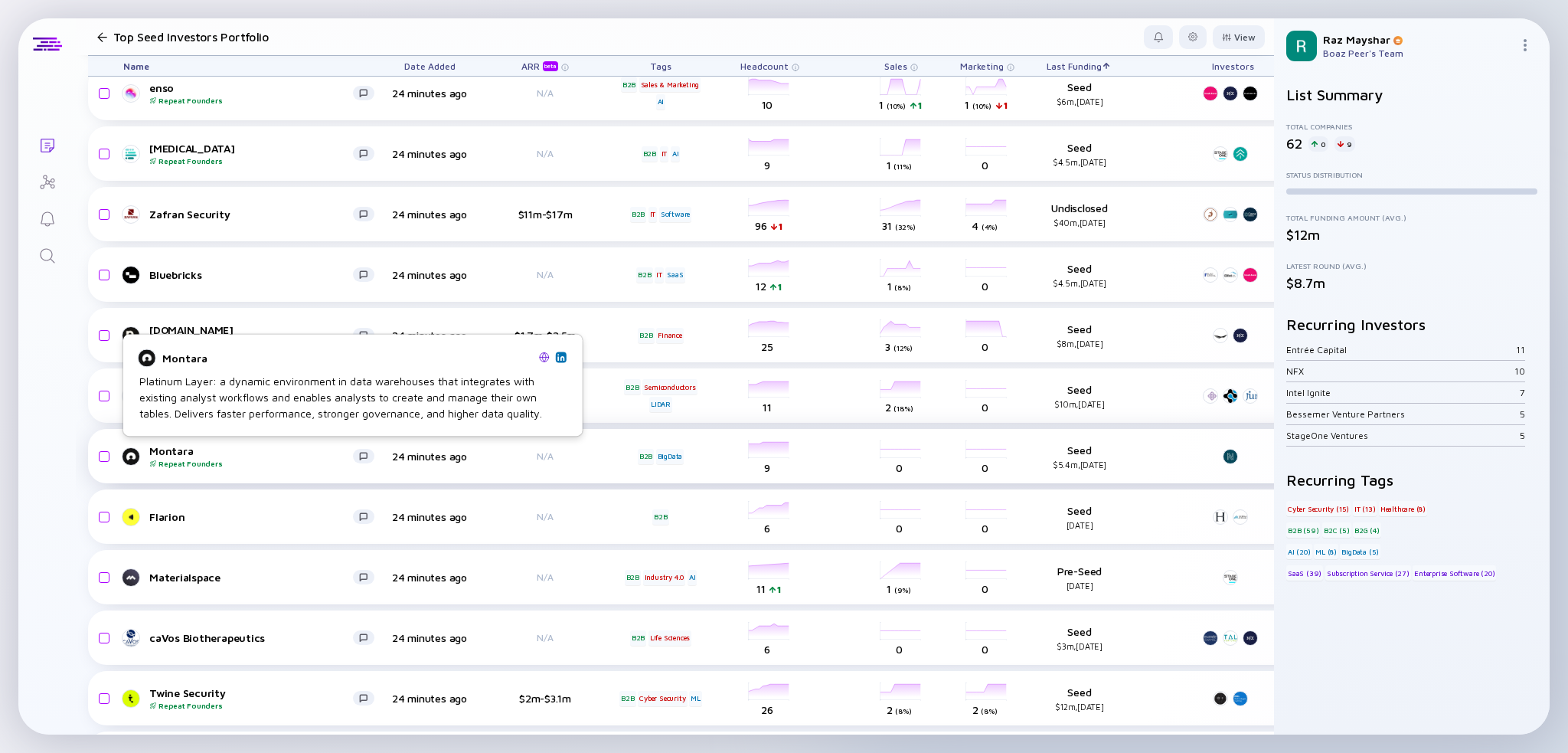
click at [183, 453] on div "Montara Repeat Founders" at bounding box center [252, 456] width 204 height 24
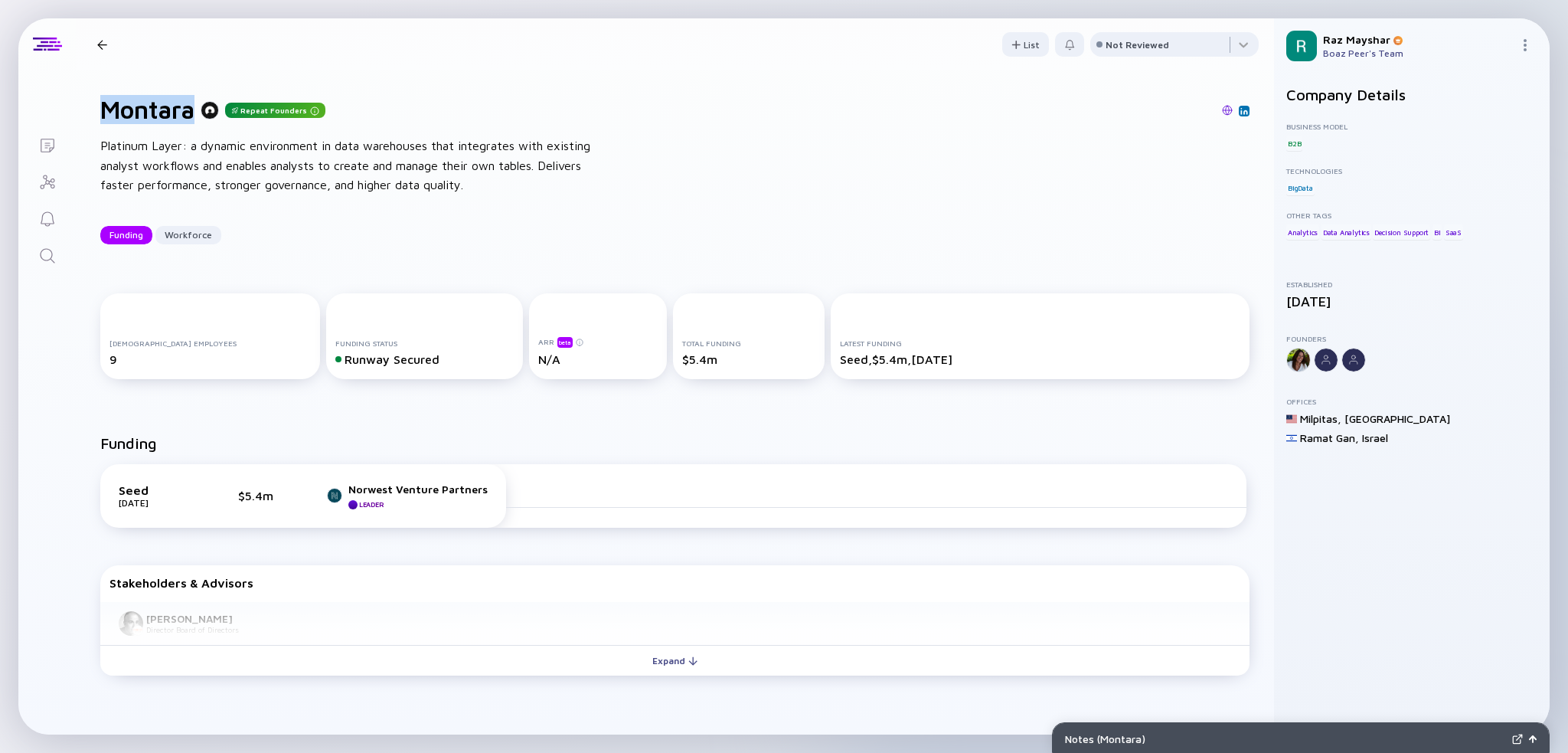
drag, startPoint x: 196, startPoint y: 114, endPoint x: 105, endPoint y: 117, distance: 91.0
click at [105, 117] on h1 "Montara" at bounding box center [147, 109] width 95 height 29
copy h1 "Montara"
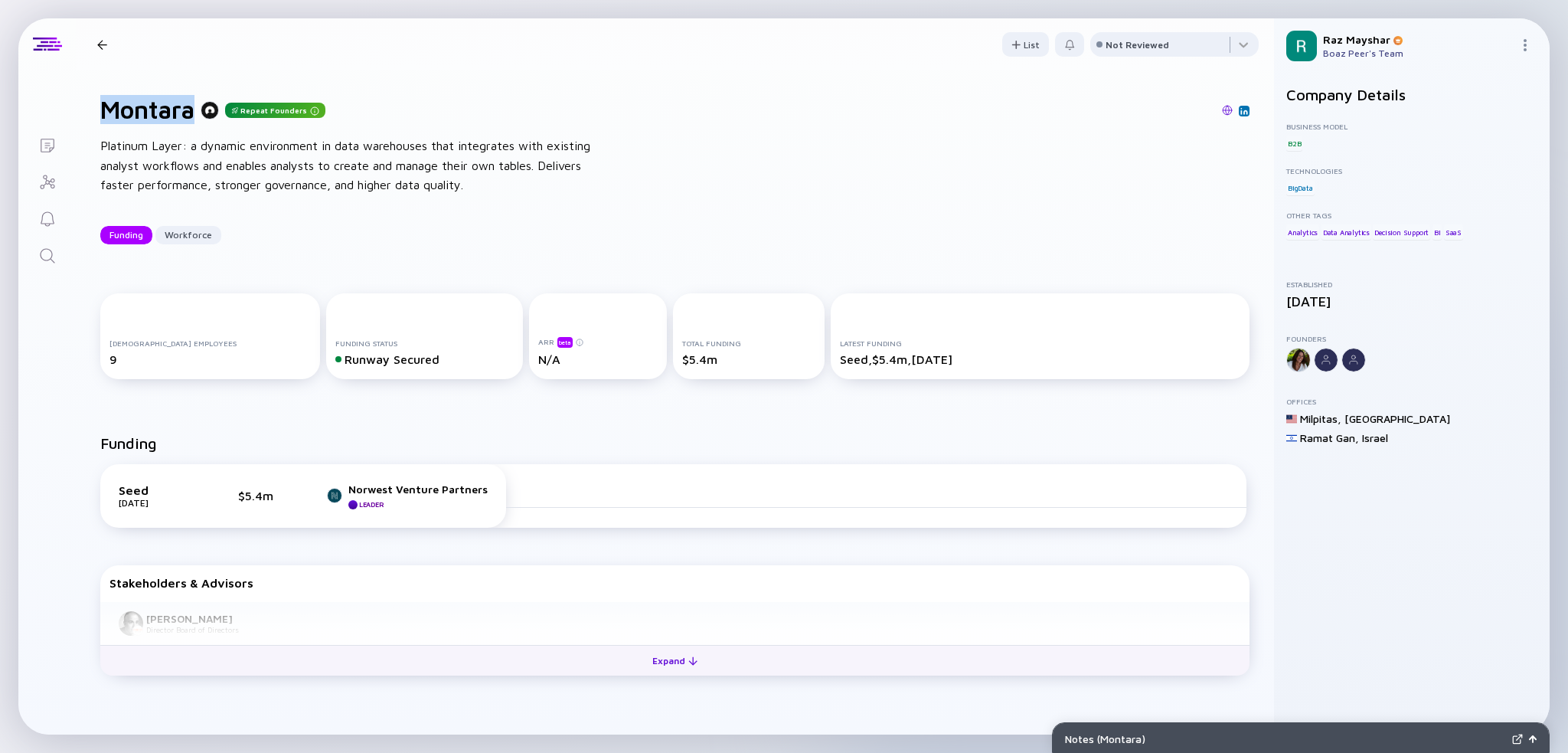
click at [652, 657] on div "Expand" at bounding box center [675, 661] width 63 height 24
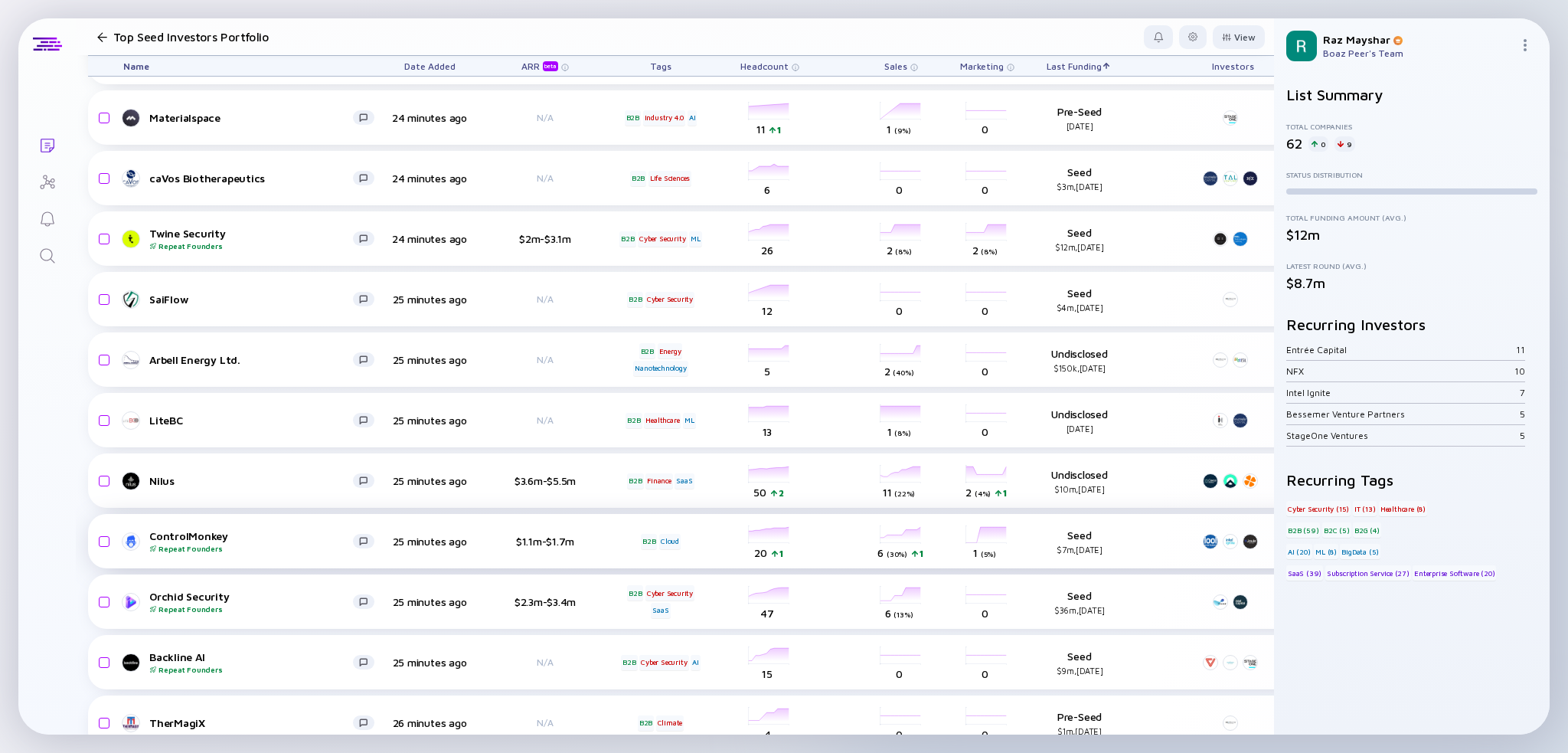
scroll to position [1991, 0]
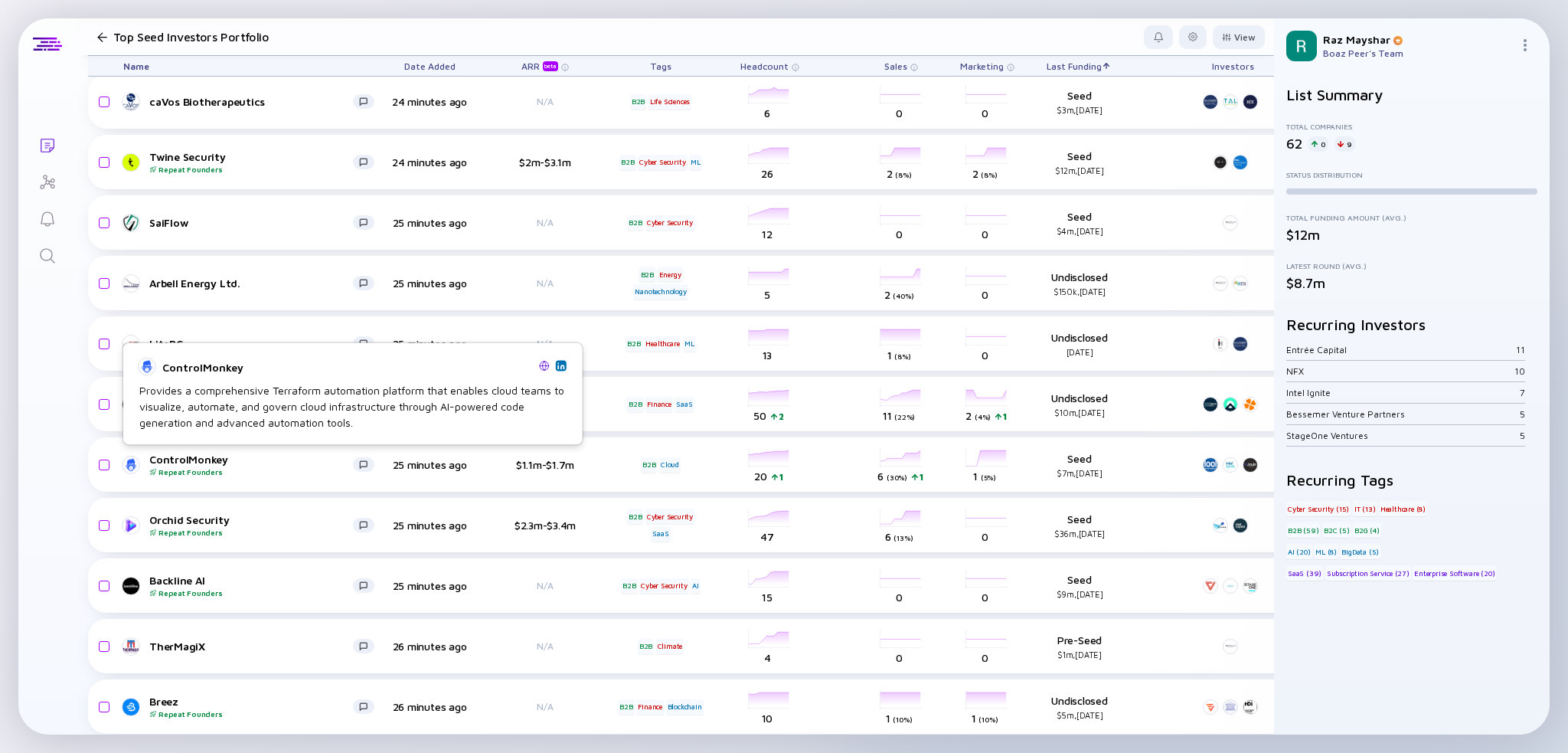
click at [545, 365] on img at bounding box center [544, 365] width 11 height 11
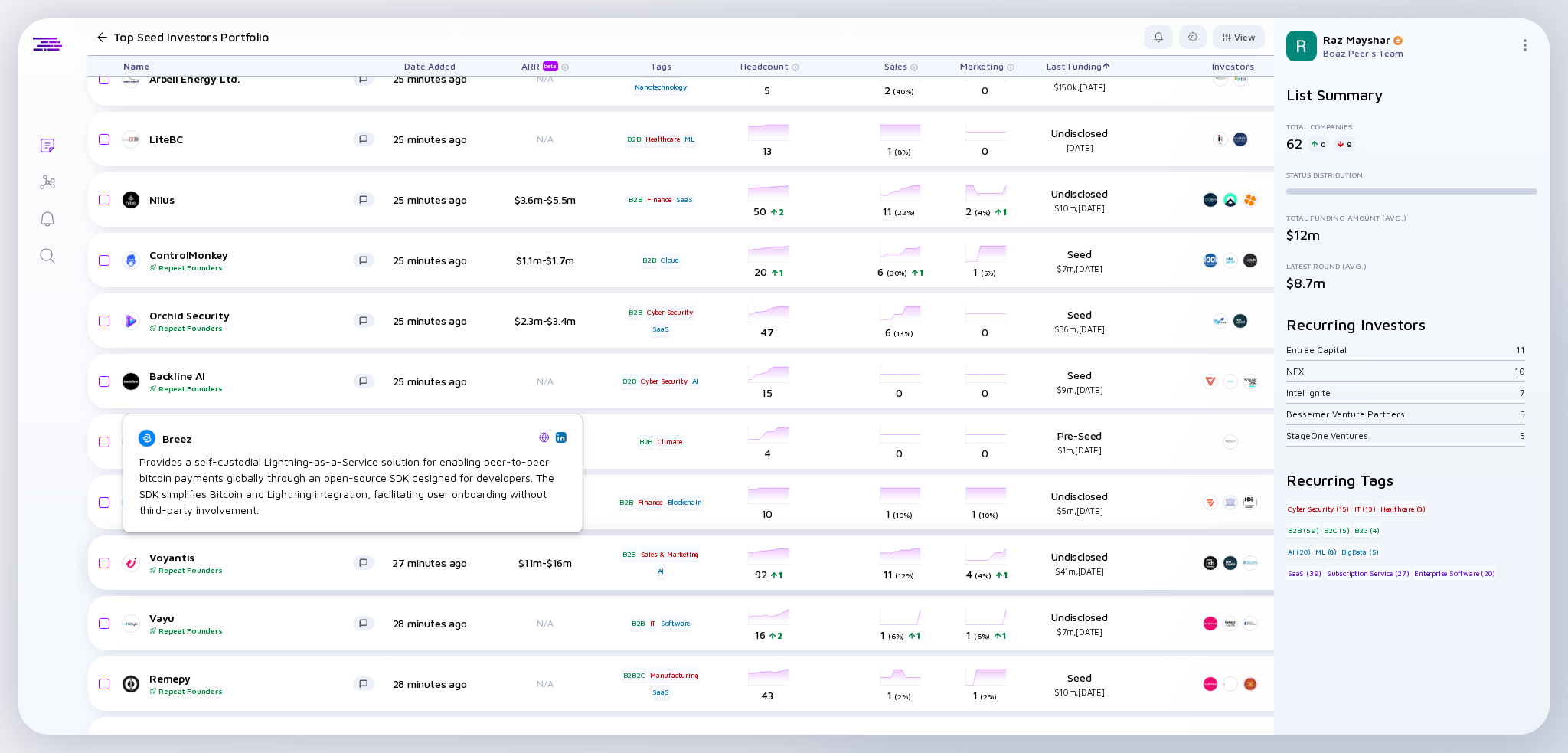
scroll to position [2220, 0]
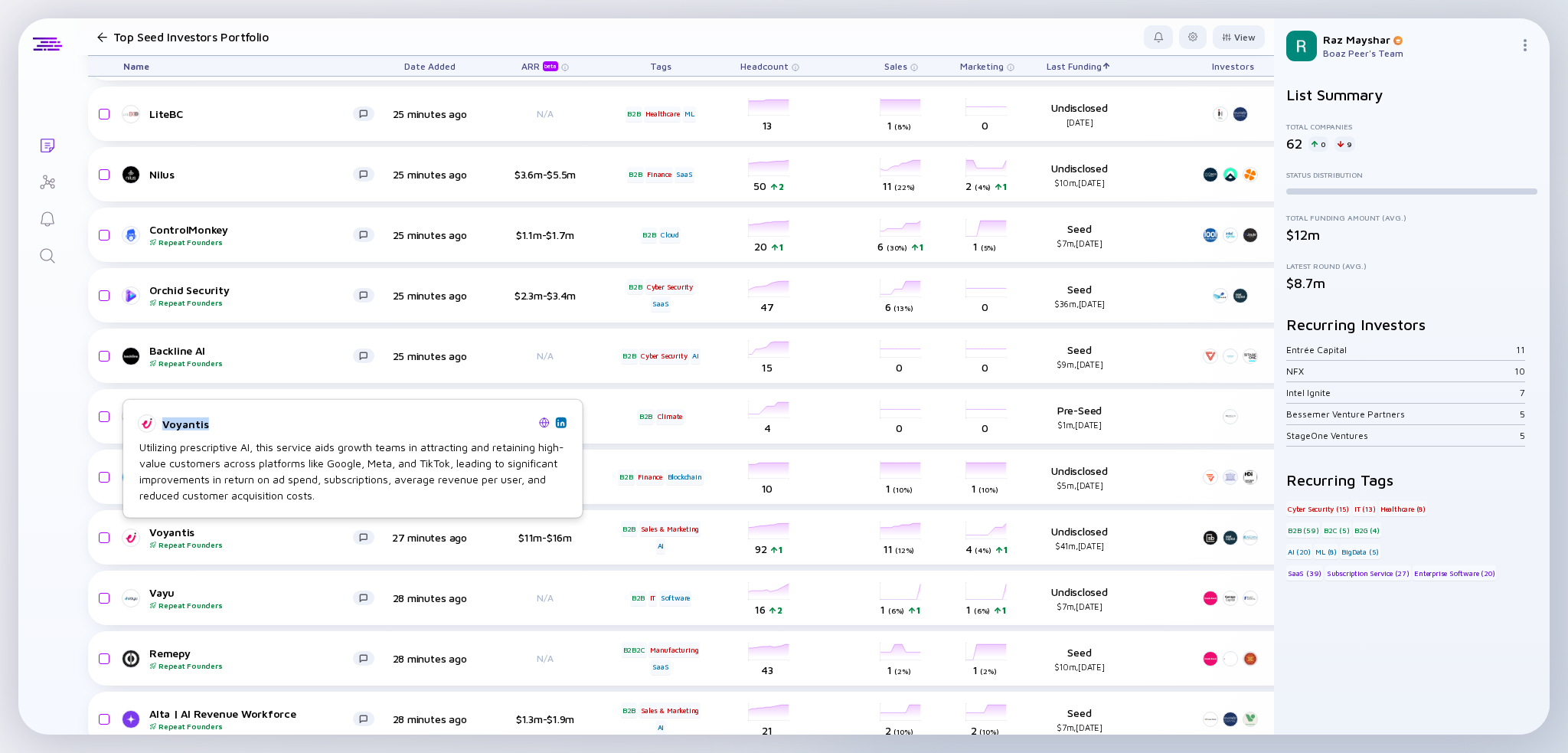
drag, startPoint x: 214, startPoint y: 425, endPoint x: 162, endPoint y: 422, distance: 52.1
click at [162, 422] on div "Voyantis" at bounding box center [348, 423] width 371 height 13
copy div "Voyantis"
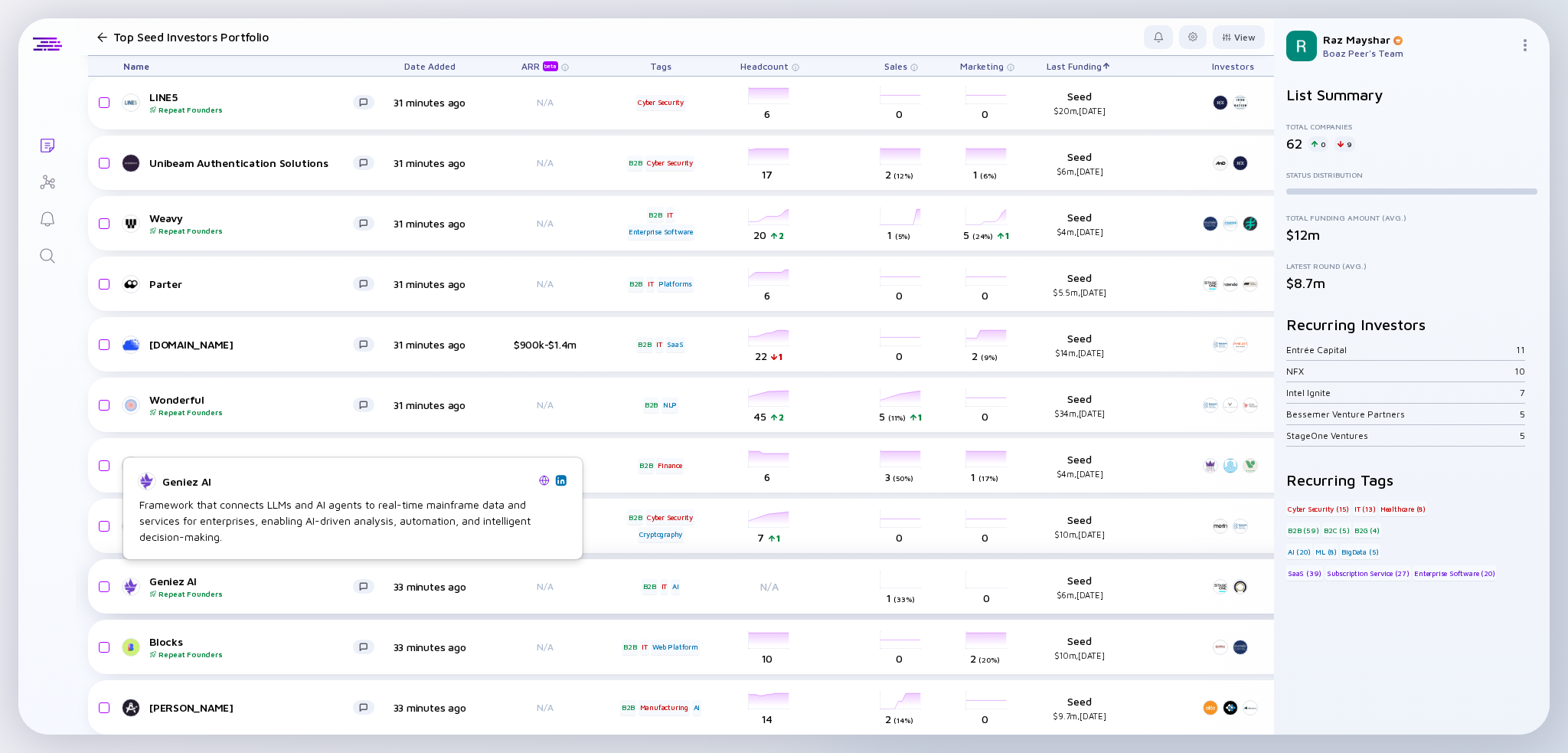
scroll to position [3157, 0]
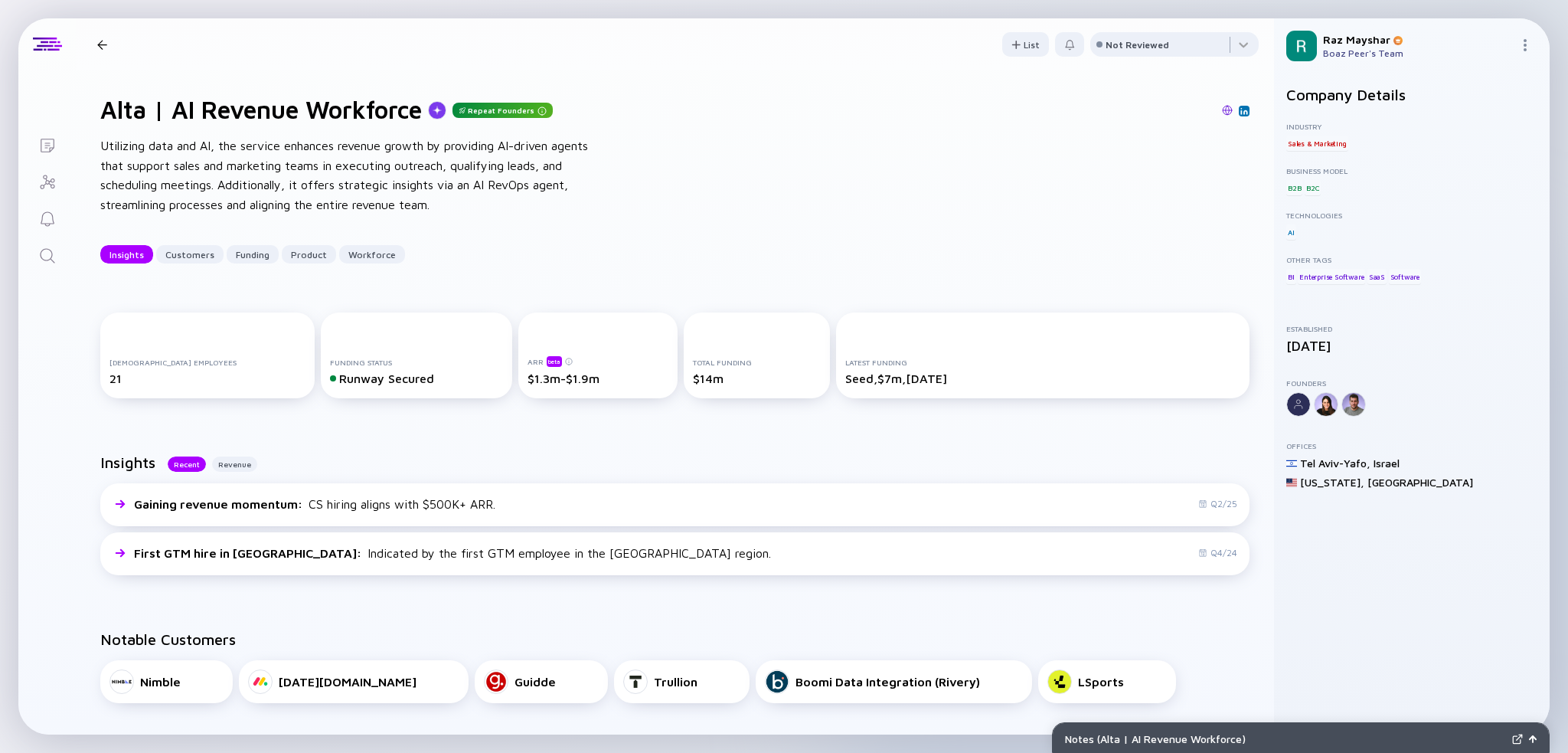
click at [1222, 108] on img at bounding box center [1227, 110] width 11 height 11
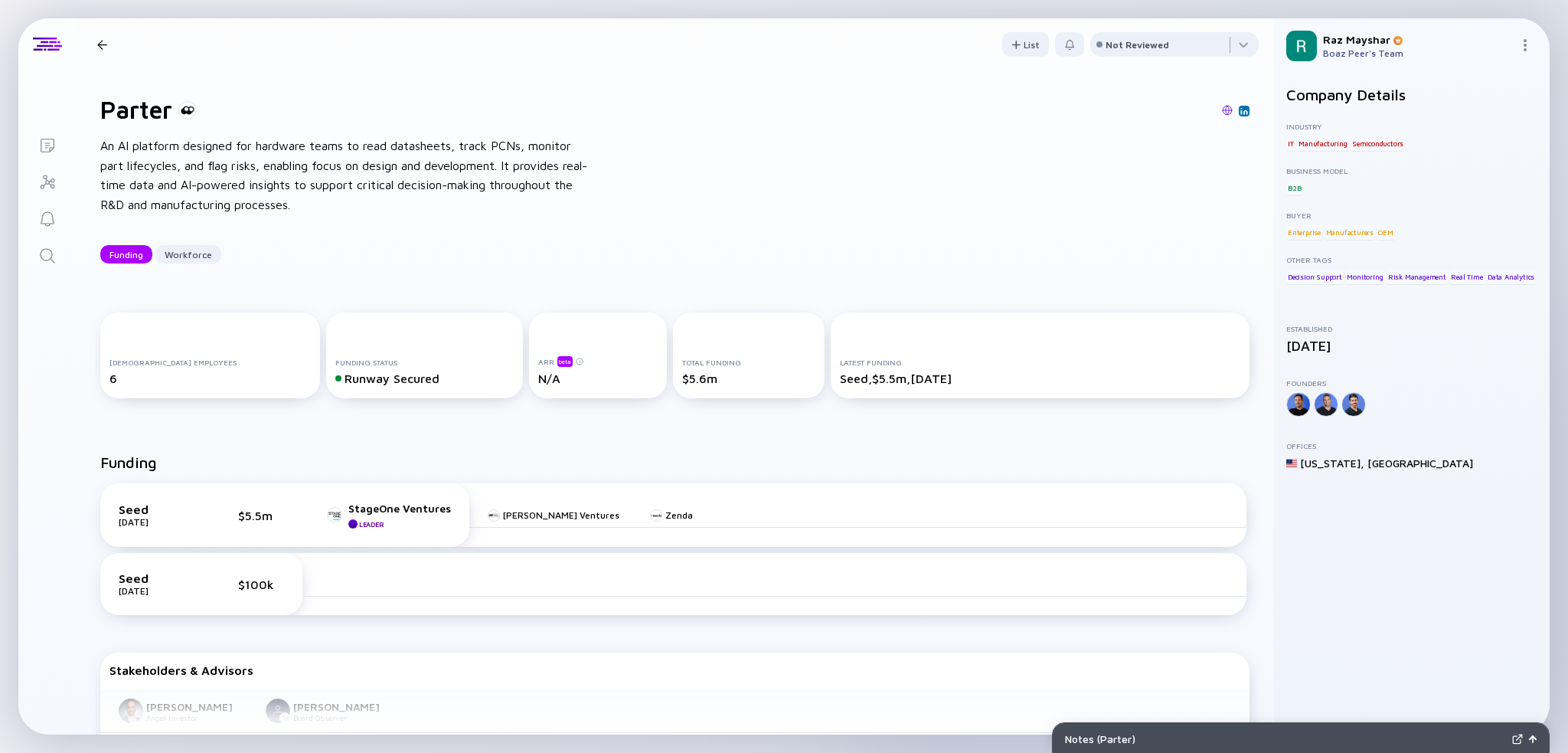
click at [1222, 108] on img at bounding box center [1227, 110] width 11 height 11
click at [53, 252] on icon "Search" at bounding box center [48, 256] width 18 height 18
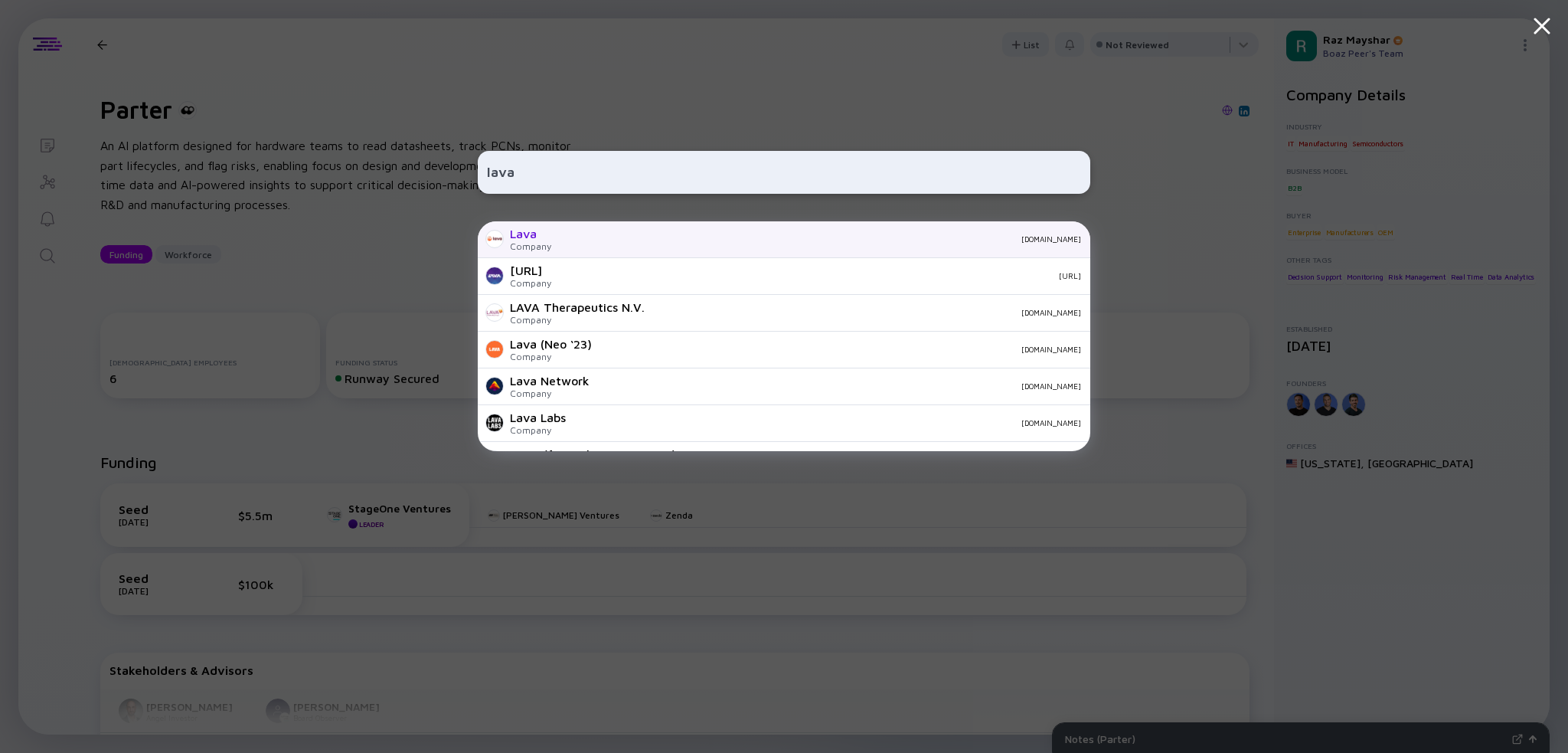
type input "lava"
click at [590, 230] on div "Lava Company [DOMAIN_NAME]" at bounding box center [784, 240] width 612 height 37
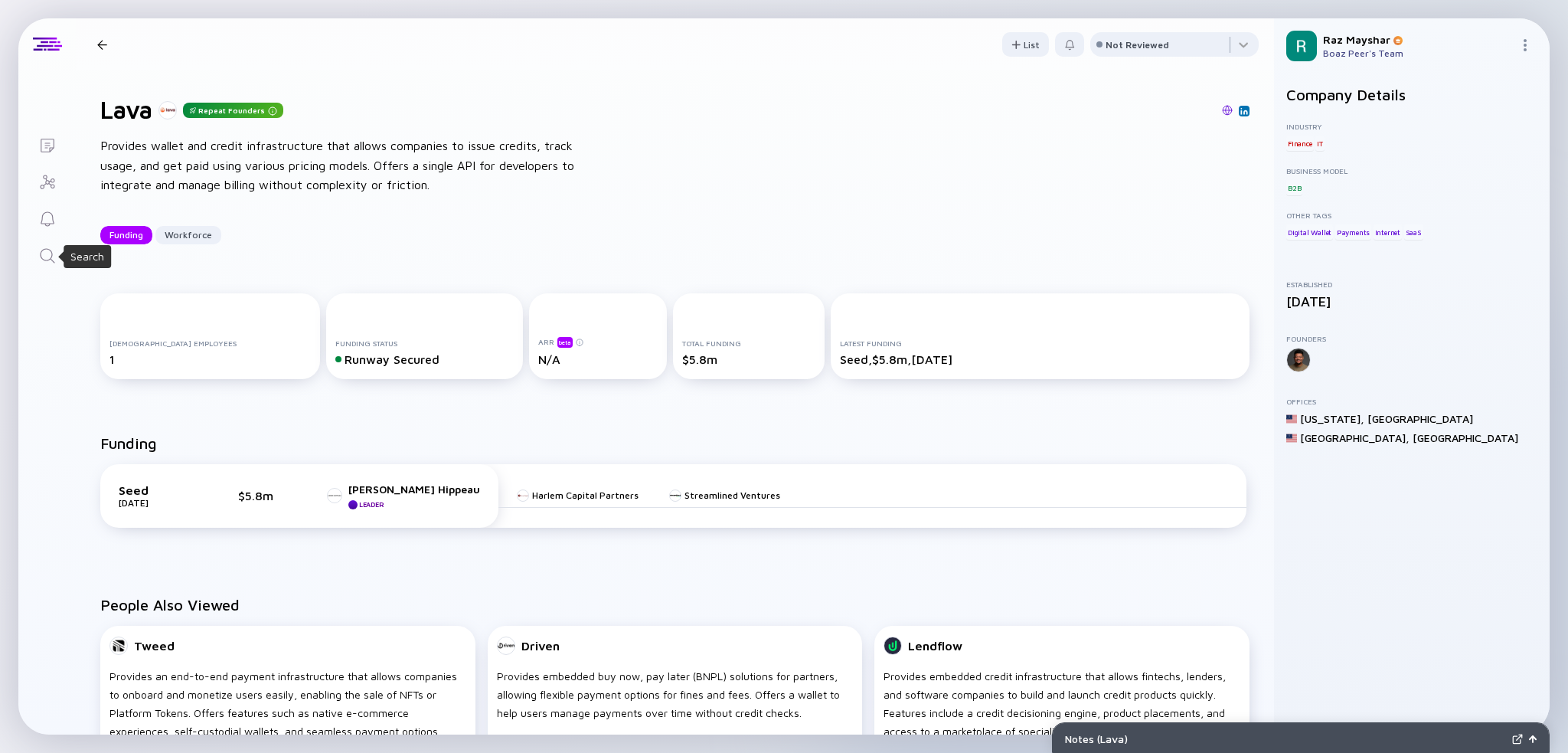
click at [54, 251] on icon "Search" at bounding box center [48, 256] width 18 height 18
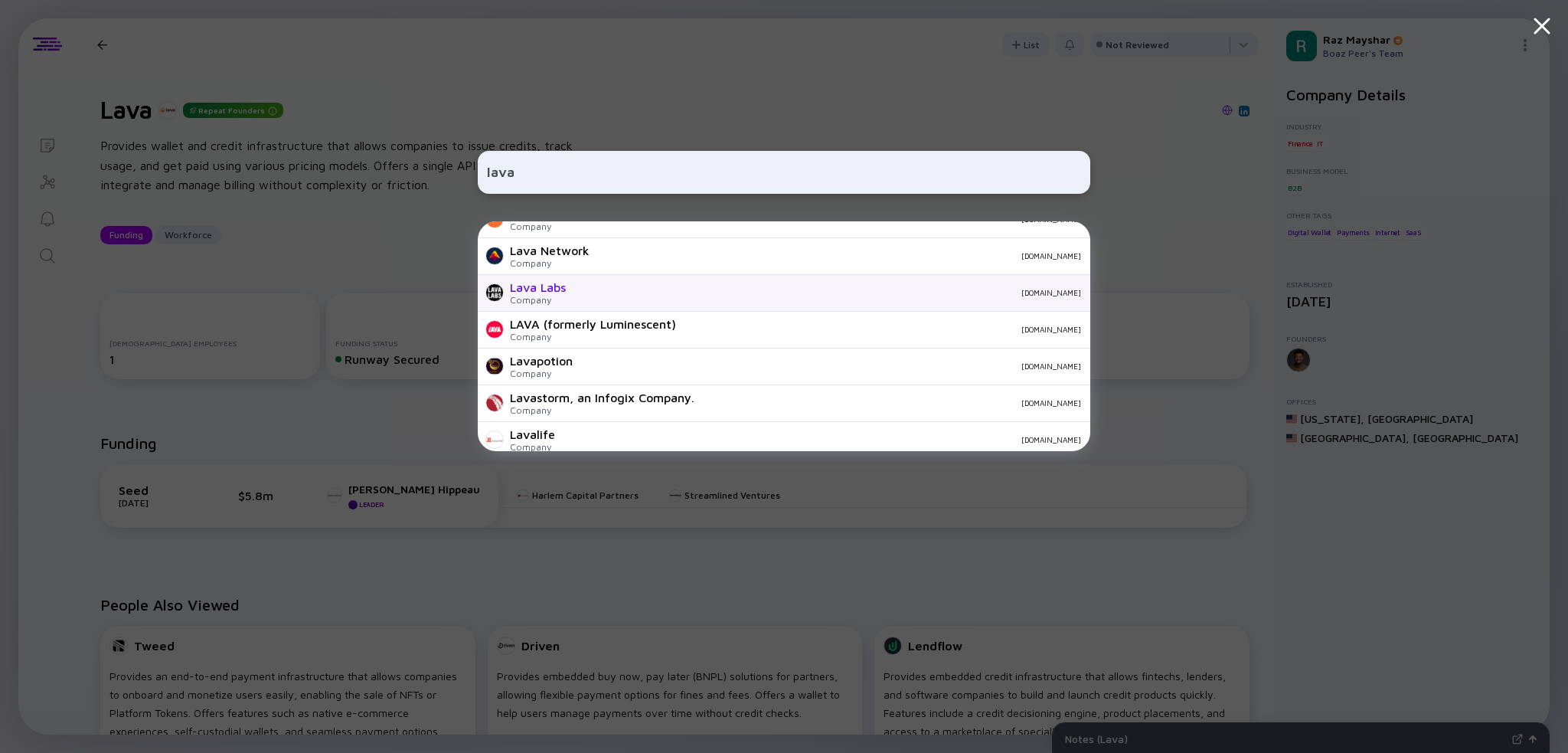
scroll to position [153, 0]
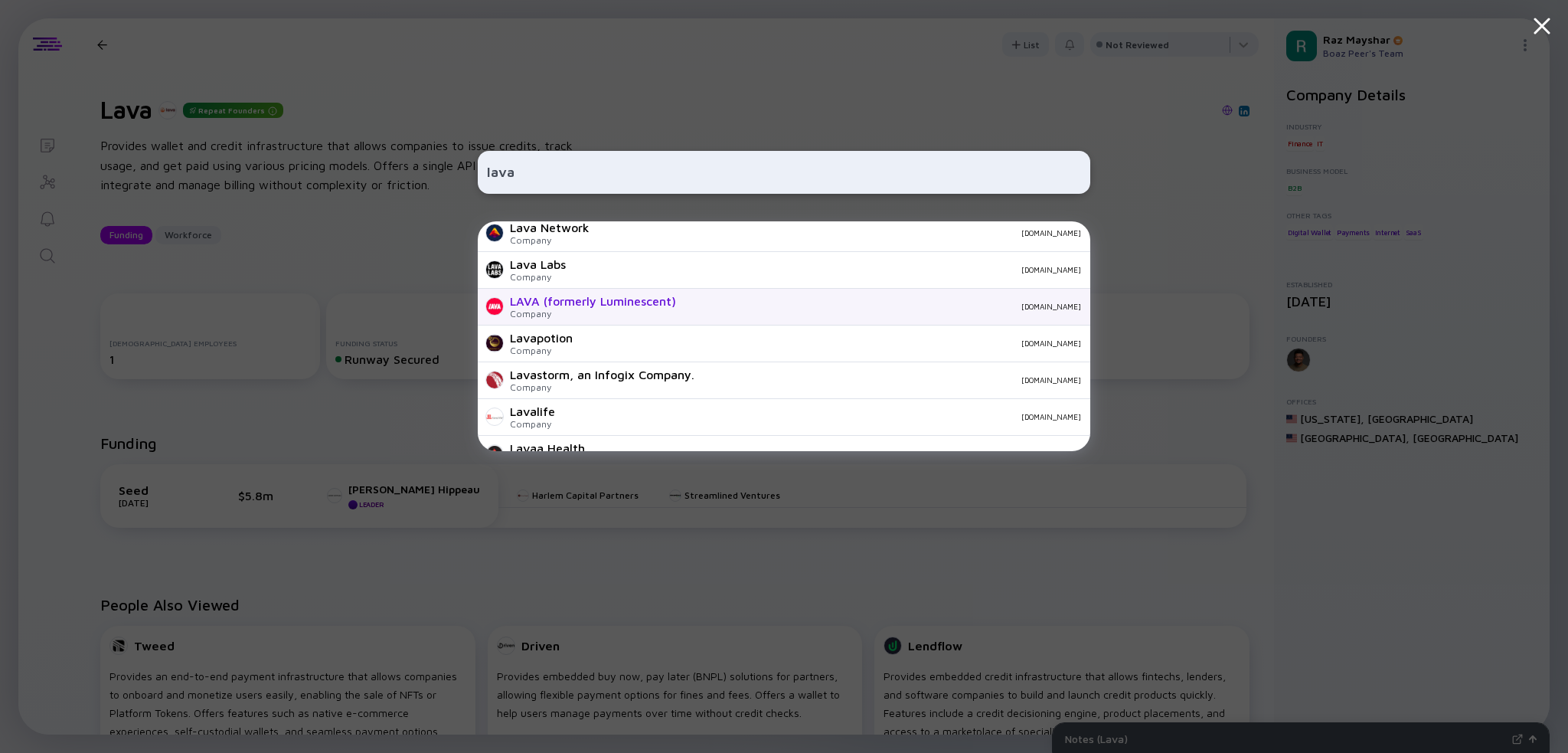
type input "lava"
click at [694, 304] on div "[DOMAIN_NAME]" at bounding box center [885, 307] width 393 height 9
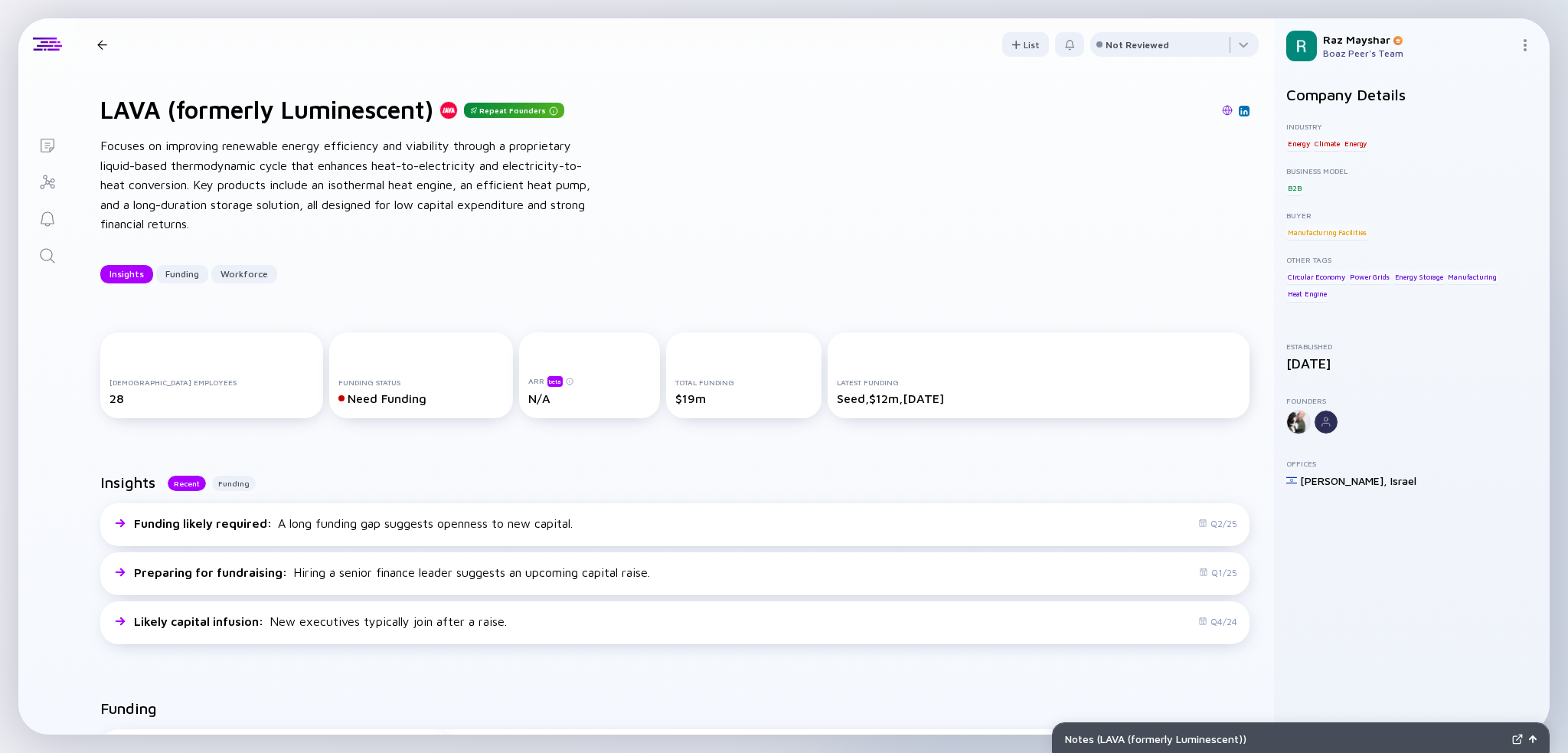
click at [42, 243] on link "Search" at bounding box center [47, 254] width 58 height 37
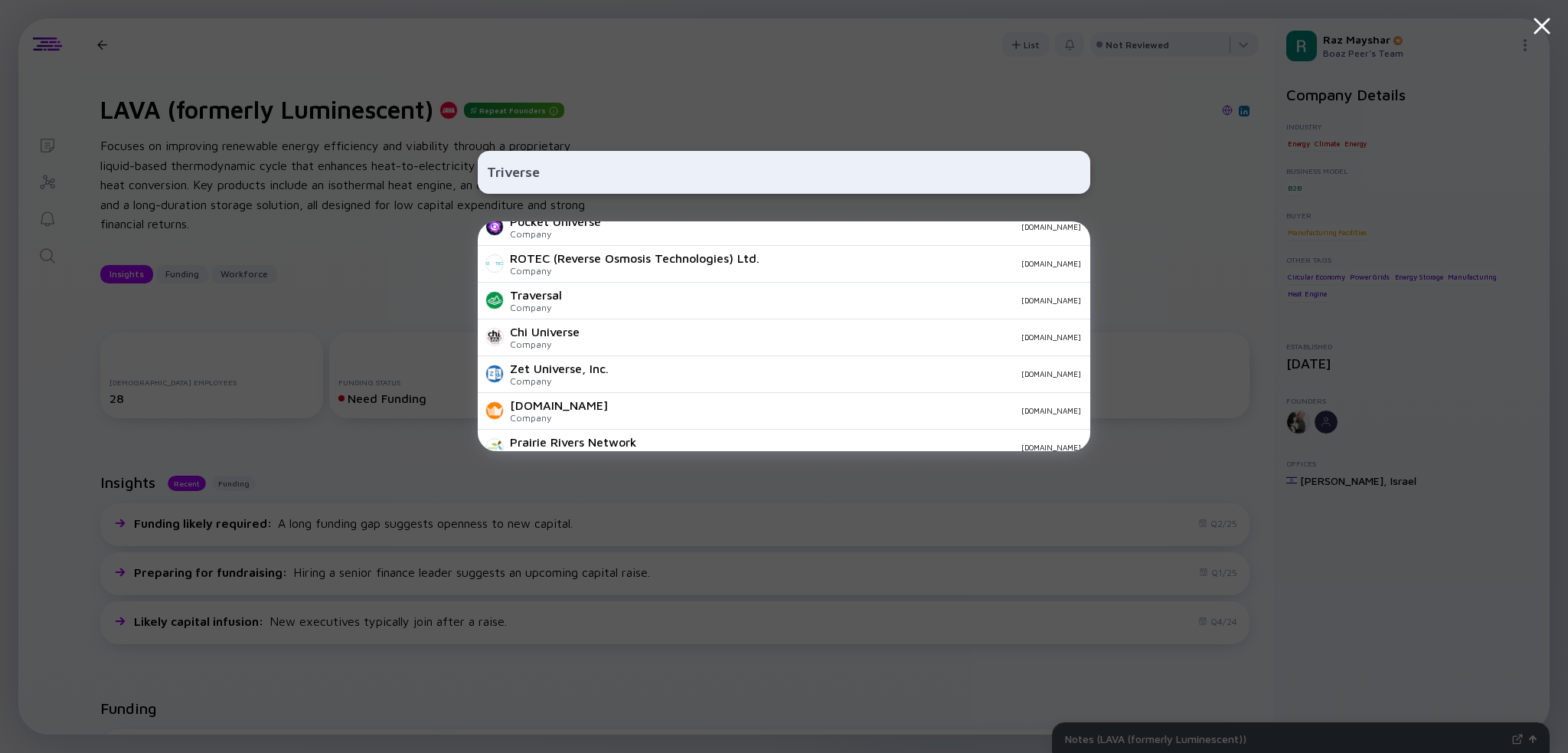
scroll to position [230, 0]
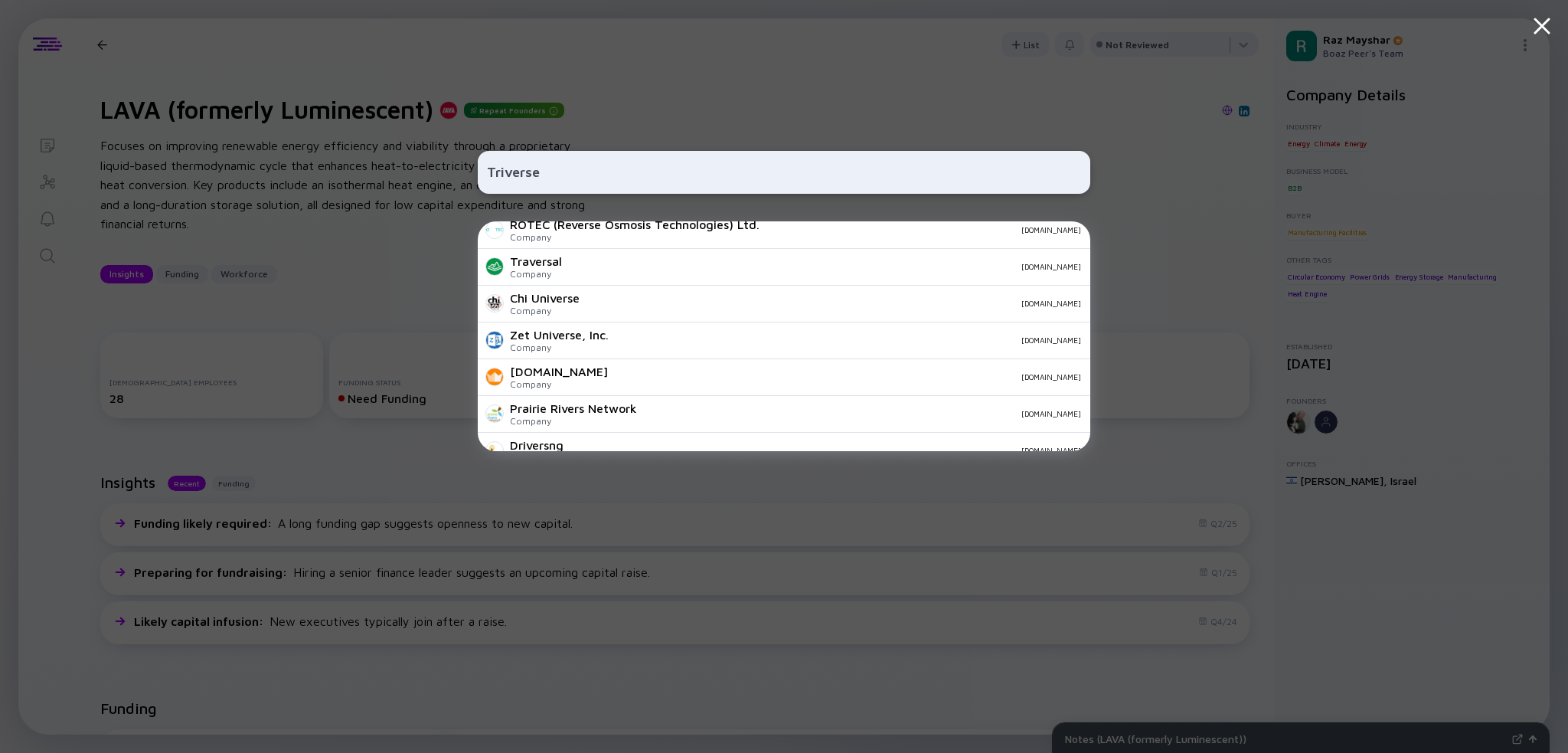
type input "Triverse"
